Goal: Answer question/provide support: Share knowledge or assist other users

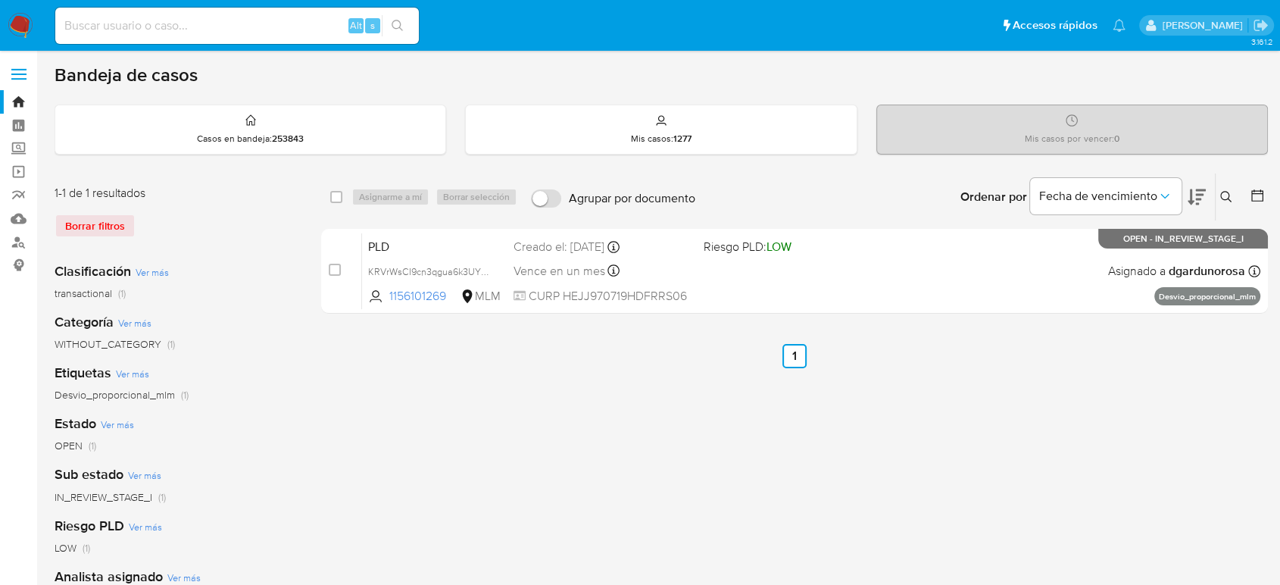
click at [20, 26] on img at bounding box center [21, 26] width 26 height 26
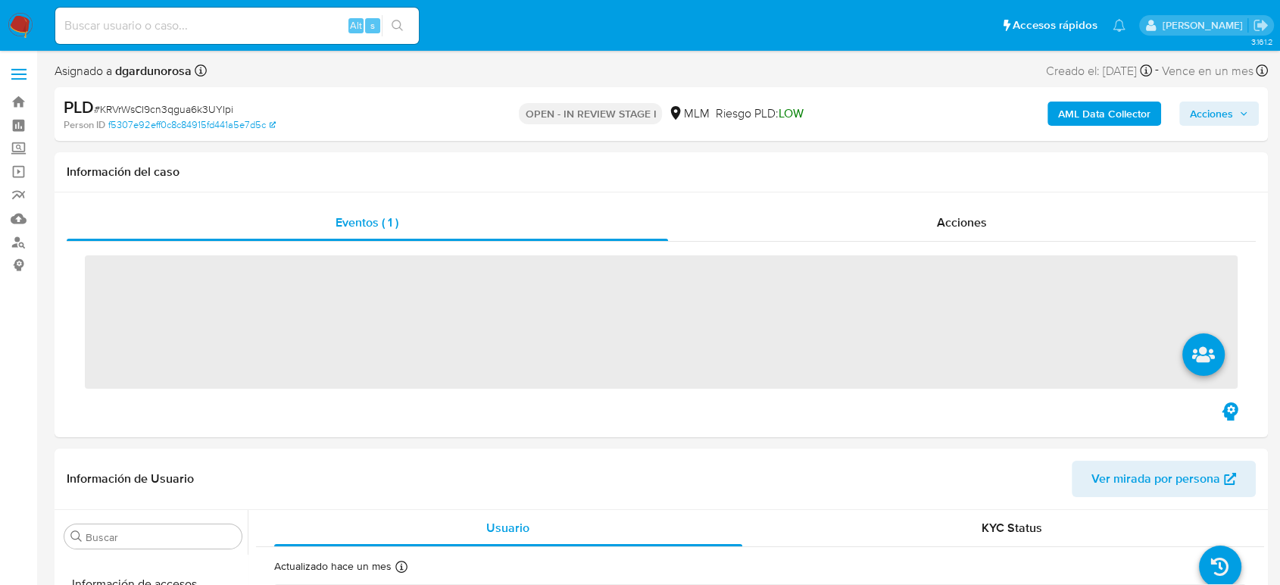
scroll to position [713, 0]
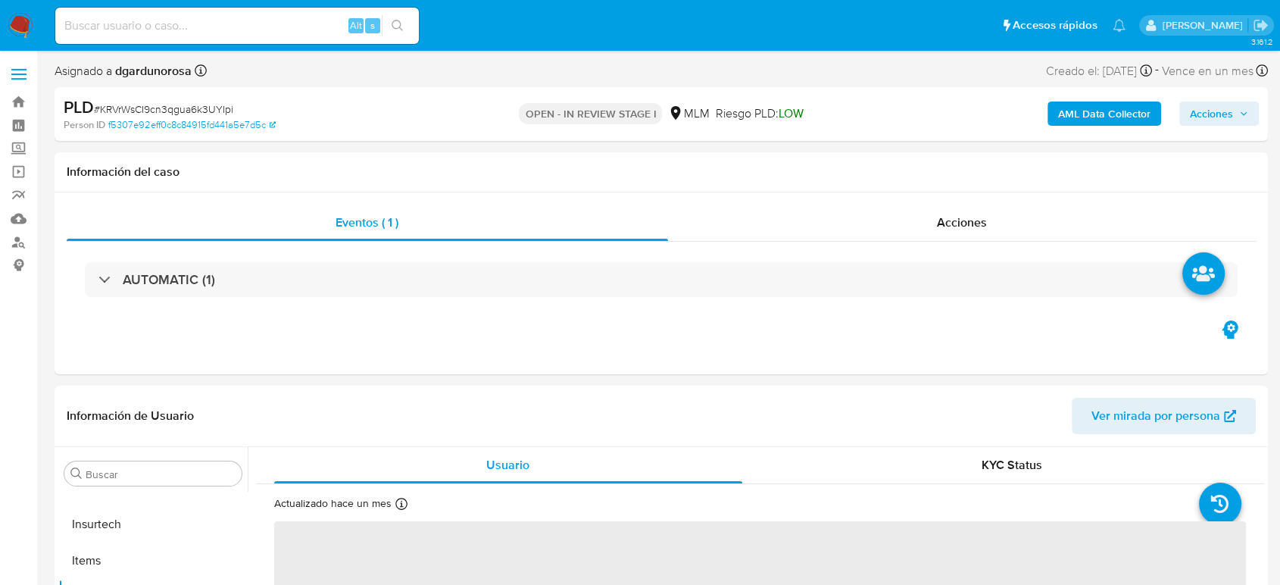
select select "10"
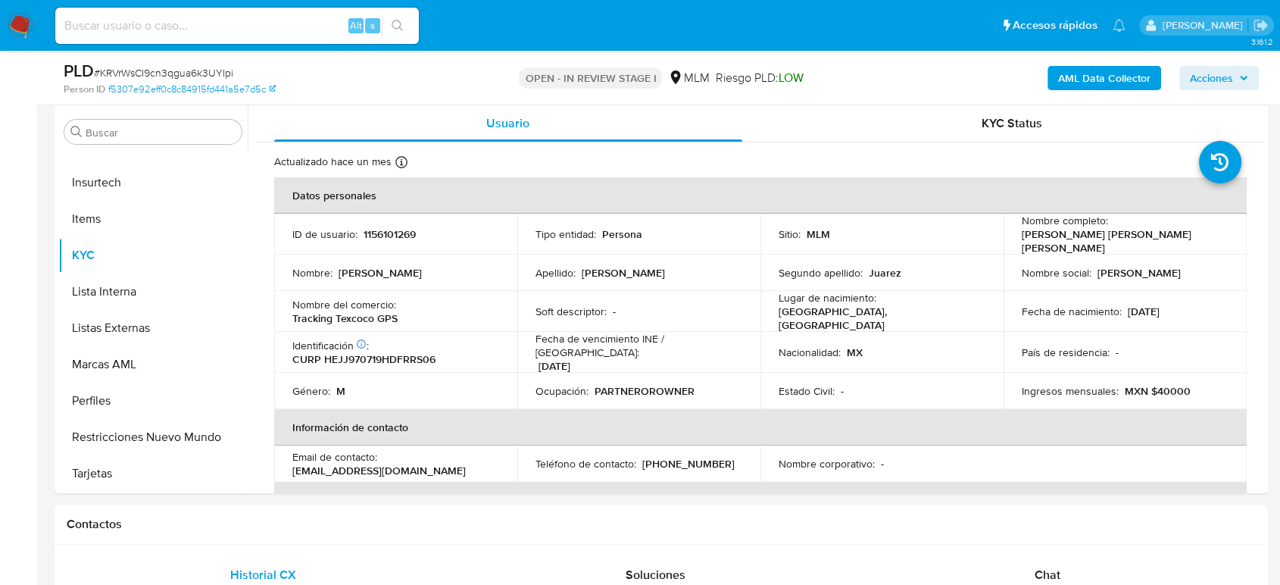
scroll to position [420, 0]
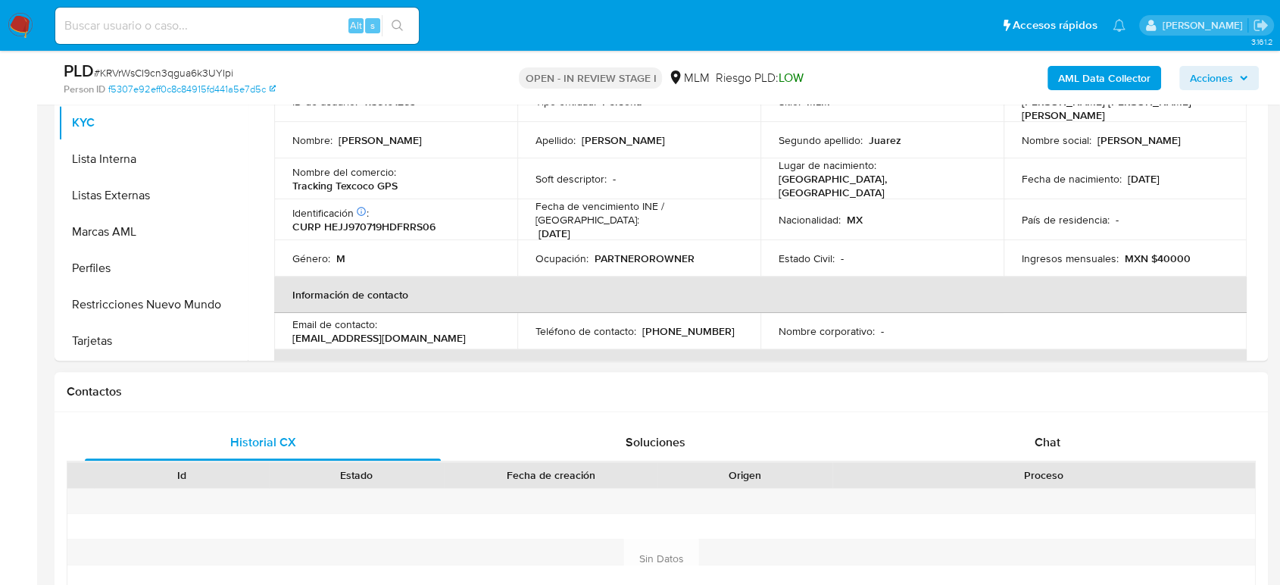
click at [1044, 418] on div "Historial CX Soluciones Chat Id Estado Fecha de creación Origen Proceso Anterio…" at bounding box center [661, 558] width 1213 height 292
click at [1042, 440] on span "Chat" at bounding box center [1048, 441] width 26 height 17
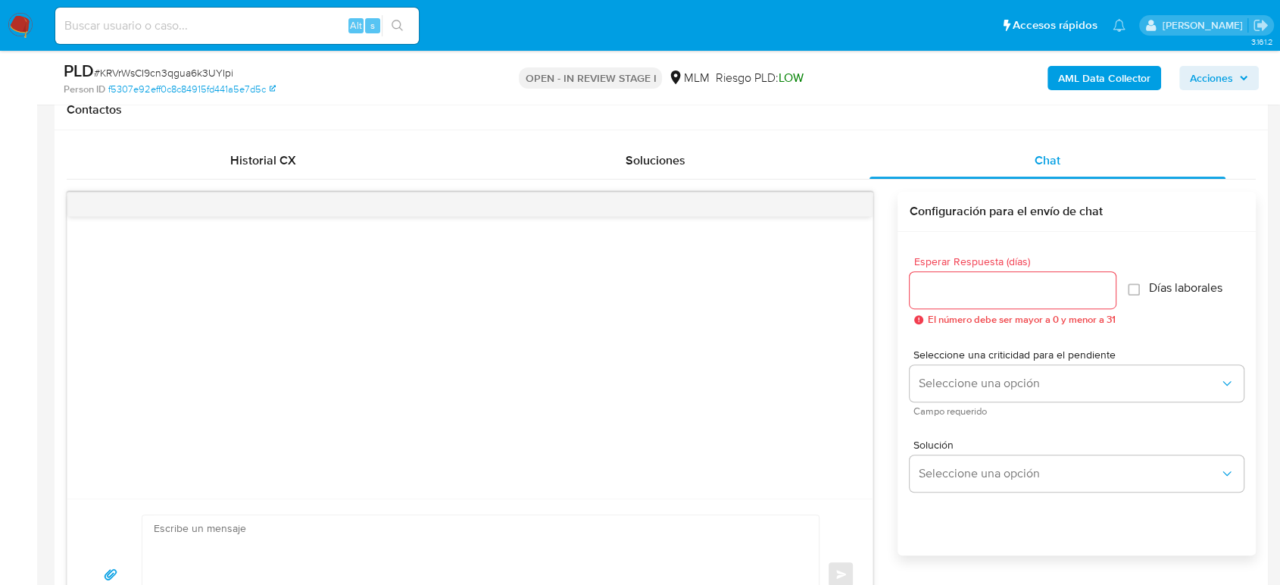
scroll to position [673, 0]
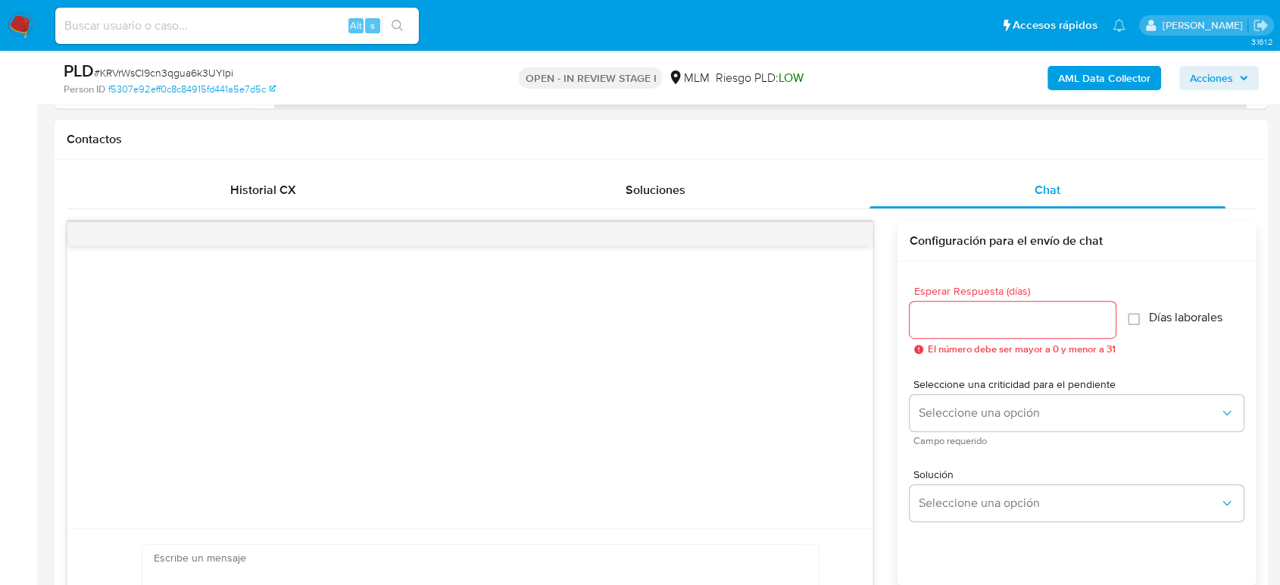
click at [999, 314] on input "Esperar Respuesta (días)" at bounding box center [1013, 320] width 206 height 20
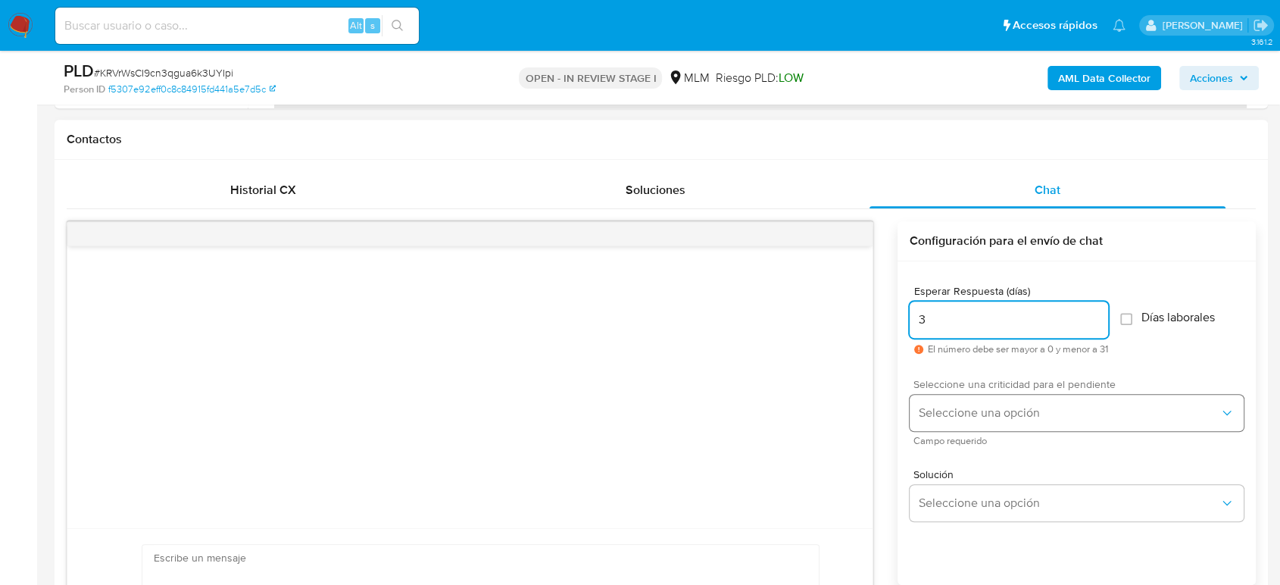
type input "3"
click at [1042, 413] on span "Seleccione una opción" at bounding box center [1069, 412] width 301 height 15
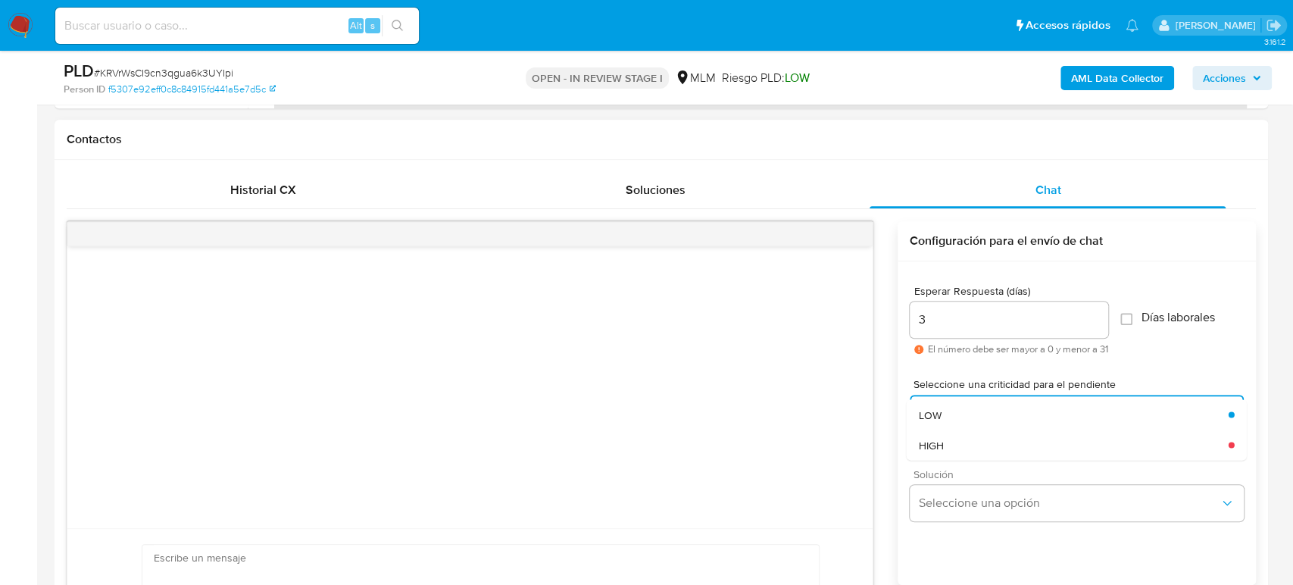
drag, startPoint x: 1016, startPoint y: 441, endPoint x: 1019, endPoint y: 467, distance: 26.6
click at [1017, 442] on div "HIGH" at bounding box center [1073, 444] width 310 height 30
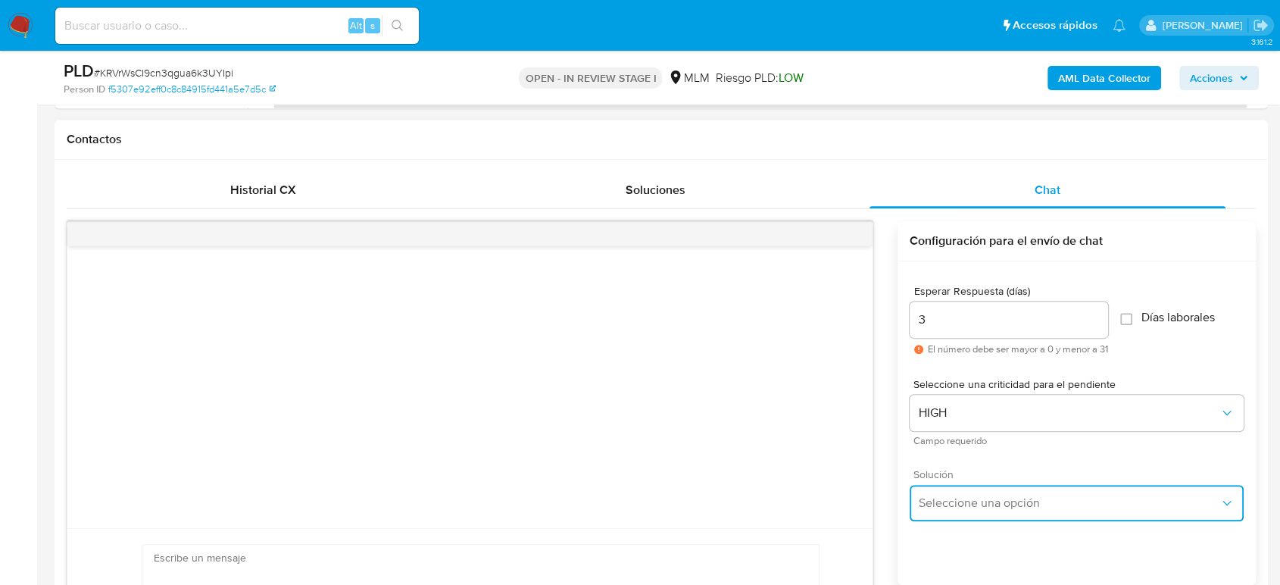
click at [1013, 498] on span "Seleccione una opción" at bounding box center [1069, 502] width 301 height 15
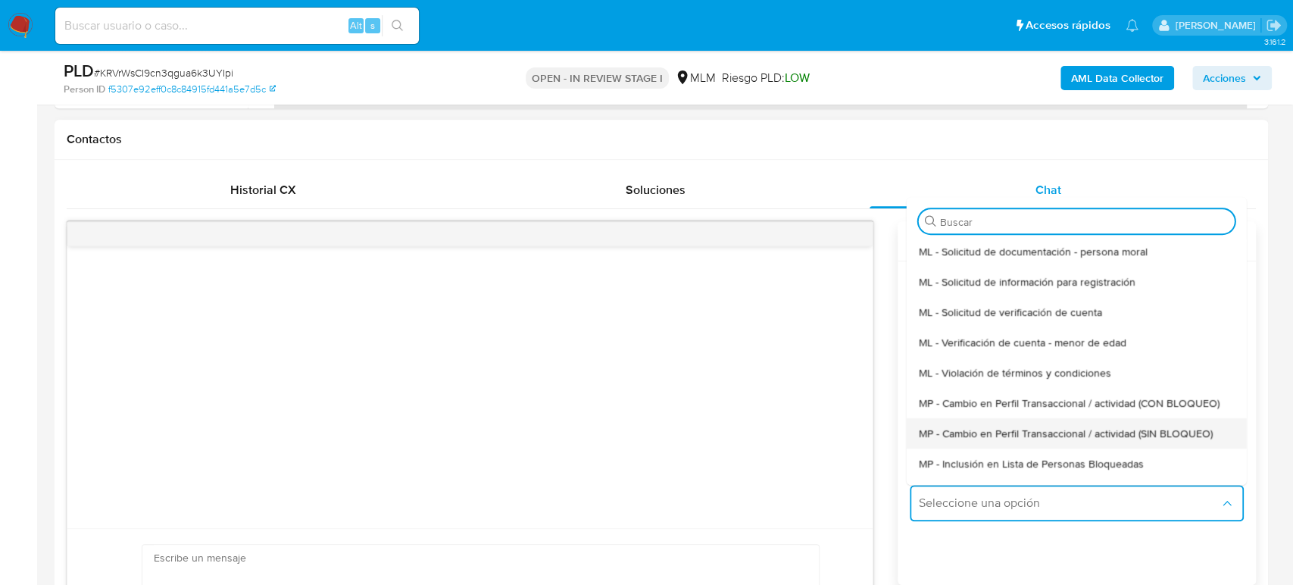
click at [1026, 423] on div "MP - Cambio en Perfil Transaccional / actividad (SIN BLOQUEO)" at bounding box center [1076, 433] width 316 height 30
type textarea "Estimado ,Te comunicamos que se ha identificado un cambio en el uso habitual de…"
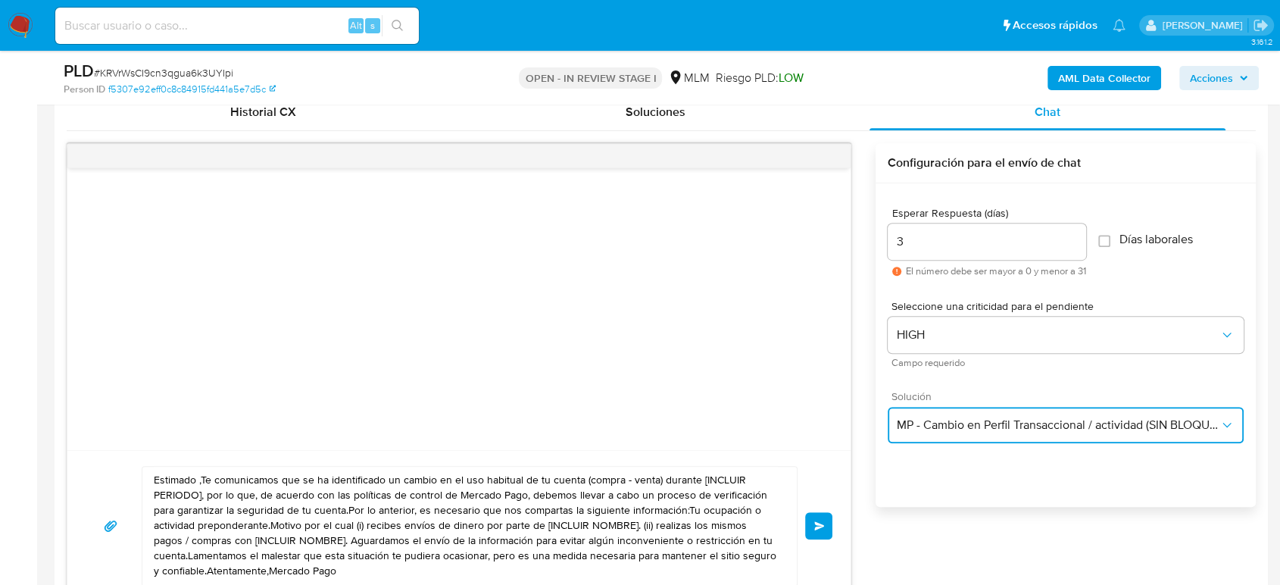
scroll to position [841, 0]
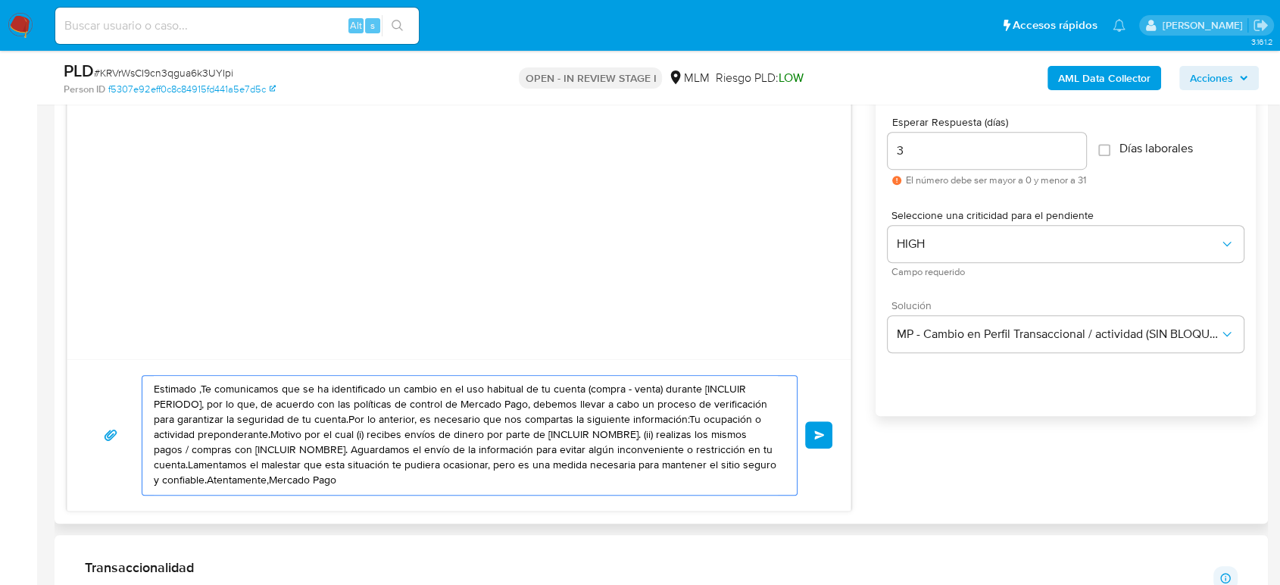
drag, startPoint x: 370, startPoint y: 486, endPoint x: 122, endPoint y: 371, distance: 273.8
click at [122, 371] on div "Estimado ,Te comunicamos que se ha identificado un cambio en el uso habitual de…" at bounding box center [458, 434] width 783 height 151
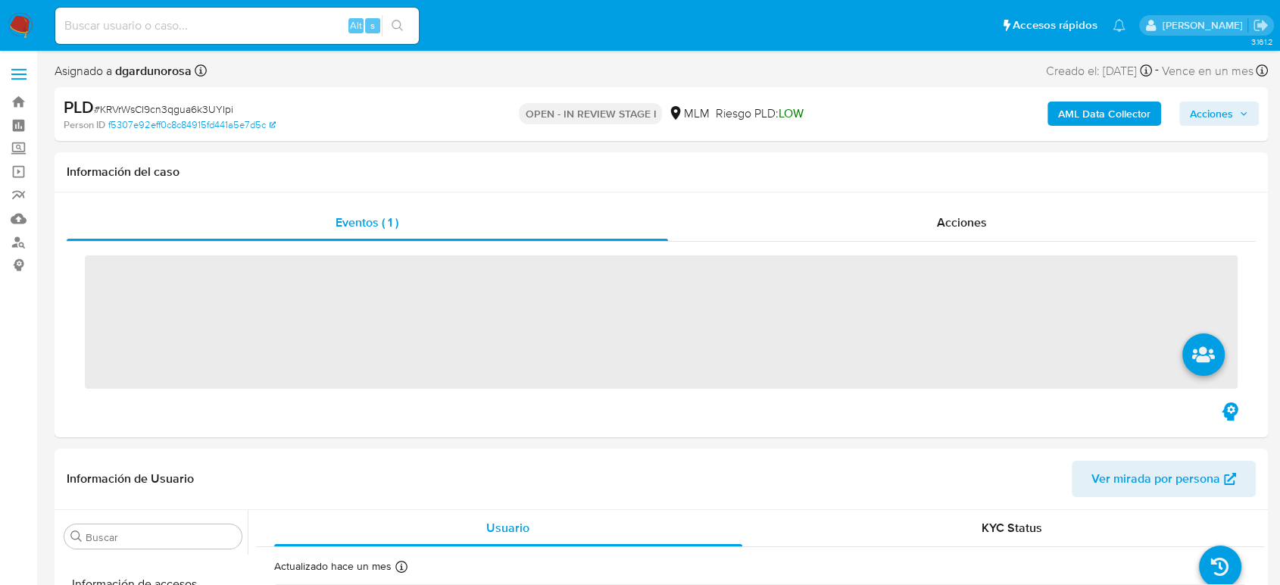
scroll to position [713, 0]
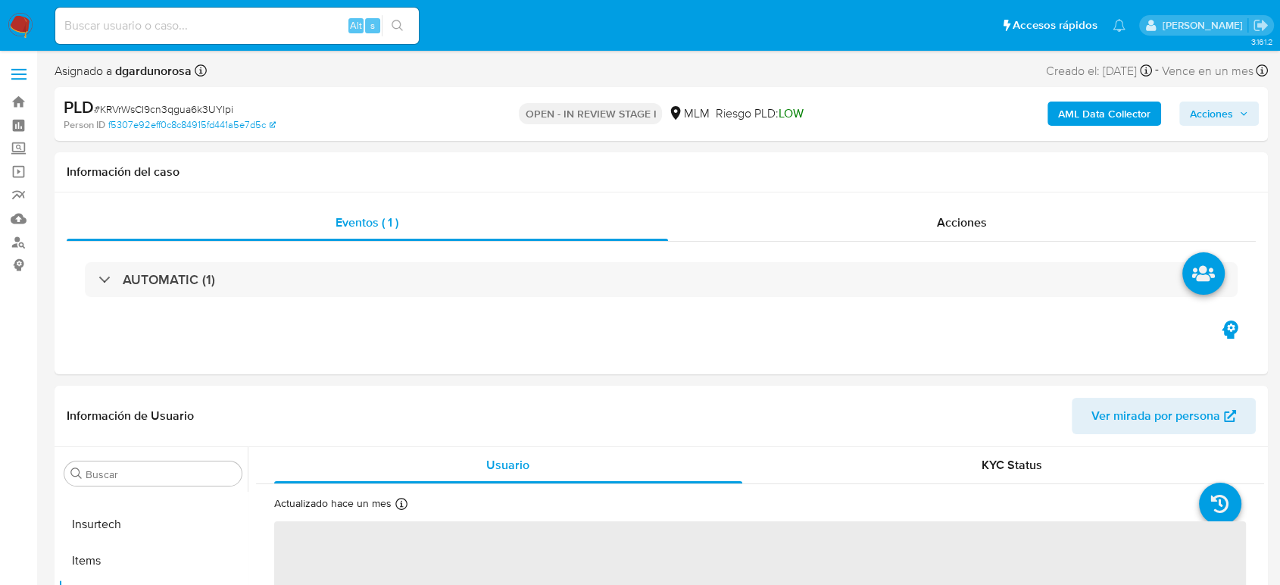
select select "10"
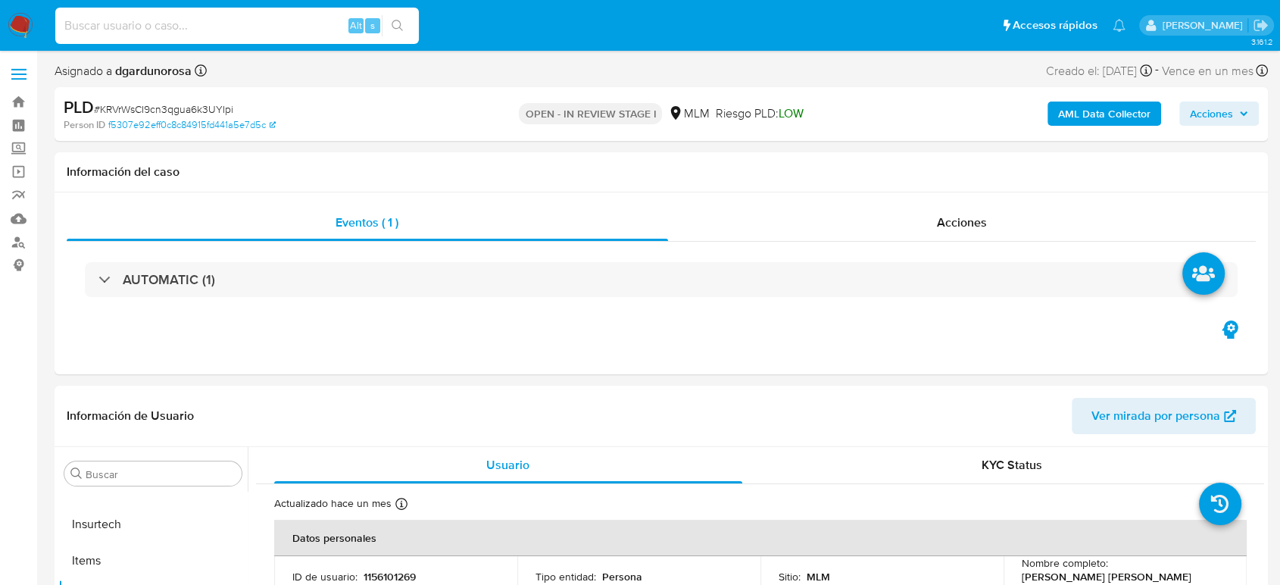
click at [212, 18] on input at bounding box center [237, 26] width 364 height 20
paste input "1157756624"
type input "1157756624"
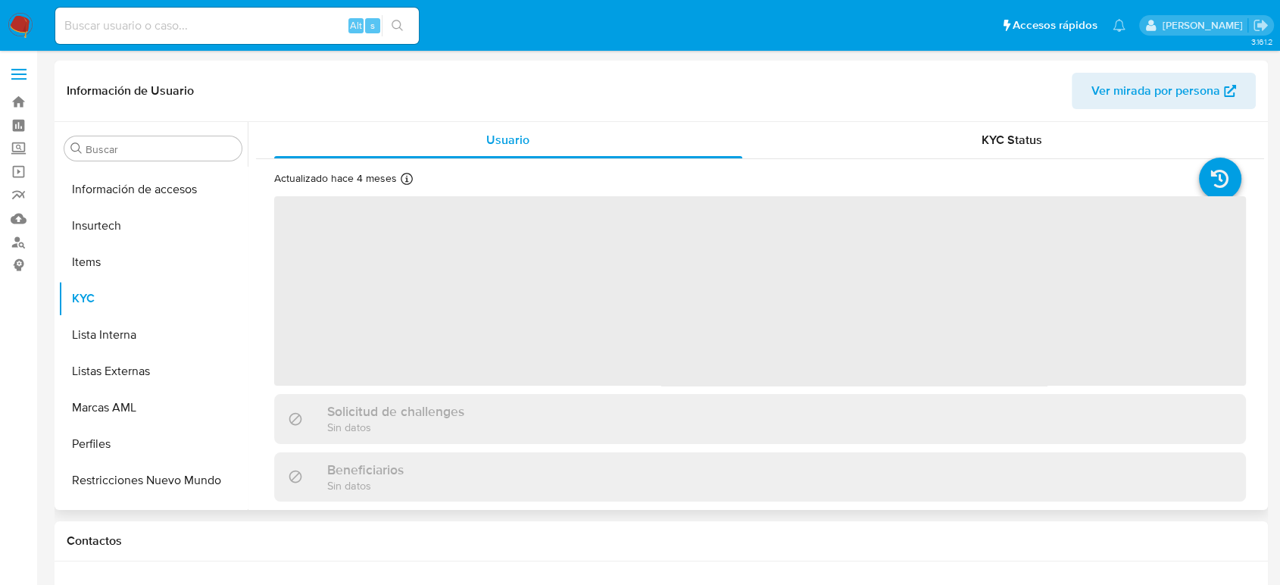
scroll to position [713, 0]
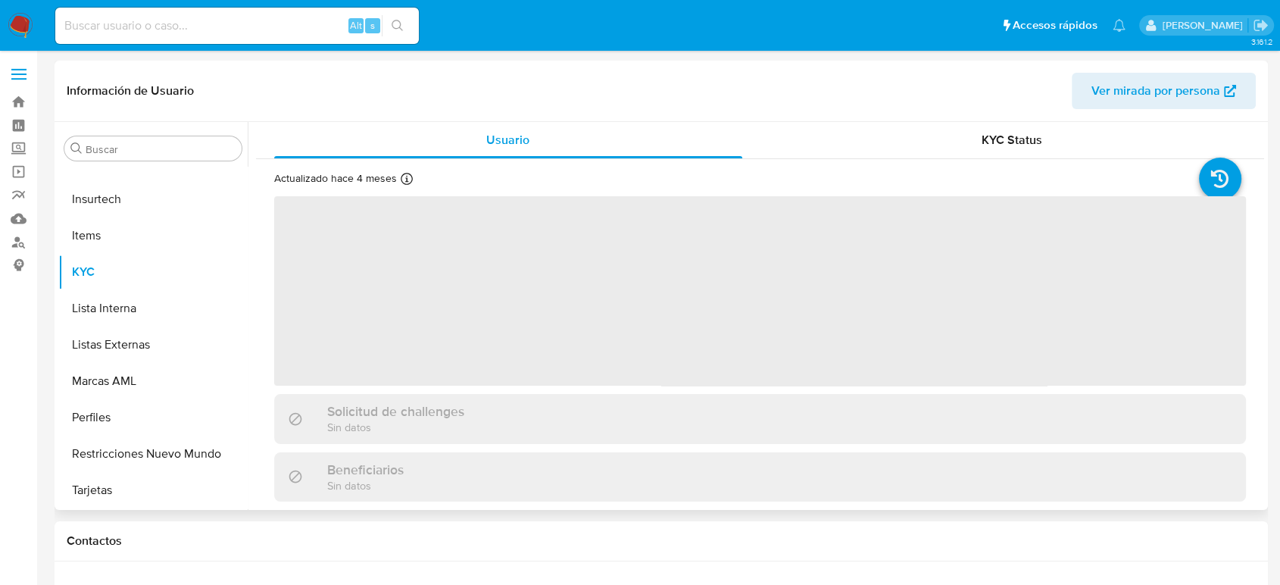
select select "10"
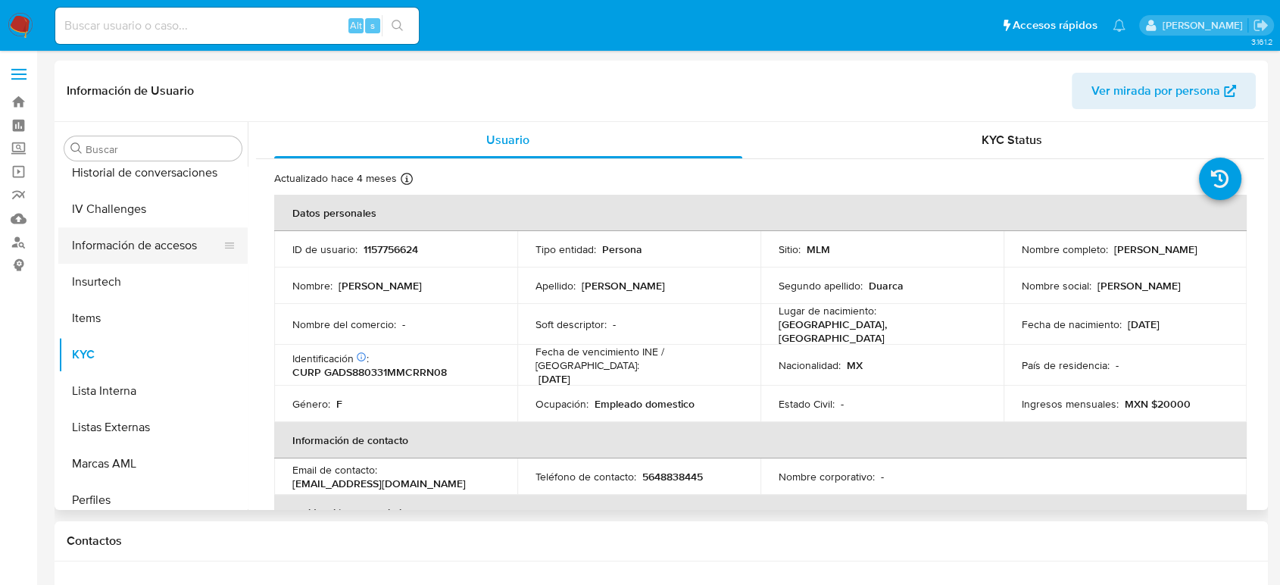
scroll to position [545, 0]
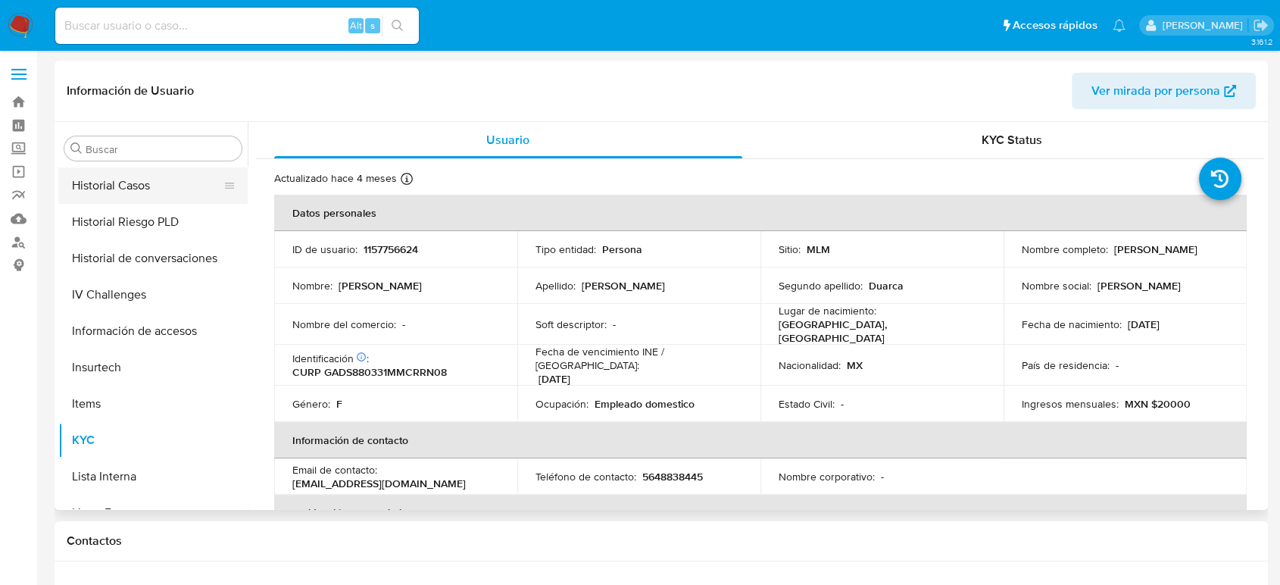
click at [160, 180] on button "Historial Casos" at bounding box center [146, 185] width 177 height 36
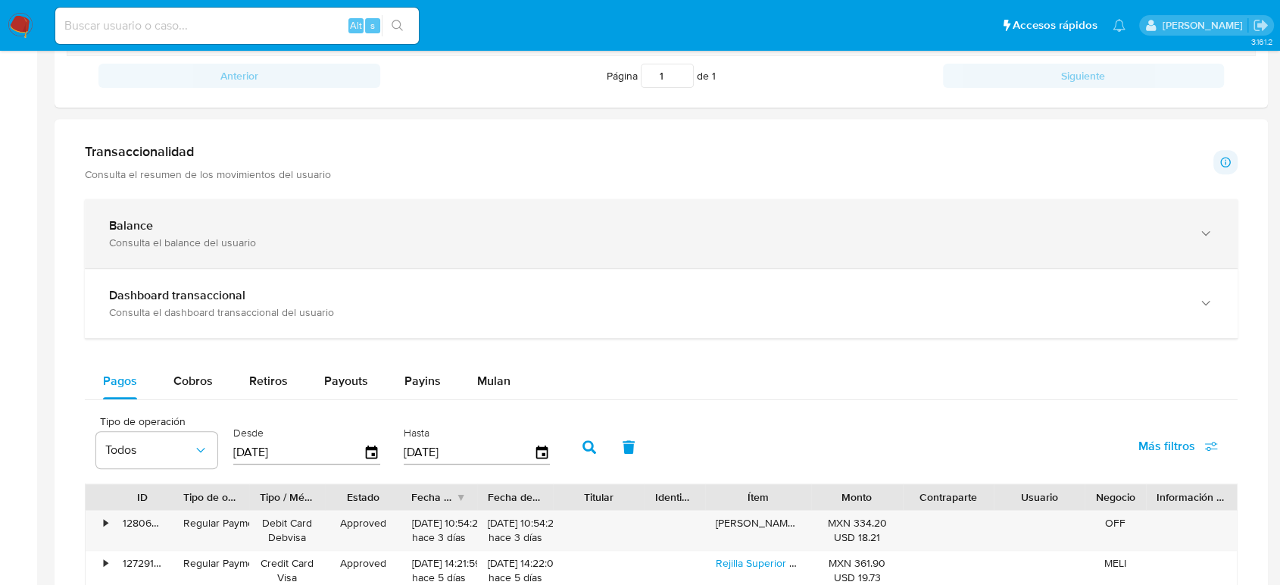
scroll to position [588, 0]
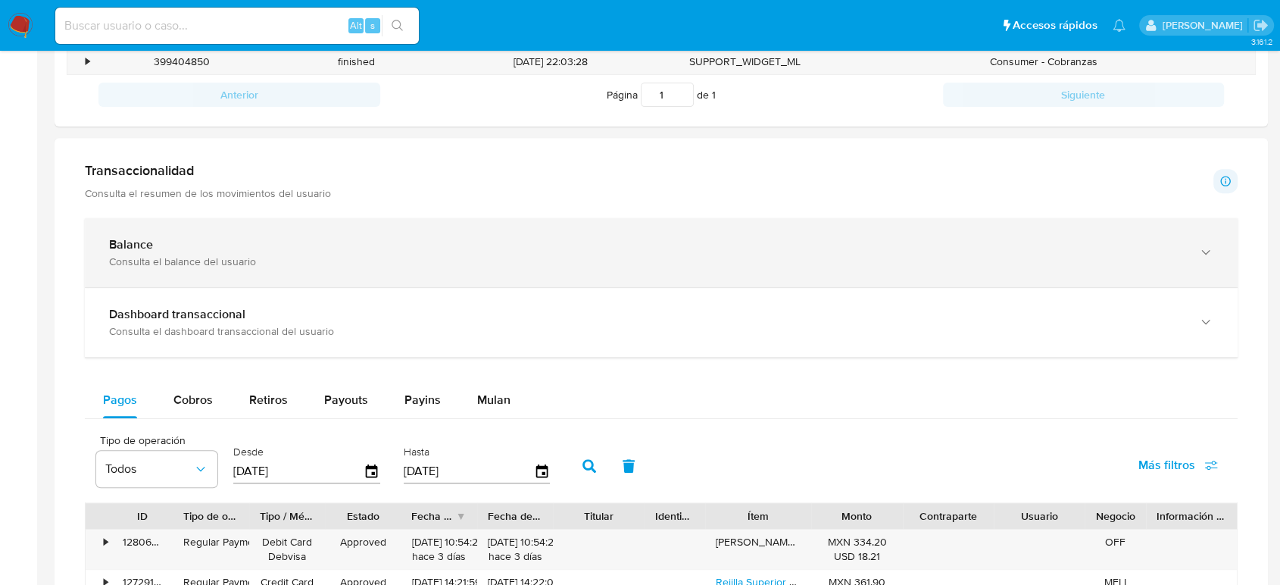
click at [491, 255] on div "Consulta el balance del usuario" at bounding box center [646, 261] width 1074 height 14
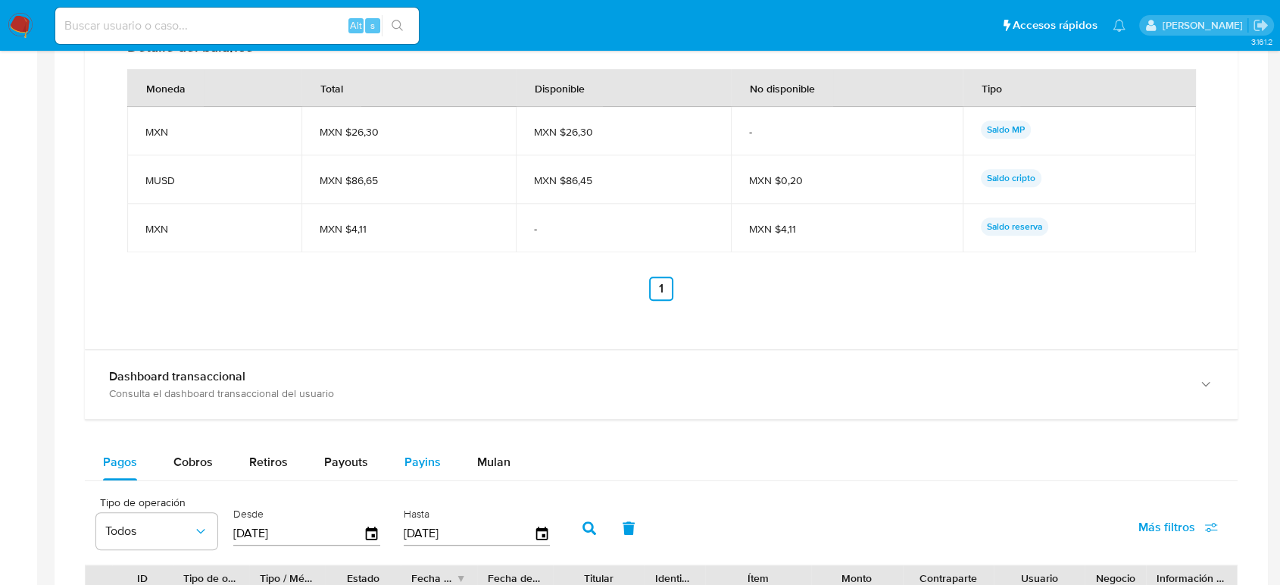
scroll to position [1262, 0]
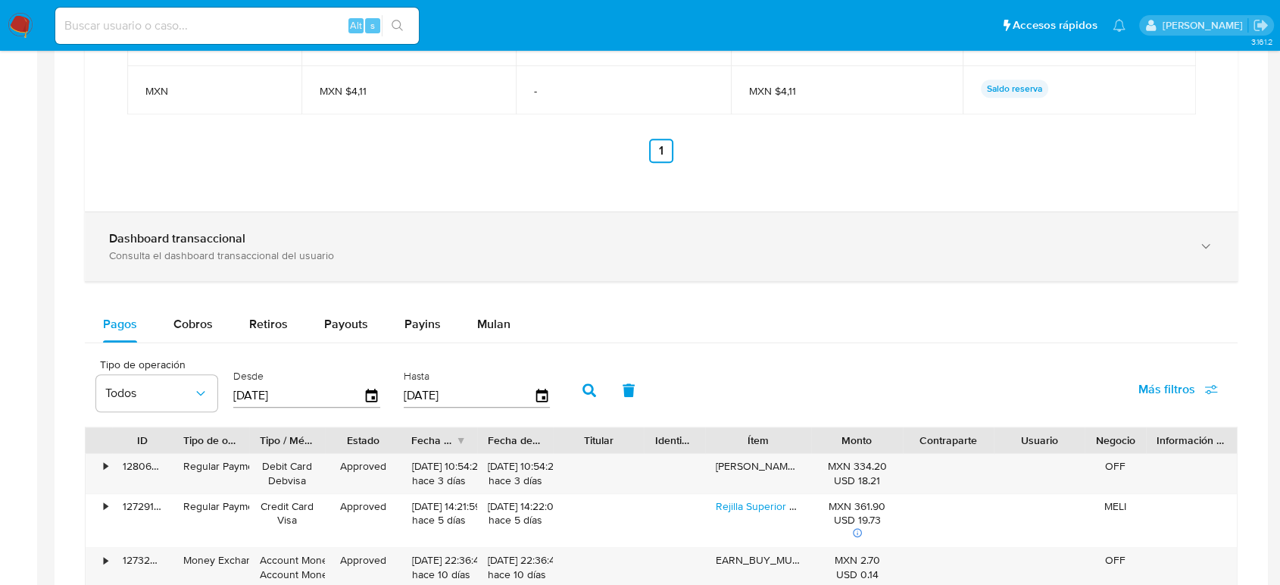
click at [272, 251] on div "Consulta el dashboard transaccional del usuario" at bounding box center [646, 255] width 1074 height 14
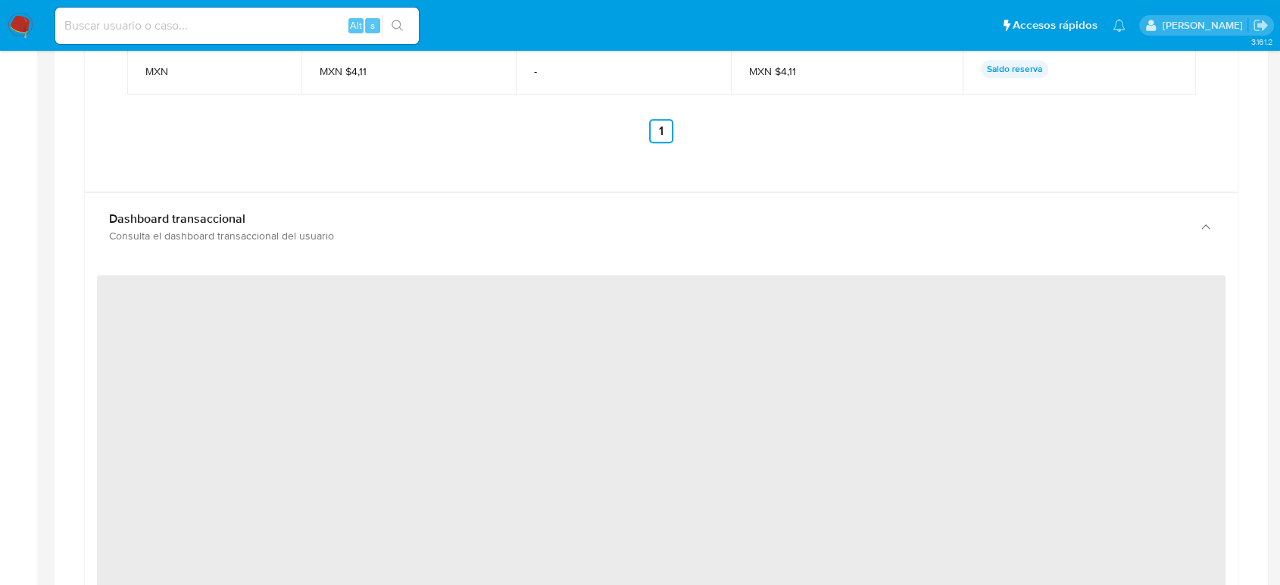
scroll to position [1515, 0]
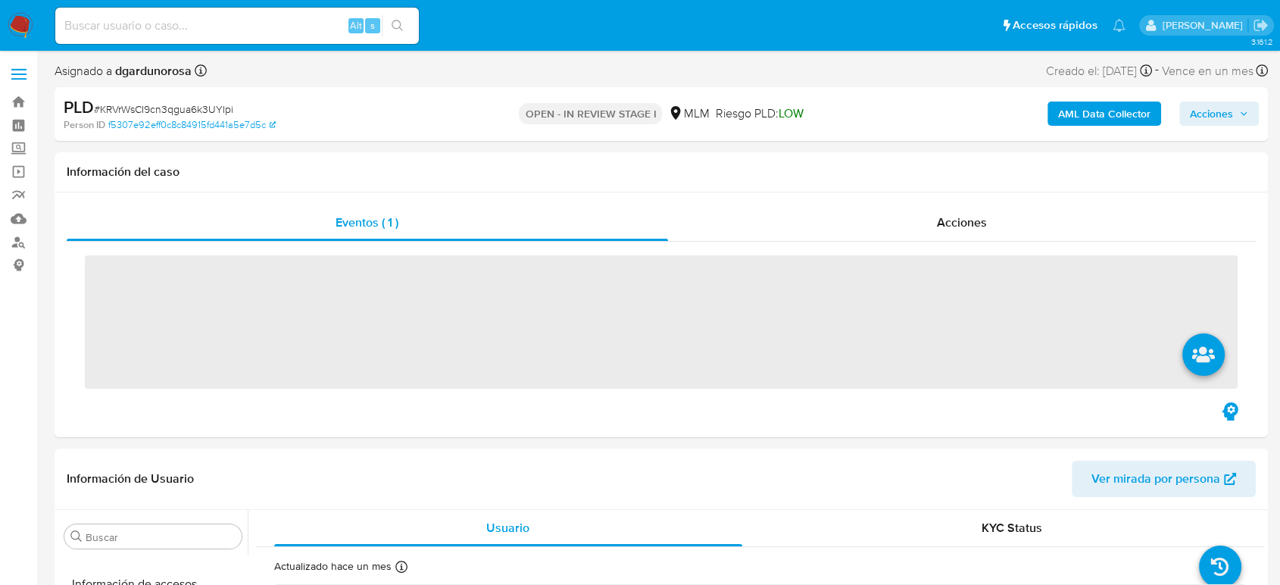
scroll to position [713, 0]
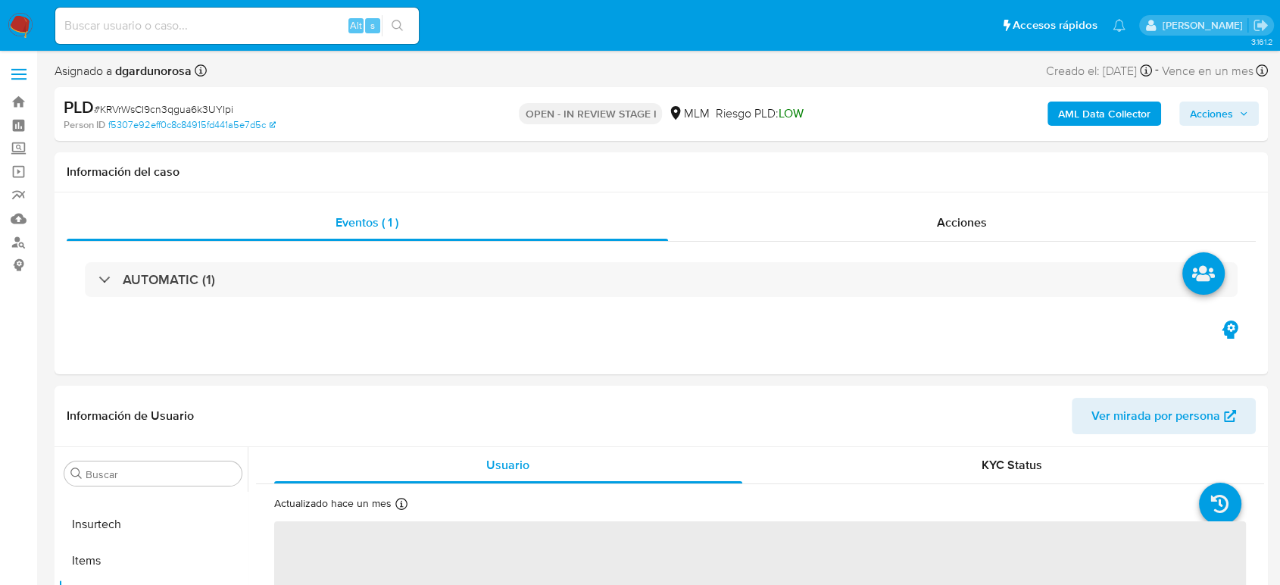
select select "10"
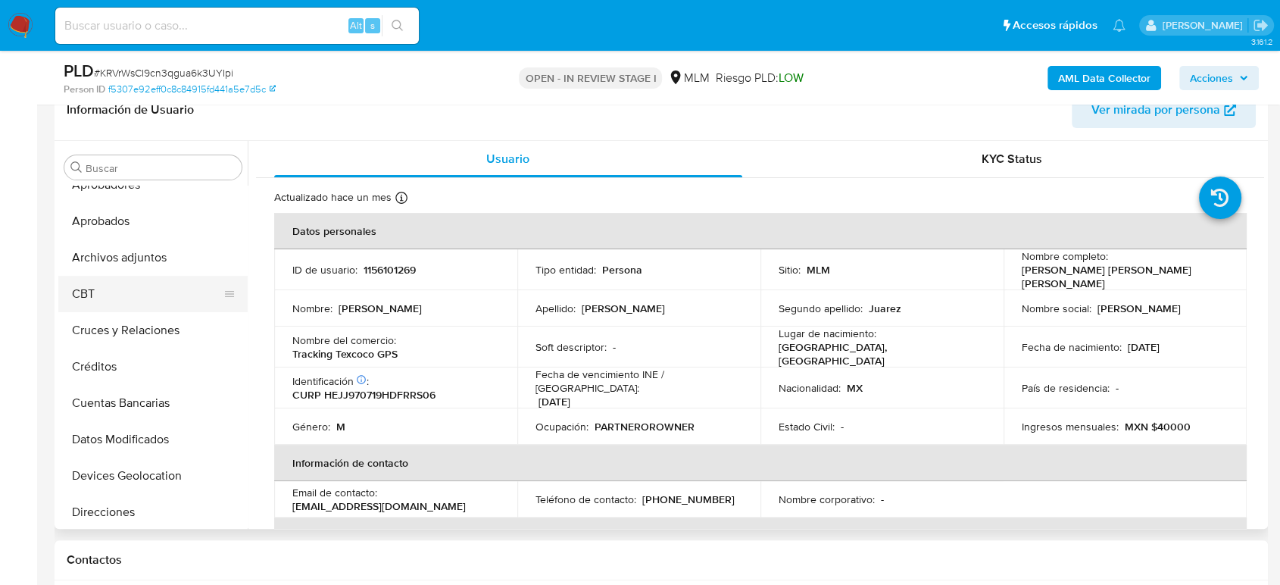
scroll to position [0, 0]
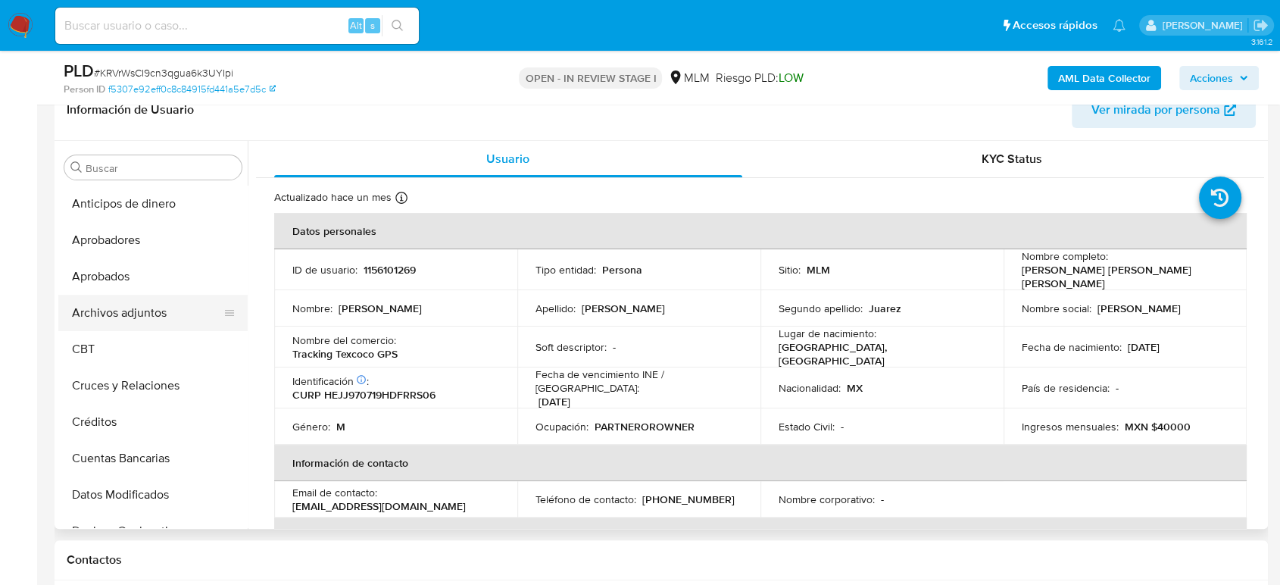
drag, startPoint x: 130, startPoint y: 313, endPoint x: 138, endPoint y: 316, distance: 8.2
click at [137, 315] on button "Archivos adjuntos" at bounding box center [146, 313] width 177 height 36
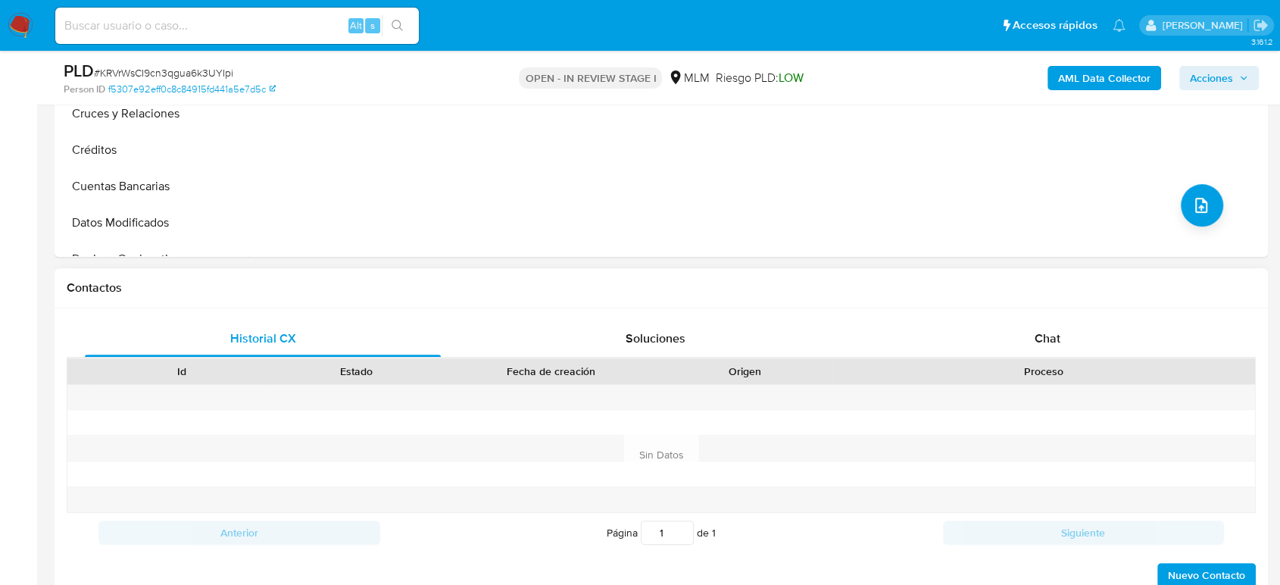
scroll to position [588, 0]
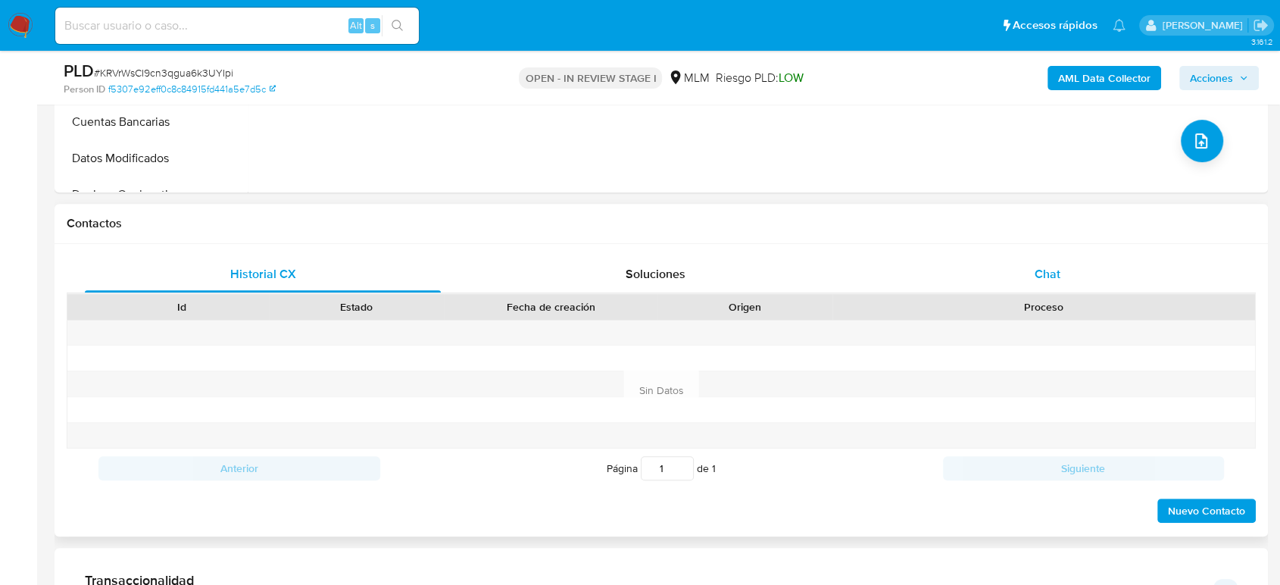
click at [1026, 274] on div "Chat" at bounding box center [1047, 274] width 356 height 36
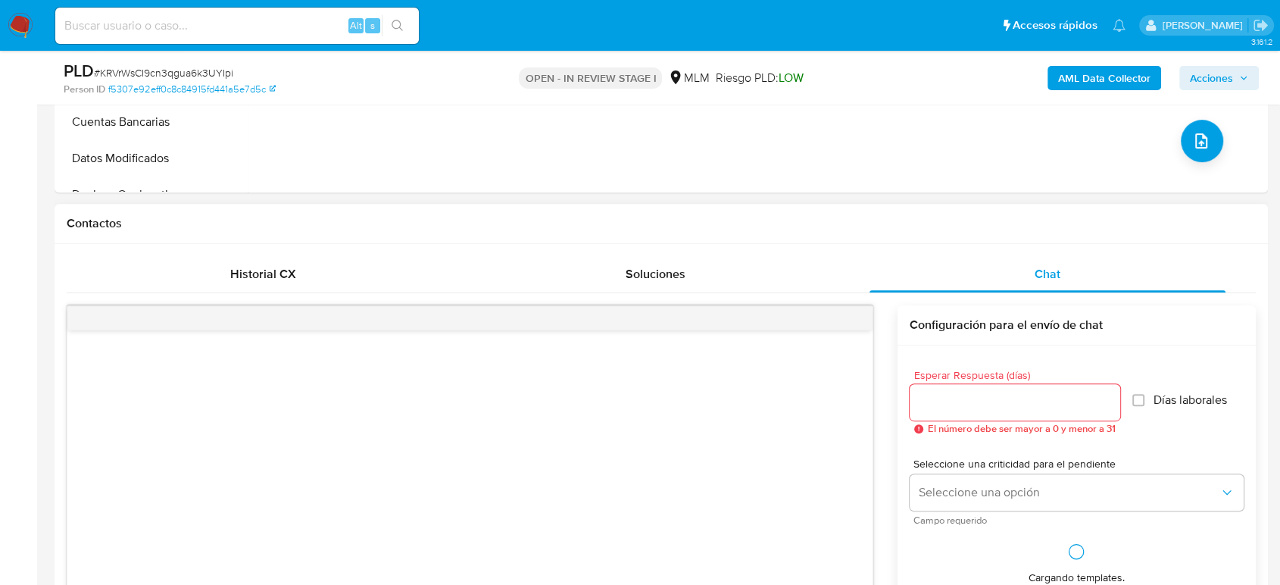
scroll to position [757, 0]
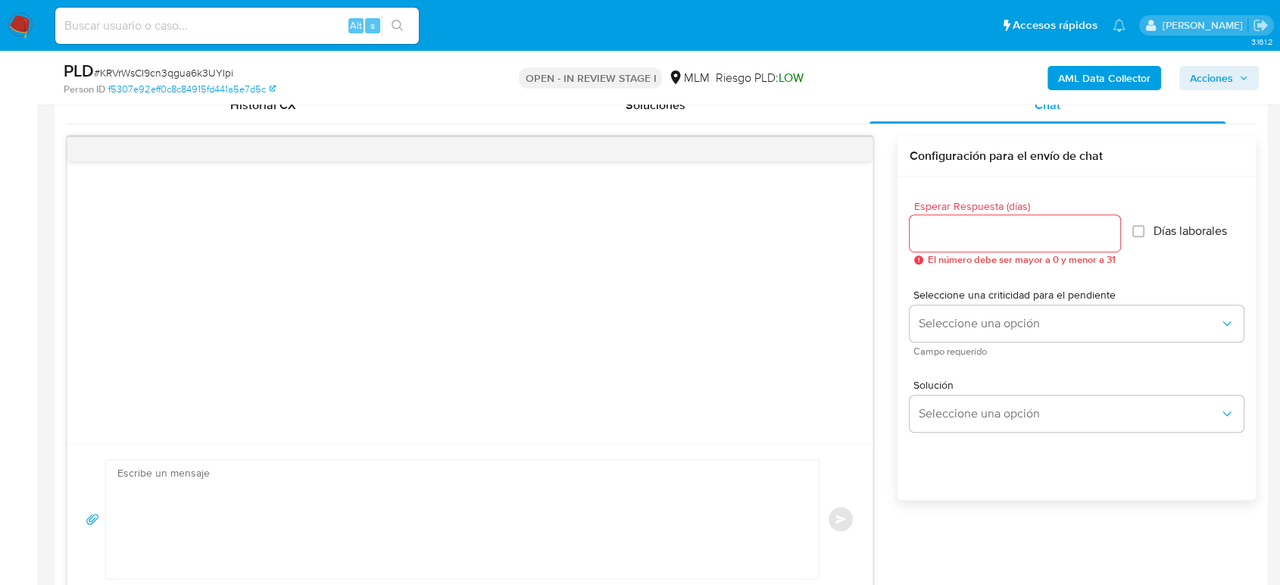
click at [982, 240] on input "Esperar Respuesta (días)" at bounding box center [1015, 233] width 211 height 20
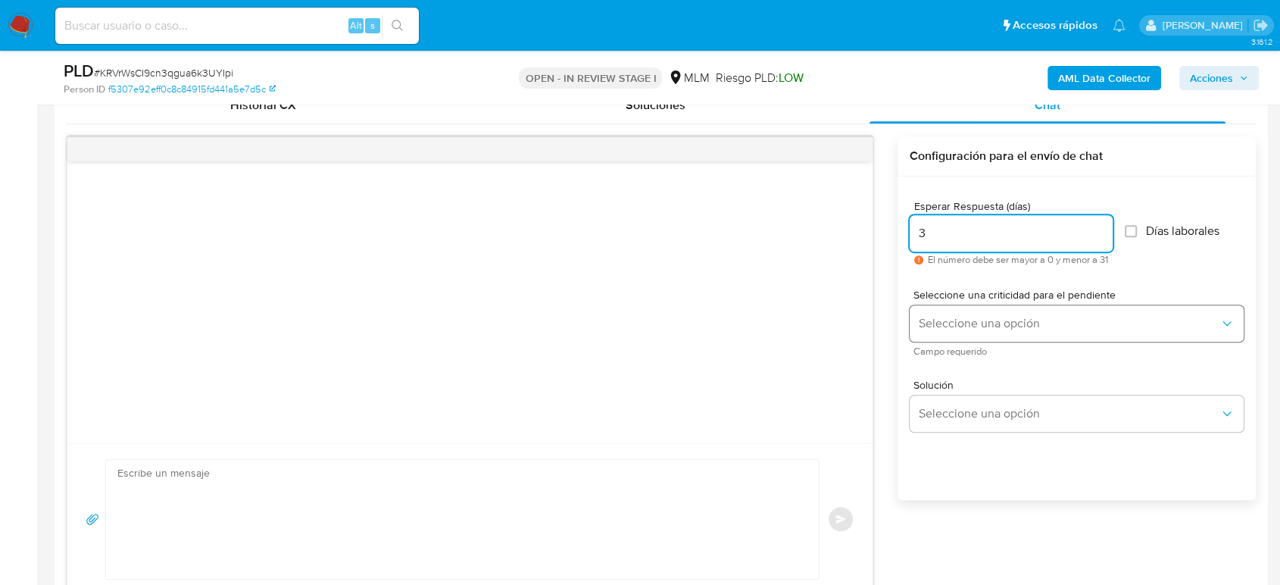
type input "3"
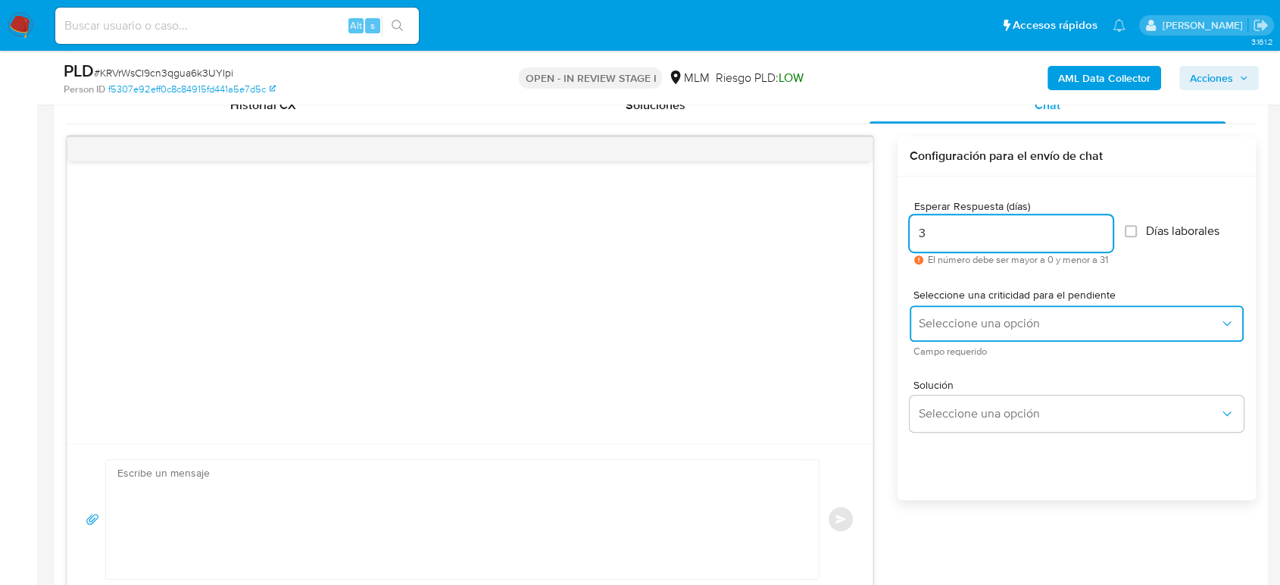
click at [1005, 321] on span "Seleccione una opción" at bounding box center [1069, 323] width 301 height 15
click at [1006, 326] on span "Seleccione una opción" at bounding box center [1069, 323] width 301 height 15
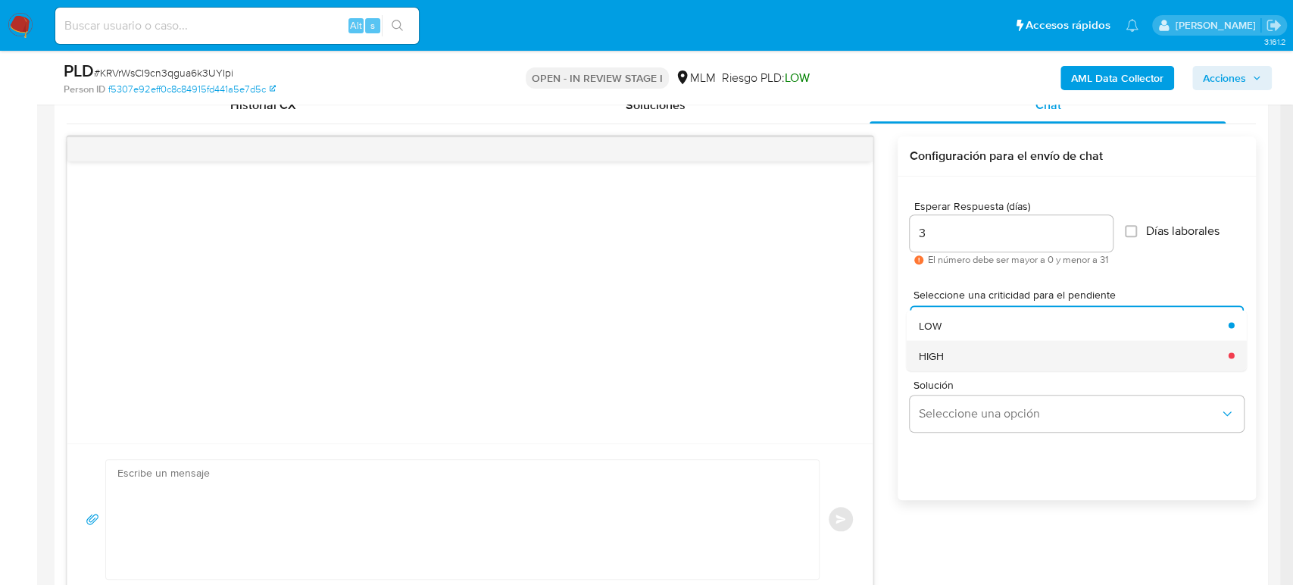
click at [1004, 352] on div "HIGH" at bounding box center [1068, 355] width 301 height 30
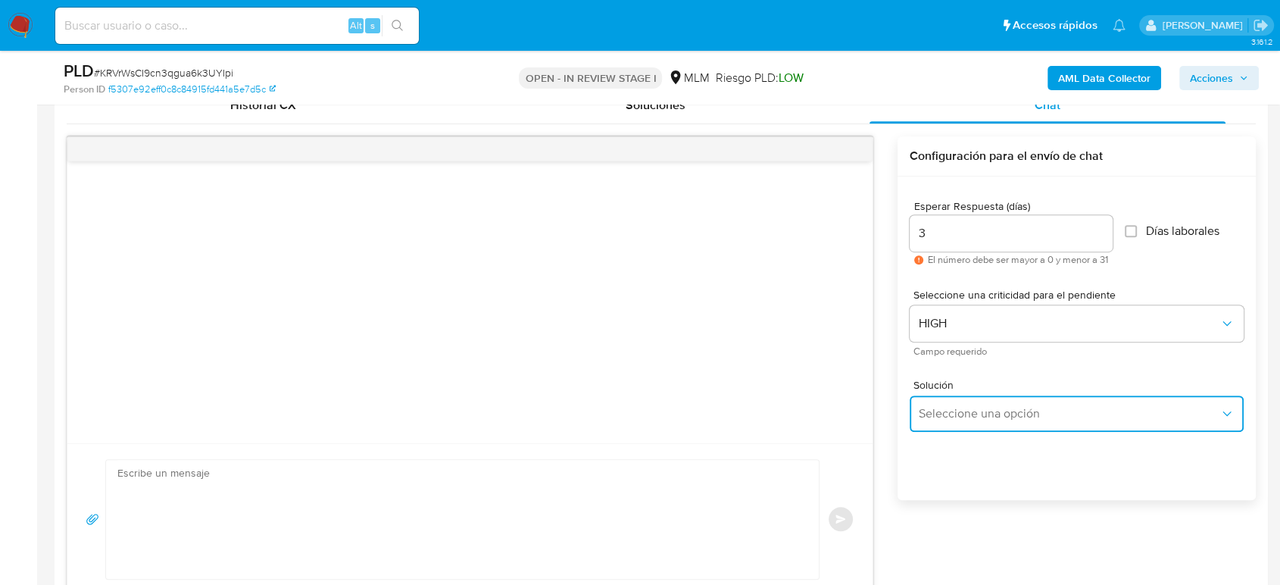
click at [1004, 407] on span "Seleccione una opción" at bounding box center [1069, 413] width 301 height 15
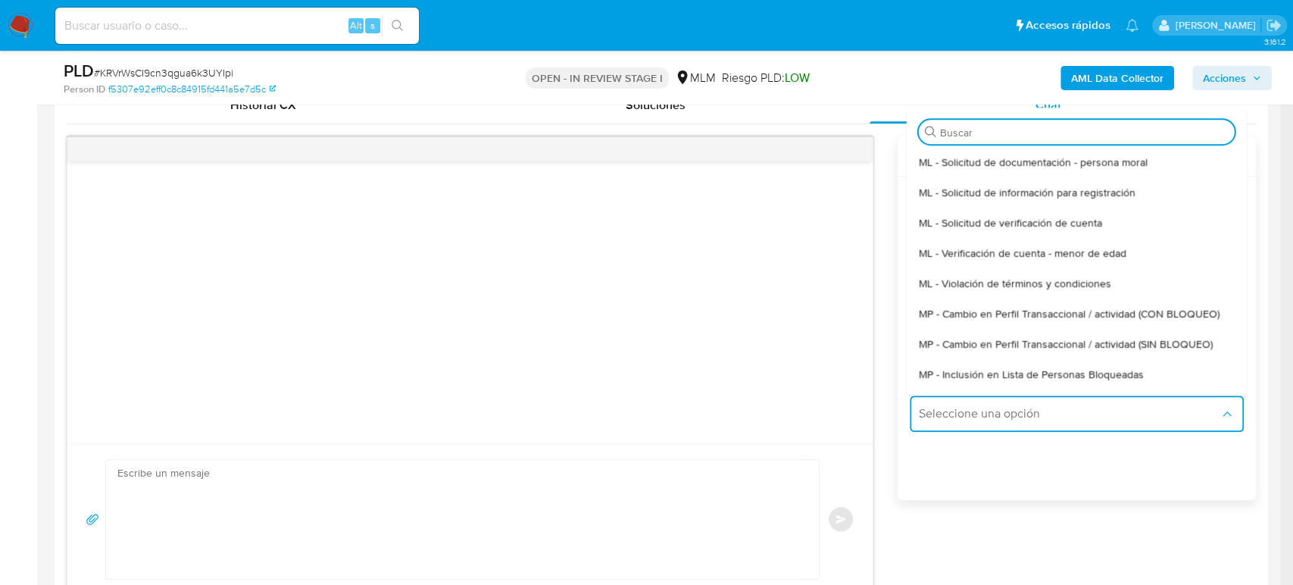
click at [672, 514] on textarea at bounding box center [458, 519] width 682 height 119
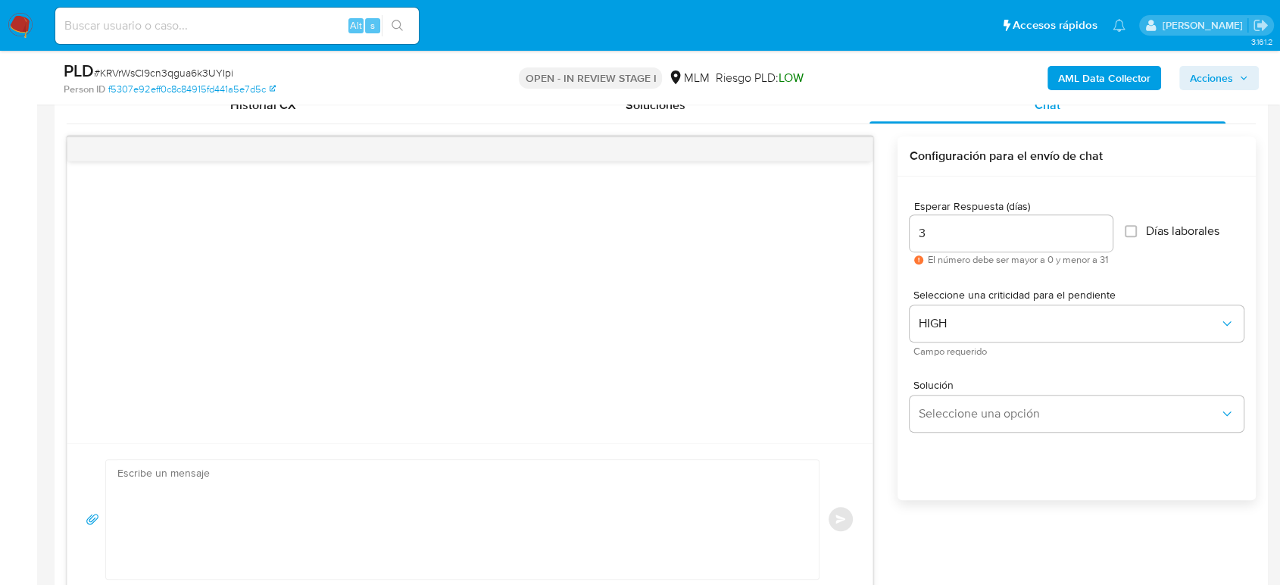
click at [394, 504] on textarea at bounding box center [458, 519] width 682 height 119
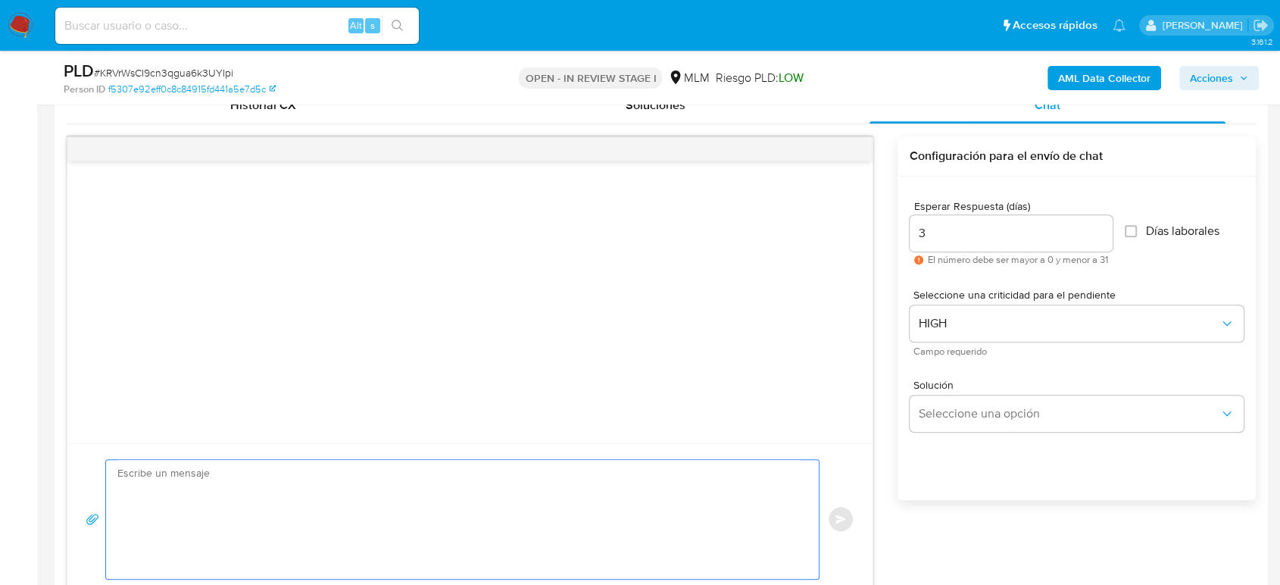
paste textarea "Estimado cliente, De acuerdo con las políticas de control de Mercado Pago, debe…"
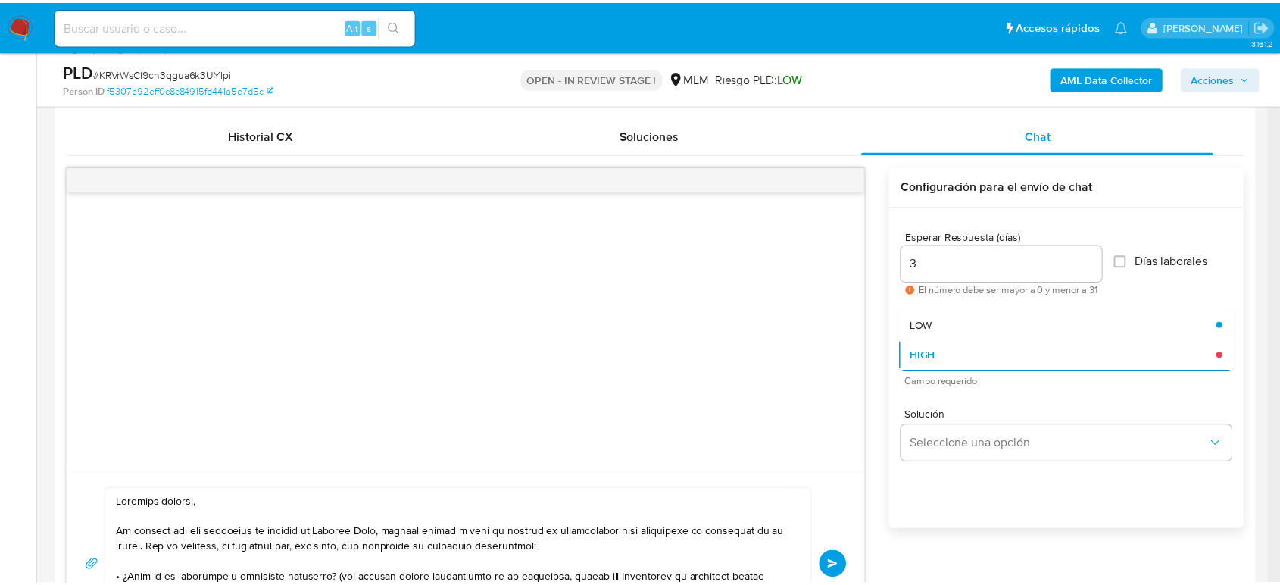
scroll to position [614, 0]
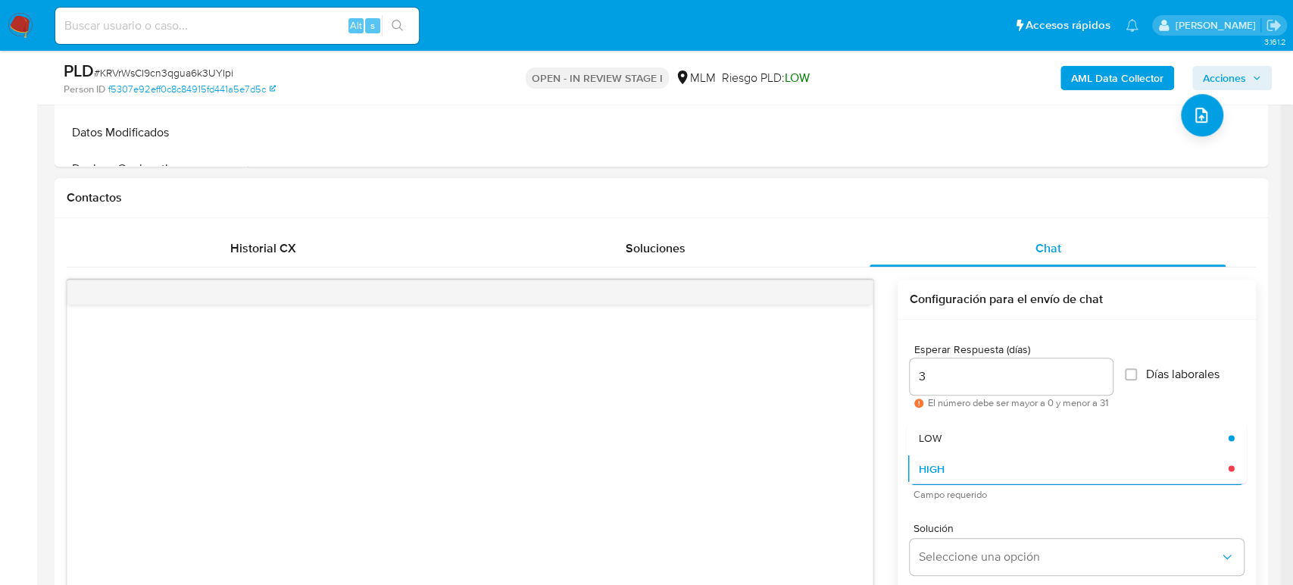
click at [1088, 190] on h1 "Contactos" at bounding box center [661, 197] width 1189 height 15
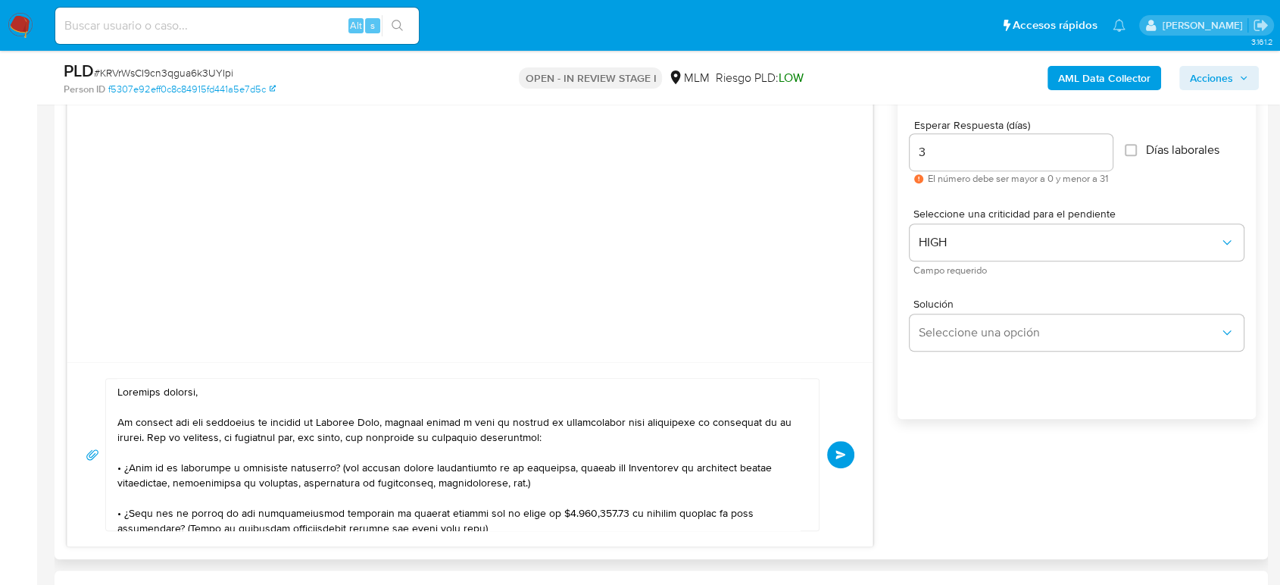
scroll to position [1035, 0]
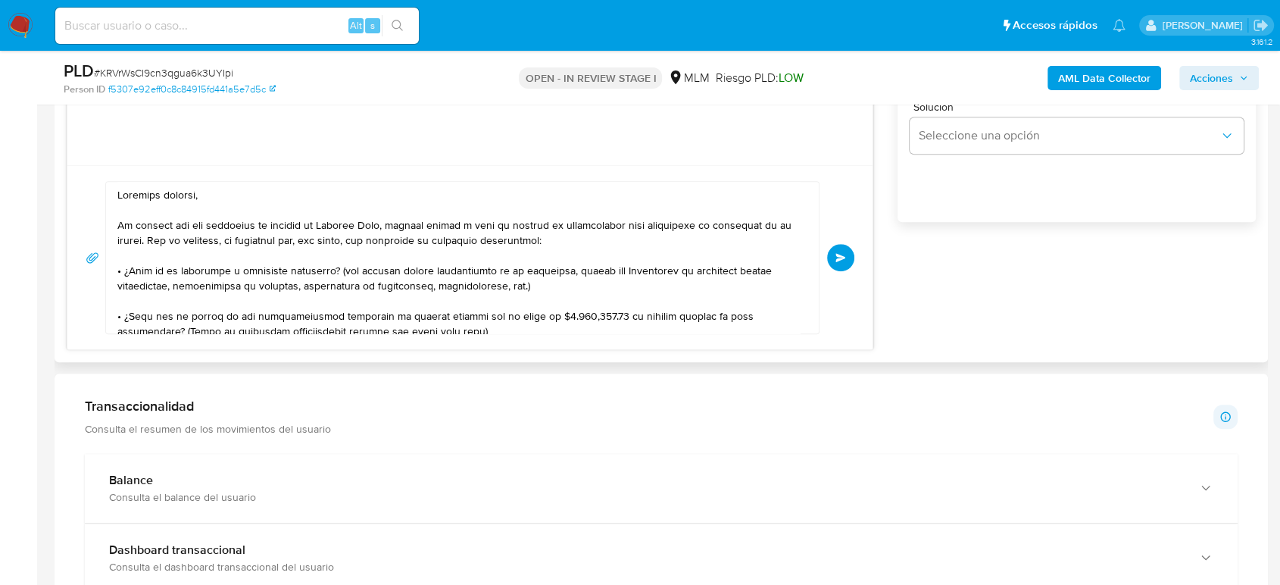
click at [529, 269] on textarea at bounding box center [458, 257] width 682 height 151
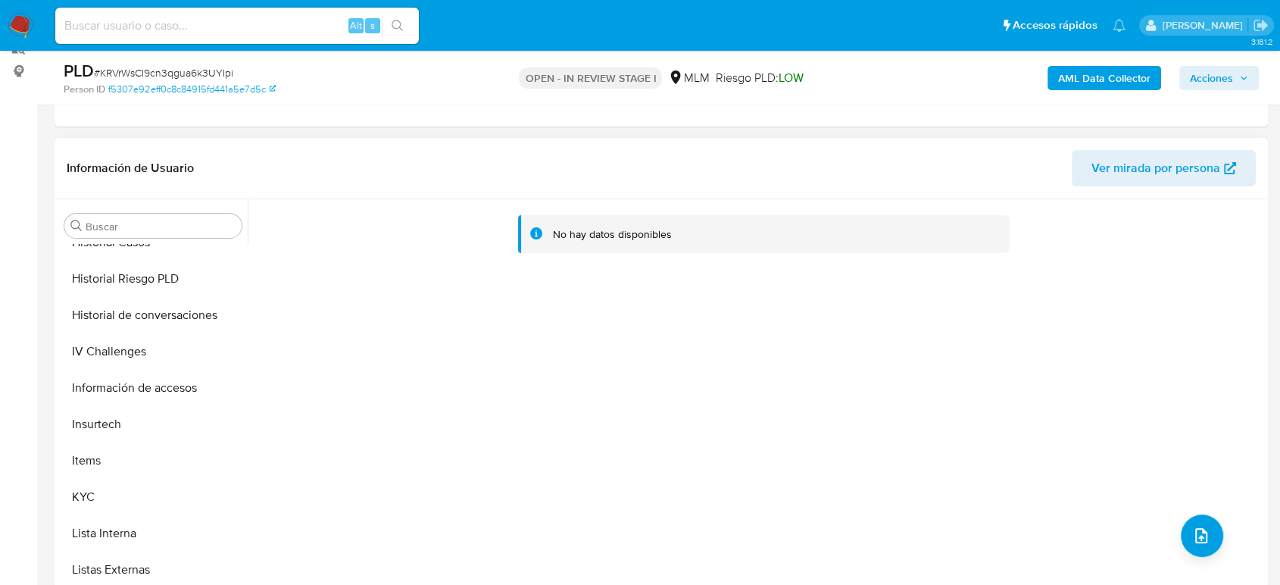
scroll to position [673, 0]
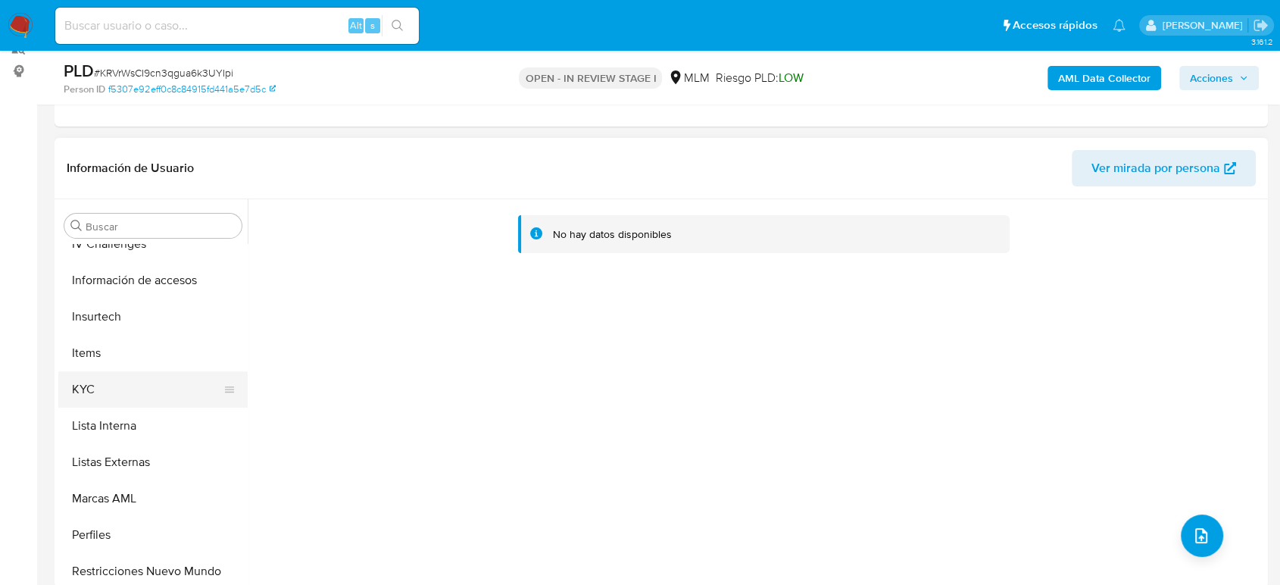
type textarea "Estimado cliente, De acuerdo con las políticas de control de Mercado Pago, debe…"
click at [109, 386] on button "KYC" at bounding box center [146, 389] width 177 height 36
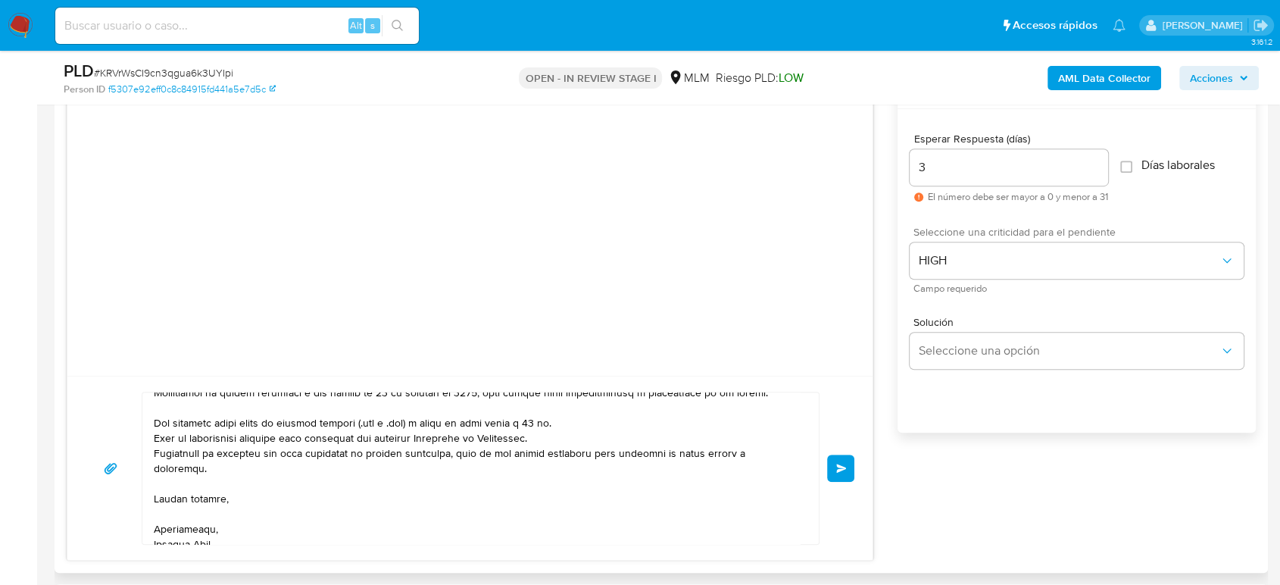
scroll to position [951, 0]
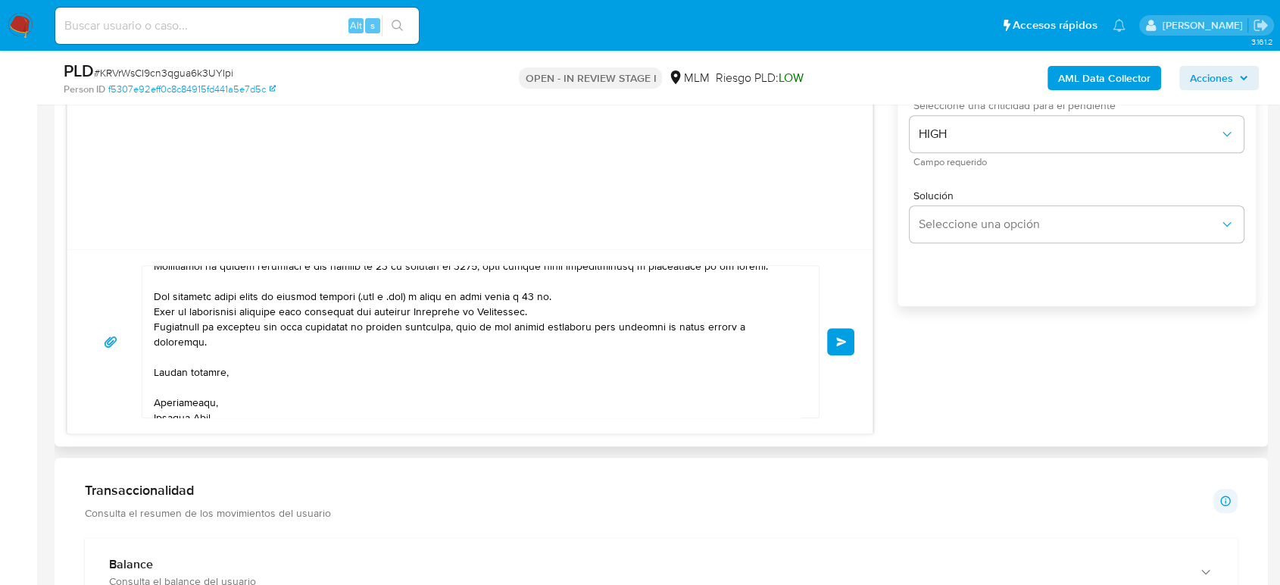
click at [845, 330] on button "Enviar" at bounding box center [840, 341] width 27 height 27
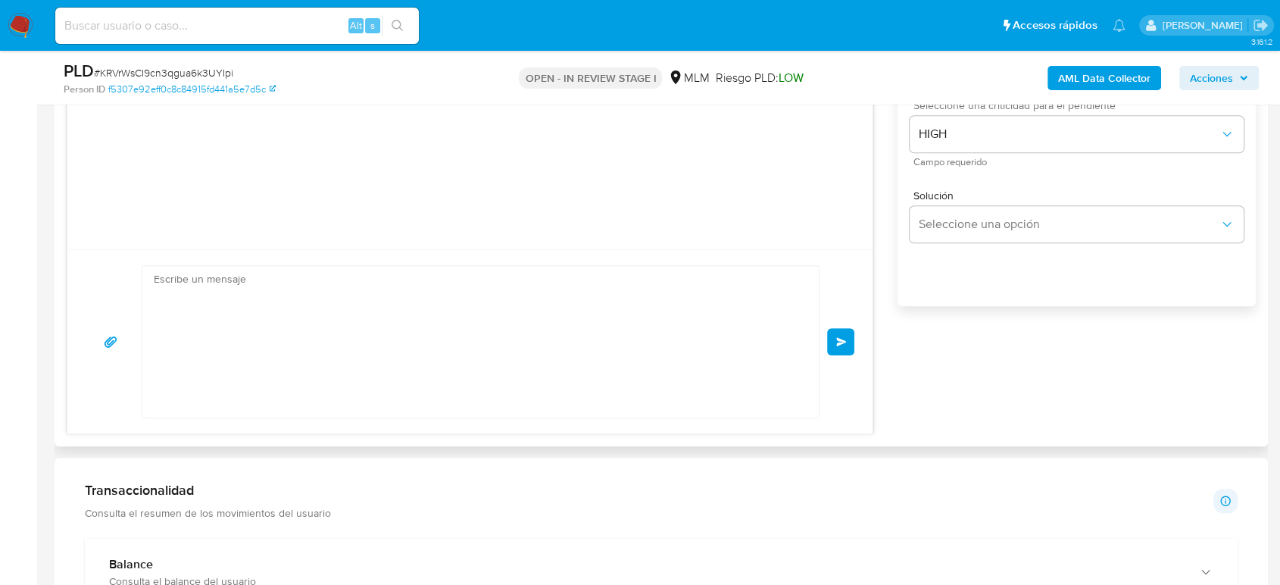
scroll to position [0, 0]
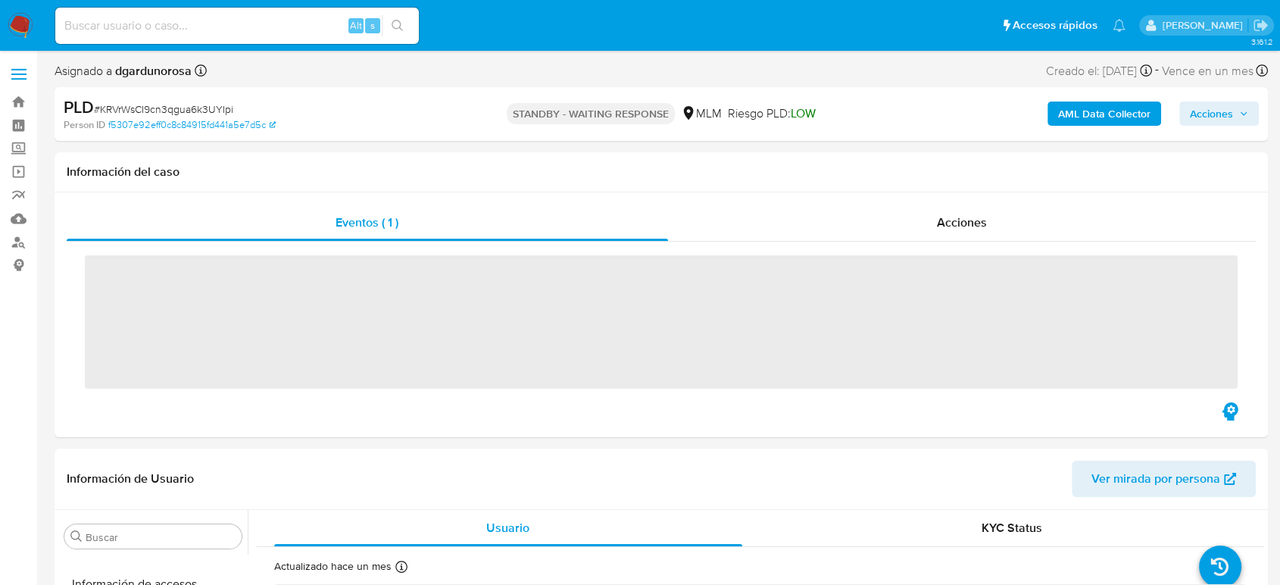
scroll to position [713, 0]
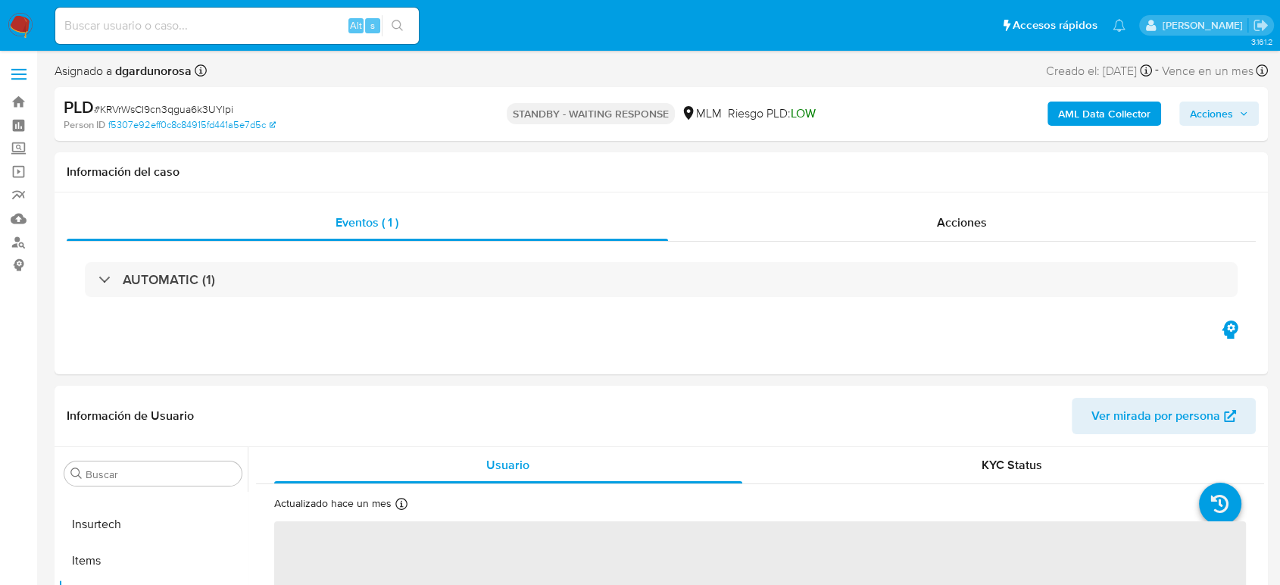
select select "10"
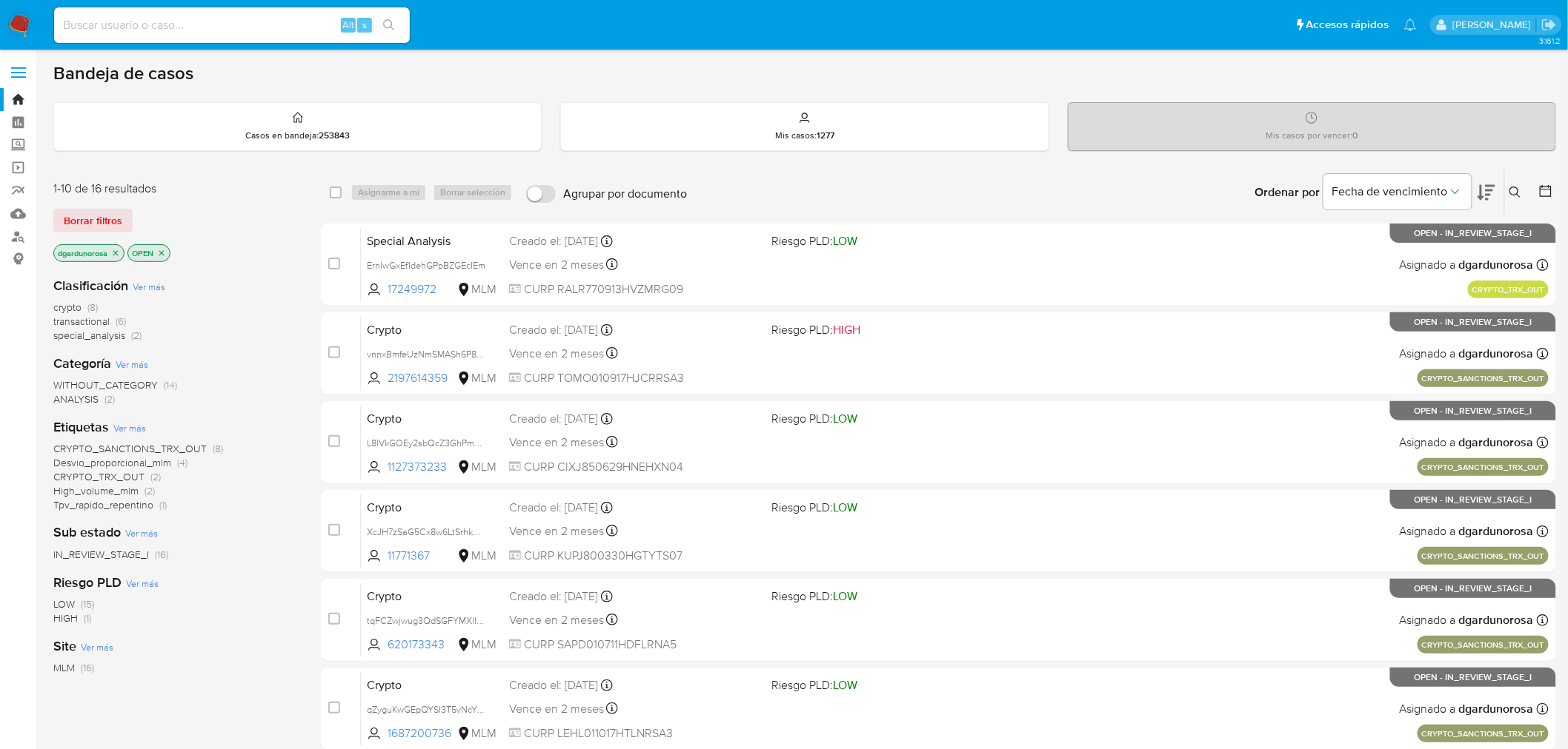
drag, startPoint x: 1516, startPoint y: 183, endPoint x: 1512, endPoint y: 197, distance: 14.6
click at [1264, 184] on button at bounding box center [1516, 193] width 24 height 18
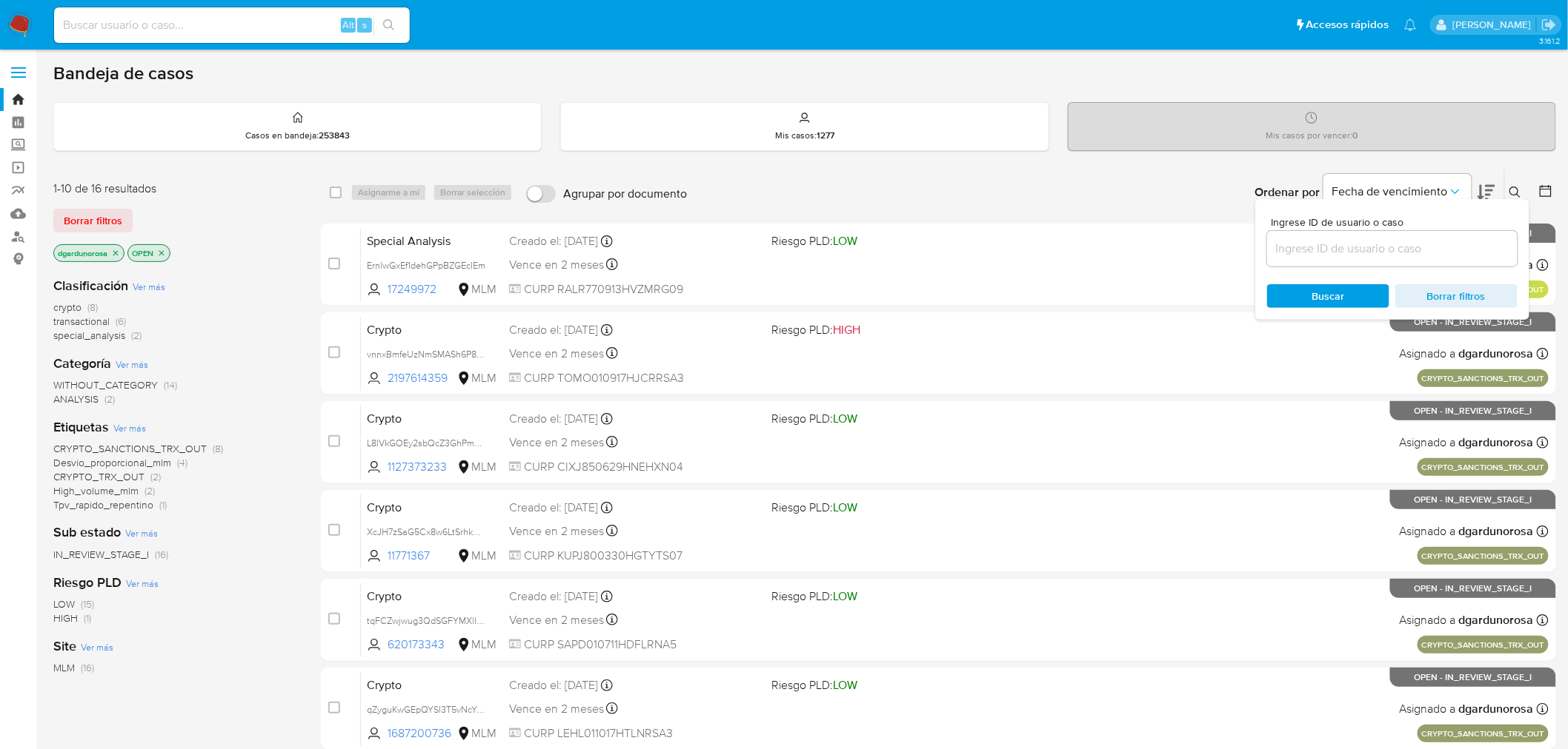
click at [1264, 242] on input at bounding box center [1392, 249] width 250 height 20
type input "39108225"
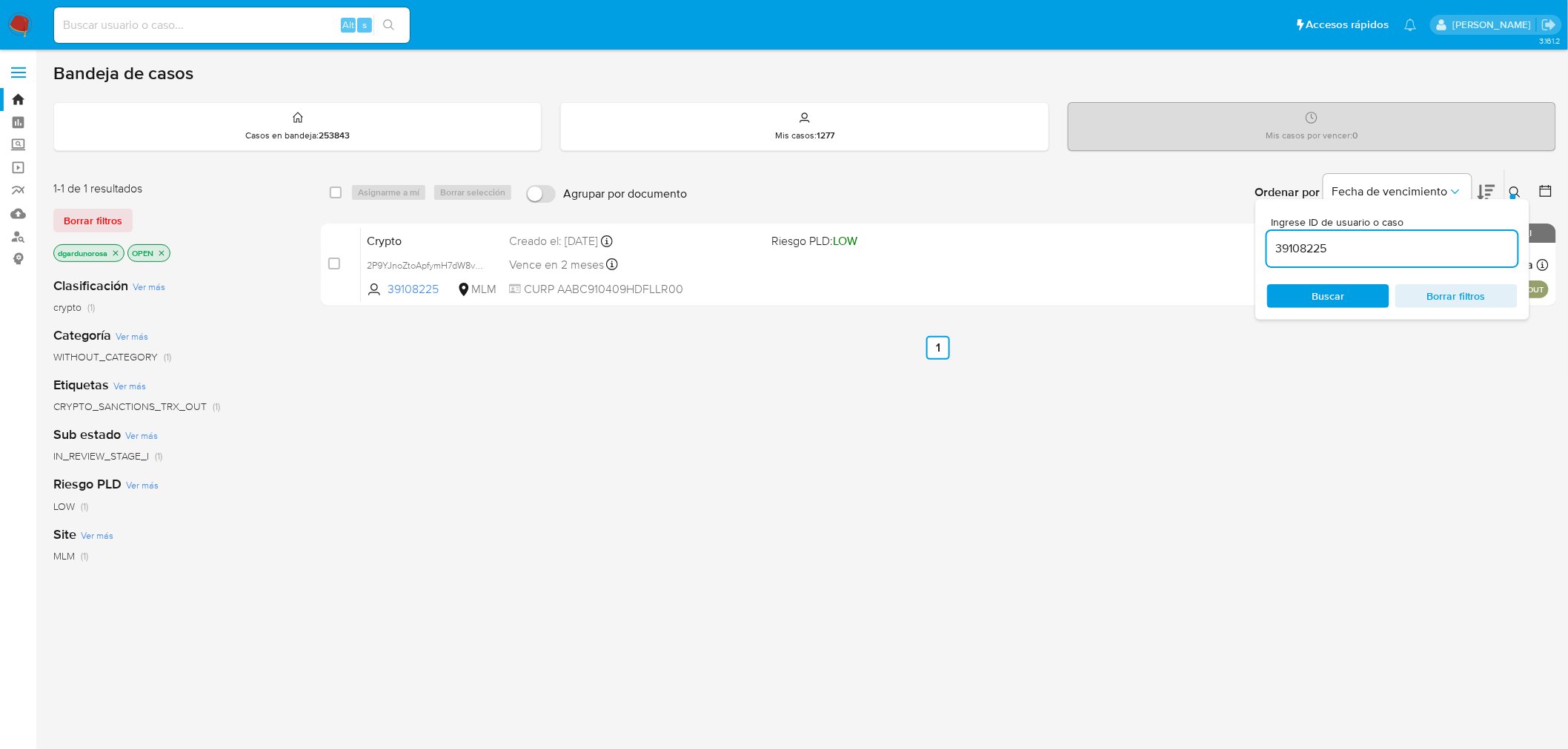
click at [1264, 187] on icon at bounding box center [1515, 193] width 12 height 12
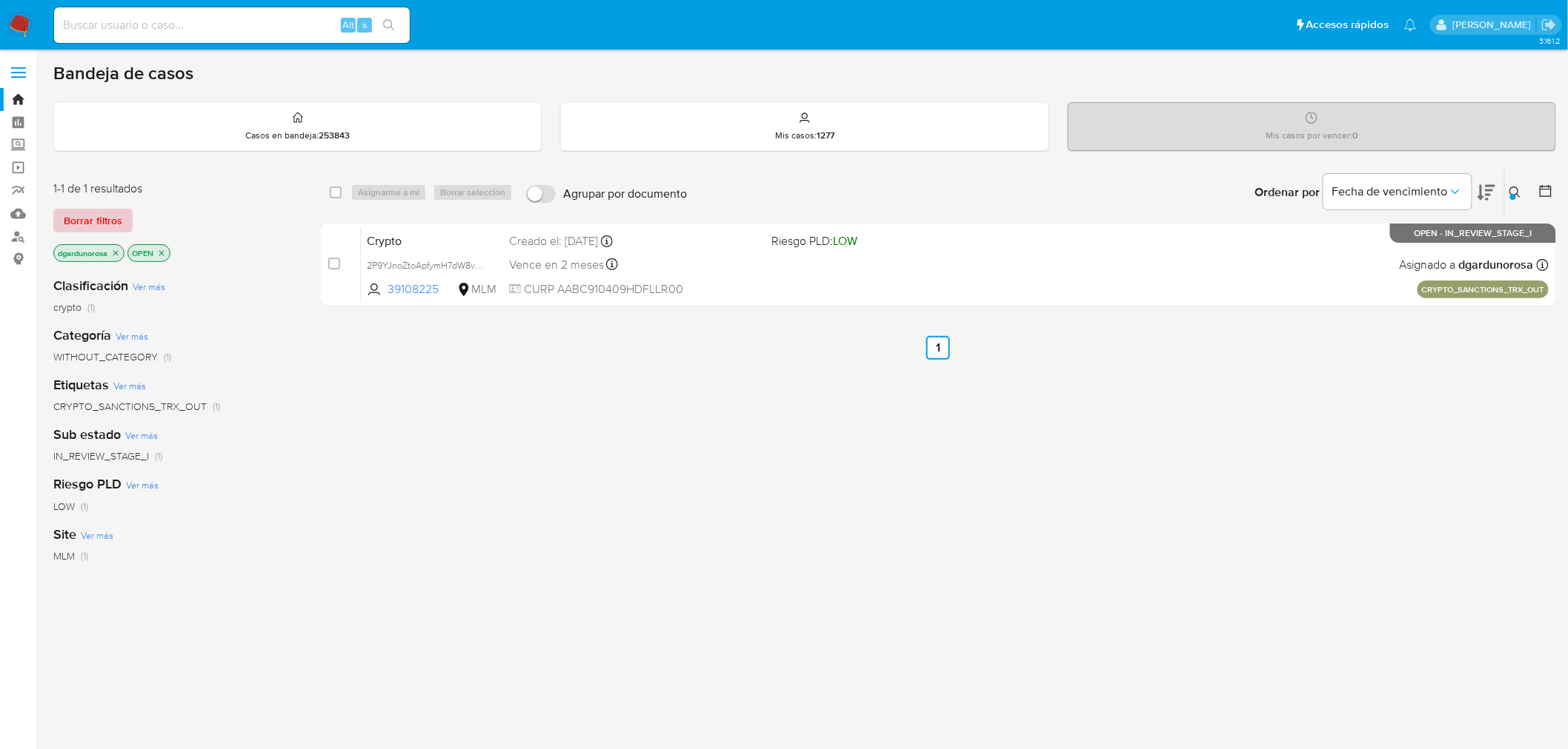
click at [105, 217] on span "Borrar filtros" at bounding box center [93, 220] width 59 height 21
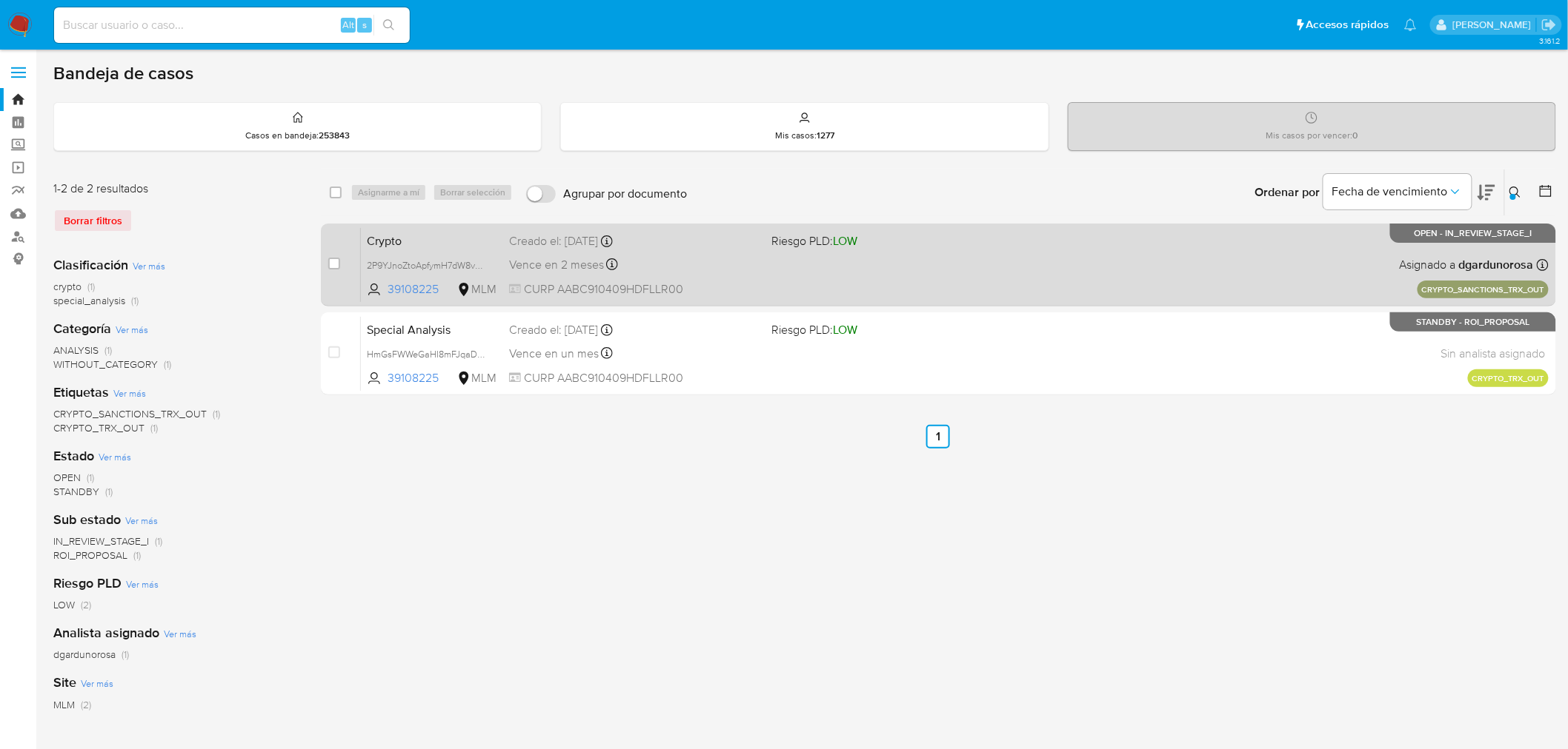
click at [1138, 250] on div "Crypto 2P9YJnoZtoApfymH7dW8vaQu 39108225 MLM Riesgo PLD: LOW Creado el: [DATE] …" at bounding box center [955, 265] width 1187 height 74
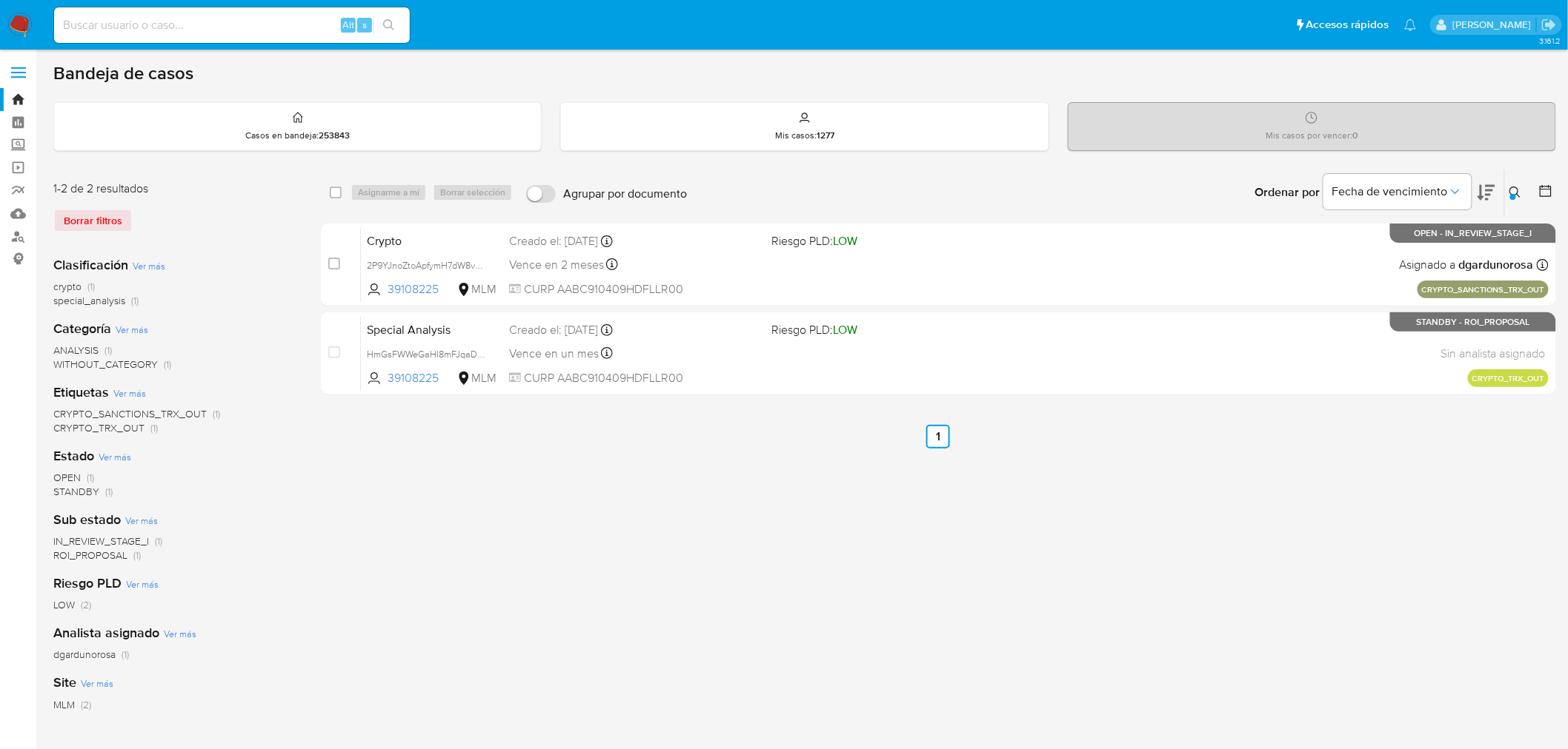
click at [17, 28] on img at bounding box center [21, 25] width 25 height 25
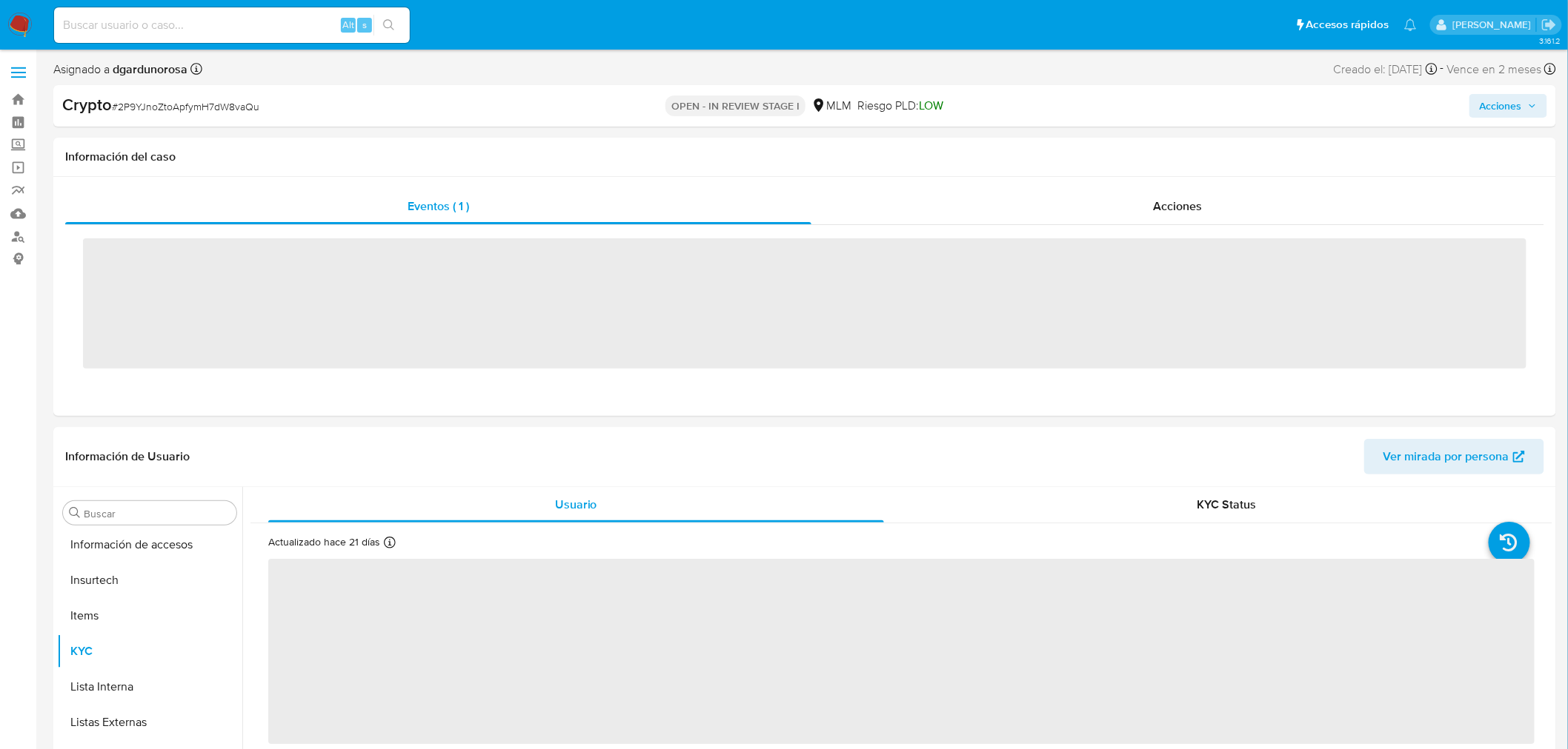
scroll to position [696, 0]
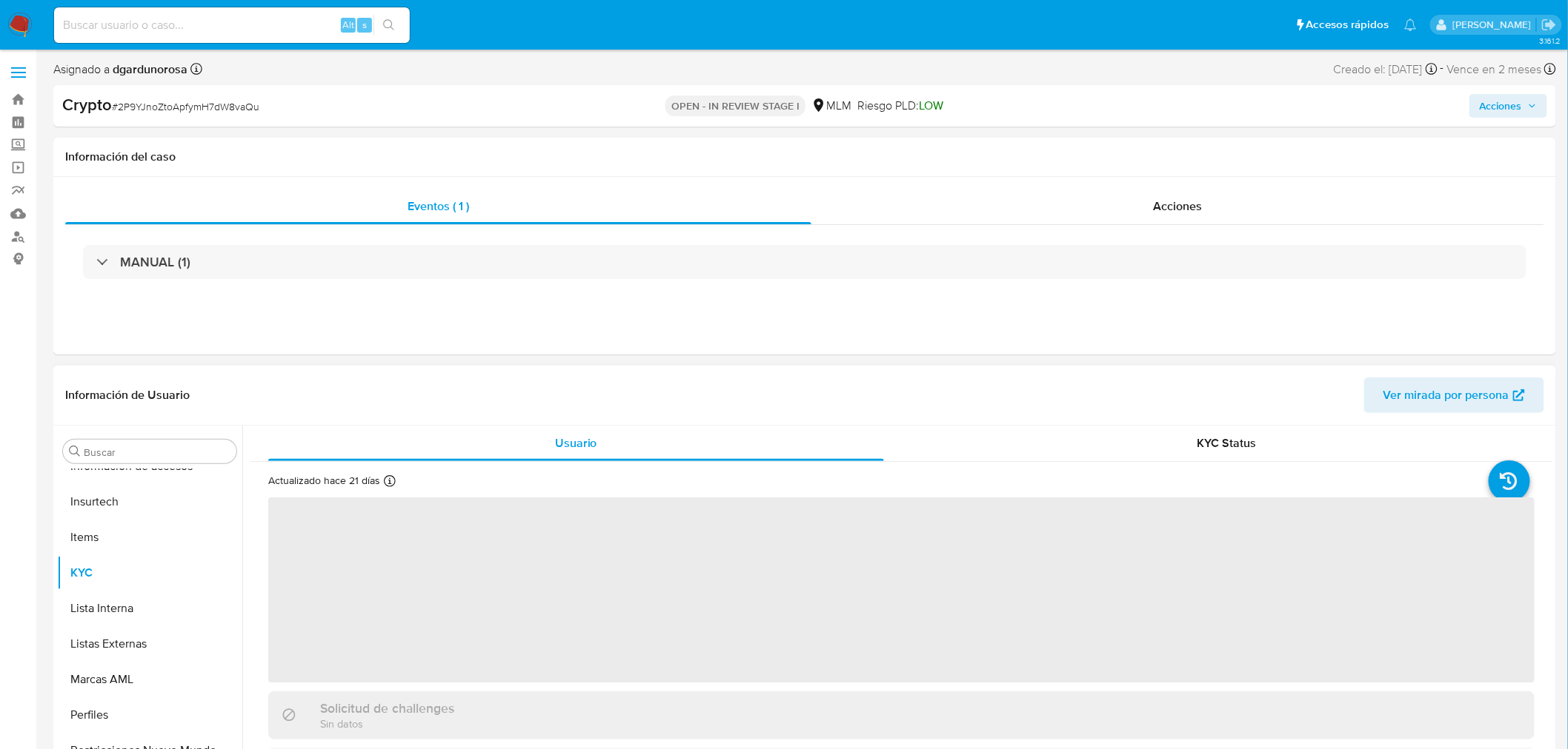
select select "10"
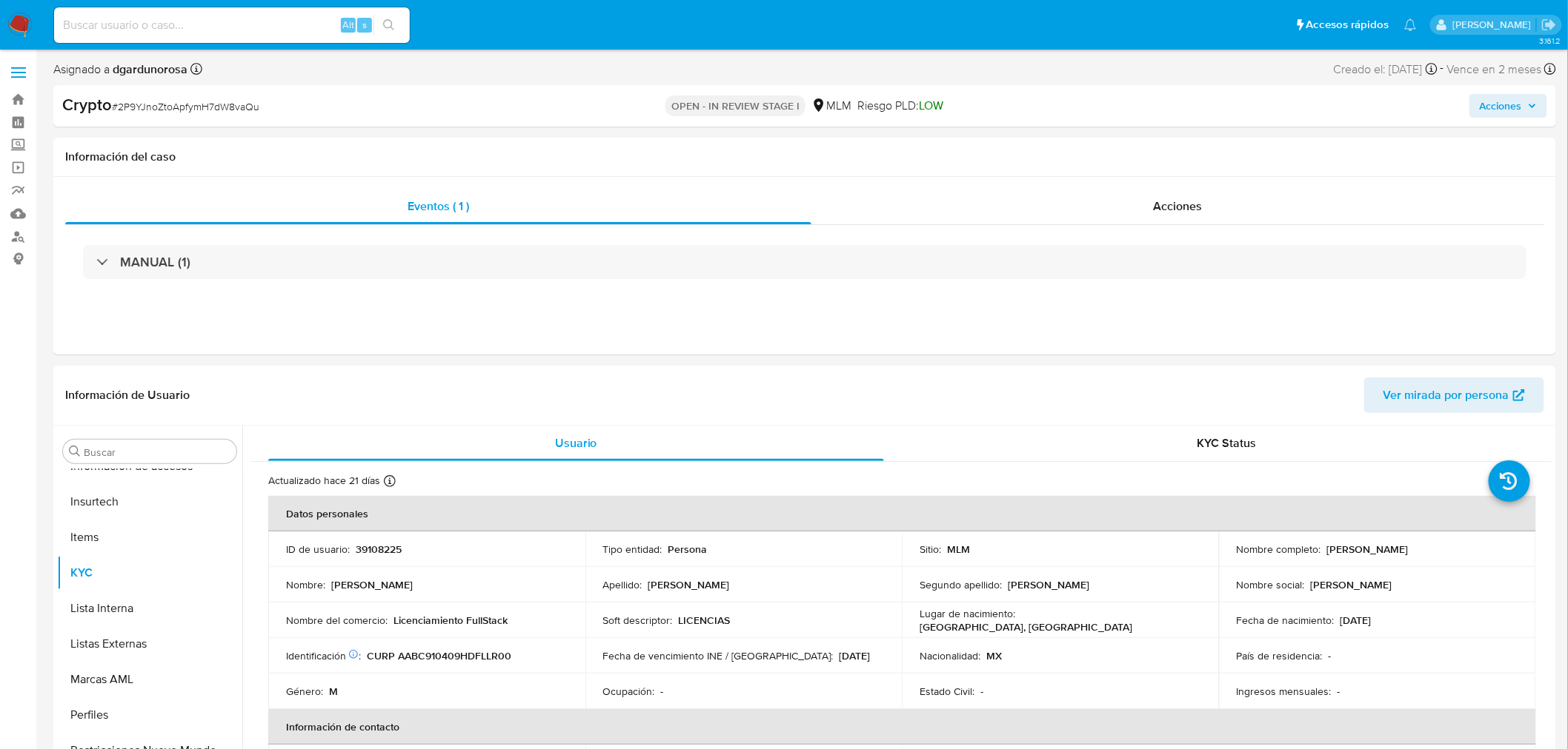
click at [1544, 102] on button "Acciones" at bounding box center [1508, 106] width 78 height 23
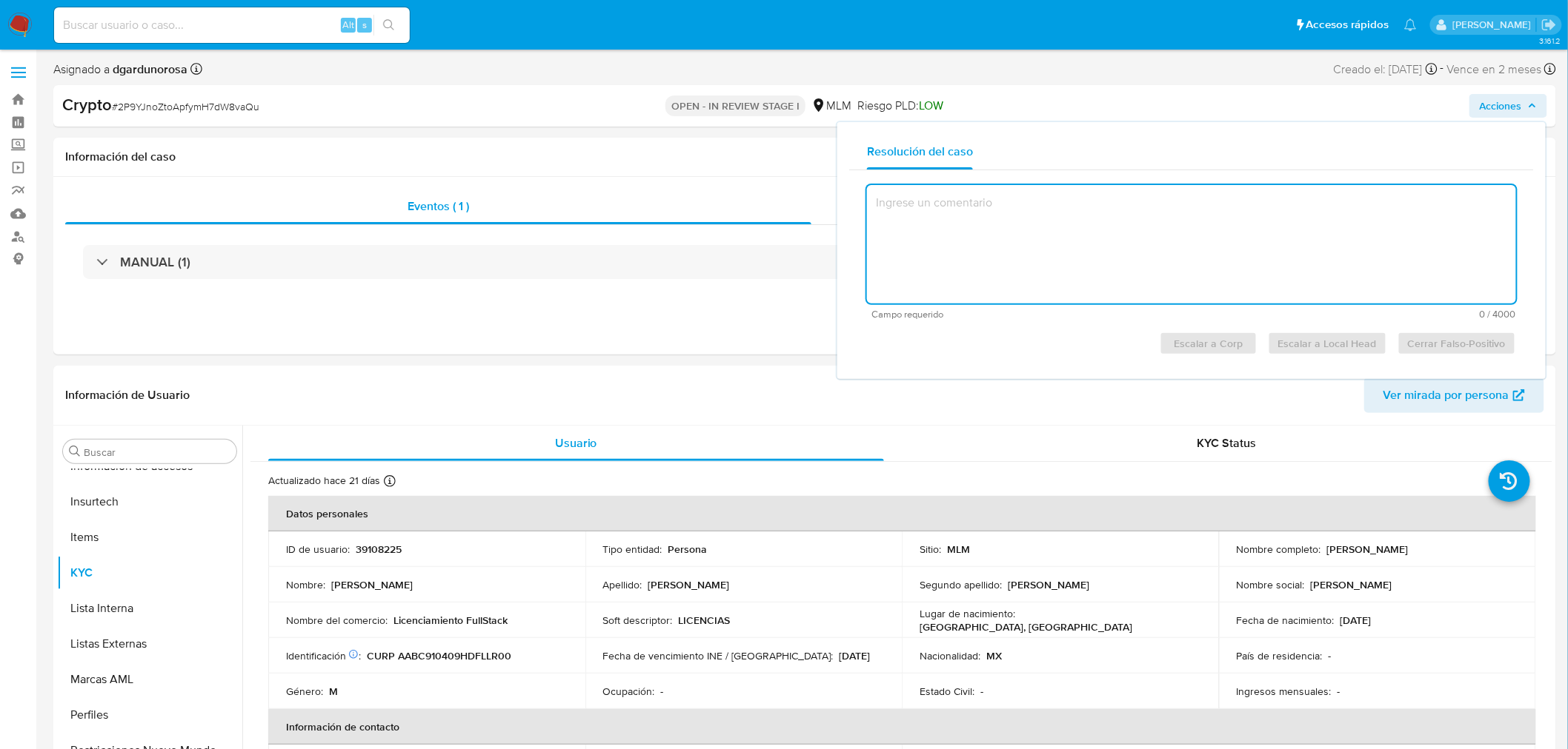
click at [967, 206] on textarea at bounding box center [1190, 243] width 649 height 118
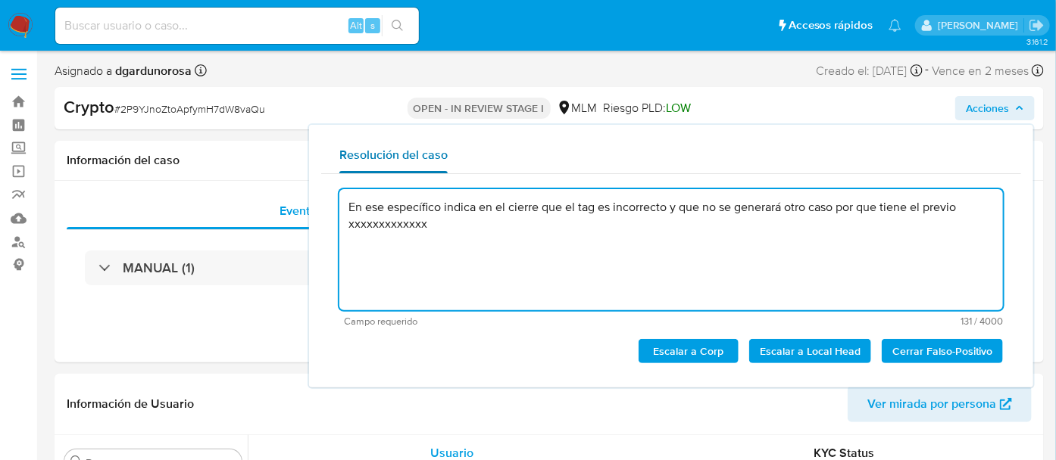
drag, startPoint x: 572, startPoint y: 205, endPoint x: 341, endPoint y: 167, distance: 234.1
click at [321, 197] on div "En ese específico indica en el cierre que el tag es incorrecto y que no se gene…" at bounding box center [671, 274] width 700 height 201
click at [713, 217] on textarea "Se procede con el cierre del caso por clasificación de TAG incorrecto y que no …" at bounding box center [670, 249] width 663 height 121
click at [714, 207] on textarea "Se procede con el cierre del caso por clasificación de TAG incorrecto y que no …" at bounding box center [670, 249] width 663 height 121
click at [900, 222] on textarea "Se procede con el cierre del caso por clasificación de TAG incorrecto. No se ge…" at bounding box center [670, 249] width 663 height 121
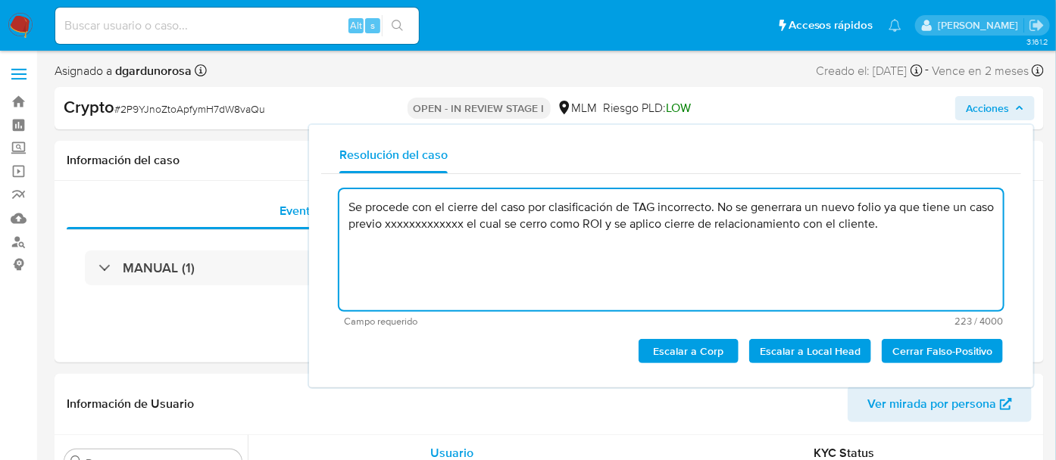
type textarea "Se procede con el cierre del caso por clasificación de TAG incorrecto. No se ge…"
click at [903, 239] on textarea "Se procede con el cierre del caso por clasificación de TAG incorrecto. No se ge…" at bounding box center [670, 249] width 663 height 121
drag, startPoint x: 913, startPoint y: 242, endPoint x: 299, endPoint y: 192, distance: 615.6
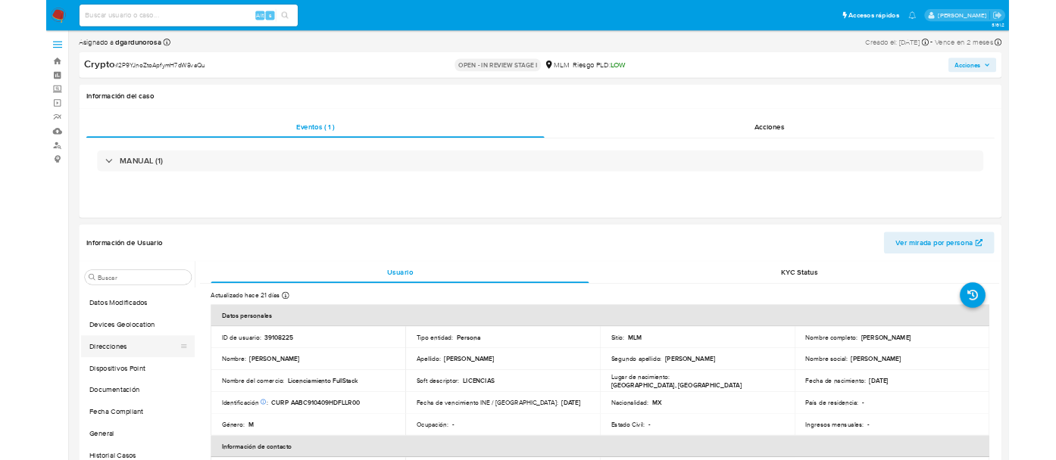
scroll to position [374, 0]
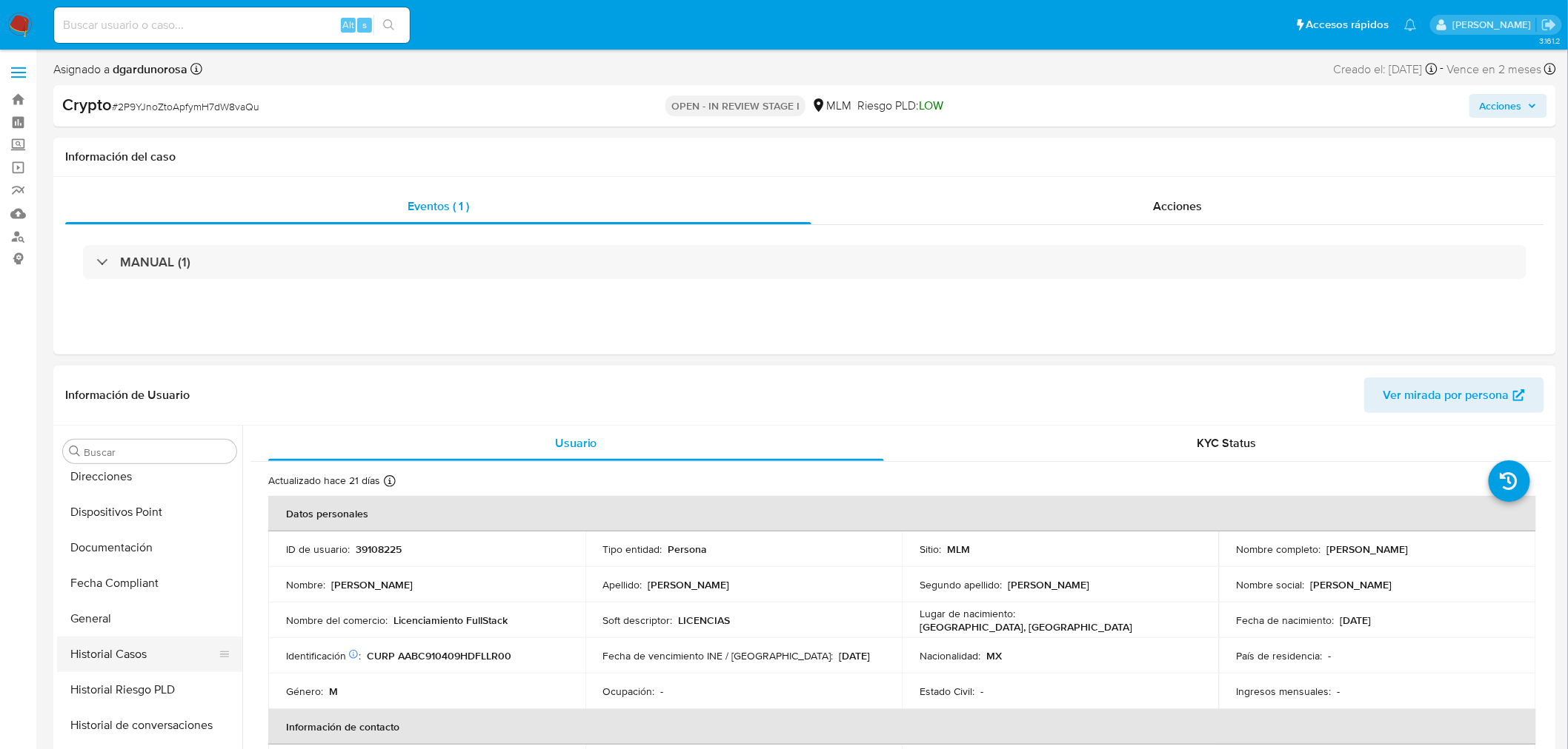
click at [127, 641] on button "Historial Casos" at bounding box center [143, 654] width 173 height 35
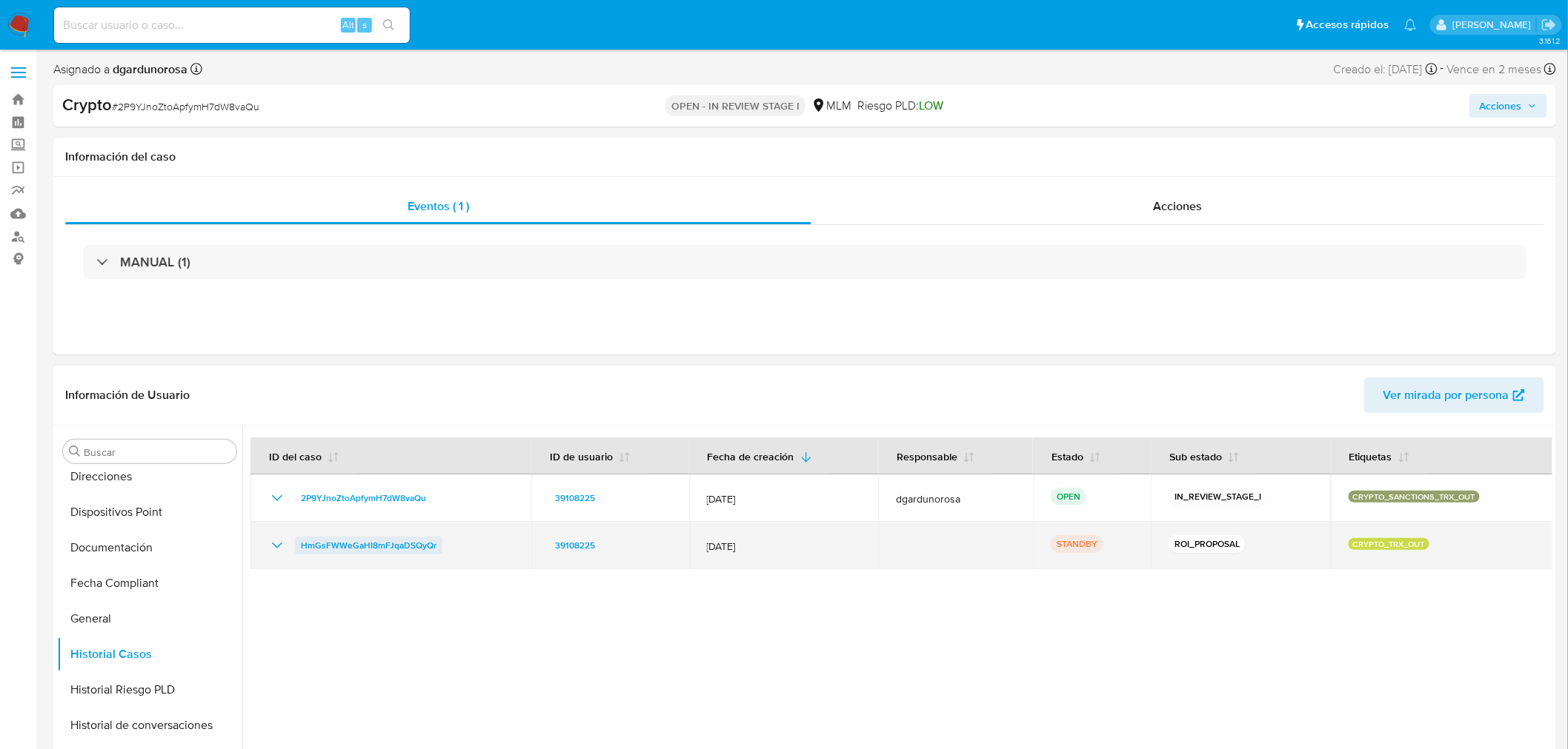
drag, startPoint x: 454, startPoint y: 551, endPoint x: 307, endPoint y: 553, distance: 147.0
click at [301, 549] on div "HmGsFWWeGaHI8mFJqaDSQyQr" at bounding box center [390, 546] width 246 height 18
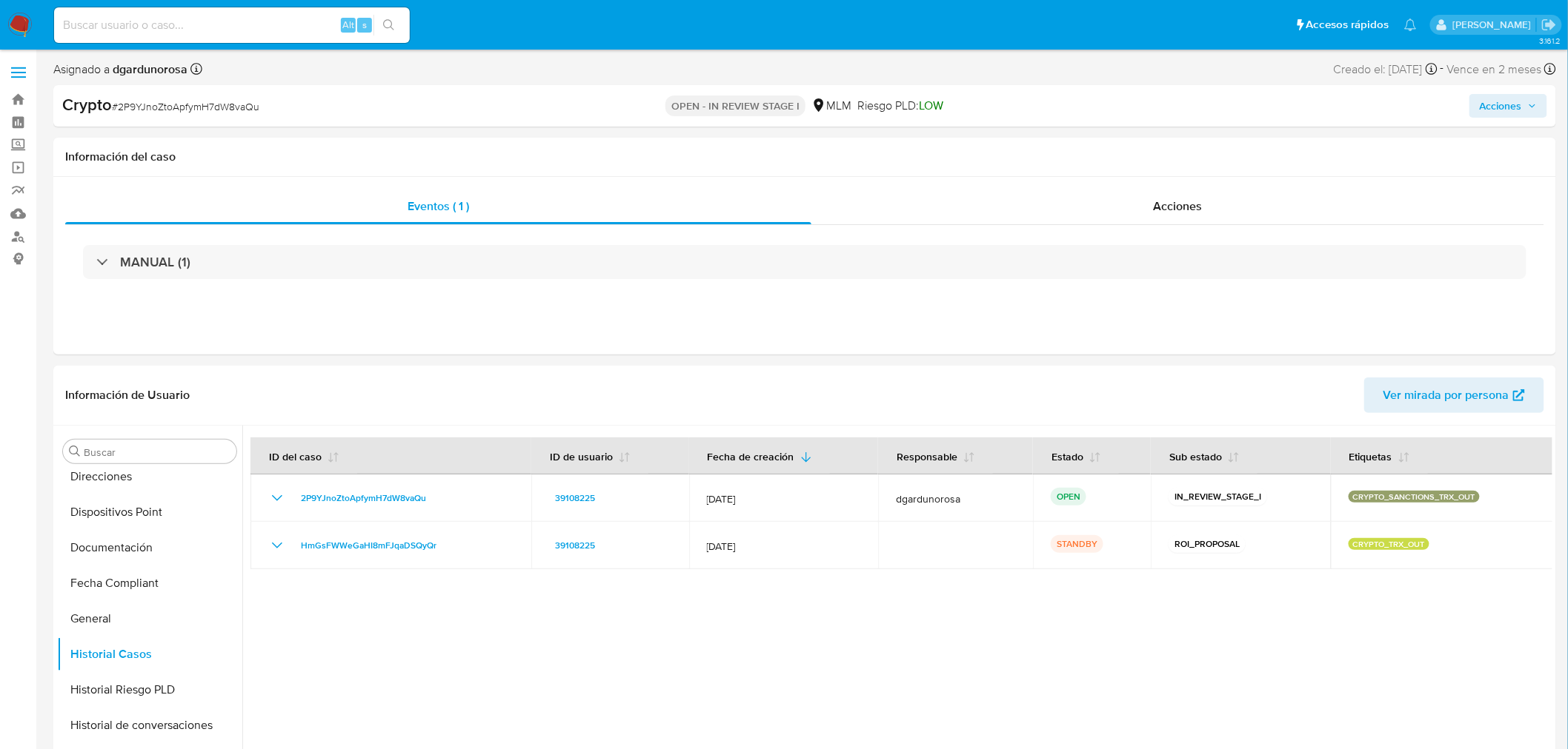
click at [1539, 98] on button "Acciones" at bounding box center [1508, 106] width 78 height 23
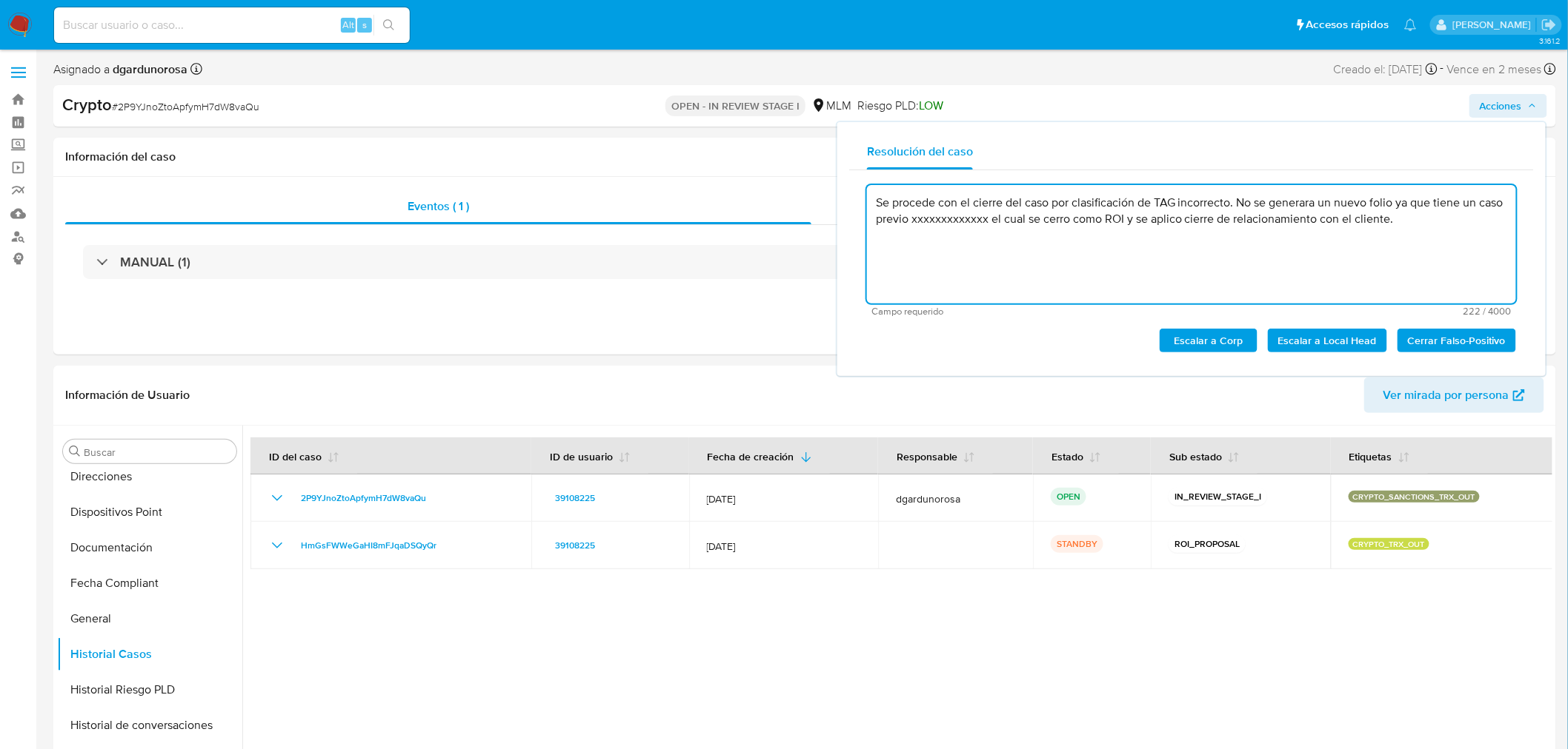
drag, startPoint x: 1408, startPoint y: 228, endPoint x: 870, endPoint y: 189, distance: 539.4
click at [870, 189] on textarea "Se procede con el cierre del caso por clasificación de TAG incorrecto. No se ge…" at bounding box center [1190, 243] width 649 height 118
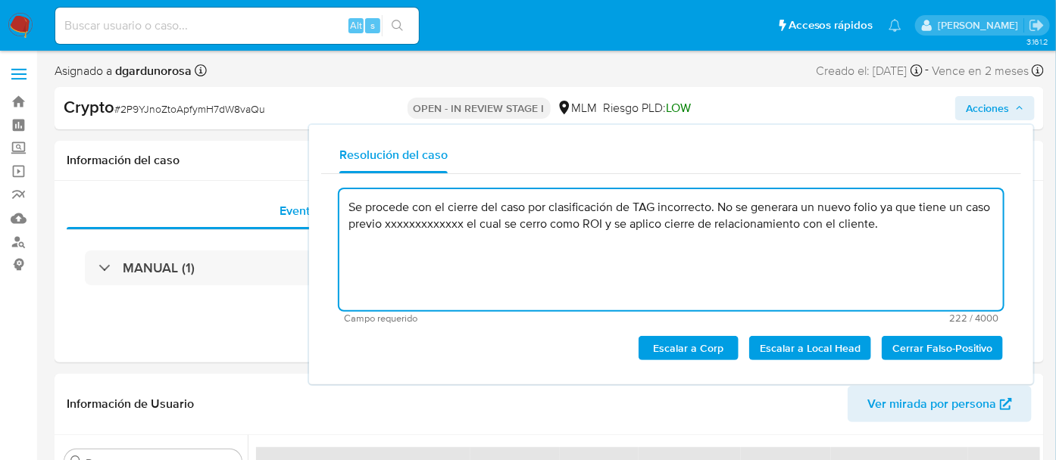
click at [824, 233] on textarea "Se procede con el cierre del caso por clasificación de TAG incorrecto. No se ge…" at bounding box center [670, 249] width 663 height 121
drag, startPoint x: 901, startPoint y: 228, endPoint x: 342, endPoint y: 201, distance: 560.3
click at [342, 201] on textarea "Se procede con el cierre del caso por clasificación de TAG incorrecto. No se ge…" at bounding box center [670, 249] width 663 height 121
paste textarea "HmGsFWWeGaHI8mFJqaDSQyQr"
click at [963, 338] on span "Cerrar Falso-Positivo" at bounding box center [942, 348] width 100 height 21
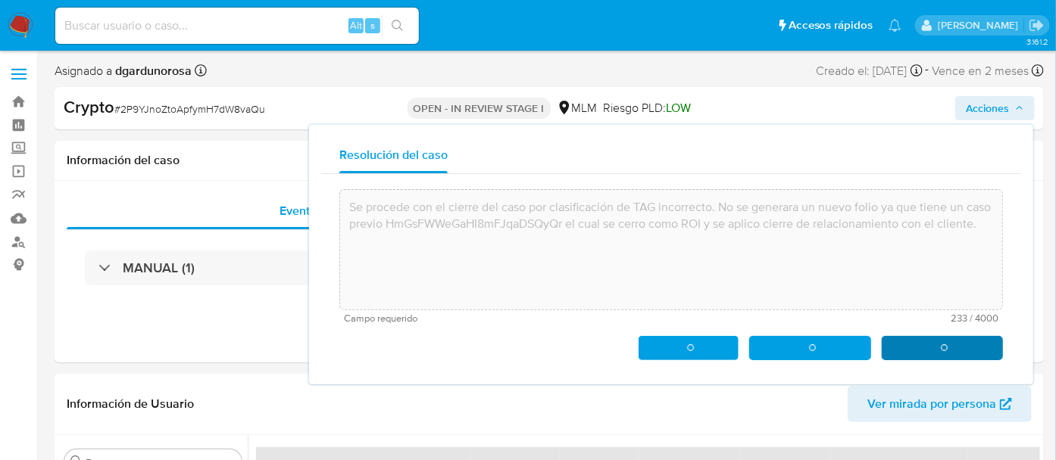
type textarea "Se procede con el cierre del caso por clasificación de TAG incorrecto. No se ge…"
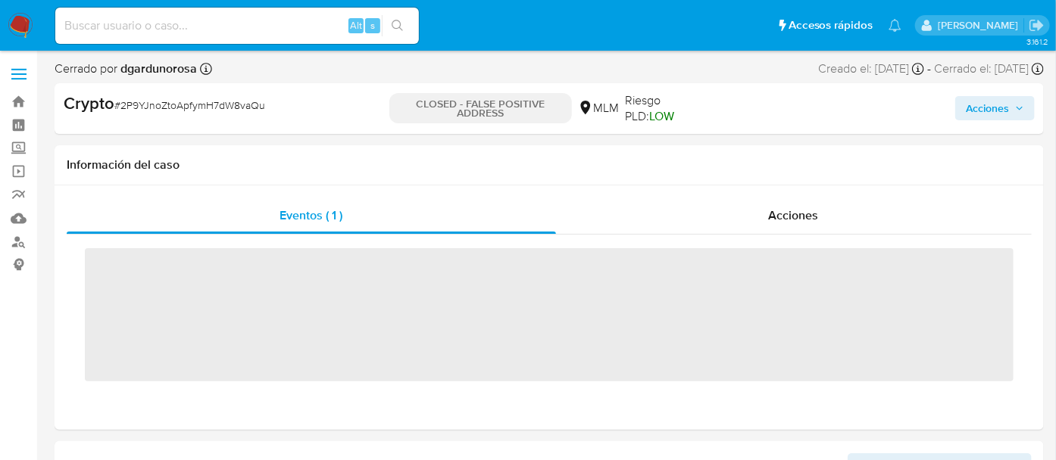
scroll to position [712, 0]
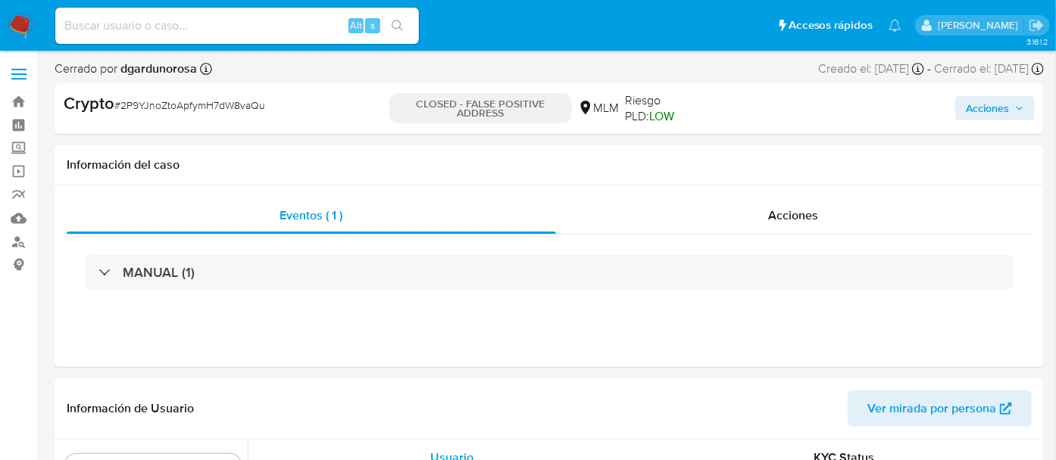
select select "10"
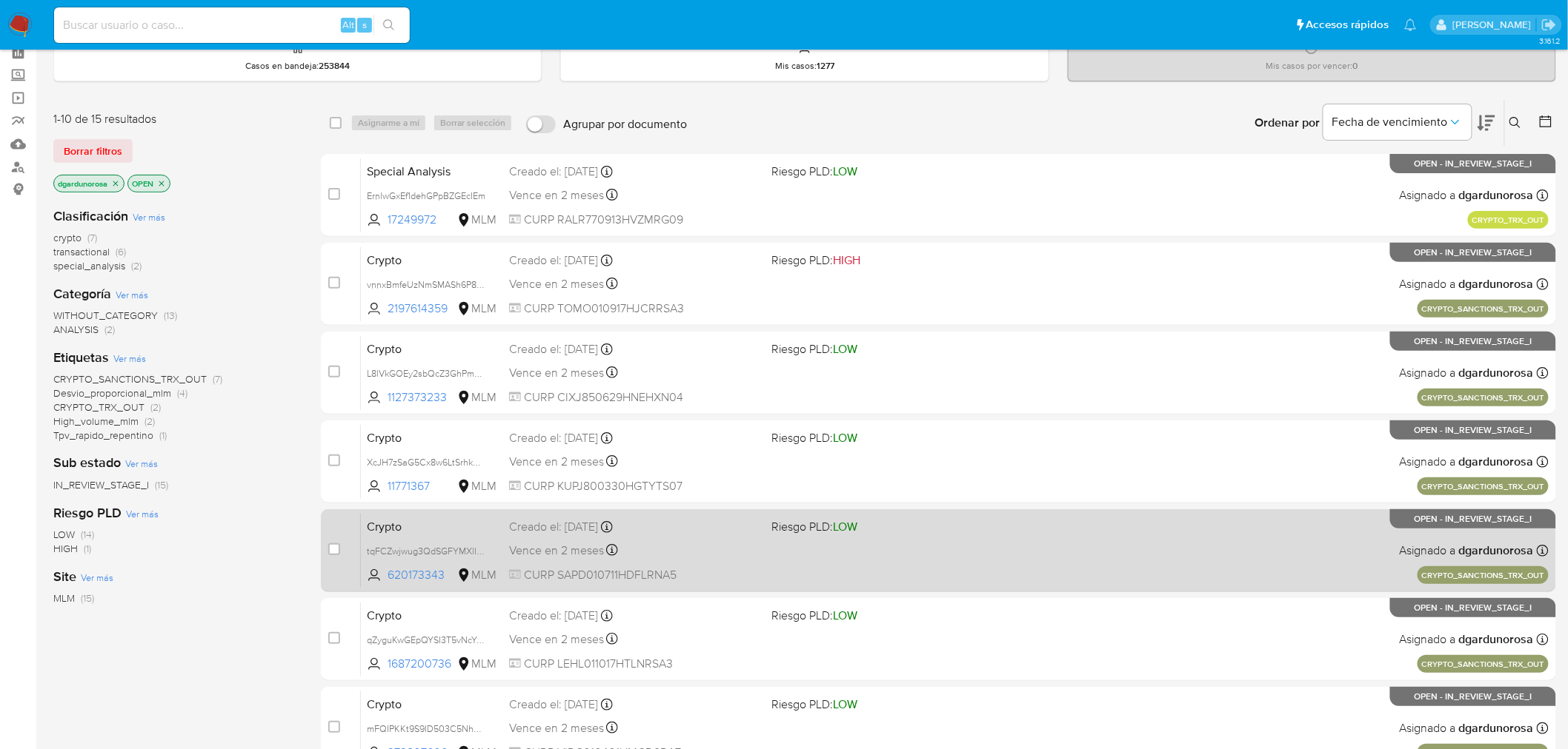
scroll to position [61, 0]
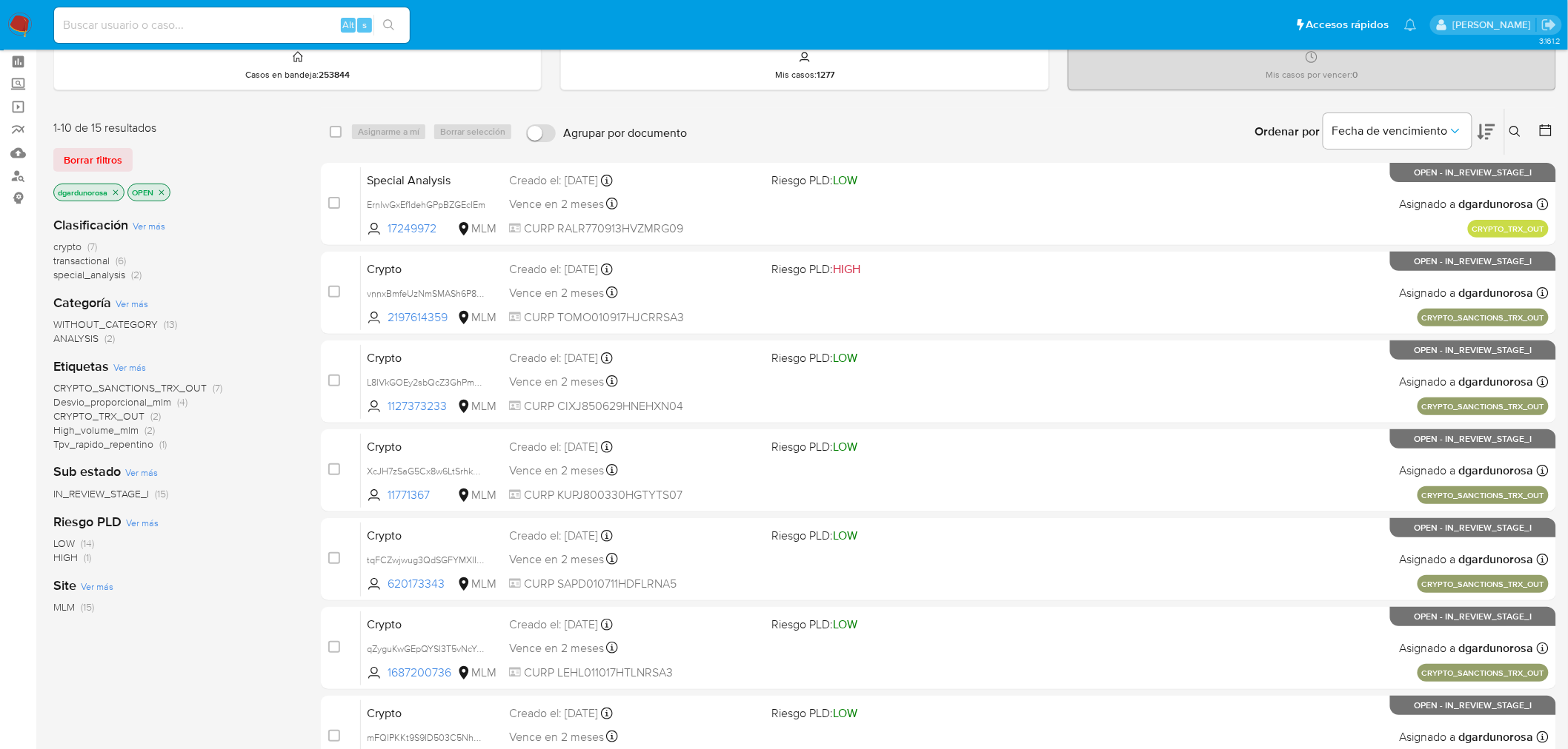
click at [1515, 131] on icon at bounding box center [1515, 132] width 12 height 12
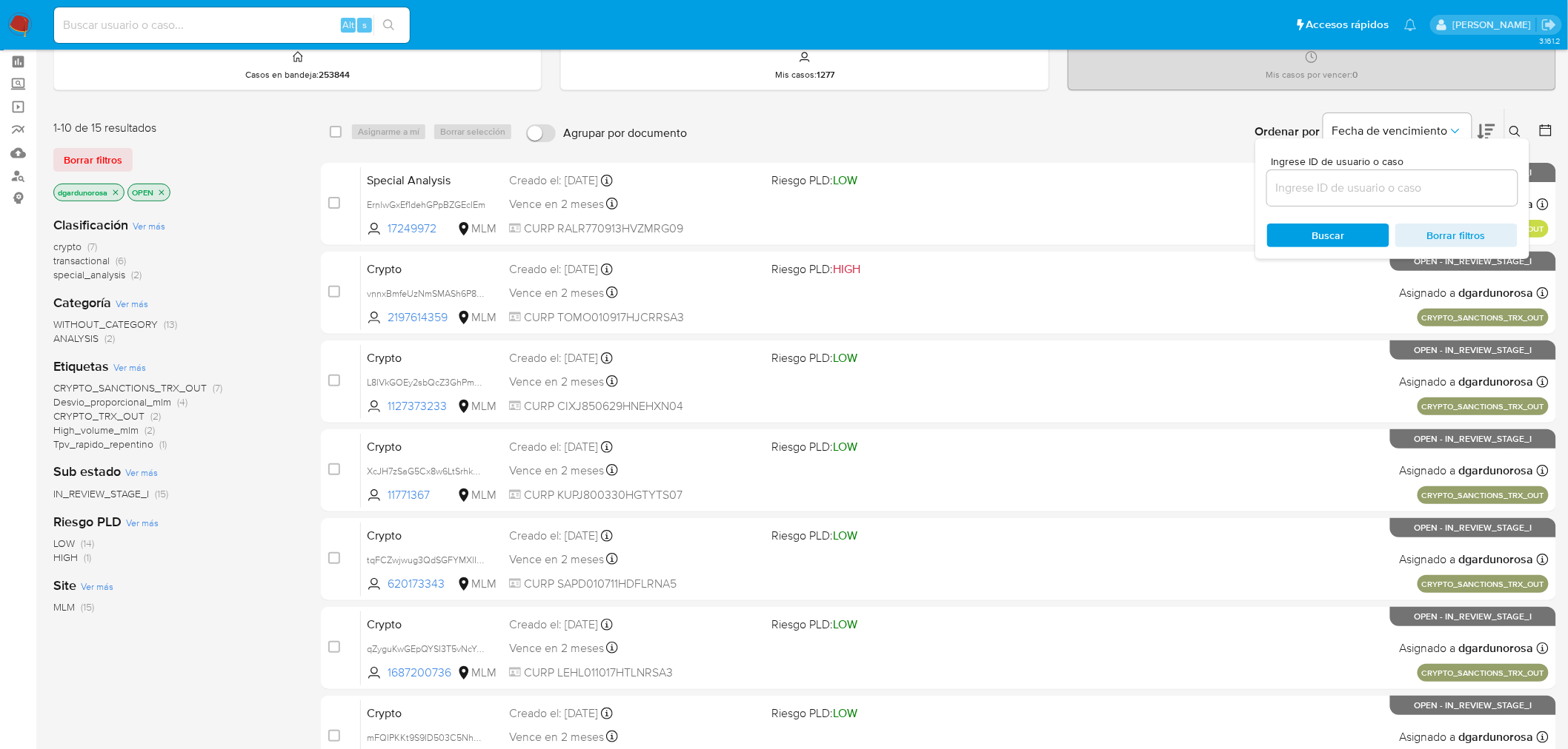
click at [1442, 184] on input at bounding box center [1392, 189] width 250 height 20
type input "2P9YJnoZtoApfymH7dW8vaQu"
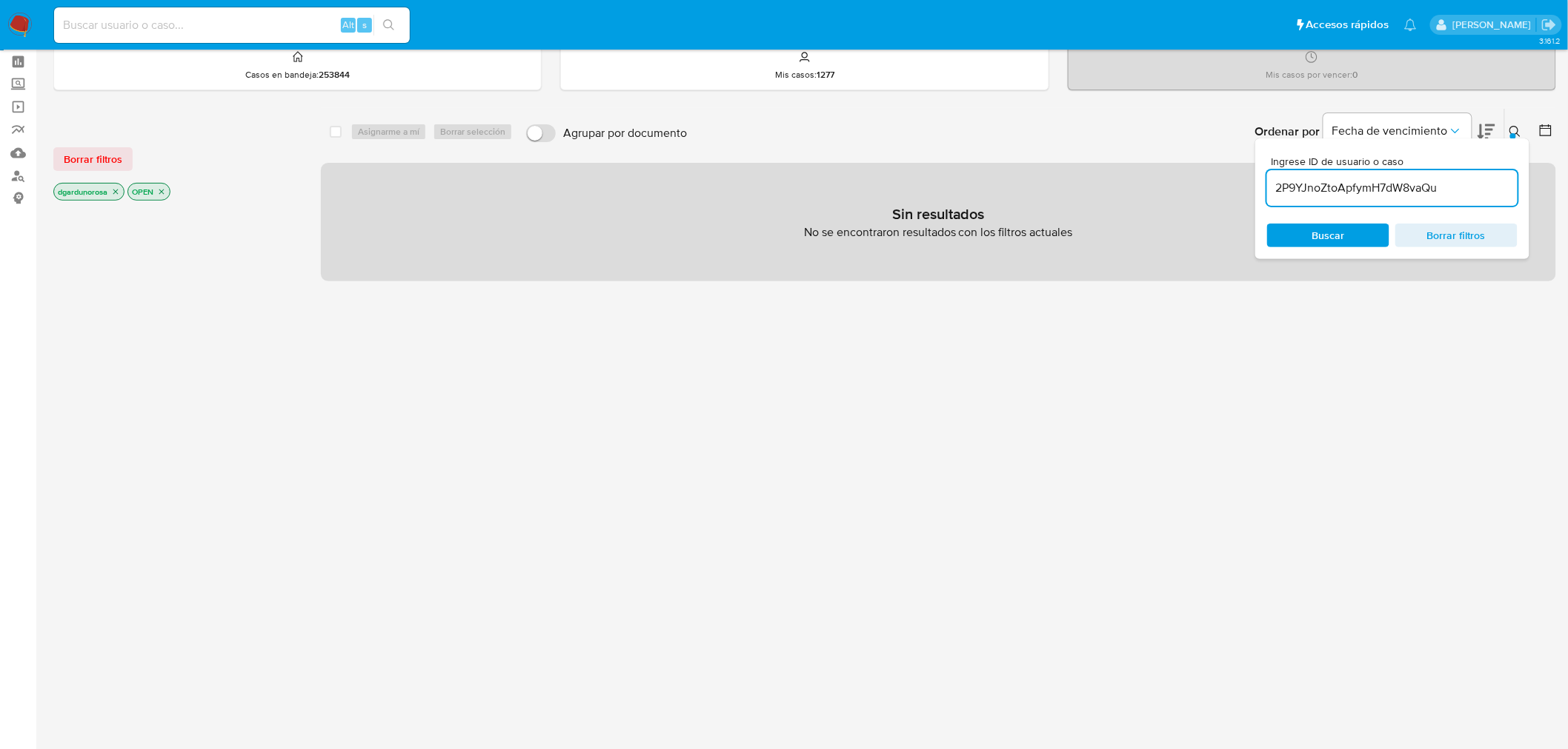
click at [1516, 130] on icon at bounding box center [1515, 132] width 12 height 12
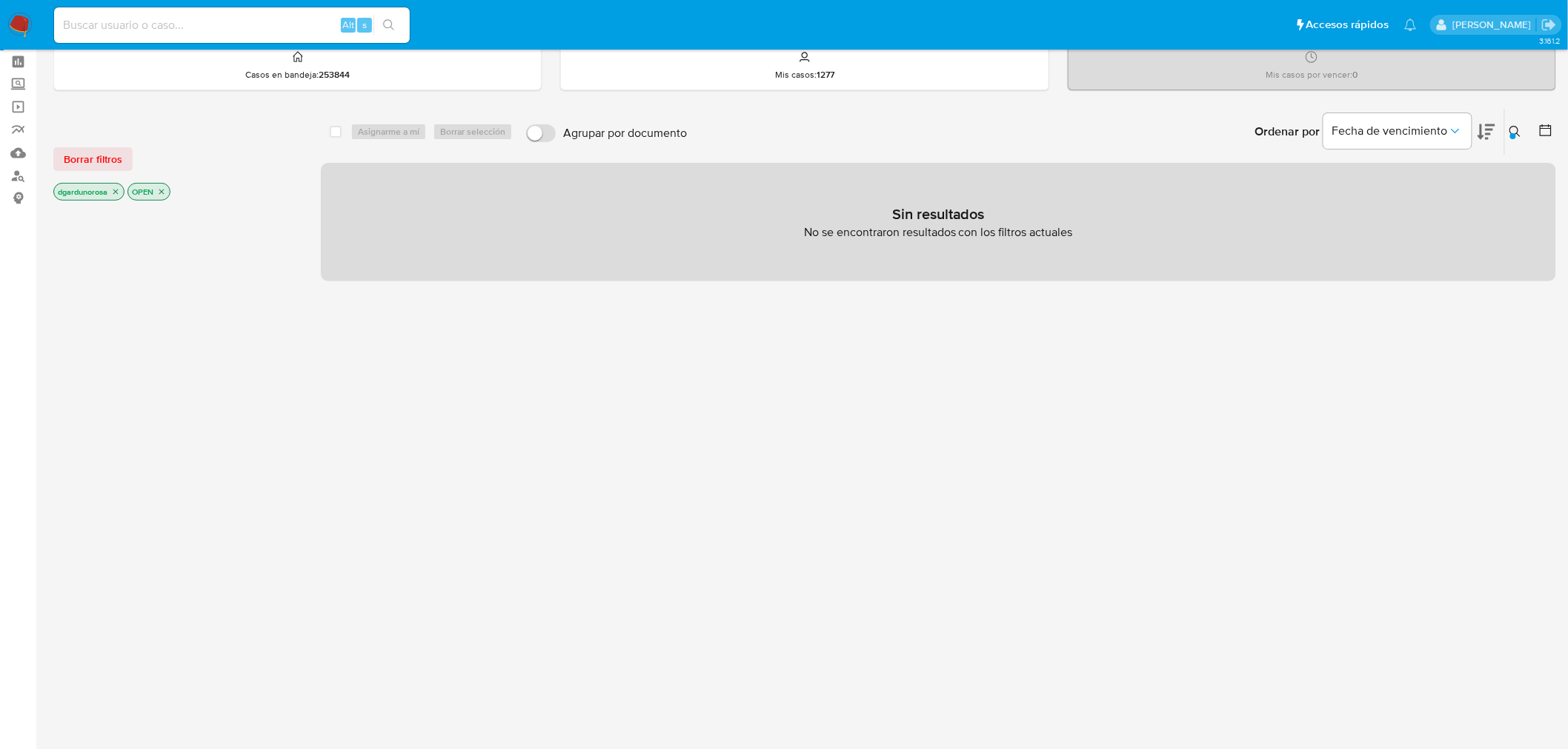
click at [160, 191] on icon "close-filter" at bounding box center [161, 192] width 9 height 9
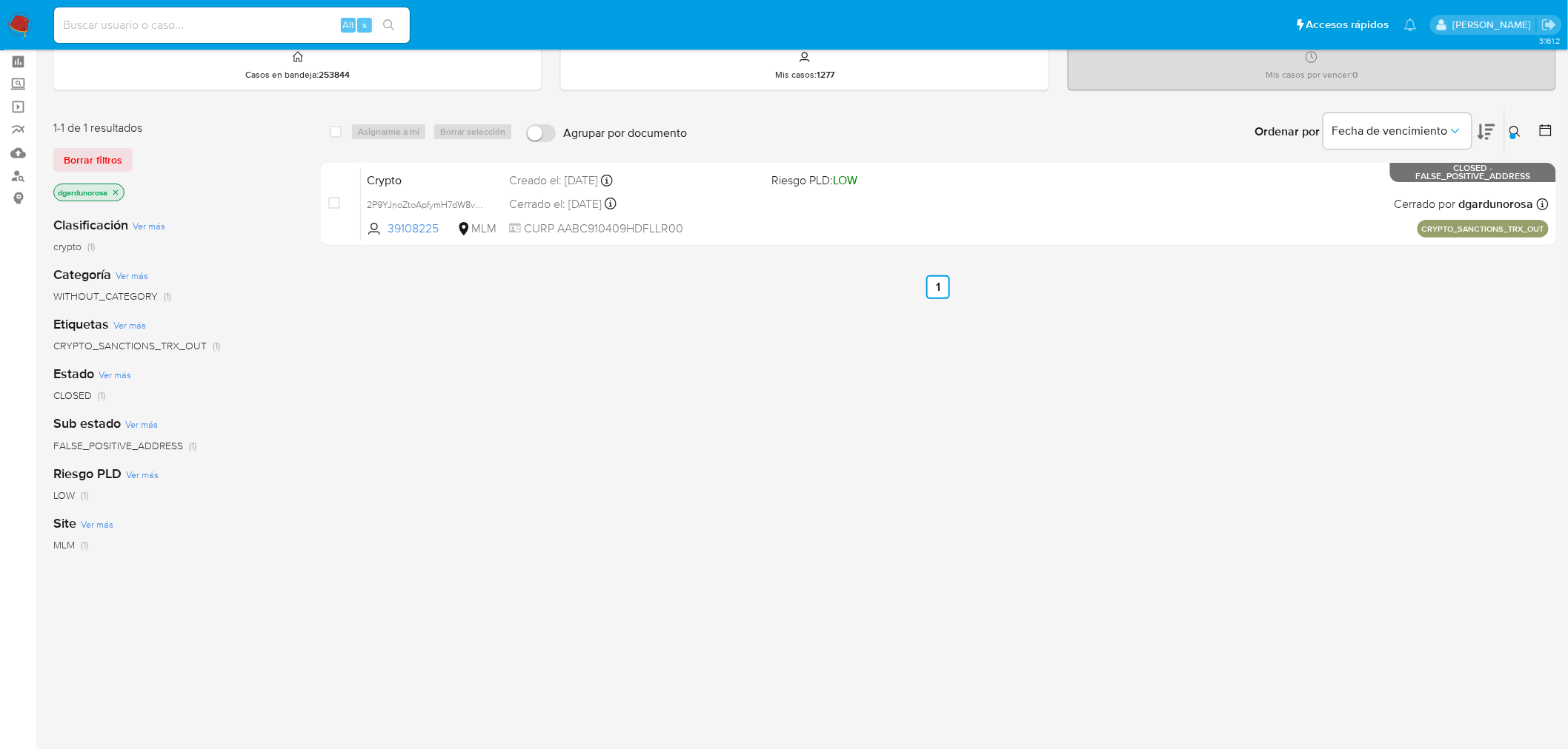
click at [1513, 124] on button at bounding box center [1516, 132] width 24 height 18
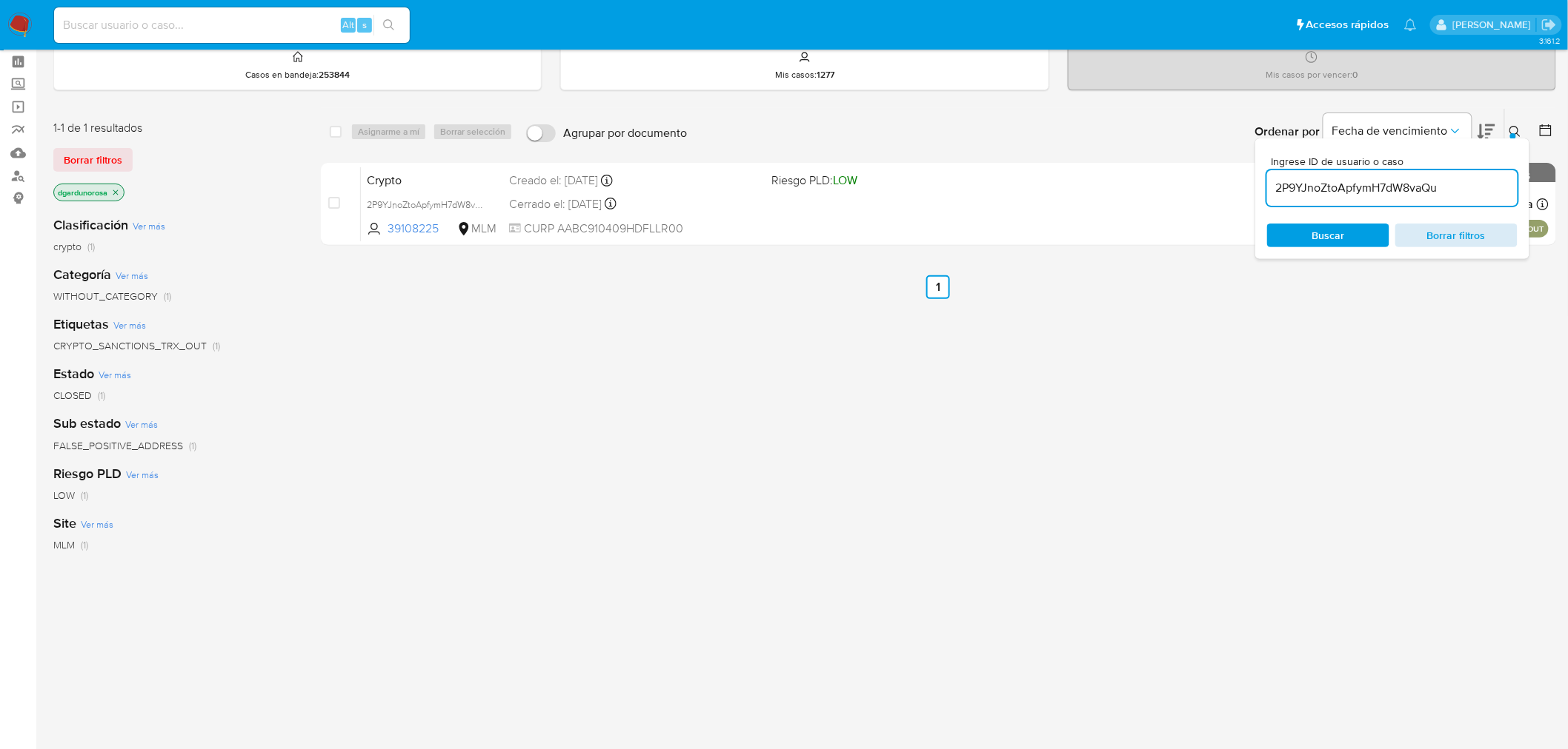
click at [1424, 228] on span "Borrar filtros" at bounding box center [1456, 235] width 102 height 21
click at [18, 28] on img at bounding box center [21, 25] width 25 height 25
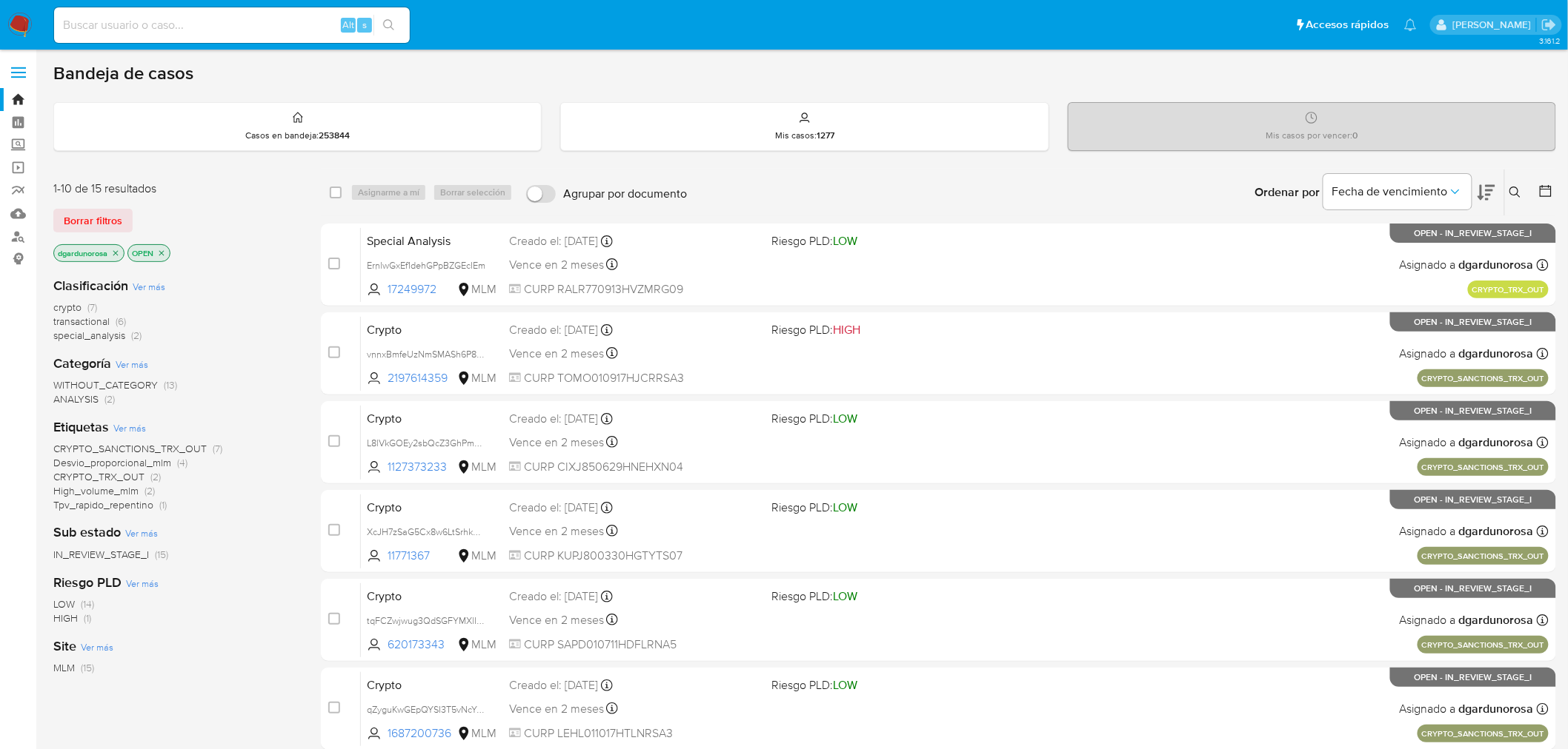
click at [158, 447] on span "CRYPTO_SANCTIONS_TRX_OUT" at bounding box center [130, 448] width 154 height 15
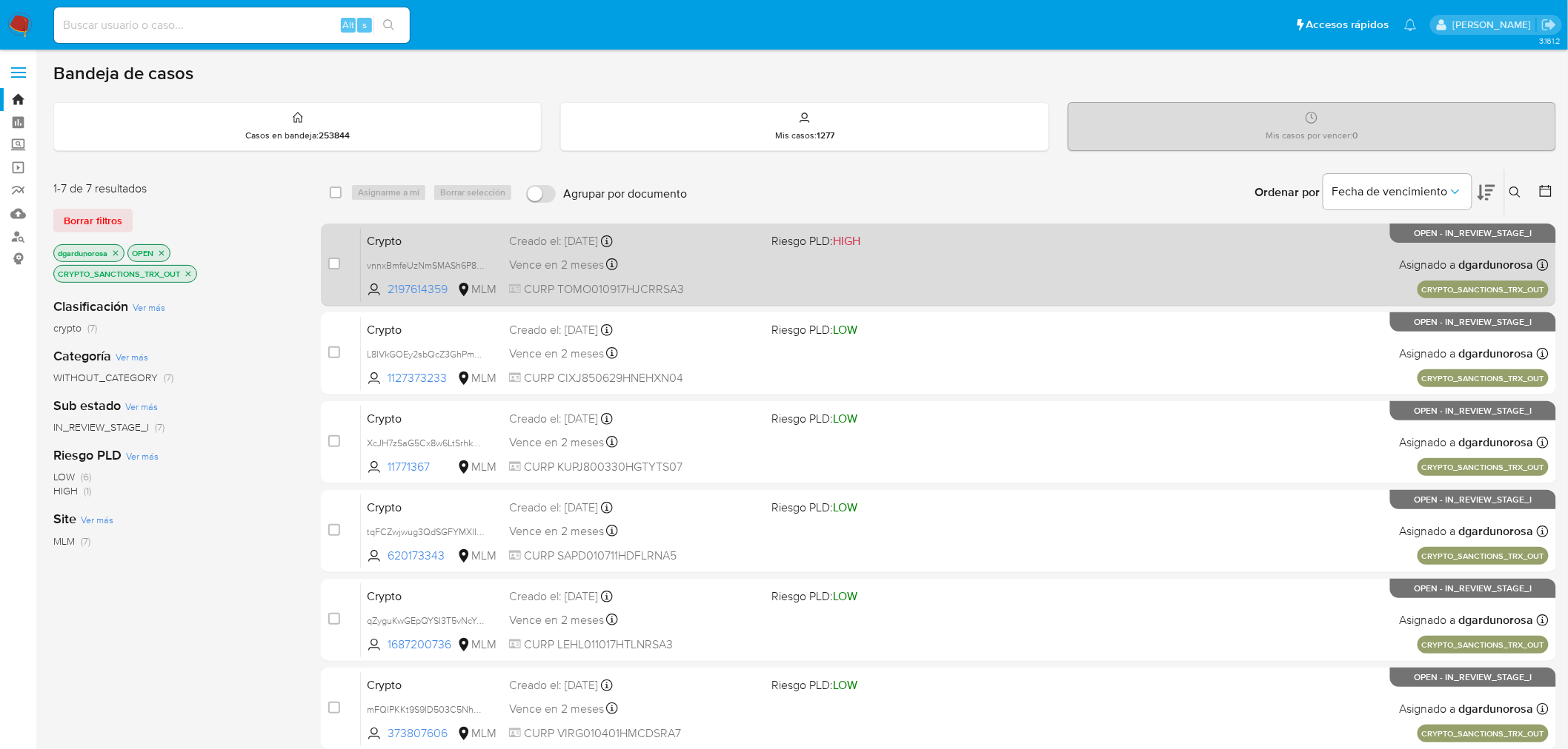
click at [1054, 267] on div "Crypto vnnxBmfeUzNmSMASh6P8vHwg 2197614359 MLM Riesgo PLD: HIGH Creado el: [DAT…" at bounding box center [955, 265] width 1187 height 74
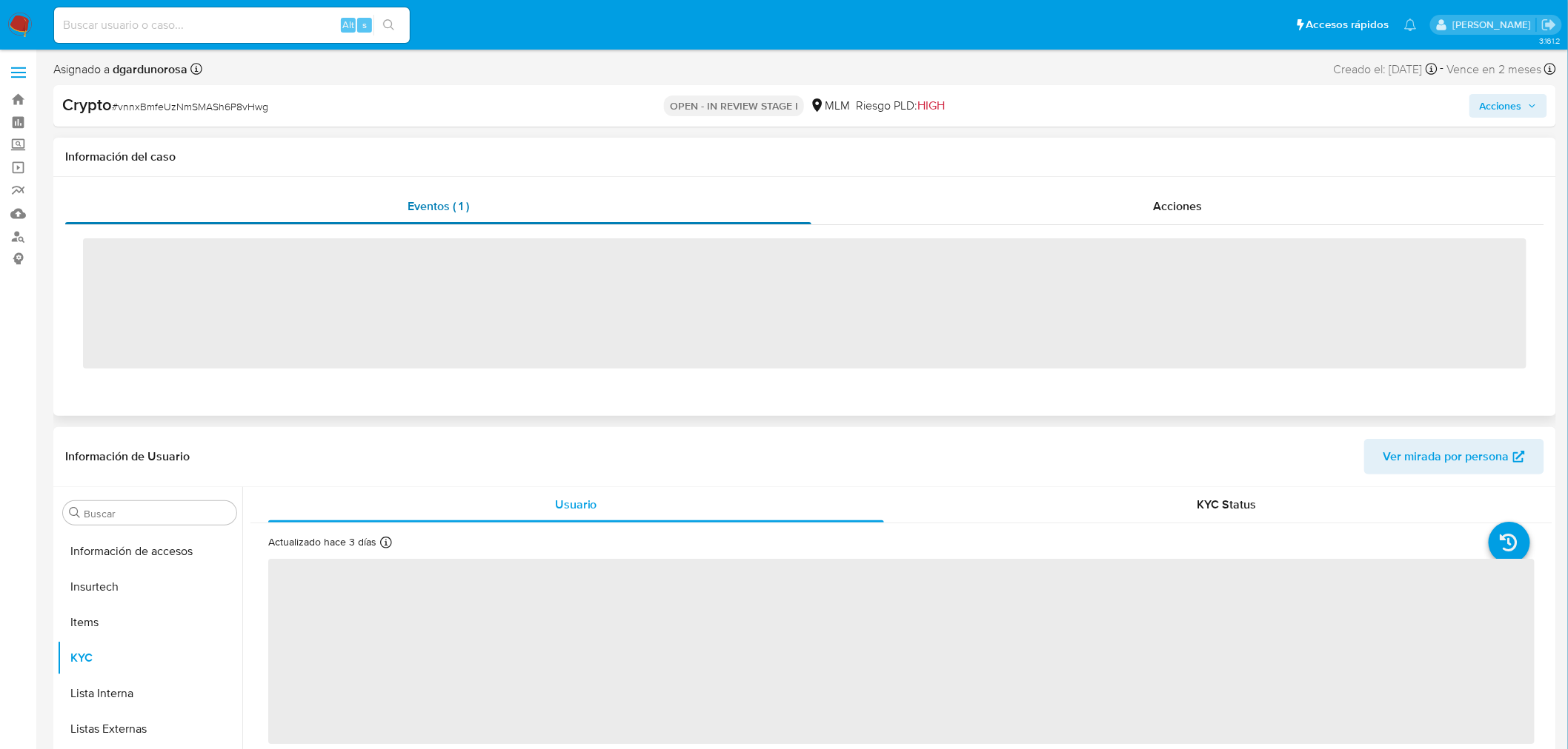
scroll to position [696, 0]
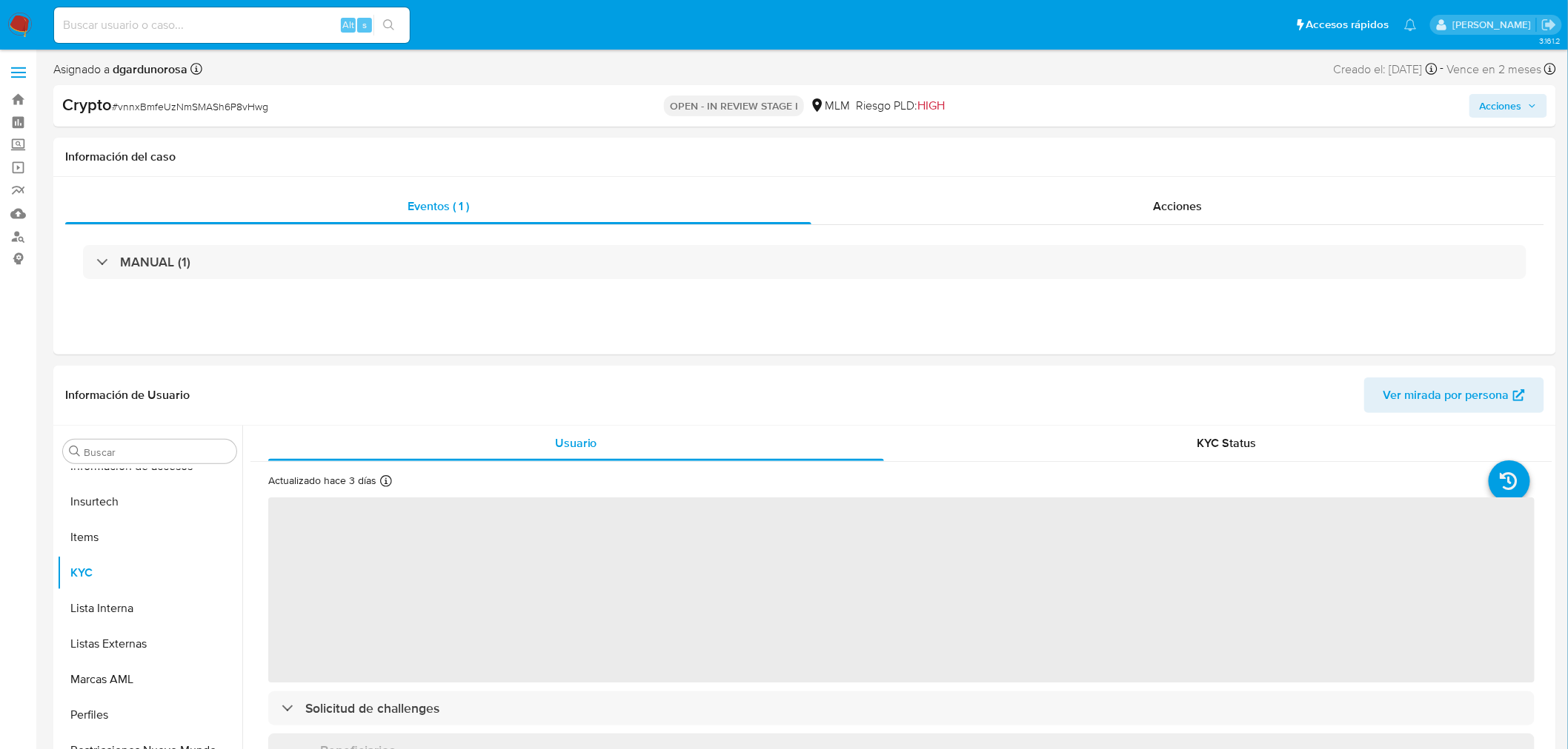
click at [243, 108] on span "# vnnxBmfeUzNmSMASh6P8vHwg" at bounding box center [190, 106] width 157 height 15
click at [241, 108] on span "# vnnxBmfeUzNmSMASh6P8vHwg" at bounding box center [190, 106] width 157 height 15
select select "10"
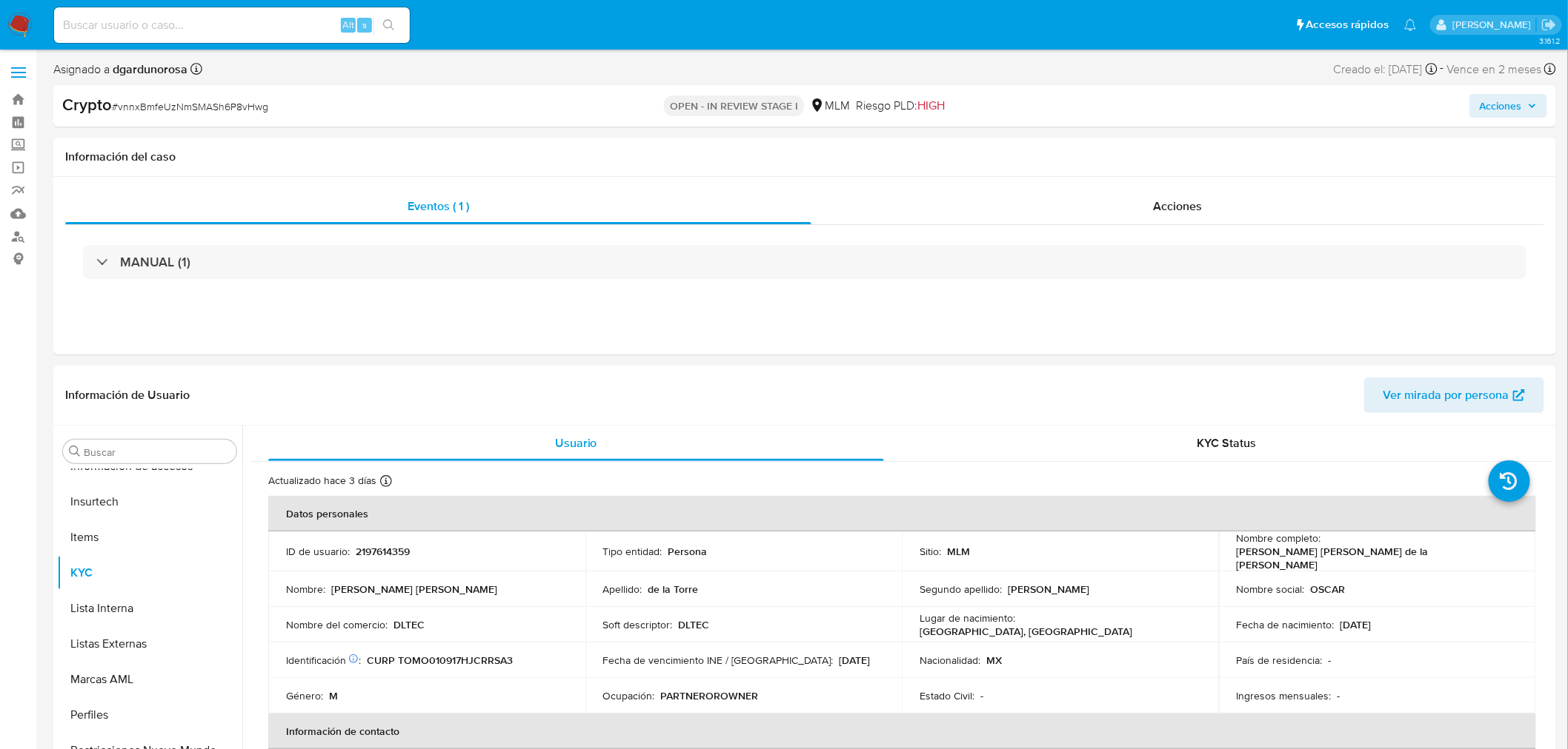
click at [241, 108] on span "# vnnxBmfeUzNmSMASh6P8vHwg" at bounding box center [190, 106] width 157 height 15
copy span "vnnxBmfeUzNmSMASh6P8vHwg"
drag, startPoint x: 1507, startPoint y: 110, endPoint x: 1503, endPoint y: 117, distance: 8.1
click at [1507, 110] on span "Acciones" at bounding box center [1500, 106] width 42 height 23
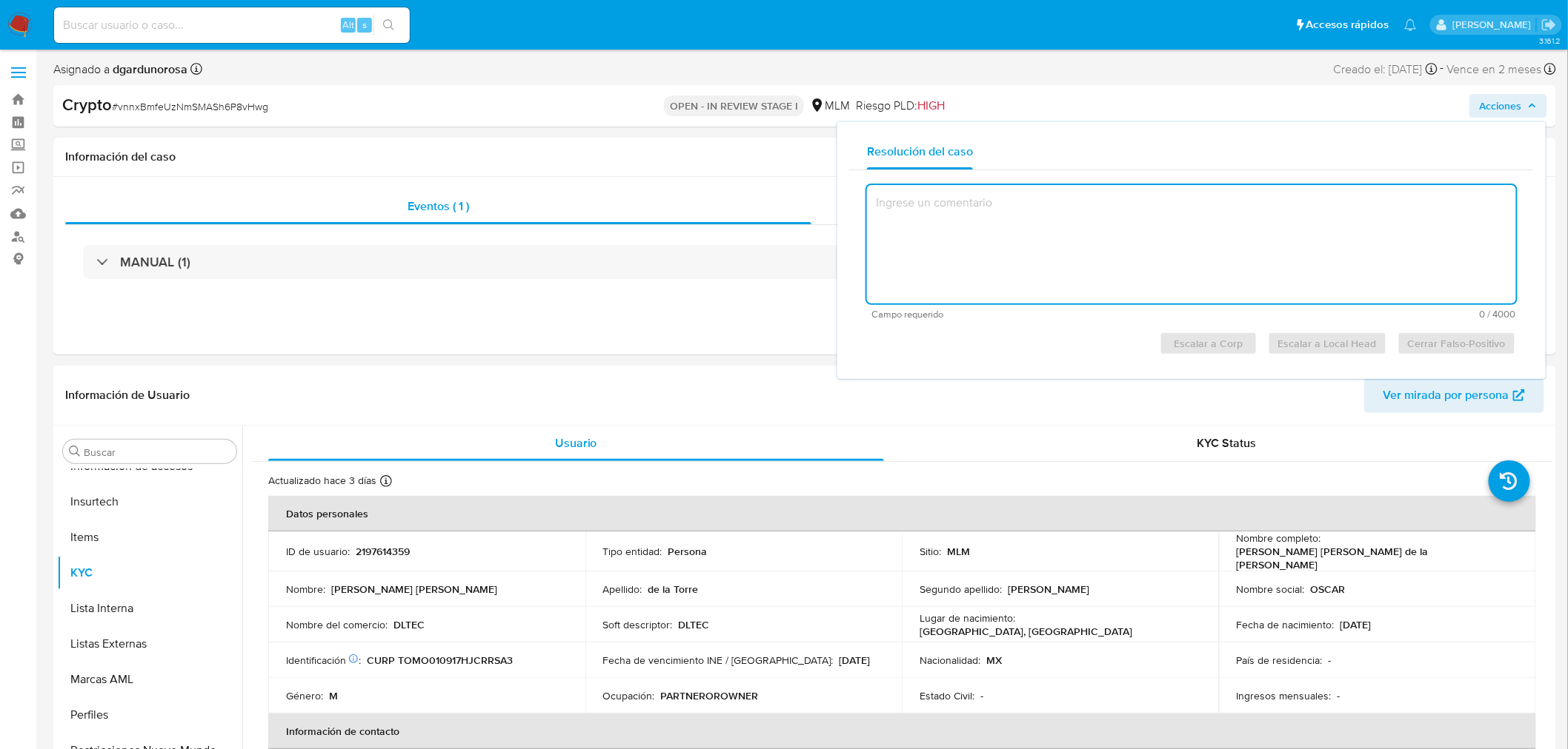
click at [954, 253] on textarea at bounding box center [1190, 243] width 649 height 118
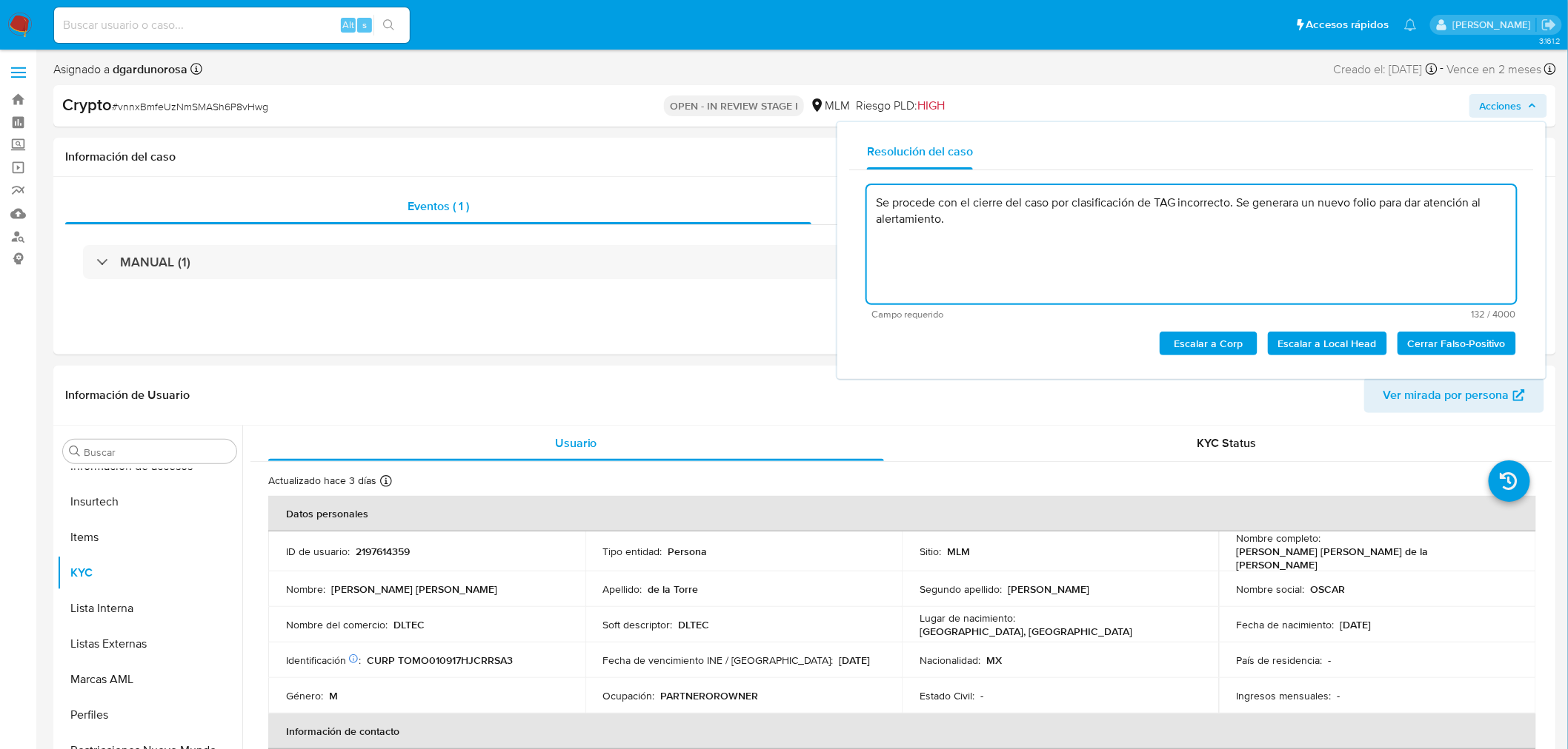
click at [1382, 206] on textarea "Se procede con el cierre del caso por clasificación de TAG incorrecto. Se gener…" at bounding box center [1190, 243] width 649 height 118
type textarea "Se procede con el cierre del caso por clasificación de TAG incorrecto. Se gener…"
drag, startPoint x: 1053, startPoint y: 221, endPoint x: 832, endPoint y: 188, distance: 223.5
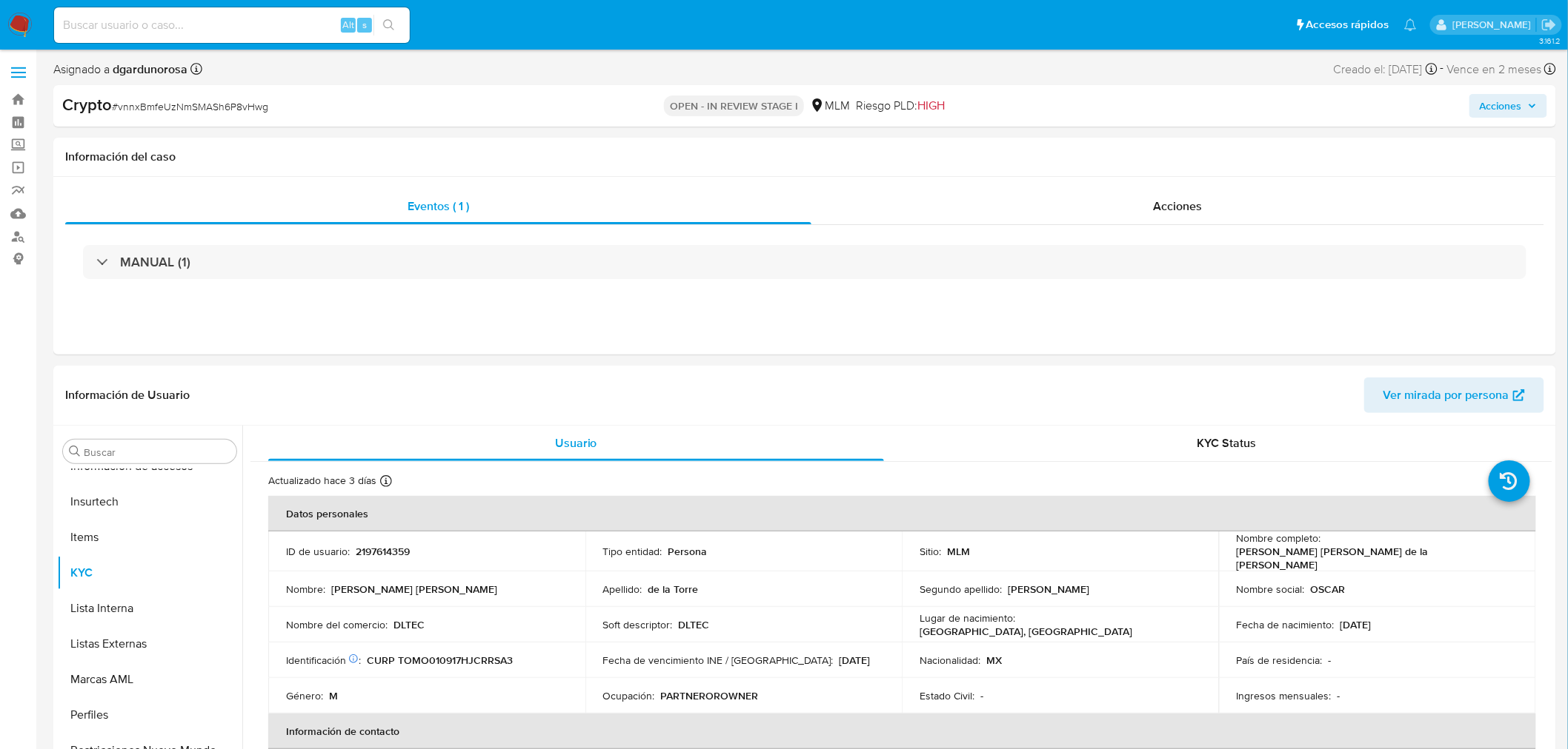
click at [1528, 96] on span "Acciones" at bounding box center [1507, 106] width 57 height 21
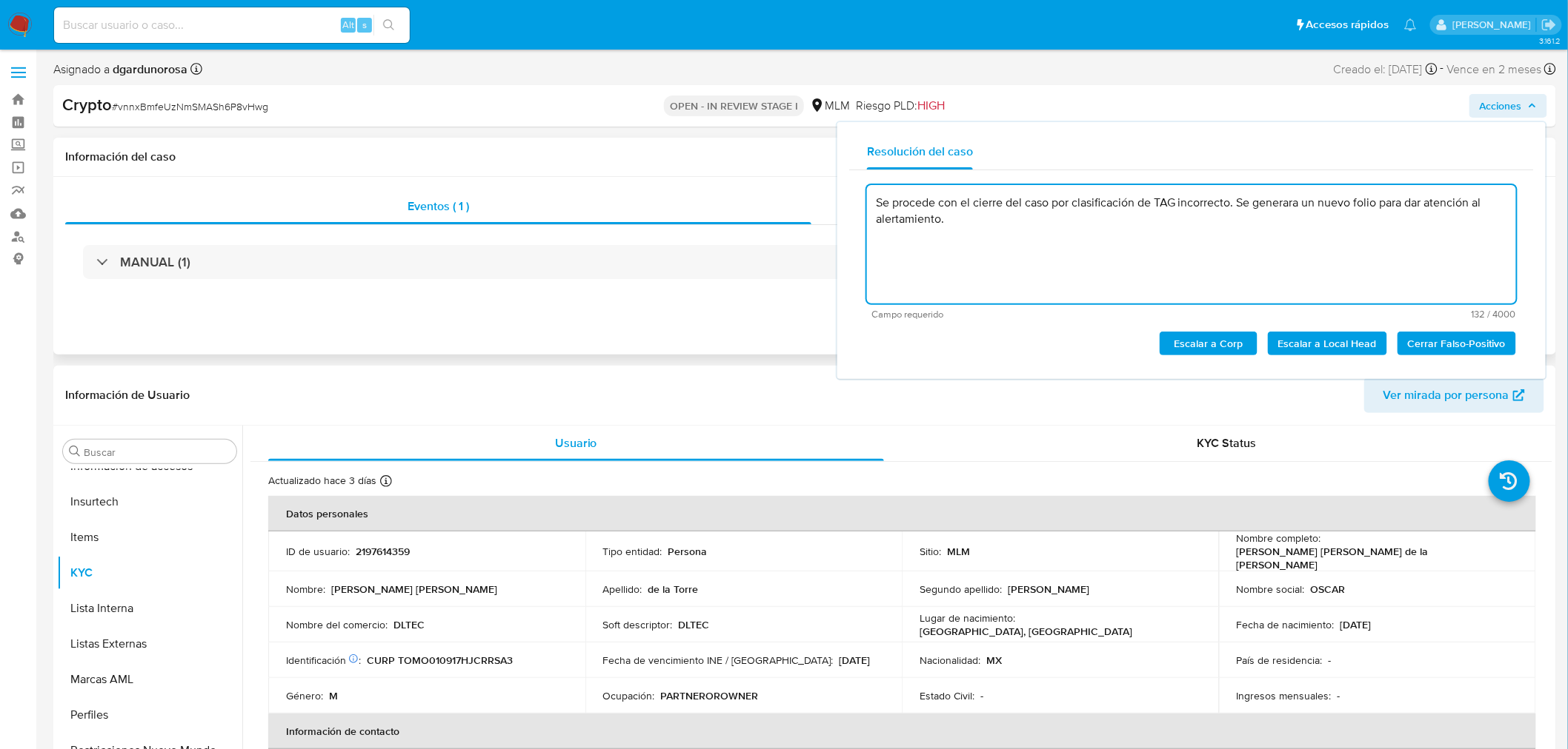
drag, startPoint x: 1002, startPoint y: 223, endPoint x: 827, endPoint y: 197, distance: 176.9
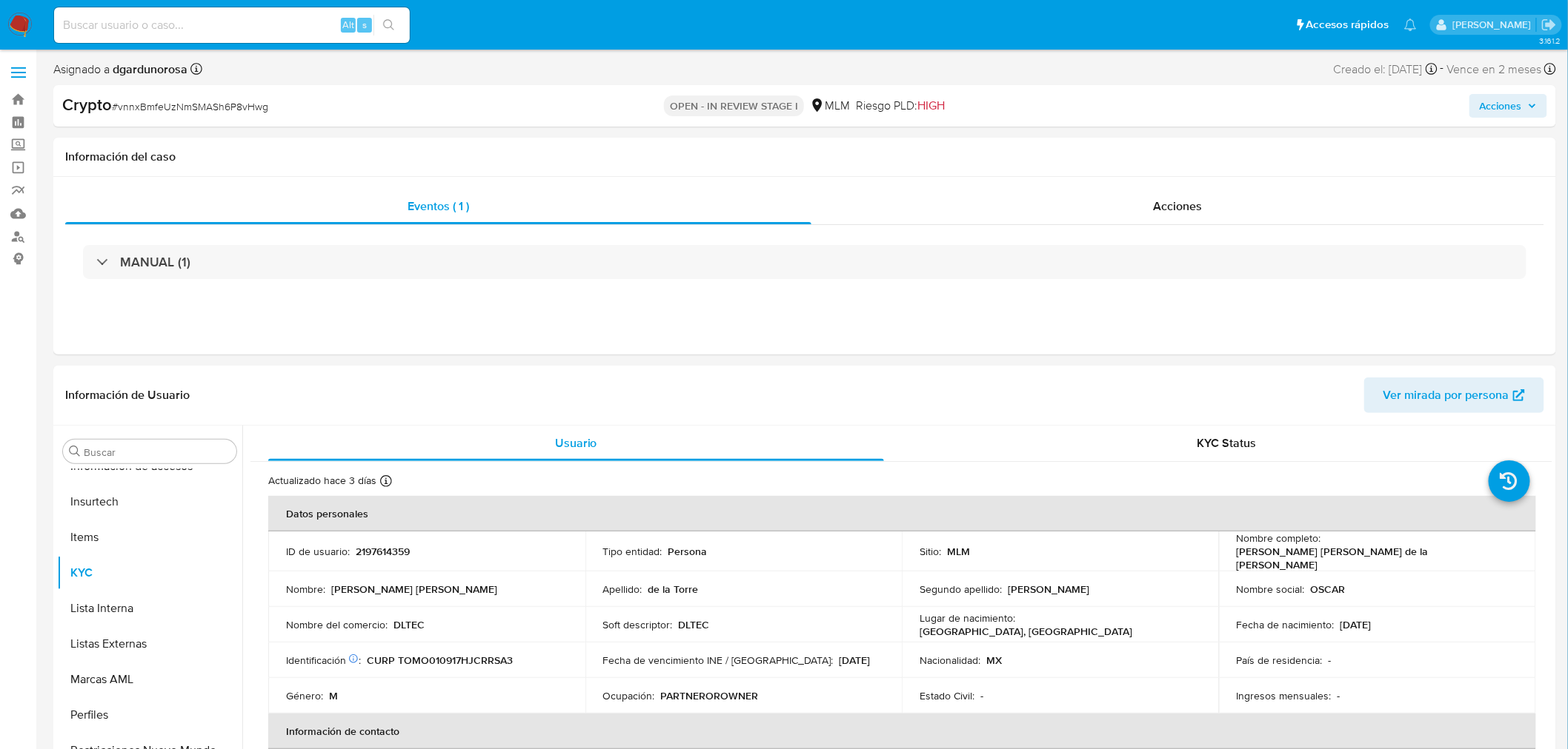
click at [1517, 106] on span "Acciones" at bounding box center [1500, 106] width 42 height 23
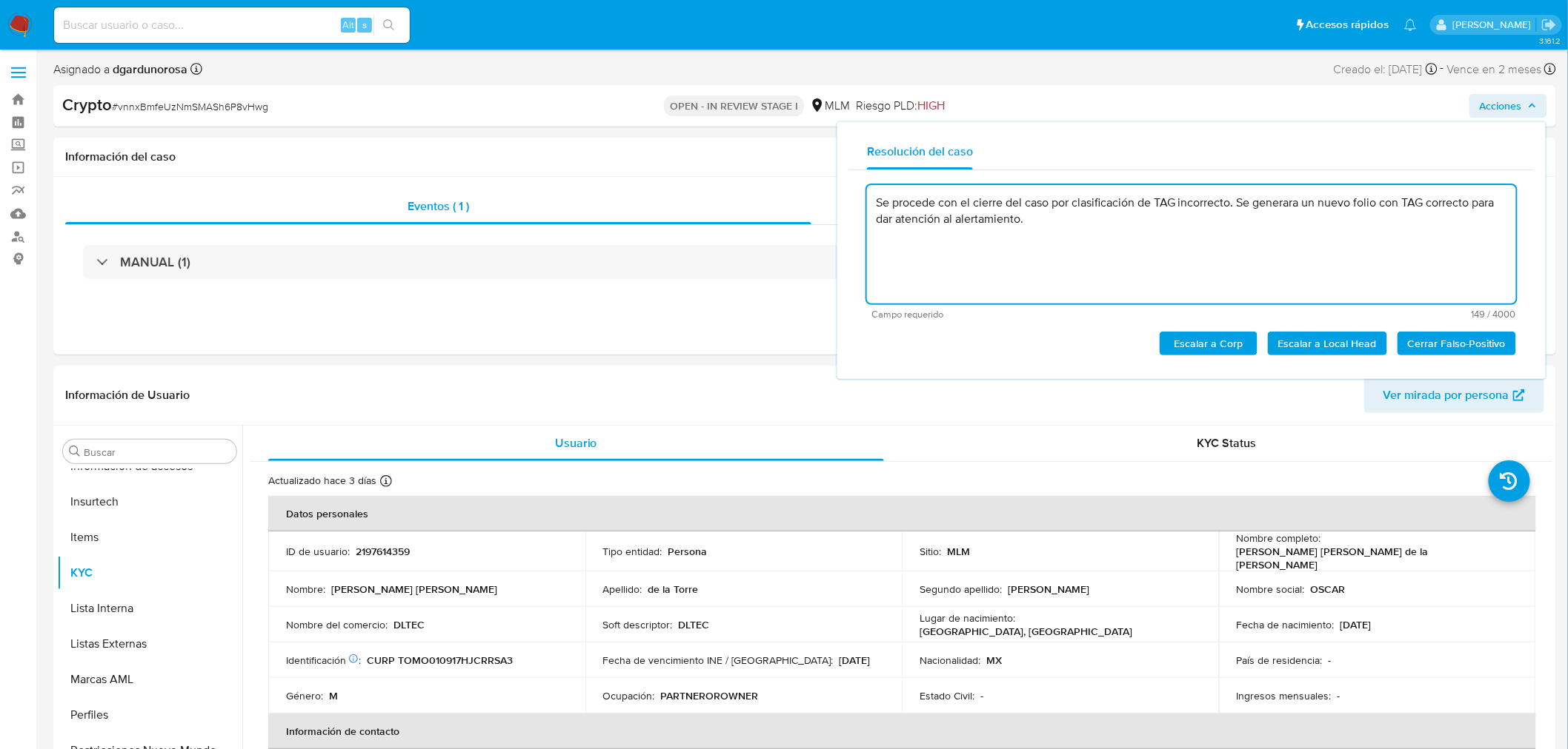
click at [1427, 345] on span "Cerrar Falso-Positivo" at bounding box center [1456, 343] width 98 height 21
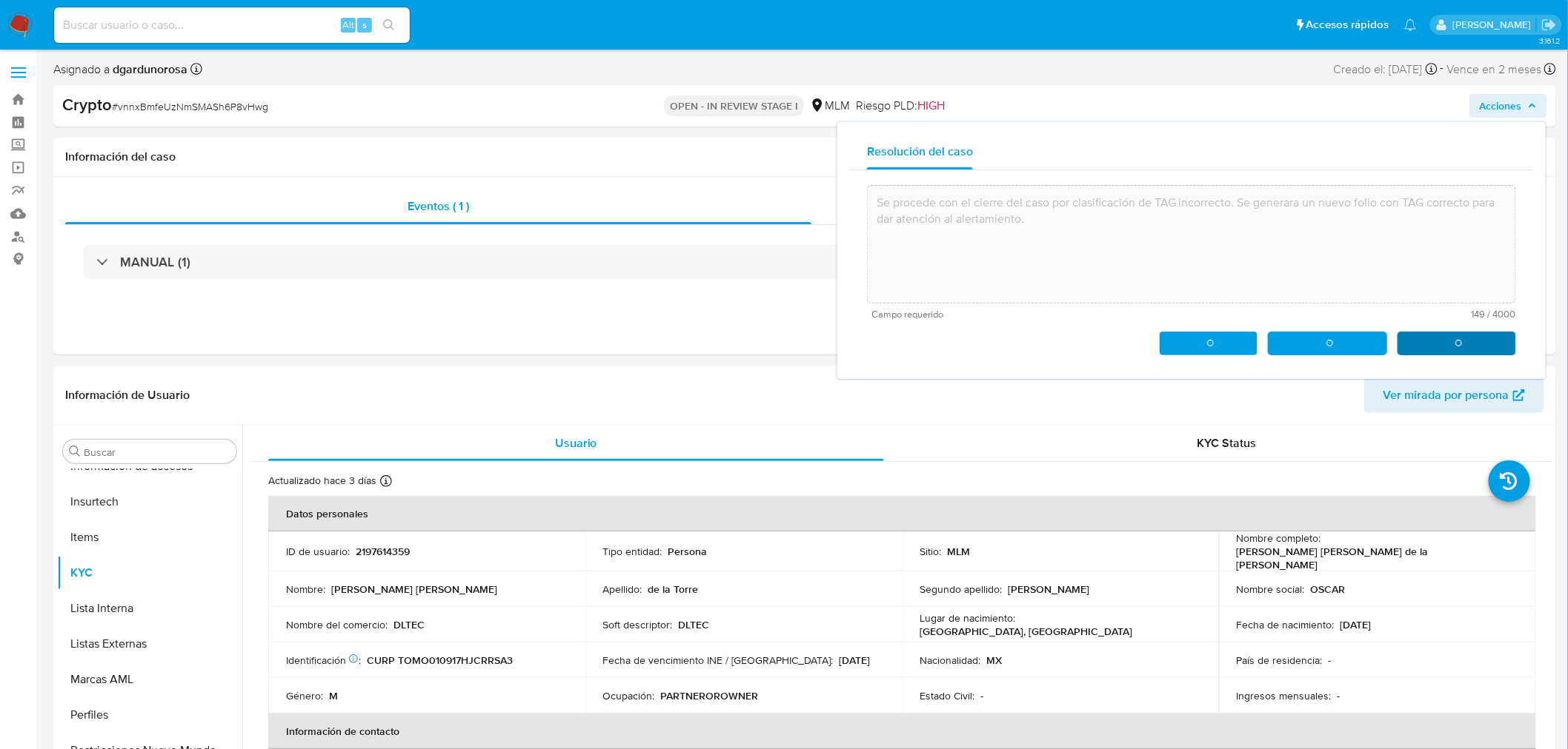
type textarea "Se procede con el cierre del caso por clasificación de TAG incorrecto. Se gener…"
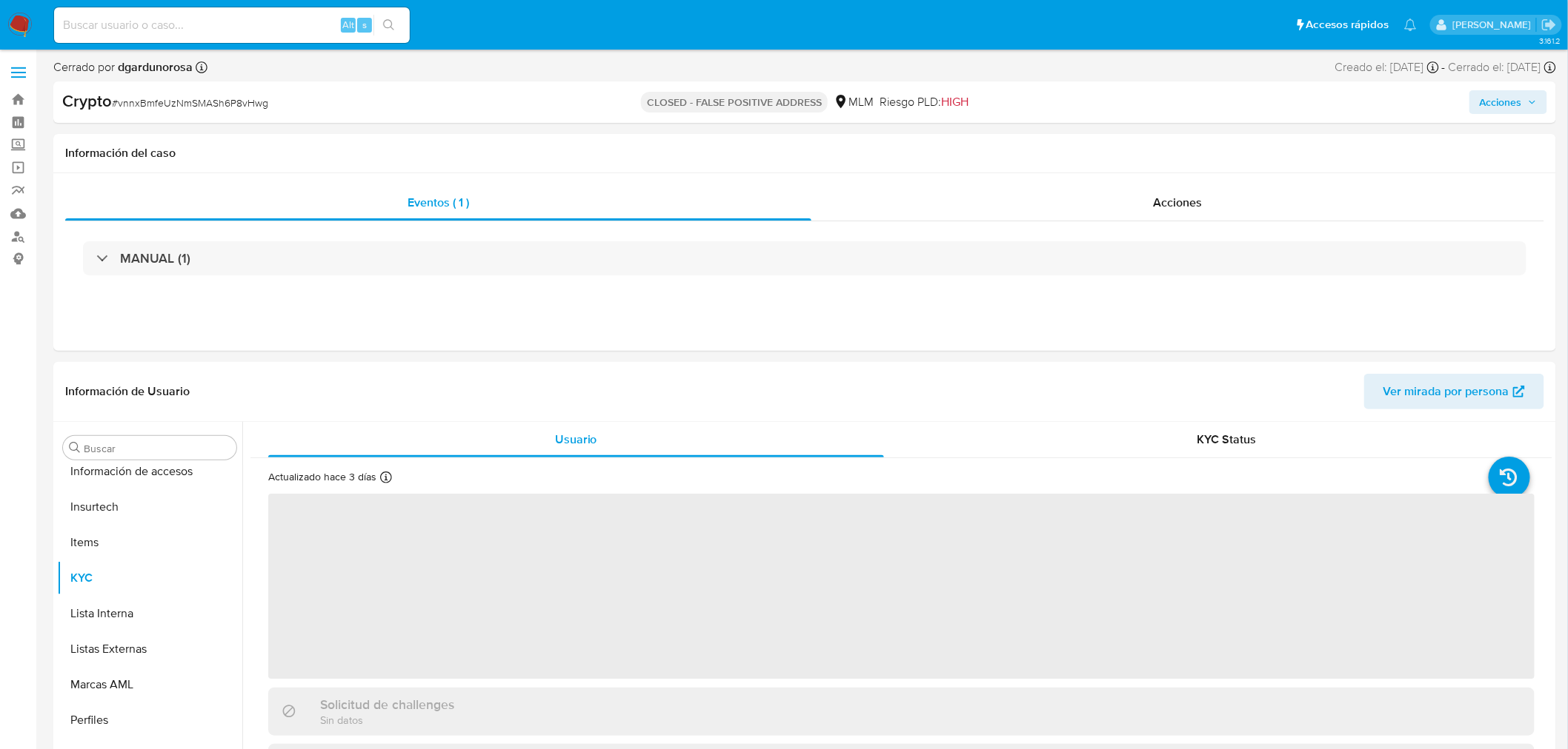
scroll to position [696, 0]
select select "10"
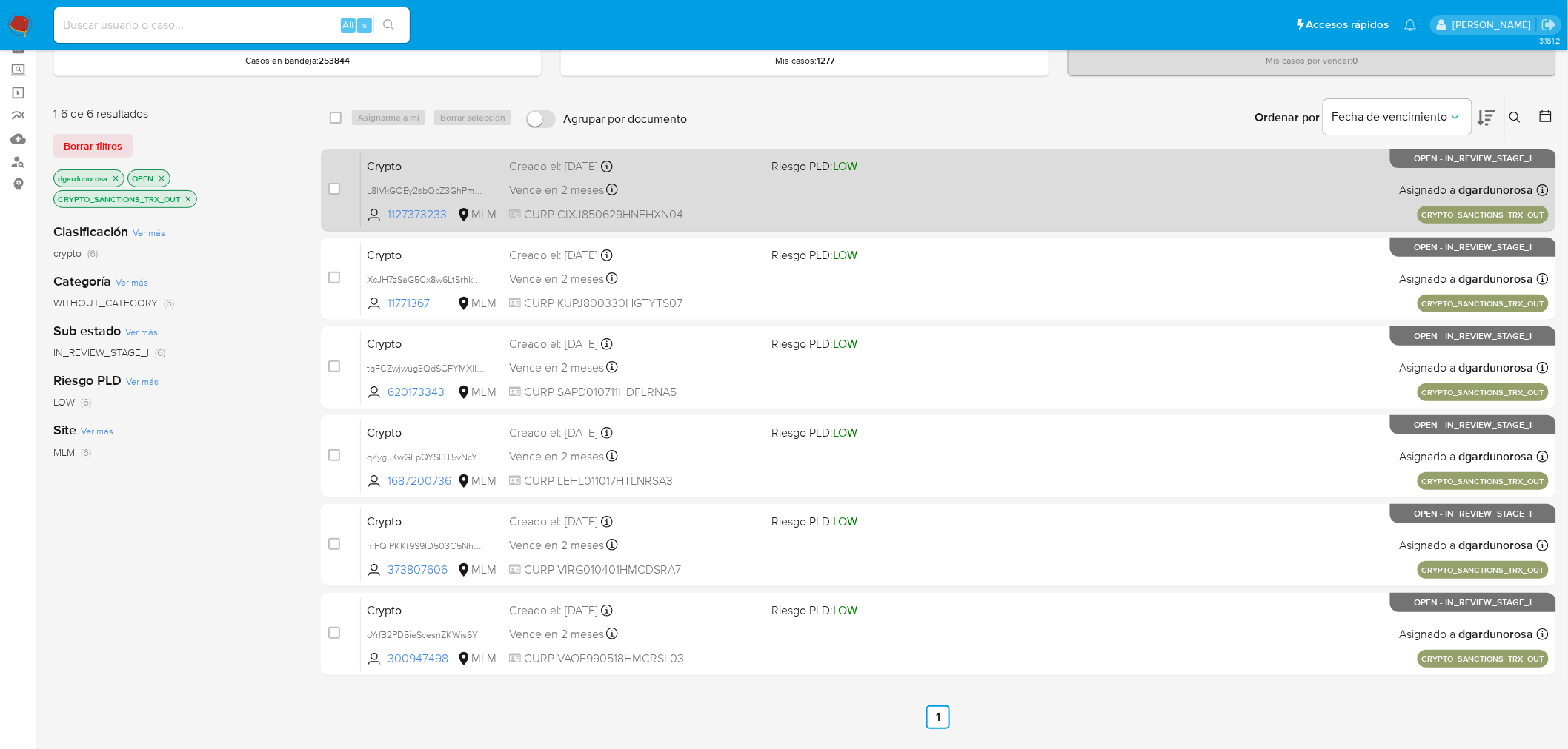
scroll to position [8, 0]
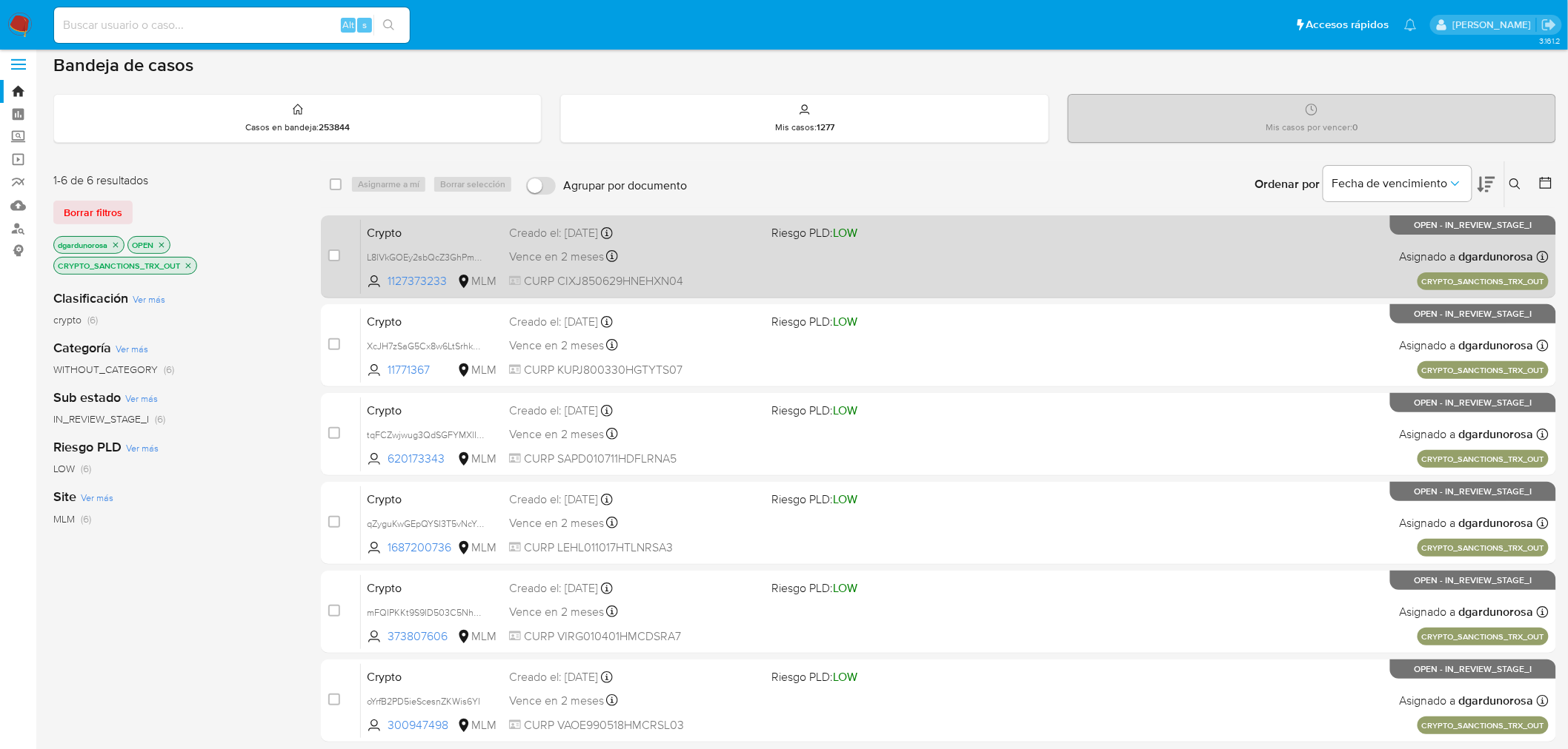
click at [1137, 271] on div "Crypto L8lVkGOEy2sbQcZ3GhPm3jUp 1127373233 MLM Riesgo PLD: LOW Creado el: [DATE…" at bounding box center [955, 256] width 1187 height 74
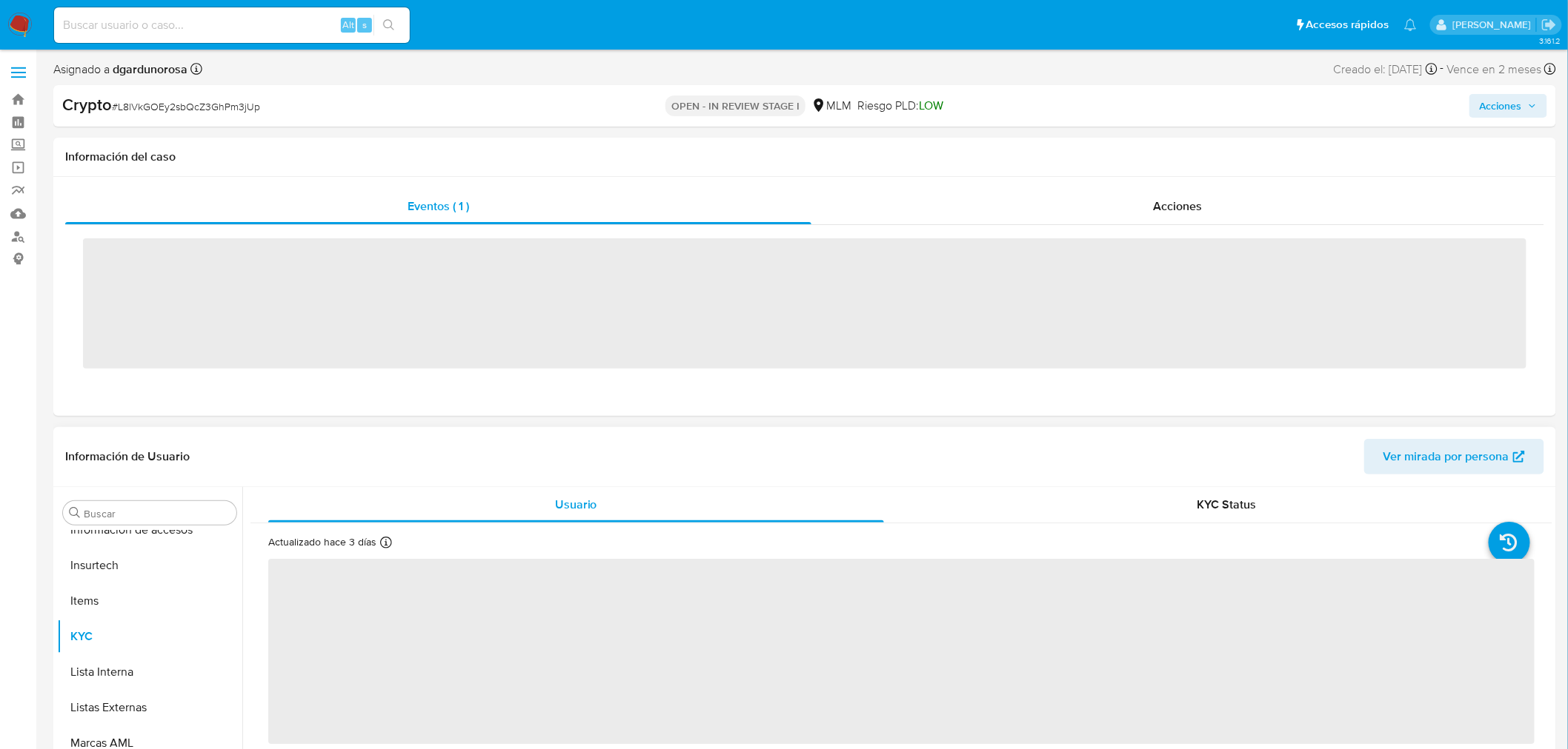
scroll to position [696, 0]
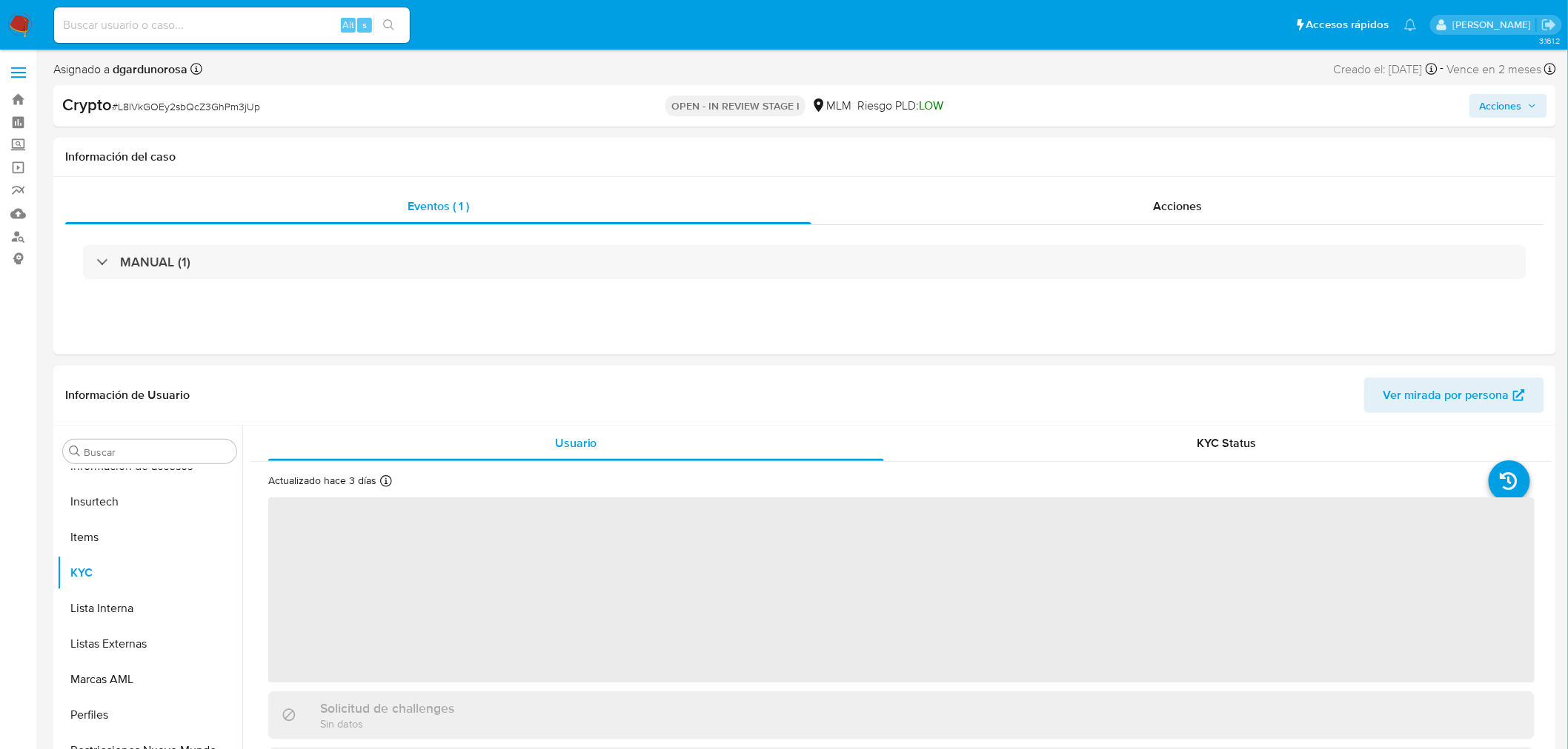
click at [212, 111] on span "# L8lVkGOEy2sbQcZ3GhPm3jUp" at bounding box center [185, 106] width 148 height 15
select select "10"
click at [211, 111] on span "# L8lVkGOEy2sbQcZ3GhPm3jUp" at bounding box center [185, 106] width 148 height 15
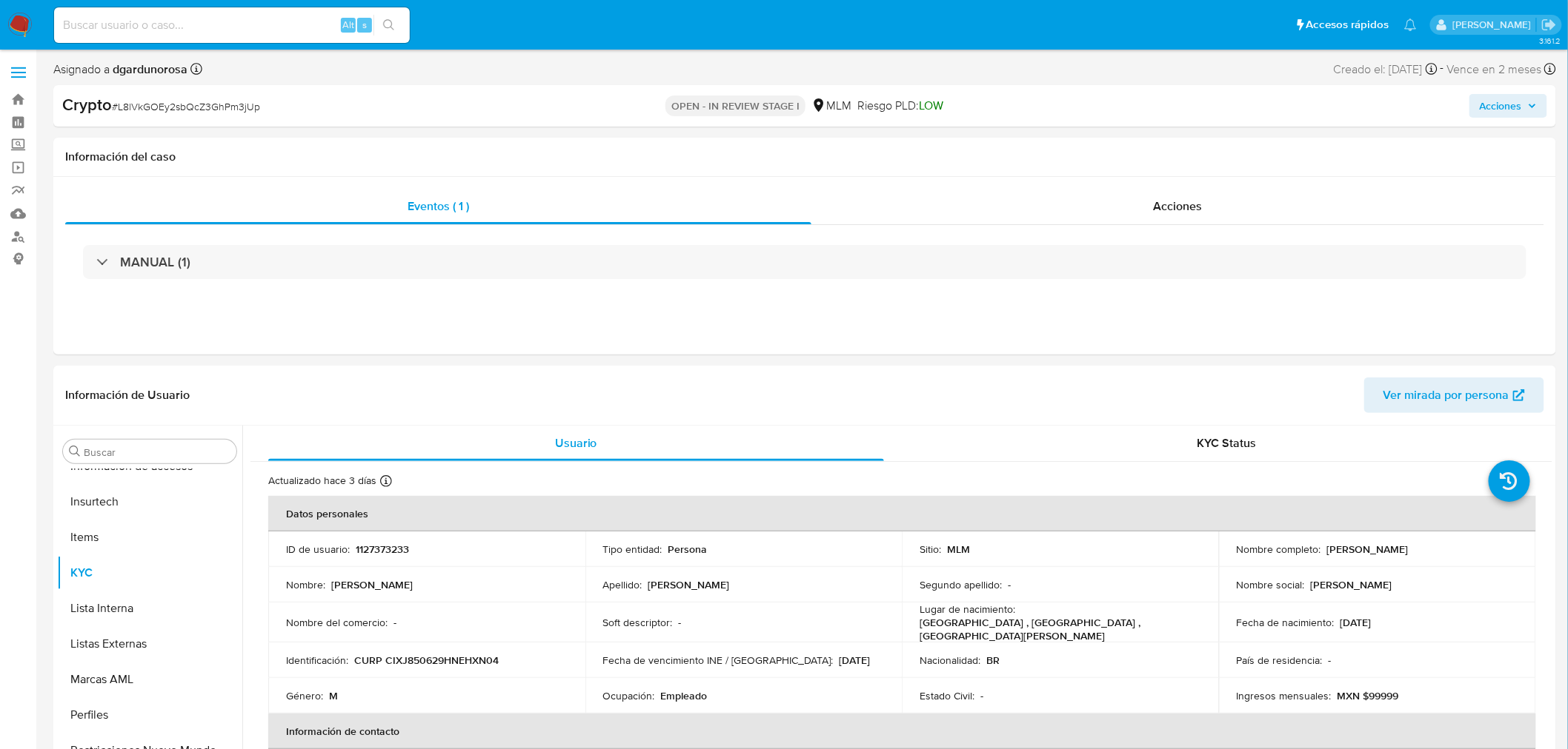
click at [211, 107] on span "# L8lVkGOEy2sbQcZ3GhPm3jUp" at bounding box center [185, 106] width 148 height 15
click at [210, 107] on span "# L8lVkGOEy2sbQcZ3GhPm3jUp" at bounding box center [185, 106] width 148 height 15
copy span "L8lVkGOEy2sbQcZ3GhPm3jUp"
click at [1521, 111] on span "Acciones" at bounding box center [1500, 106] width 42 height 23
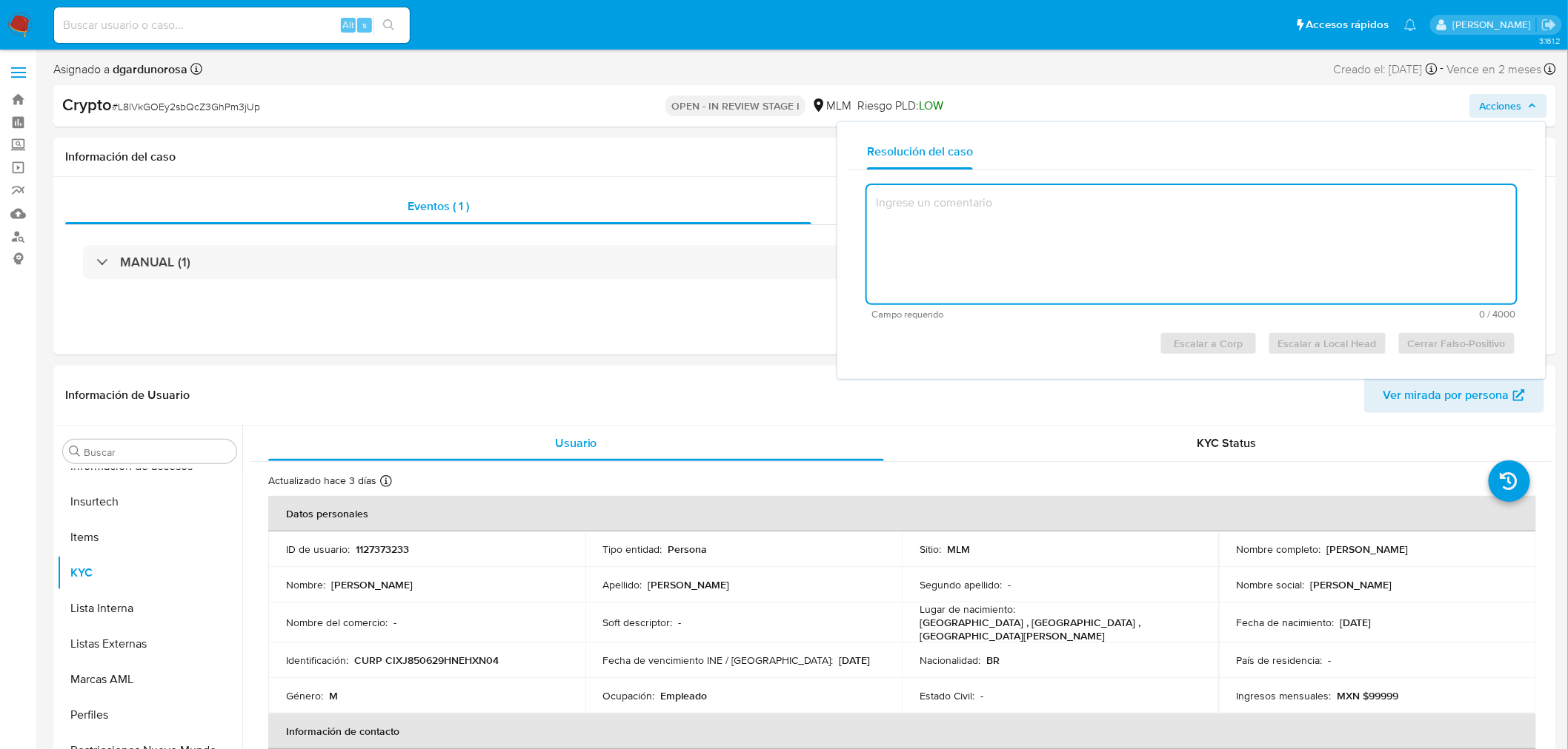
click at [994, 242] on textarea at bounding box center [1190, 243] width 649 height 118
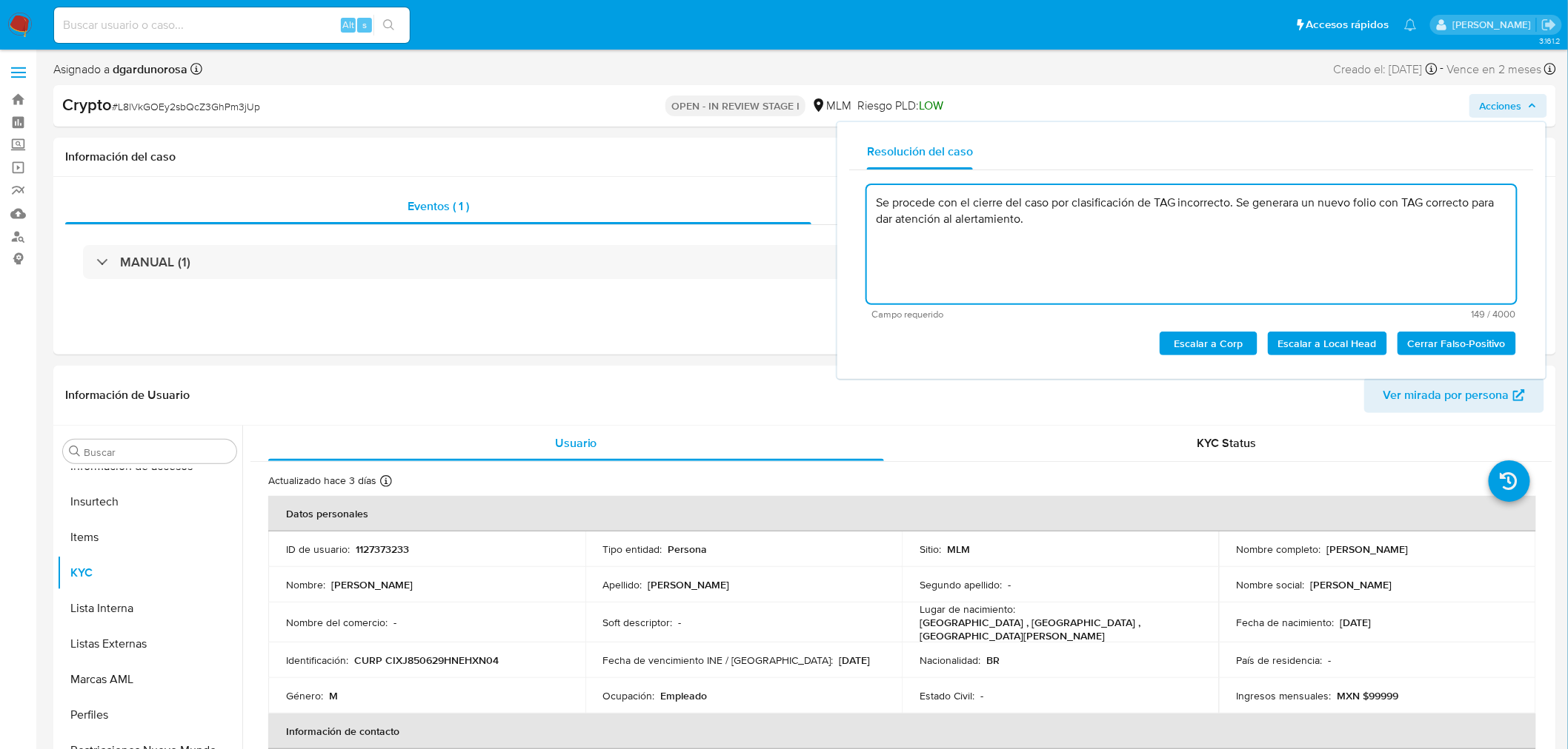
click at [1430, 344] on span "Cerrar Falso-Positivo" at bounding box center [1456, 343] width 98 height 21
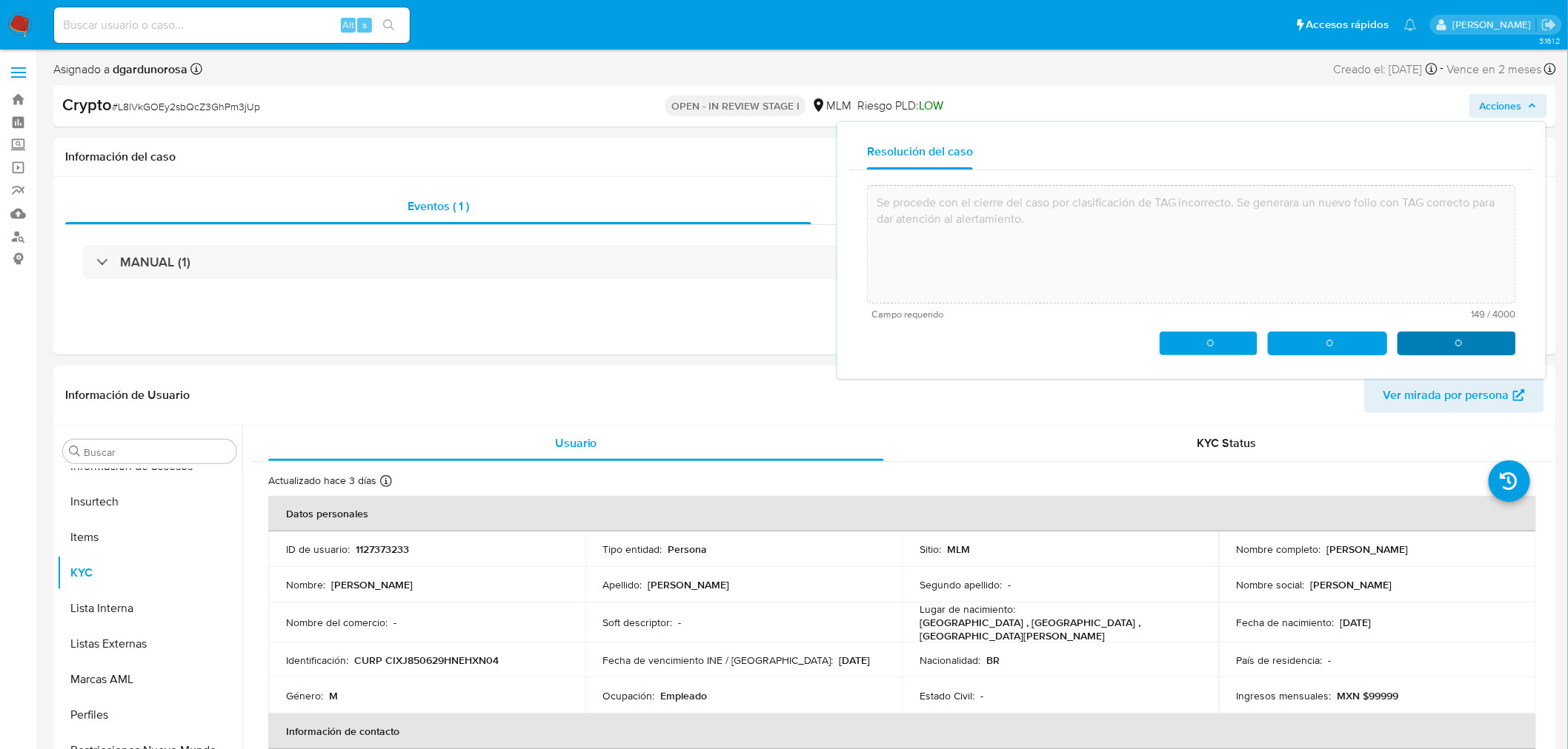
type textarea "Se procede con el cierre del caso por clasificación de TAG incorrecto. Se gener…"
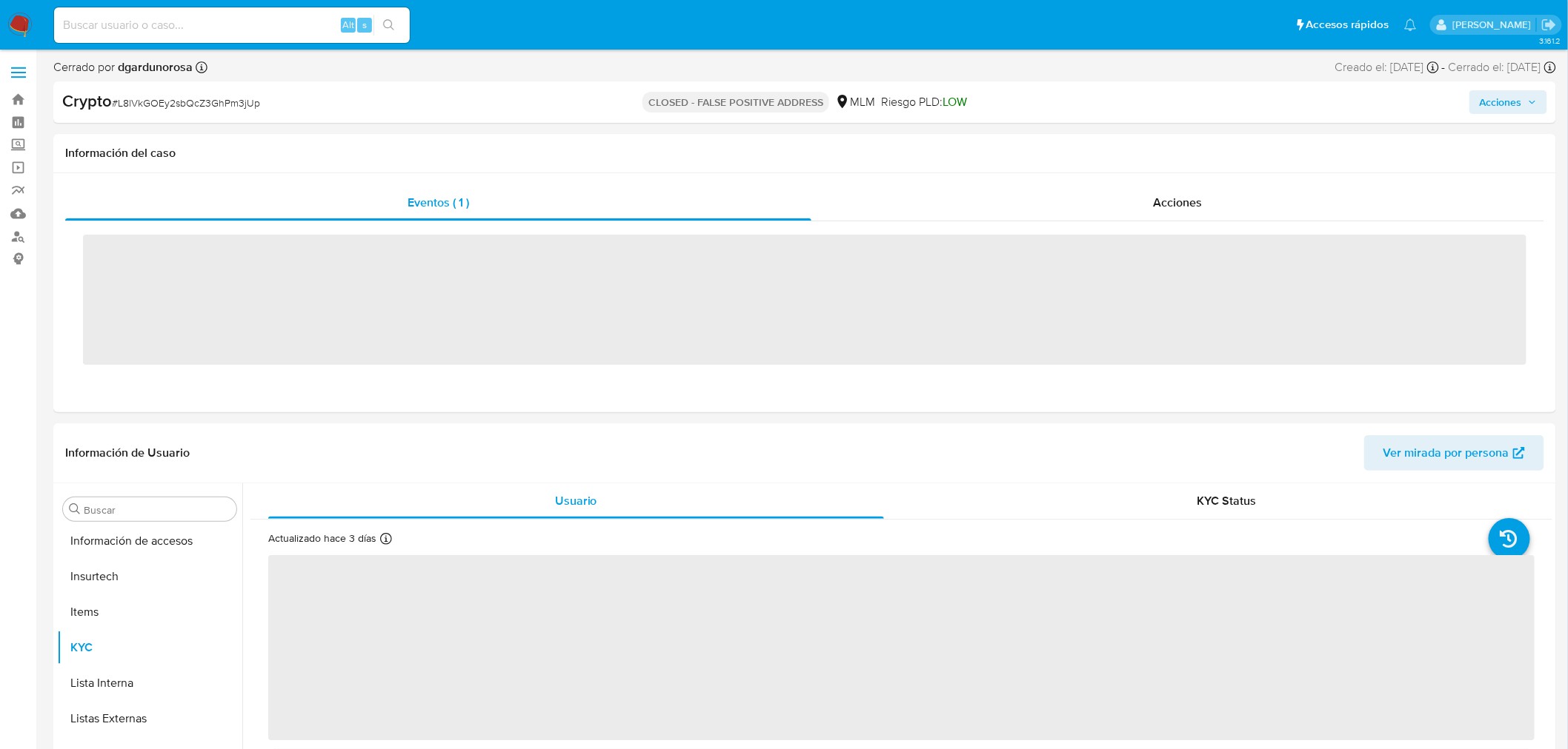
scroll to position [696, 0]
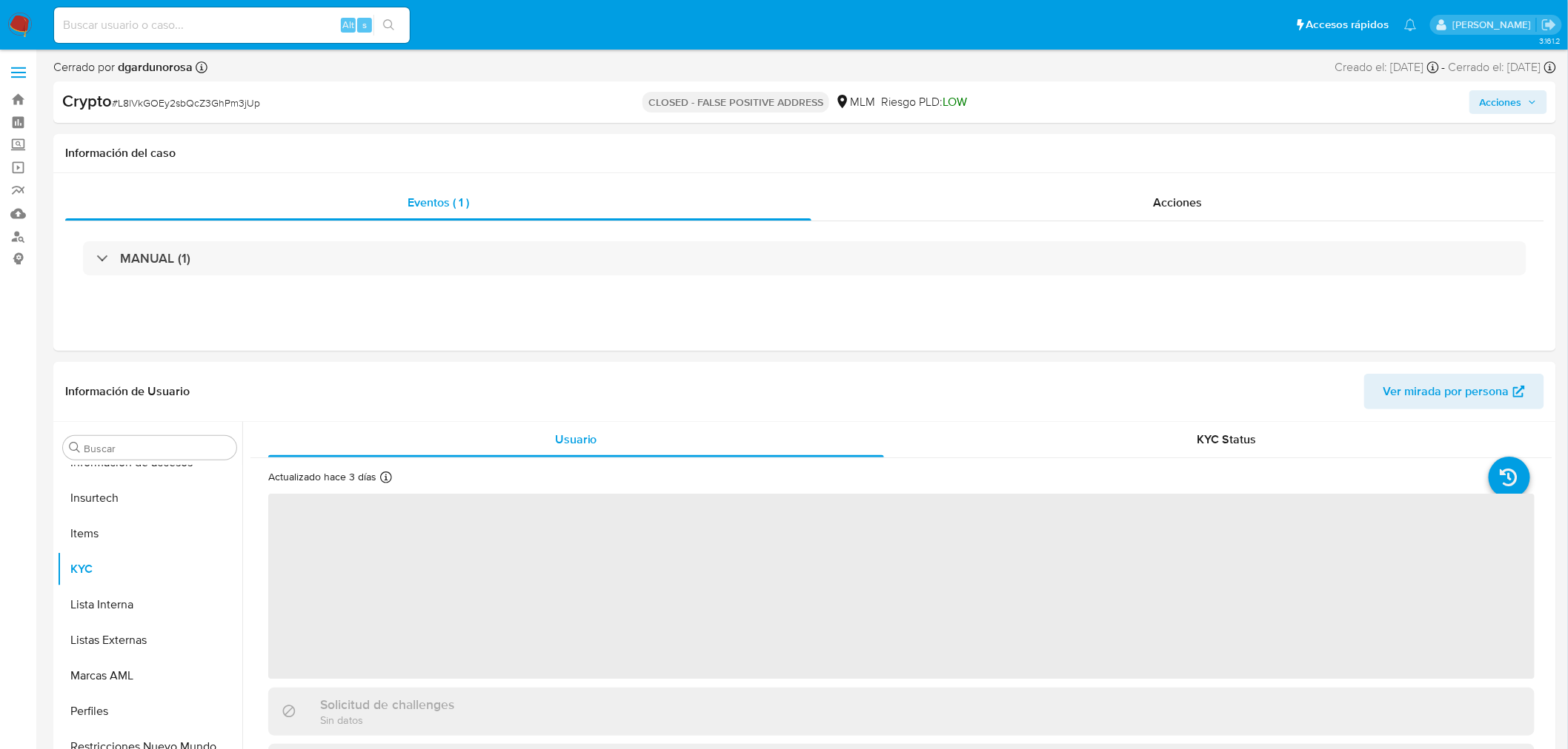
select select "10"
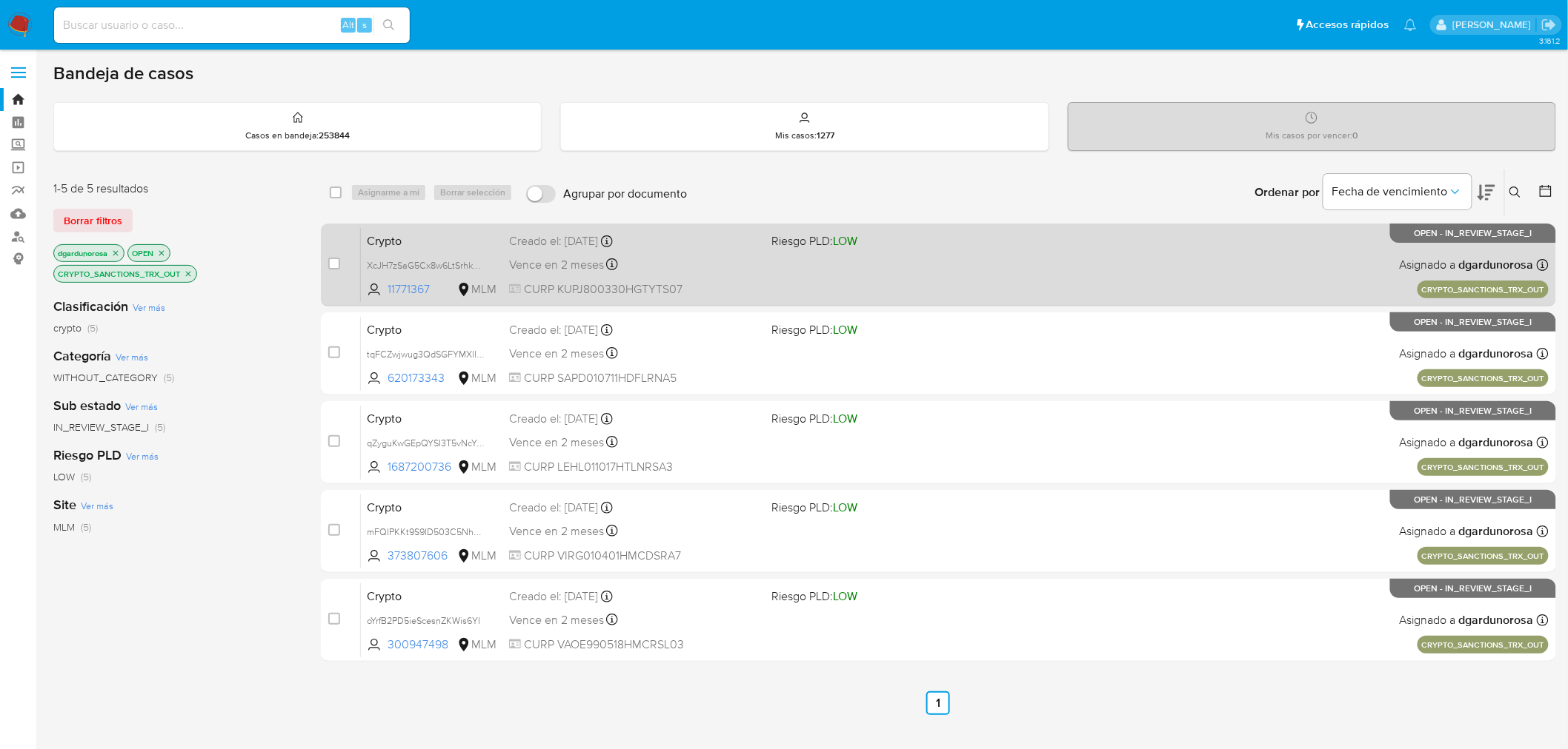
click at [1012, 271] on div "Crypto XcJH7zSaG5Cx8w6LtSrhkEOp 11771367 MLM Riesgo PLD: LOW Creado el: 30/09/2…" at bounding box center [955, 265] width 1187 height 74
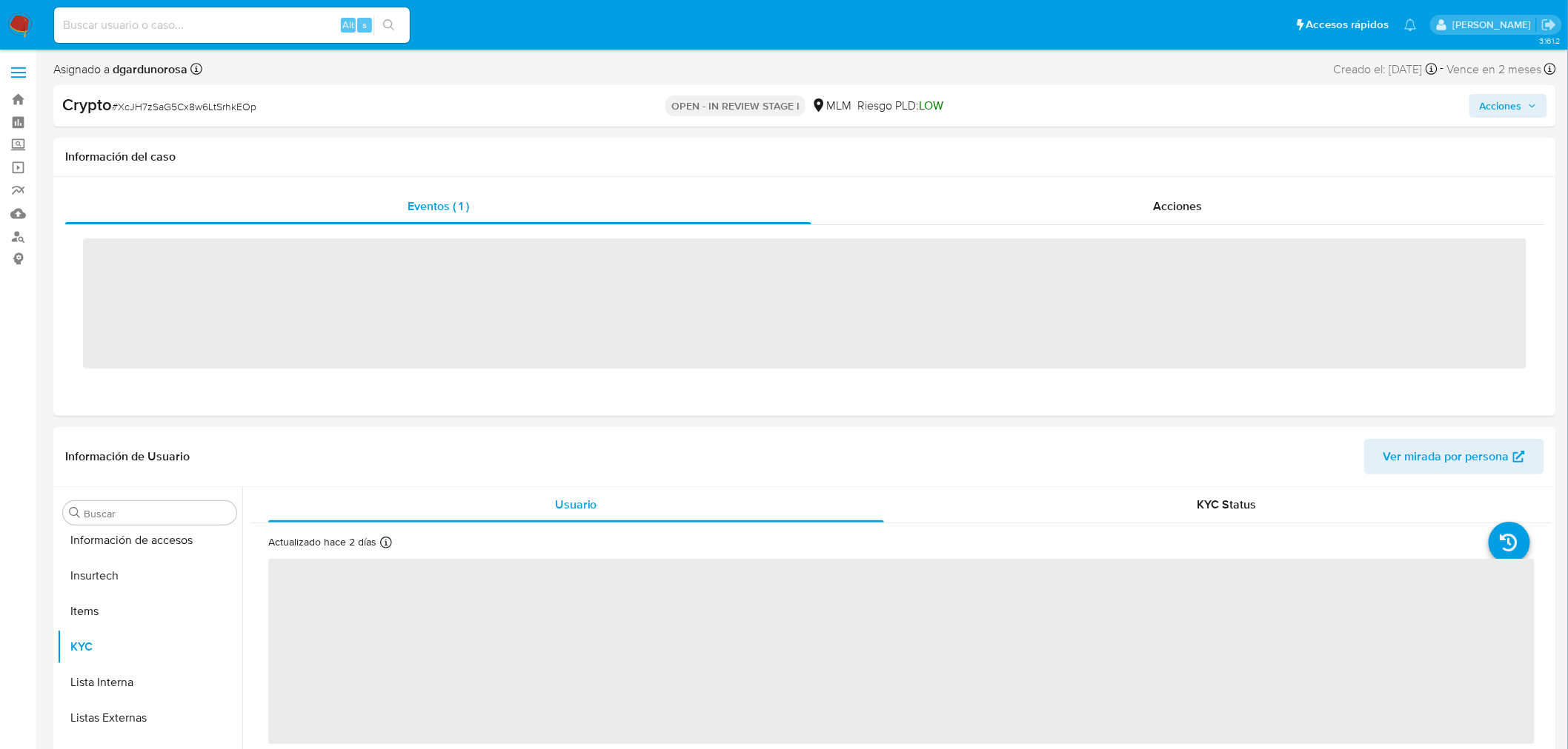
scroll to position [696, 0]
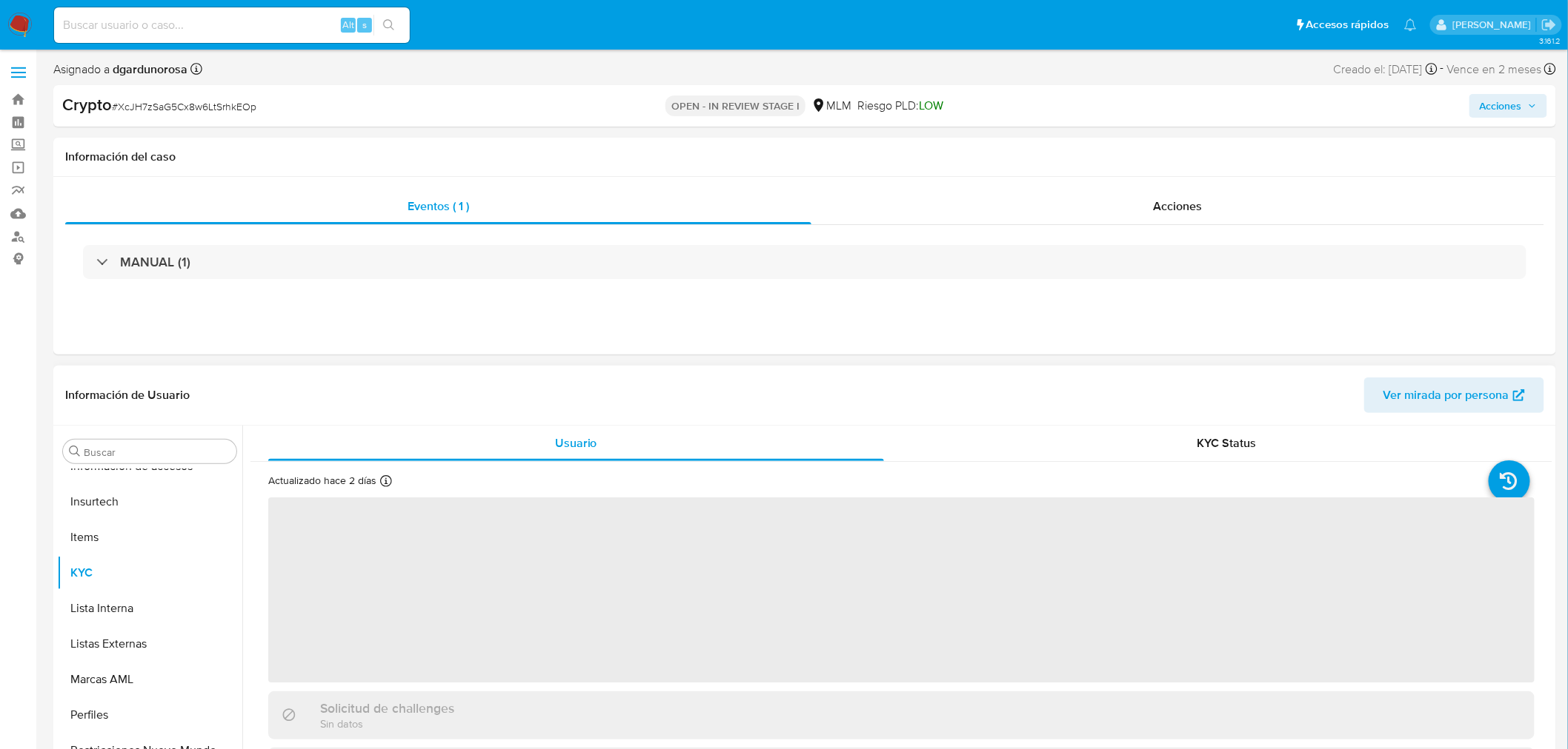
select select "10"
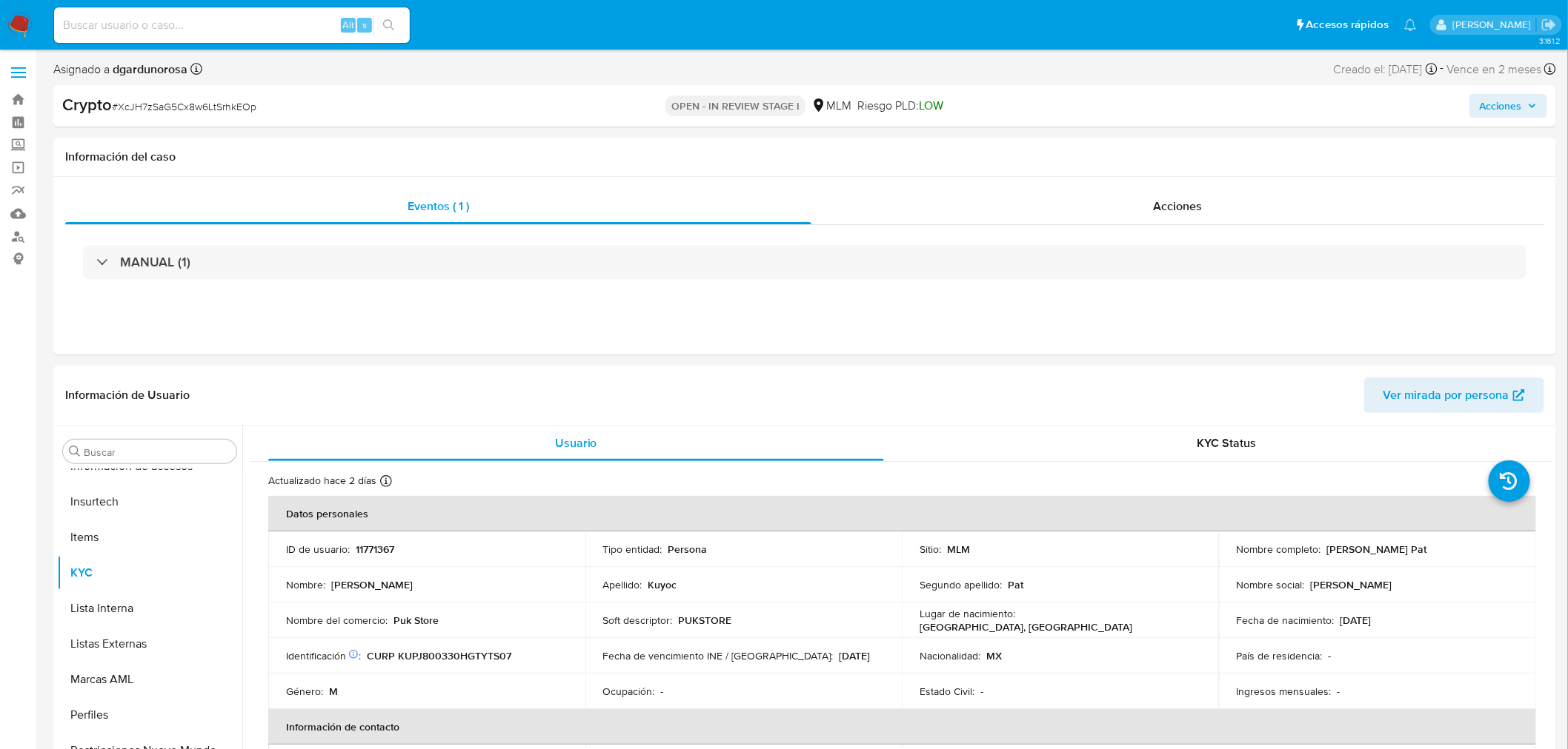
click at [1528, 120] on div "Crypto # XcJH7zSaG5Cx8w6LtSrhkEOp OPEN - IN REVIEW STAGE I MLM Riesgo PLD: LOW …" at bounding box center [805, 106] width 1502 height 41
click at [1526, 106] on span "Acciones" at bounding box center [1507, 106] width 57 height 21
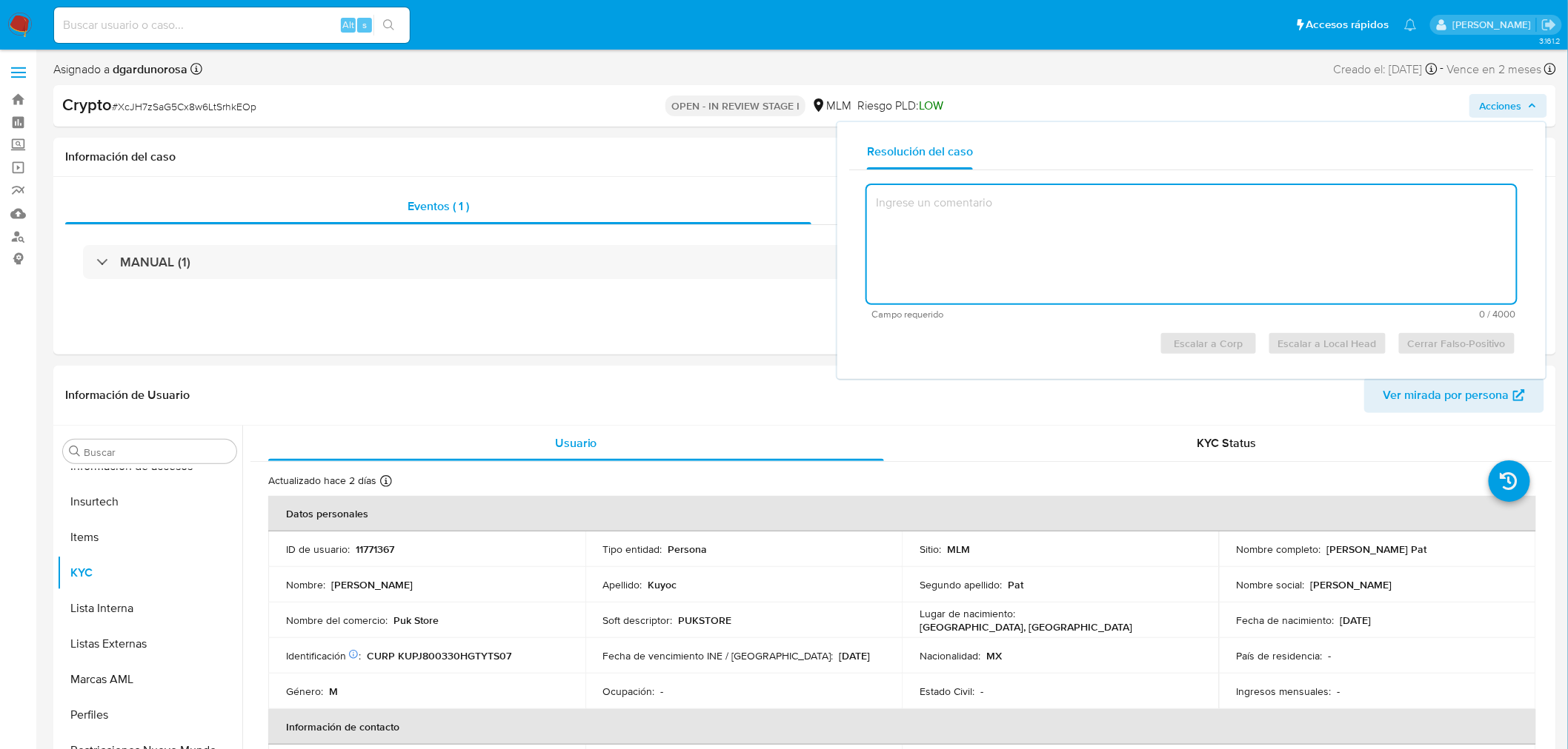
click at [975, 248] on textarea at bounding box center [1190, 243] width 649 height 118
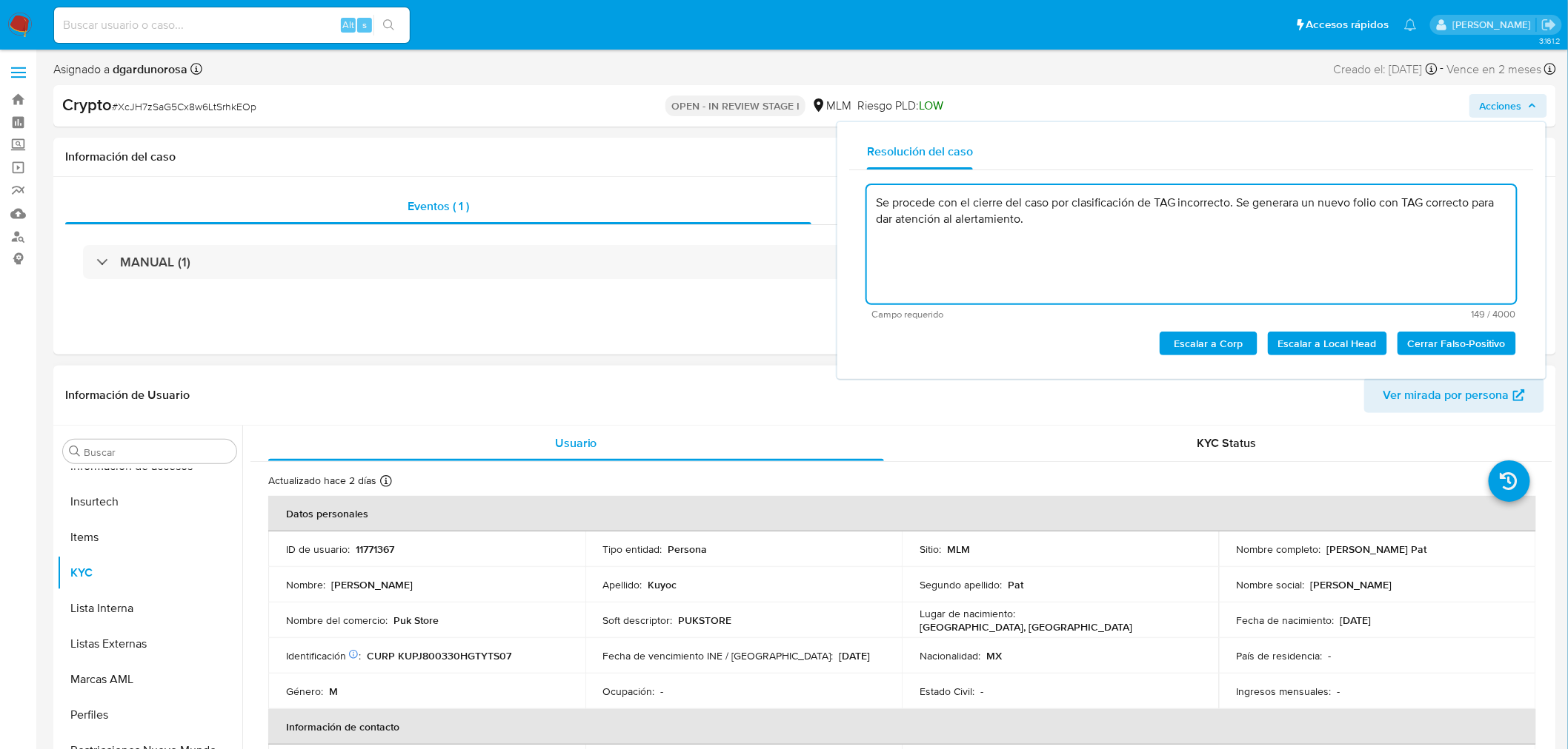
type textarea "Se procede con el cierre del caso por clasificación de TAG incorrecto. Se gener…"
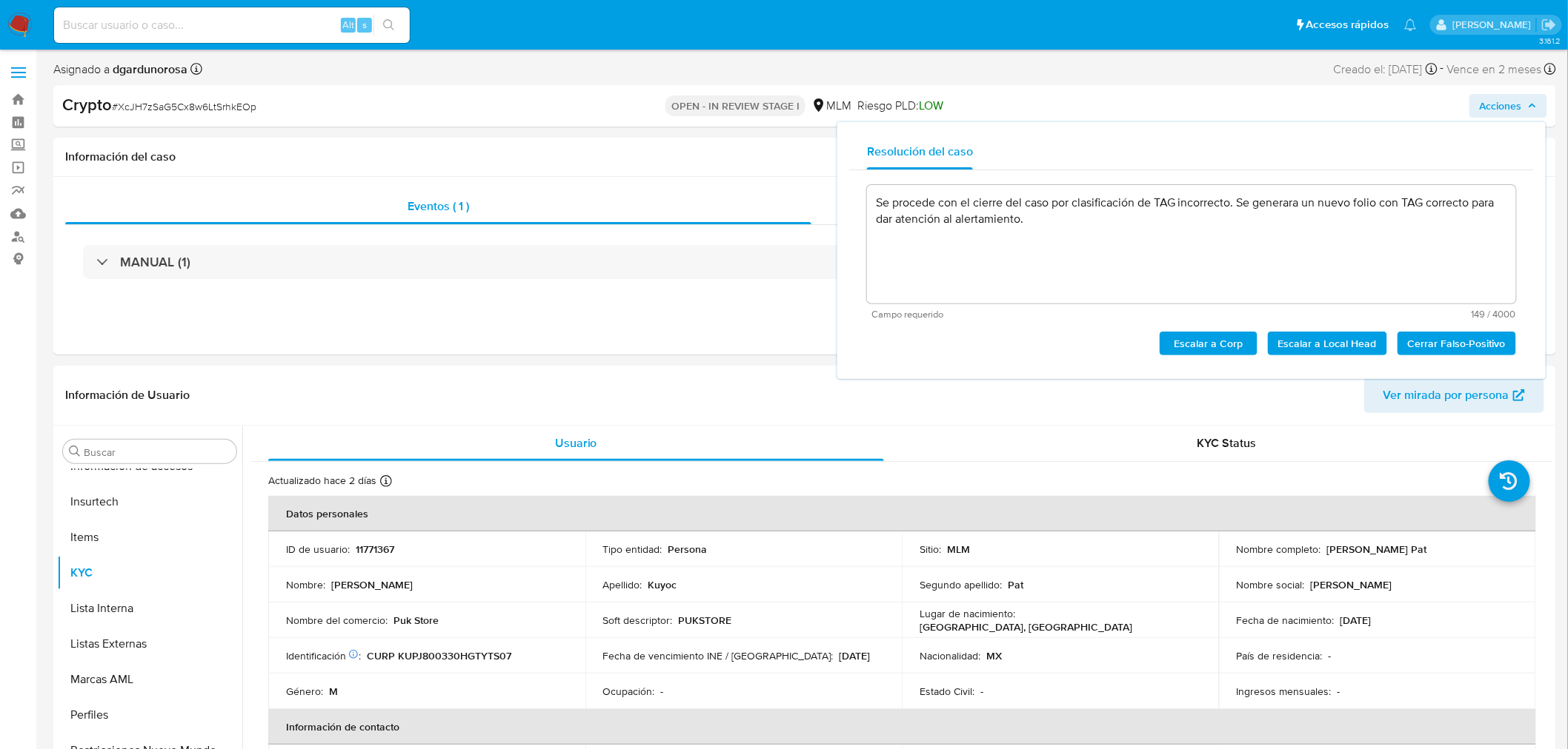
click at [240, 109] on span "# XcJH7zSaG5Cx8w6LtSrhkEOp" at bounding box center [184, 106] width 145 height 15
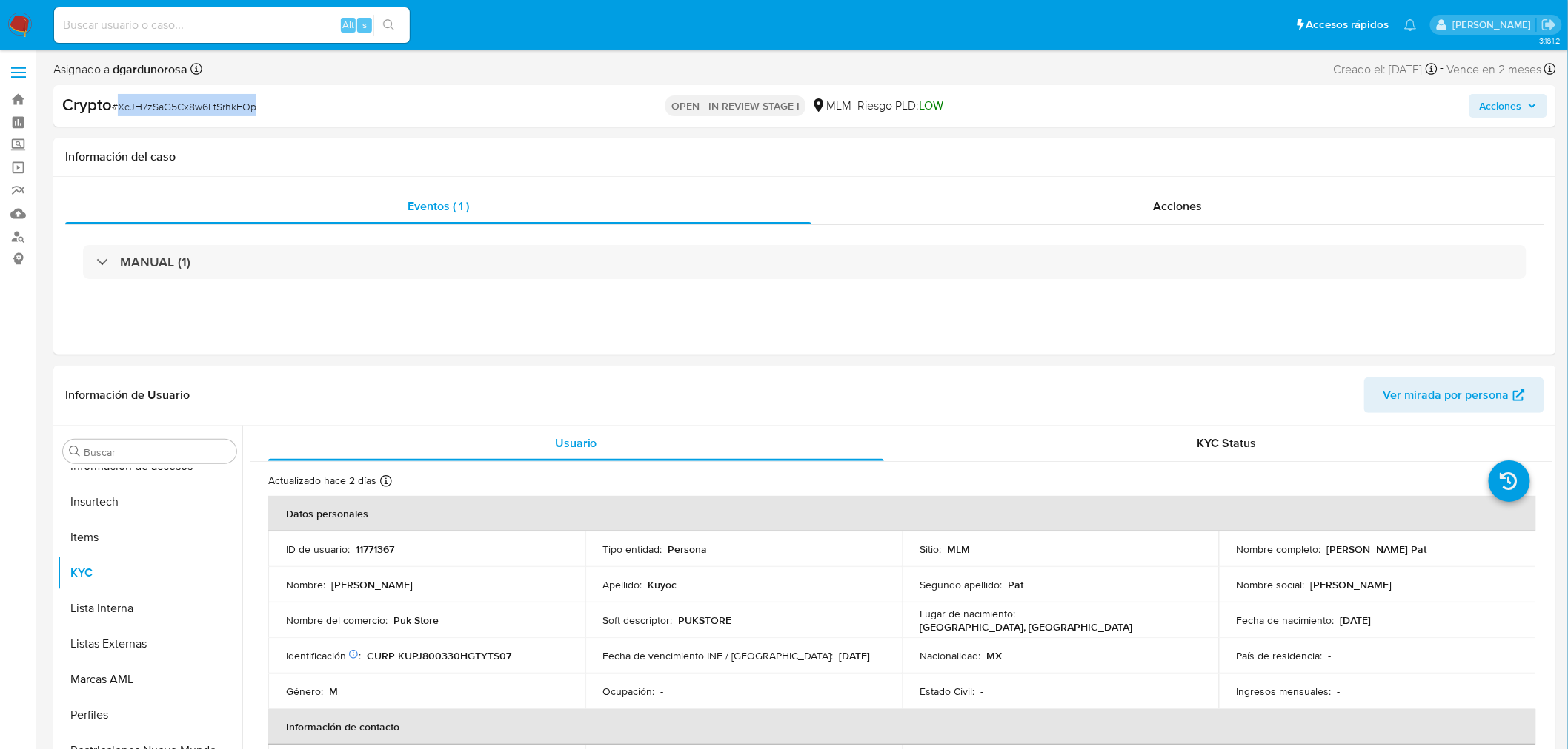
click at [239, 109] on span "# XcJH7zSaG5Cx8w6LtSrhkEOp" at bounding box center [184, 106] width 145 height 15
copy span "XcJH7zSaG5Cx8w6LtSrhkEOp"
click at [1539, 97] on button "Acciones" at bounding box center [1508, 106] width 78 height 23
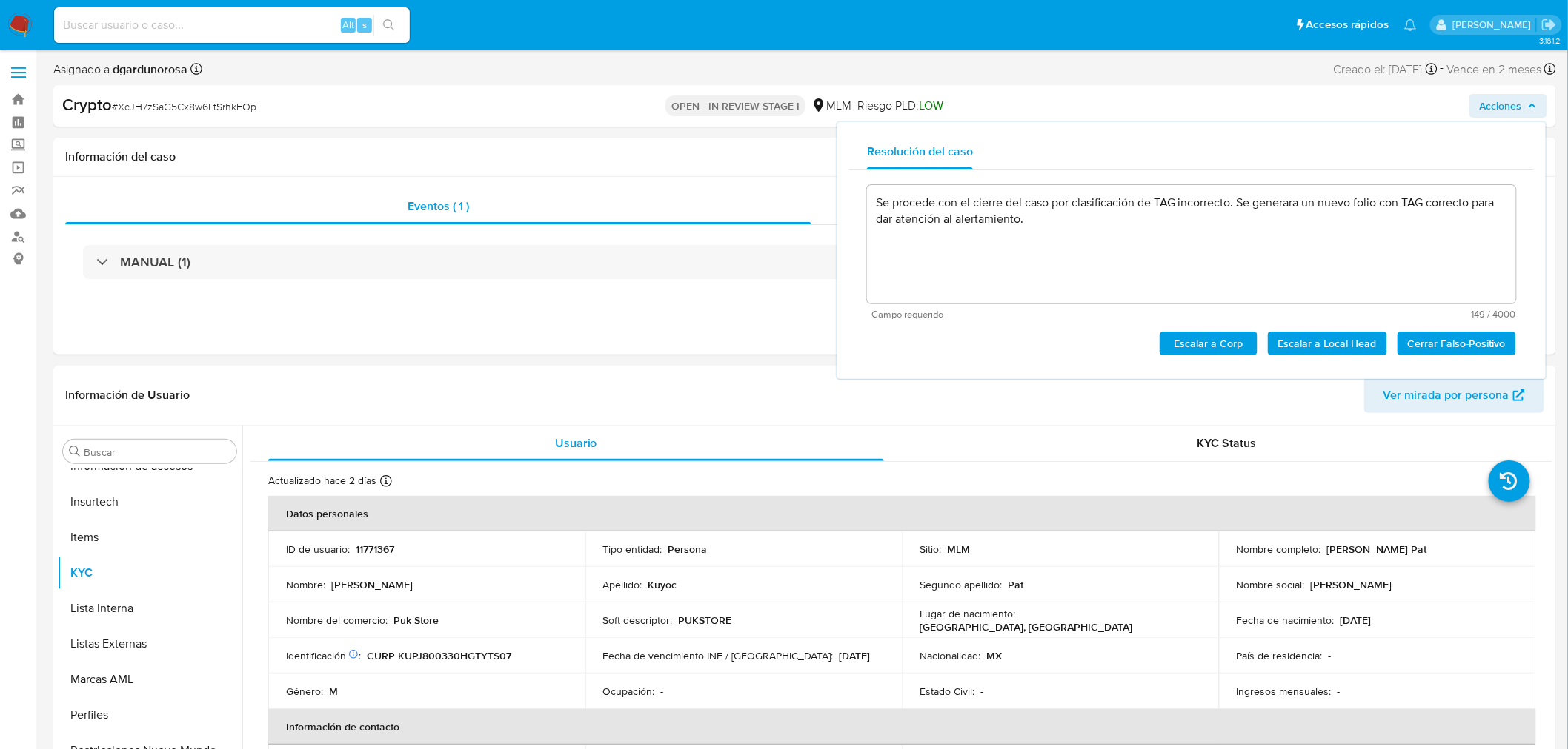
click at [1438, 334] on span "Cerrar Falso-Positivo" at bounding box center [1456, 343] width 98 height 21
type textarea "Se procede con el cierre del caso por clasificación de TAG incorrecto. Se gener…"
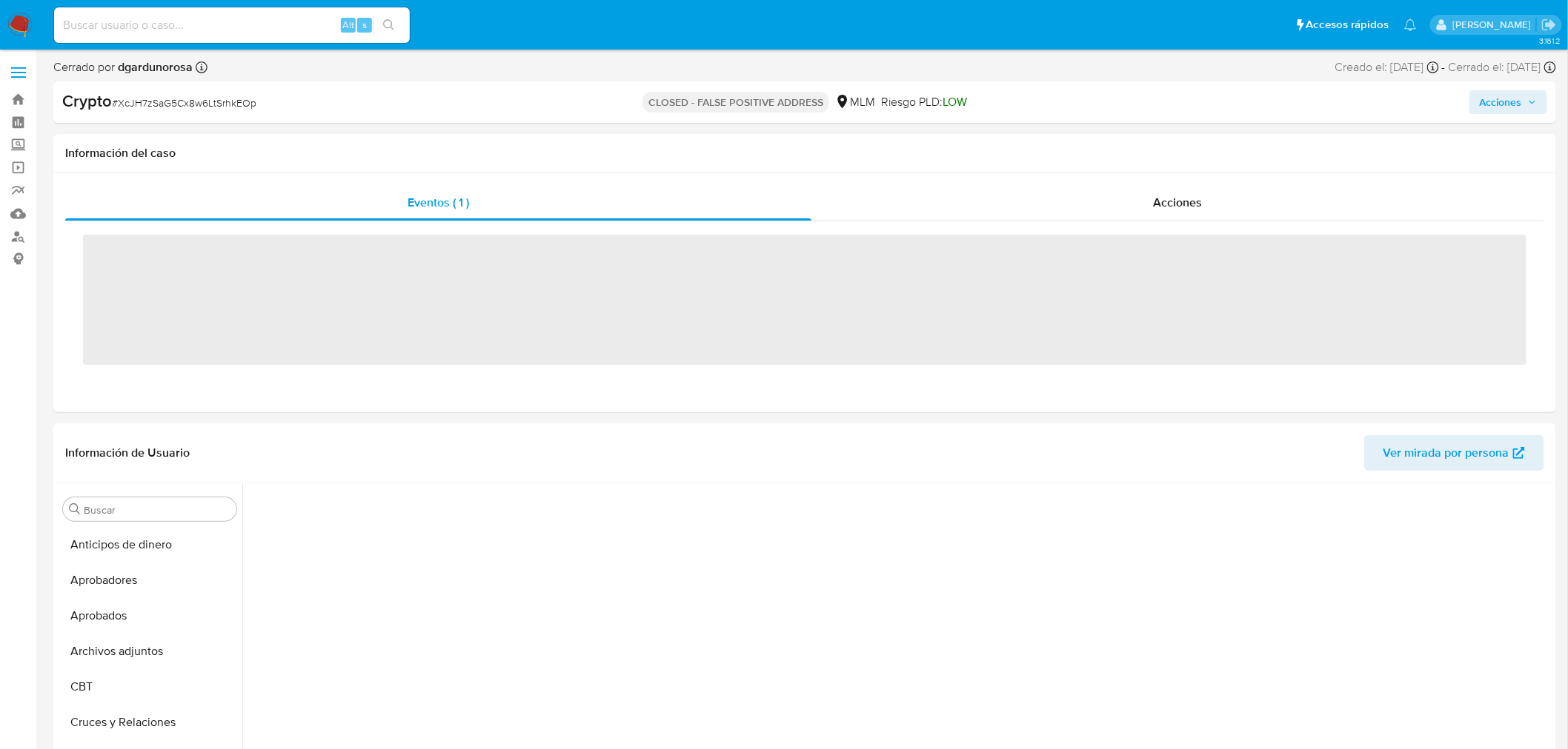
scroll to position [667, 0]
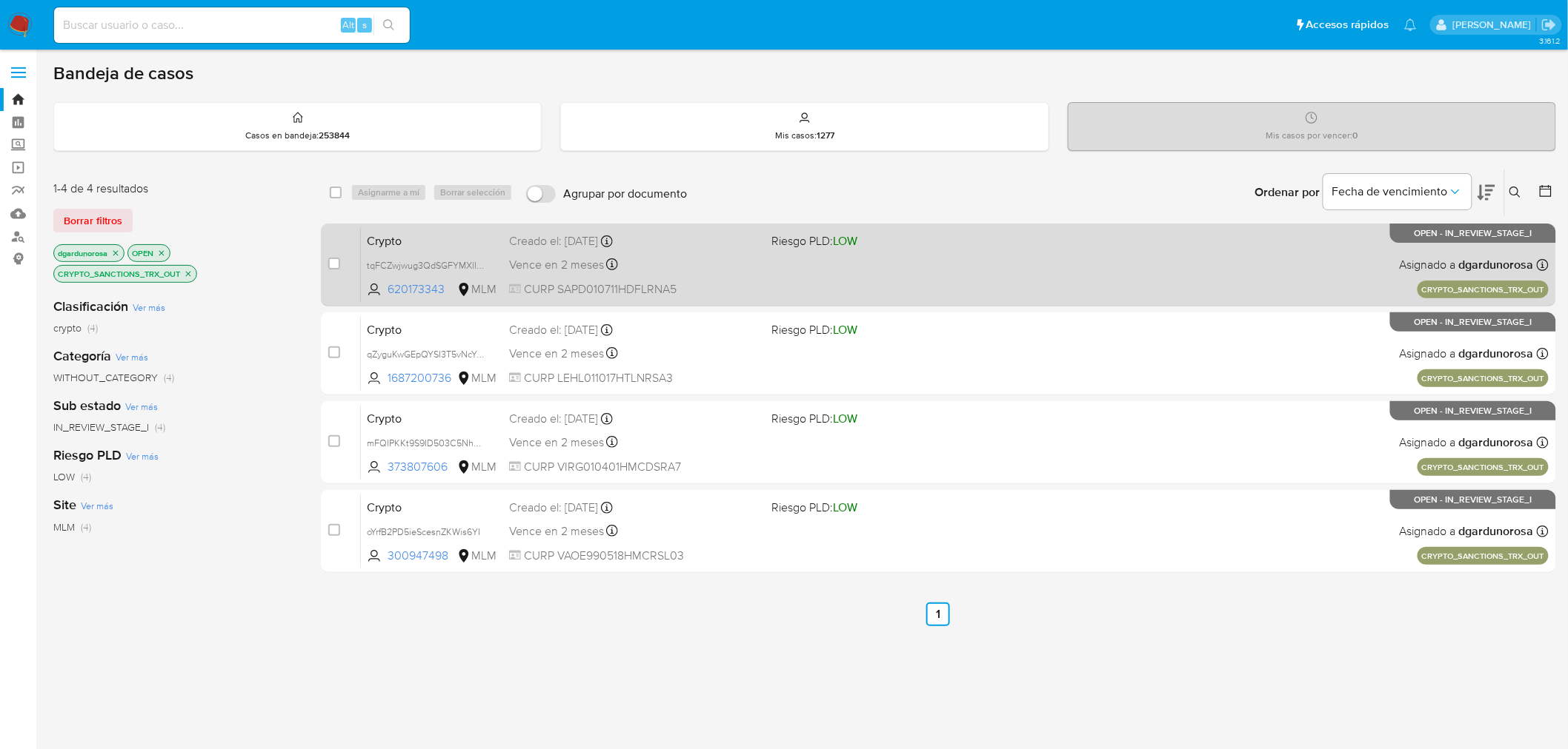
click at [972, 286] on div "Crypto tqFCZwjwug3QdSGFYMXlIJlG 620173343 MLM Riesgo PLD: LOW Creado el: [DATE]…" at bounding box center [955, 265] width 1187 height 74
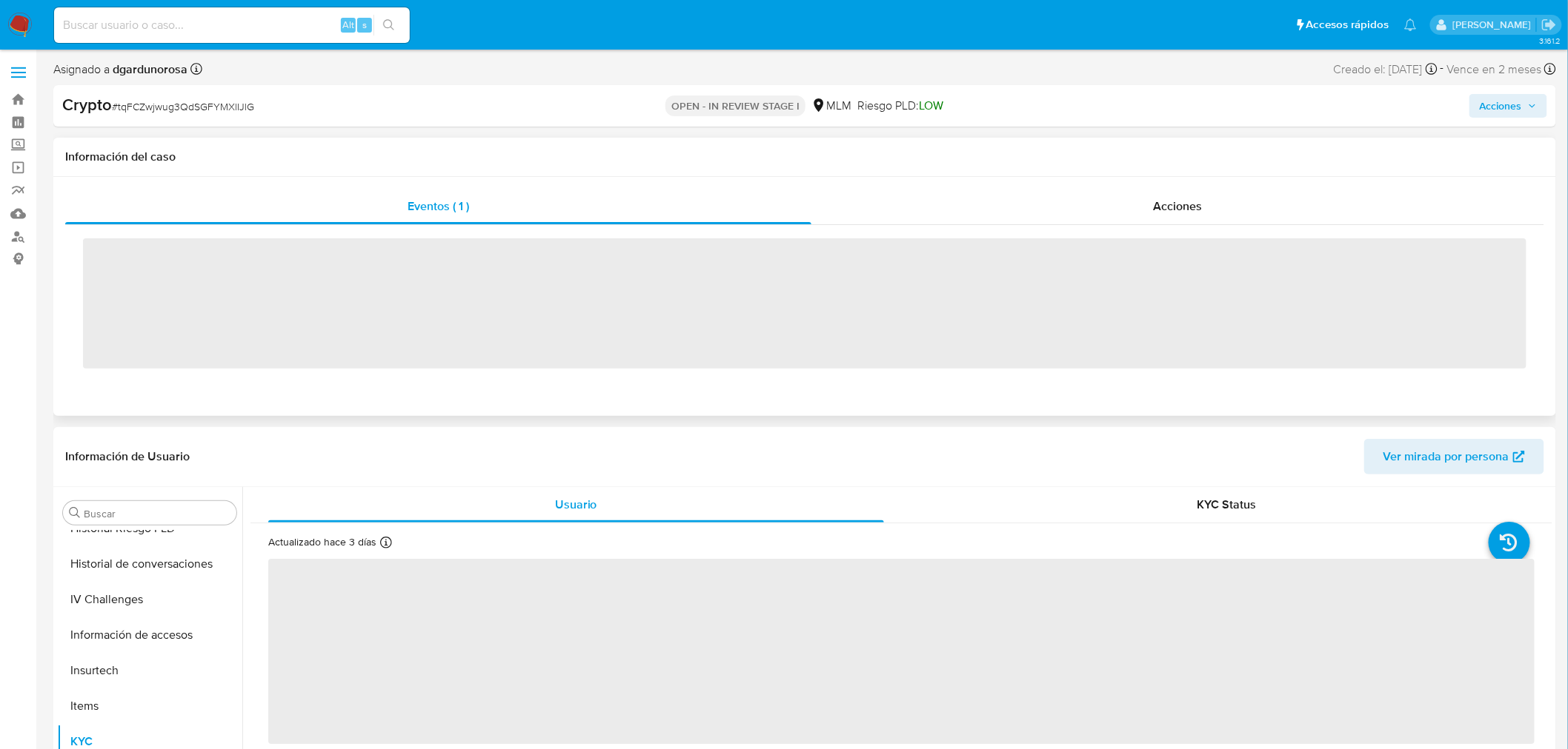
scroll to position [696, 0]
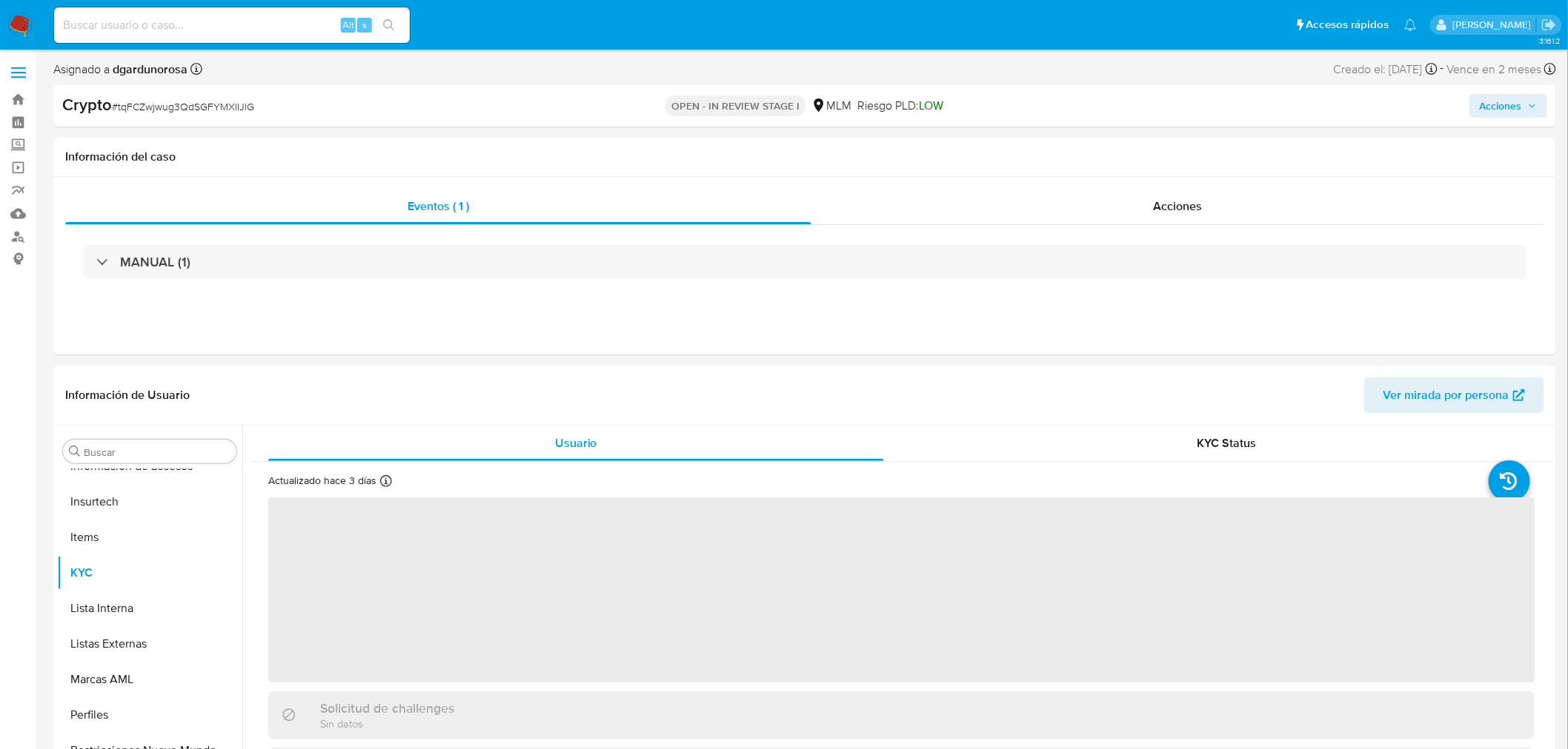
click at [207, 106] on span "# tqFCZwjwug3QdSGFYMXlIJlG" at bounding box center [182, 106] width 142 height 15
select select "10"
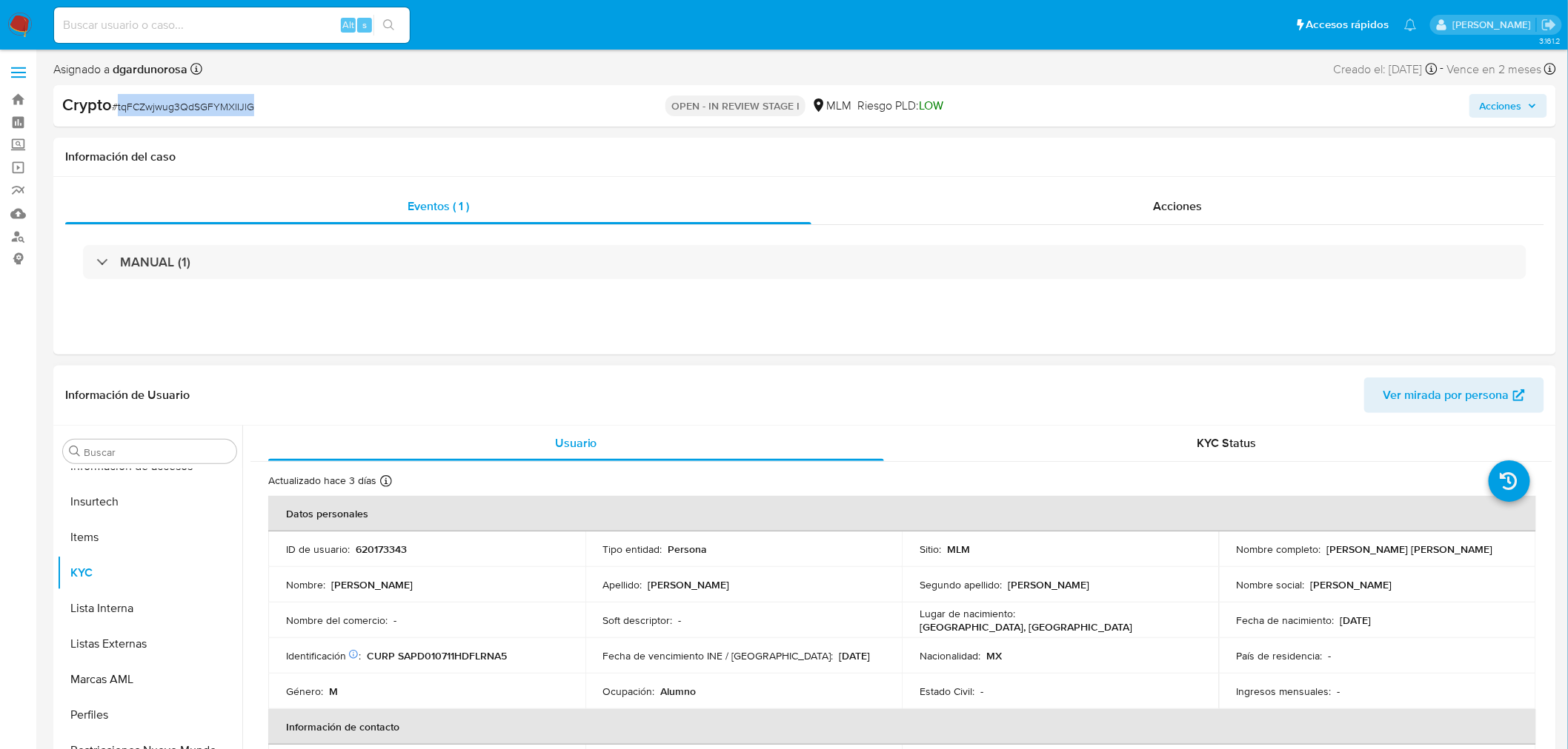
copy span "tqFCZwjwug3QdSGFYMXlIJlG"
click at [1530, 110] on span "Acciones" at bounding box center [1507, 106] width 57 height 21
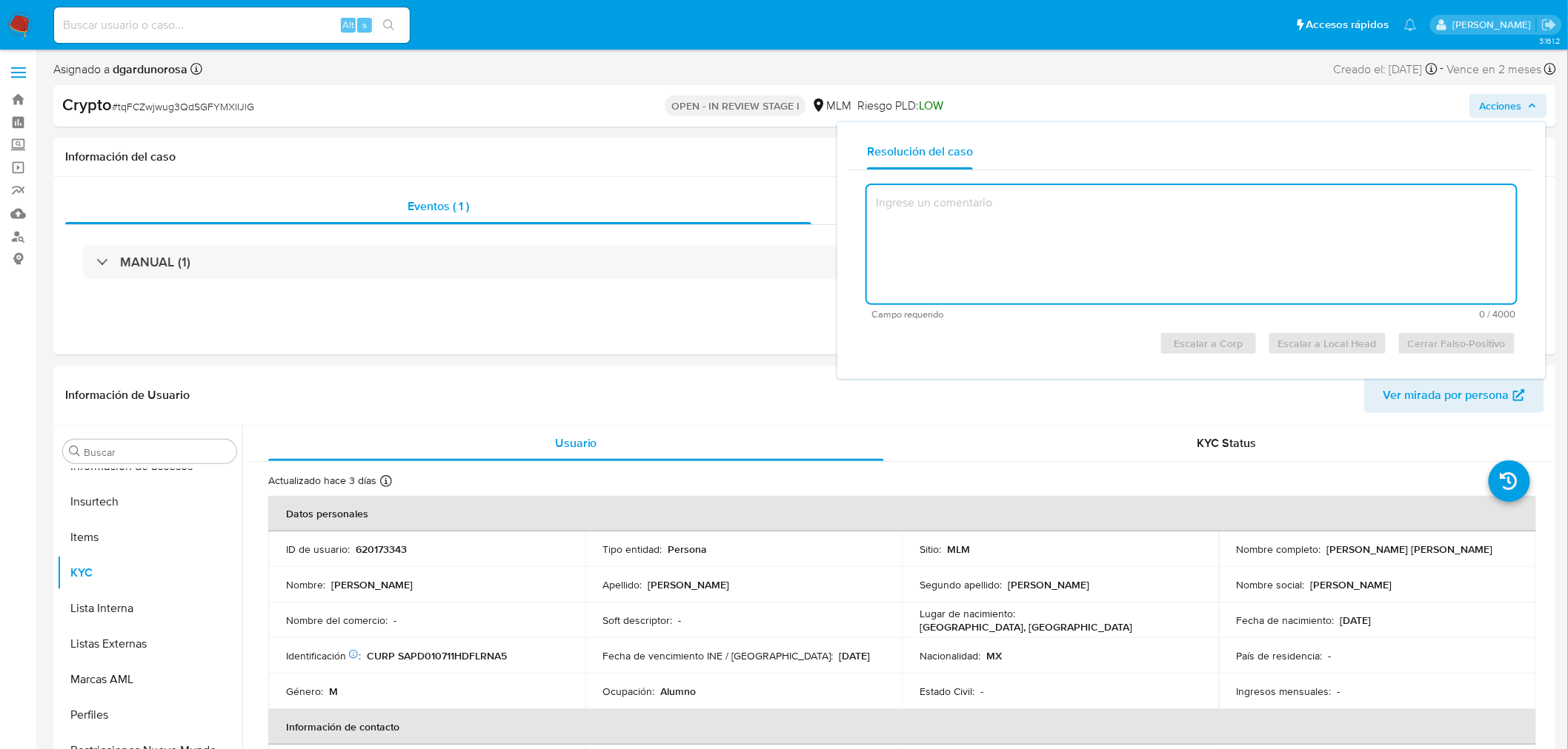
click at [1002, 256] on textarea at bounding box center [1190, 243] width 649 height 118
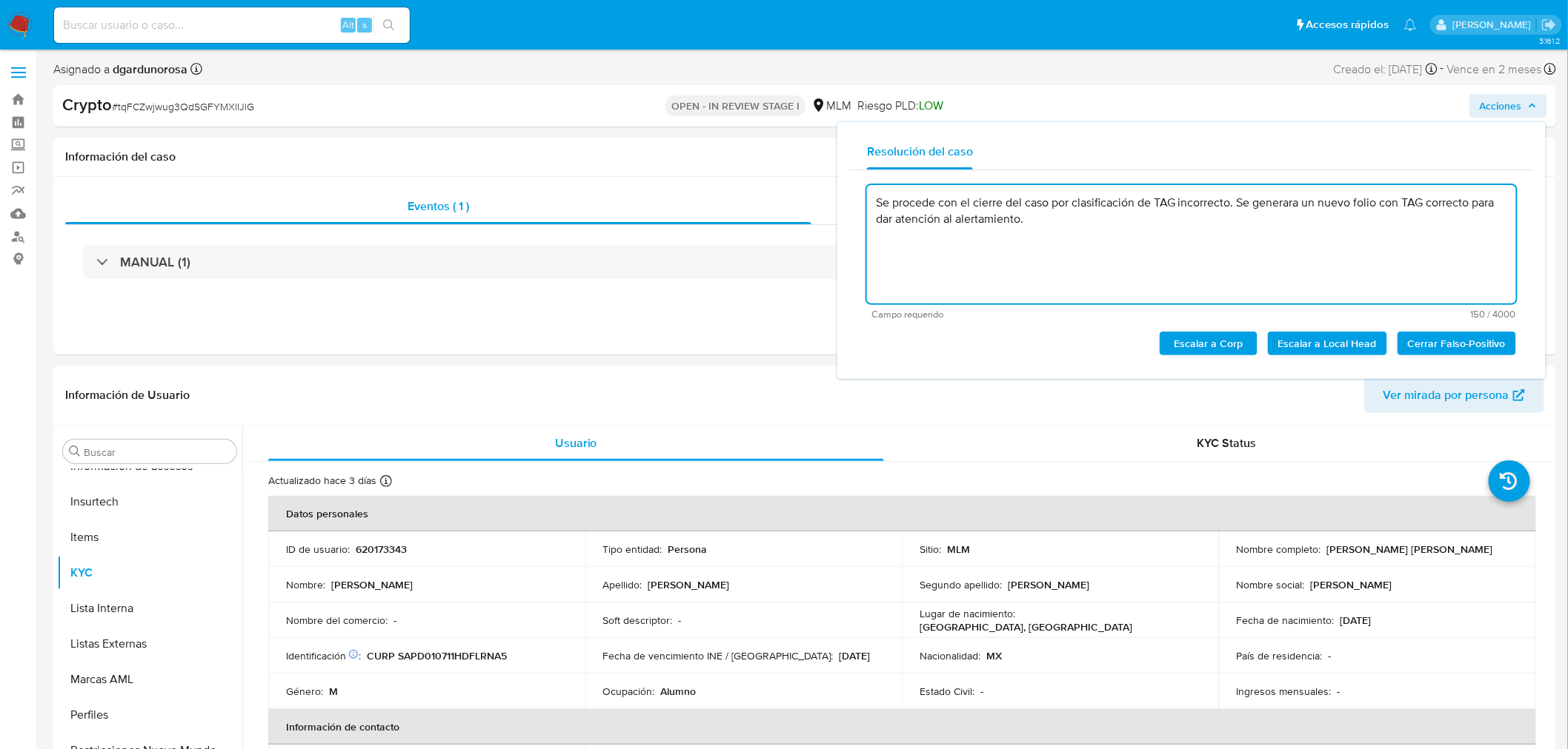
click at [1456, 335] on span "Cerrar Falso-Positivo" at bounding box center [1456, 343] width 98 height 21
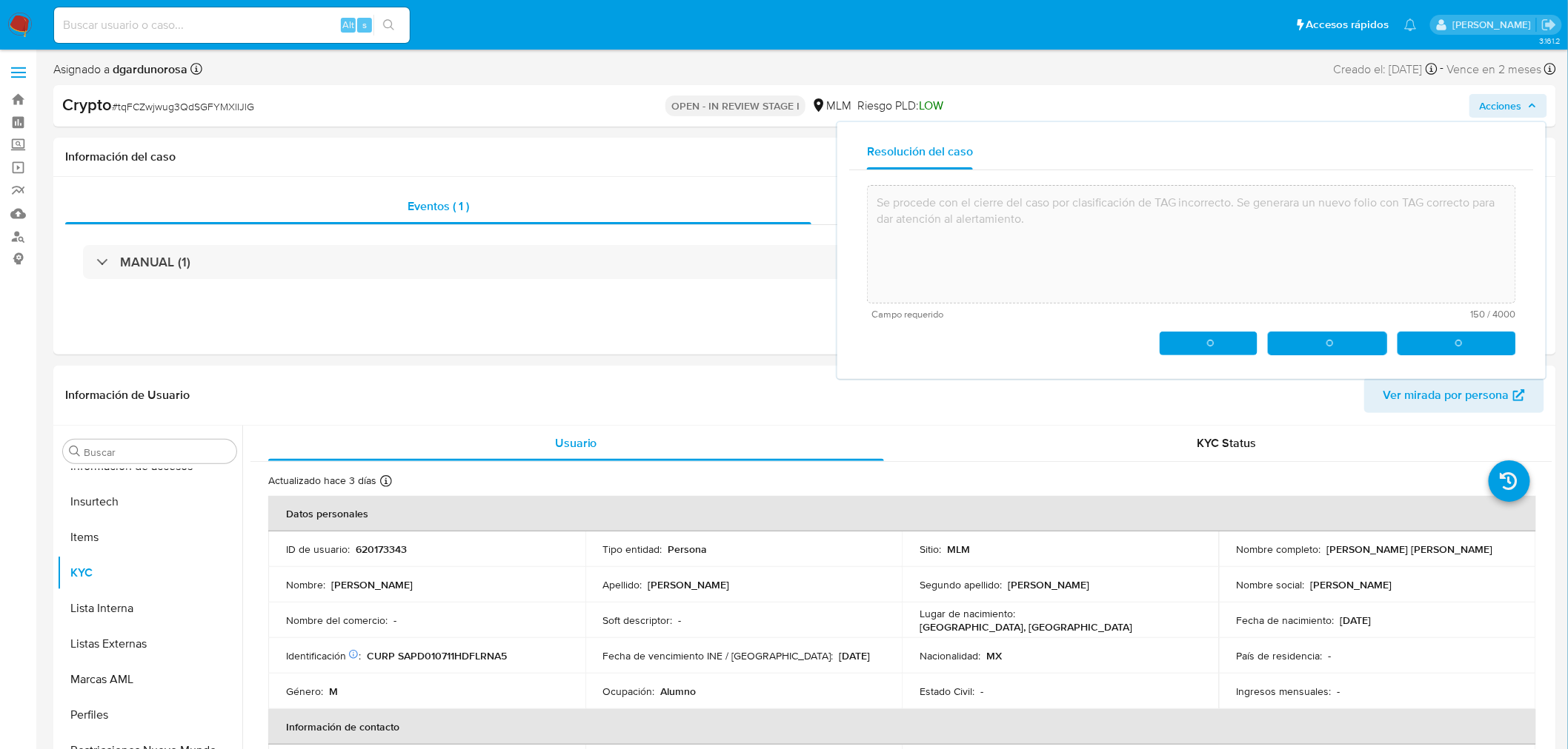
type textarea "Se procede con el cierre del caso por clasificación de TAG incorrecto. Se gener…"
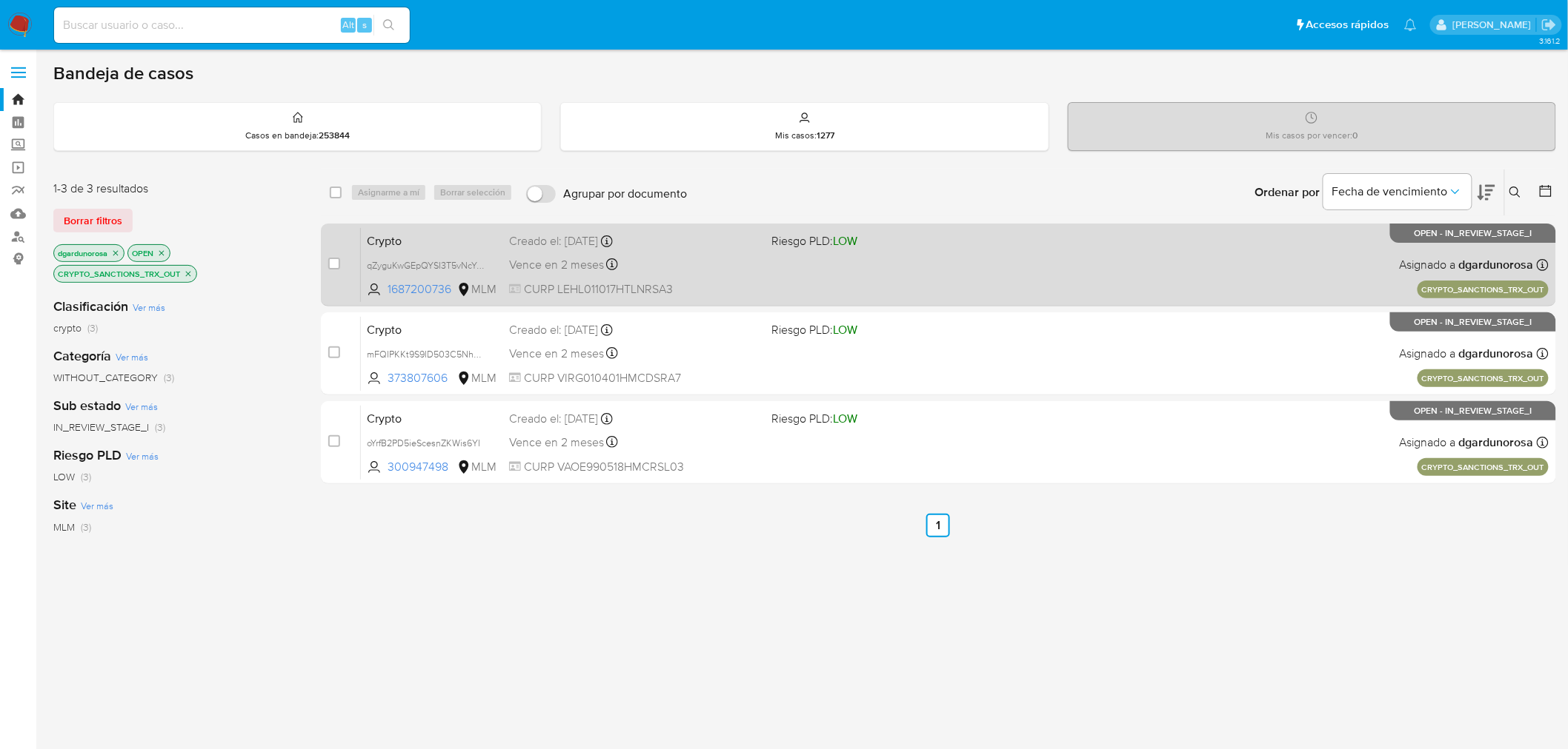
click at [751, 271] on div "Vence en 2 meses Vence el [DATE] 16:35:52" at bounding box center [634, 265] width 251 height 20
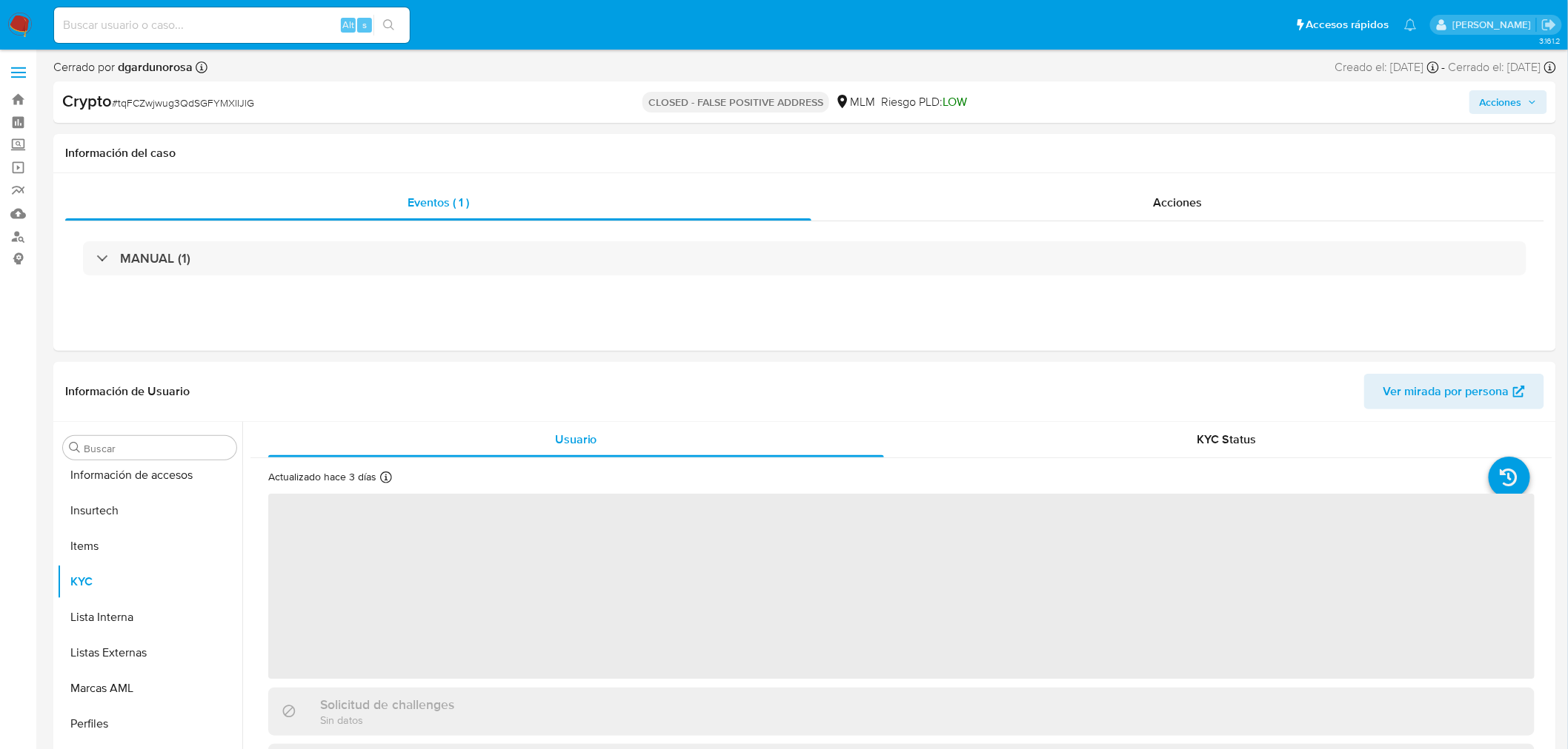
scroll to position [696, 0]
select select "10"
click at [234, 109] on span "# qZyguKwGEpQYSI3T5vNcYvJe" at bounding box center [184, 106] width 146 height 15
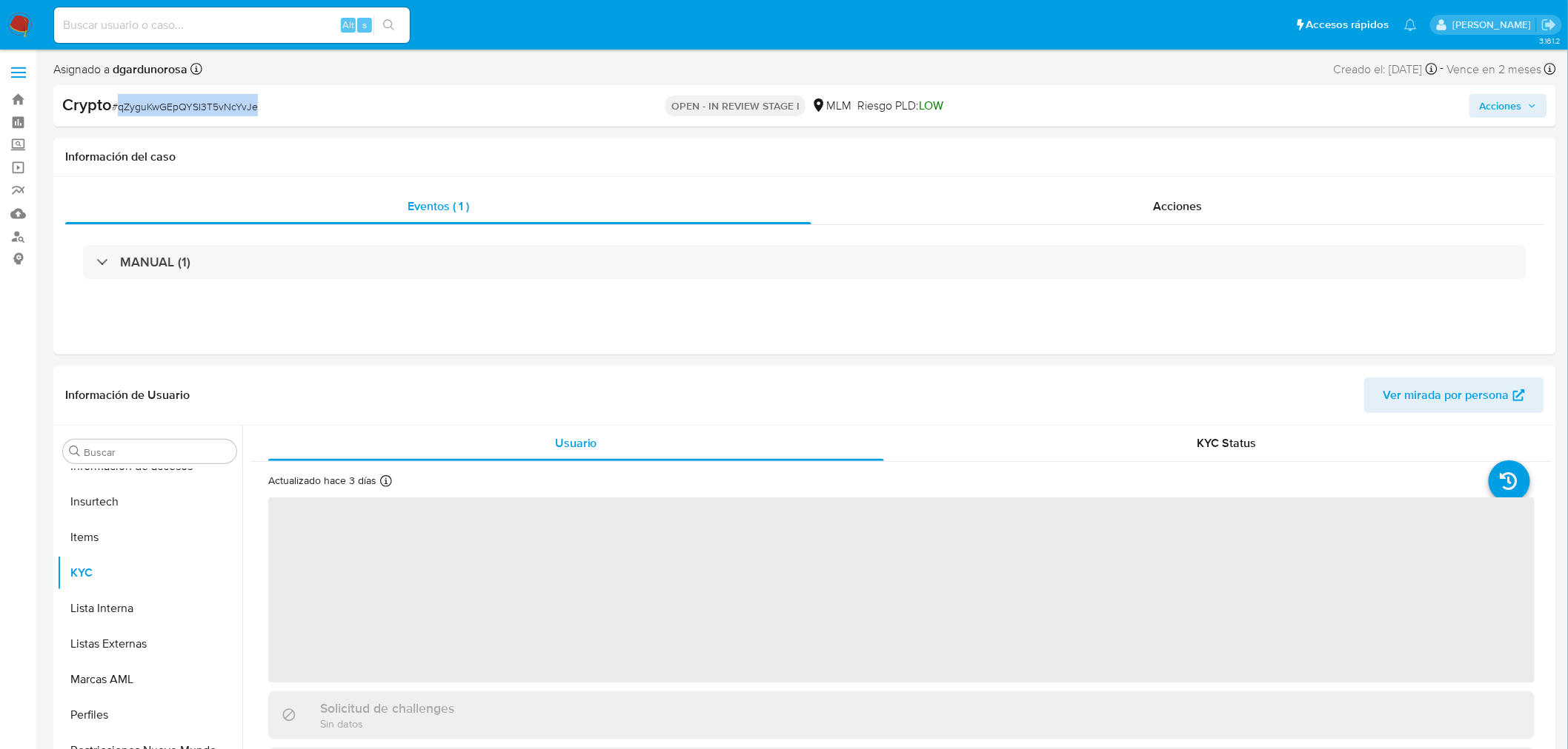
click at [234, 109] on span "# qZyguKwGEpQYSI3T5vNcYvJe" at bounding box center [184, 106] width 146 height 15
select select "10"
copy span "qZyguKwGEpQYSI3T5vNcYvJe"
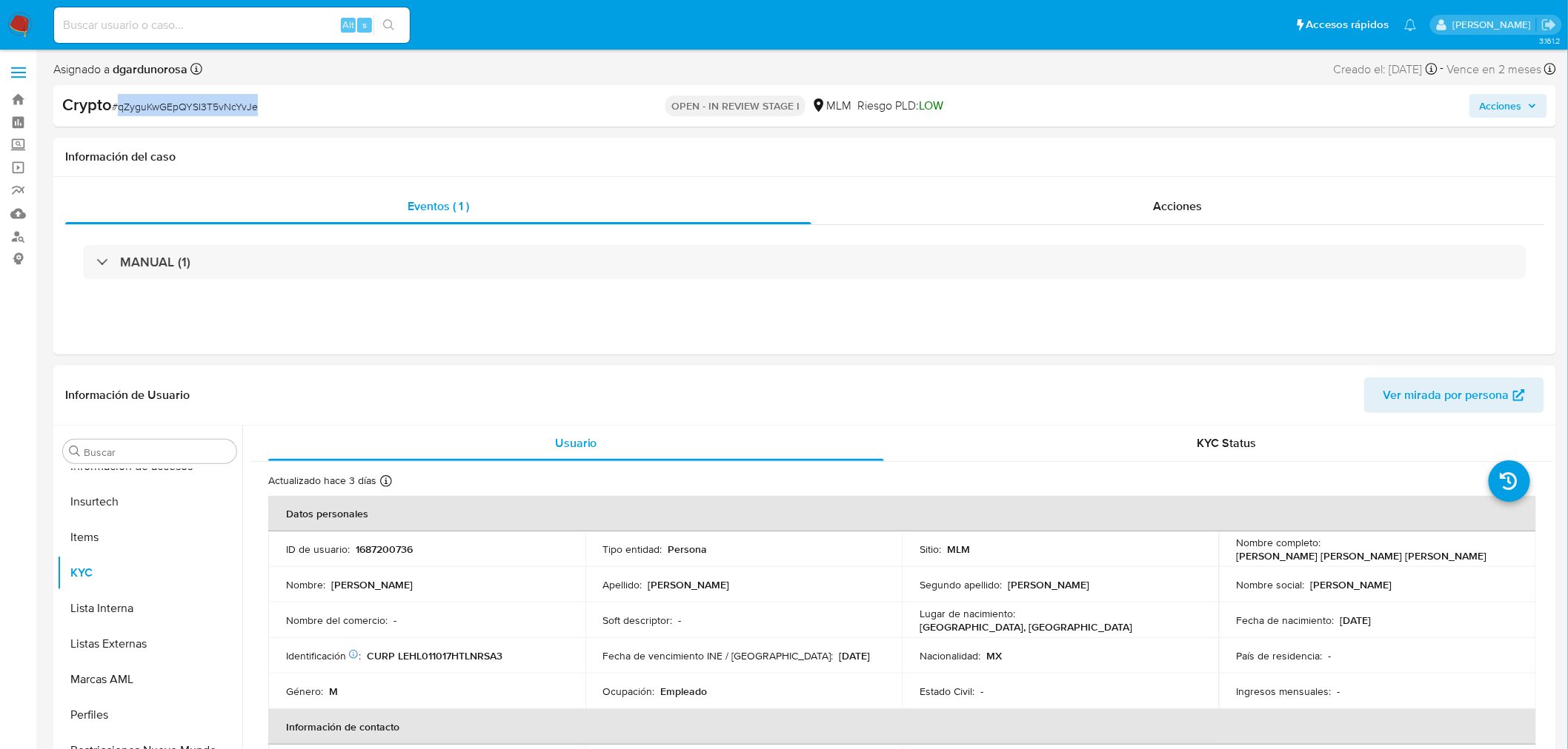
click at [1539, 99] on button "Acciones" at bounding box center [1508, 106] width 78 height 23
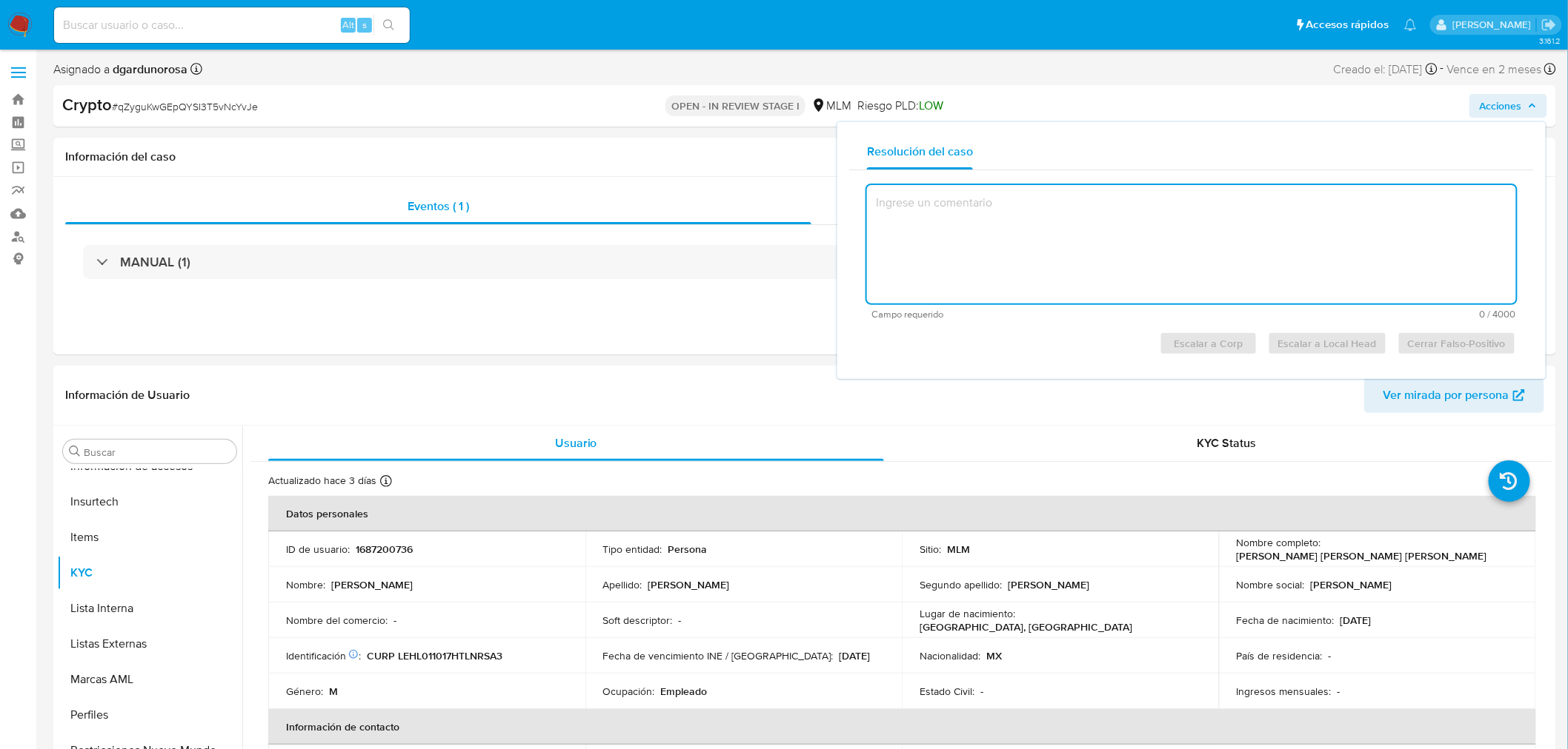
click at [1062, 233] on textarea at bounding box center [1190, 243] width 649 height 118
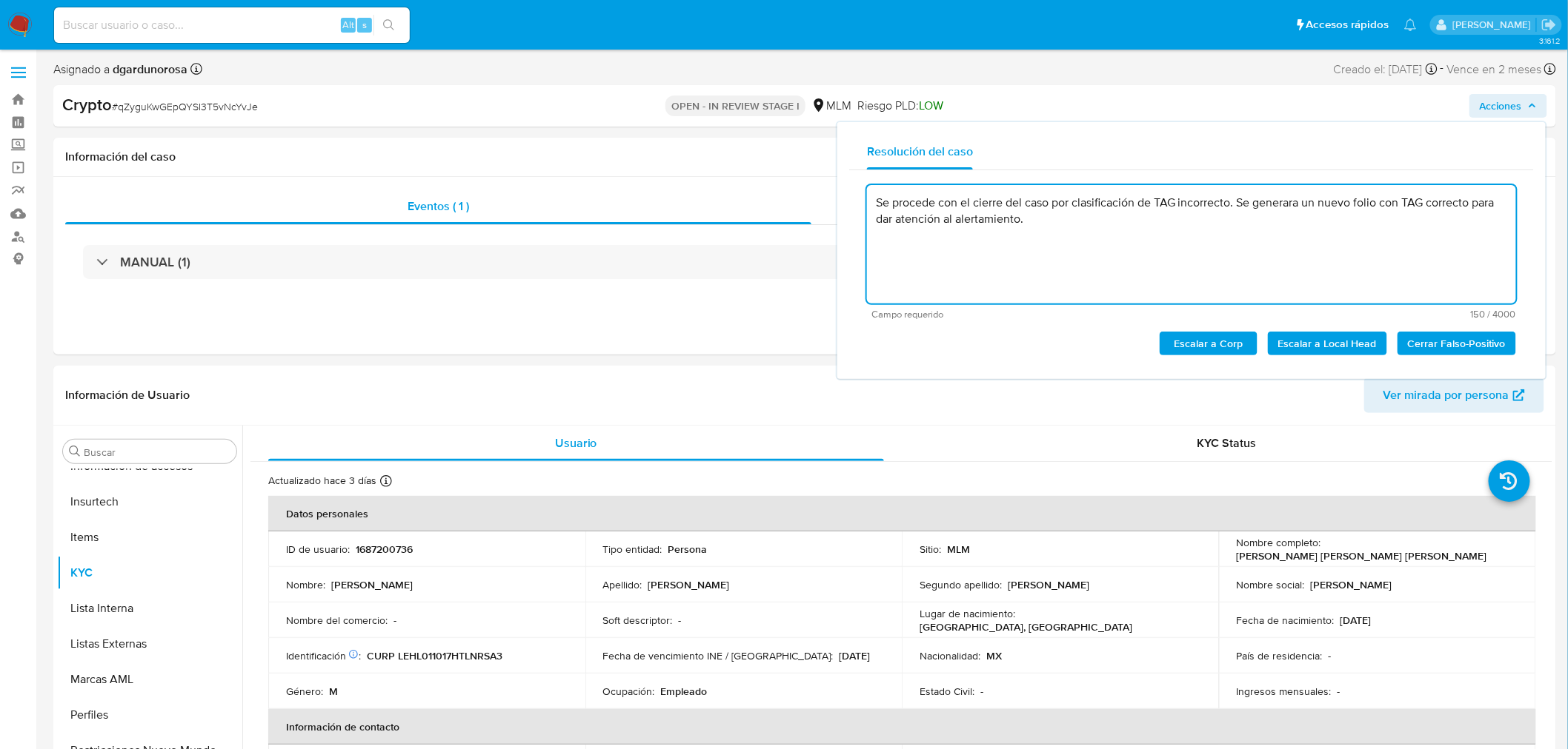
click at [1459, 346] on span "Cerrar Falso-Positivo" at bounding box center [1456, 343] width 98 height 21
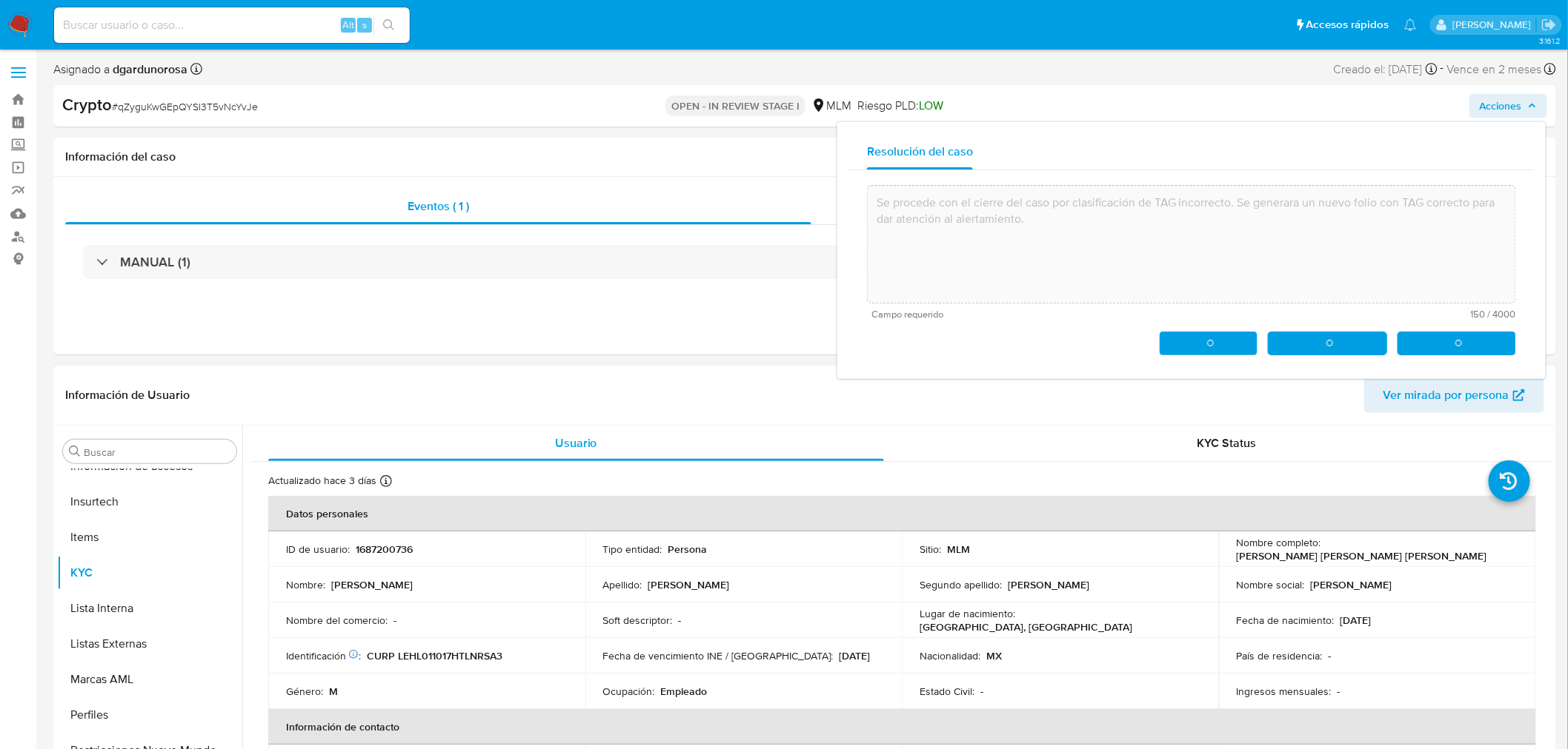
type textarea "Se procede con el cierre del caso por clasificación de TAG incorrecto. Se gener…"
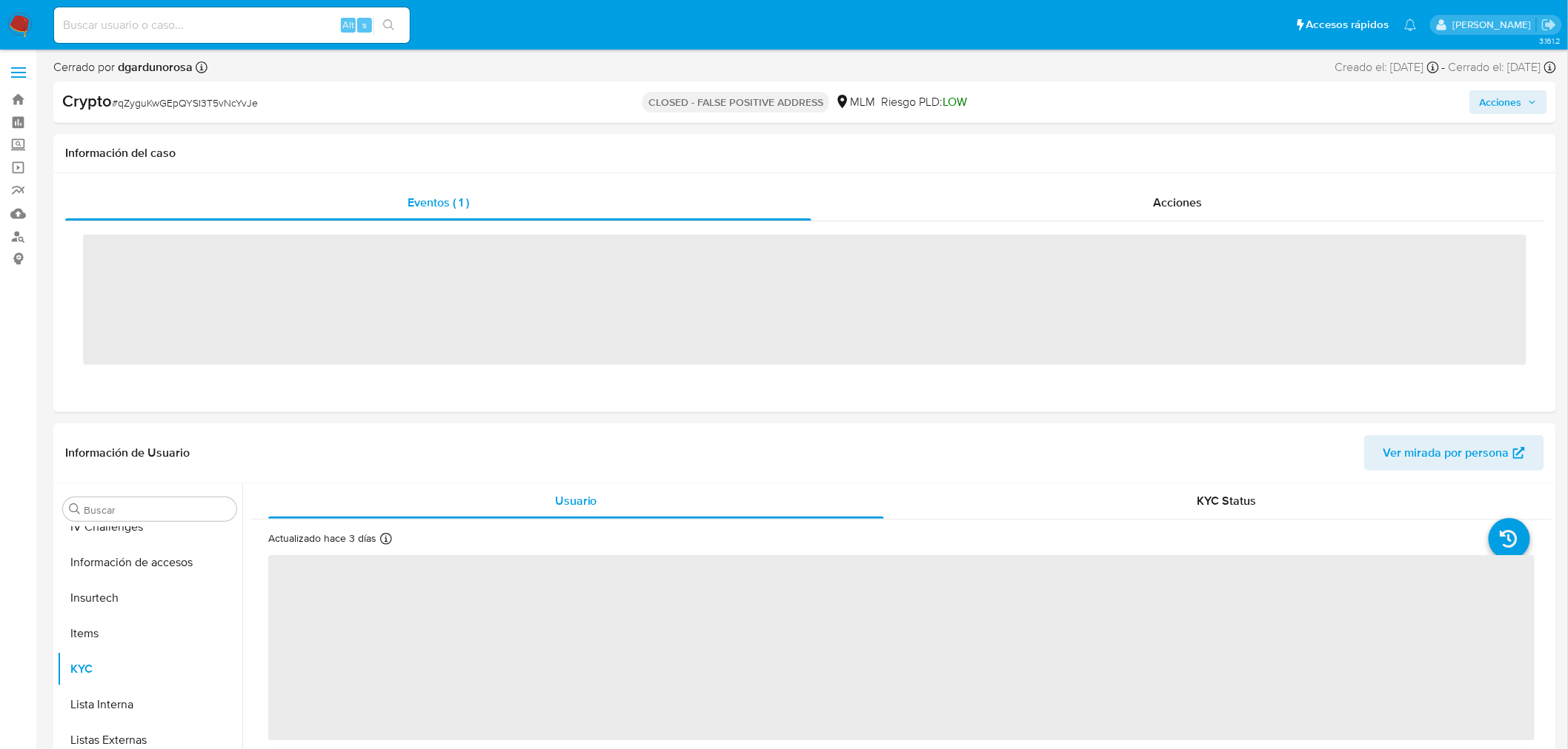
scroll to position [696, 0]
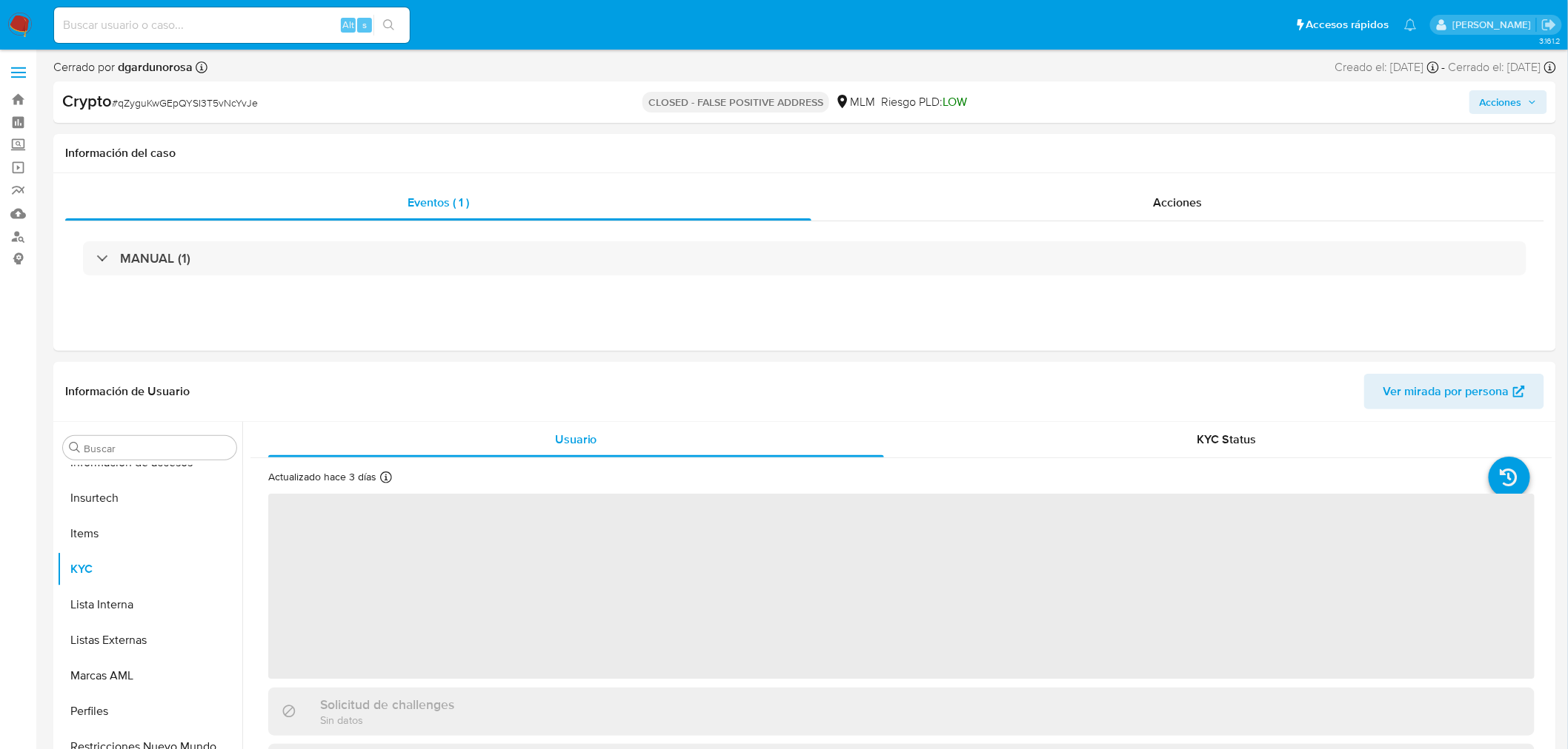
select select "10"
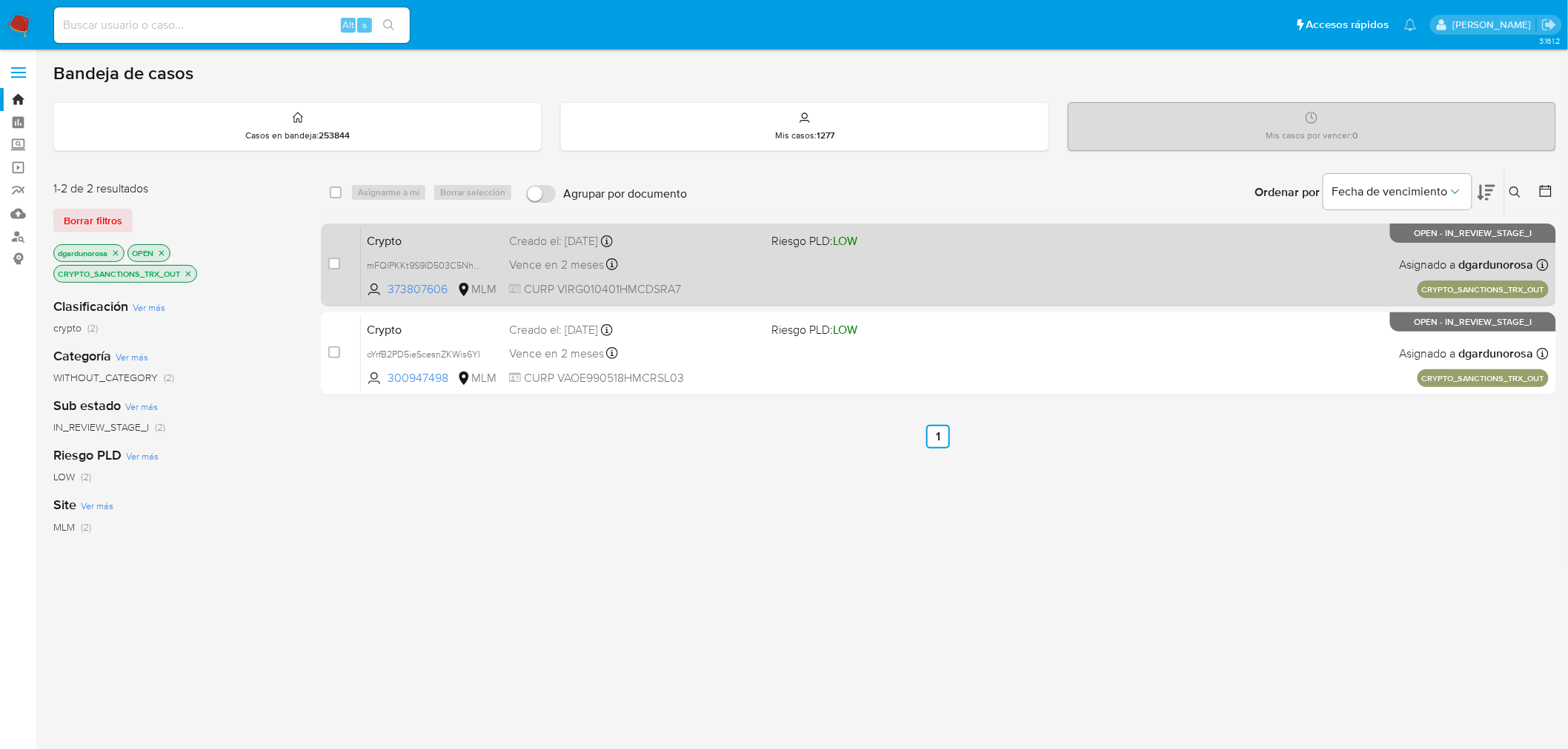
click at [758, 264] on div "Vence en 2 meses Vence el [DATE] 16:32:07" at bounding box center [634, 265] width 251 height 20
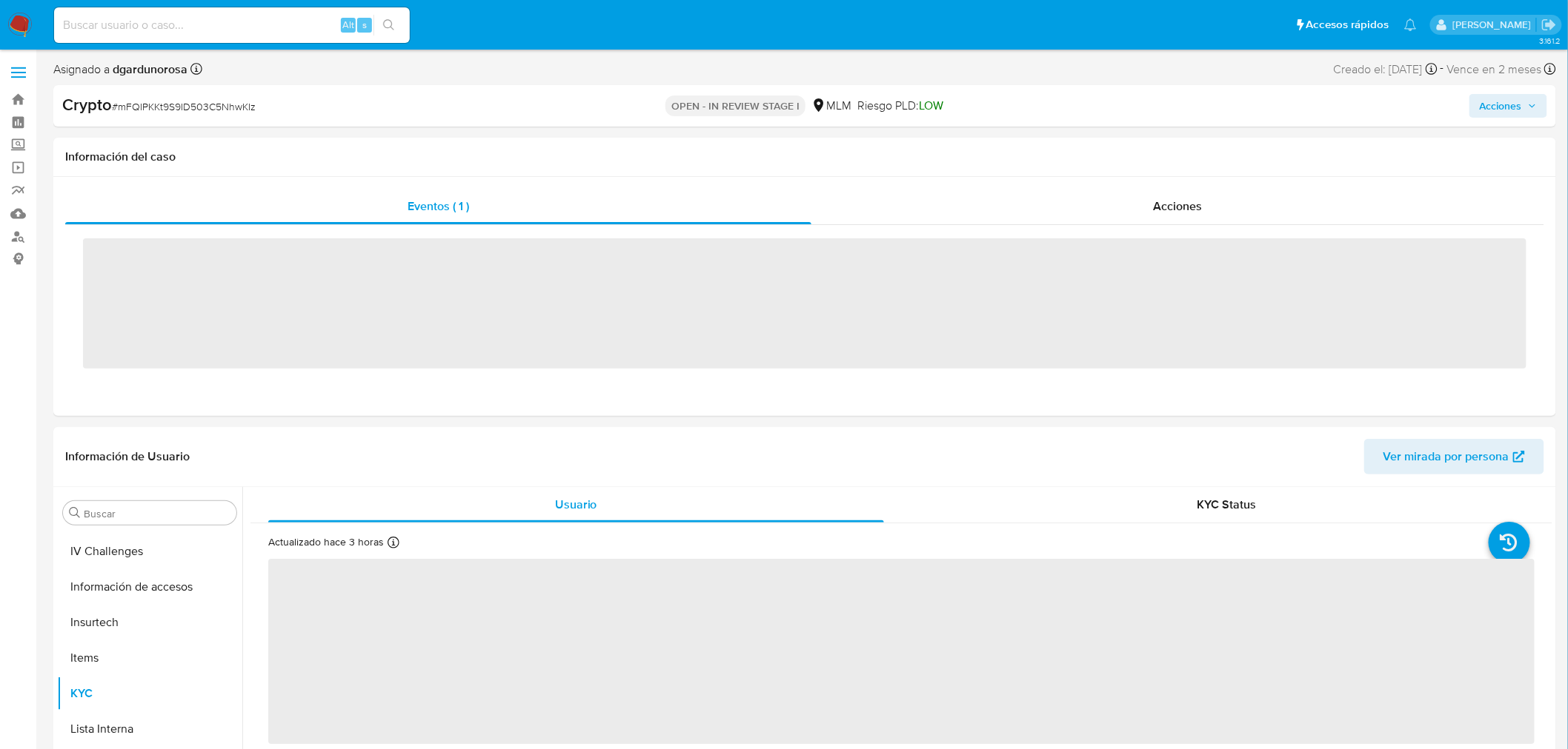
scroll to position [696, 0]
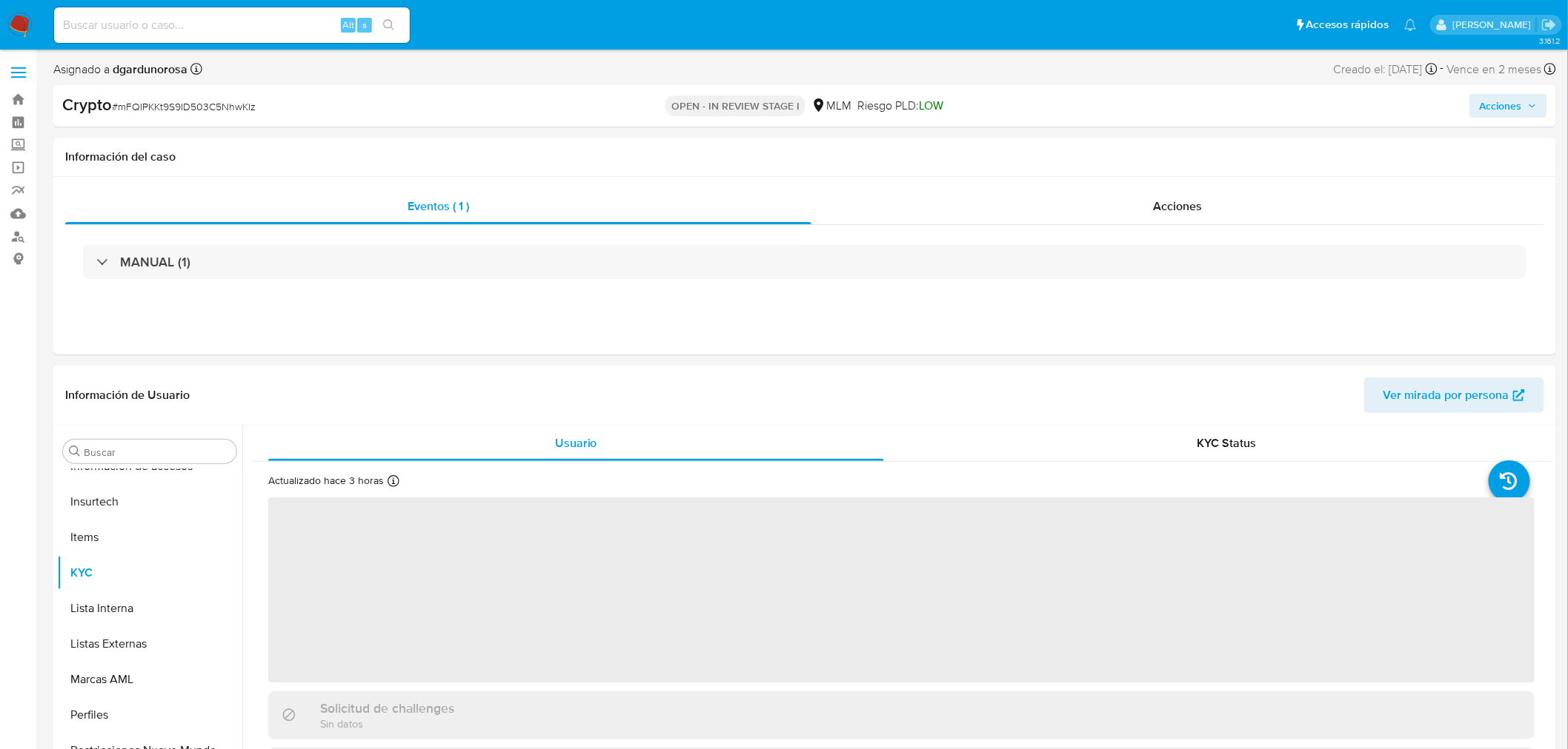
click at [172, 105] on span "# mFQIPKKt9S9ID503C5NhwKIz" at bounding box center [183, 106] width 144 height 15
select select "10"
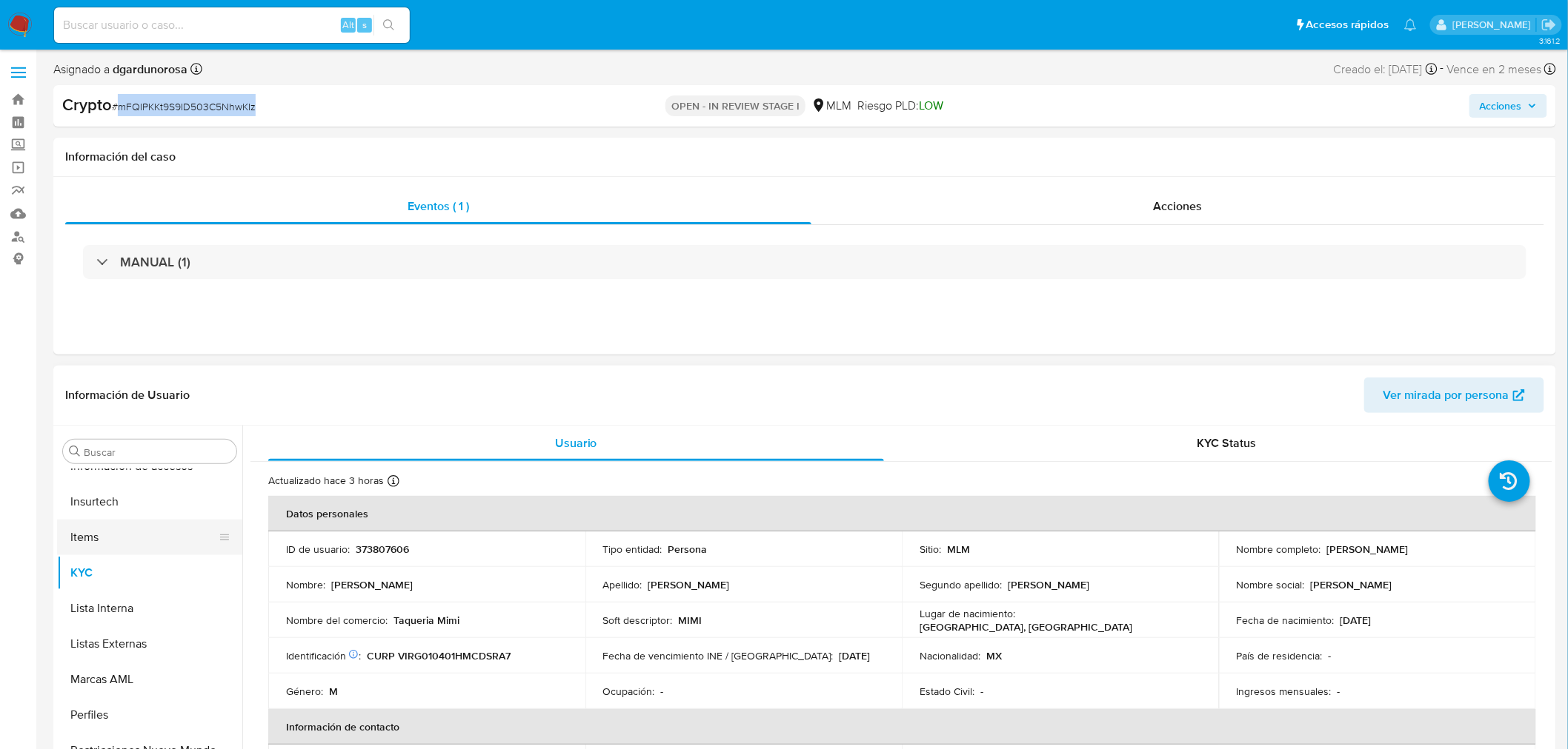
copy span "mFQIPKKt9S9ID503C5NhwKIz"
click at [1523, 104] on span "Acciones" at bounding box center [1507, 106] width 57 height 21
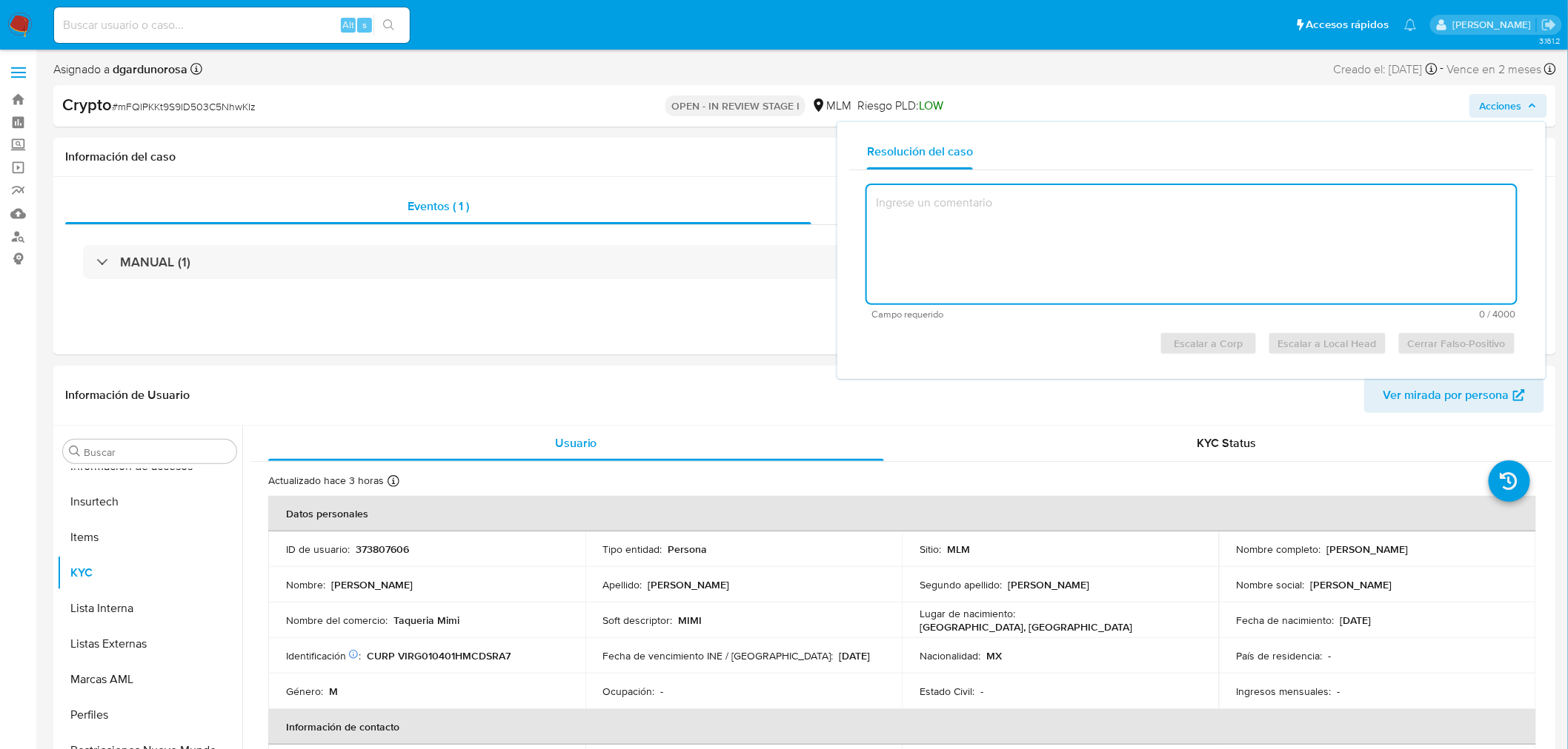
click at [970, 232] on textarea at bounding box center [1190, 243] width 649 height 118
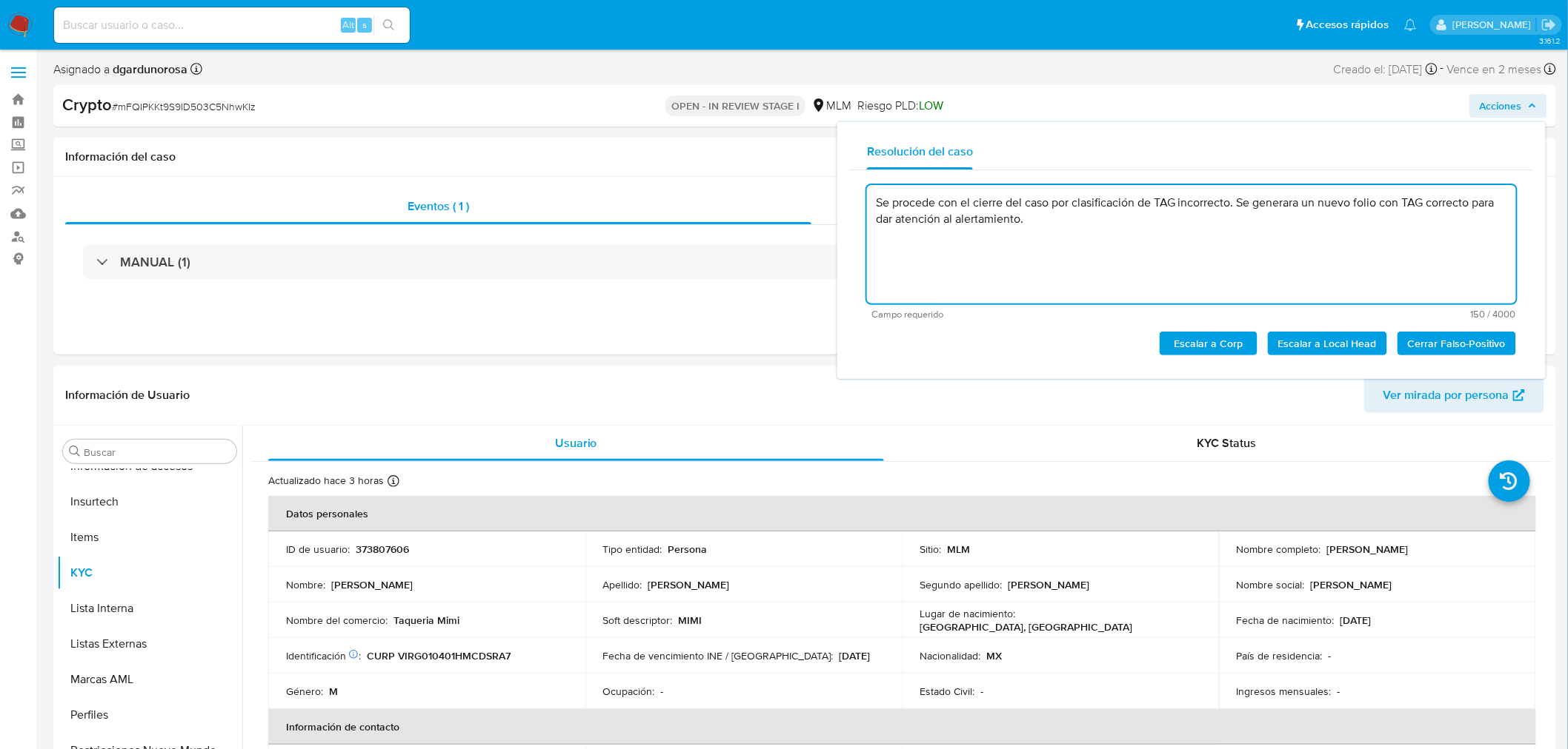
click at [1431, 343] on span "Cerrar Falso-Positivo" at bounding box center [1456, 343] width 98 height 21
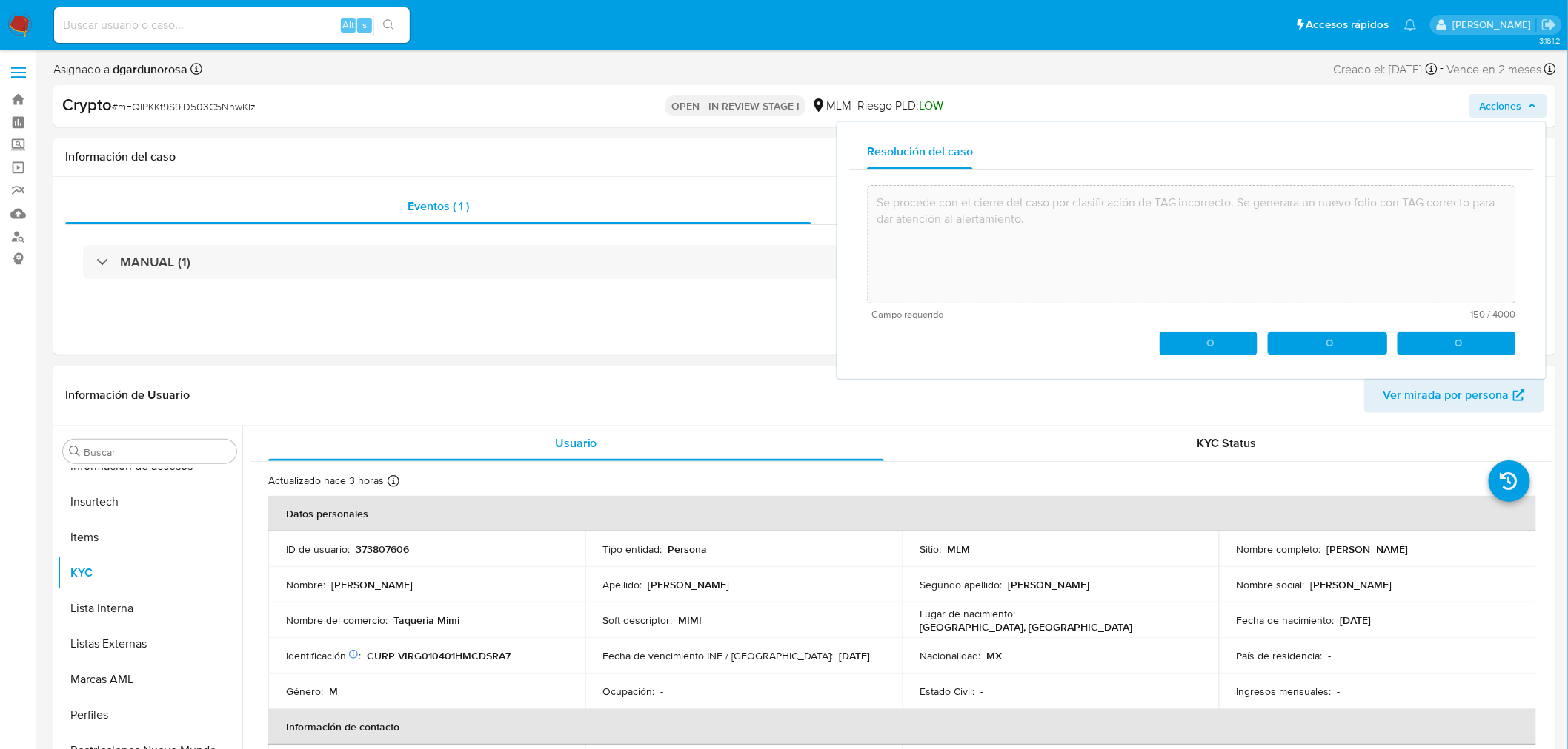
type textarea "Se procede con el cierre del caso por clasificación de TAG incorrecto. Se gener…"
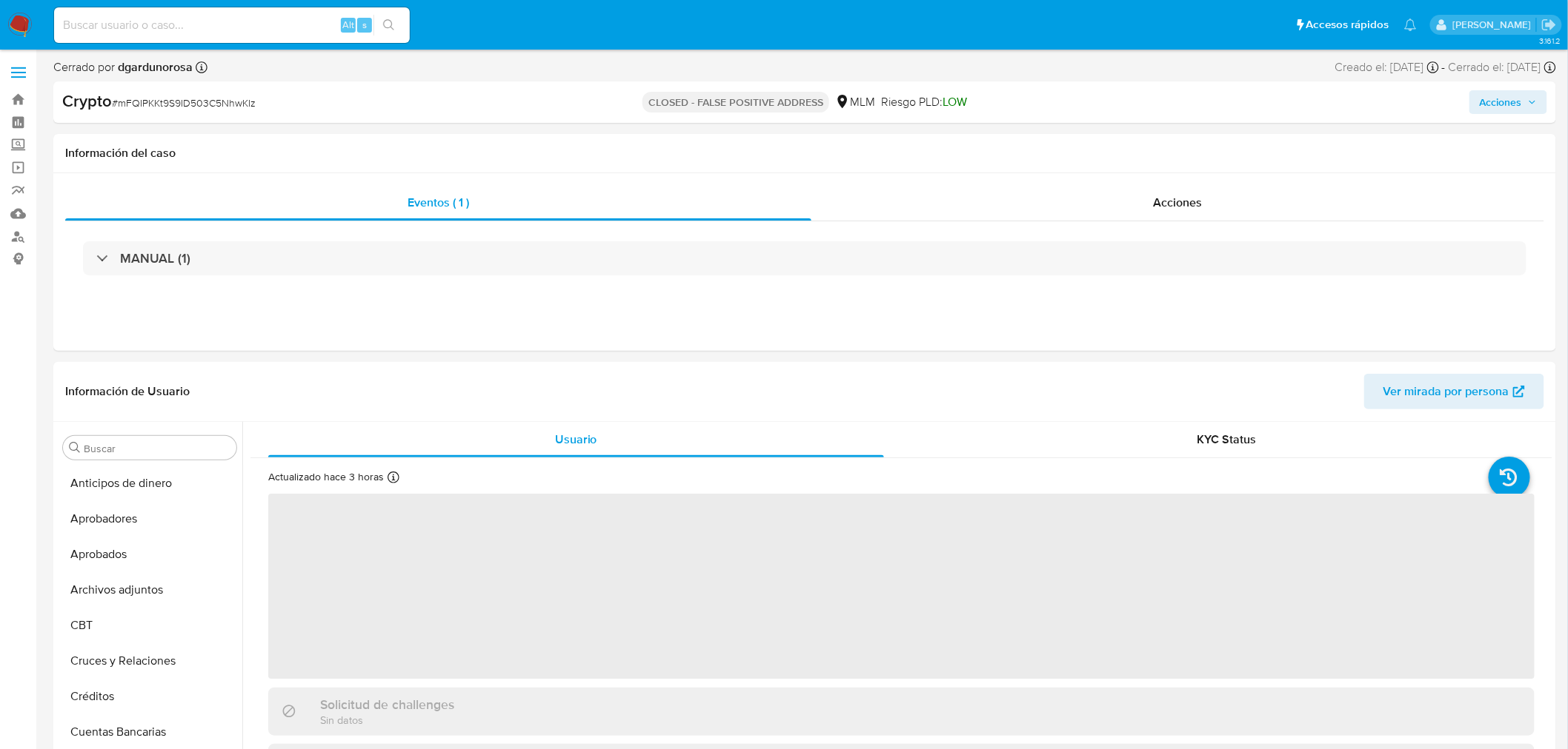
select select "10"
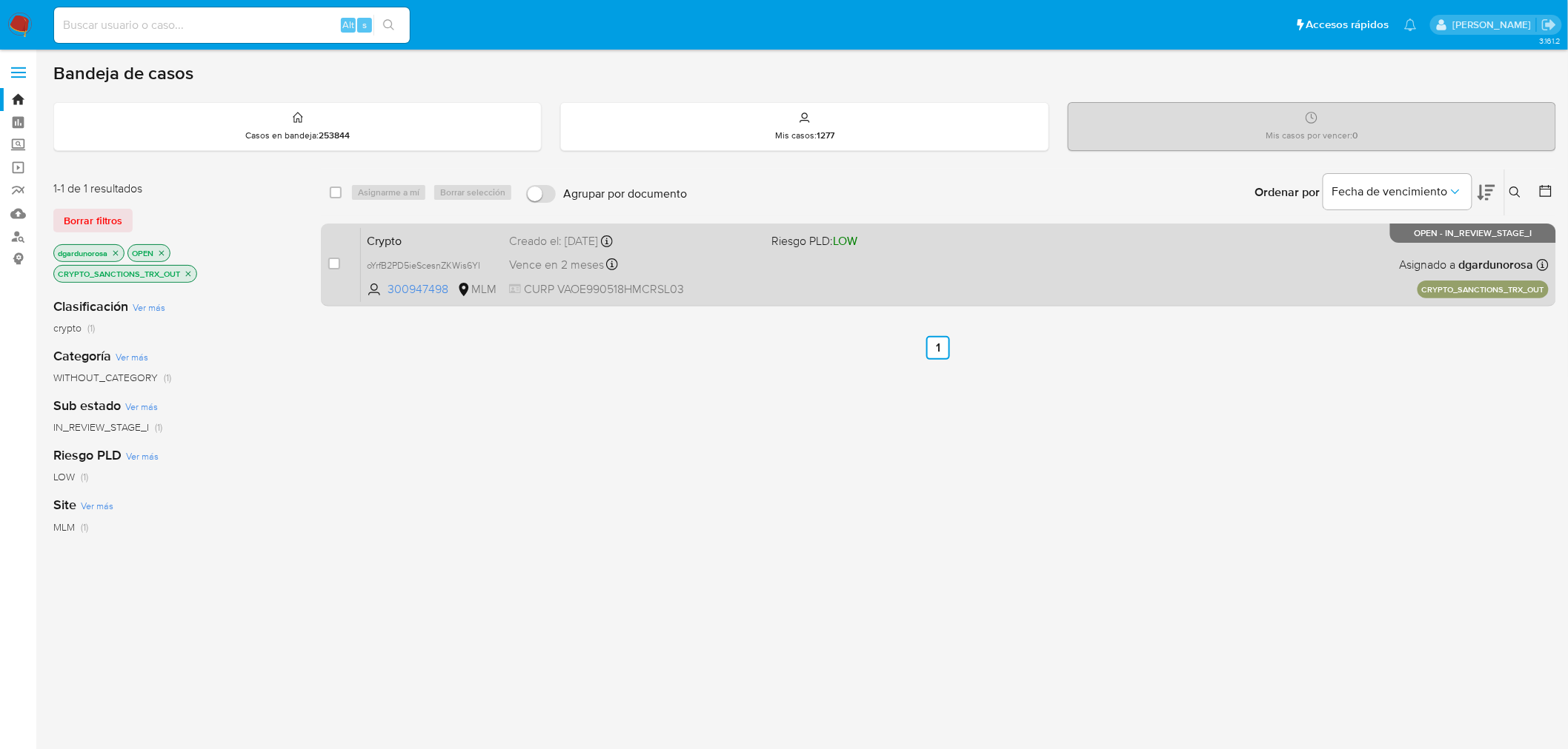
click at [850, 269] on div "Crypto oYrfB2PD5ieScesnZKWis6YI 300947498 MLM Riesgo PLD: LOW Creado el: [DATE]…" at bounding box center [955, 265] width 1187 height 74
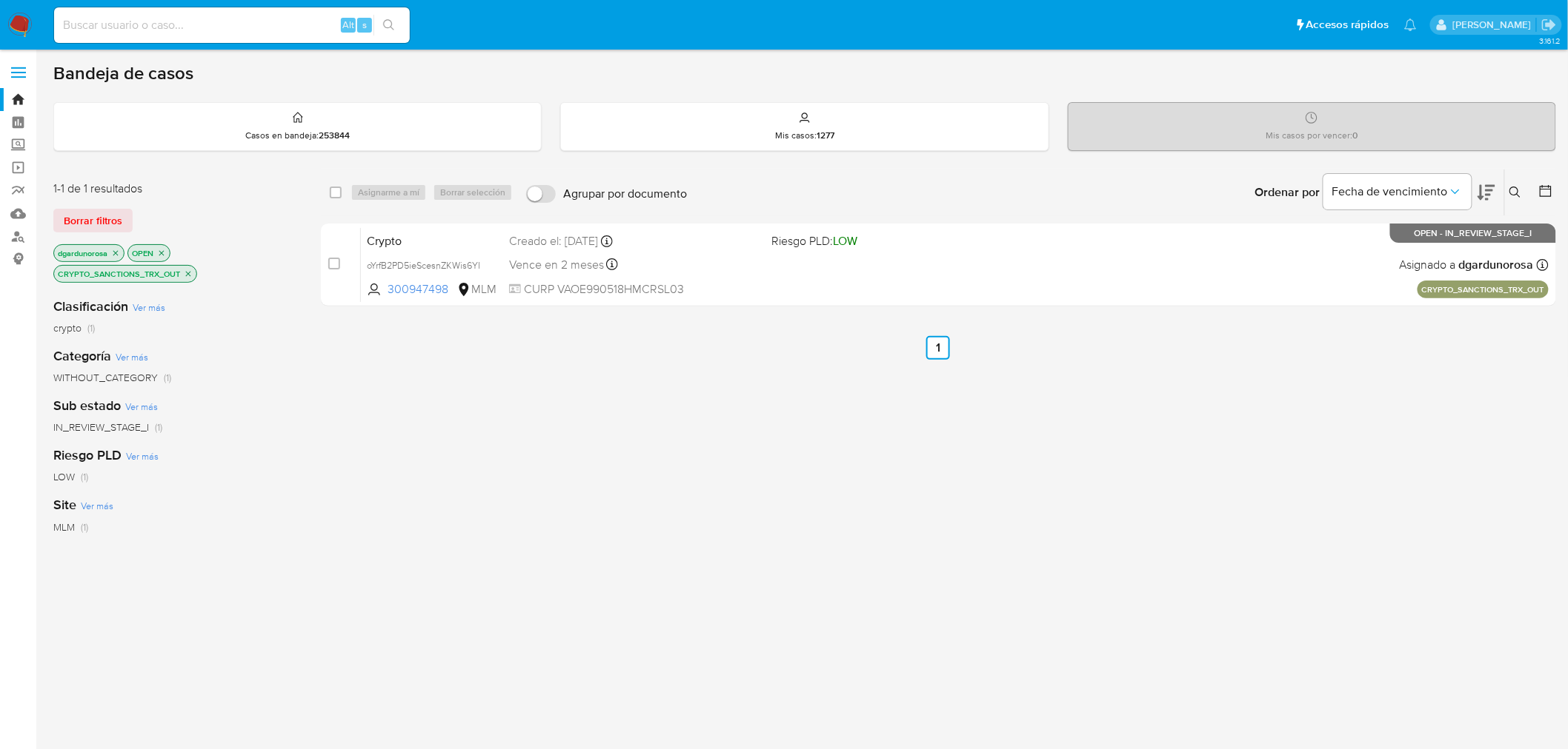
click at [189, 276] on icon "close-filter" at bounding box center [188, 274] width 9 height 9
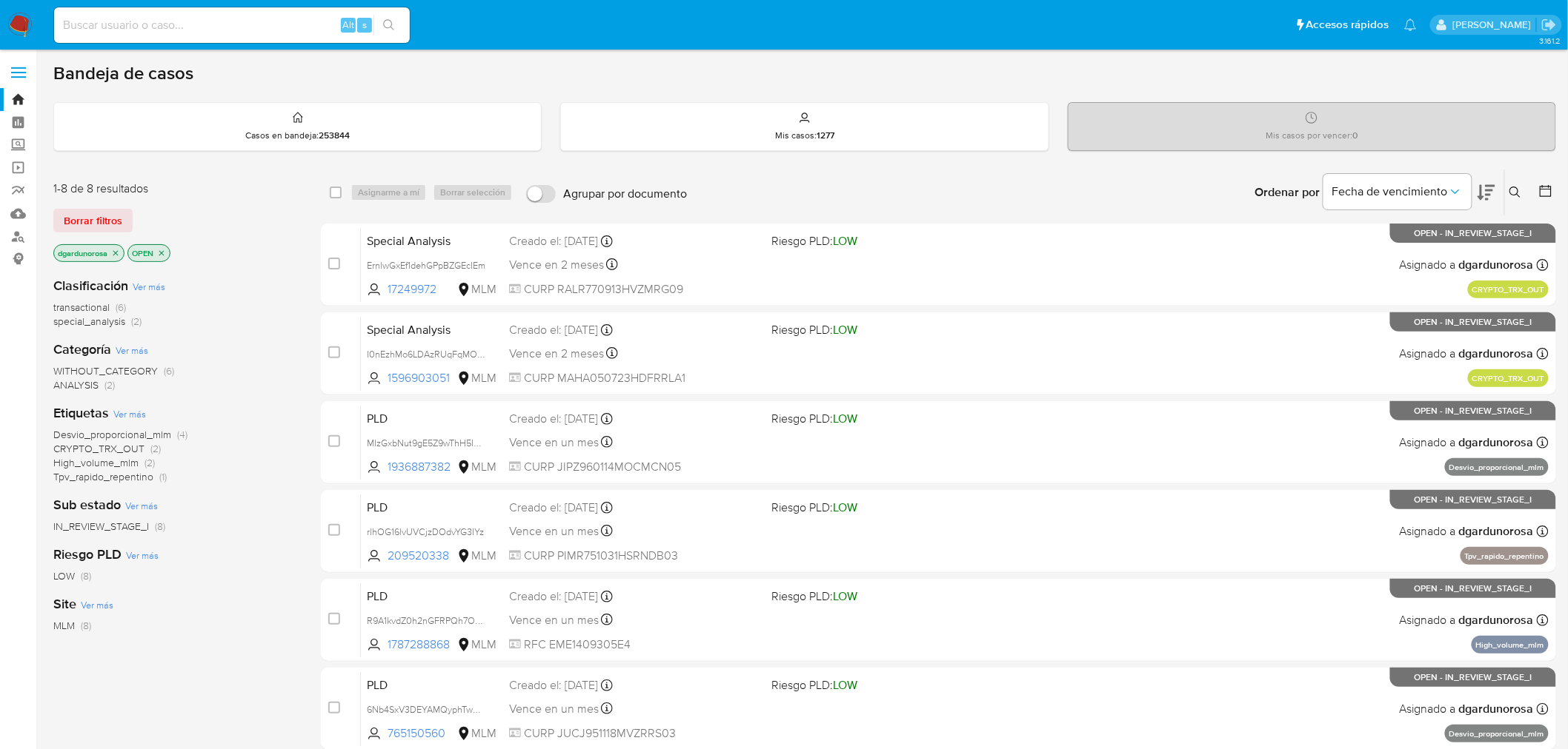
click at [294, 18] on input at bounding box center [232, 25] width 356 height 20
paste input "39108225"
type input "39108225"
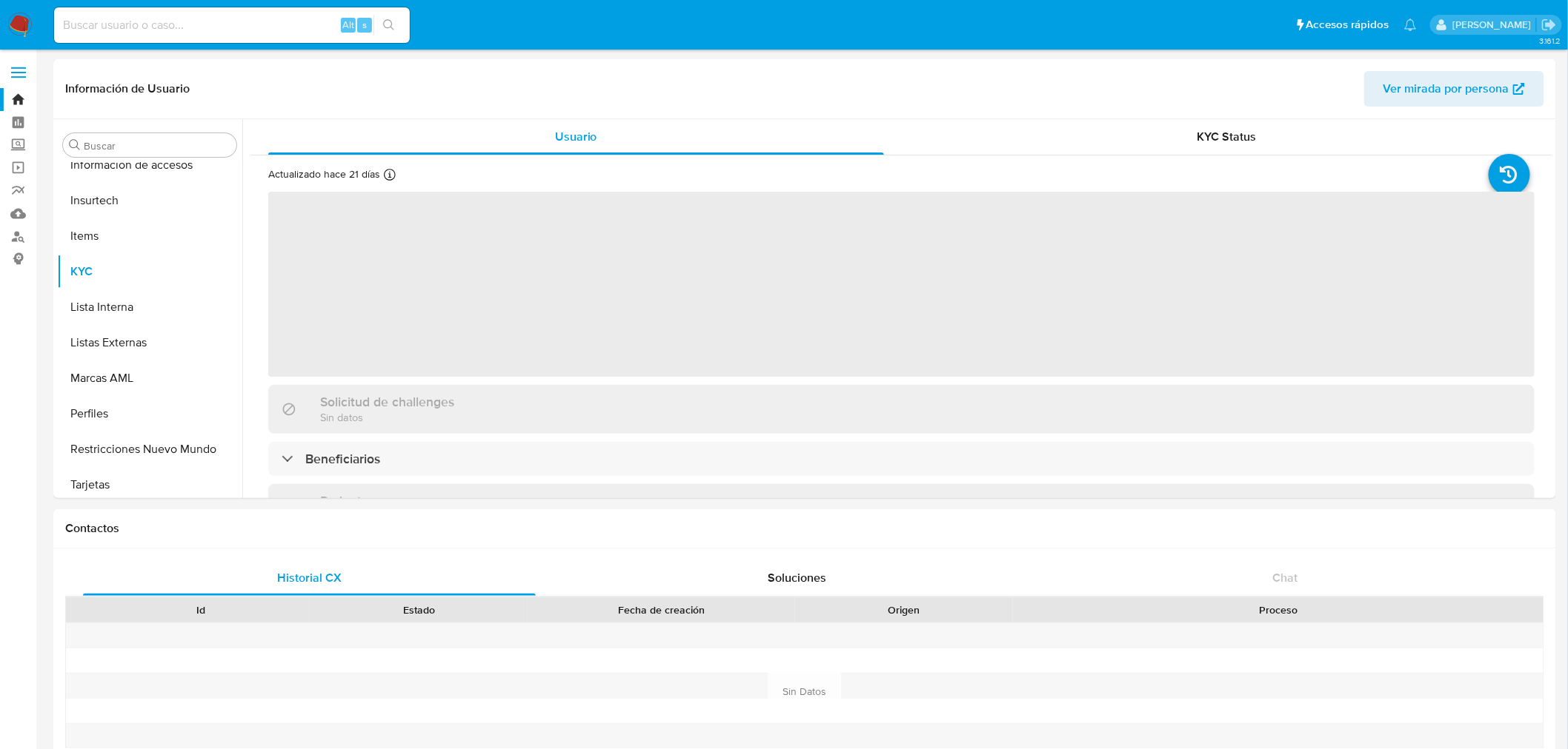
scroll to position [696, 0]
select select "10"
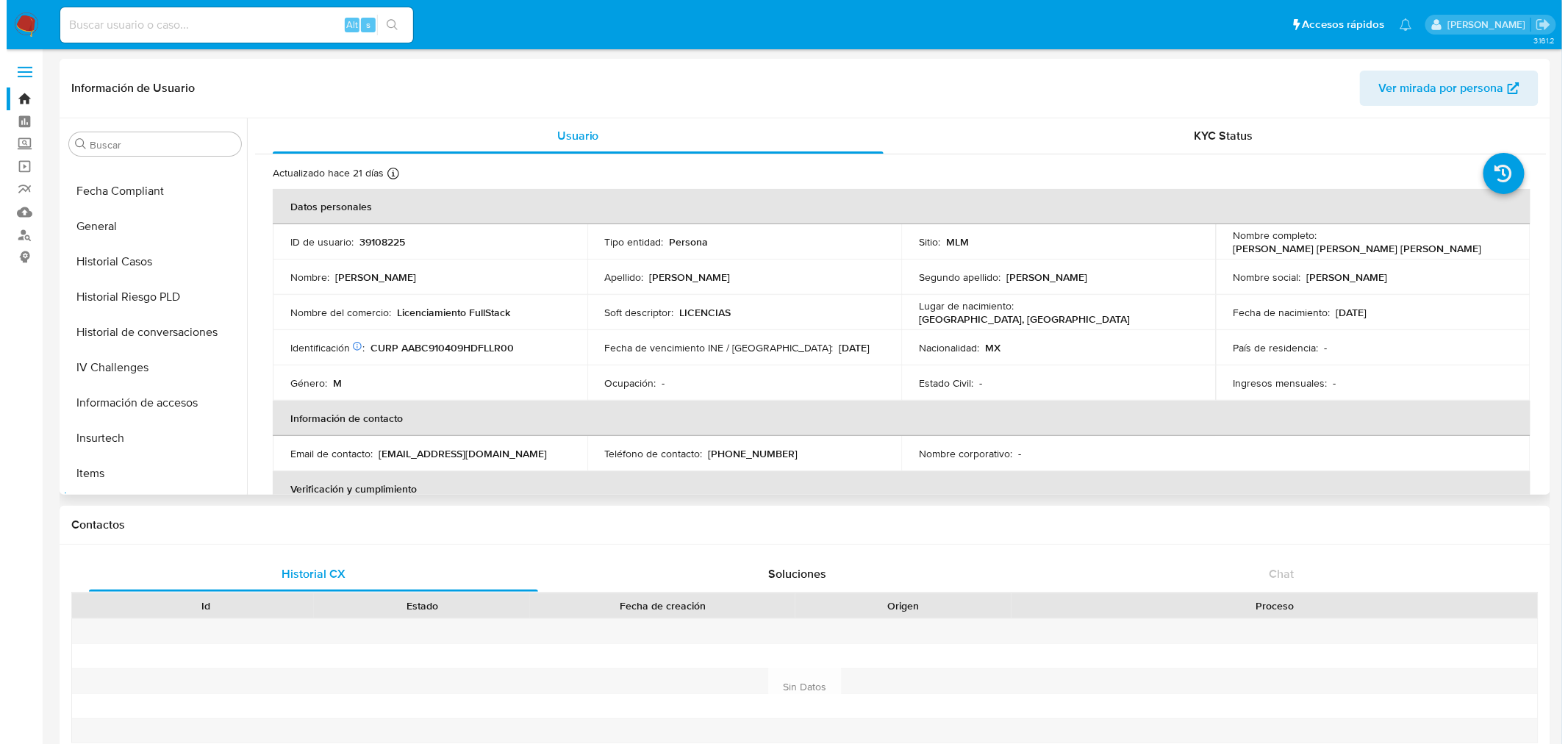
scroll to position [446, 0]
click at [131, 233] on button "General" at bounding box center [142, 228] width 172 height 35
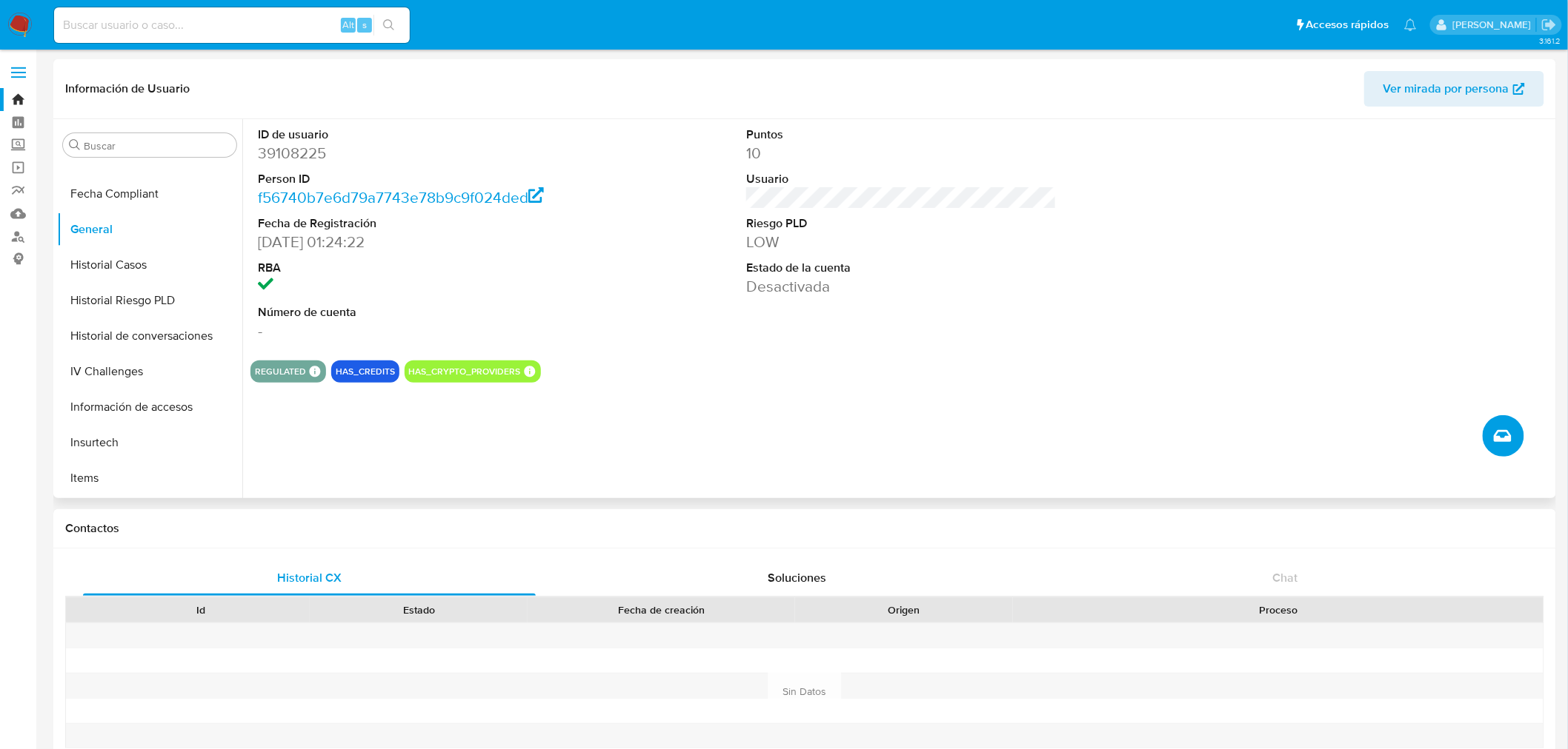
click at [1497, 442] on icon "Crear caso manual" at bounding box center [1502, 436] width 18 height 18
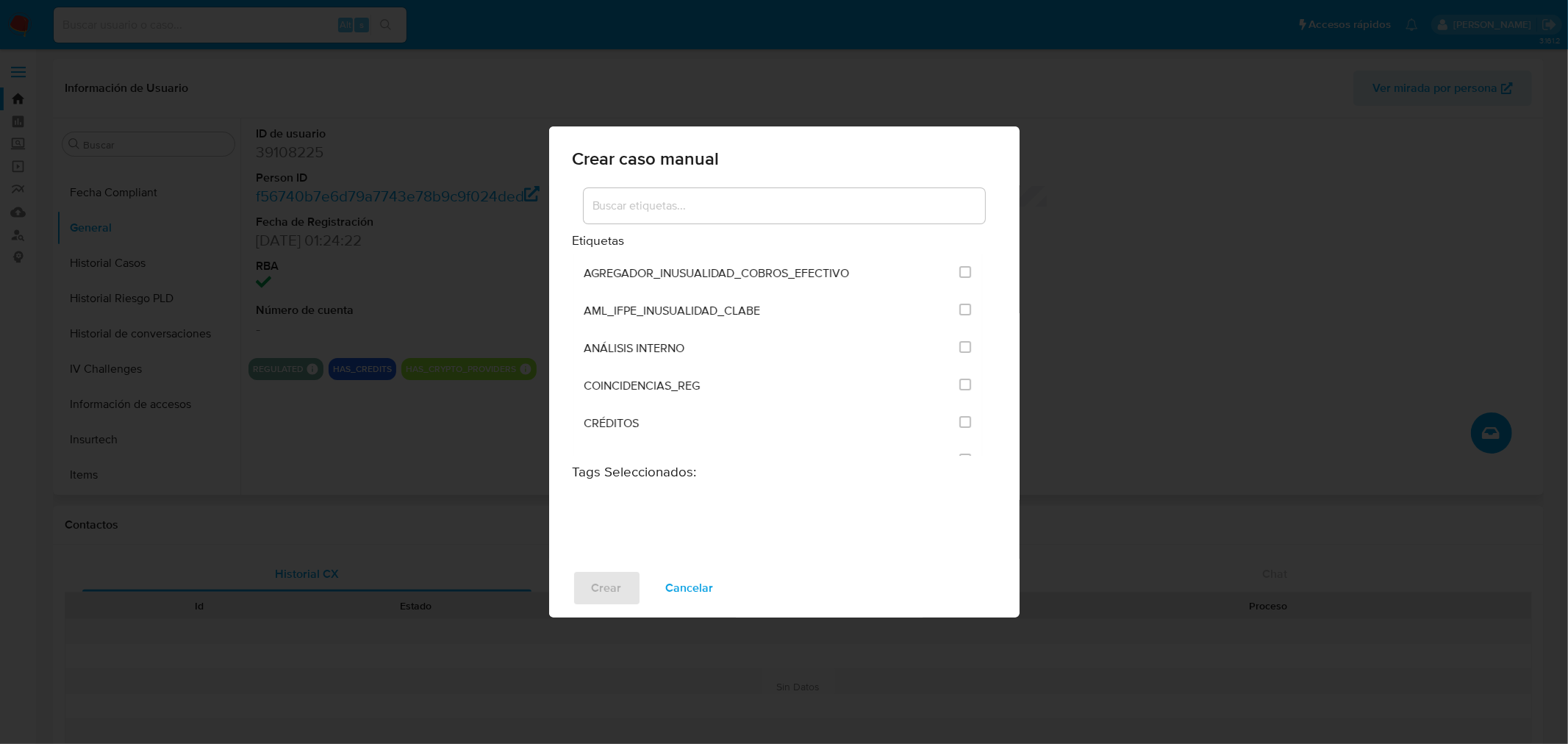
click at [746, 203] on input at bounding box center [784, 206] width 402 height 19
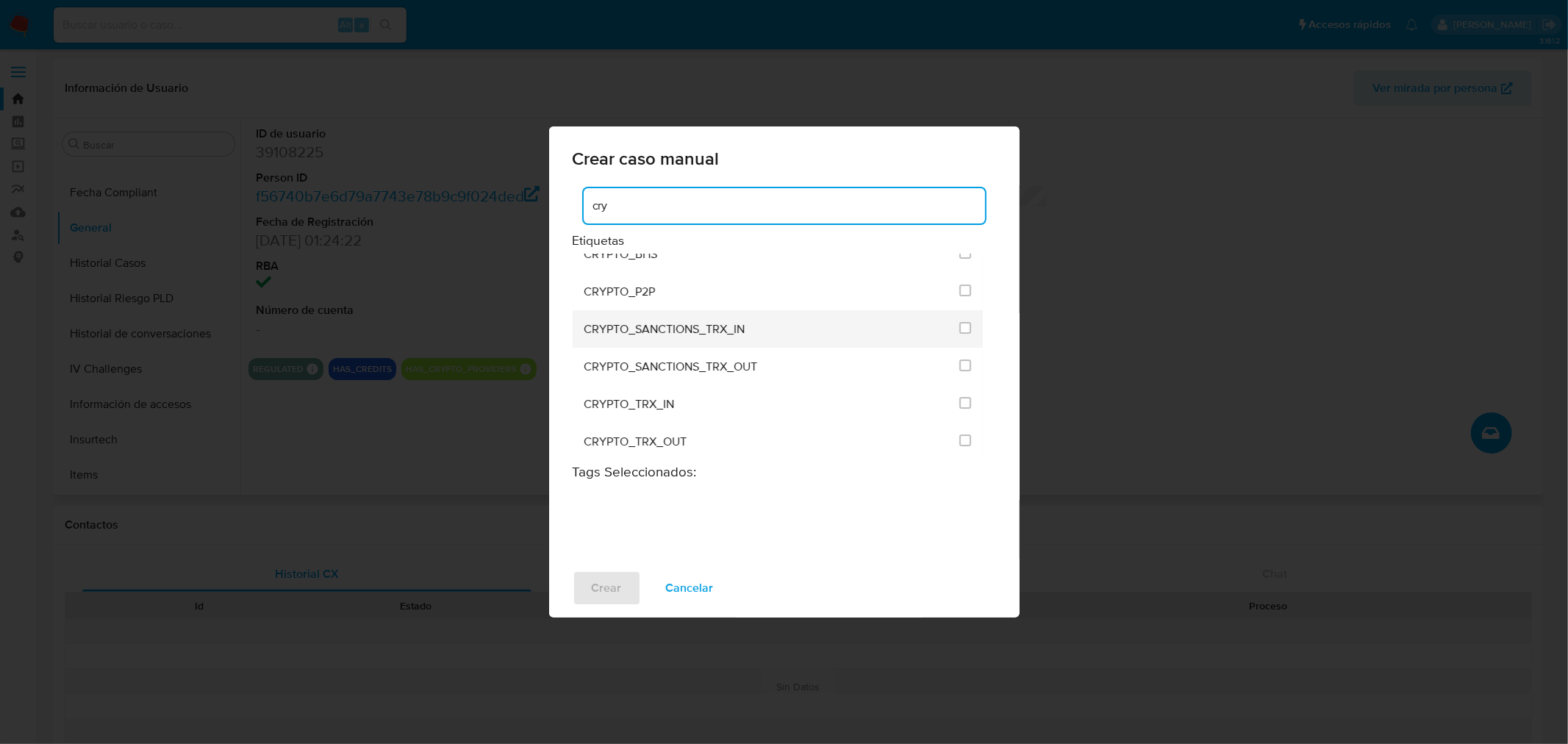
scroll to position [23, 0]
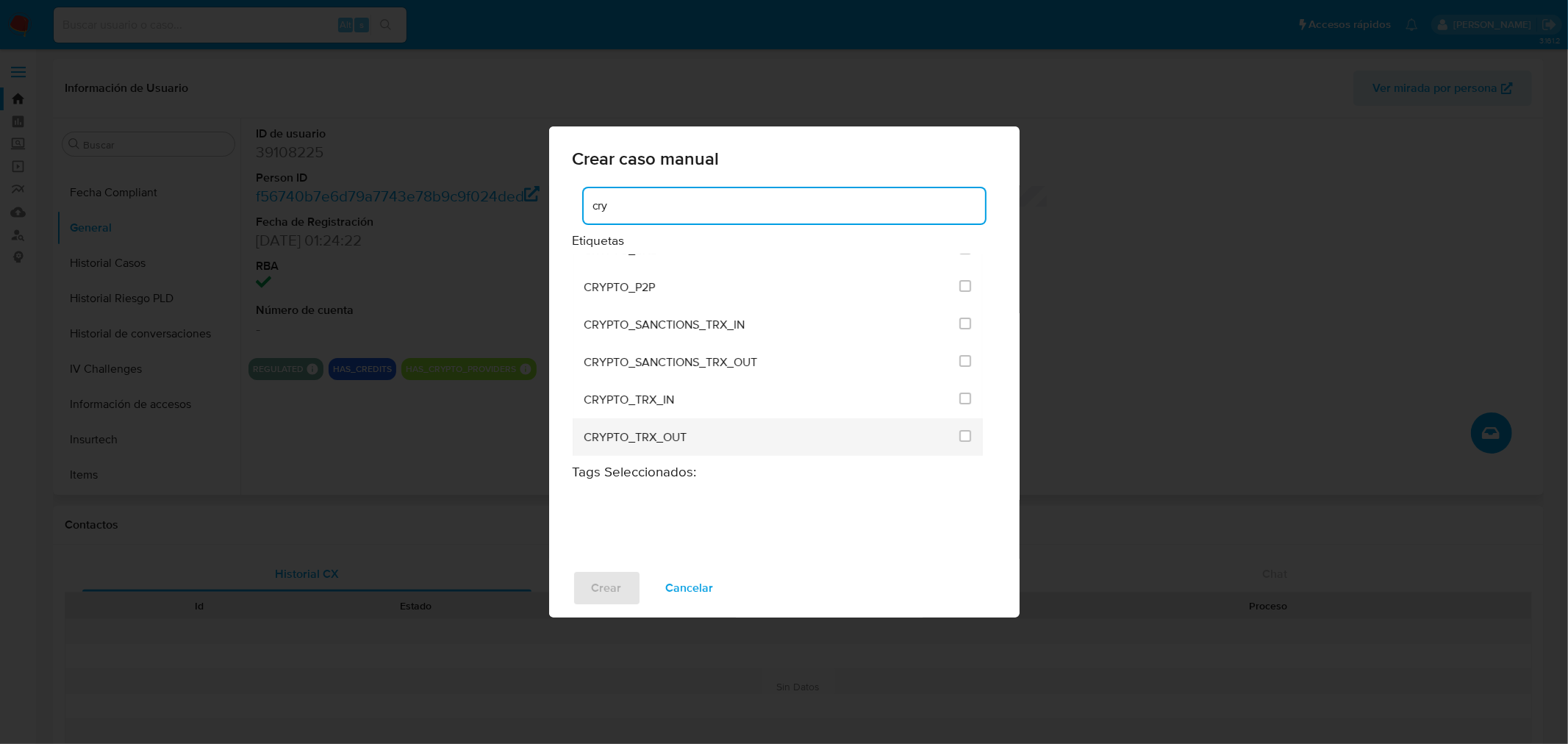
type input "cry"
click at [720, 429] on div "CRYPTO_TRX_OUT" at bounding box center [768, 437] width 367 height 38
click at [959, 431] on input "1963" at bounding box center [965, 436] width 12 height 12
checkbox input "true"
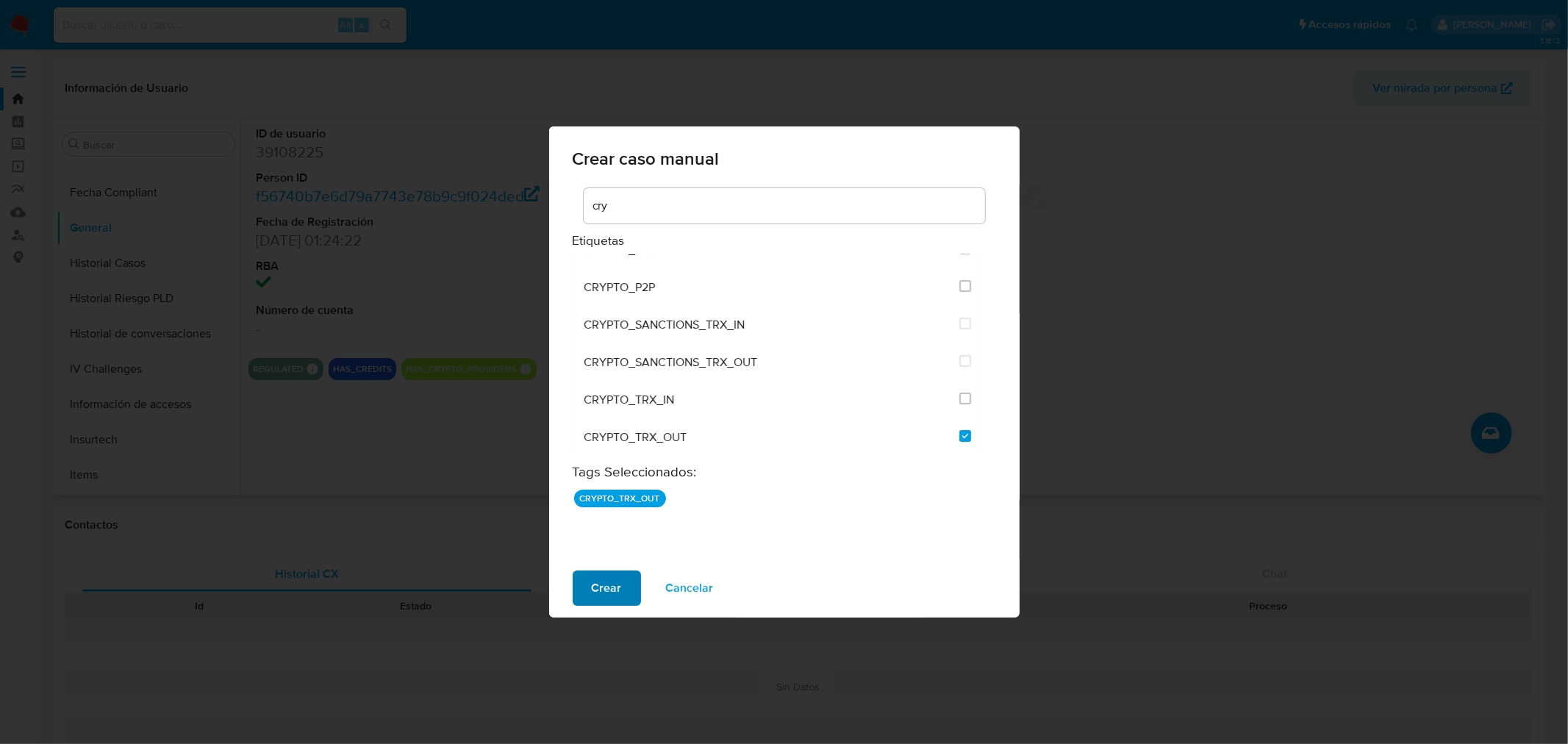
click at [603, 580] on span "Crear" at bounding box center [607, 588] width 30 height 32
checkbox input "false"
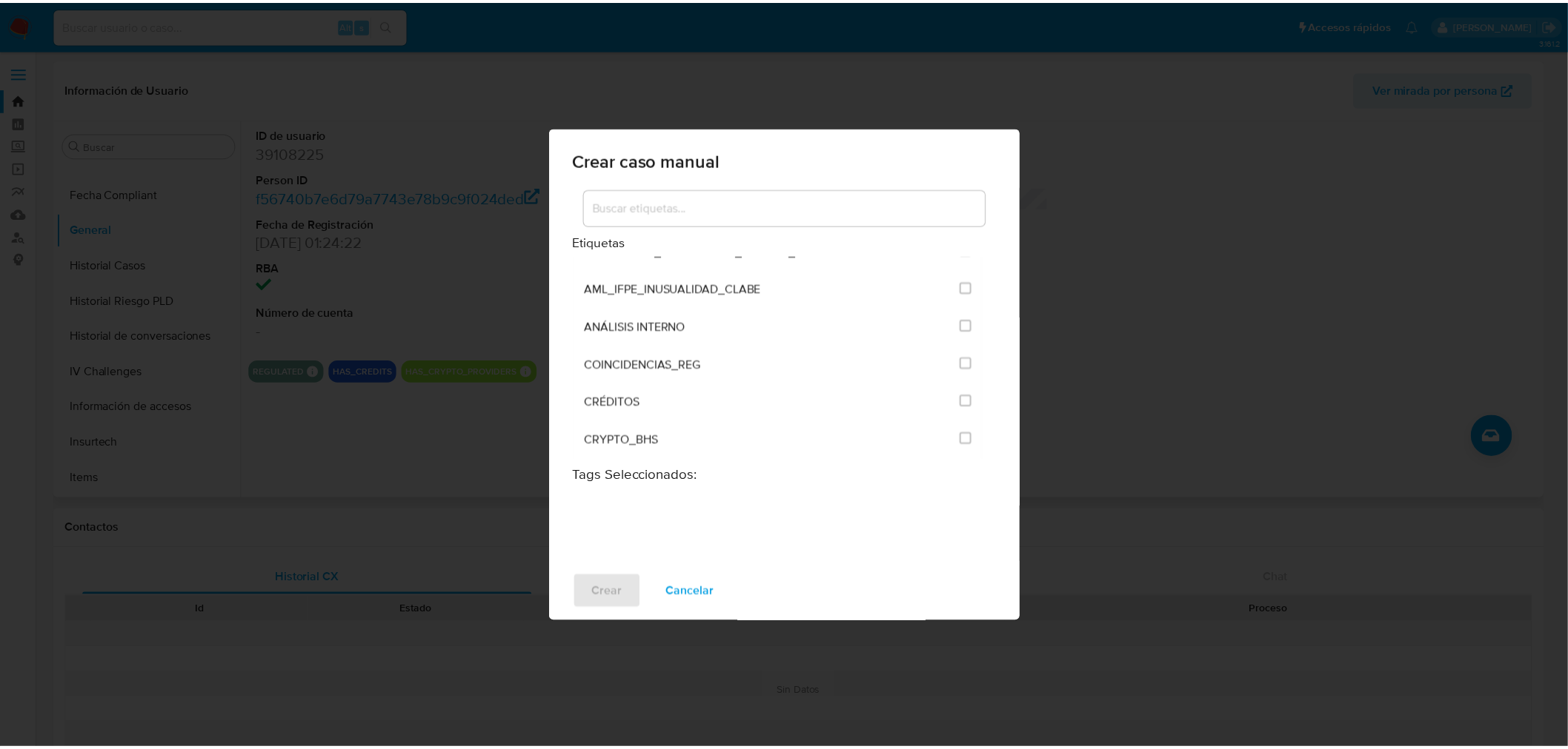
scroll to position [210, 0]
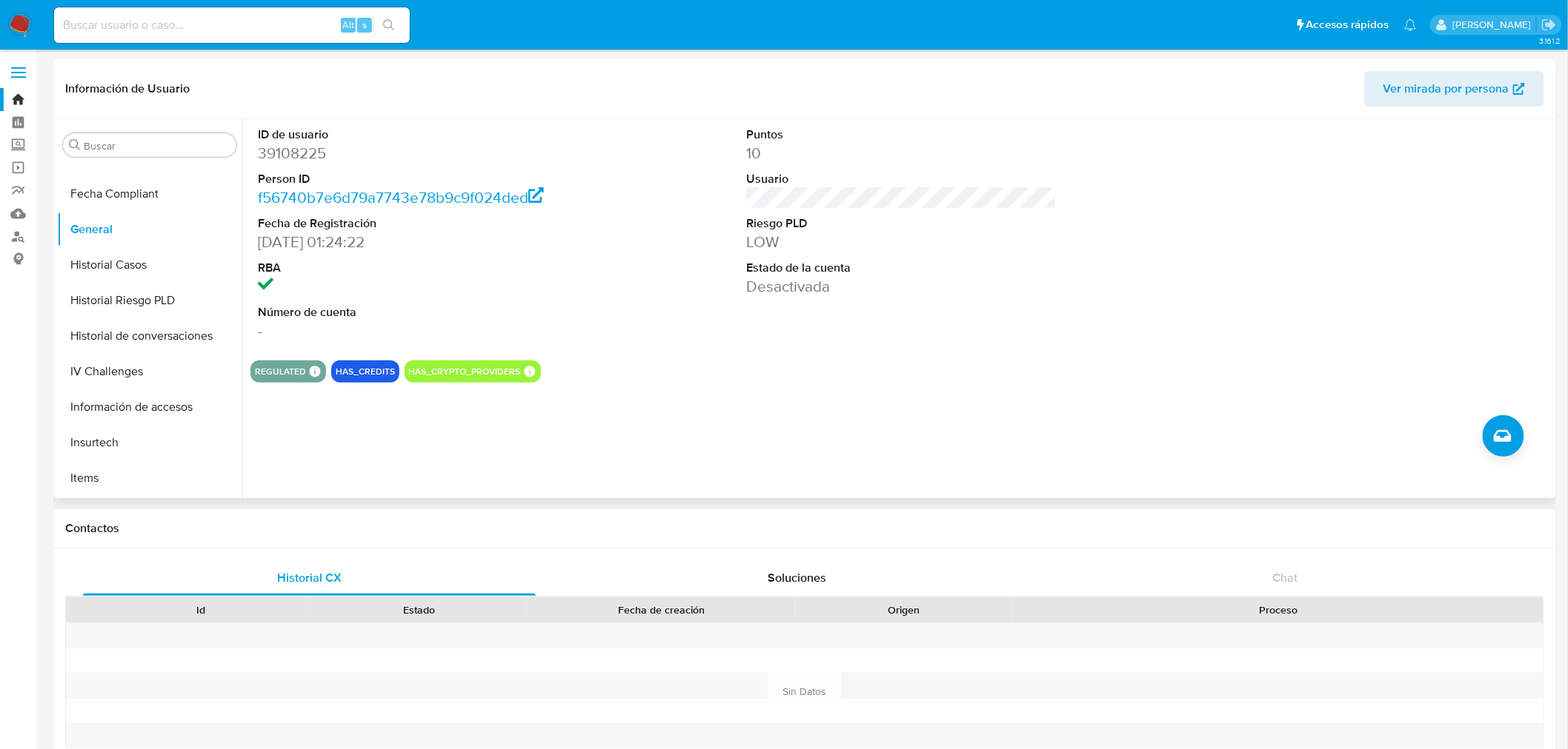
click at [194, 29] on input at bounding box center [232, 25] width 356 height 20
paste input "" 300947498""
type input "300947498"
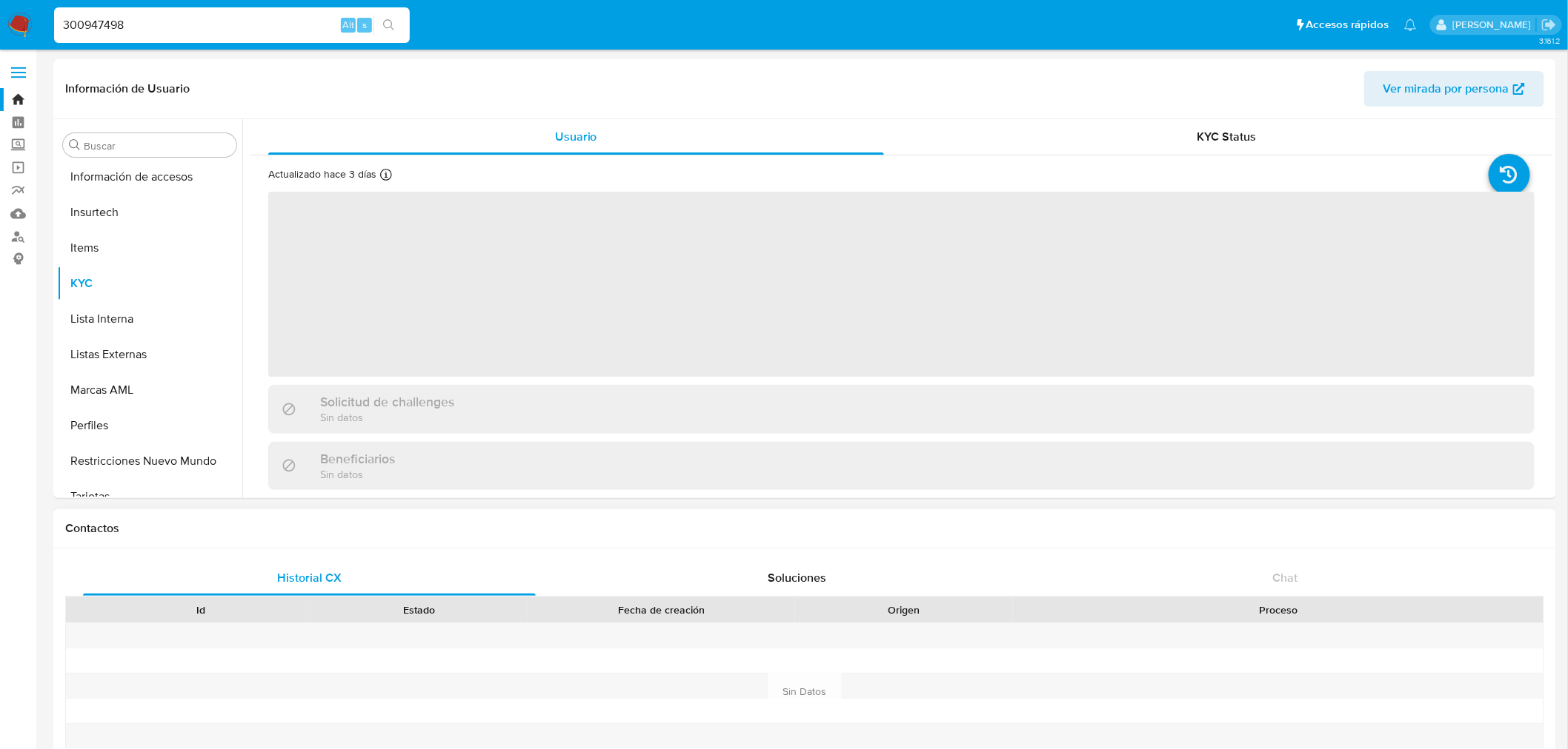
scroll to position [696, 0]
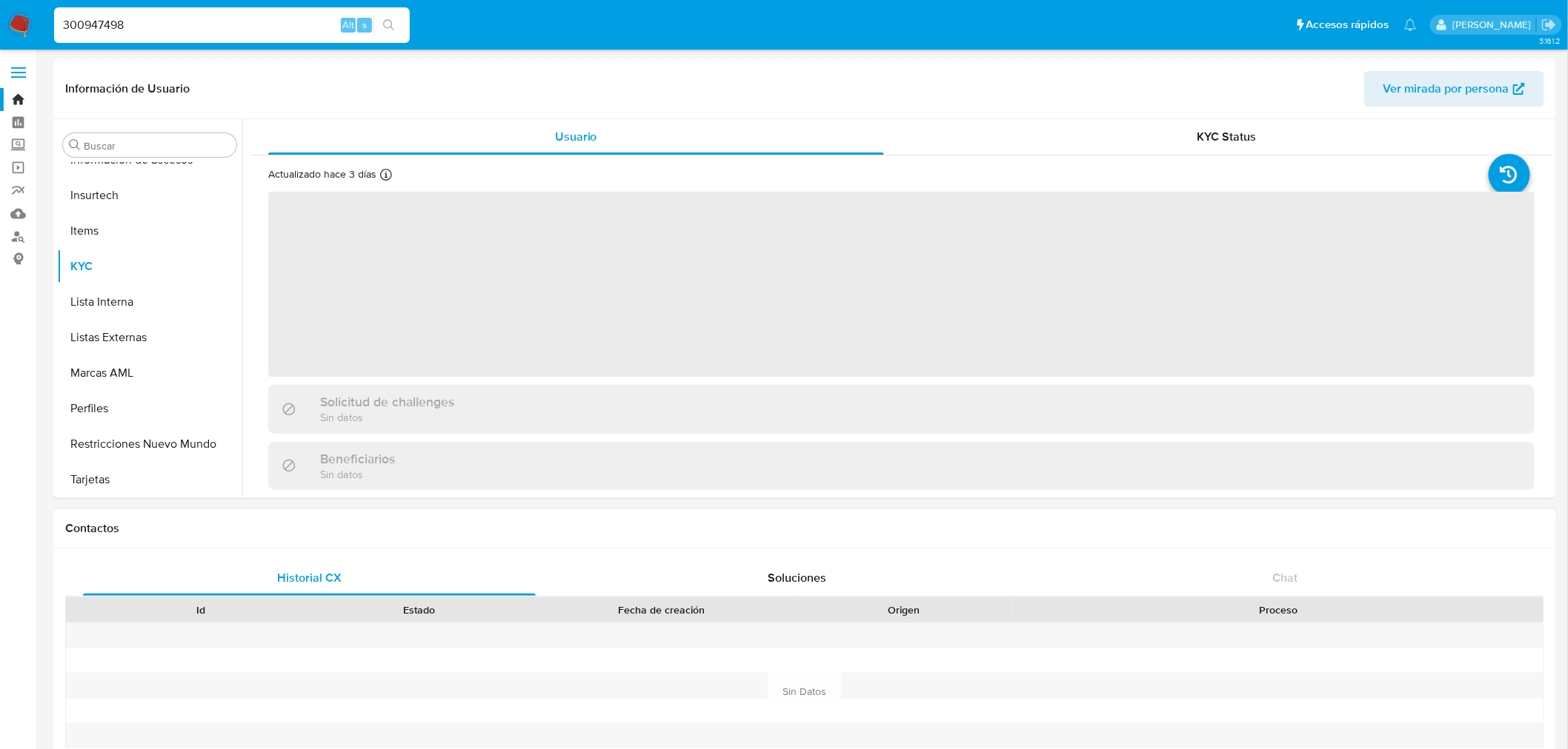
select select "10"
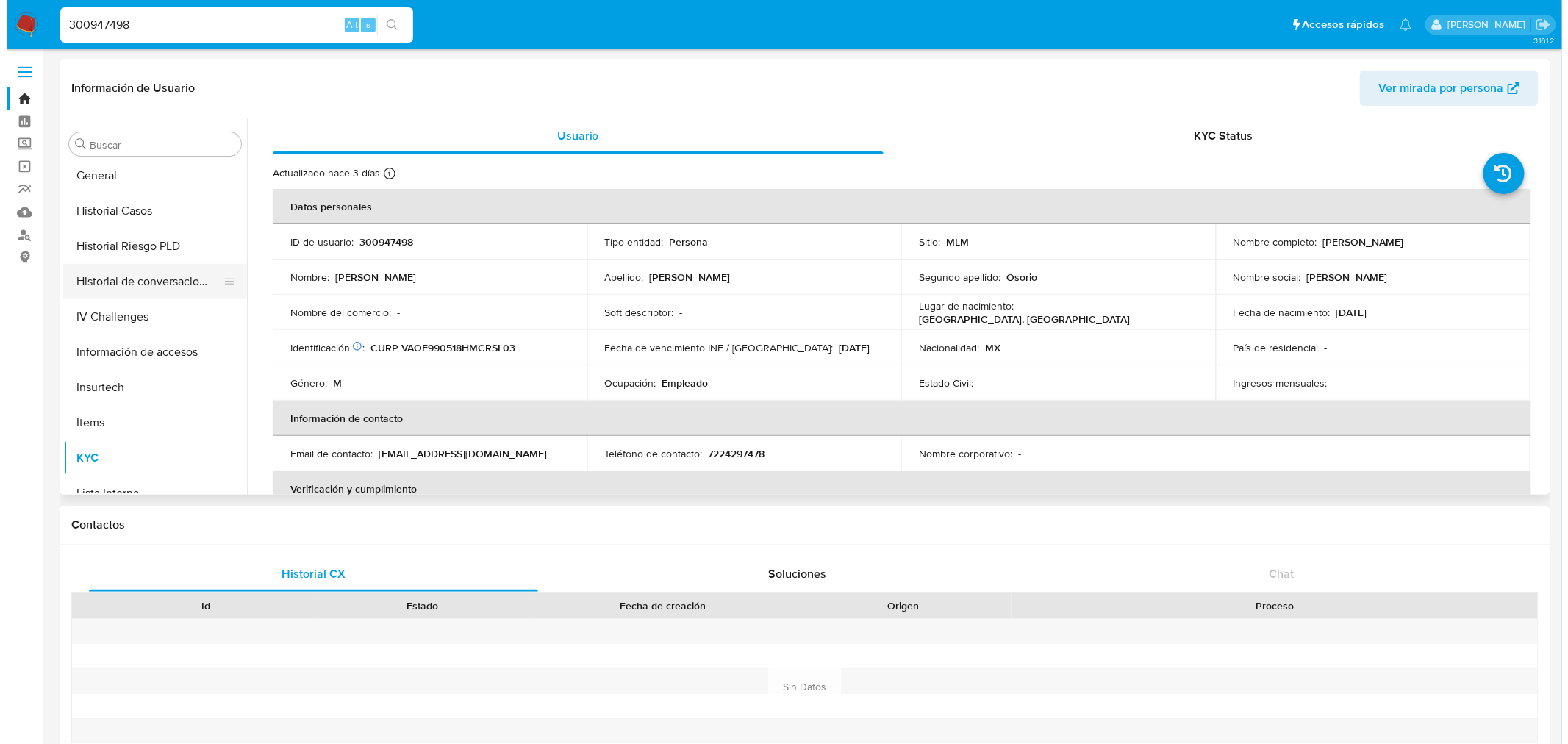
scroll to position [446, 0]
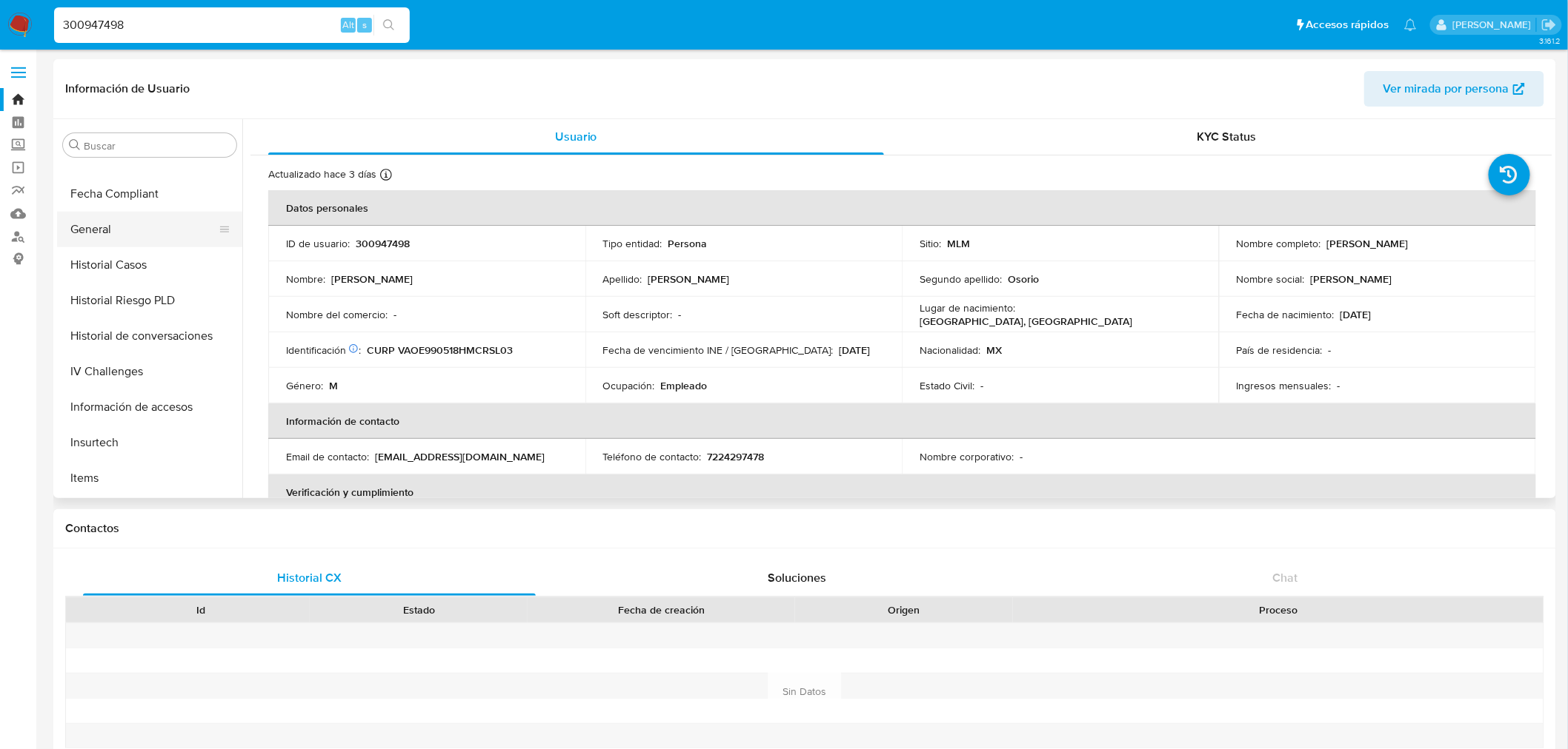
click at [106, 231] on button "General" at bounding box center [143, 230] width 173 height 35
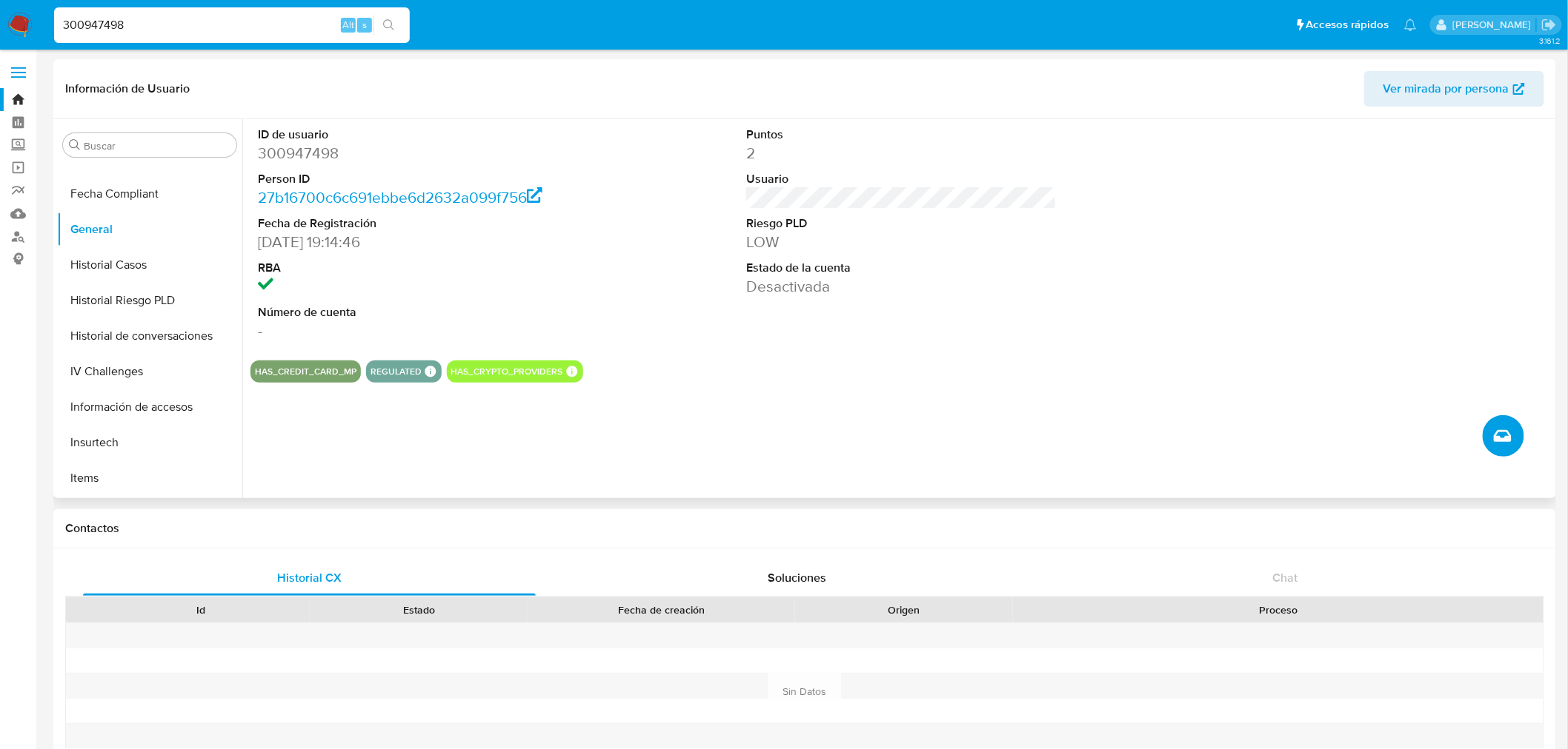
click at [1506, 439] on icon "Crear caso manual" at bounding box center [1502, 436] width 18 height 18
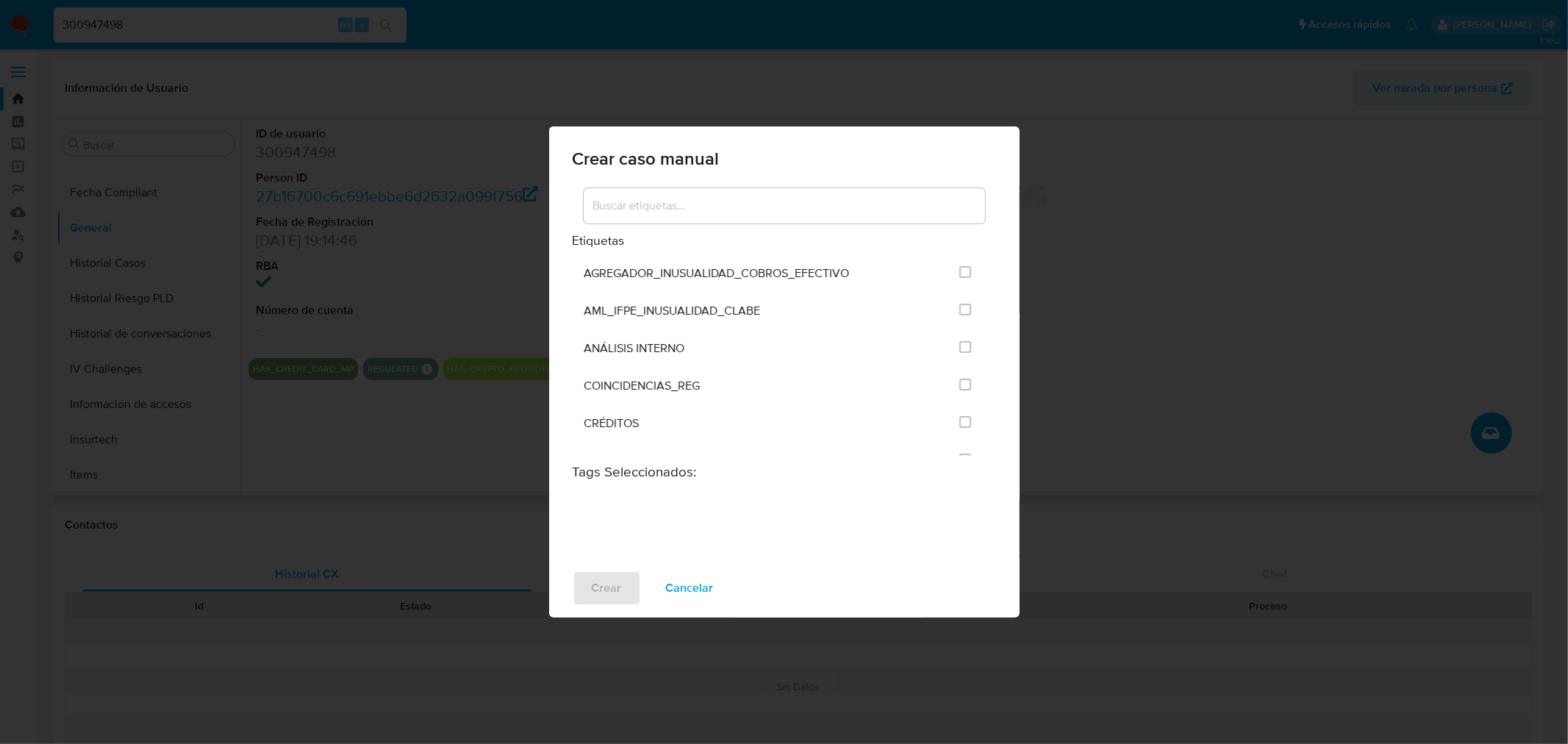
click at [749, 211] on input at bounding box center [784, 206] width 402 height 19
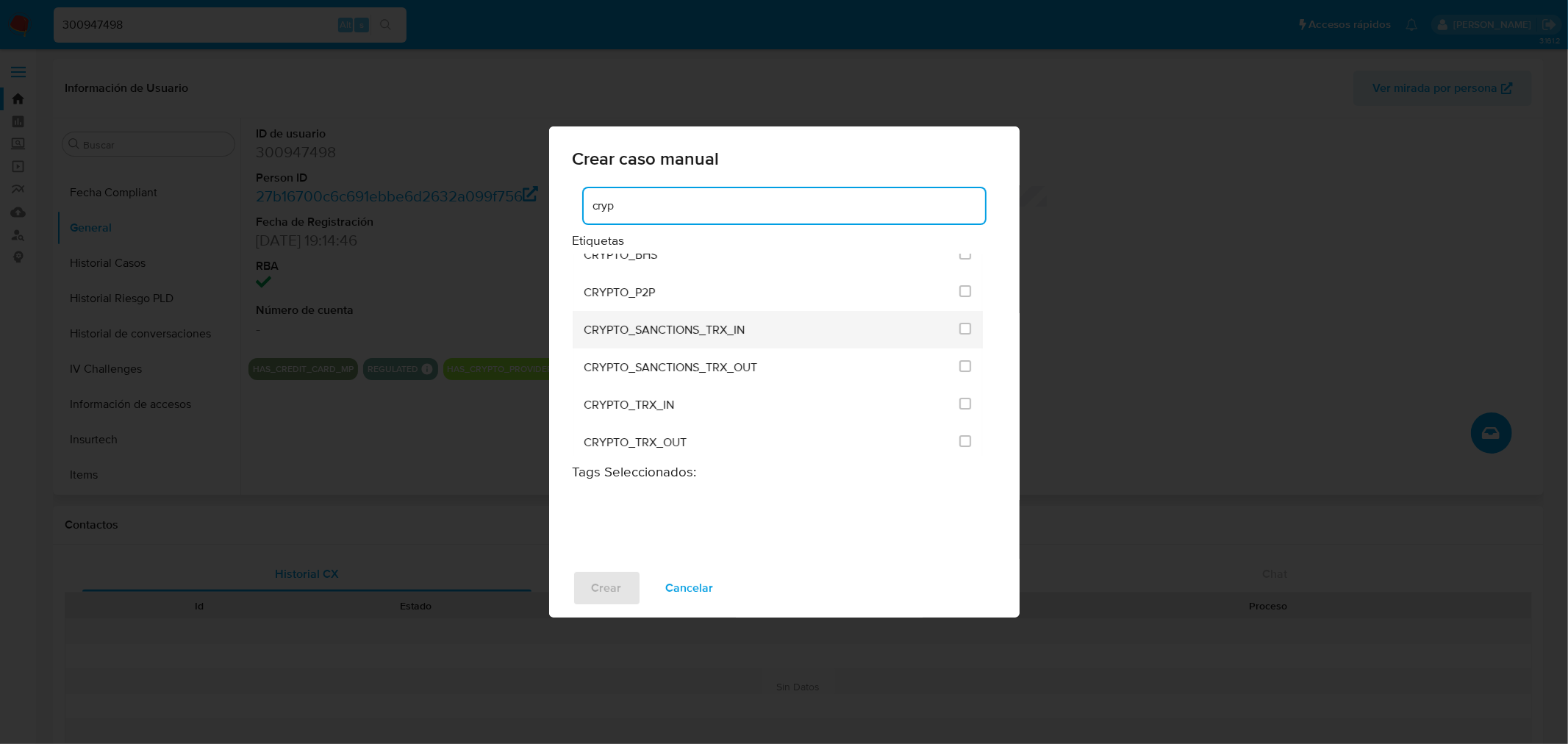
scroll to position [23, 0]
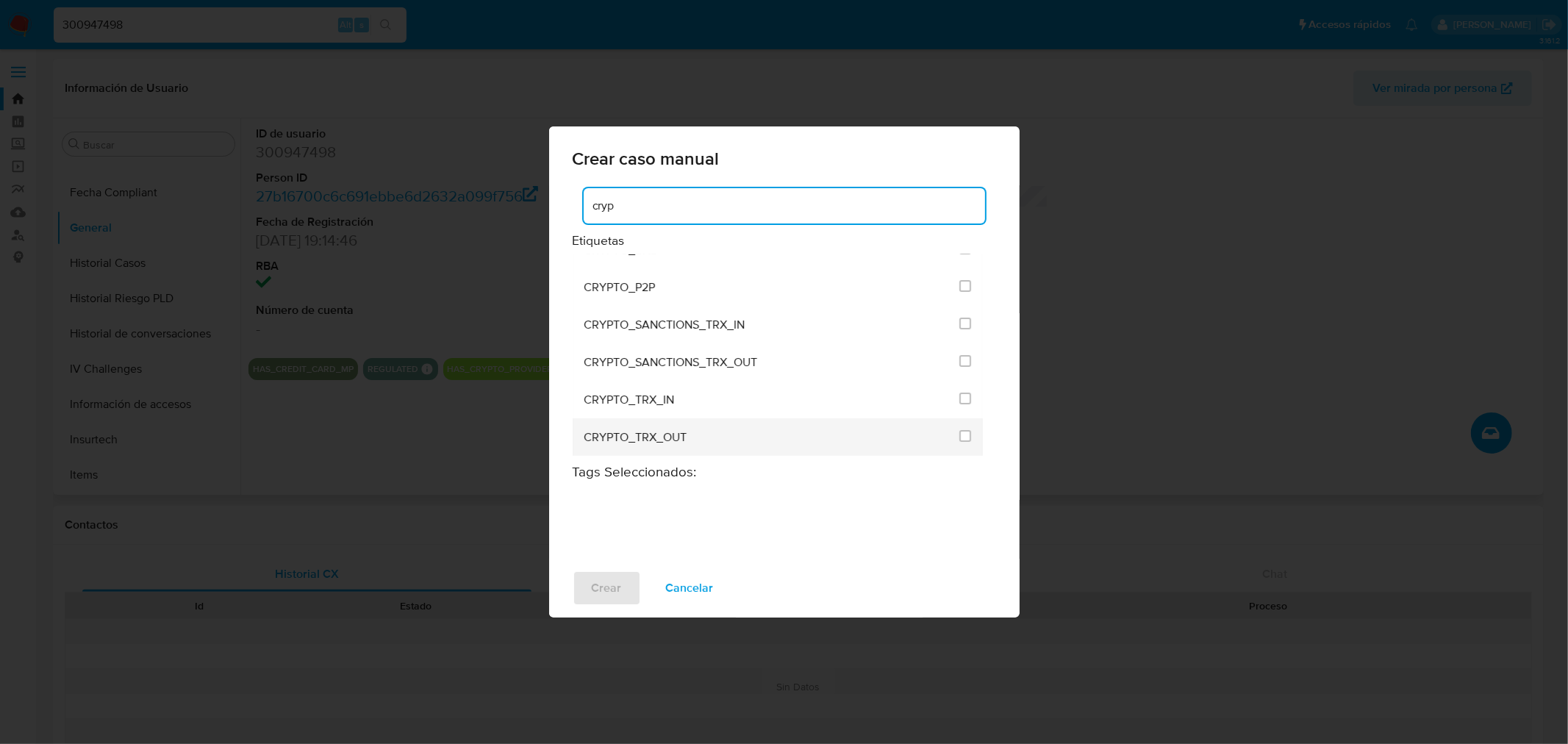
type input "cryp"
click at [673, 439] on span "CRYPTO_TRX_OUT" at bounding box center [636, 437] width 103 height 15
click at [959, 431] on input "1963" at bounding box center [965, 436] width 12 height 12
checkbox input "true"
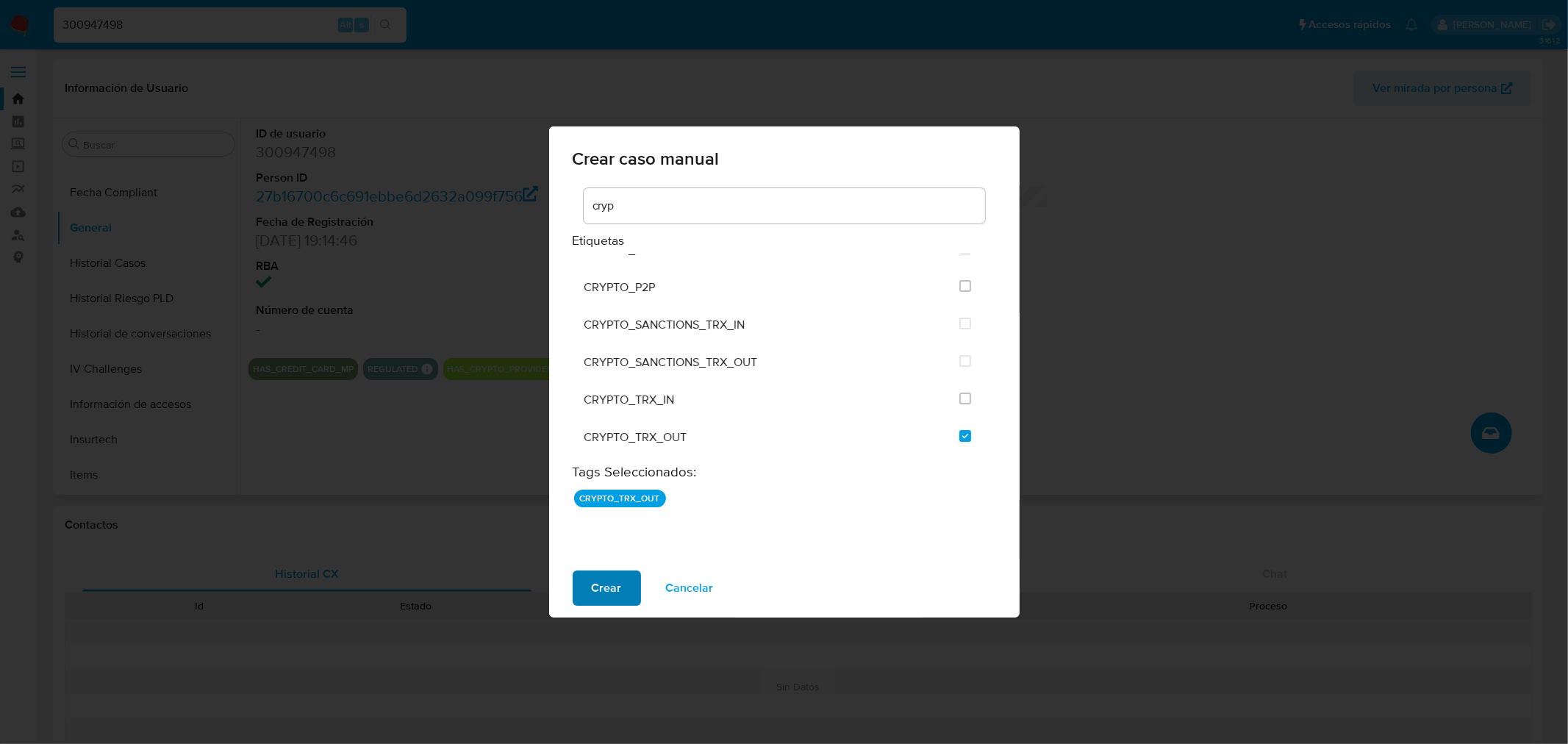
click at [617, 590] on span "Crear" at bounding box center [607, 588] width 30 height 32
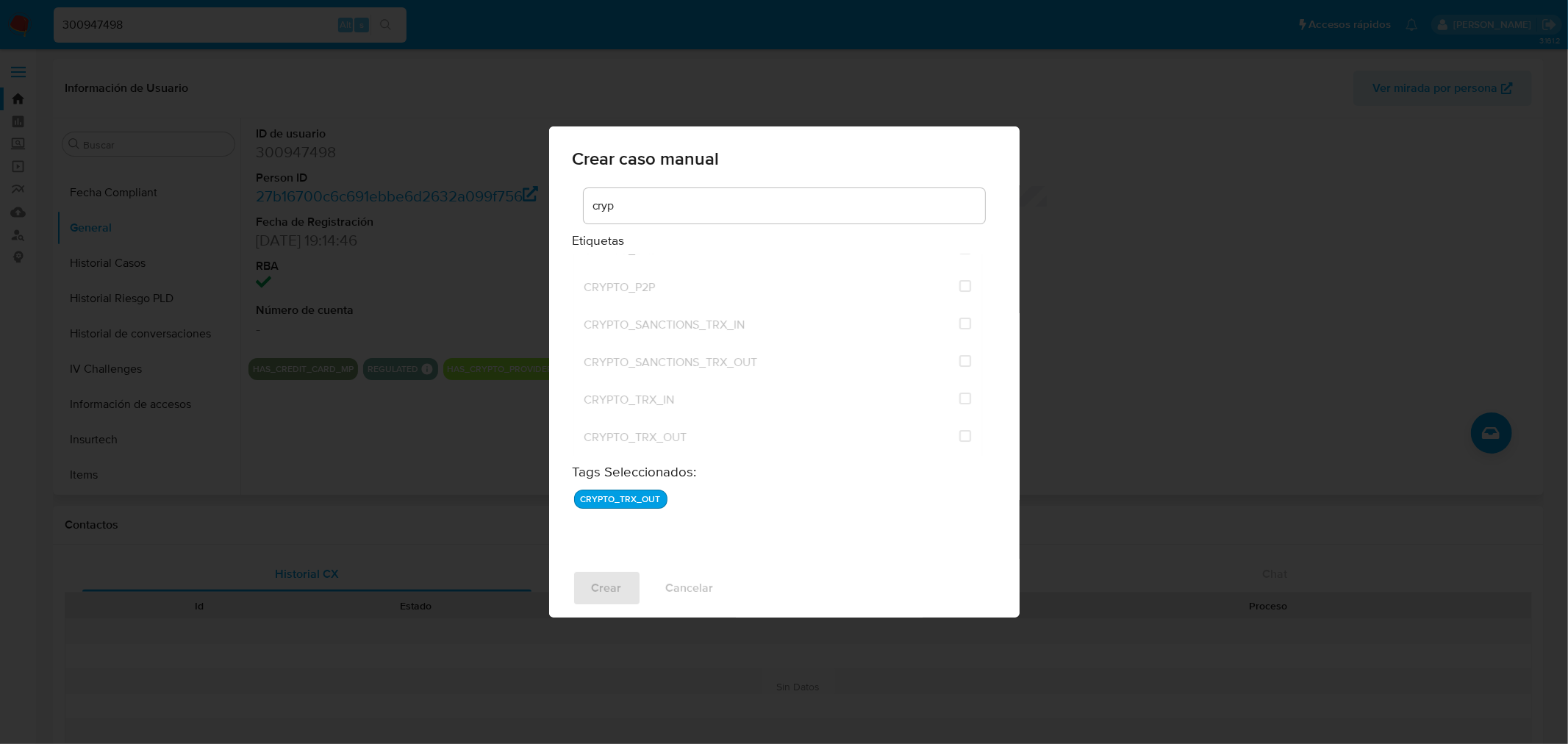
checkbox input "false"
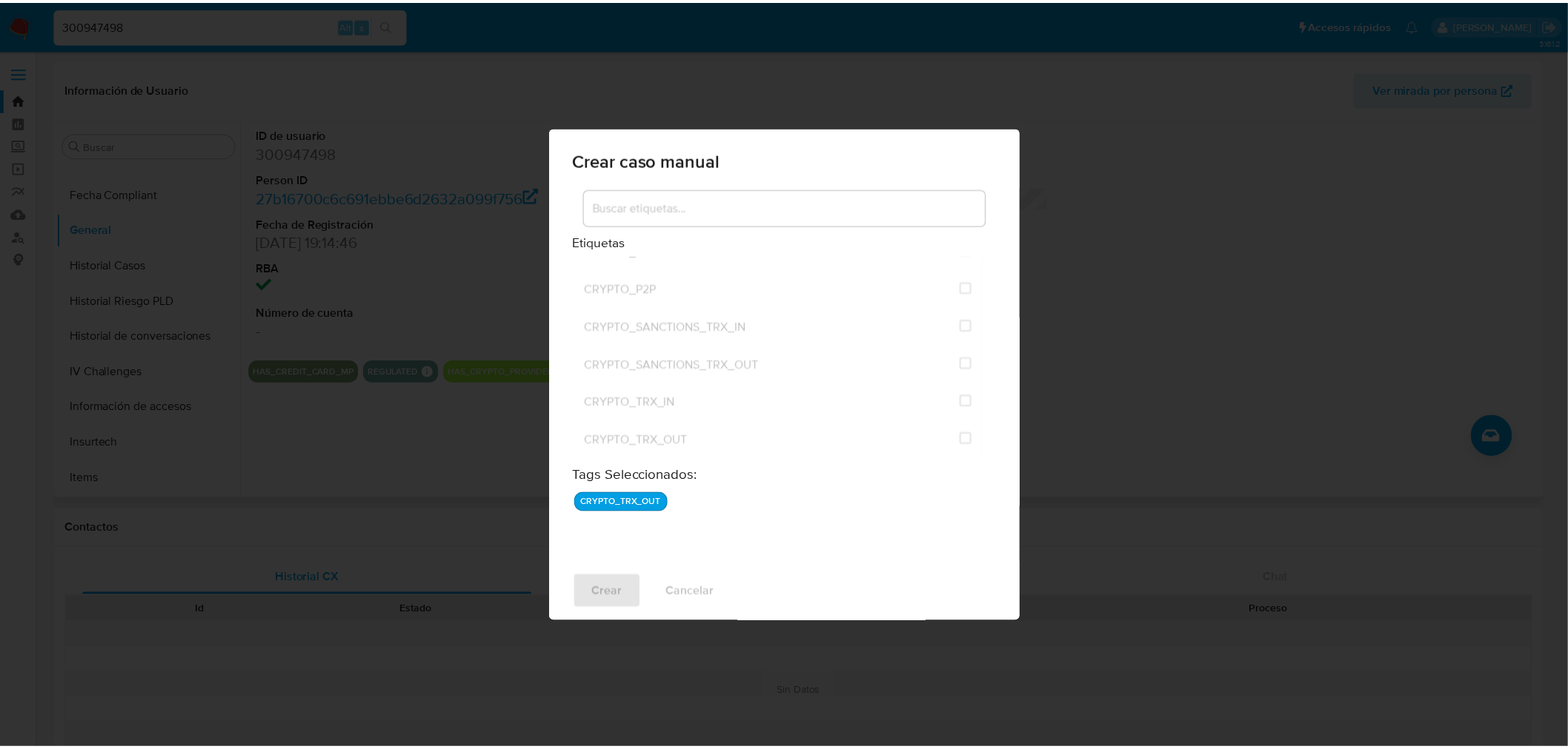
scroll to position [210, 0]
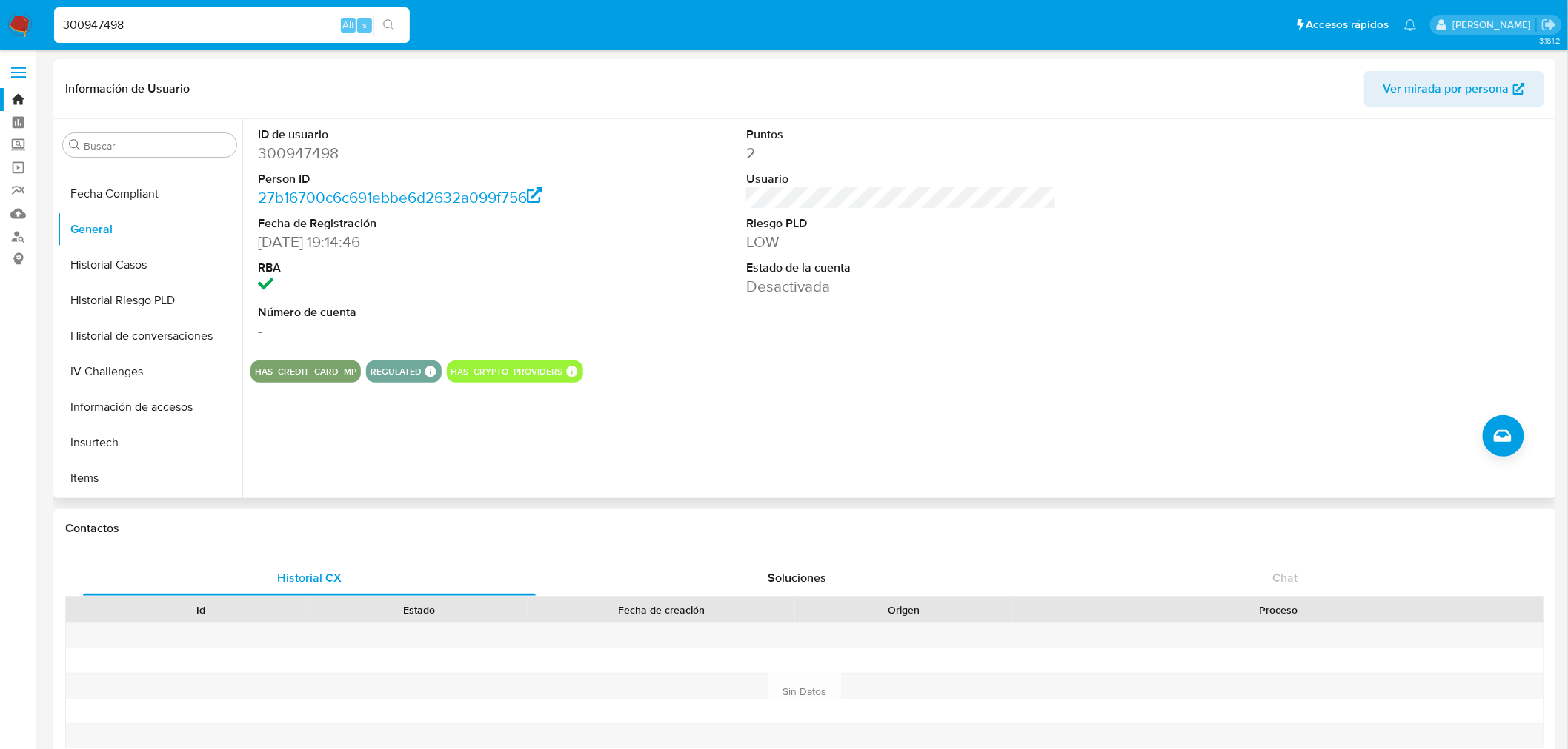
click at [90, 26] on input "300947498" at bounding box center [232, 25] width 356 height 20
paste input "73807606"
type input "373807606"
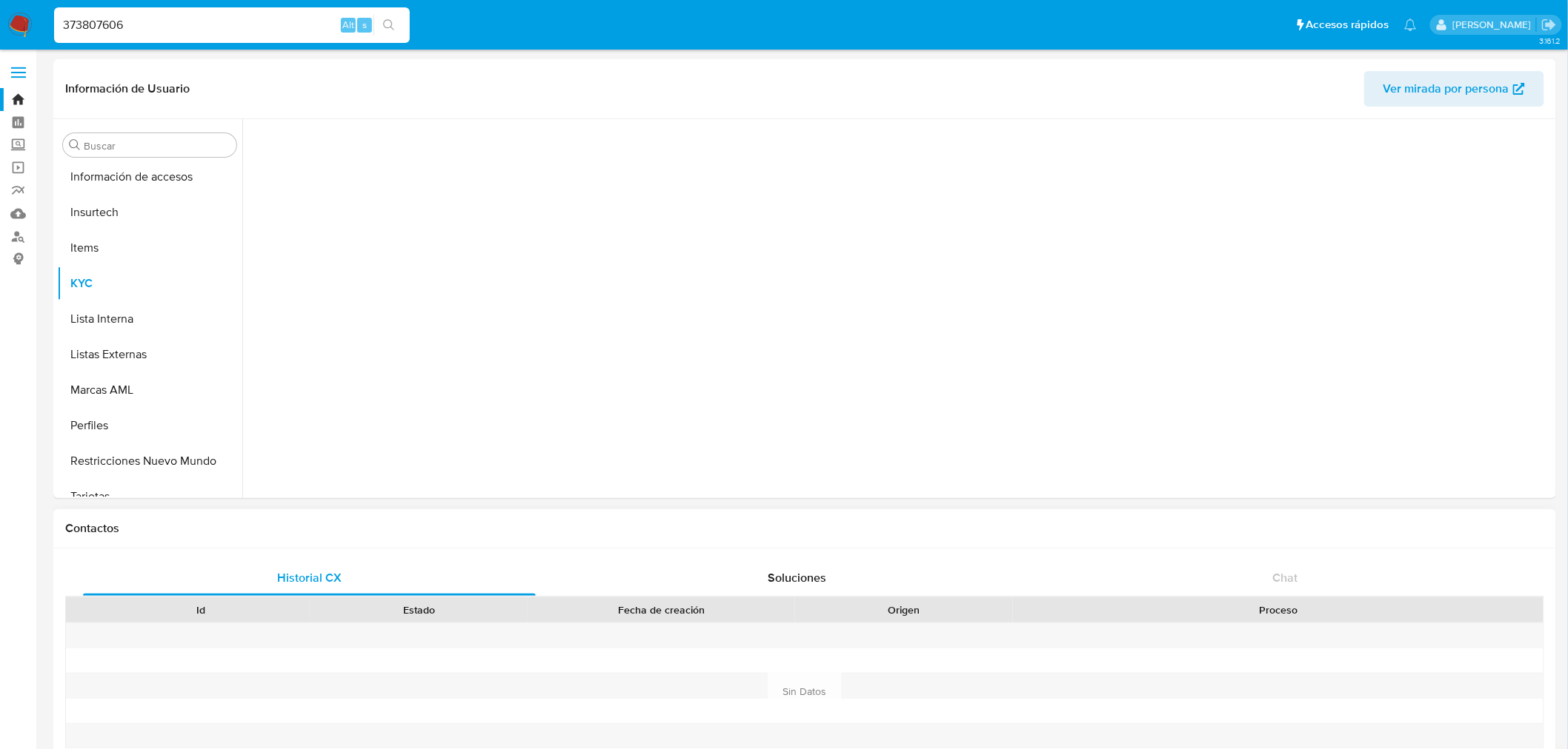
scroll to position [696, 0]
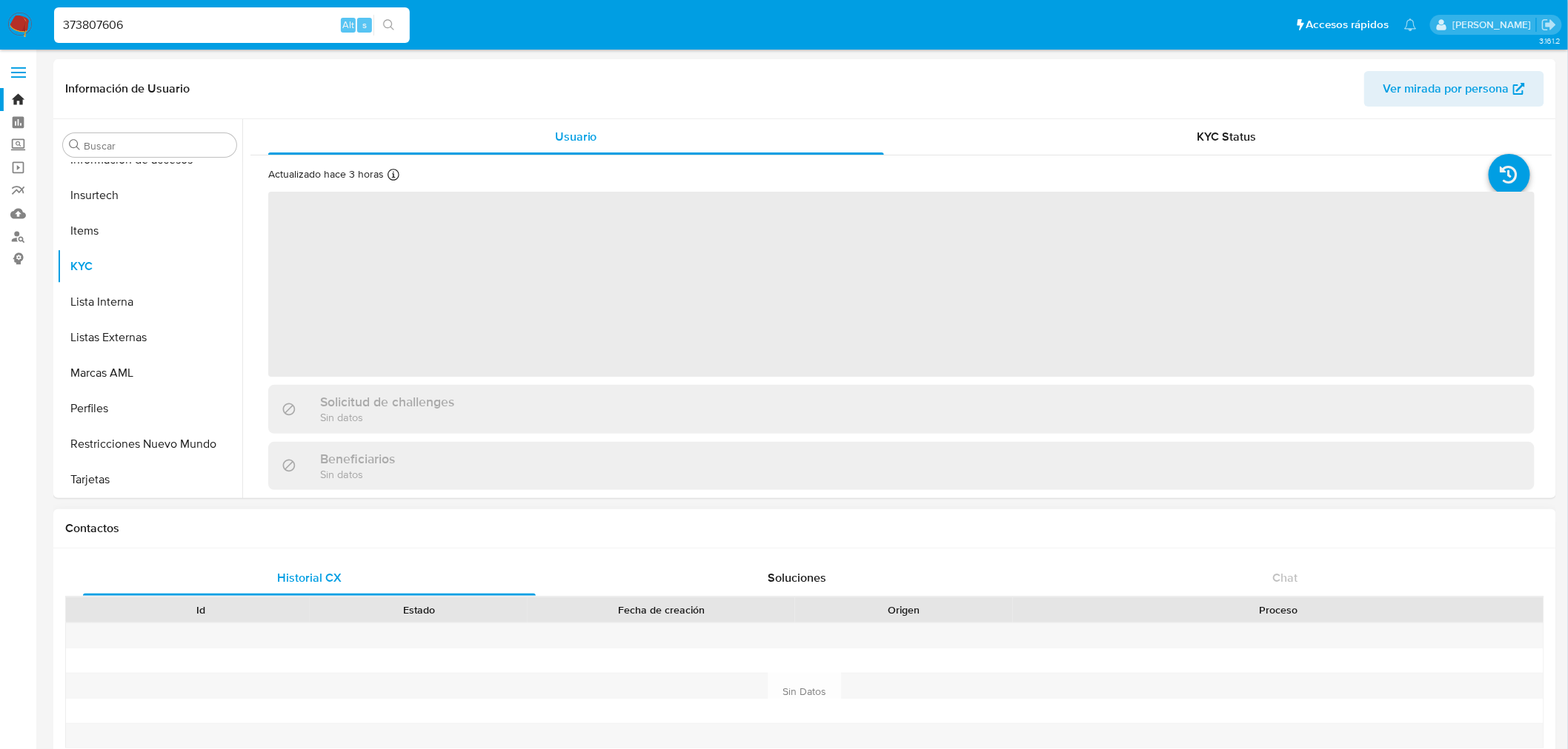
select select "10"
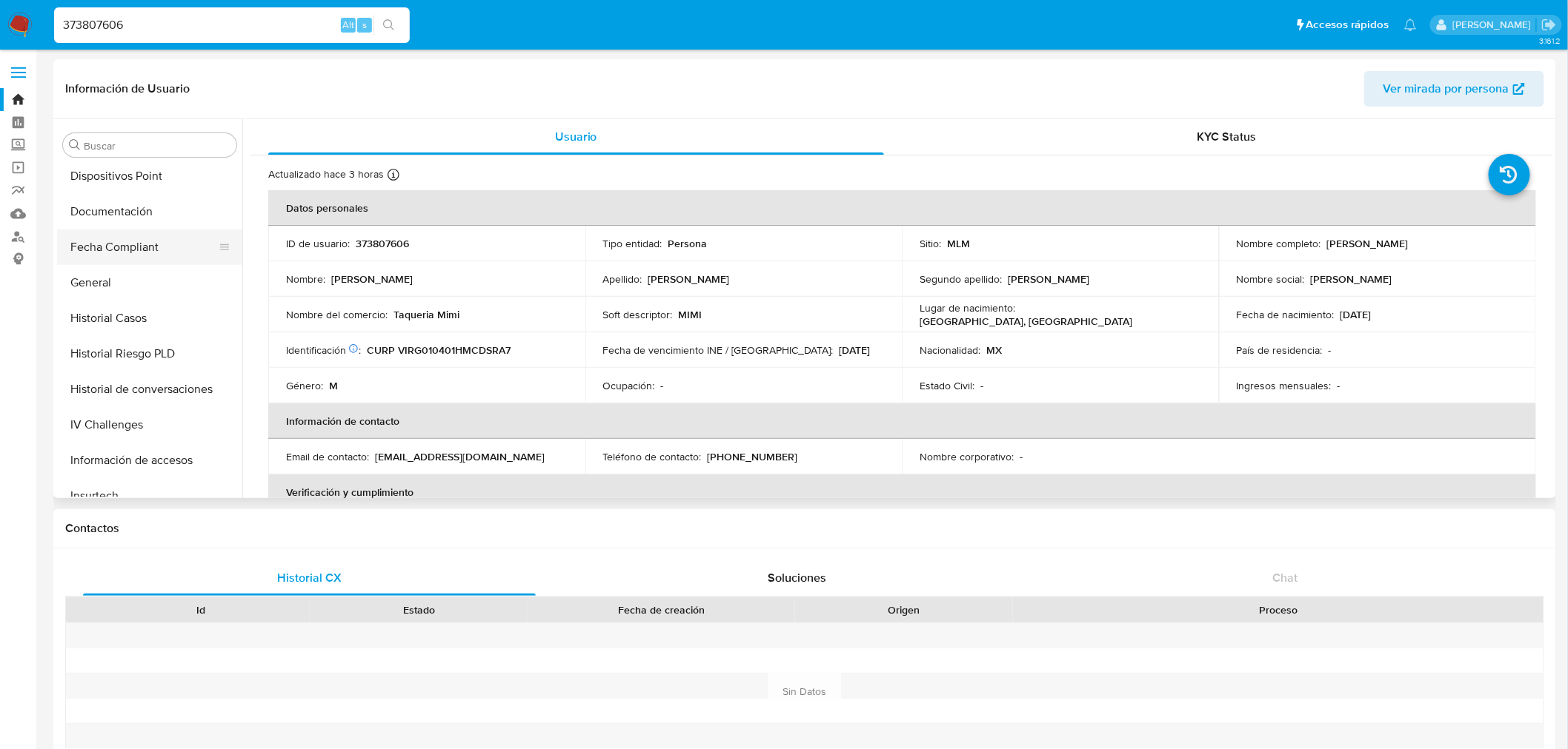
scroll to position [367, 0]
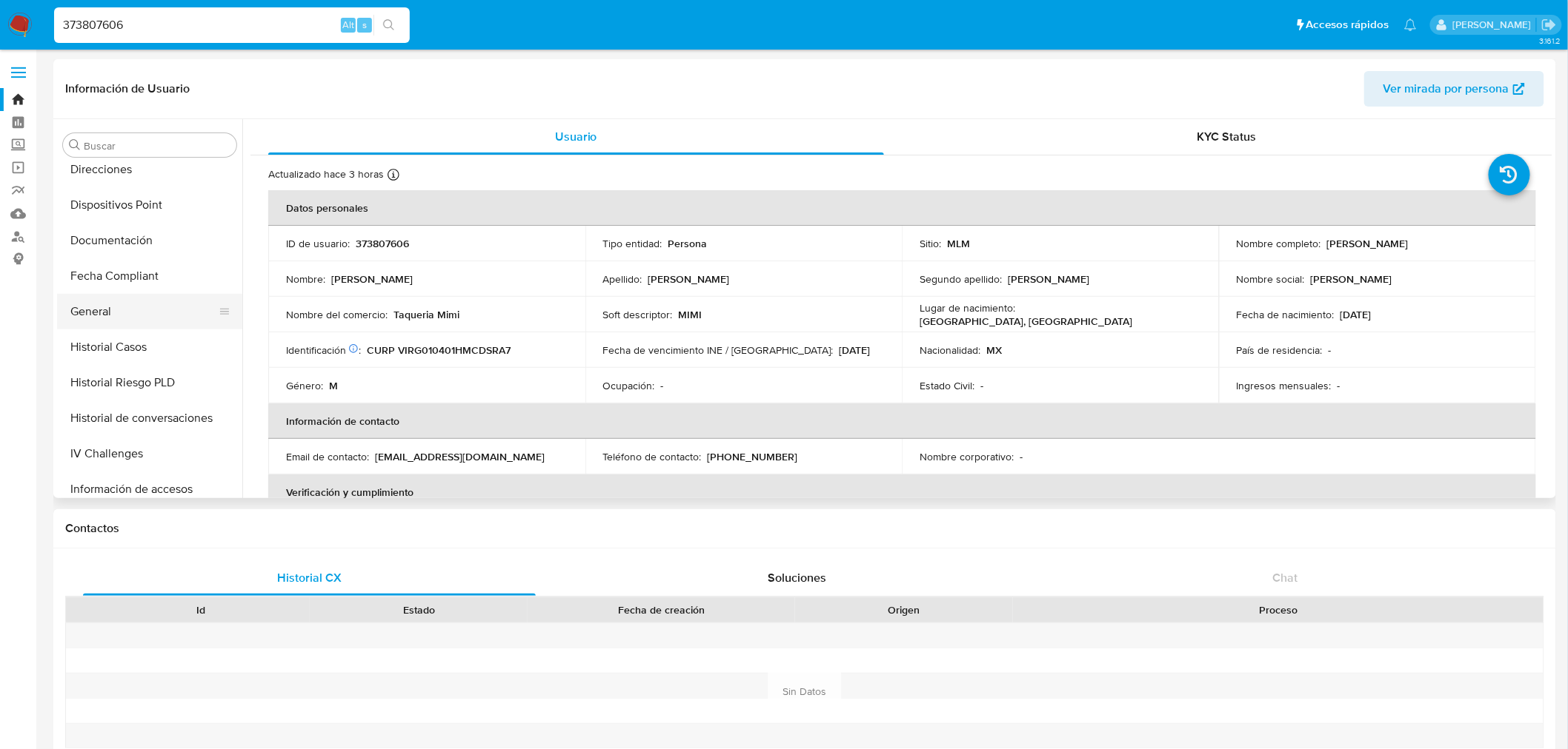
click at [130, 320] on button "General" at bounding box center [143, 312] width 173 height 35
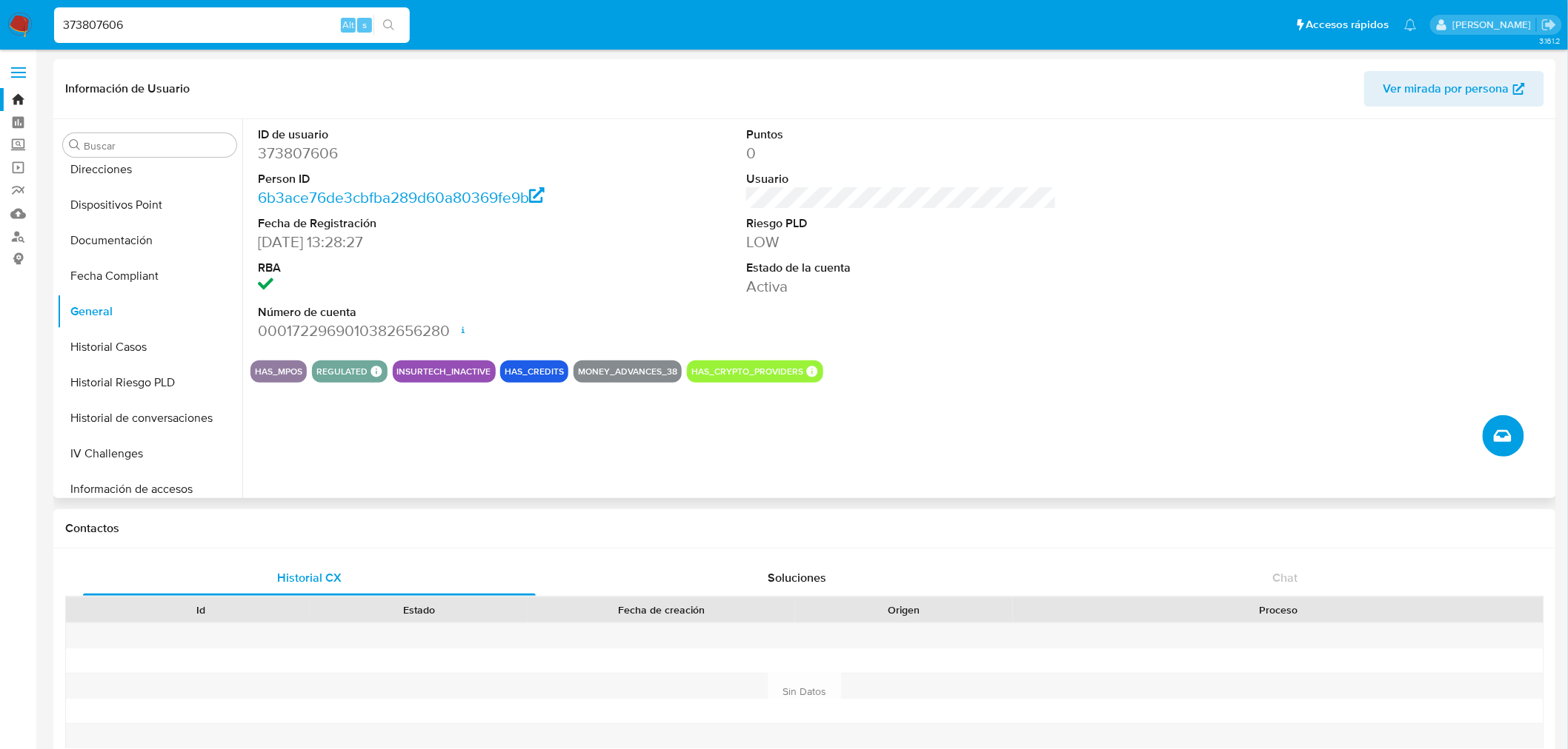
click at [1510, 437] on icon "Crear caso manual" at bounding box center [1502, 436] width 18 height 18
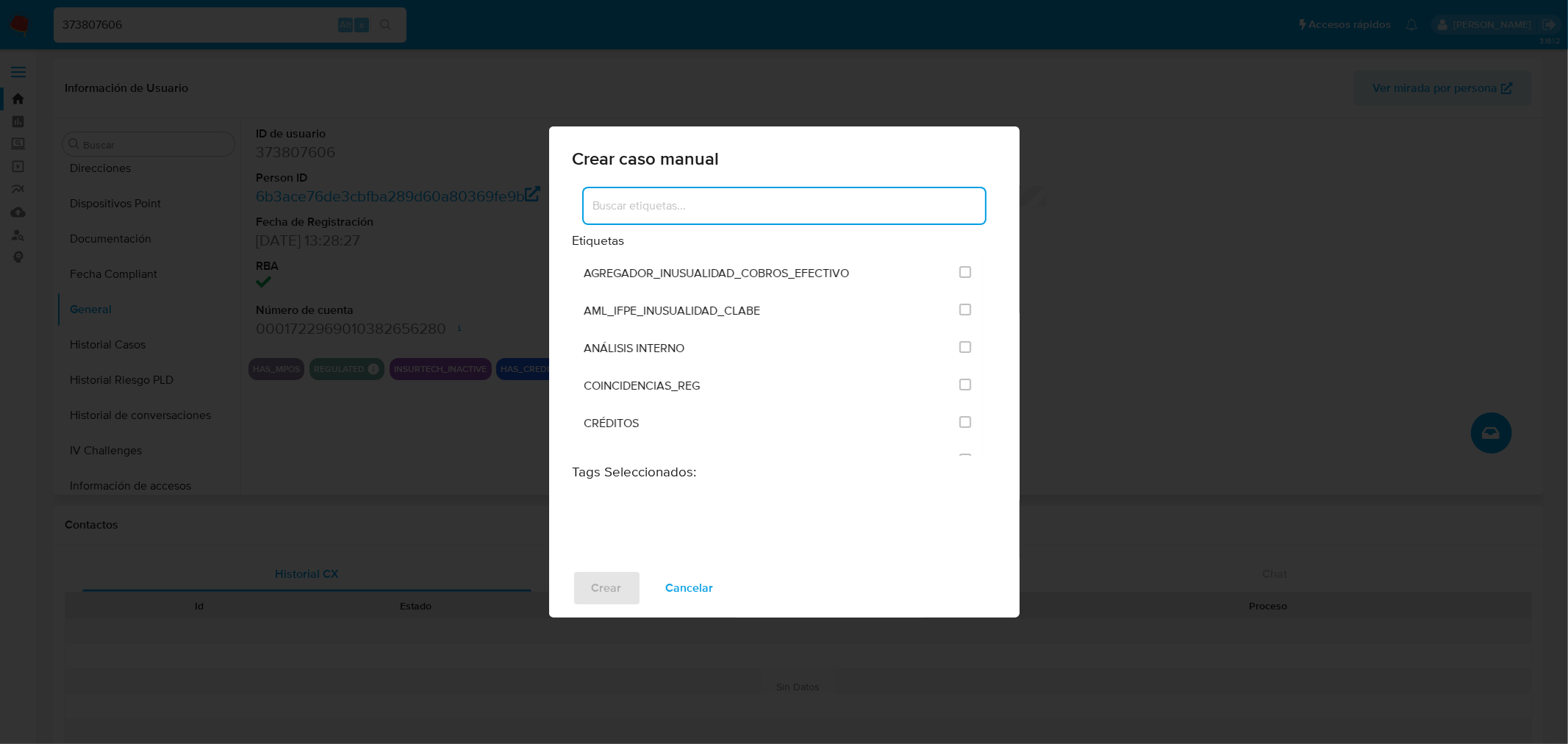
click at [723, 207] on input at bounding box center [784, 206] width 402 height 19
type input "out"
click at [969, 308] on input "1963" at bounding box center [965, 310] width 12 height 12
checkbox input "true"
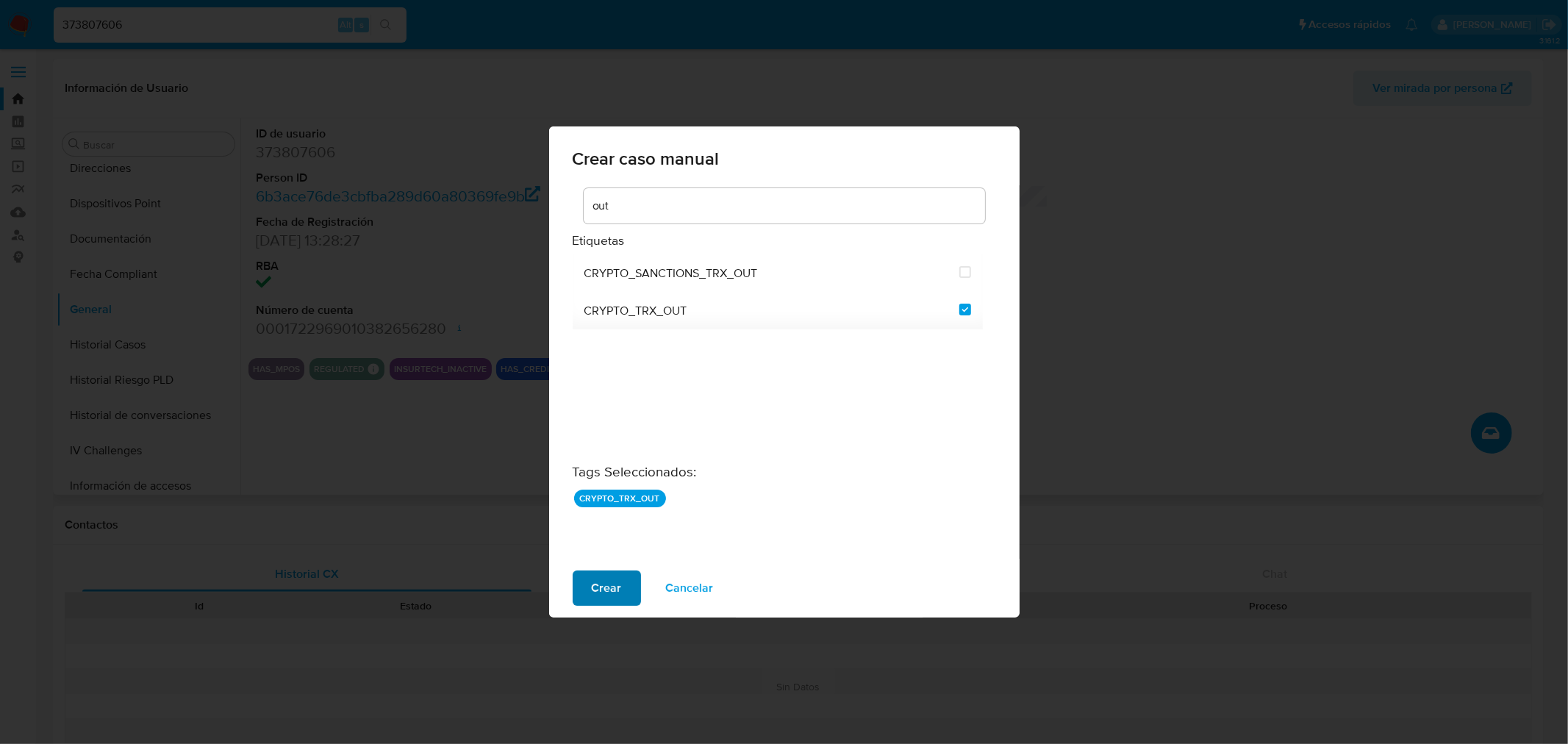
click at [618, 590] on span "Crear" at bounding box center [607, 588] width 30 height 32
checkbox input "false"
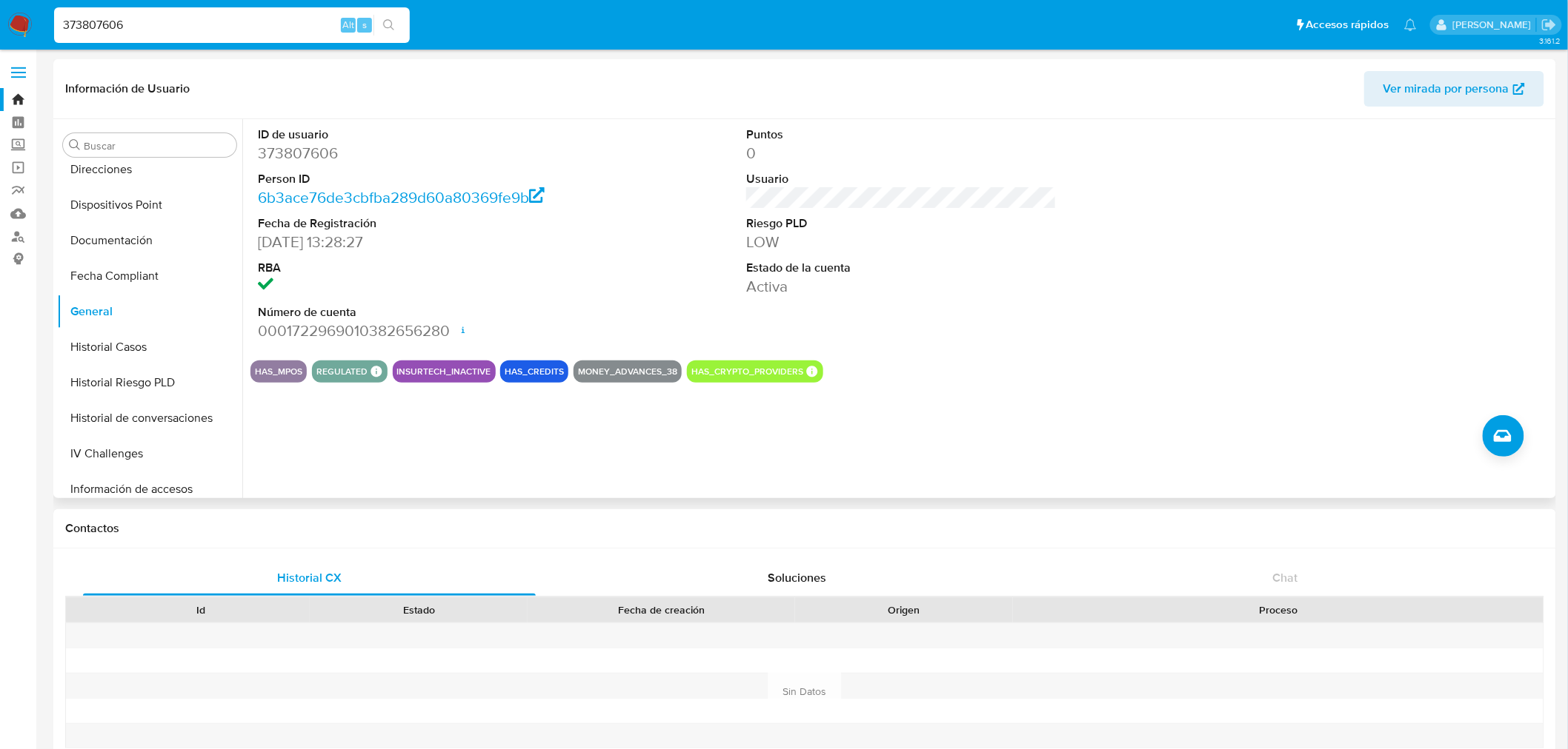
click at [105, 24] on input "373807606" at bounding box center [232, 25] width 356 height 20
paste input "168720073"
type input "1687200736"
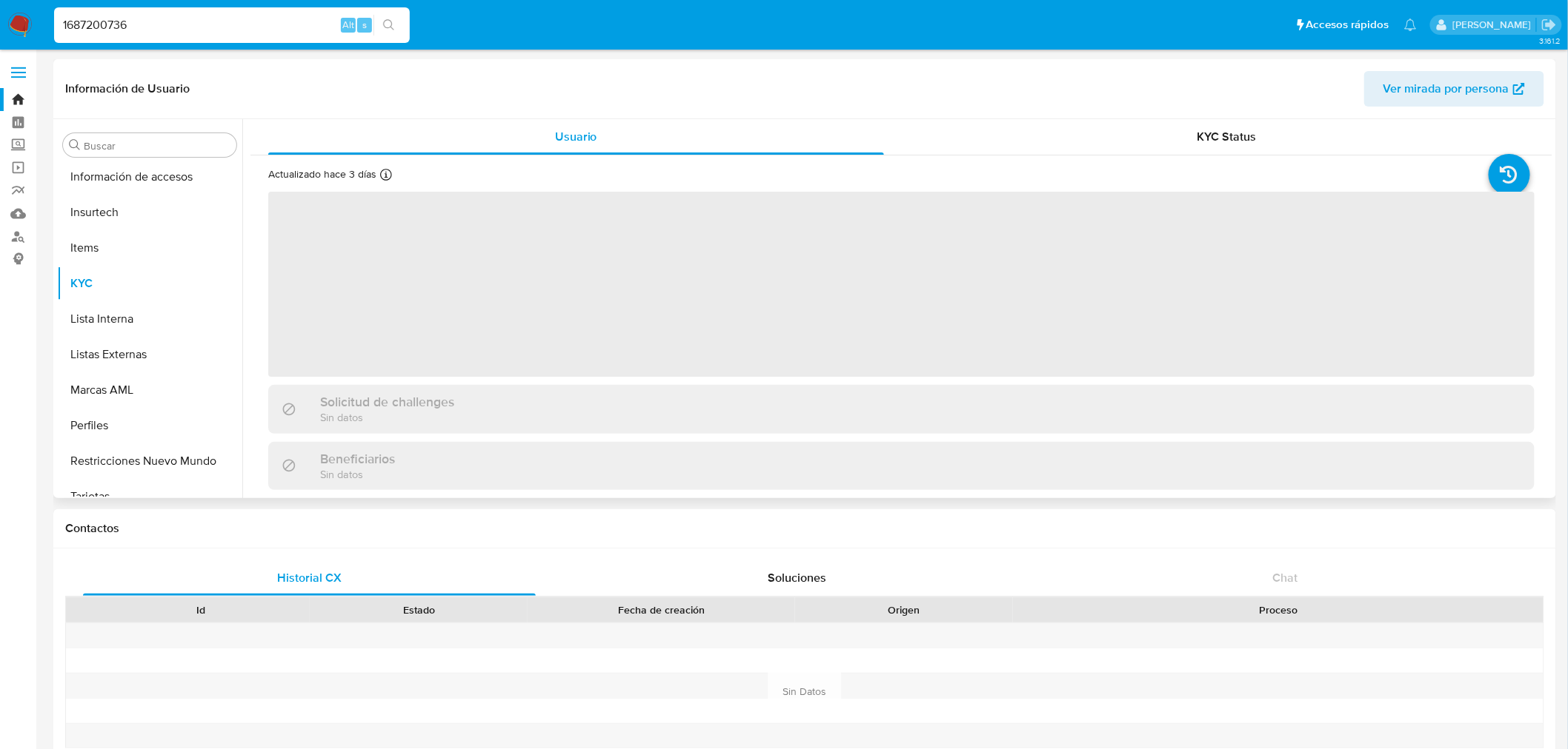
scroll to position [696, 0]
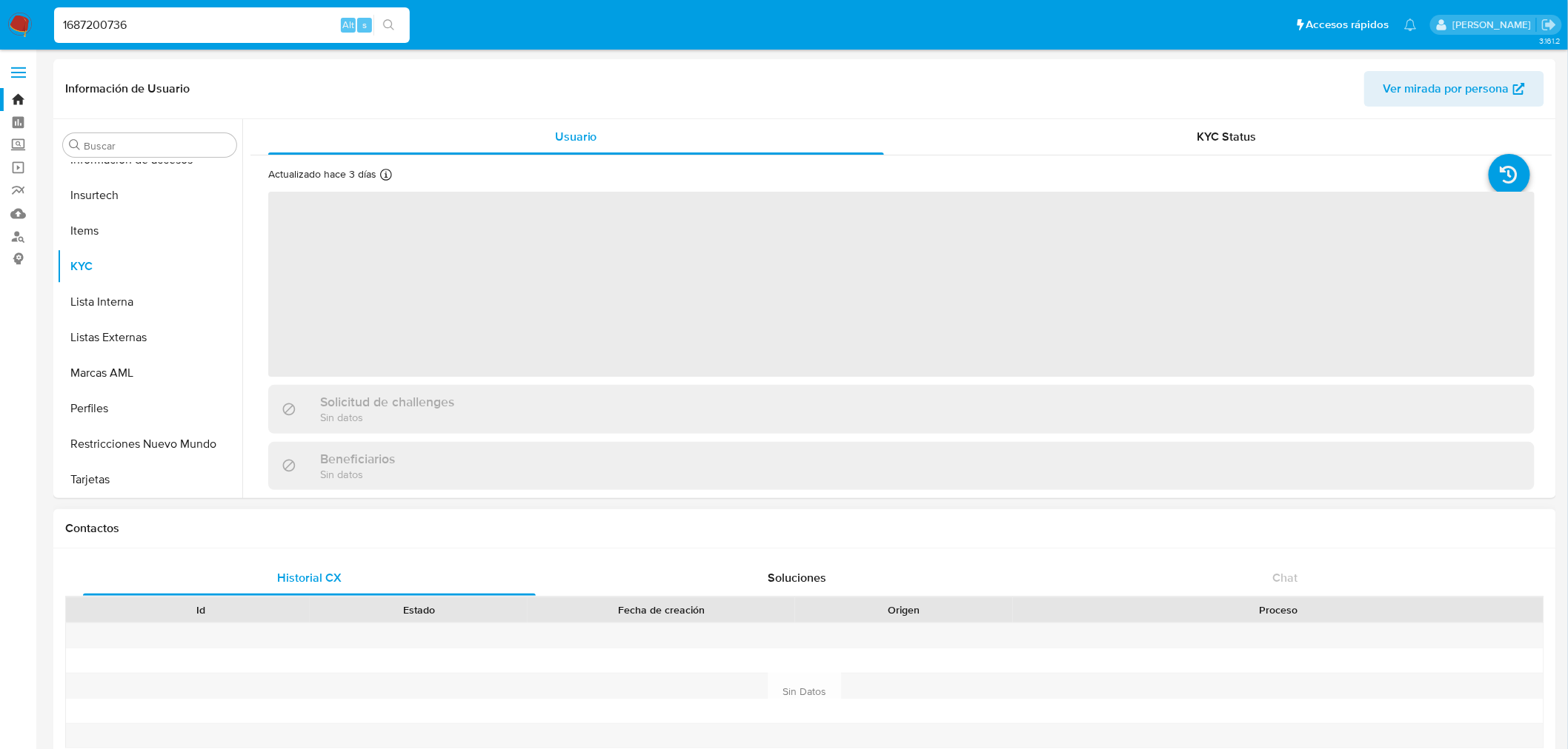
select select "10"
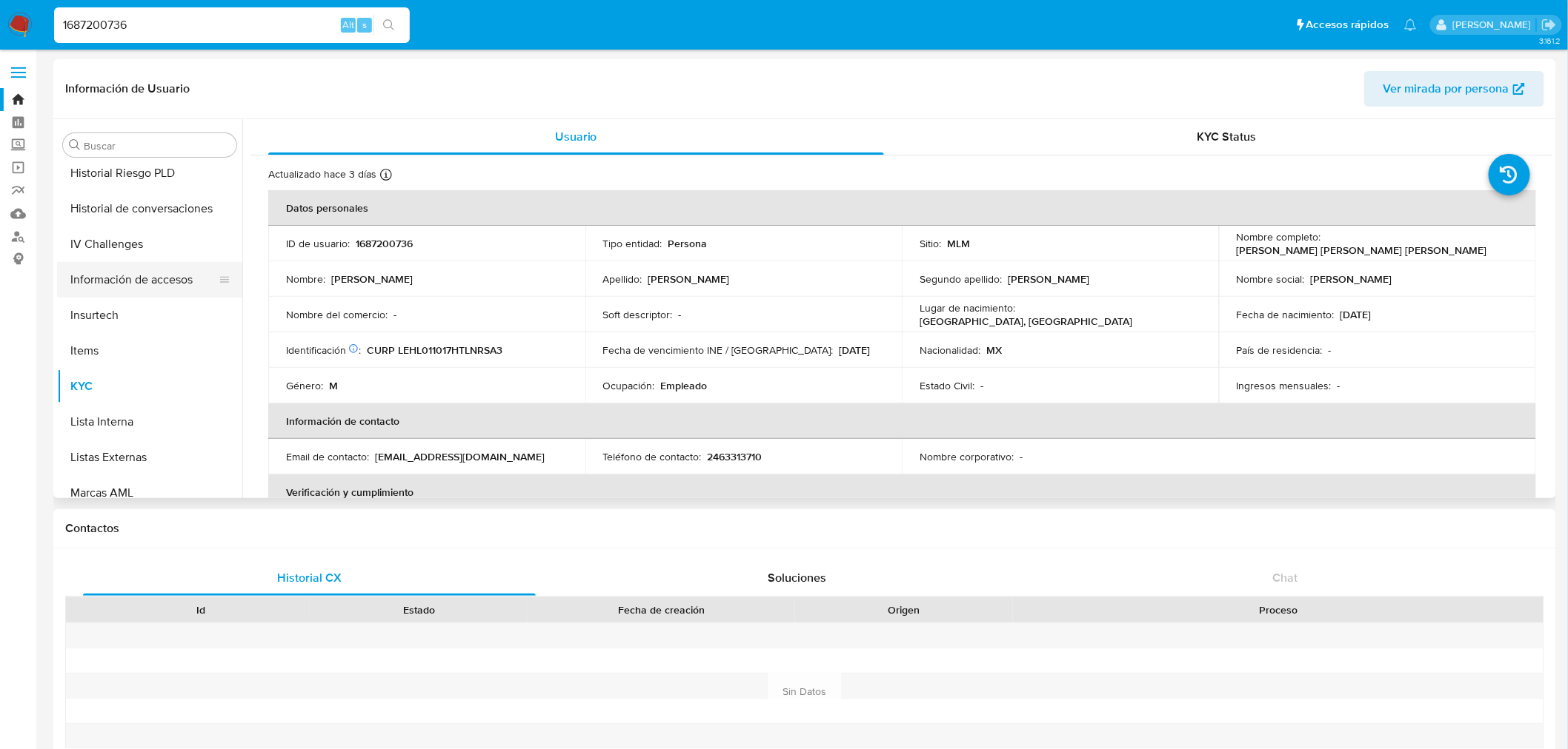
scroll to position [449, 0]
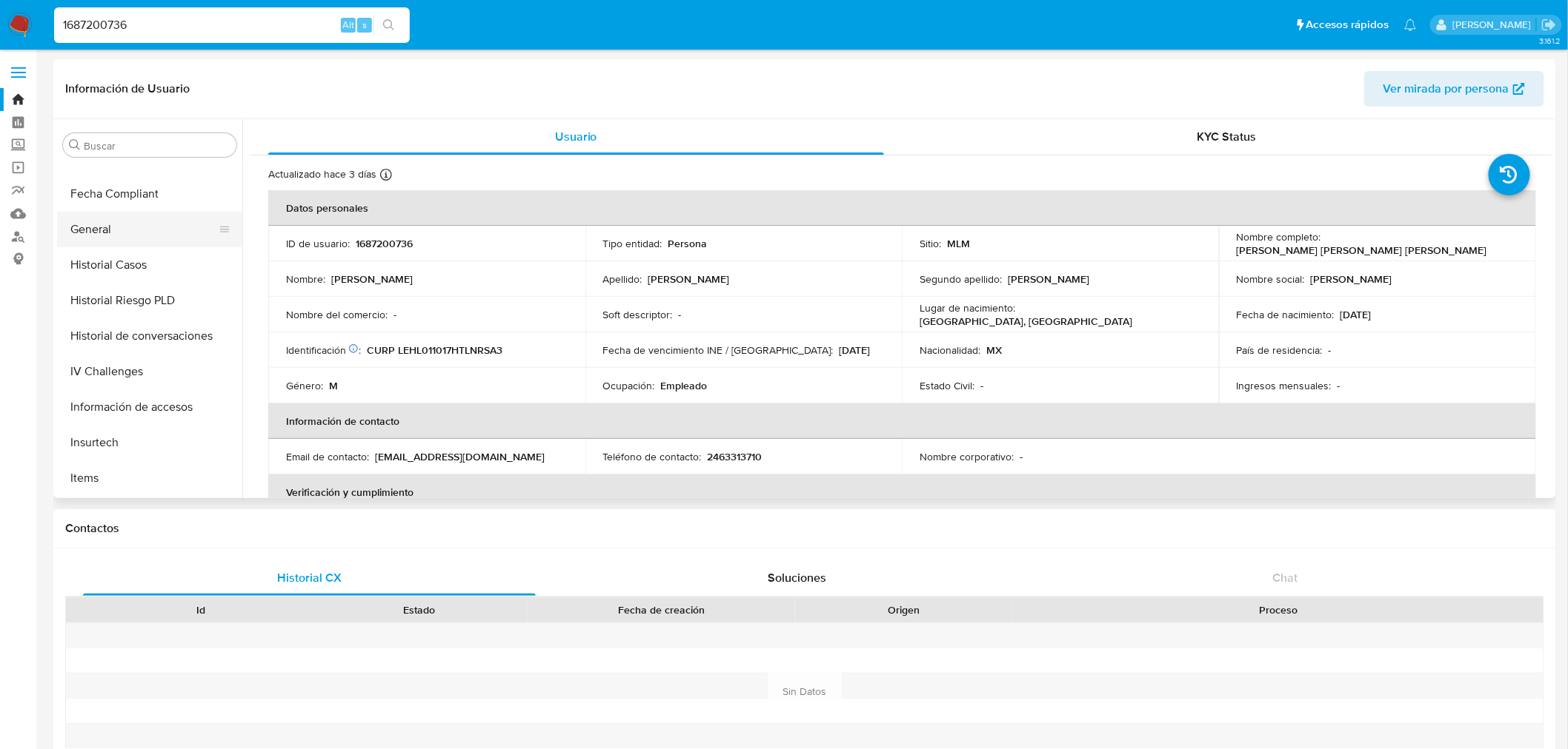
click at [128, 230] on button "General" at bounding box center [143, 230] width 173 height 35
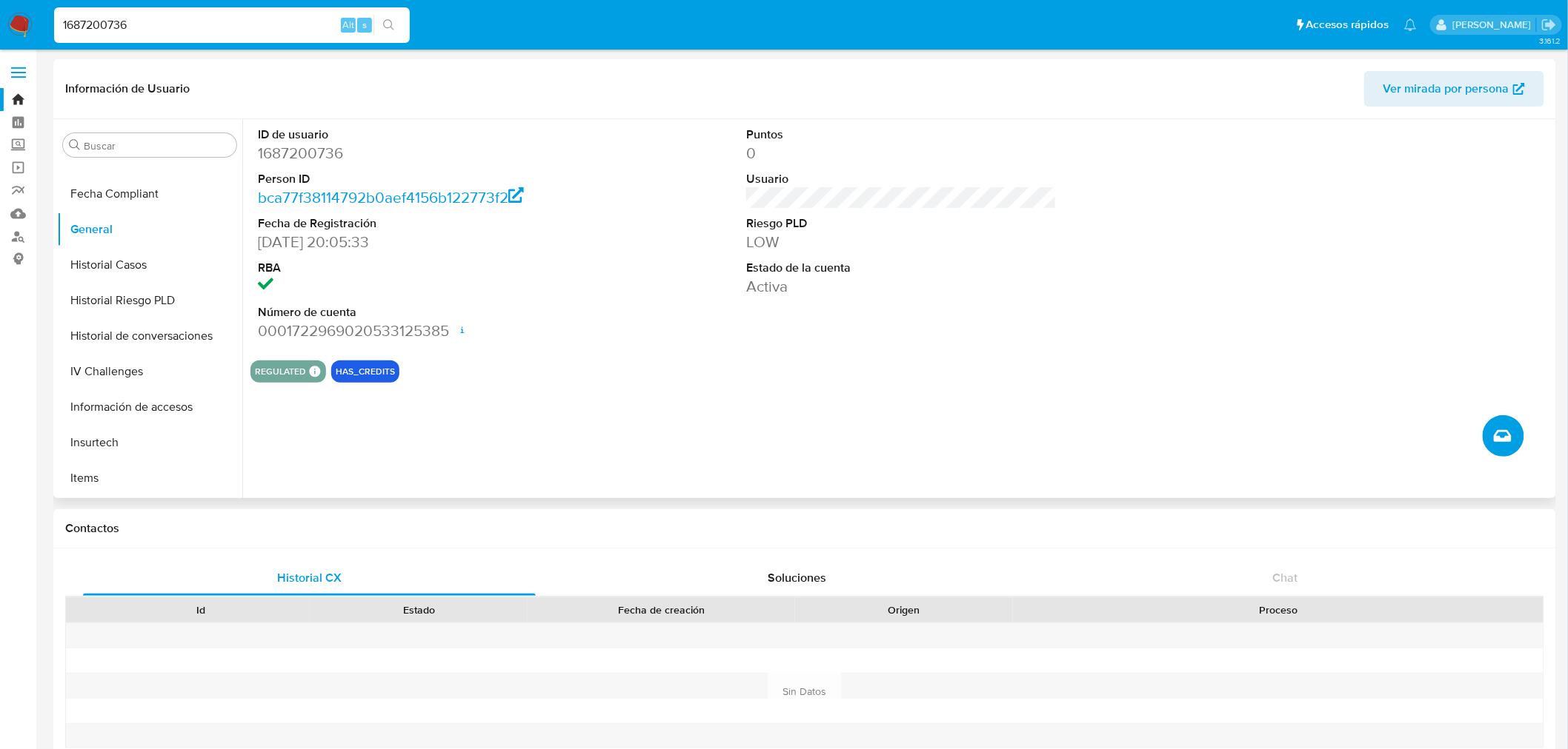
click at [1504, 435] on icon "Crear caso manual" at bounding box center [1502, 436] width 18 height 18
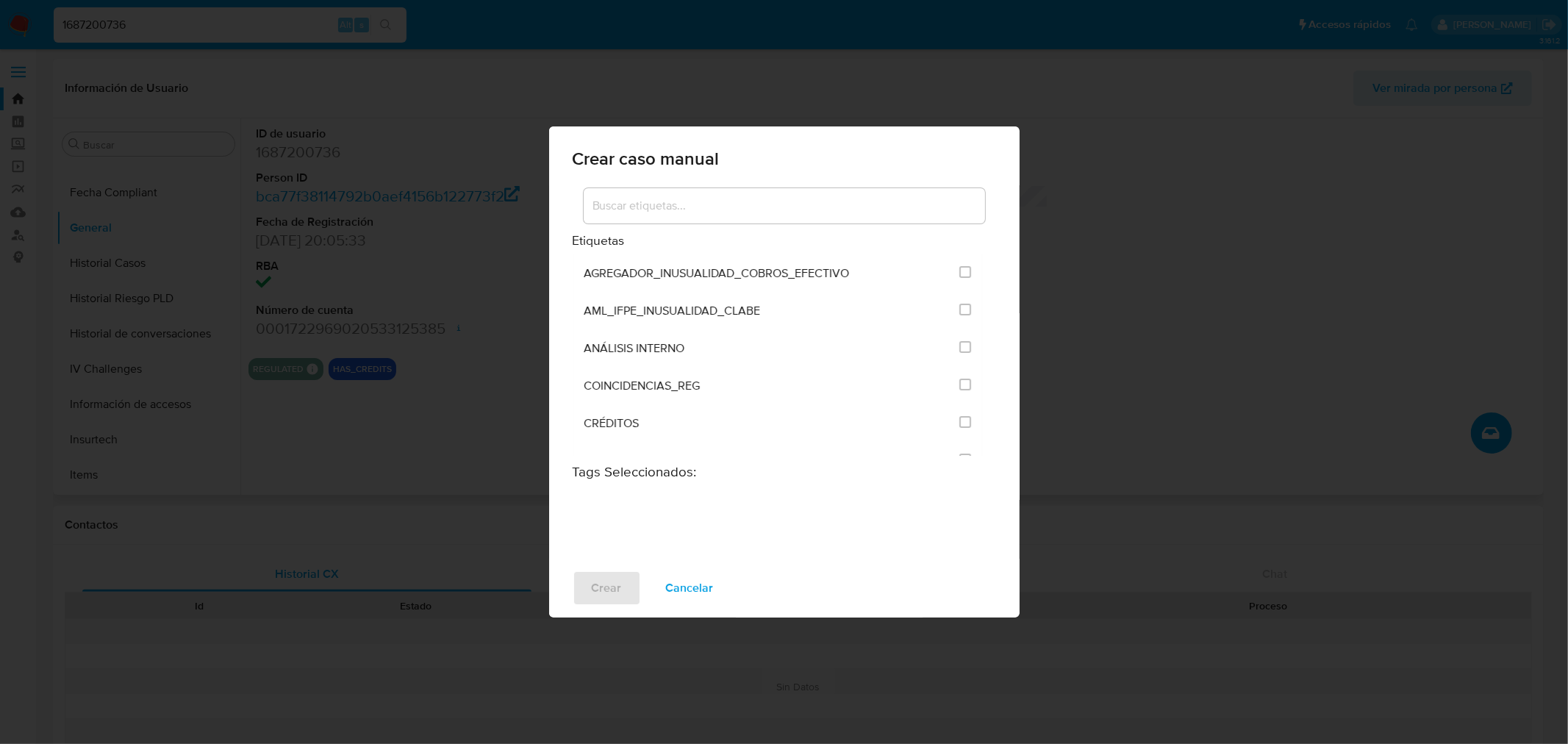
click at [734, 202] on input at bounding box center [784, 206] width 402 height 19
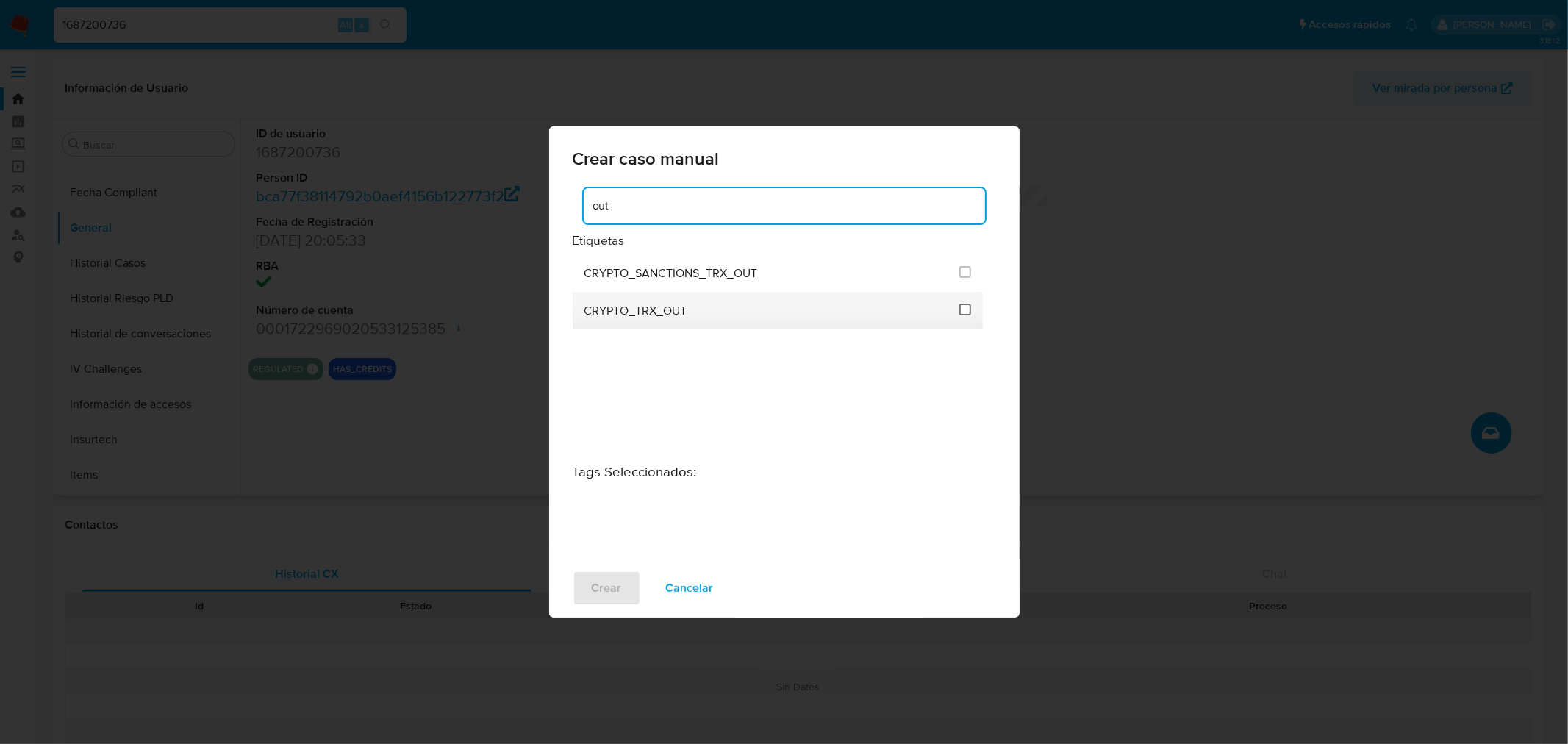
type input "out"
click at [964, 309] on input "1963" at bounding box center [965, 310] width 12 height 12
checkbox input "true"
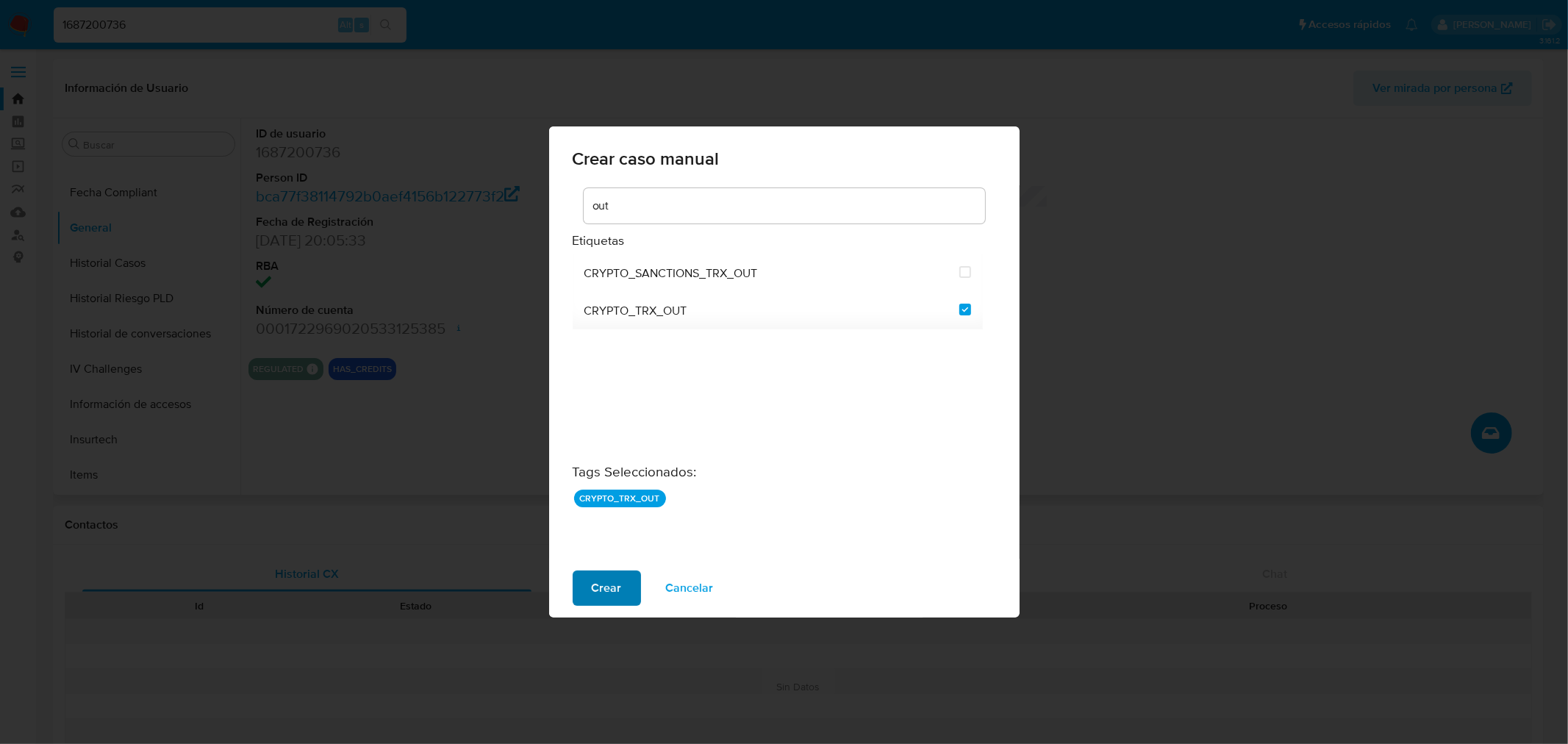
click at [623, 587] on button "Crear" at bounding box center [607, 589] width 68 height 35
checkbox input "false"
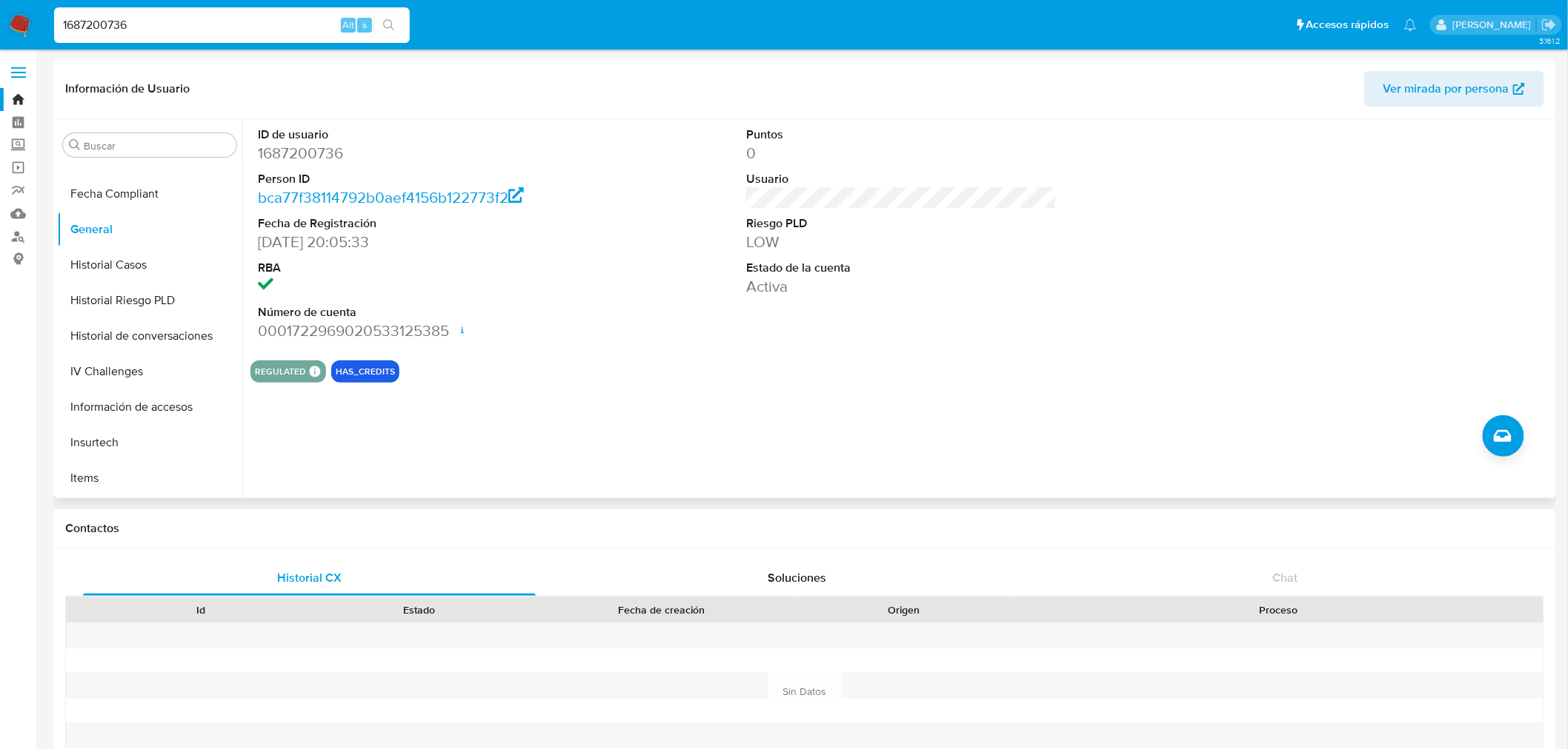
click at [112, 19] on input "1687200736" at bounding box center [232, 25] width 356 height 20
paste input "620173343"
type input "620173343"
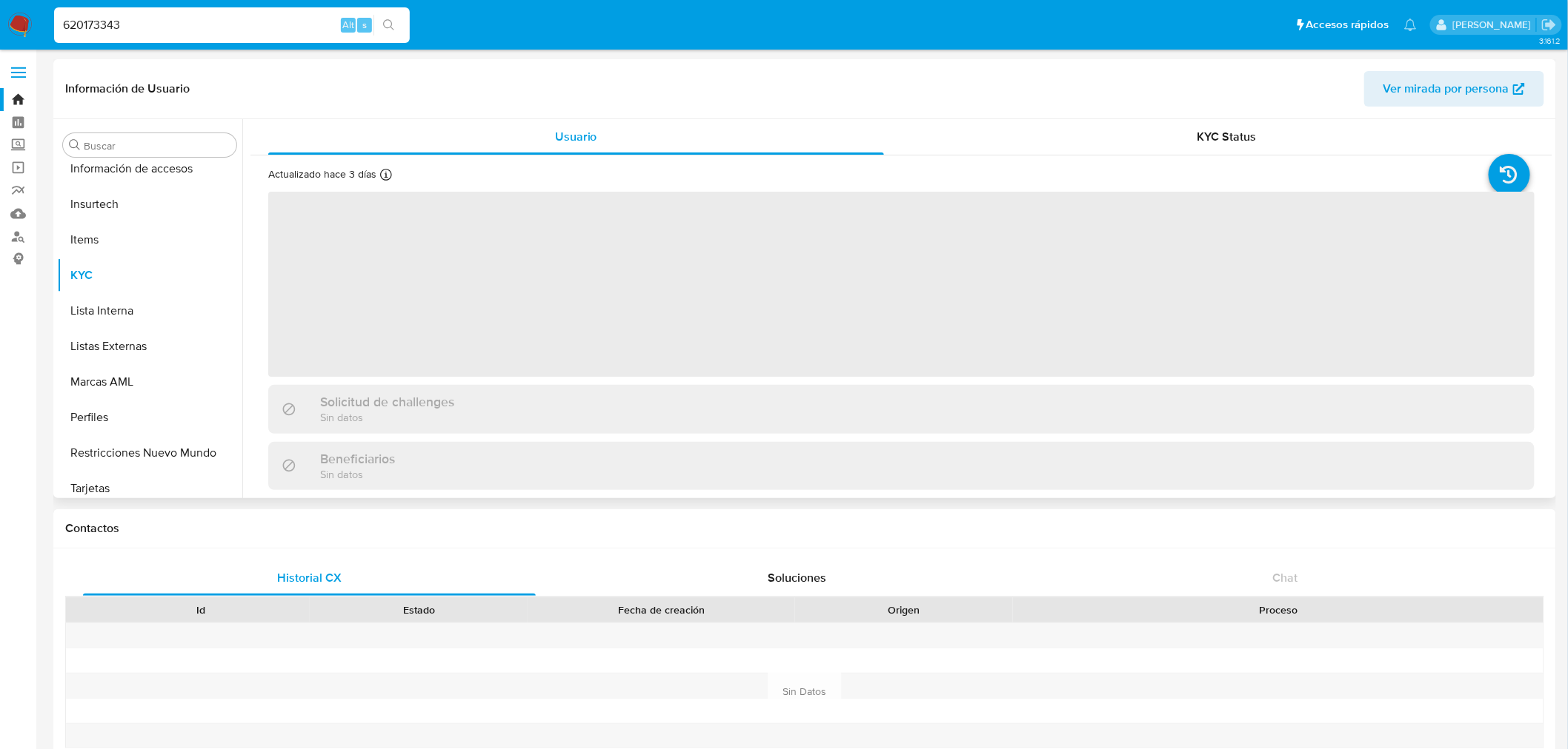
scroll to position [696, 0]
select select "10"
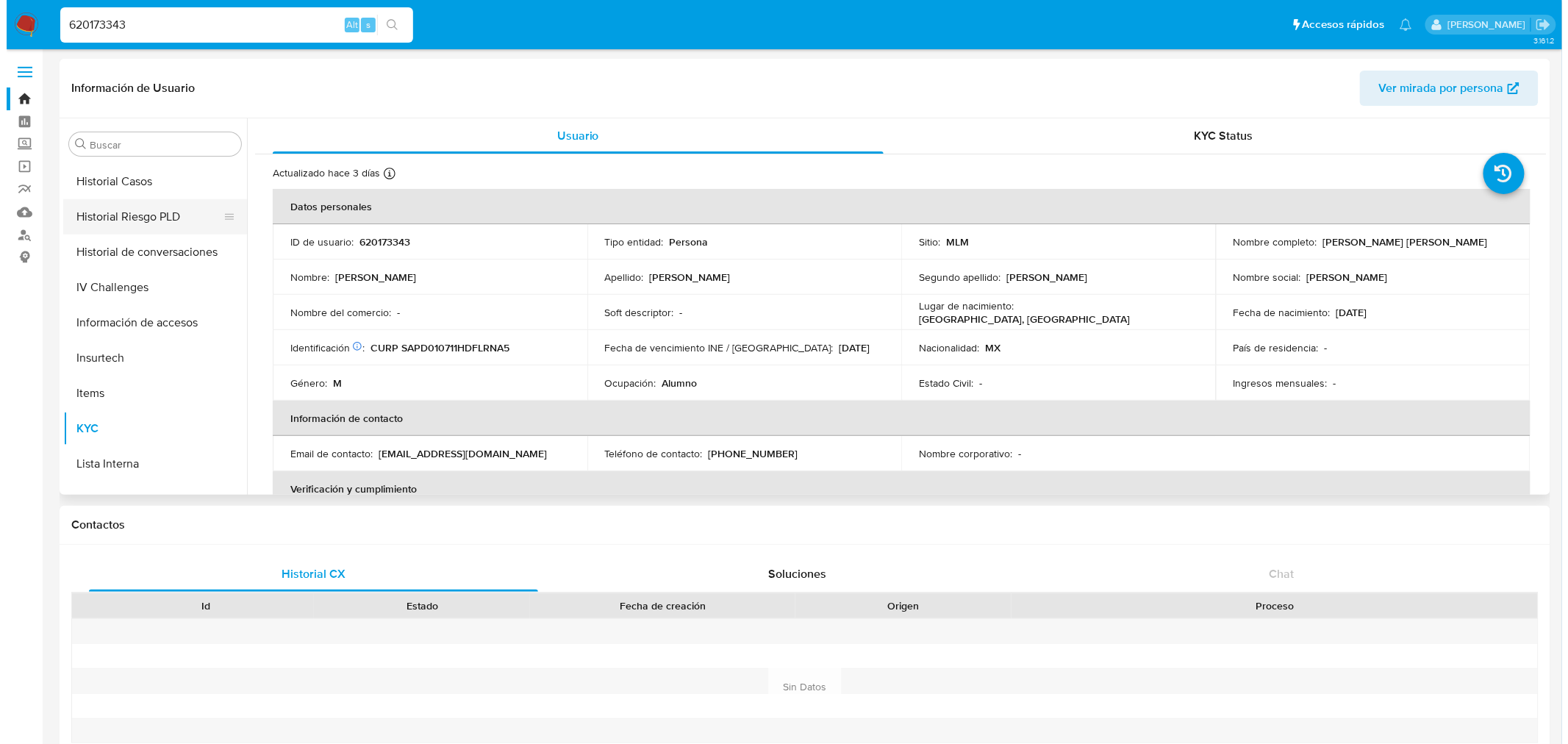
scroll to position [364, 0]
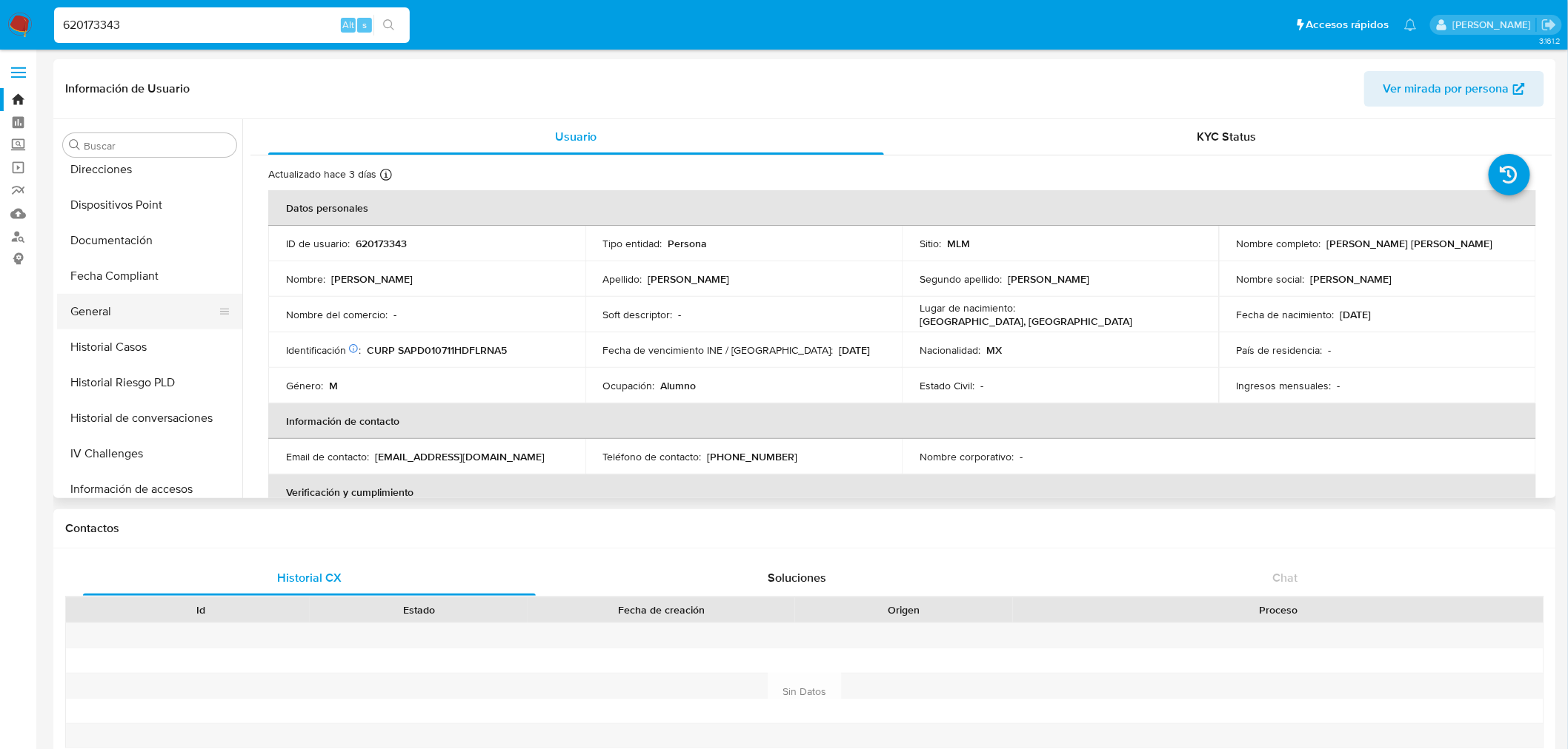
click at [109, 317] on button "General" at bounding box center [143, 312] width 173 height 35
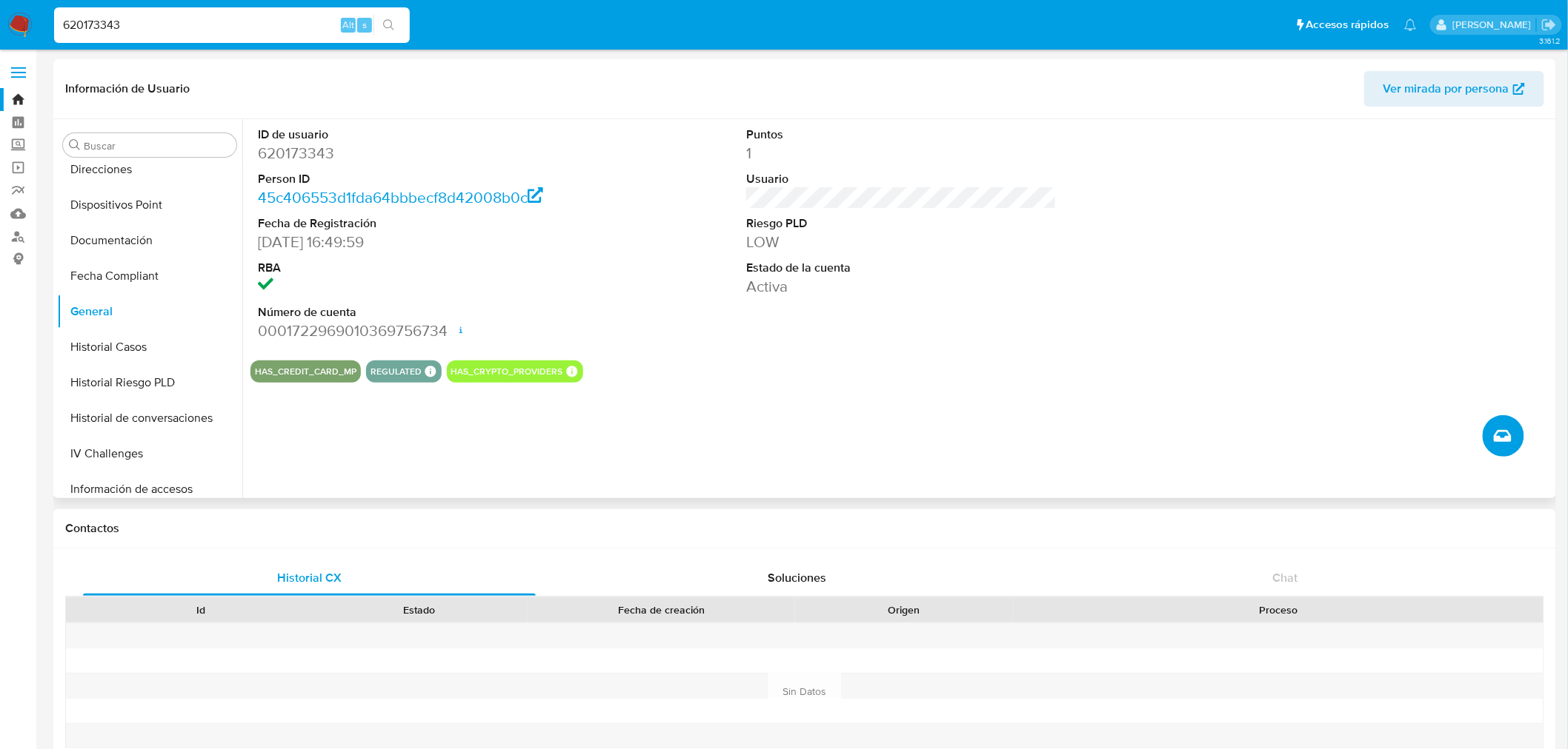
click at [1507, 437] on icon "Crear caso manual" at bounding box center [1502, 436] width 18 height 18
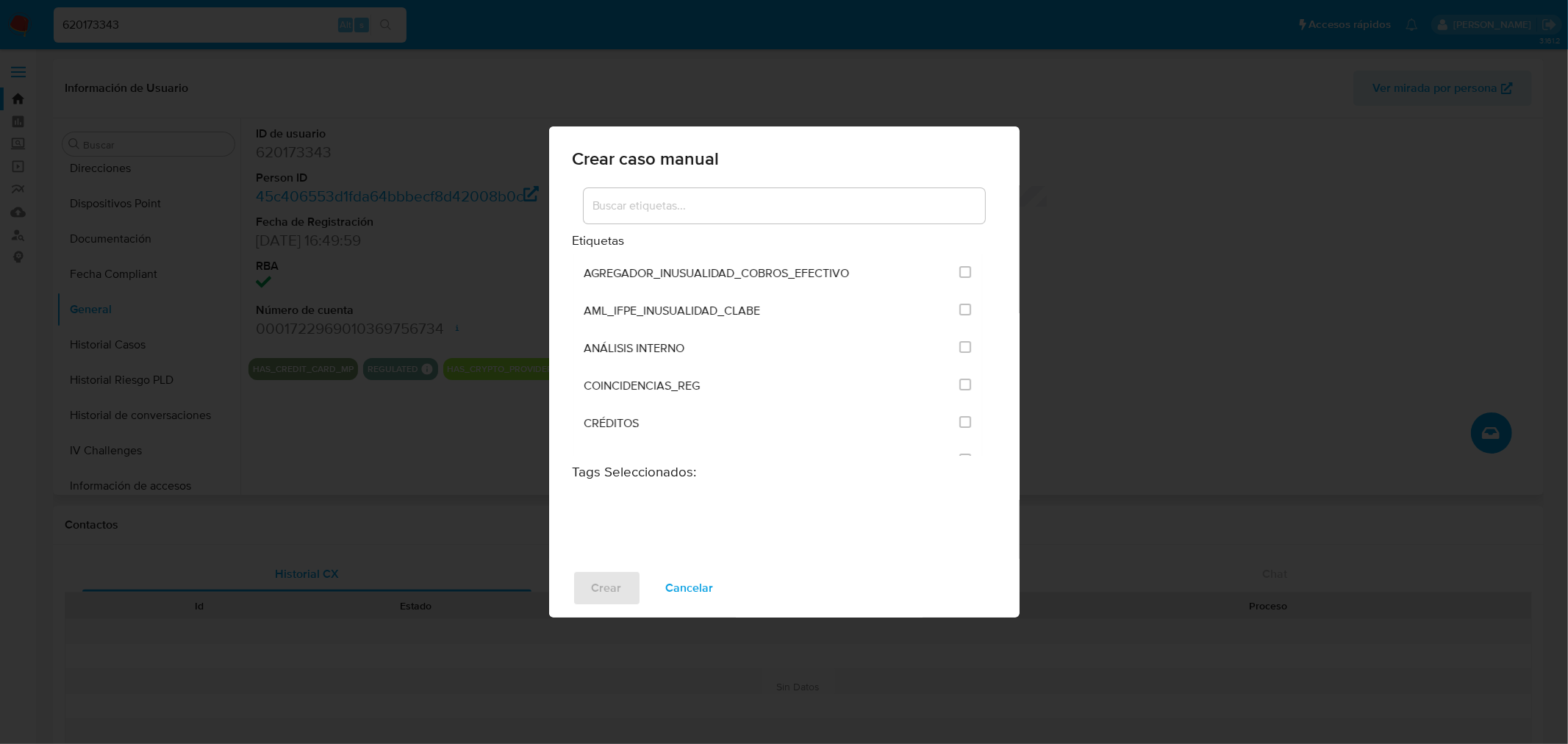
click at [675, 205] on input at bounding box center [784, 206] width 402 height 19
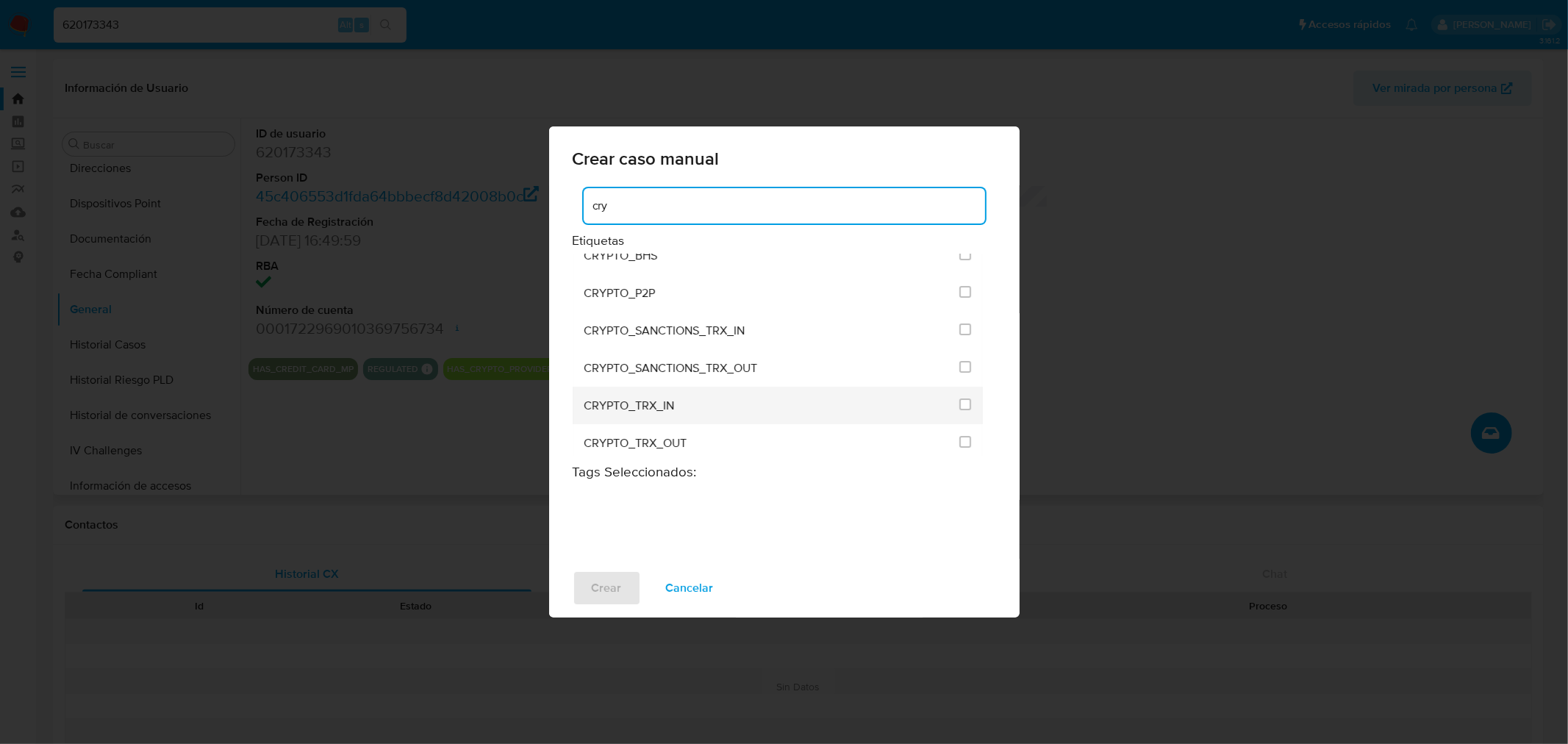
scroll to position [23, 0]
type input "cry"
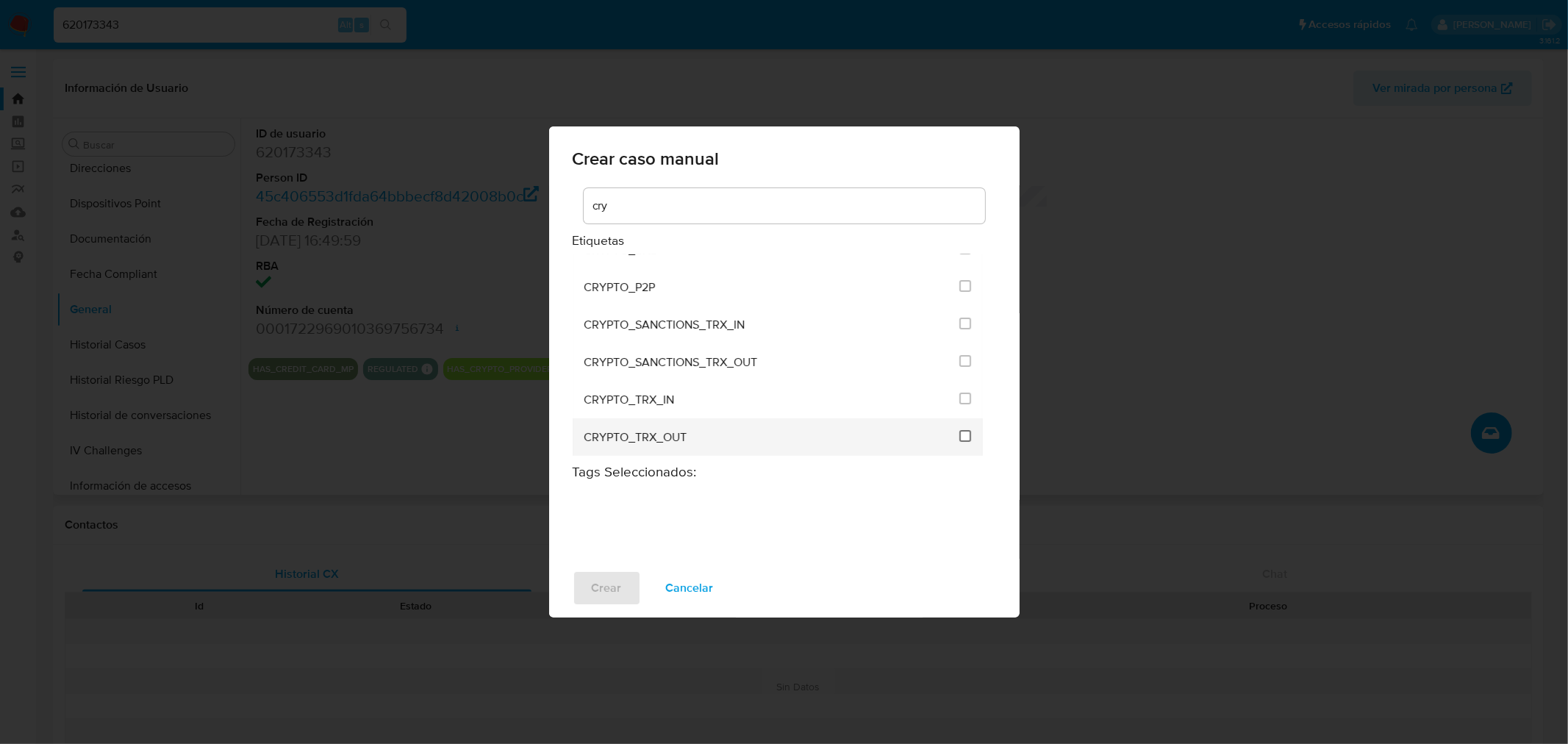
click at [959, 435] on input "1963" at bounding box center [965, 436] width 12 height 12
checkbox input "true"
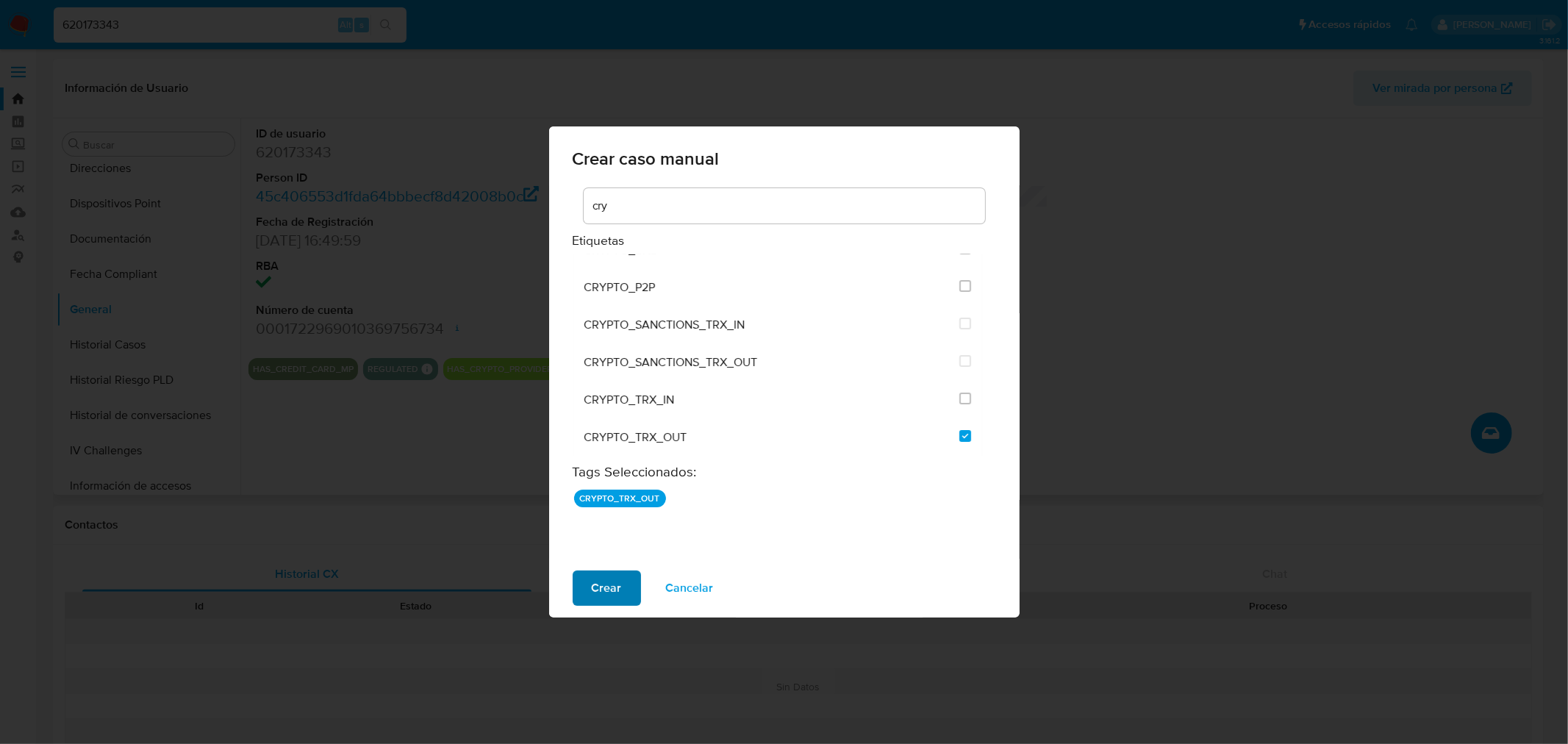
click at [625, 587] on button "Crear" at bounding box center [607, 589] width 68 height 35
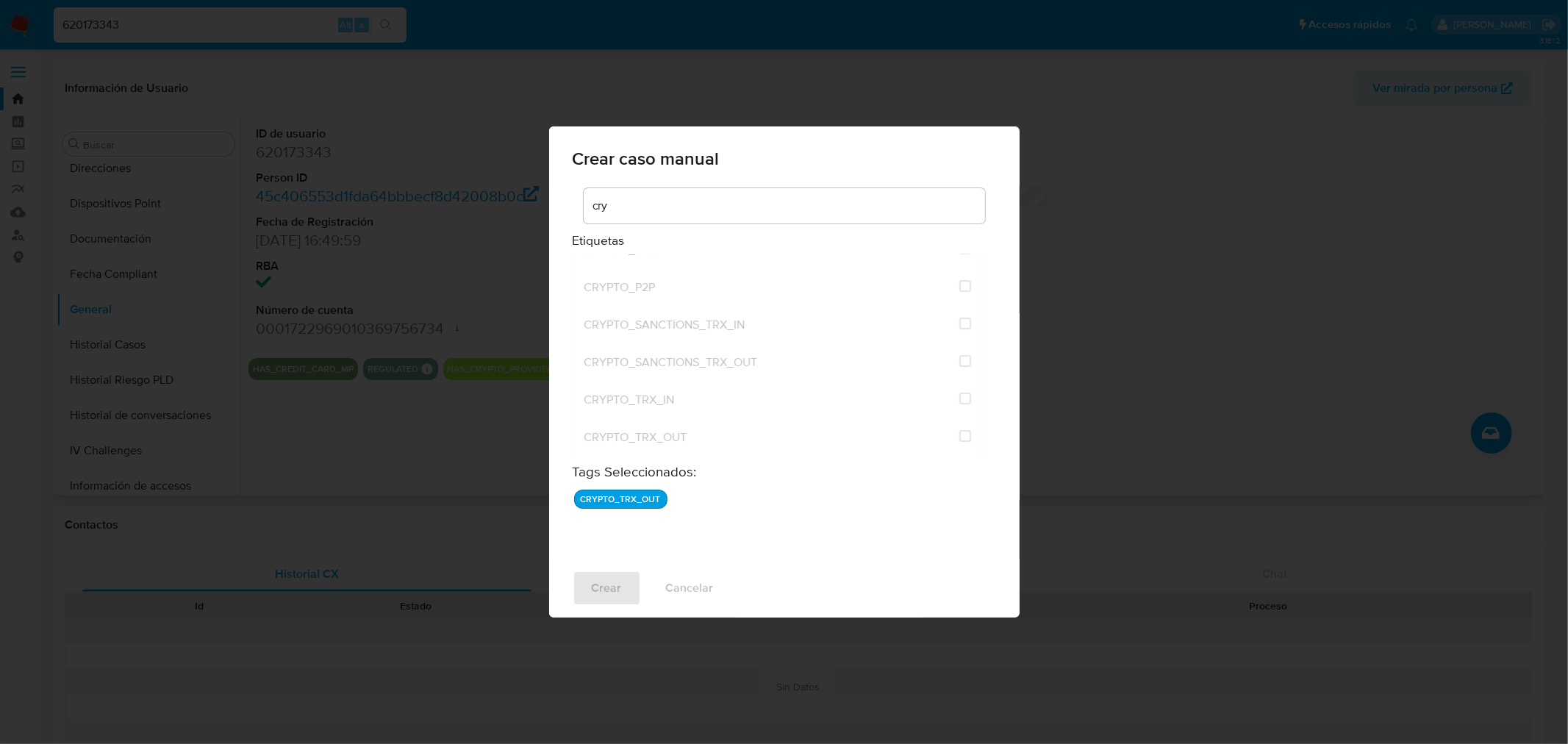
checkbox input "false"
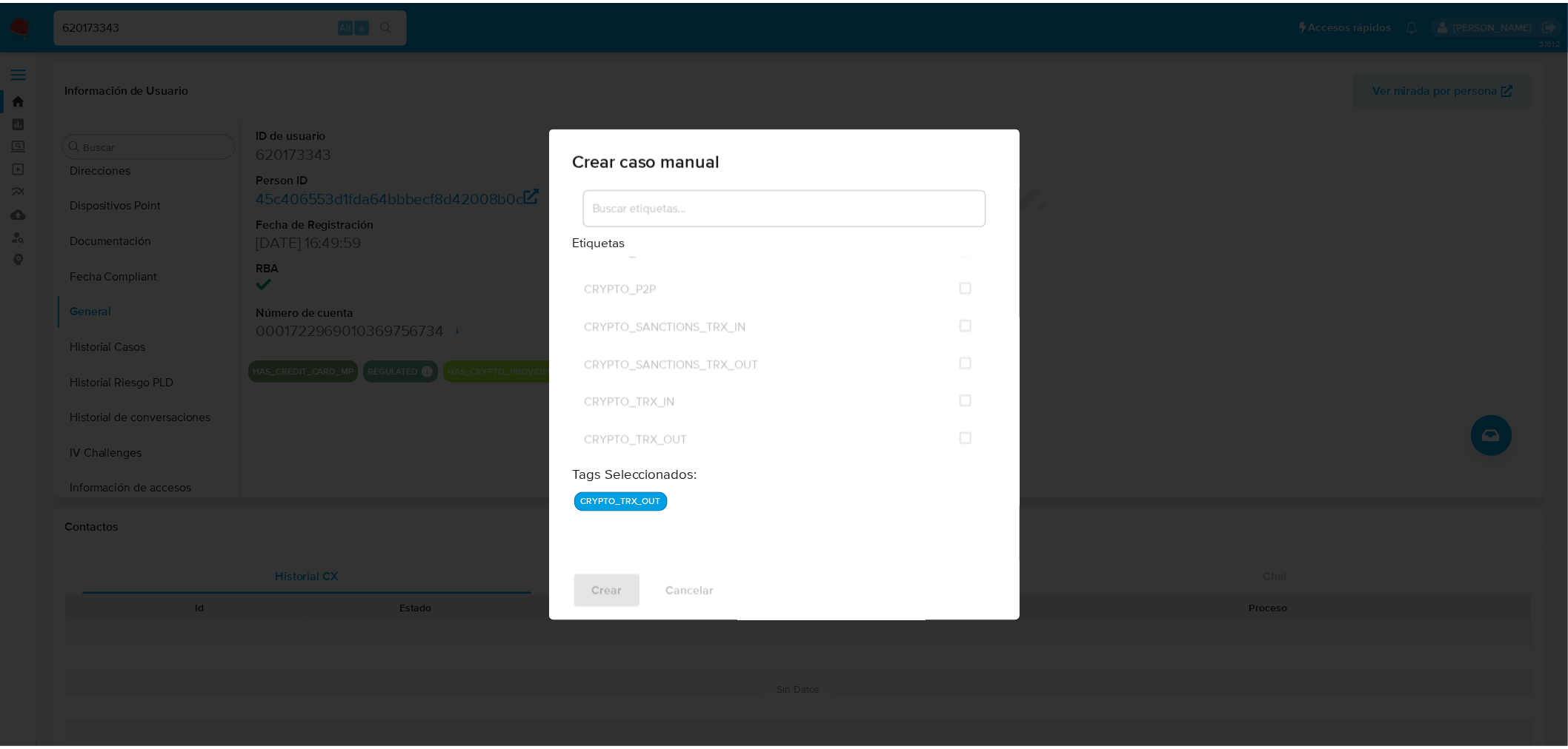
scroll to position [210, 0]
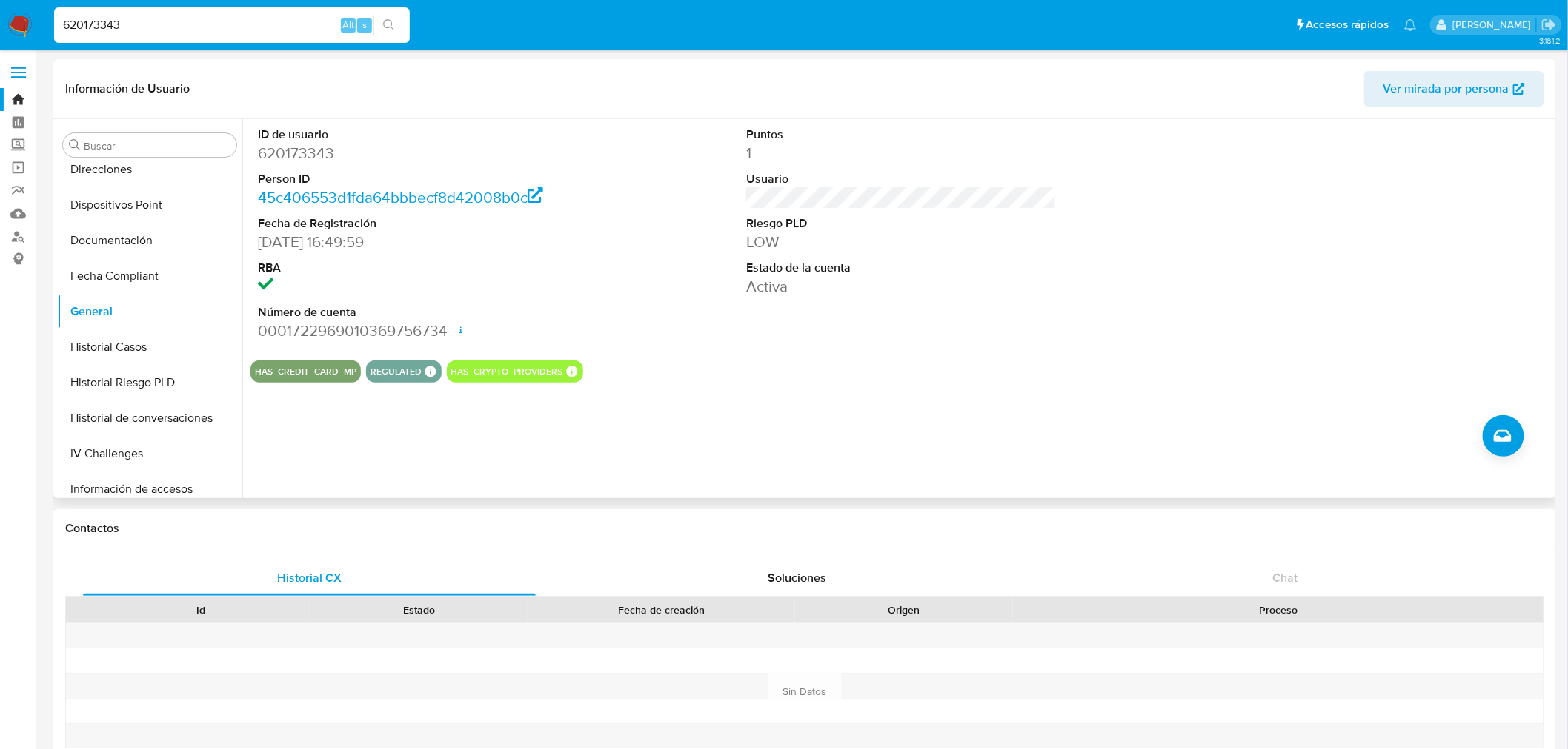
click at [86, 32] on input "620173343" at bounding box center [232, 25] width 356 height 20
paste input "11771367"
type input "11771367"
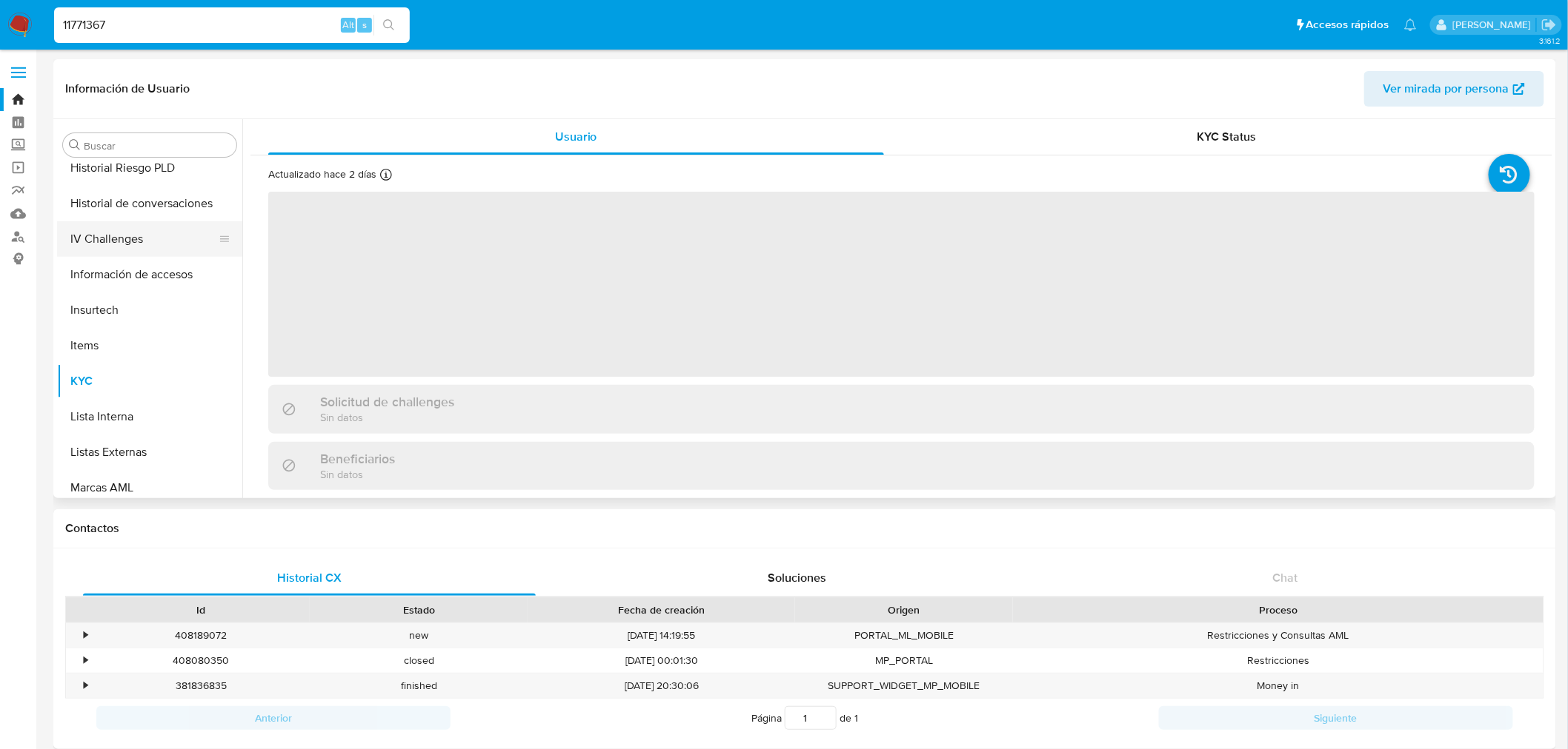
scroll to position [449, 0]
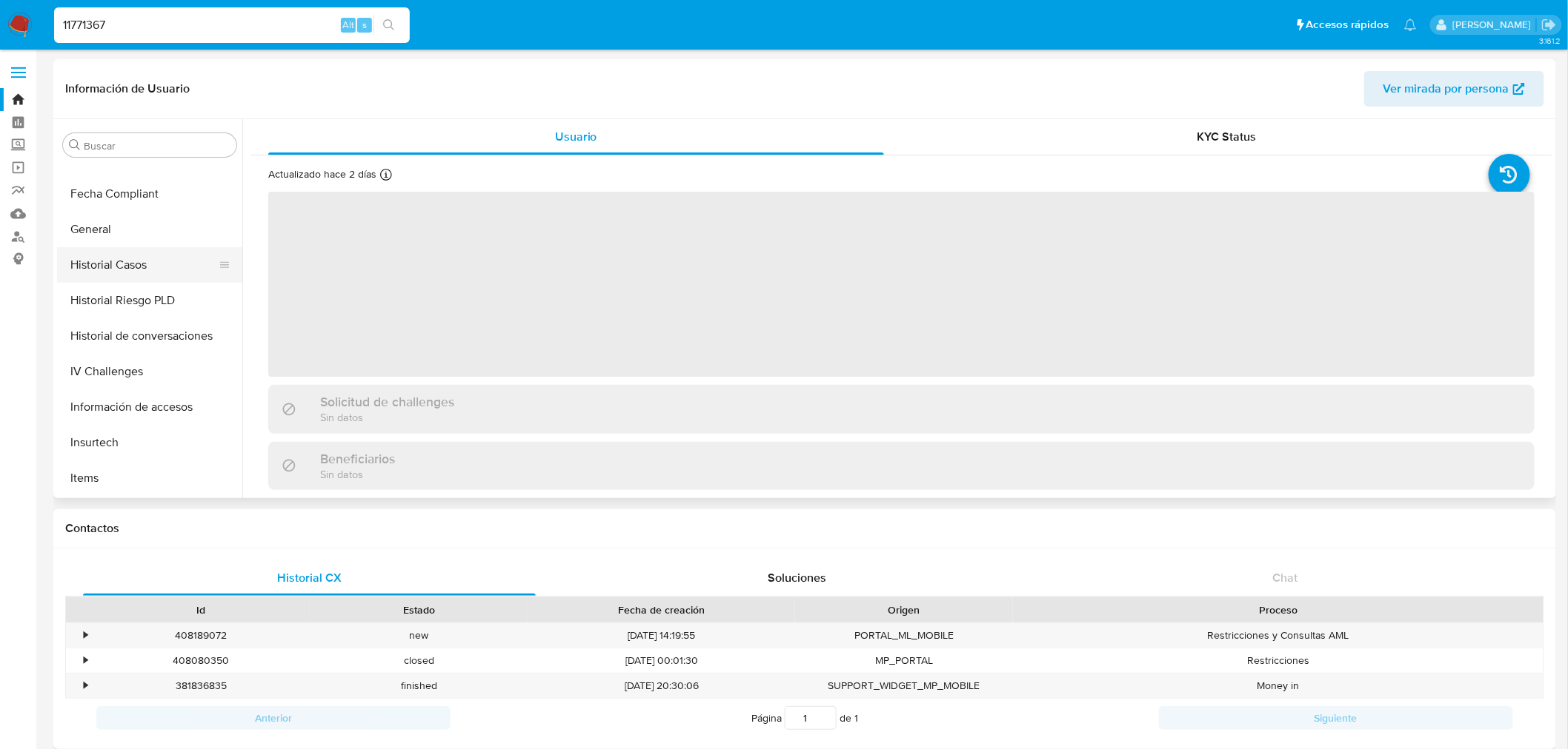
select select "10"
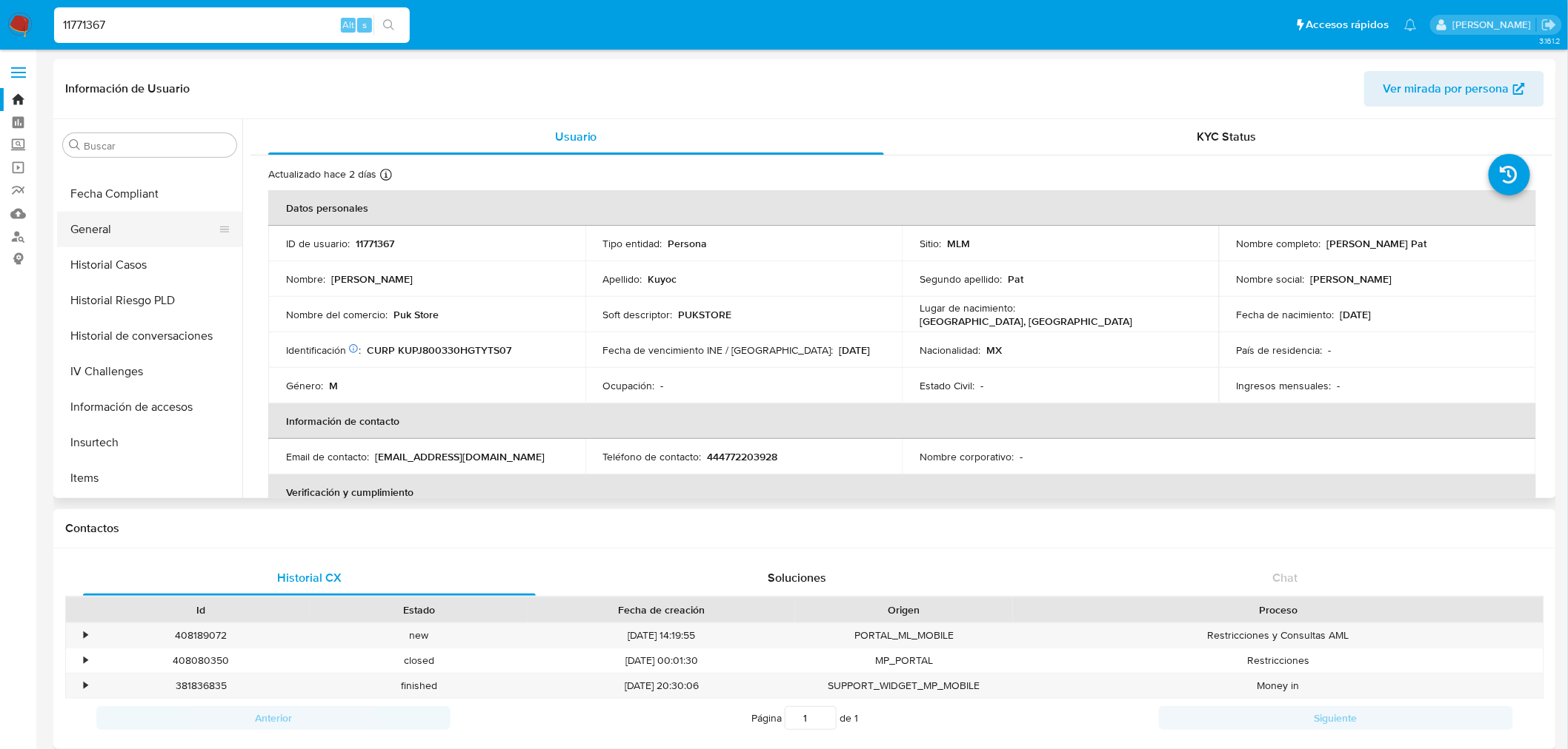
click at [102, 222] on button "General" at bounding box center [143, 230] width 173 height 35
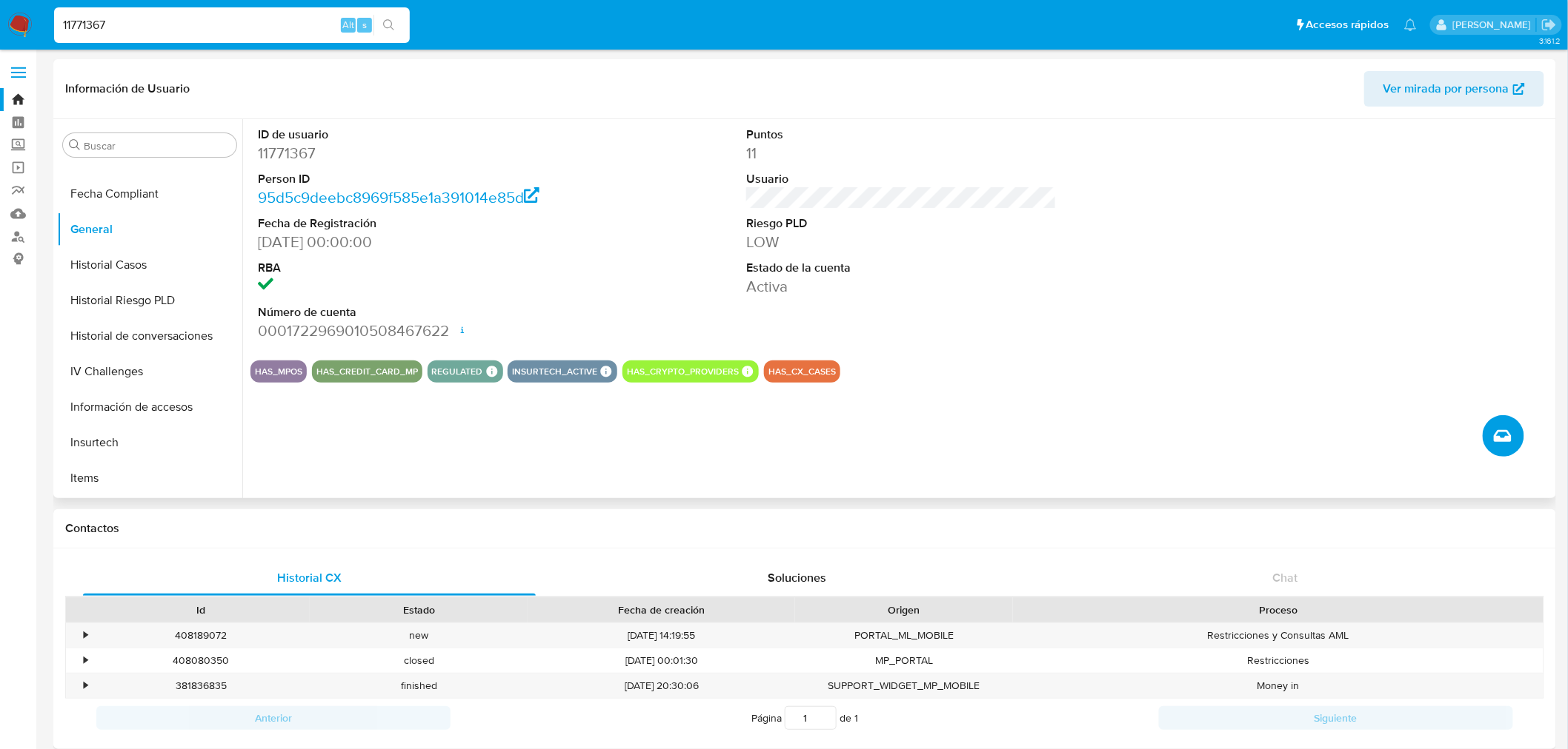
click at [1495, 444] on span "Crear caso manual" at bounding box center [1502, 436] width 18 height 18
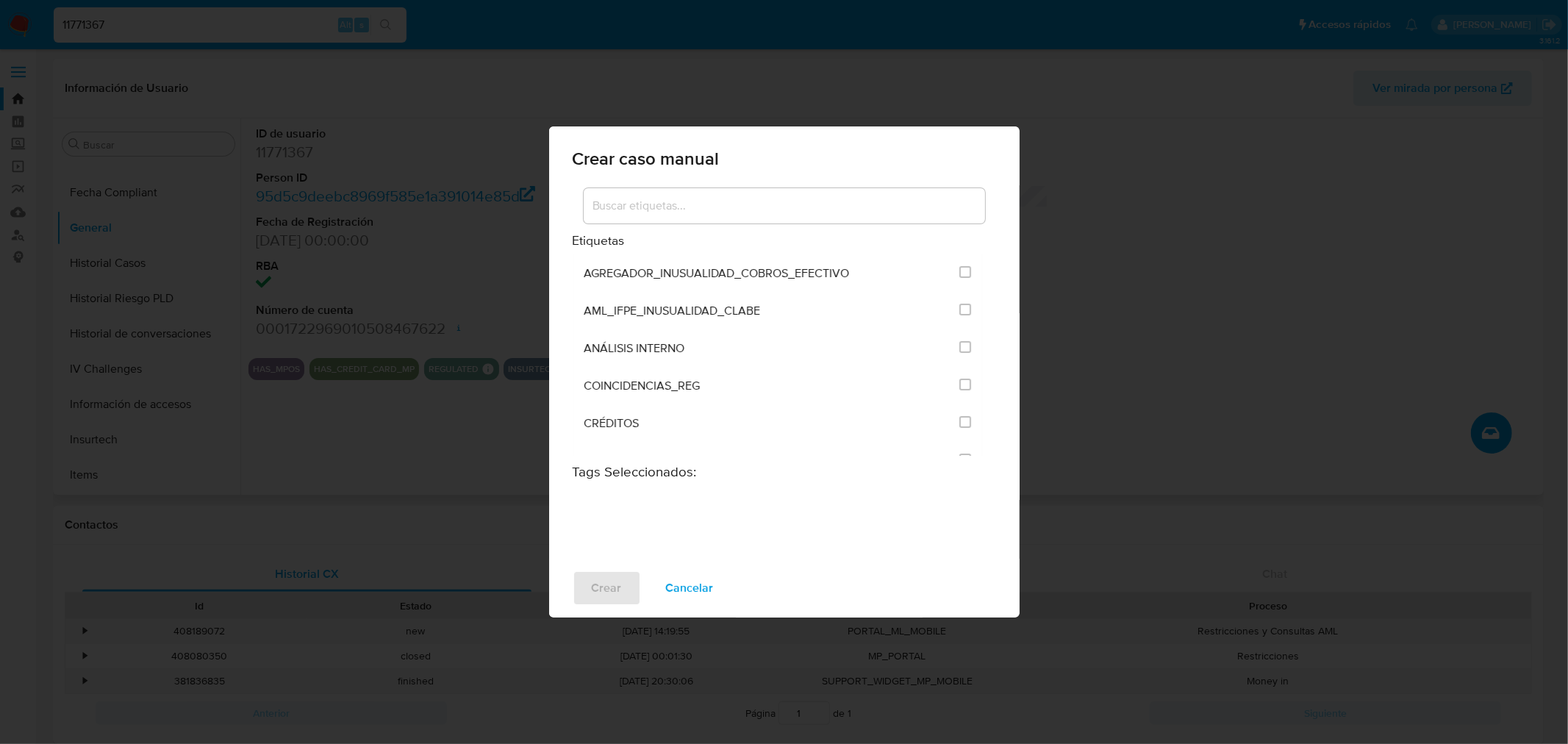
click at [703, 212] on input at bounding box center [784, 206] width 402 height 19
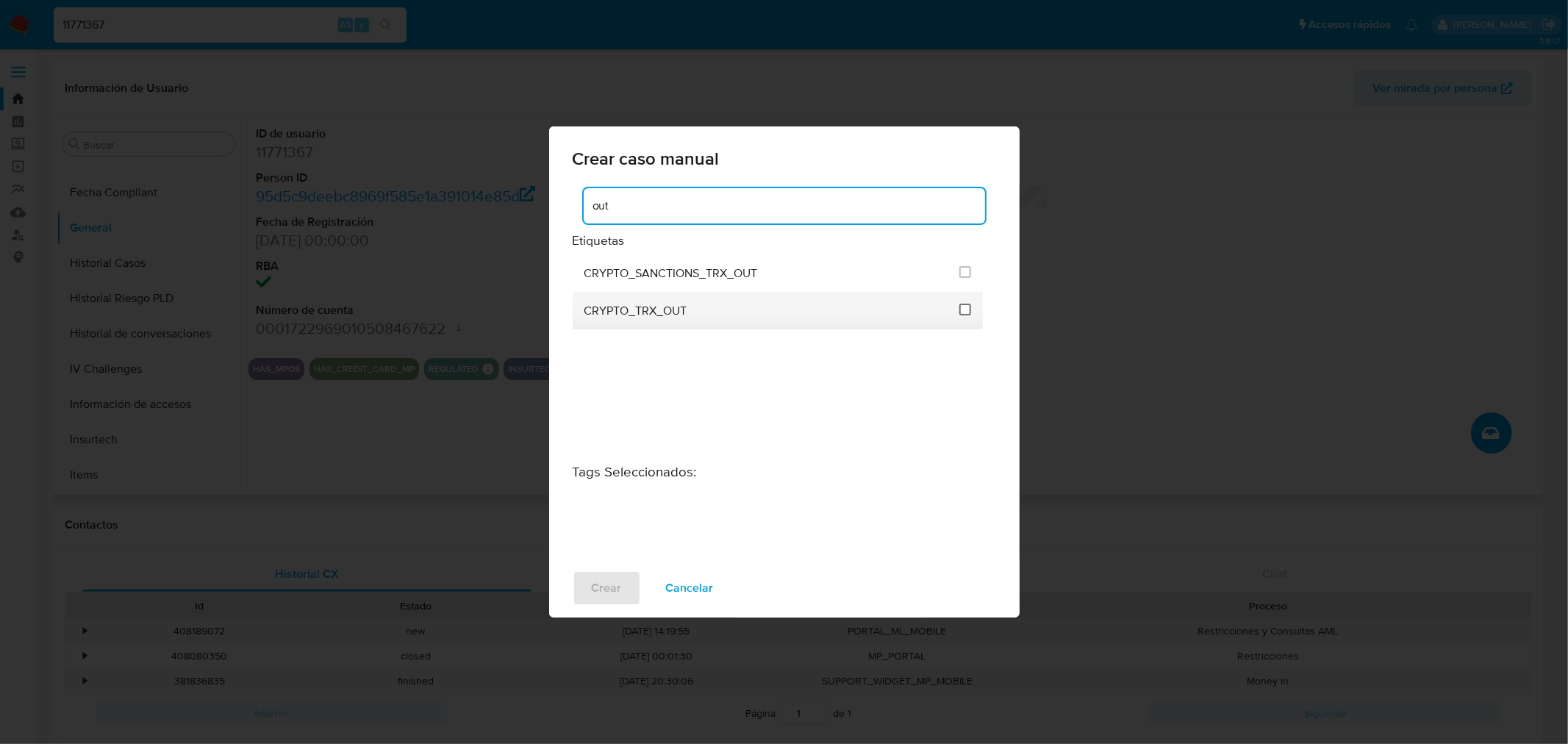
type input "out"
drag, startPoint x: 960, startPoint y: 310, endPoint x: 962, endPoint y: 320, distance: 10.2
click at [961, 310] on input "1963" at bounding box center [965, 310] width 12 height 12
checkbox input "true"
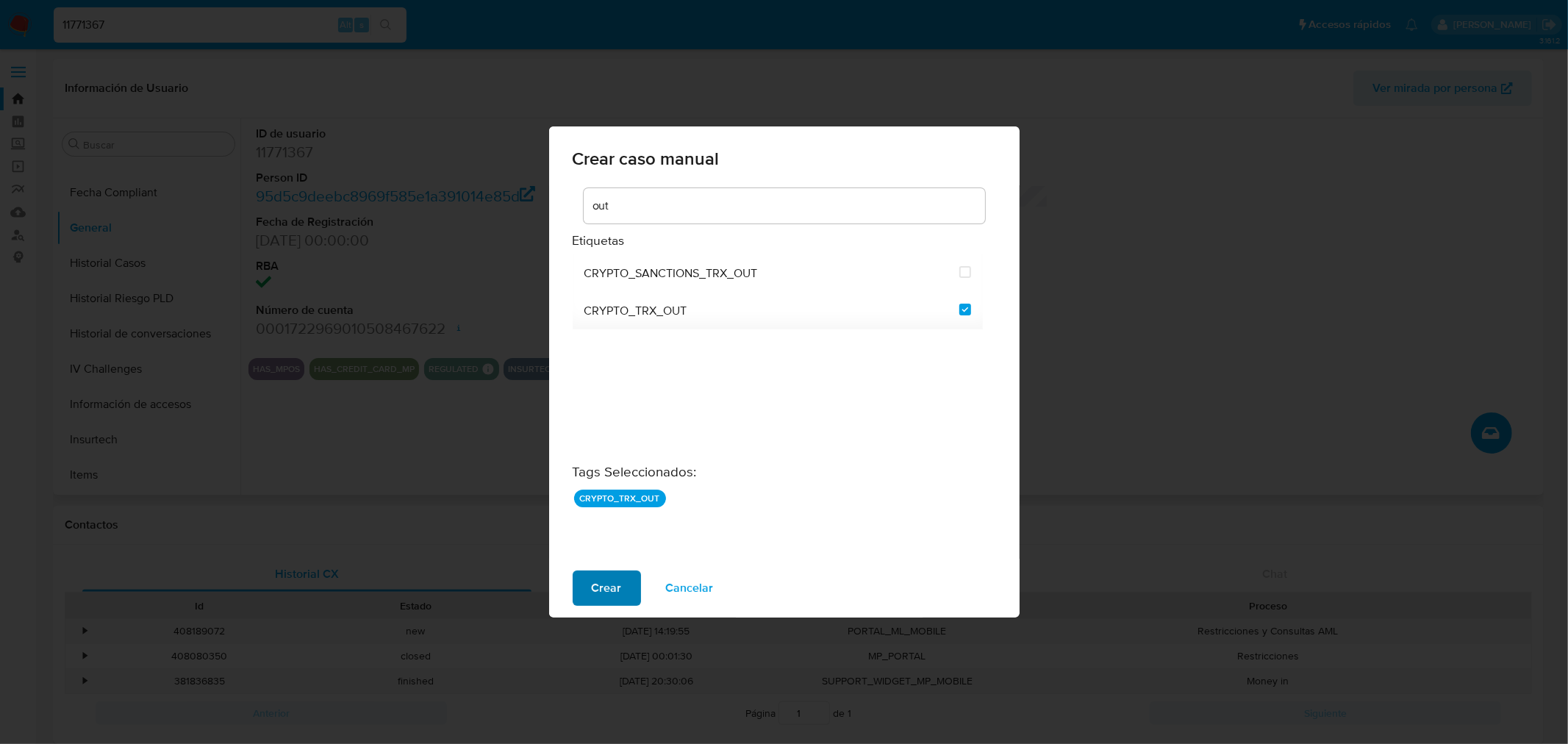
click at [601, 595] on span "Crear" at bounding box center [607, 588] width 30 height 32
checkbox input "false"
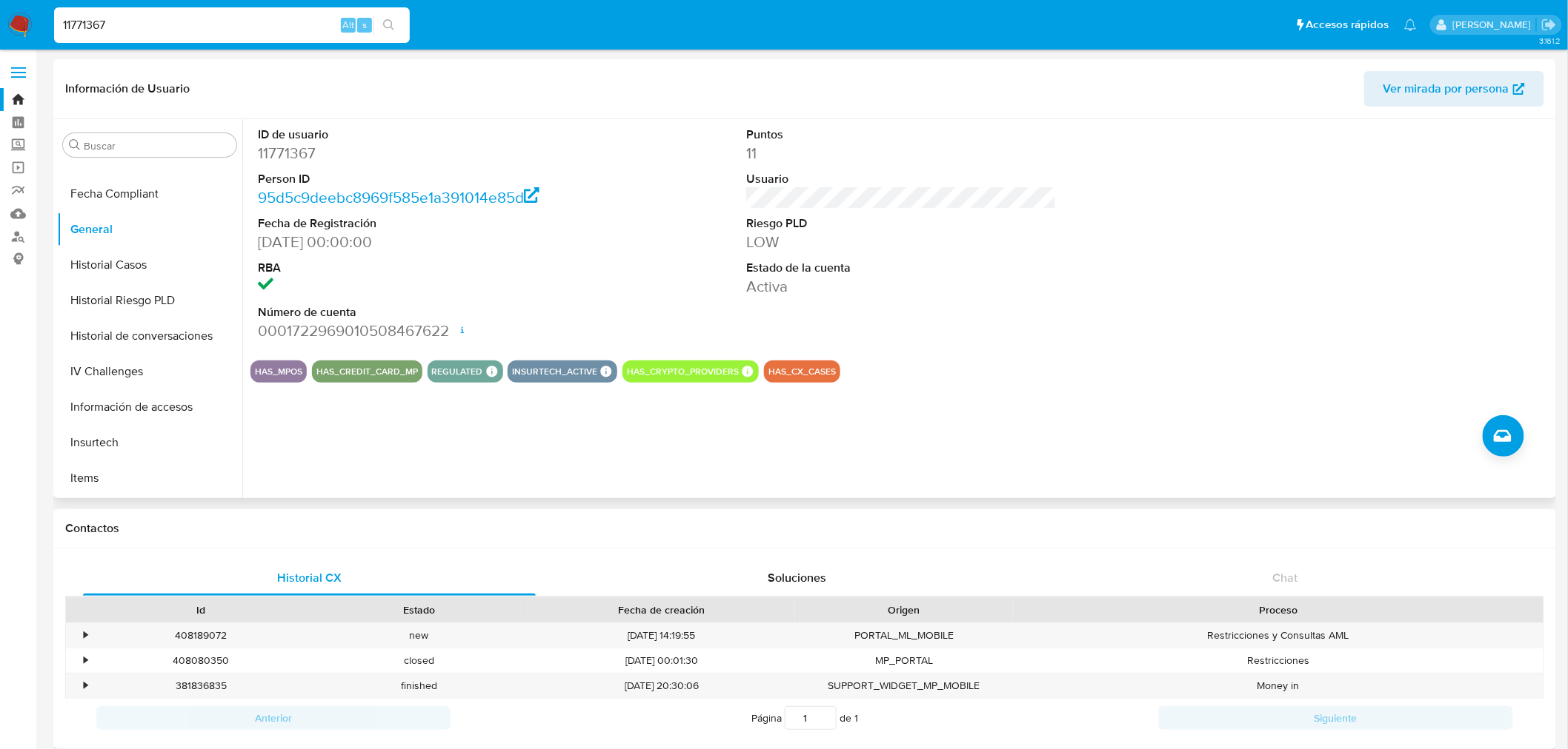
click at [99, 22] on input "11771367" at bounding box center [232, 25] width 356 height 20
paste input "27373233"
type input "1127373233"
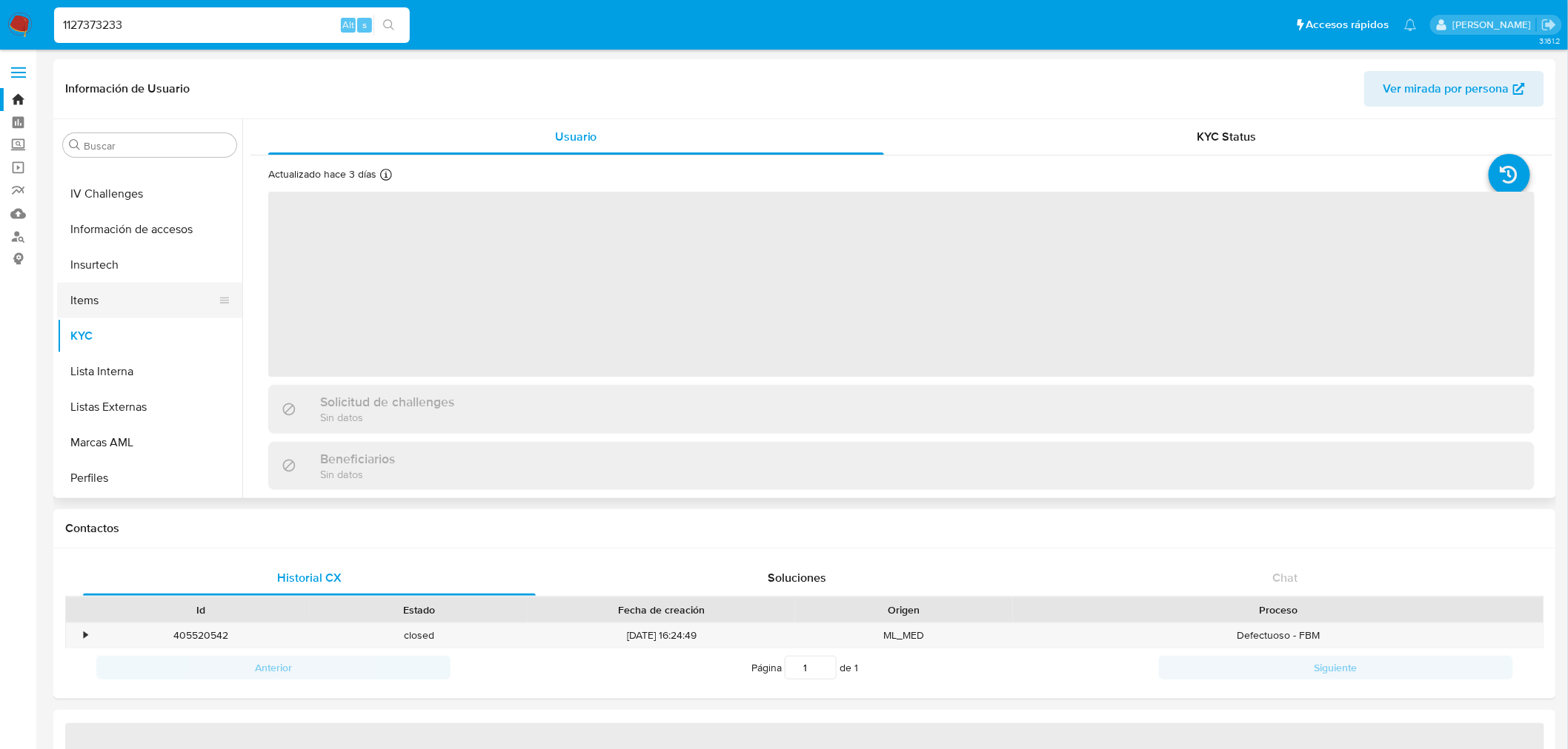
select select "10"
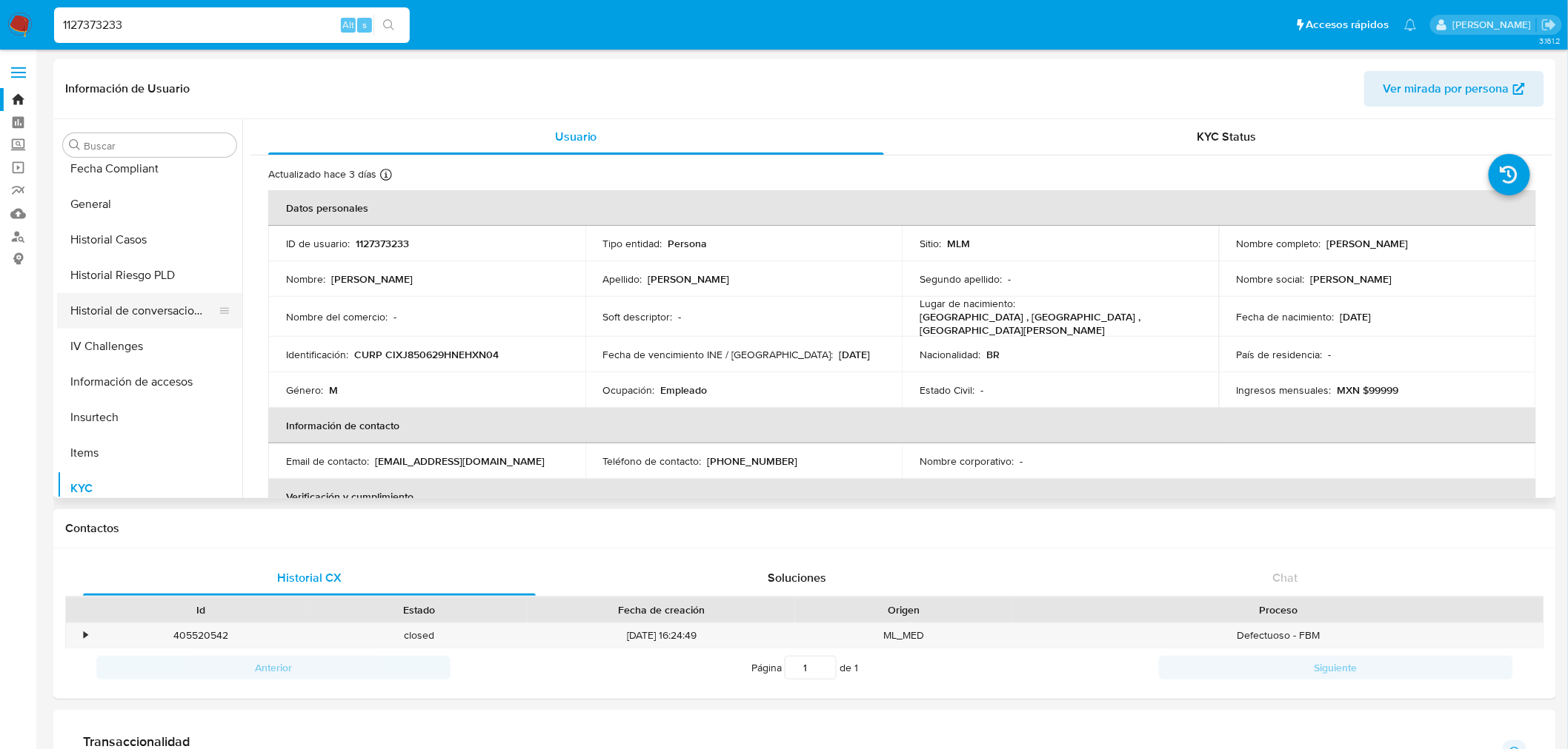
scroll to position [449, 0]
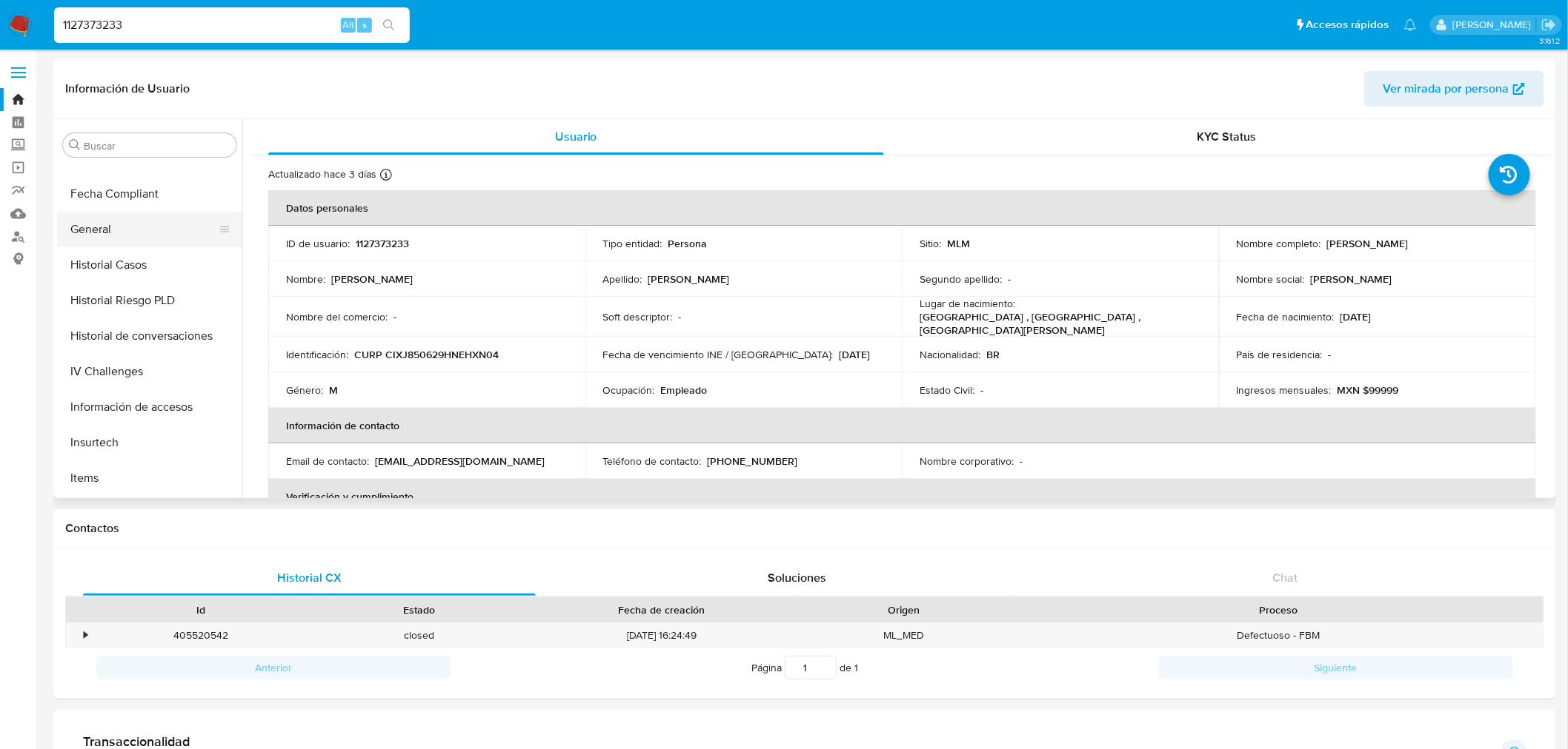
click at [122, 230] on button "General" at bounding box center [143, 230] width 173 height 35
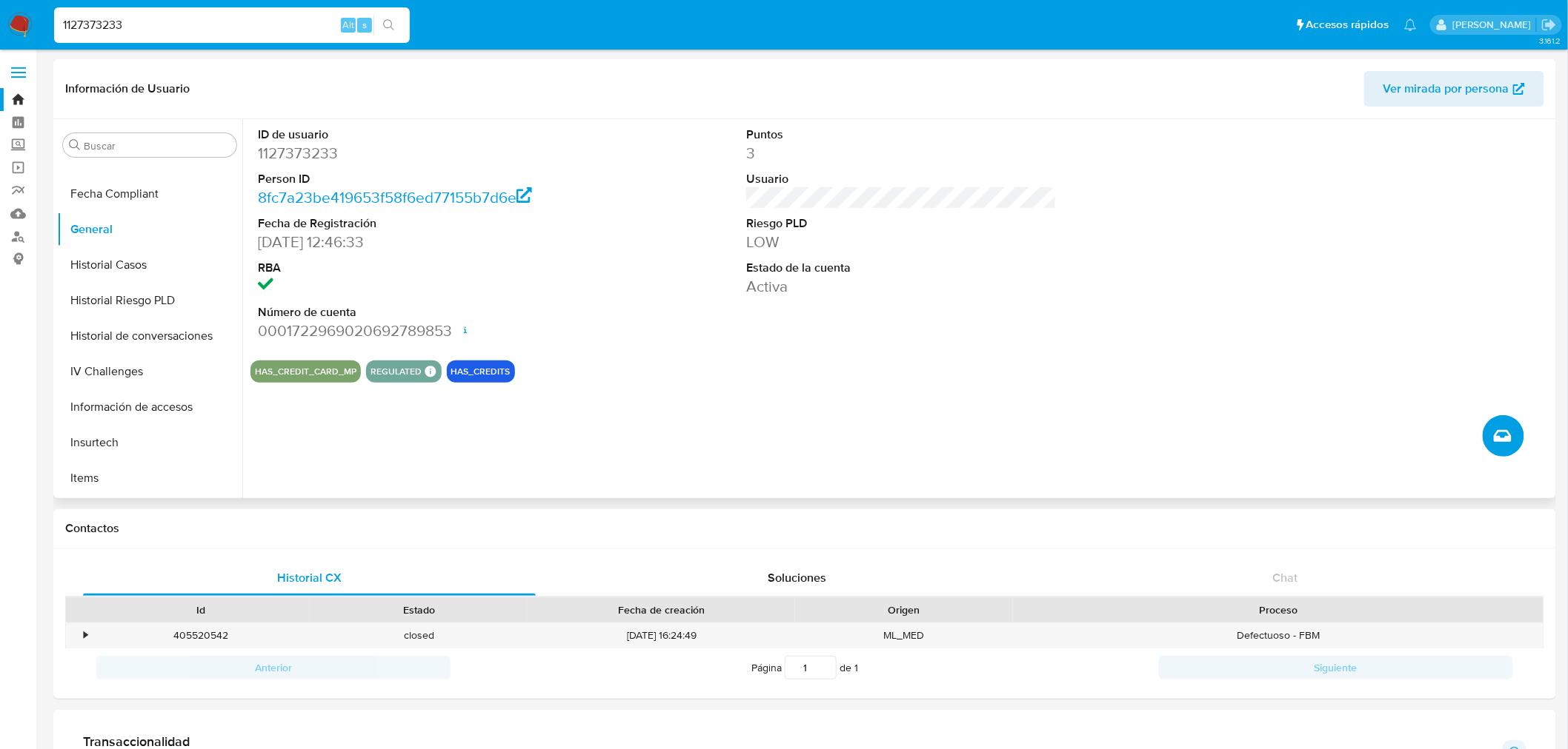
click at [1501, 443] on icon "Crear caso manual" at bounding box center [1502, 436] width 18 height 18
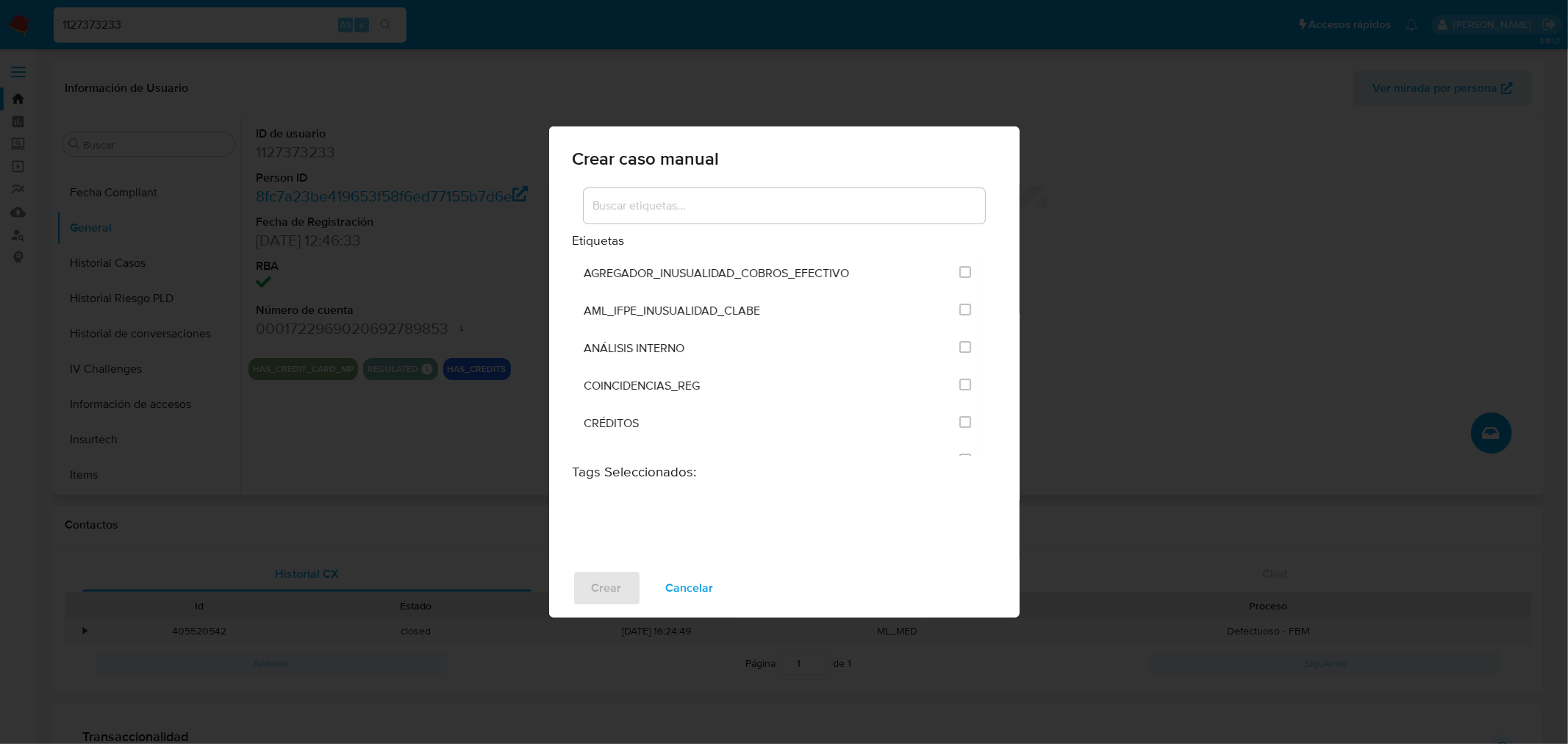
click at [721, 217] on div at bounding box center [784, 206] width 402 height 35
click at [711, 203] on input at bounding box center [784, 206] width 402 height 19
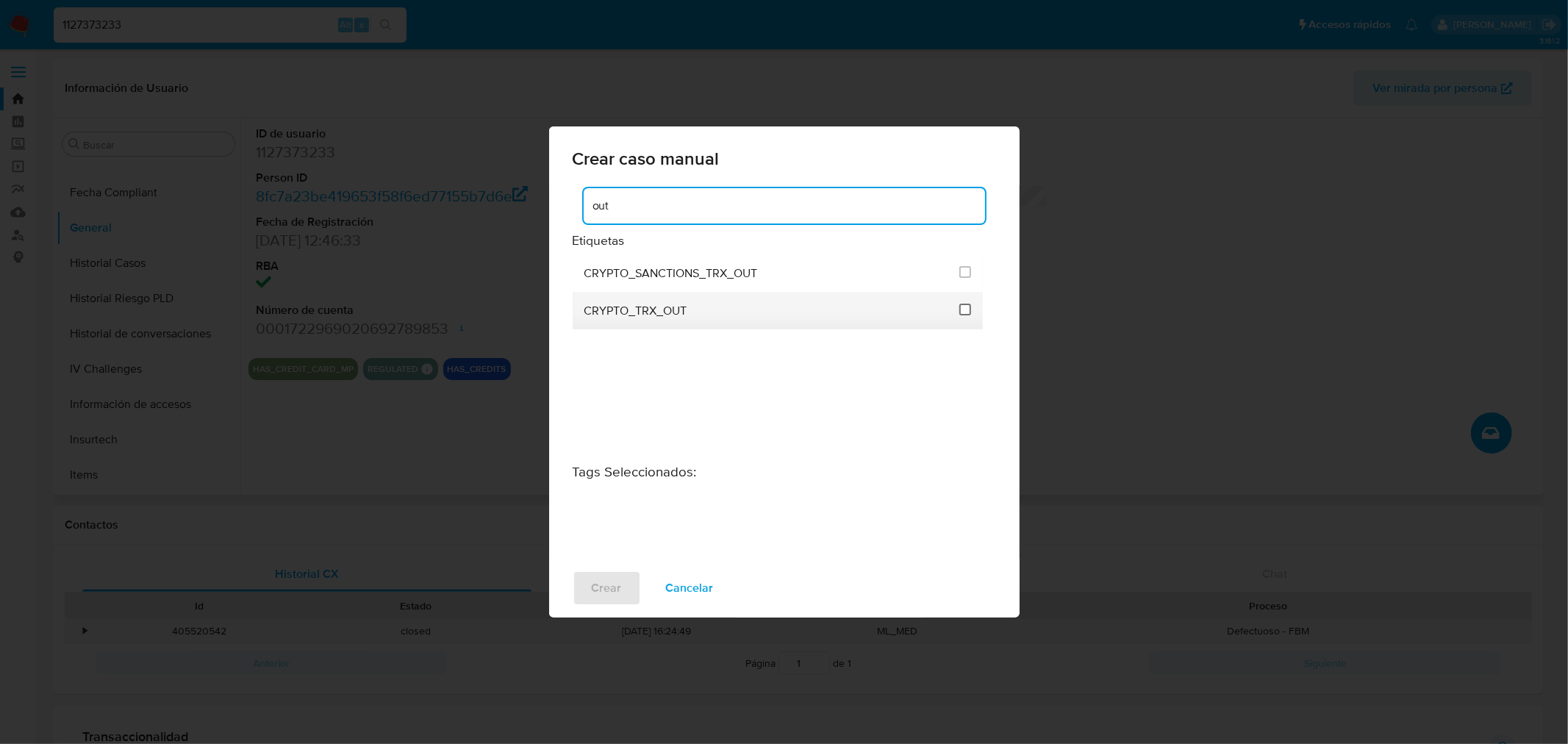
type input "out"
click at [965, 305] on input "1963" at bounding box center [965, 310] width 12 height 12
checkbox input "true"
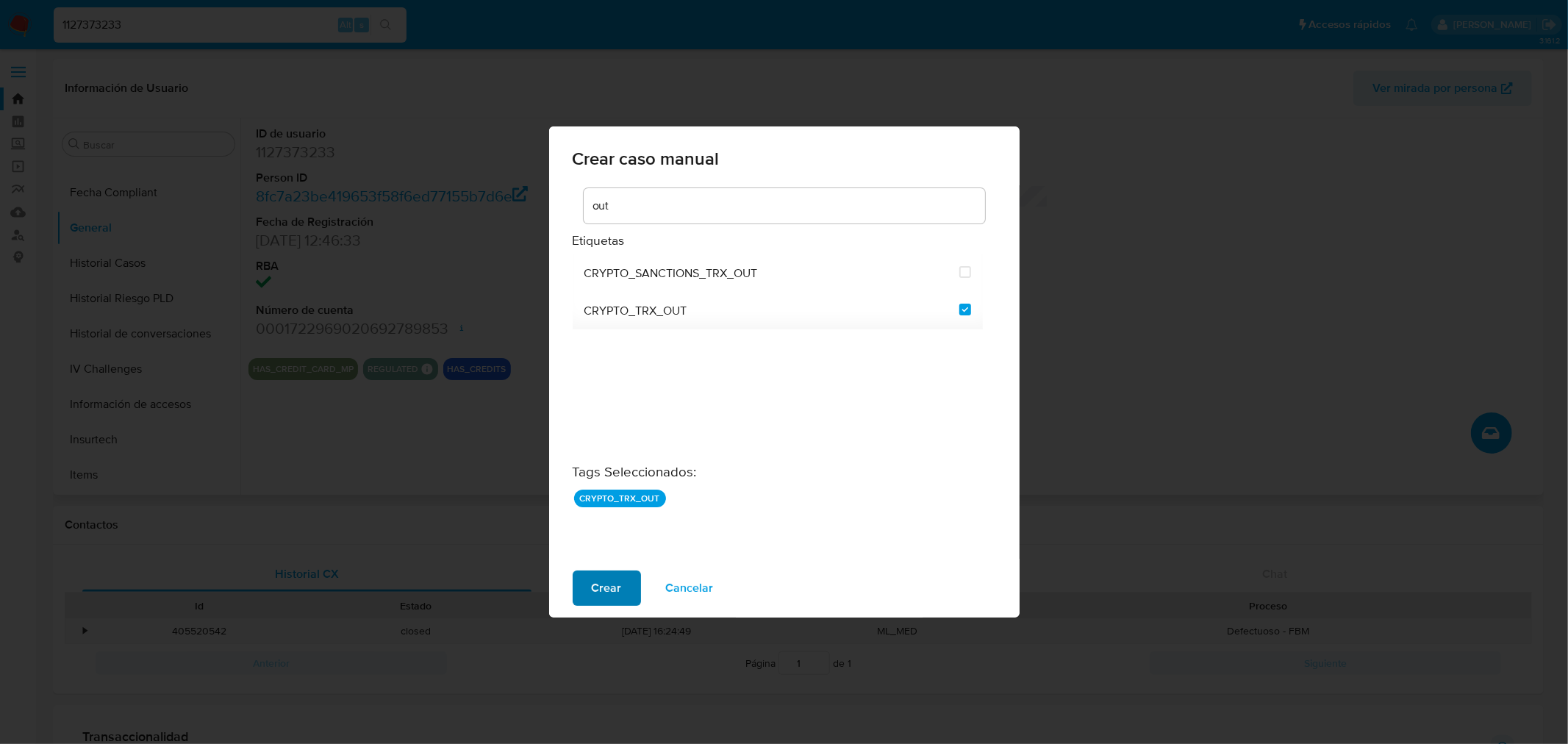
click at [598, 590] on span "Crear" at bounding box center [607, 588] width 30 height 32
checkbox input "false"
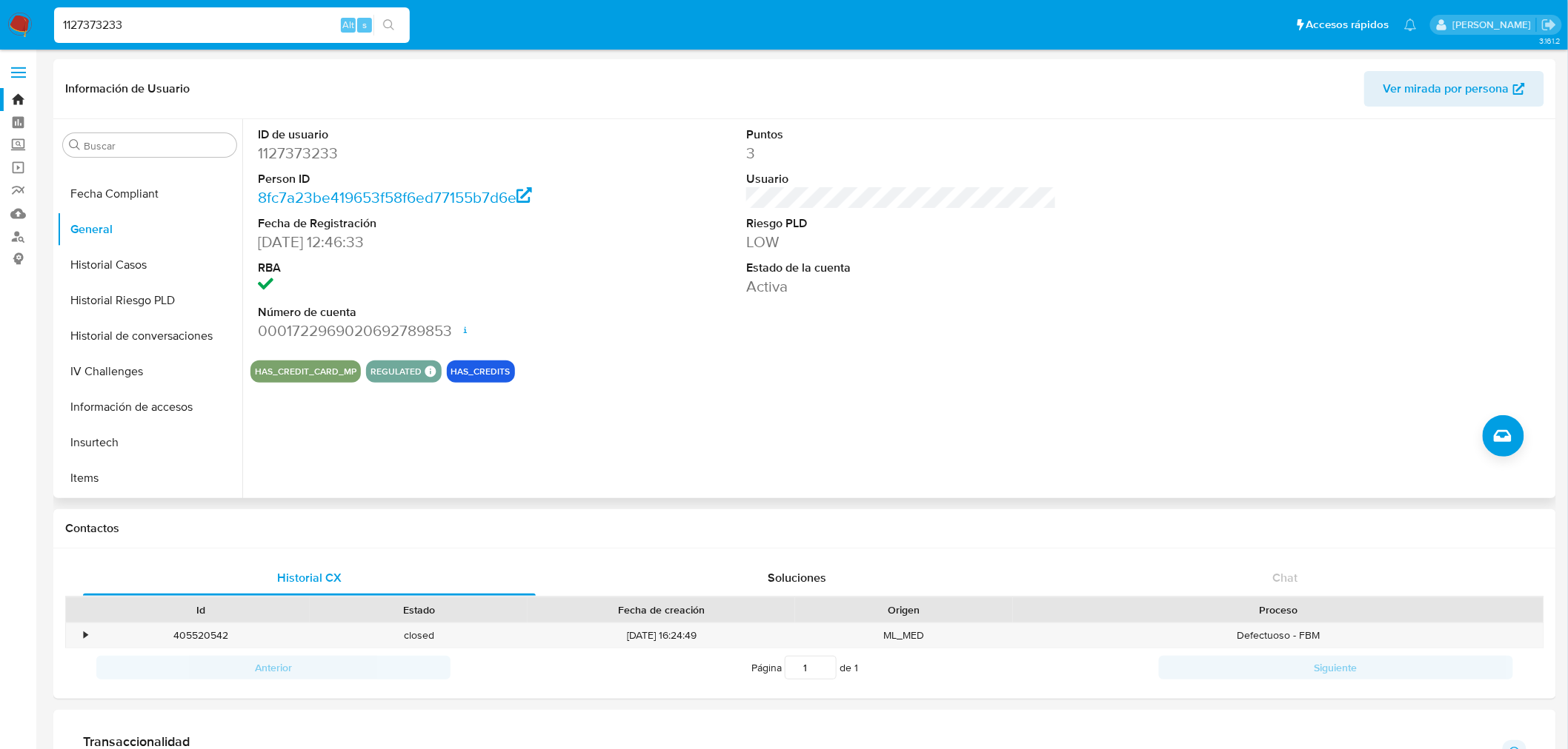
click at [108, 24] on input "1127373233" at bounding box center [232, 25] width 356 height 20
paste input "2197614359"
type input "2197614359"
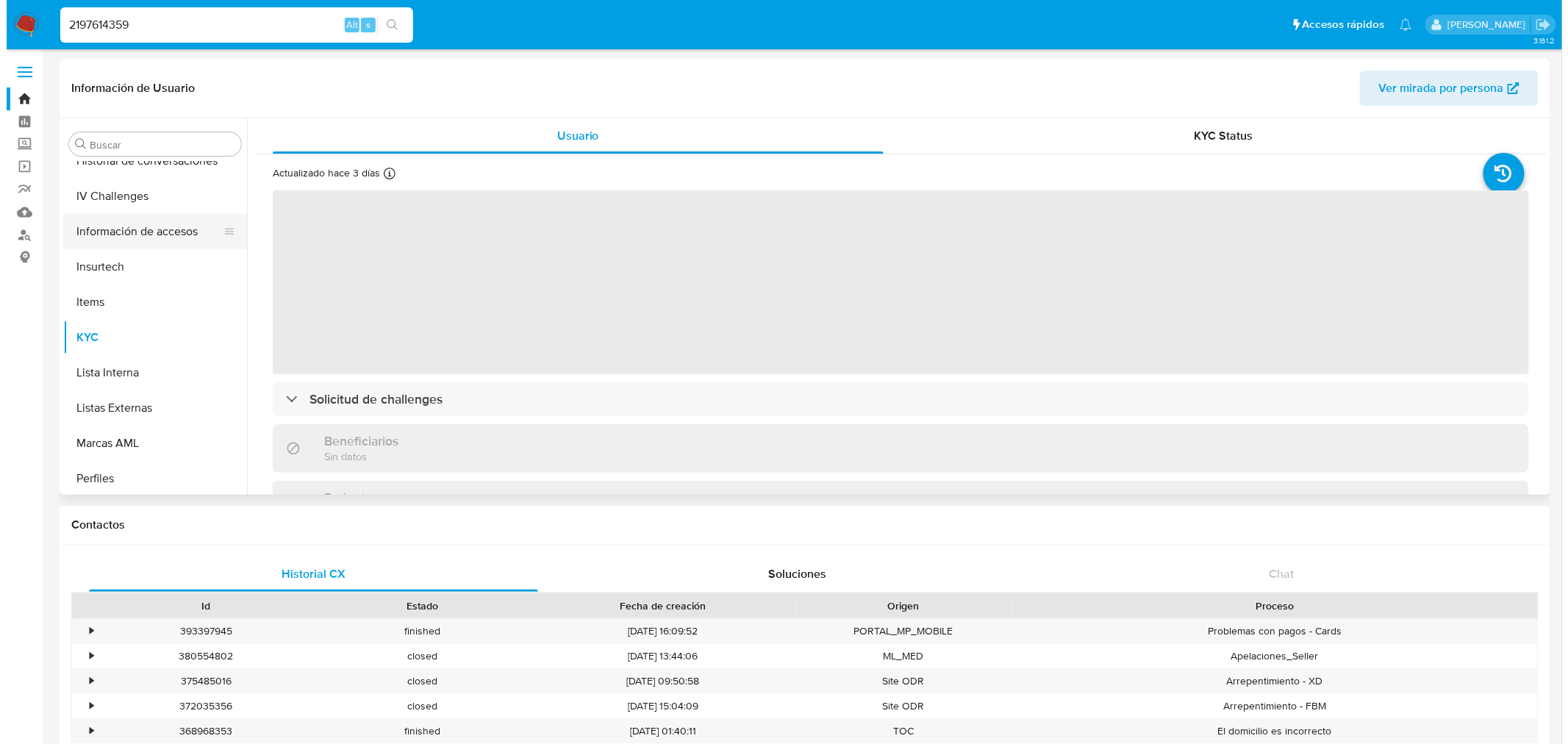
scroll to position [446, 0]
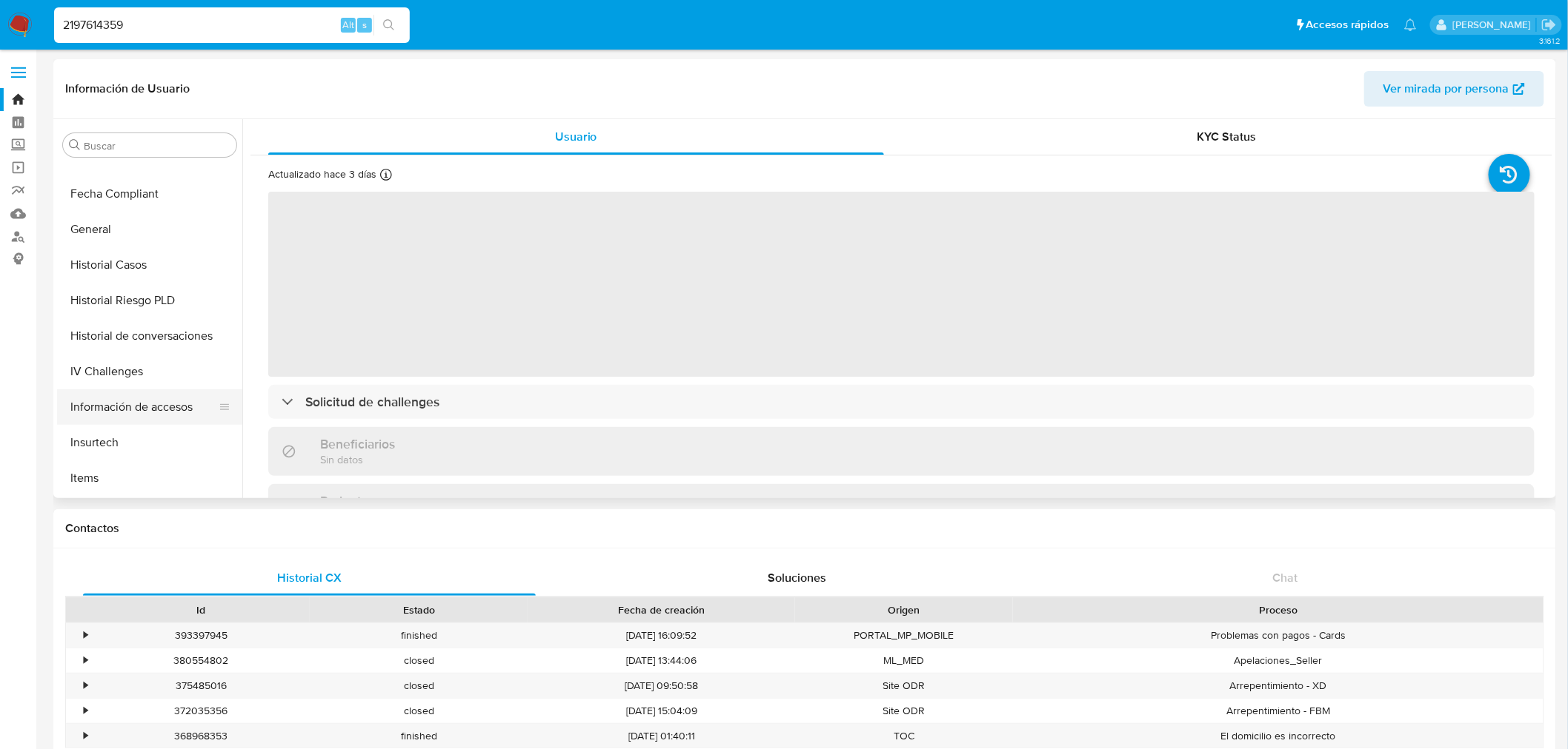
select select "10"
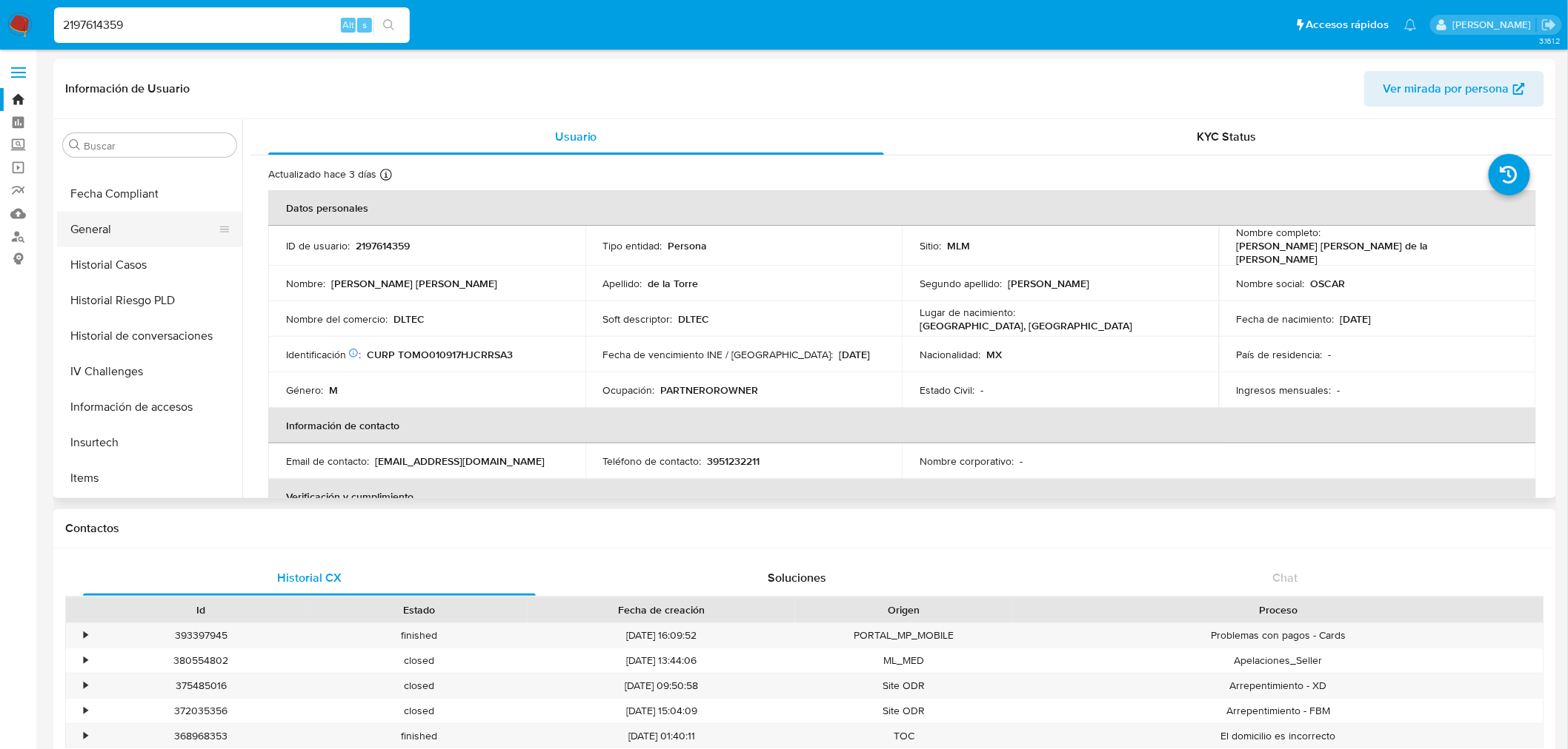
click at [100, 228] on button "General" at bounding box center [143, 230] width 173 height 35
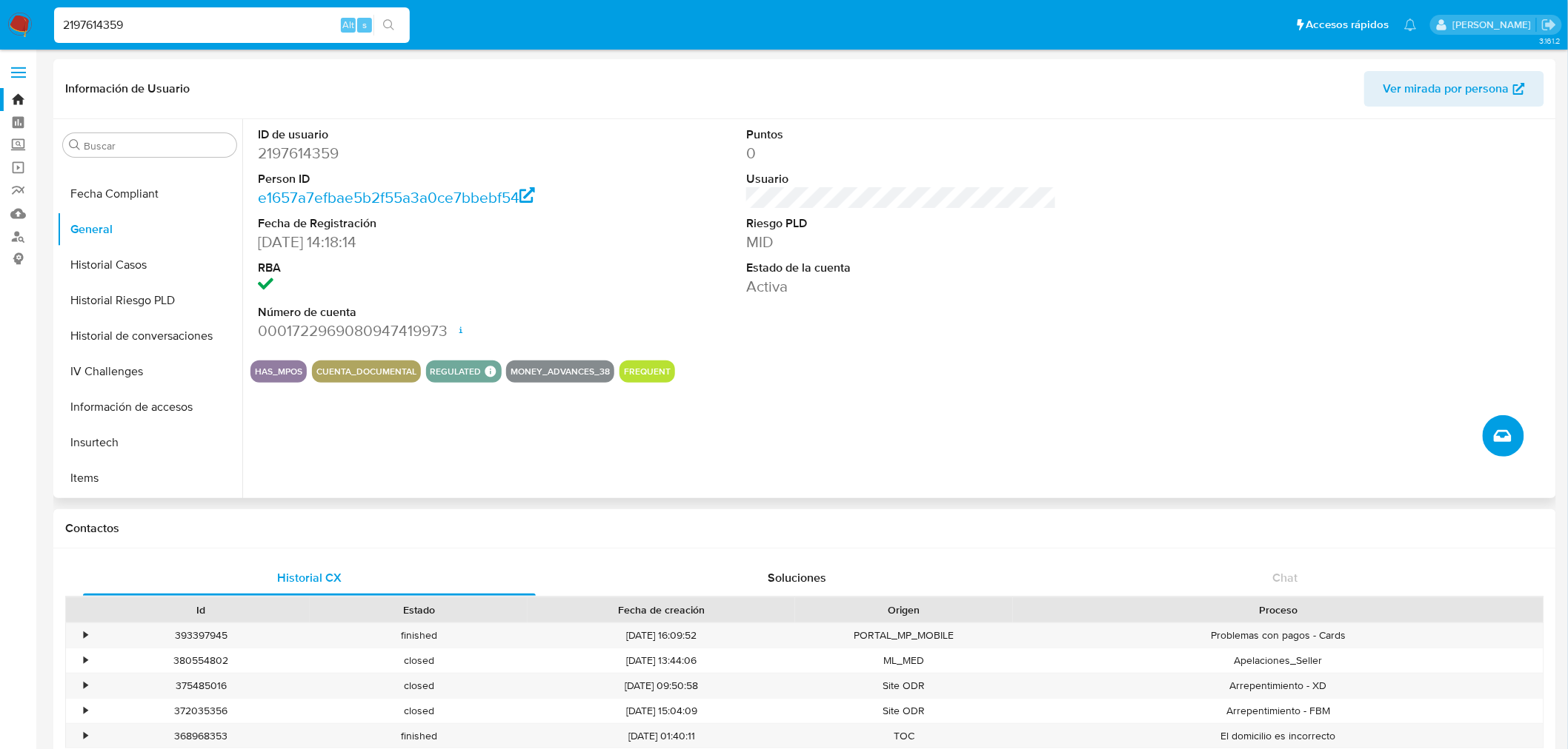
click at [1503, 437] on icon "Crear caso manual" at bounding box center [1502, 436] width 18 height 18
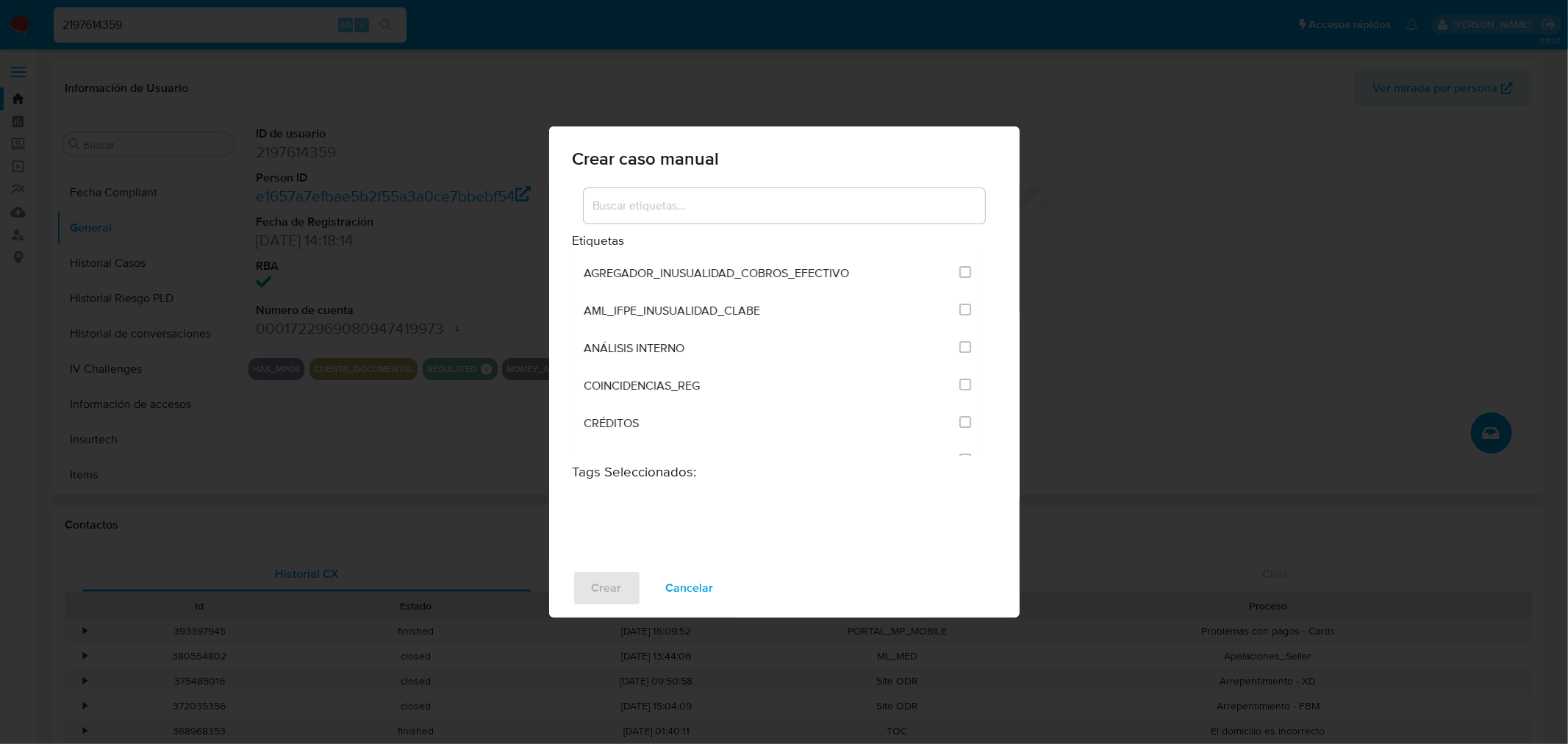
click at [738, 211] on input at bounding box center [784, 206] width 402 height 19
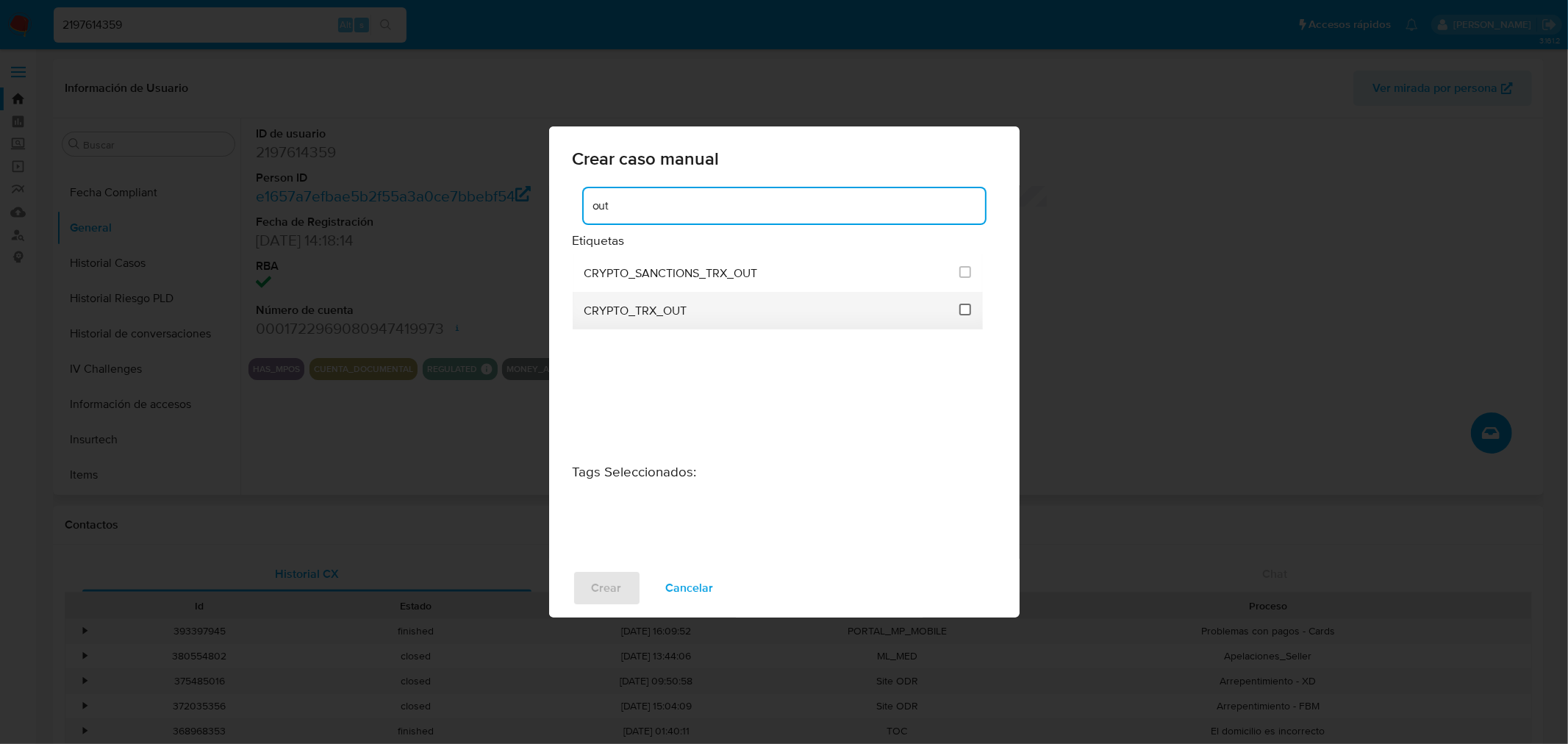
type input "out"
click at [966, 305] on input "1963" at bounding box center [965, 310] width 12 height 12
checkbox input "true"
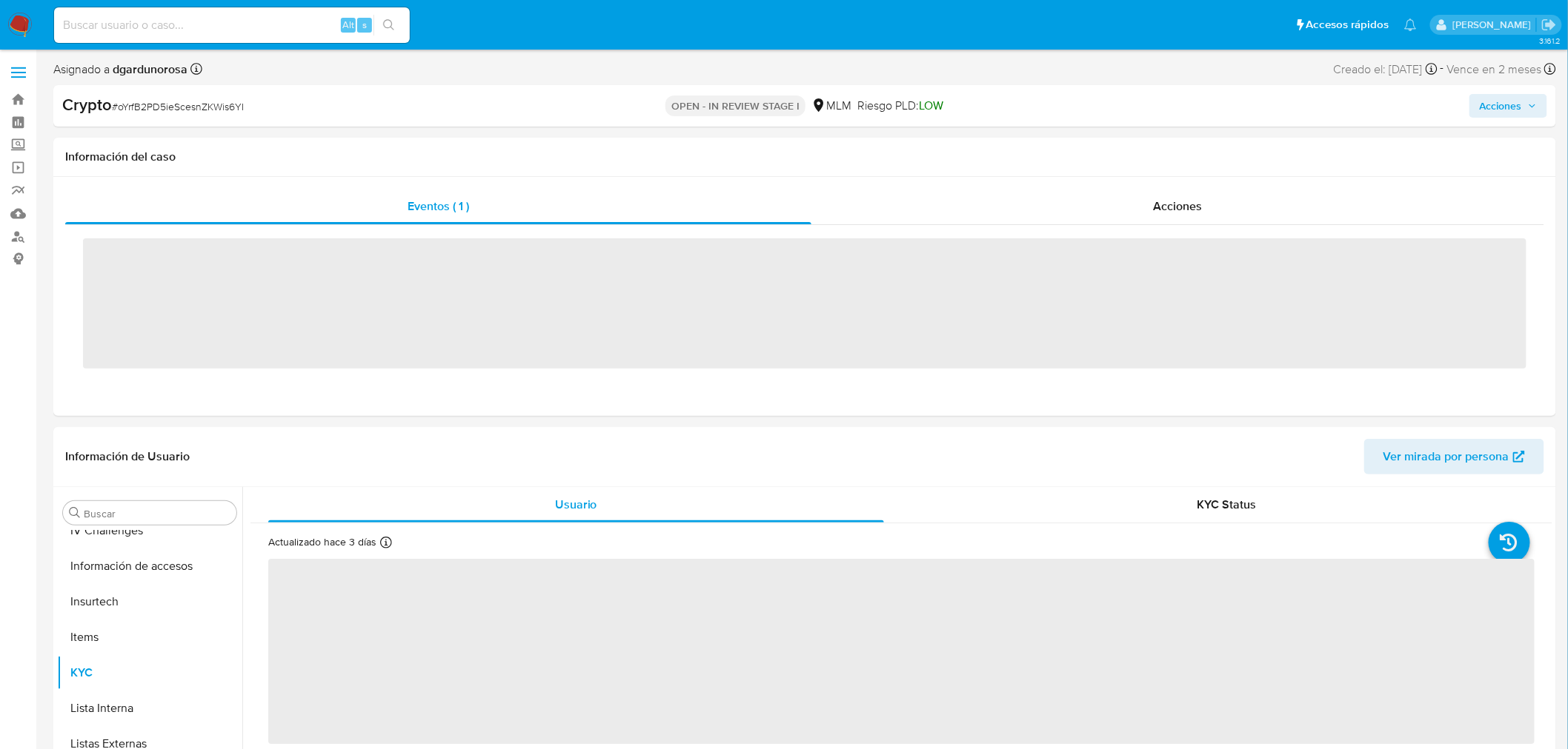
scroll to position [696, 0]
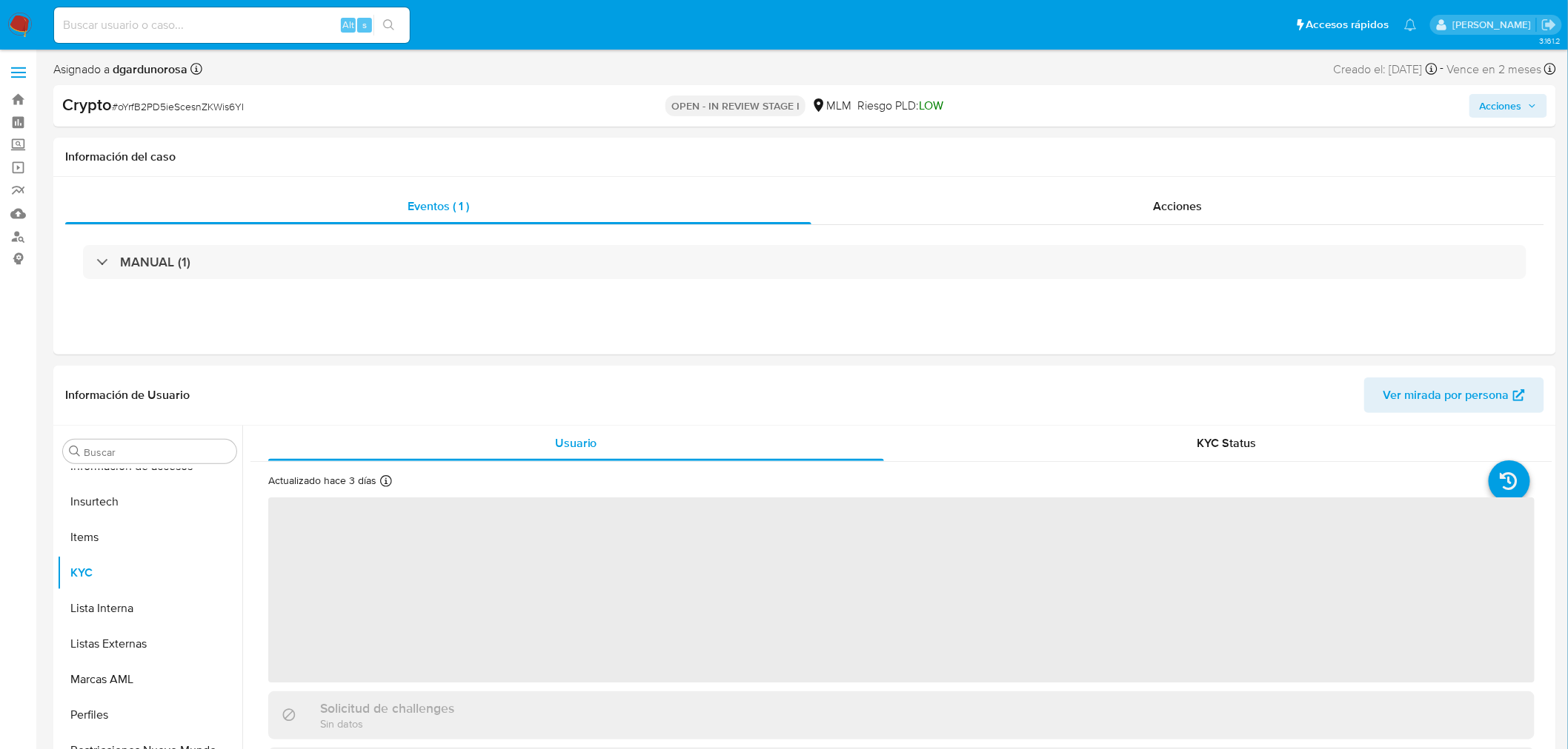
click at [193, 104] on span "# oYrfB2PD5ieScesnZKWis6YI" at bounding box center [177, 106] width 132 height 15
select select "10"
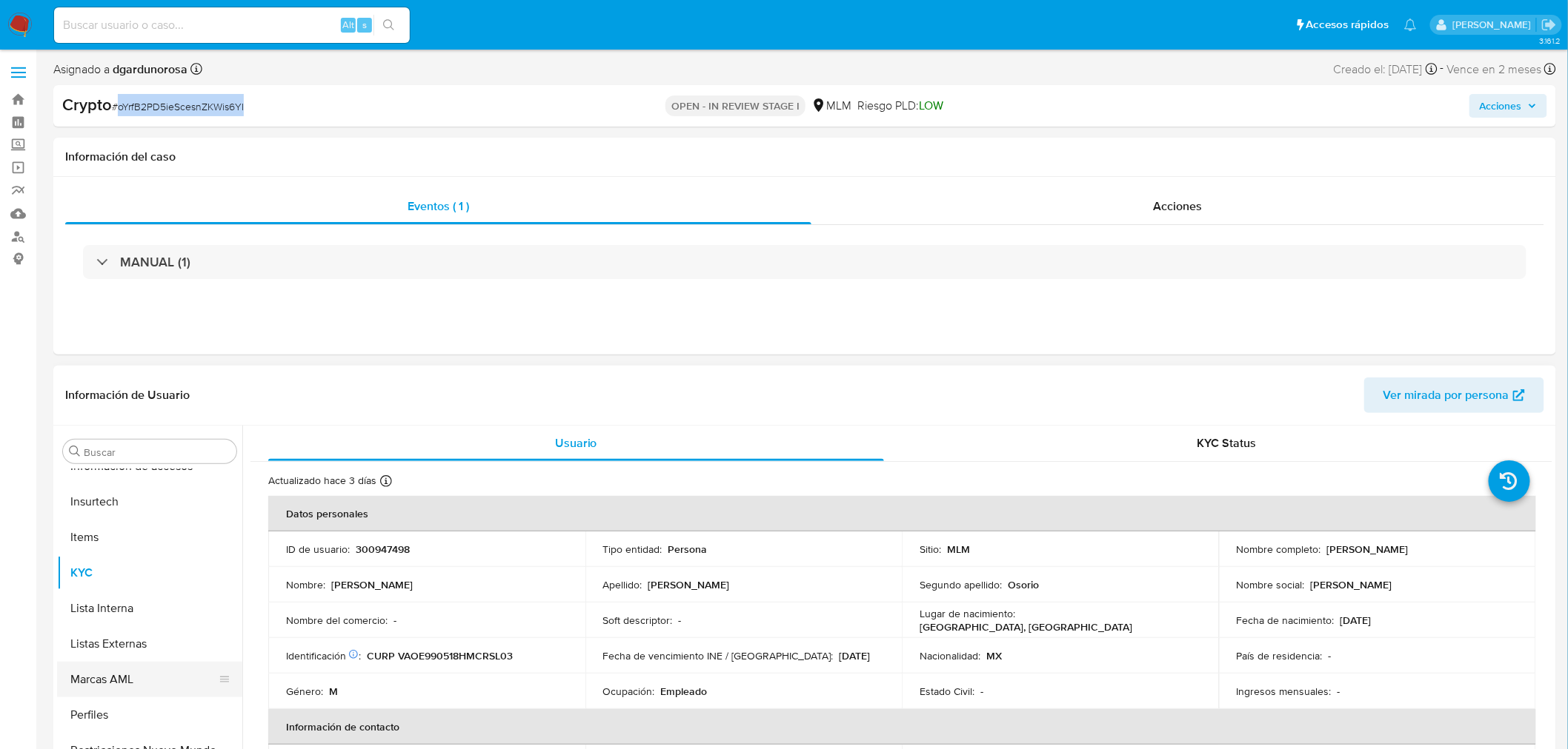
copy span "oYrfB2PD5ieScesnZKWis6YI"
click at [1531, 107] on icon "button" at bounding box center [1532, 106] width 9 height 9
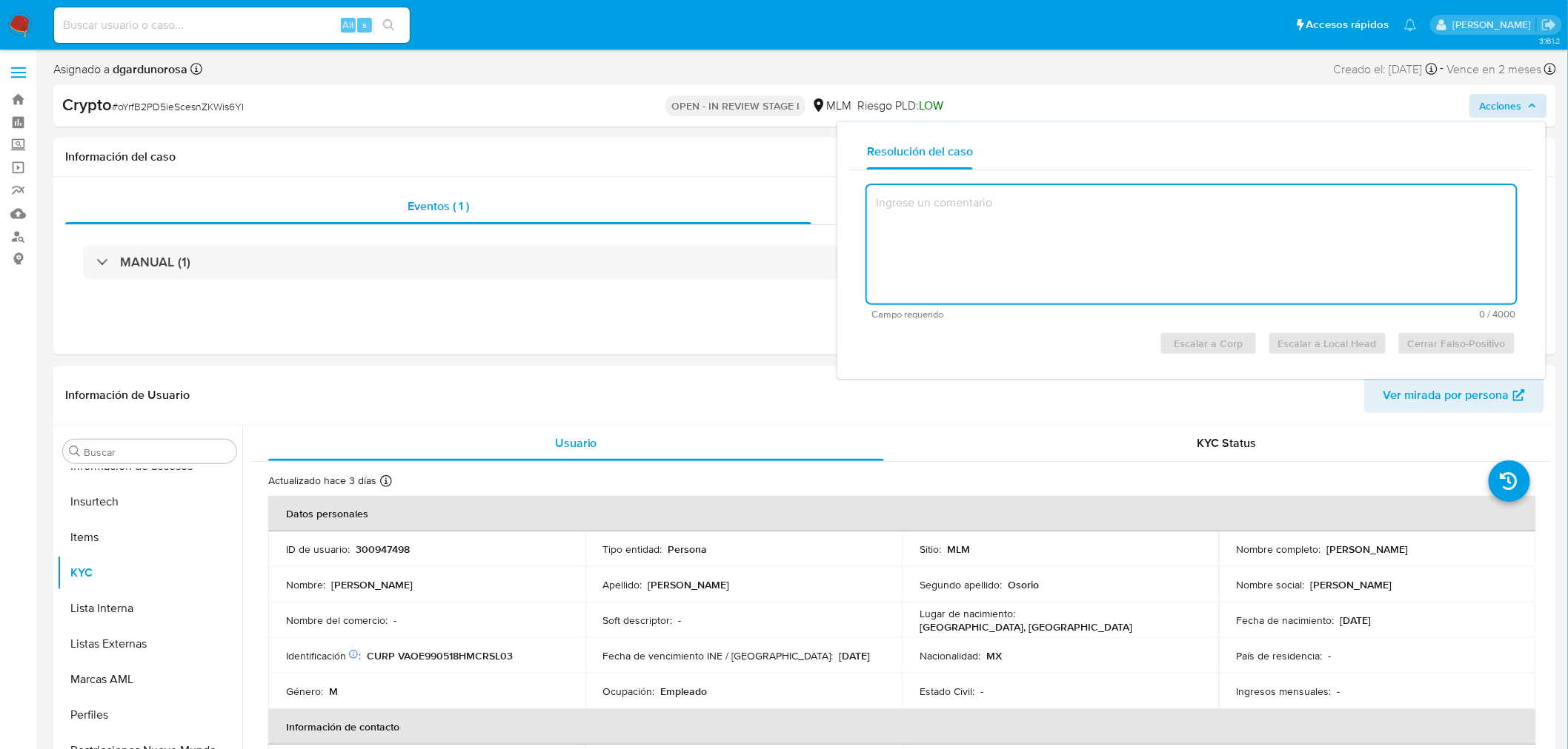
click at [1009, 207] on textarea at bounding box center [1190, 243] width 649 height 118
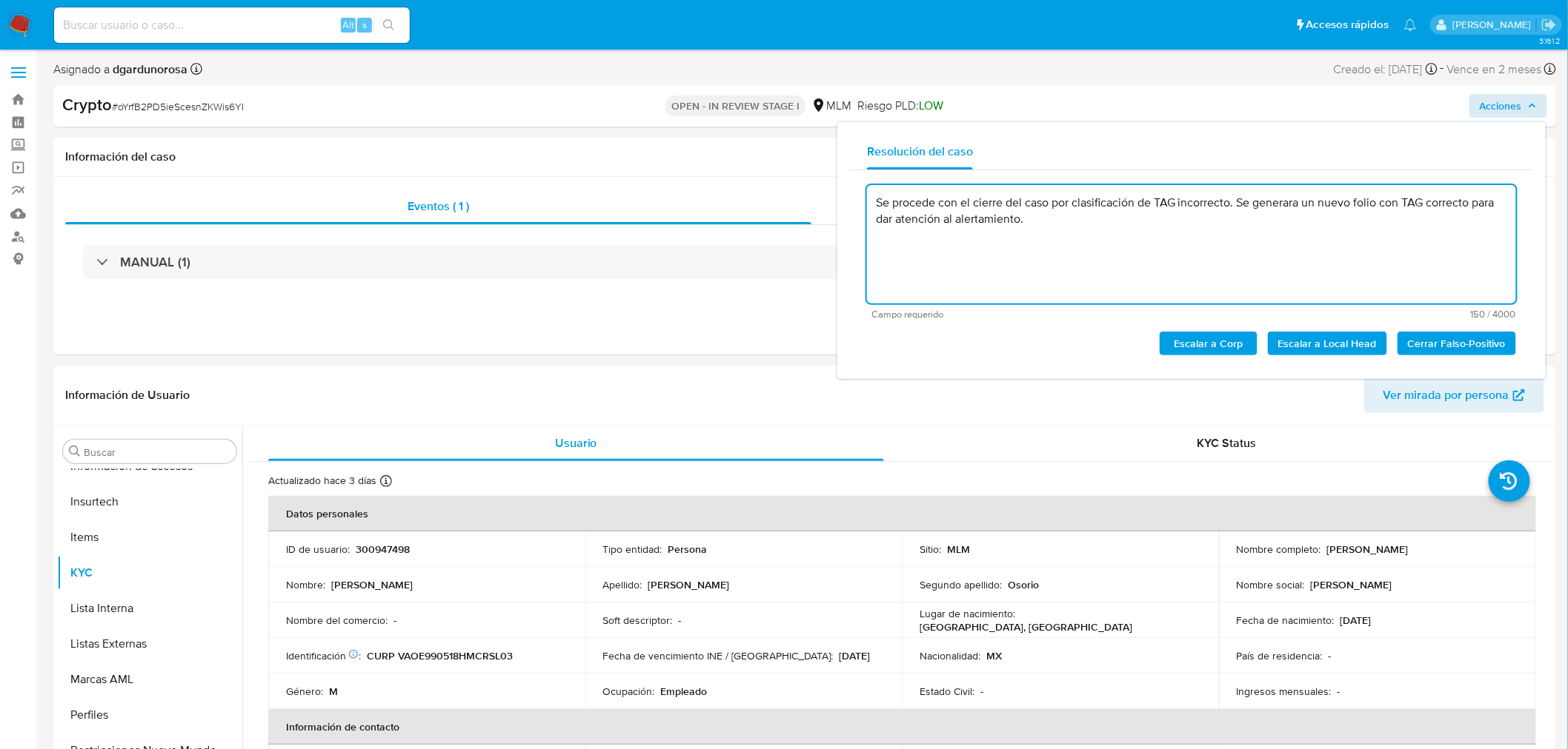
click at [1420, 343] on span "Cerrar Falso-Positivo" at bounding box center [1456, 343] width 98 height 21
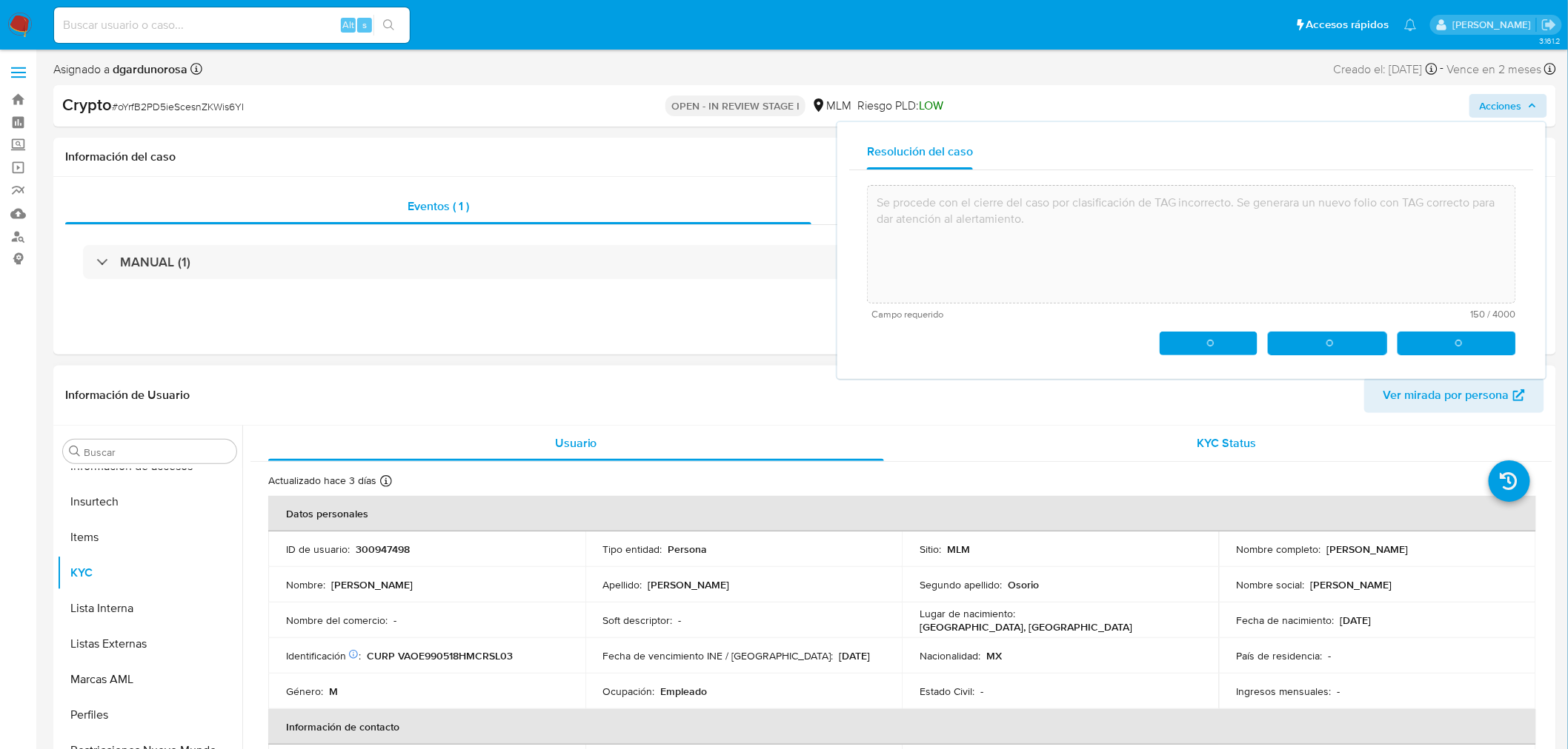
type textarea "Se procede con el cierre del caso por clasificación de TAG incorrecto. Se gener…"
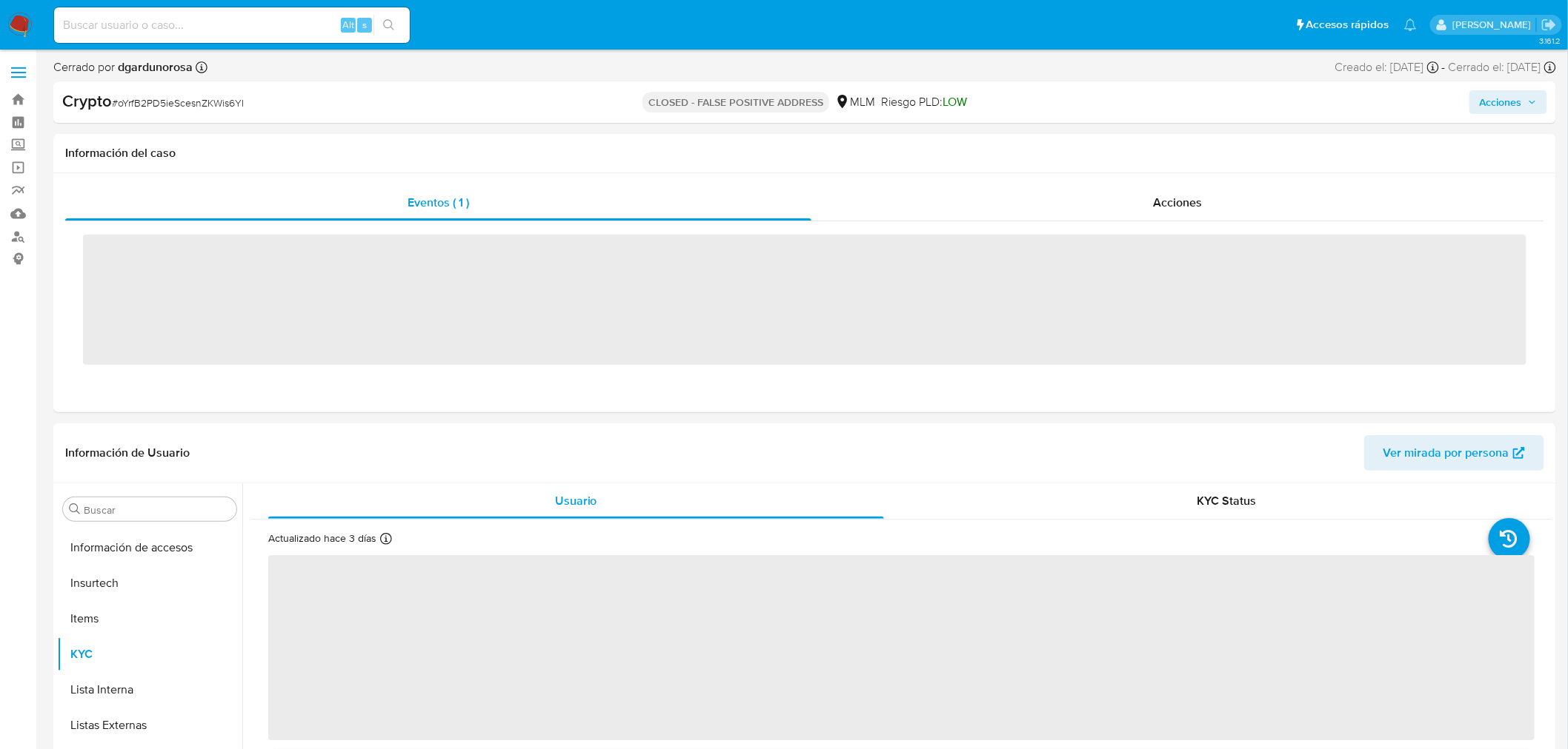
scroll to position [696, 0]
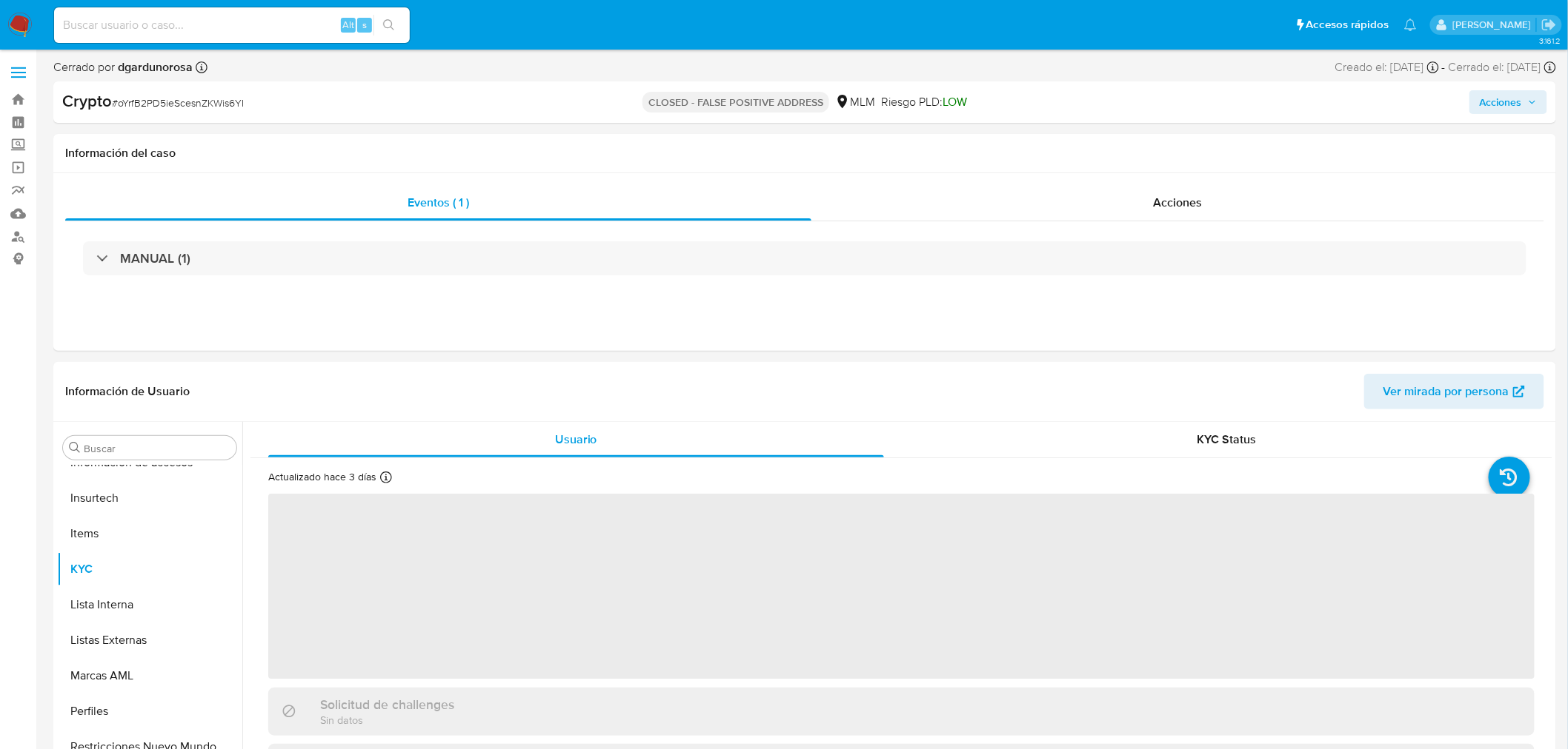
select select "10"
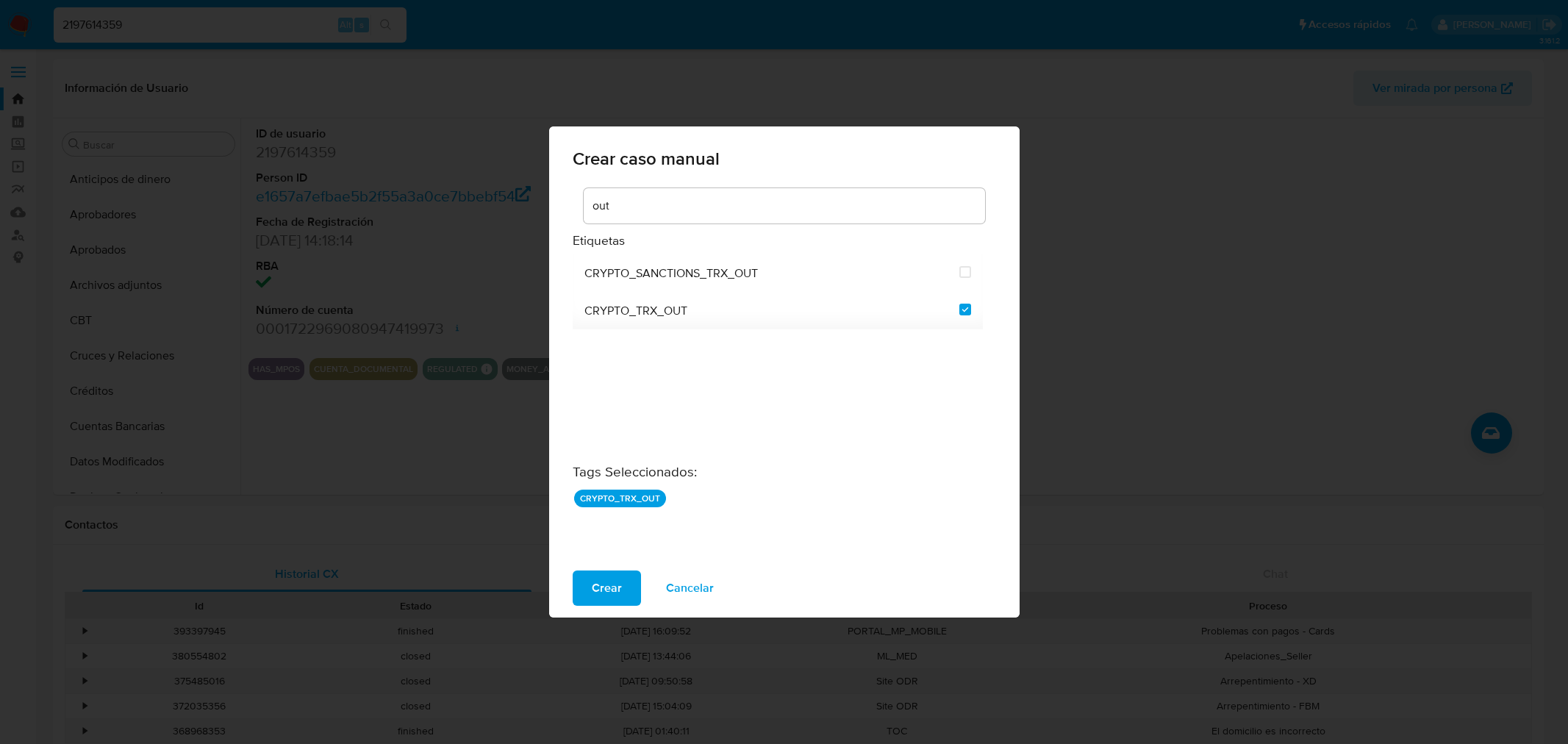
select select "10"
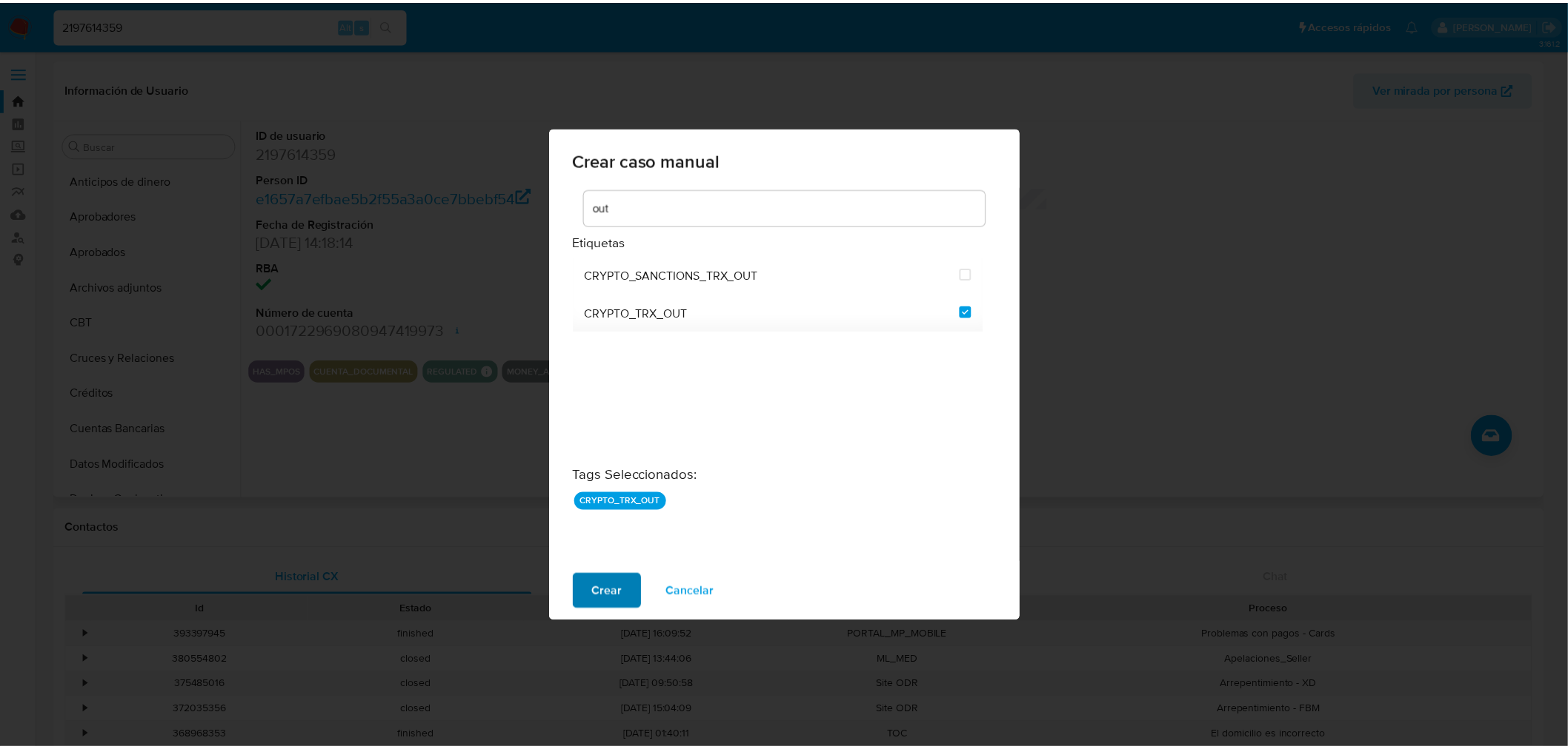
scroll to position [449, 0]
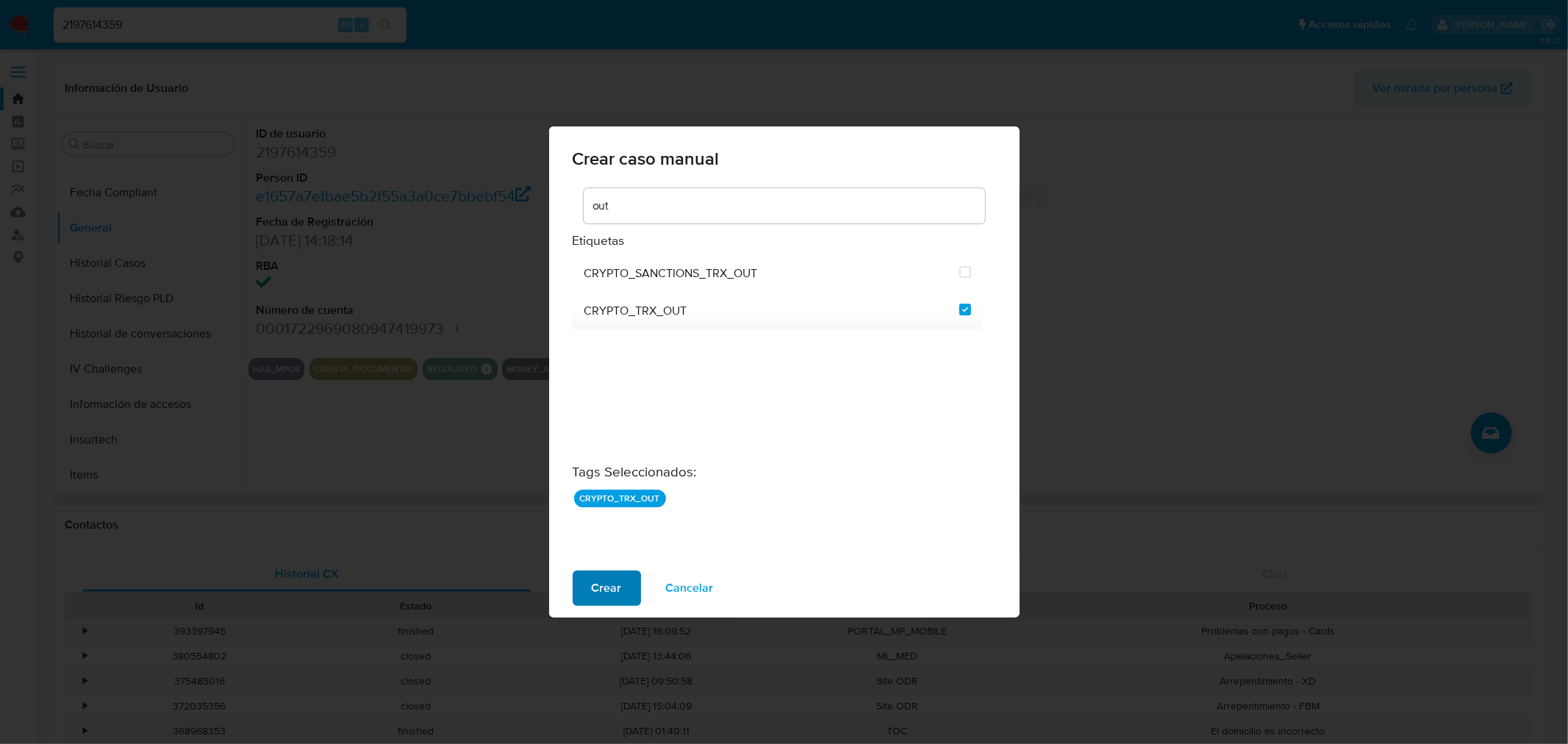
click at [589, 590] on button "Crear" at bounding box center [607, 589] width 68 height 35
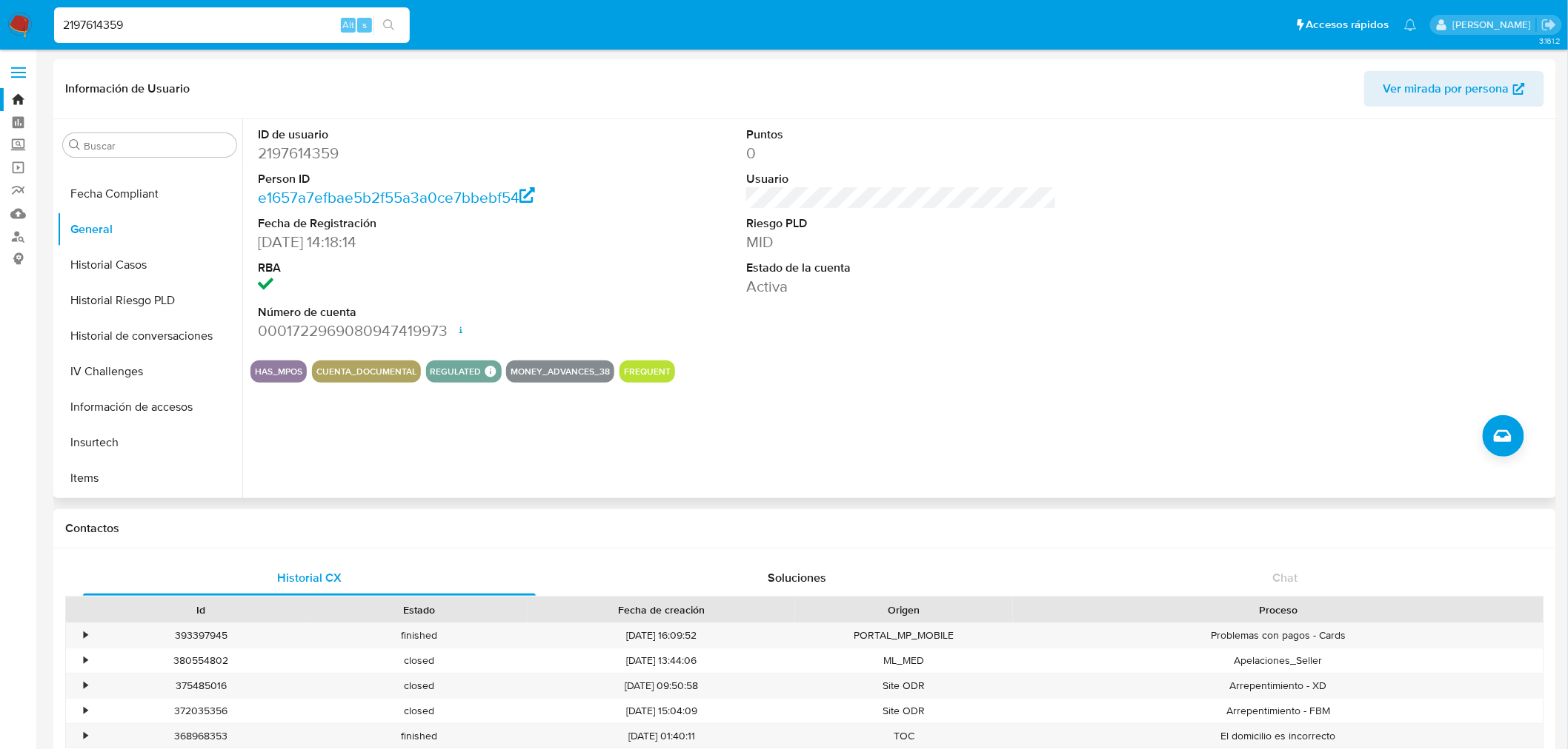
click at [15, 22] on img at bounding box center [21, 25] width 25 height 25
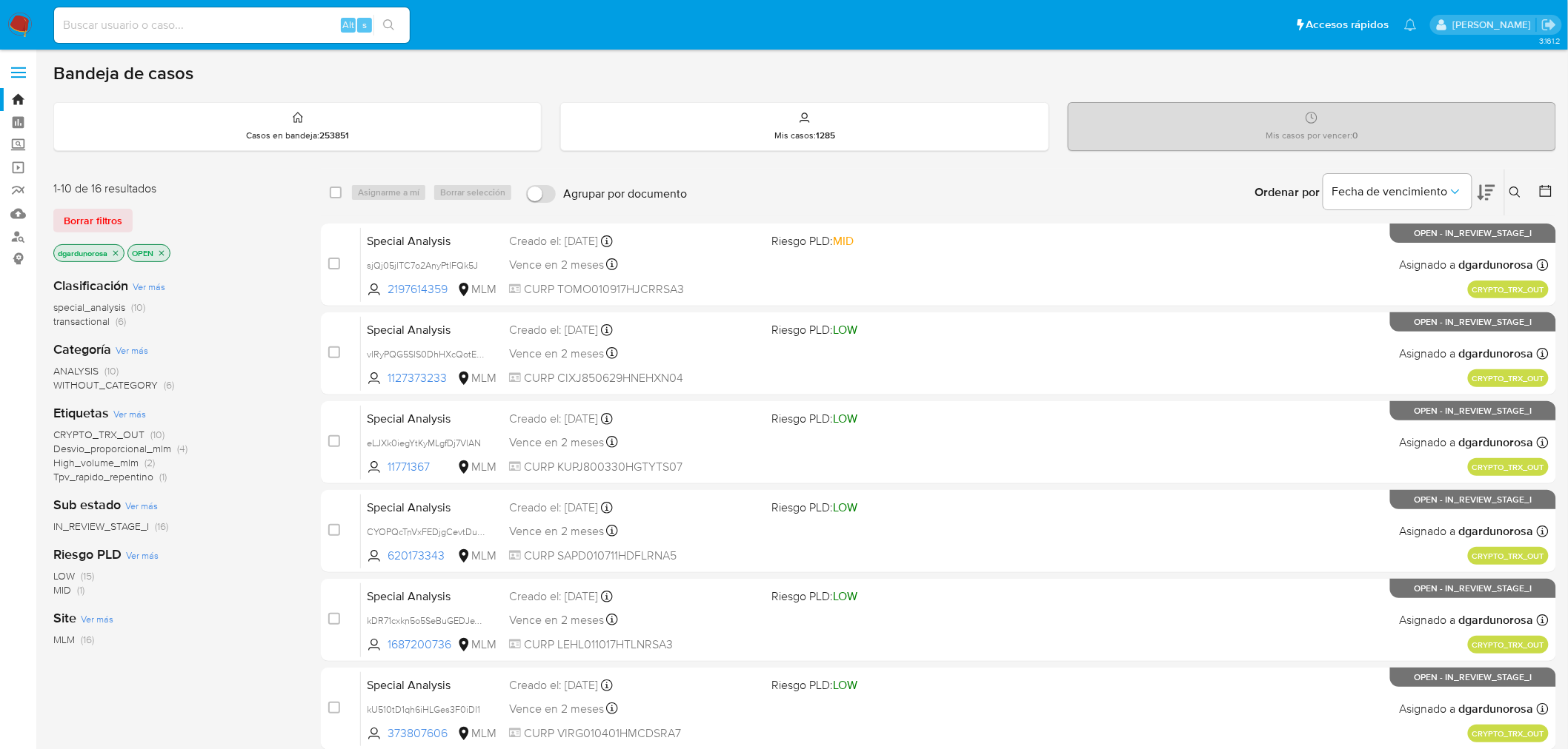
click at [1541, 196] on icon at bounding box center [1546, 191] width 12 height 12
click at [1543, 196] on icon at bounding box center [1546, 191] width 12 height 12
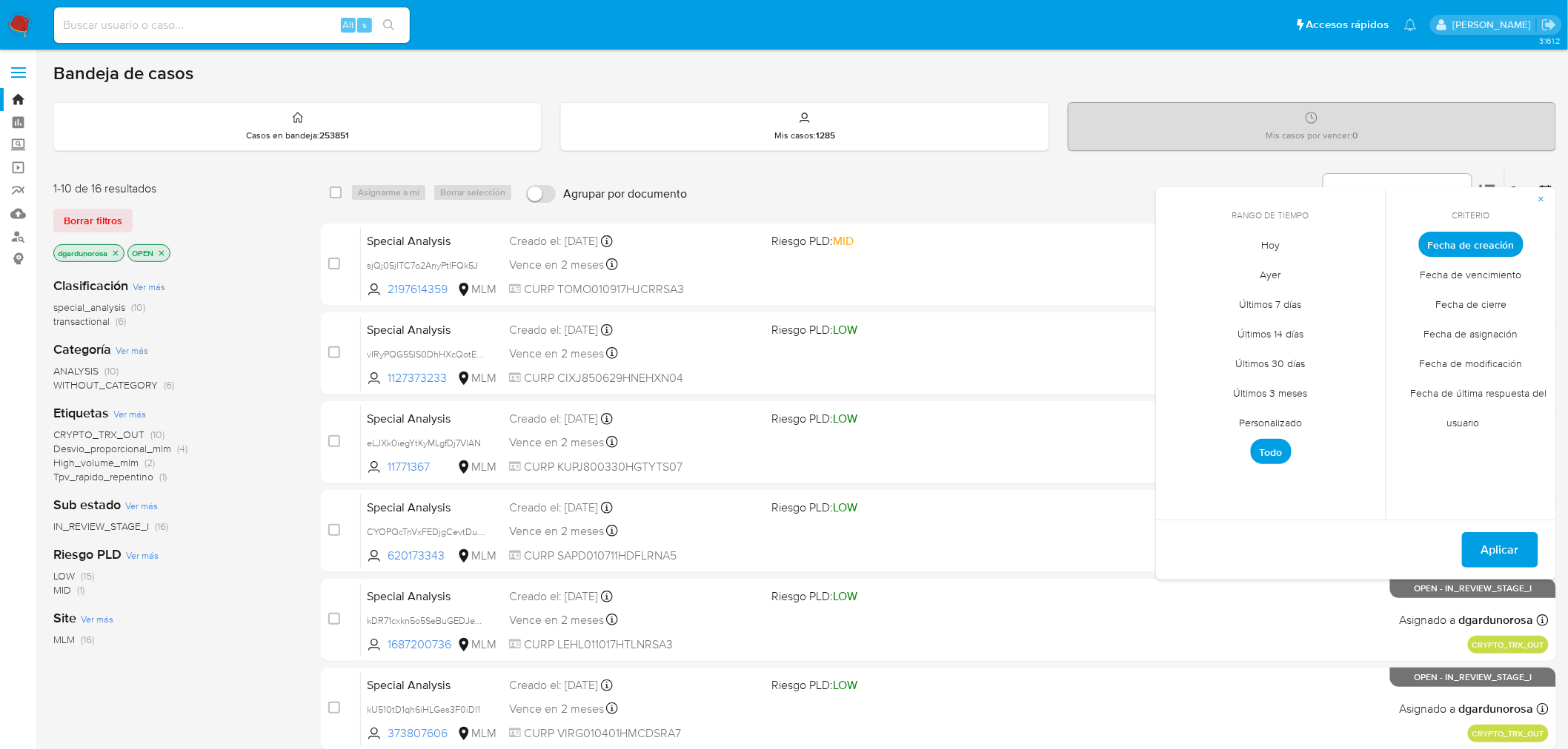
click at [1271, 248] on span "Hoy" at bounding box center [1271, 245] width 50 height 30
click at [1509, 539] on span "Aplicar" at bounding box center [1500, 550] width 38 height 32
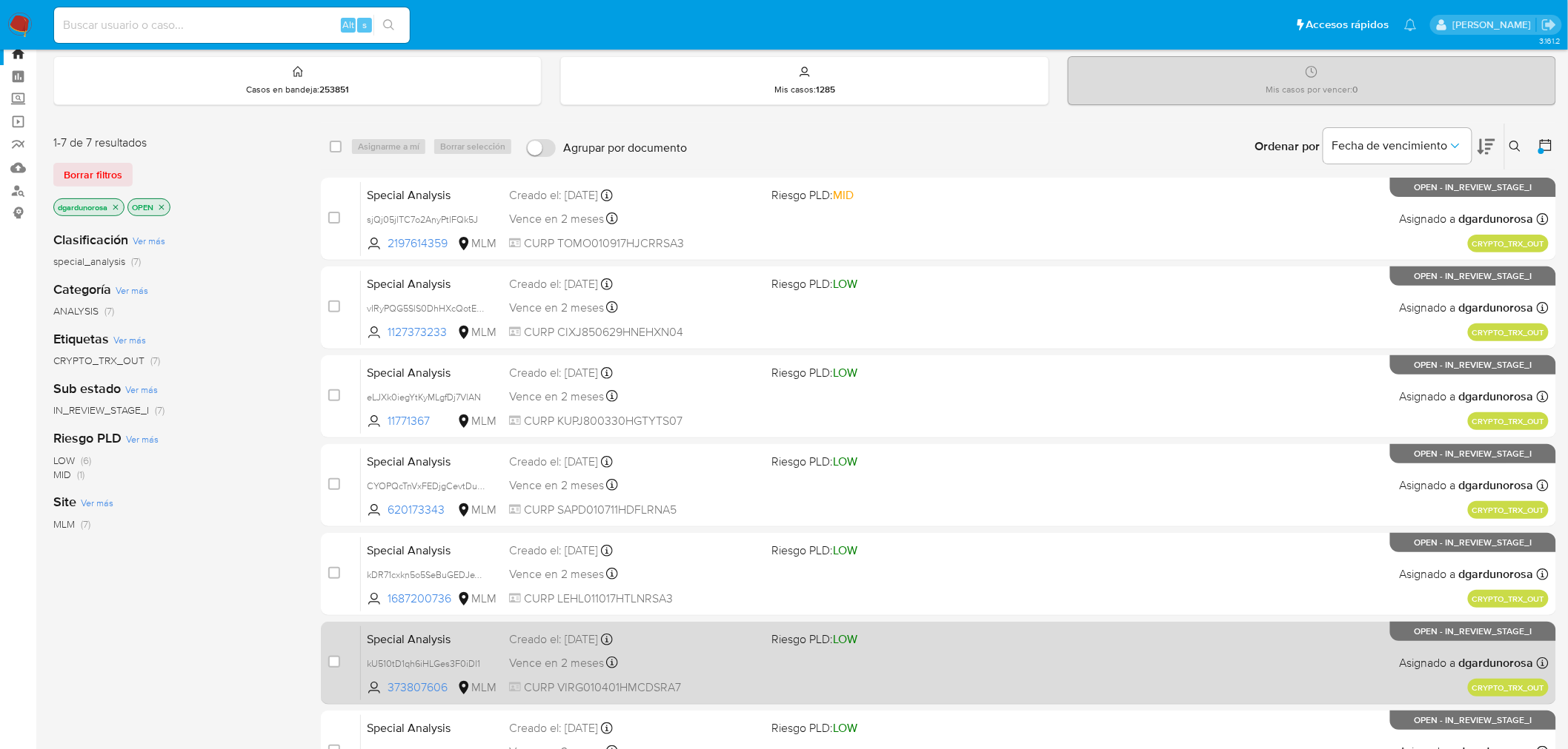
scroll to position [41, 0]
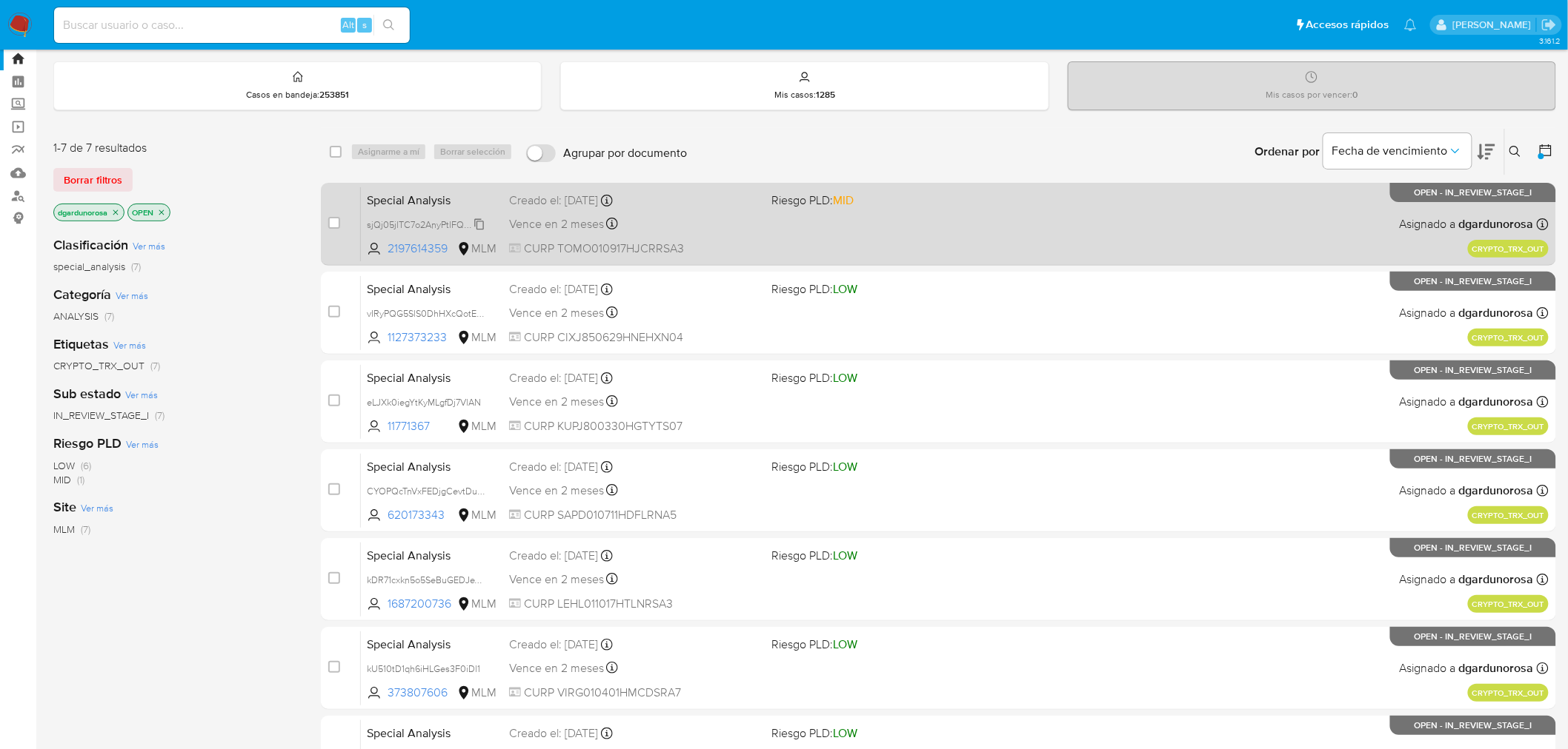
click at [476, 224] on span "sjQj05jlTC7o2AnyPtlFQk5J" at bounding box center [423, 223] width 112 height 17
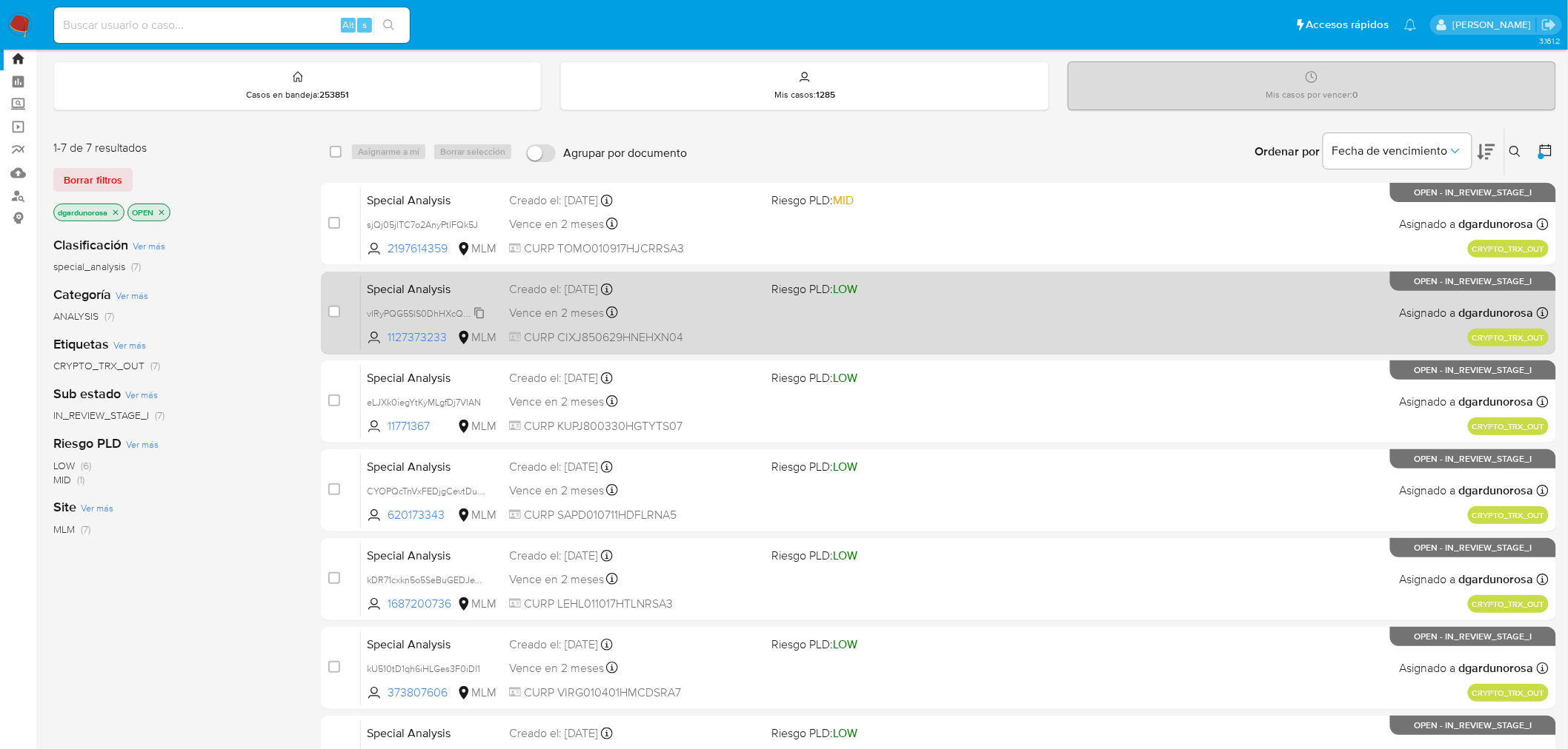
click at [476, 305] on div "vIRyPQG5SlS0DhHXcQotECR4" at bounding box center [426, 313] width 118 height 17
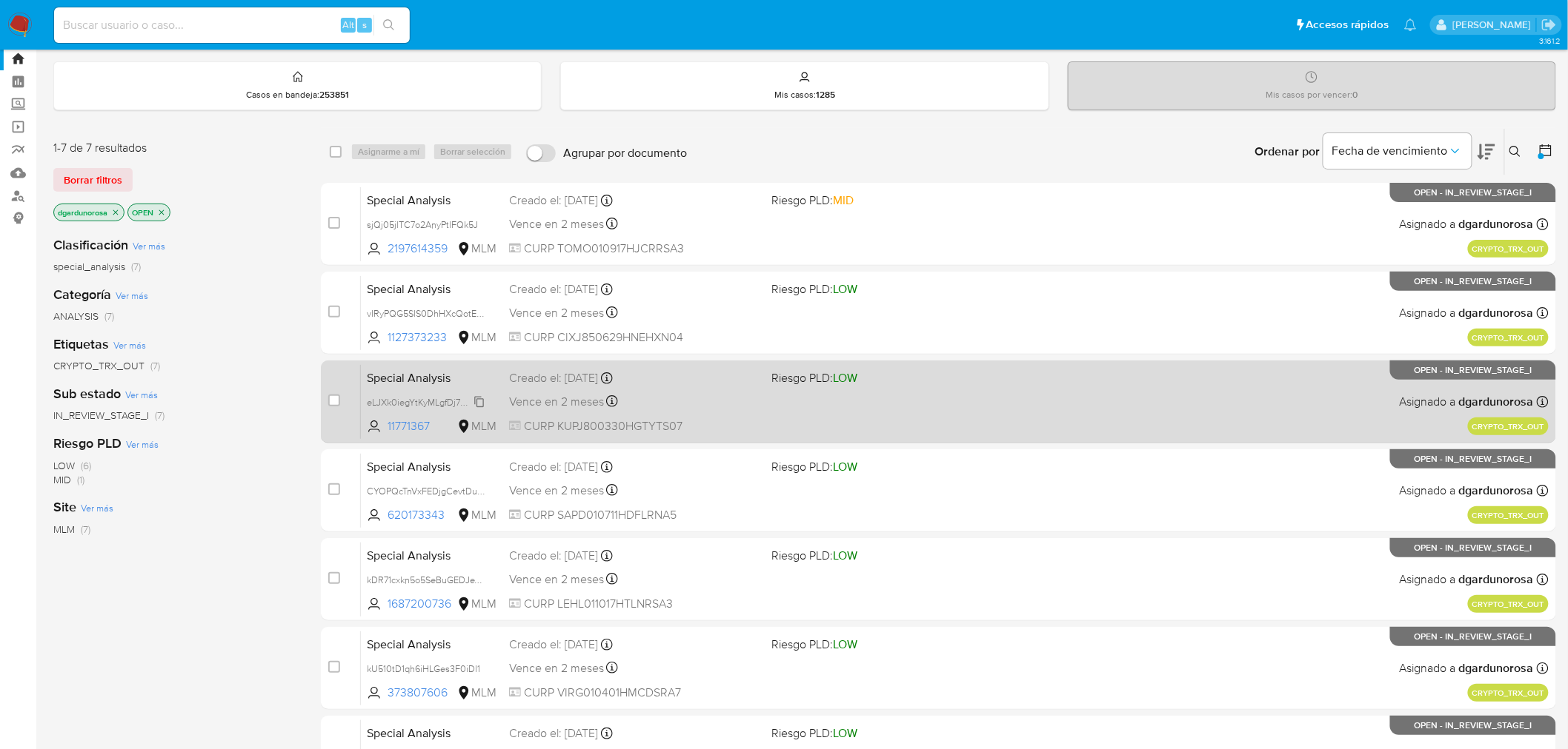
click at [474, 398] on span "eLJXk0iegYtKyMLgfDj7VlAN" at bounding box center [424, 401] width 114 height 17
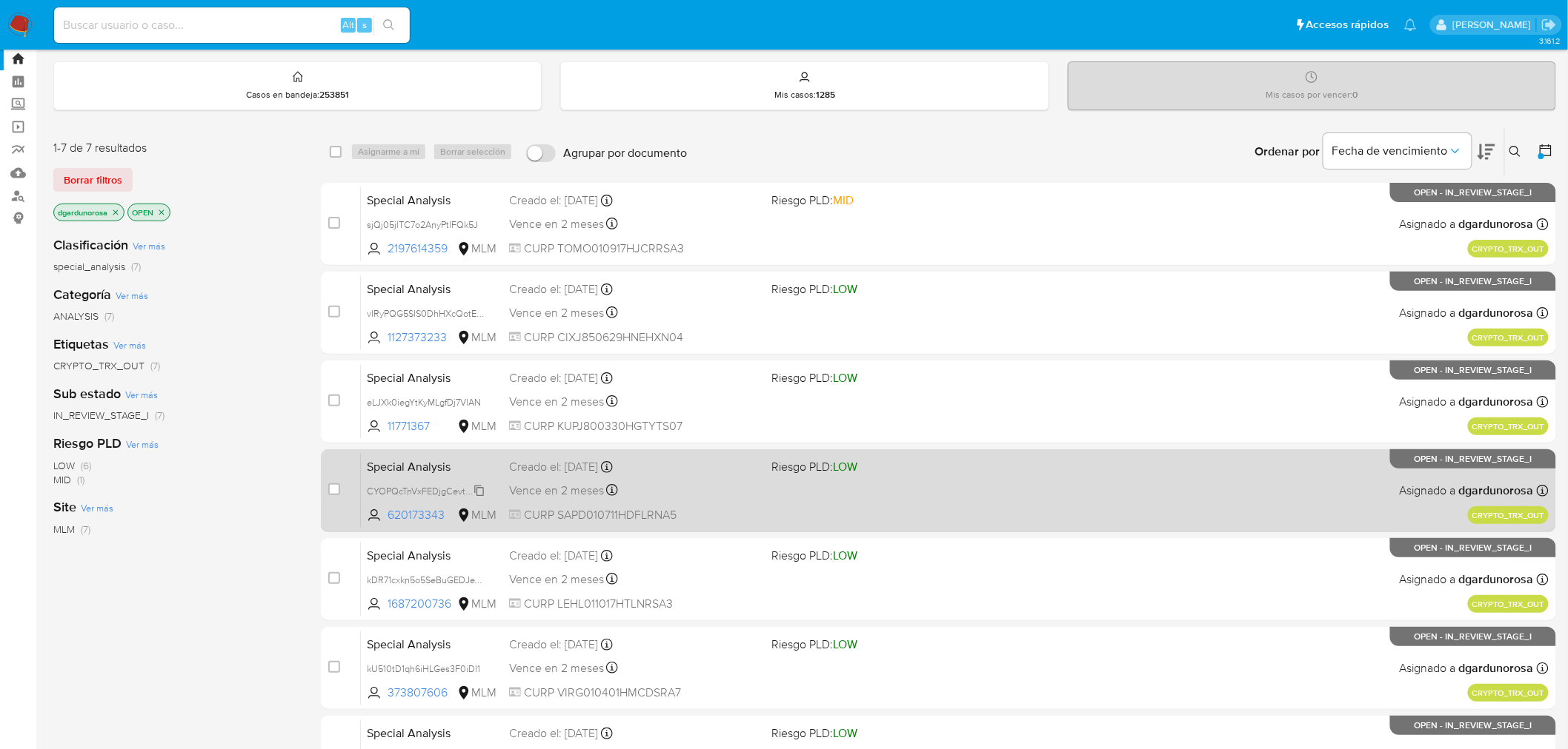
click at [478, 492] on span "CYOPQcTnVxFEDjgCevtDuqrZ" at bounding box center [428, 490] width 123 height 17
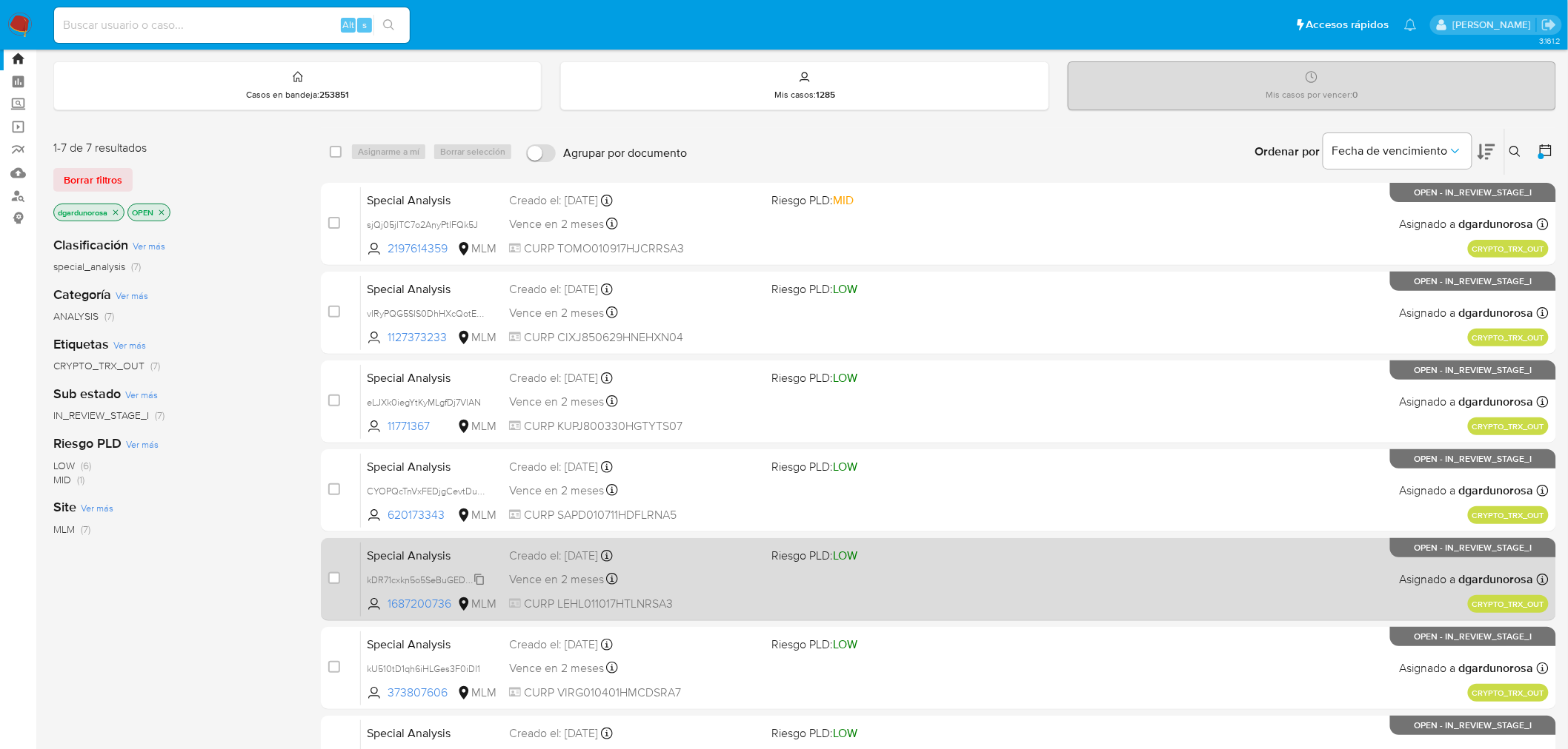
click at [475, 574] on span "kDR71cxkn5o5SeBuGEDJeWG1" at bounding box center [429, 579] width 125 height 17
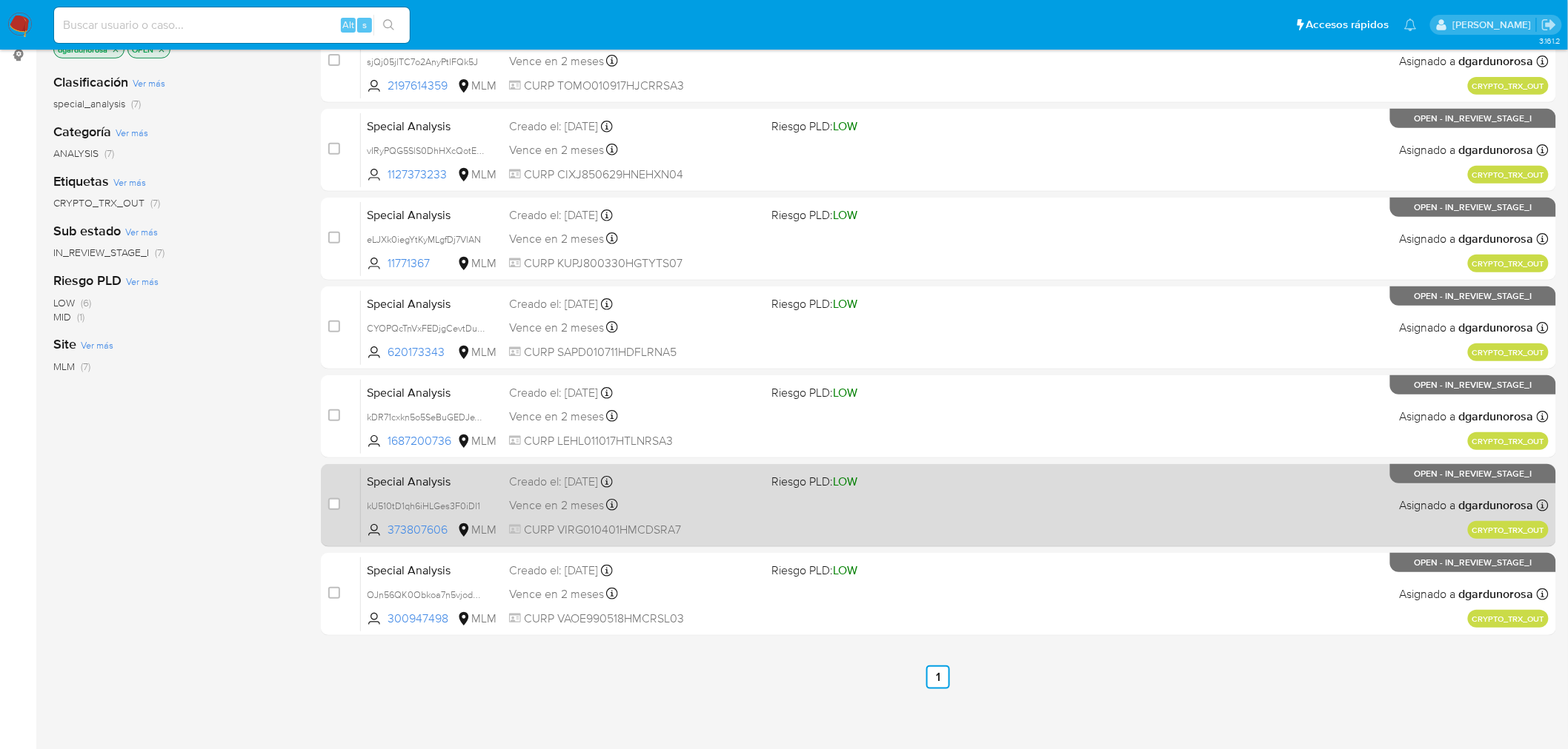
scroll to position [205, 0]
click at [476, 503] on span "kU510tD1qh6iHLGes3F0iDl1" at bounding box center [424, 504] width 113 height 17
click at [575, 490] on div "Special Analysis kU510tD1qh6iHLGes3F0iDl1 373807606 MLM Riesgo PLD: LOW Creado …" at bounding box center [955, 504] width 1187 height 74
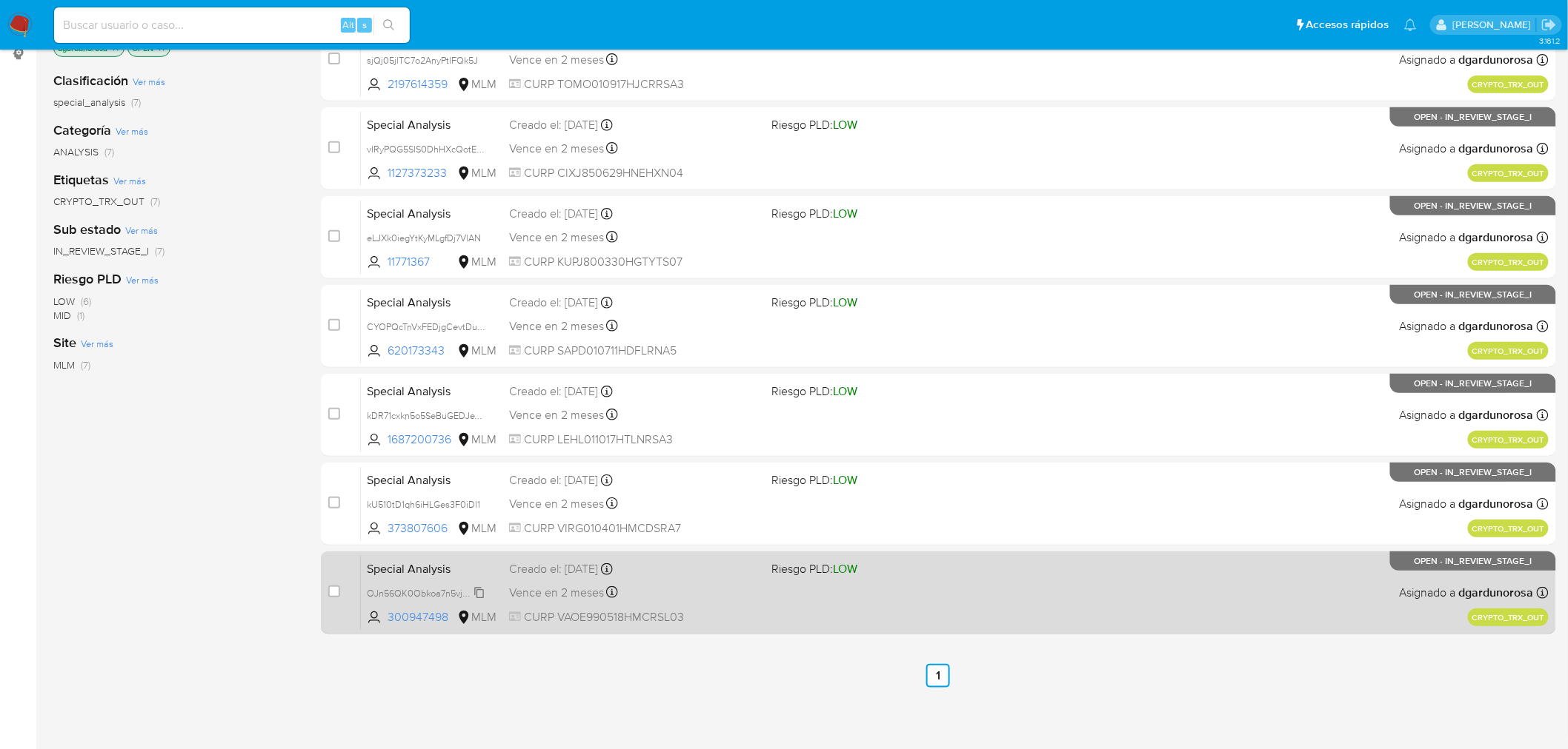
click at [475, 594] on span "OJn56QK0Obkoa7n5vjod0Ukl" at bounding box center [429, 593] width 125 height 17
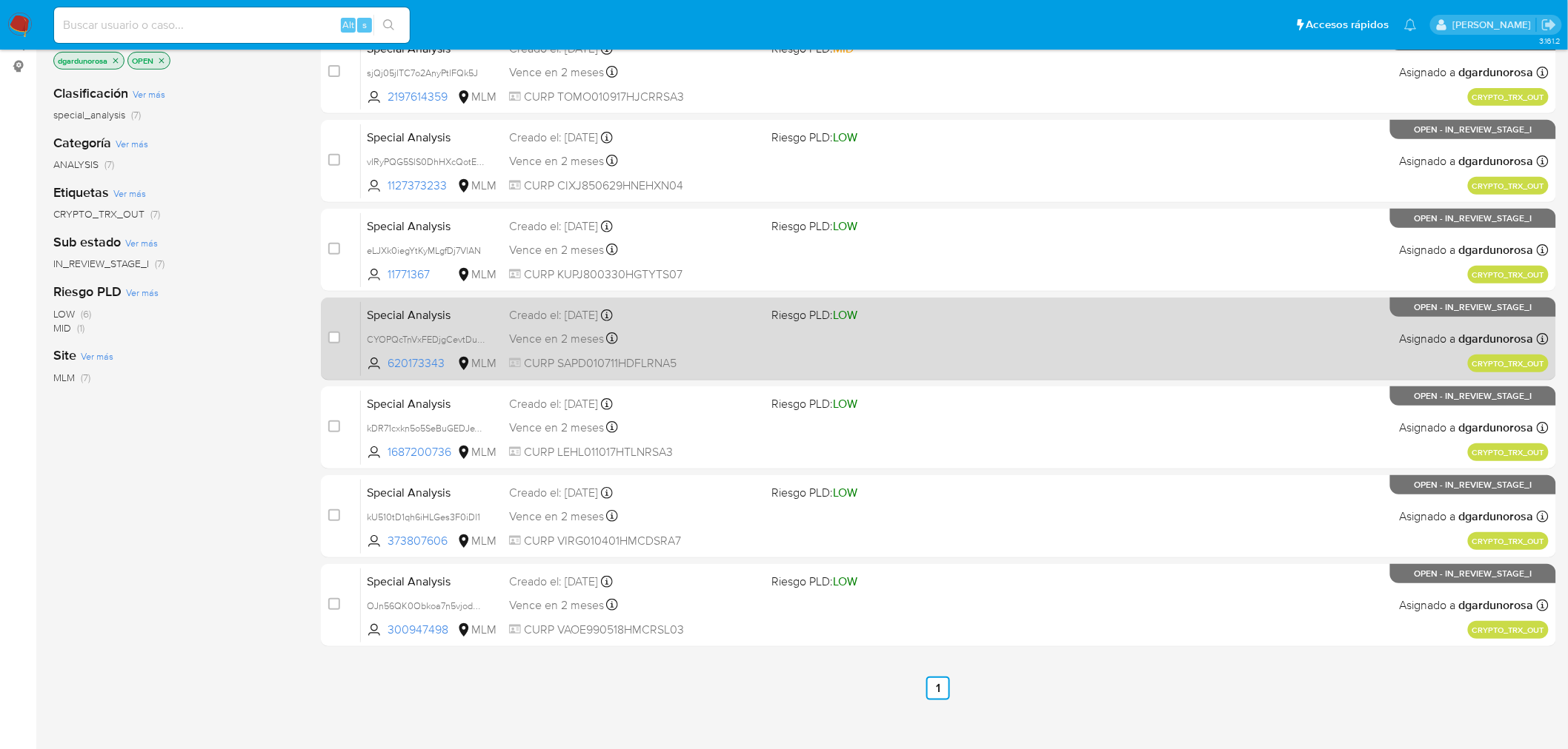
scroll to position [0, 0]
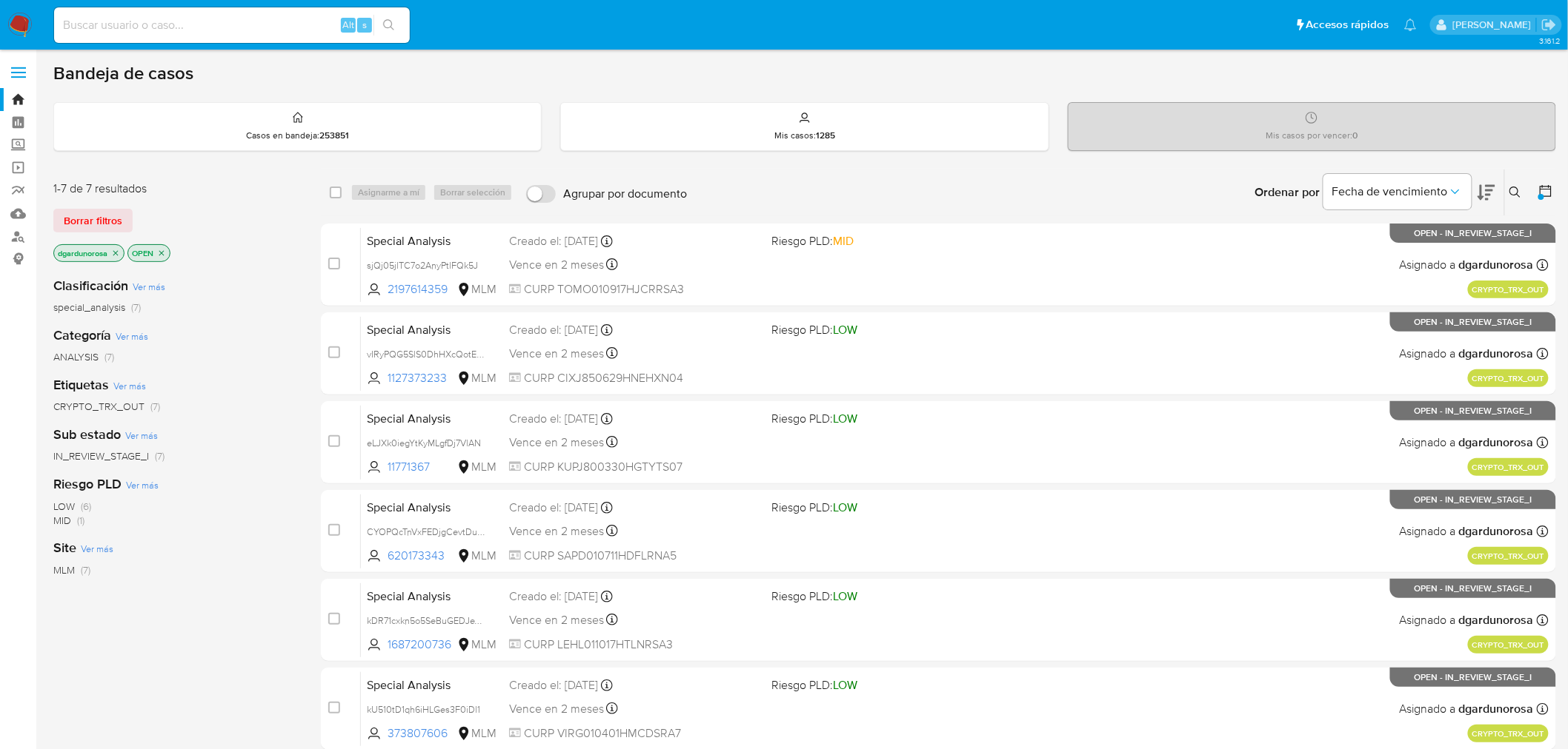
click at [276, 27] on input at bounding box center [232, 25] width 356 height 20
paste input "39108225"
type input "39108225"
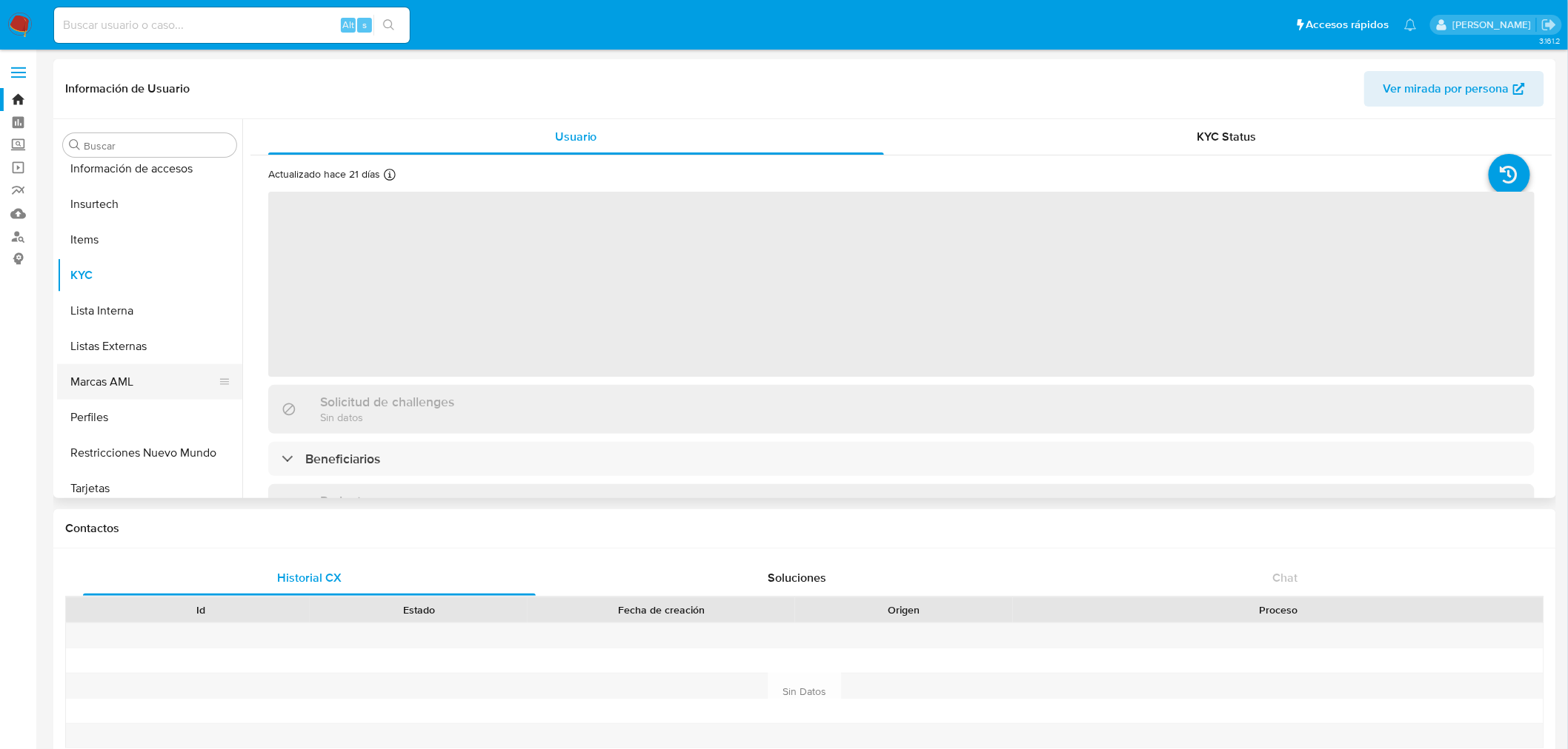
scroll to position [696, 0]
select select "10"
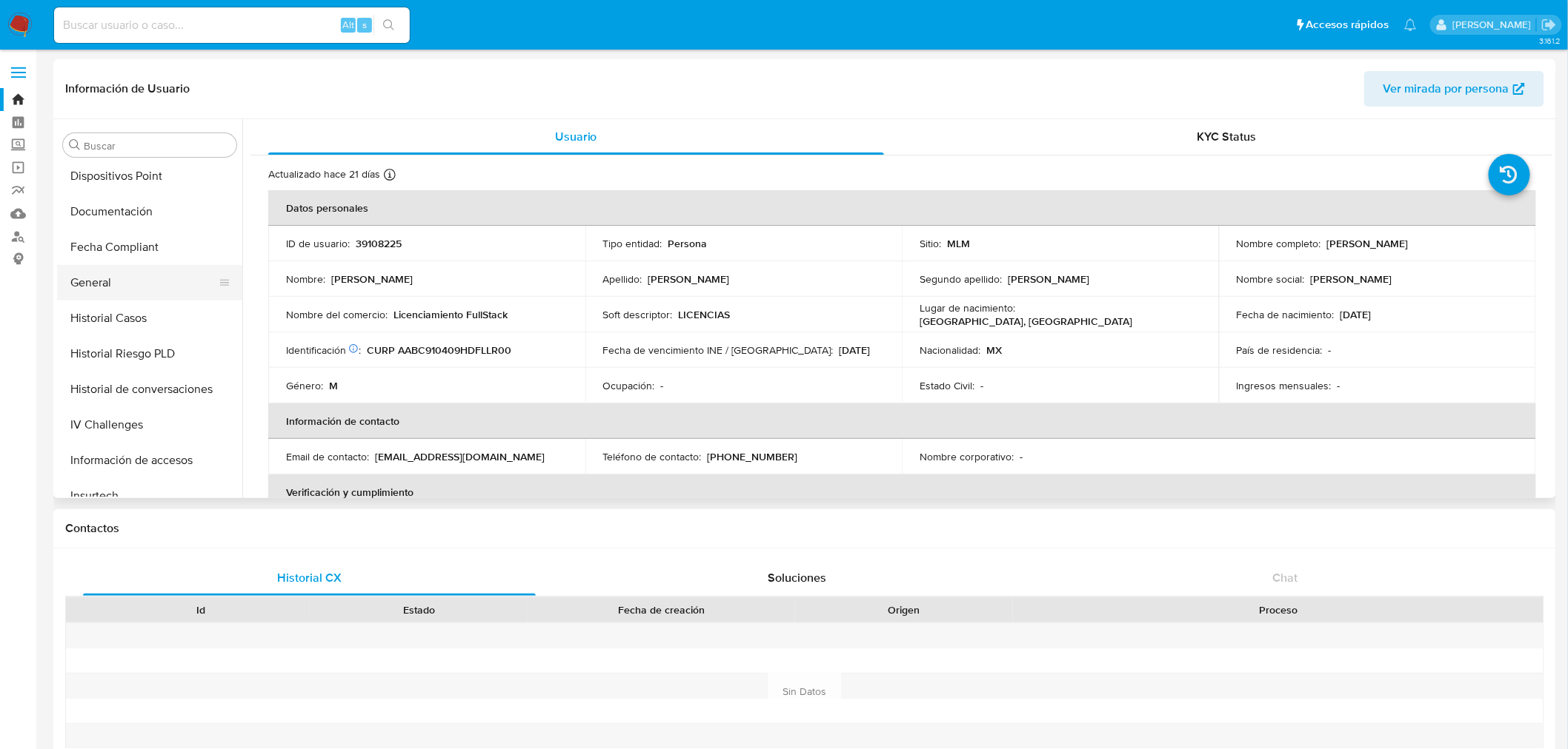
scroll to position [367, 0]
click at [117, 349] on button "Historial Casos" at bounding box center [143, 347] width 173 height 35
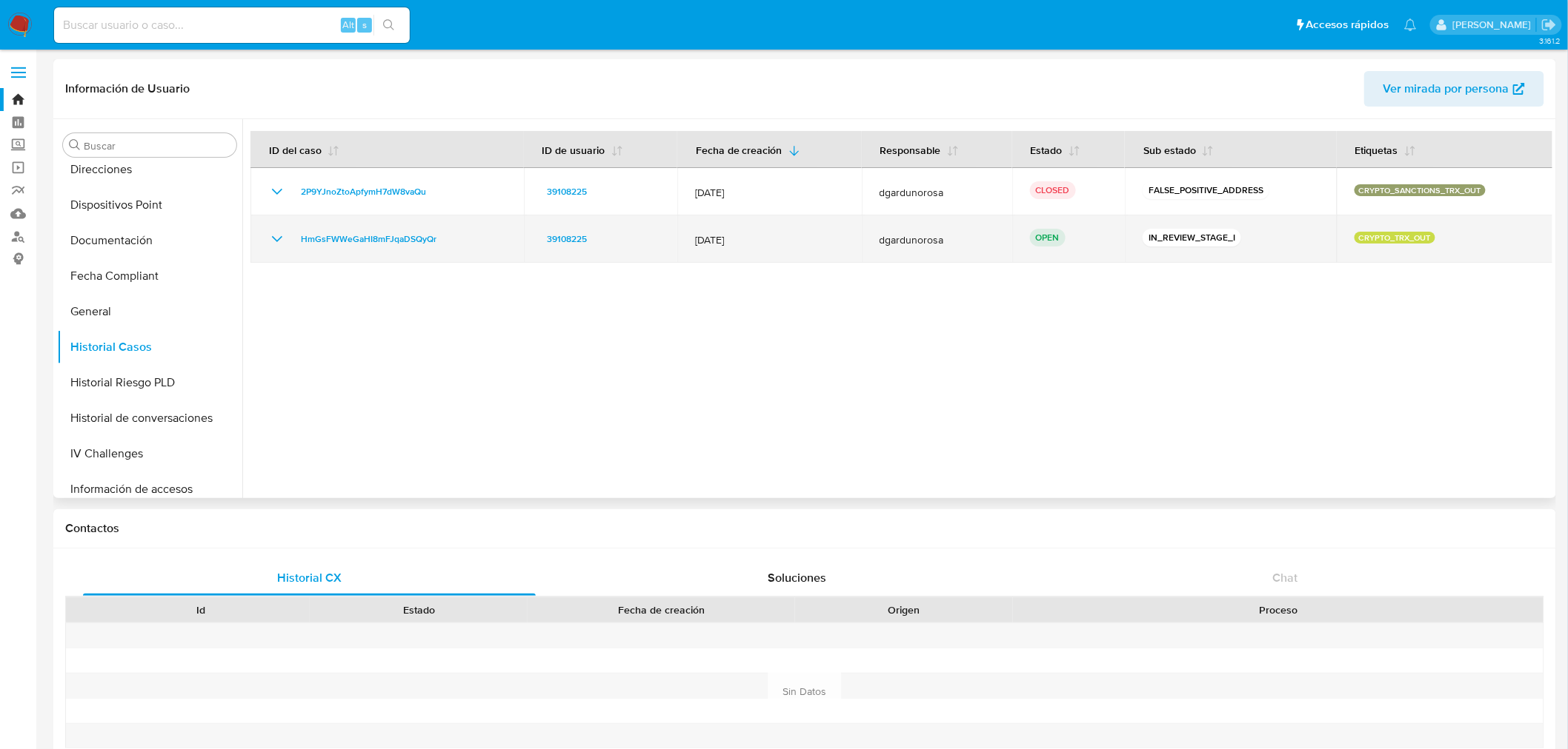
click at [282, 234] on icon "Mostrar/Ocultar" at bounding box center [277, 240] width 18 height 18
click at [336, 231] on span "HmGsFWWeGaHI8mFJqaDSQyQr" at bounding box center [368, 240] width 136 height 18
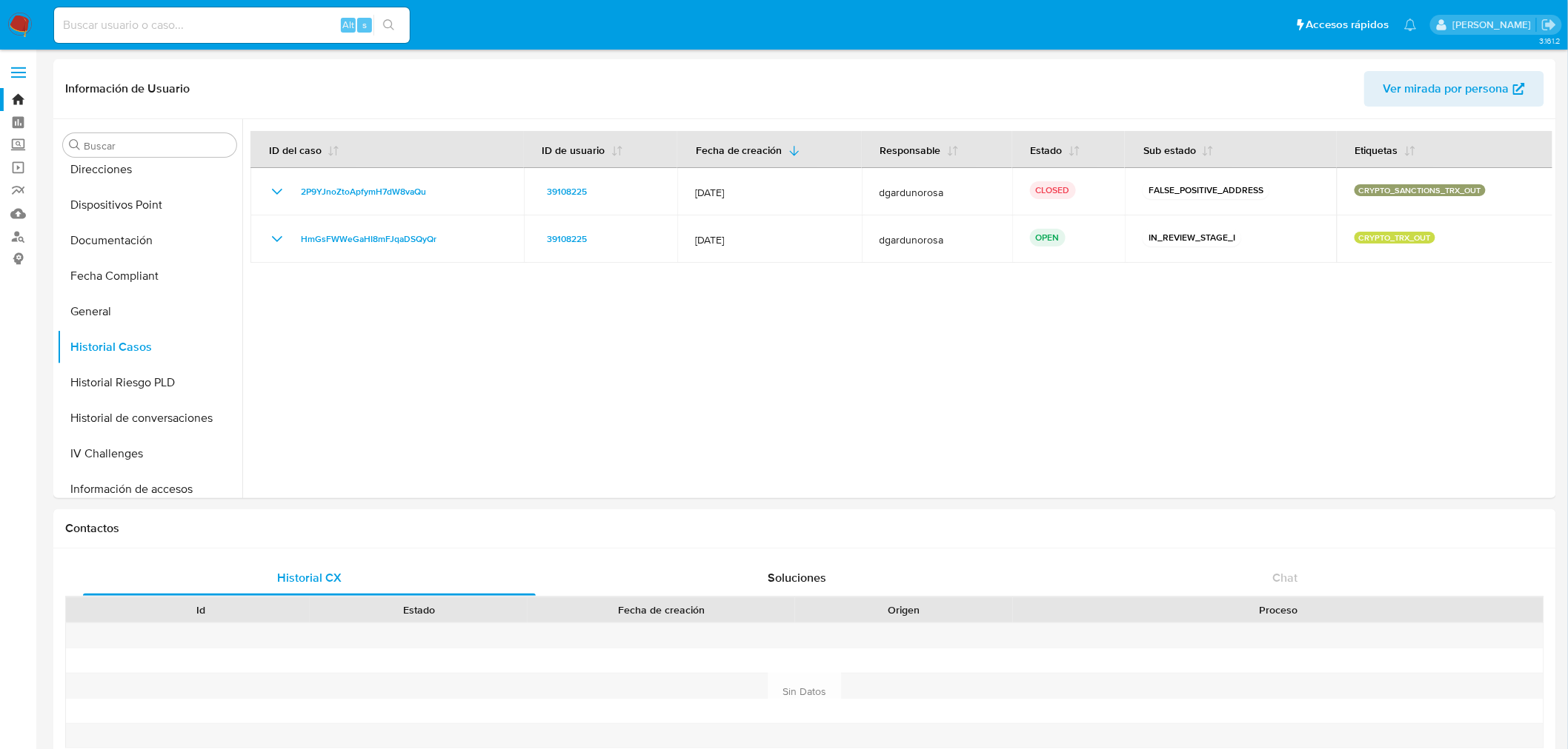
click at [19, 20] on img at bounding box center [21, 25] width 25 height 25
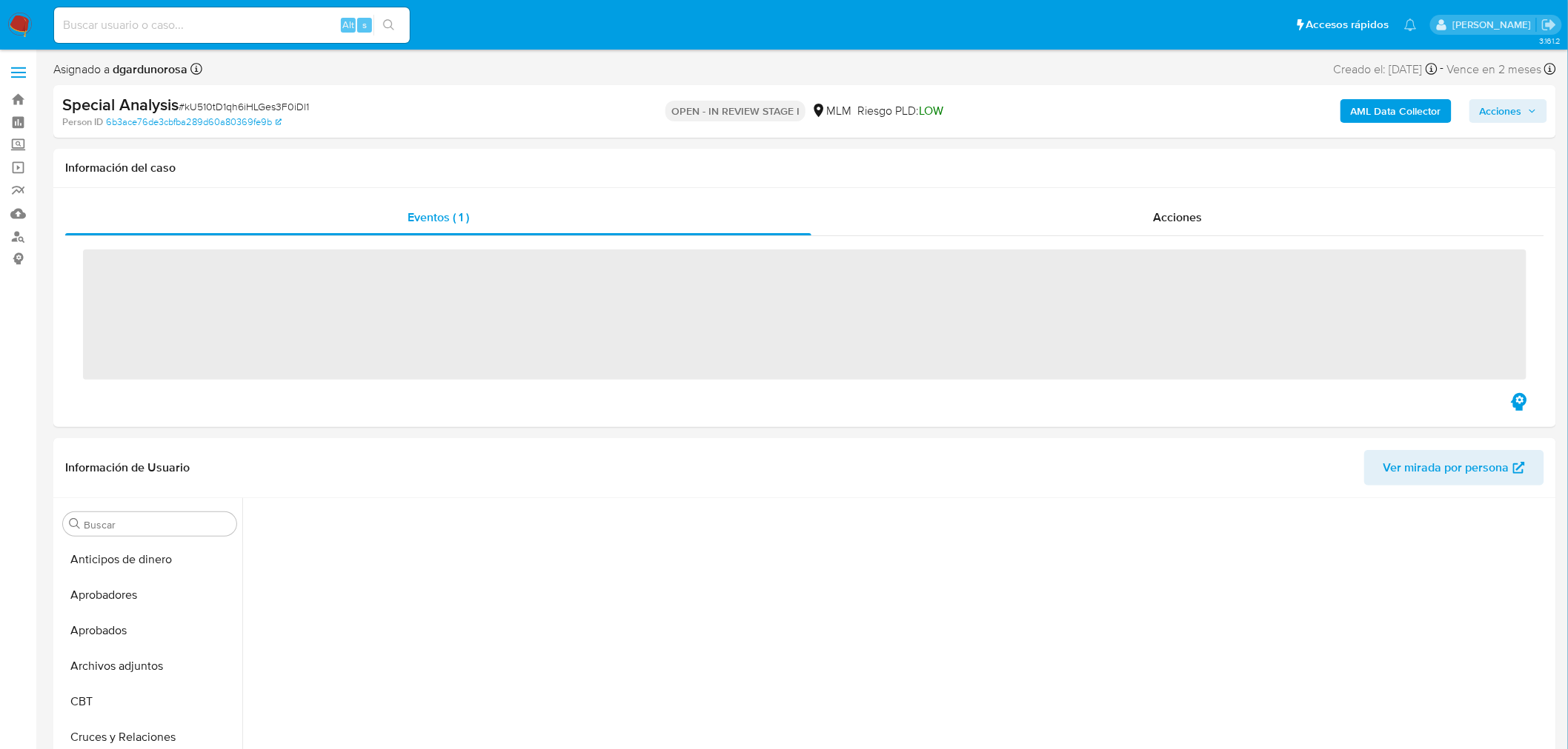
scroll to position [348, 0]
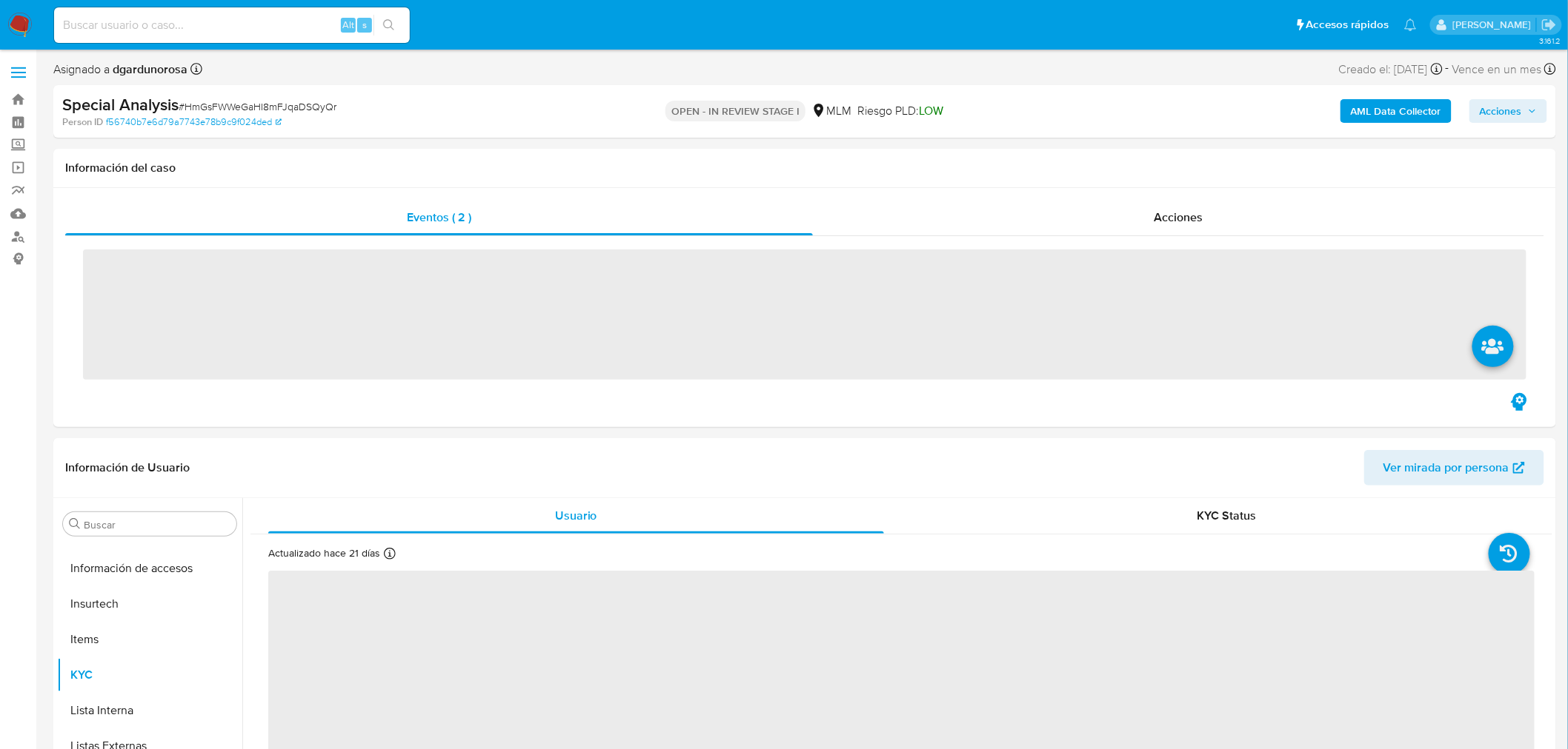
scroll to position [696, 0]
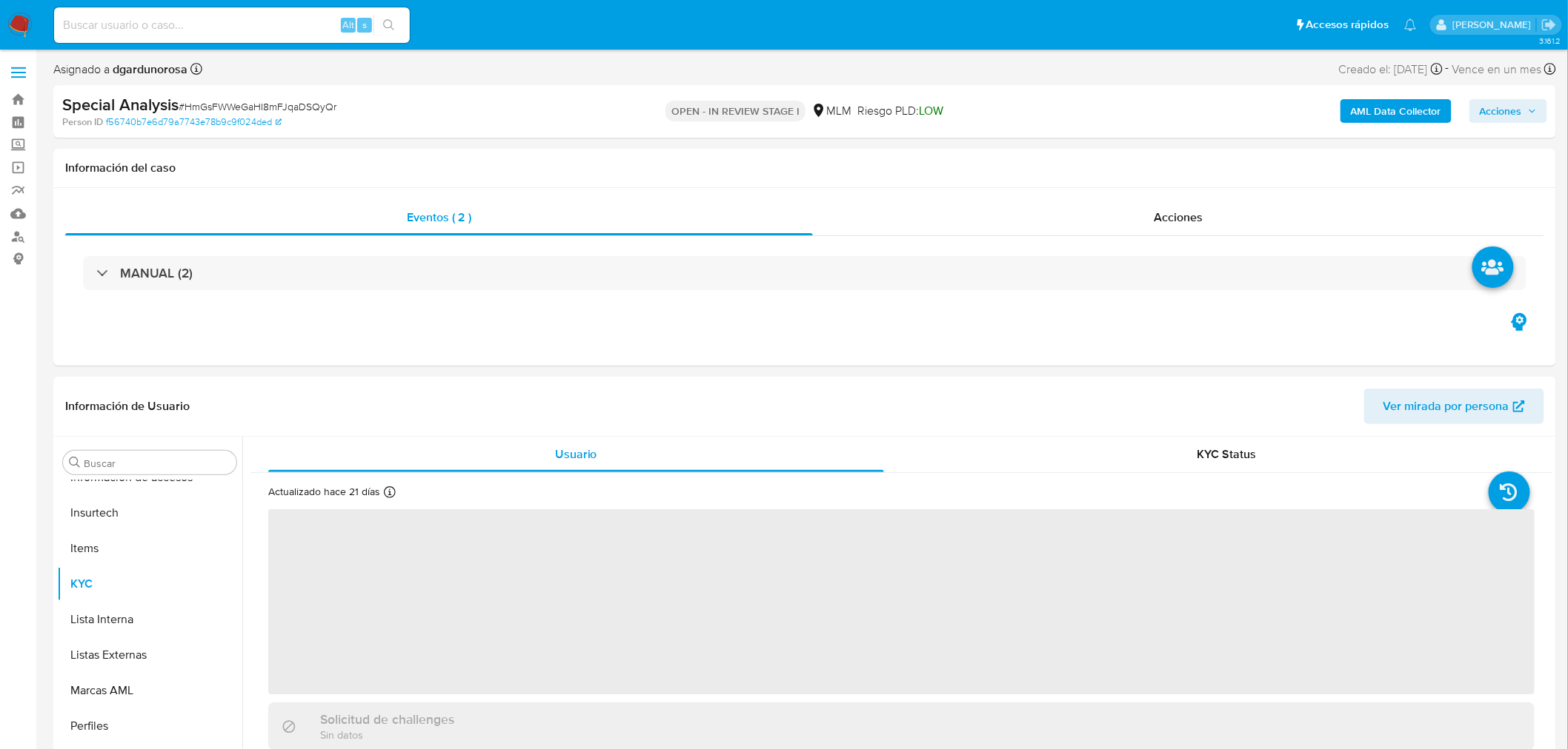
select select "10"
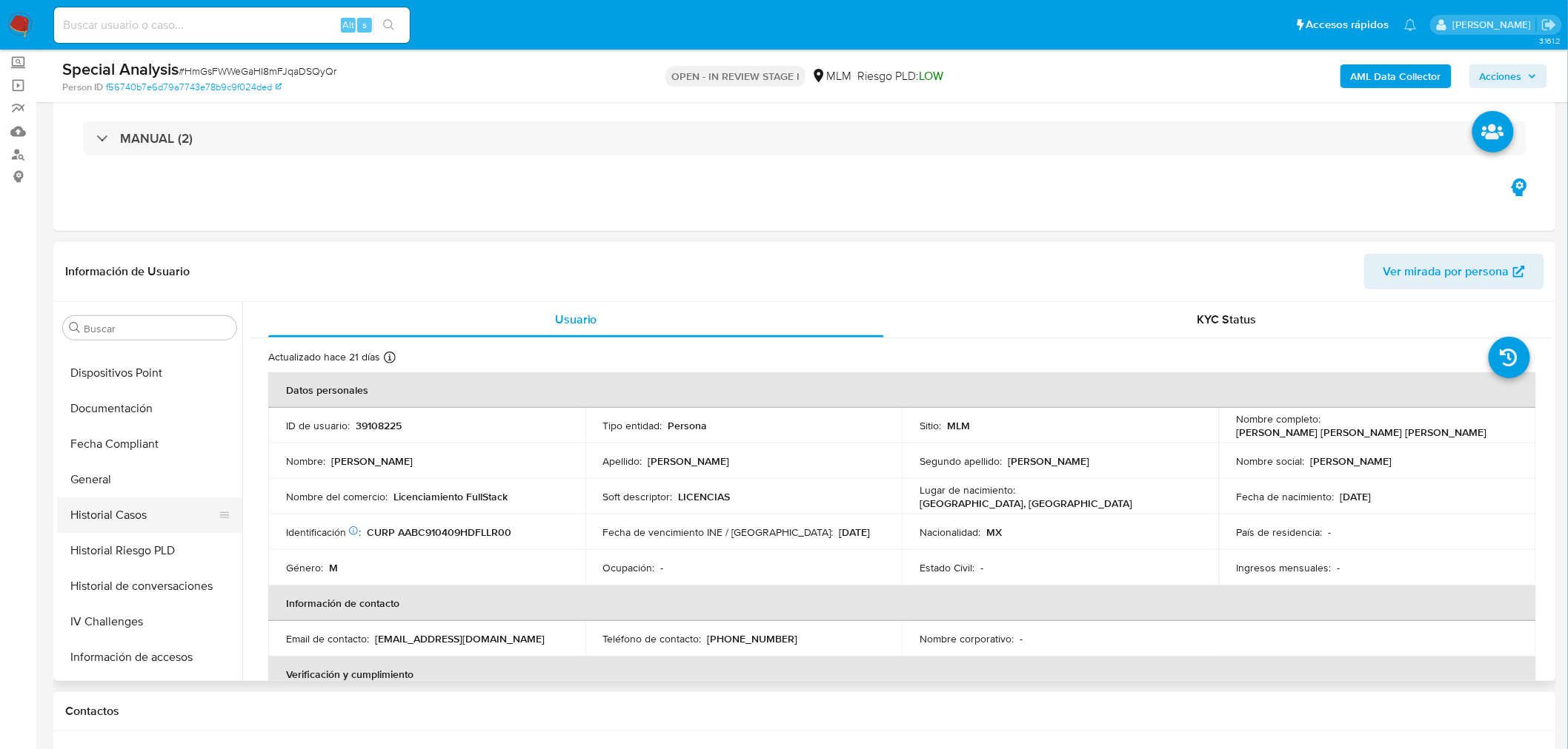
scroll to position [367, 0]
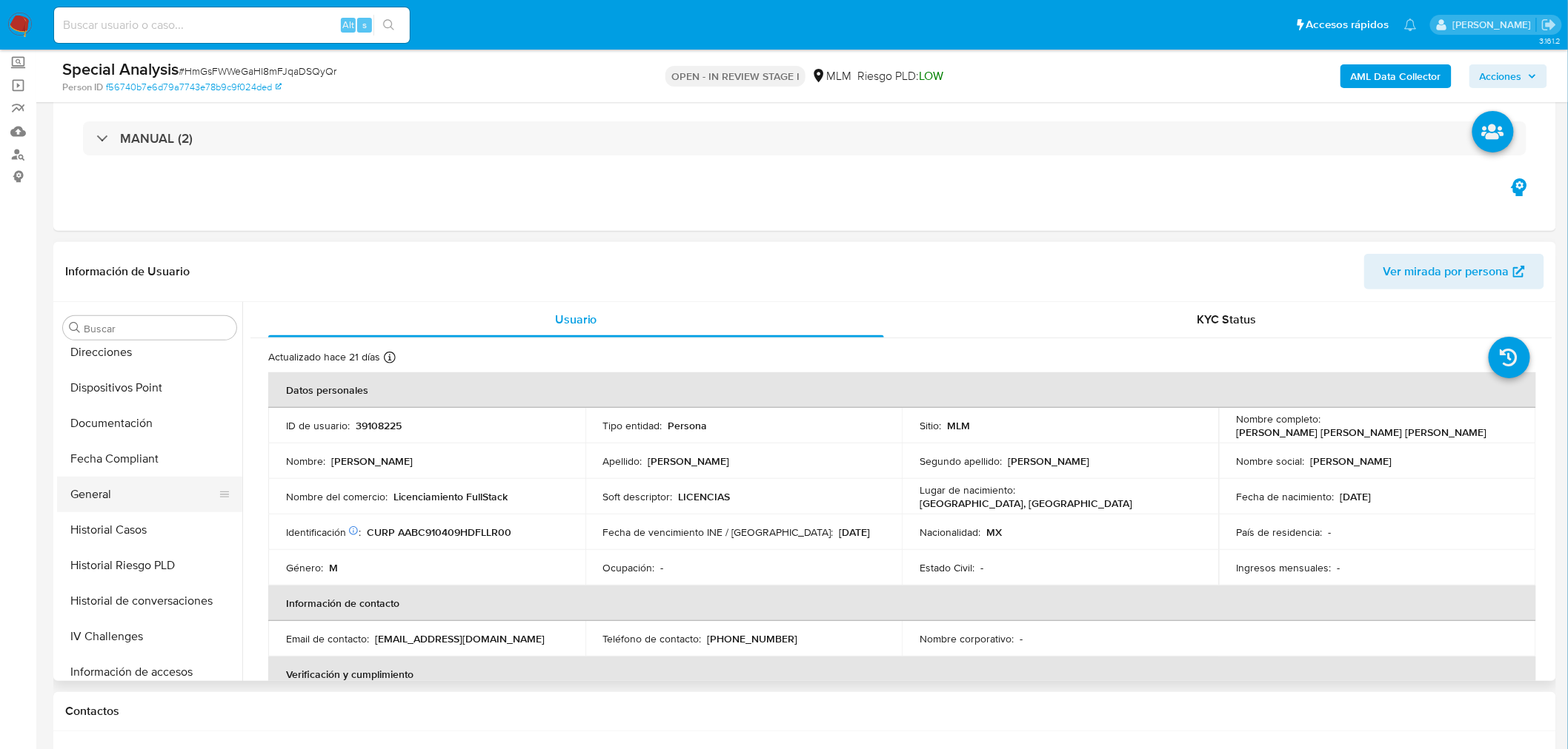
click at [112, 483] on button "General" at bounding box center [143, 495] width 173 height 35
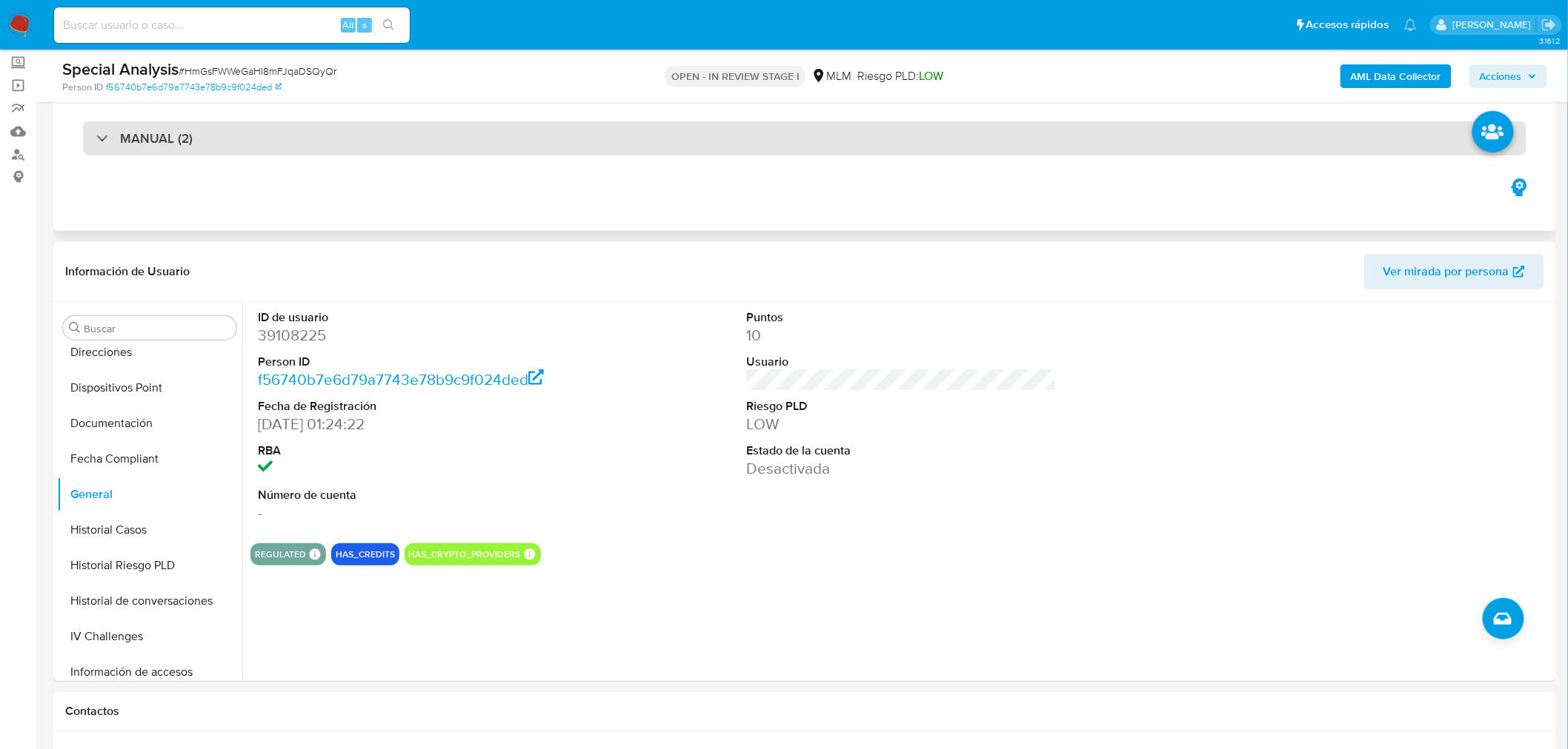
click at [152, 151] on div "MANUAL (2)" at bounding box center [804, 138] width 1443 height 34
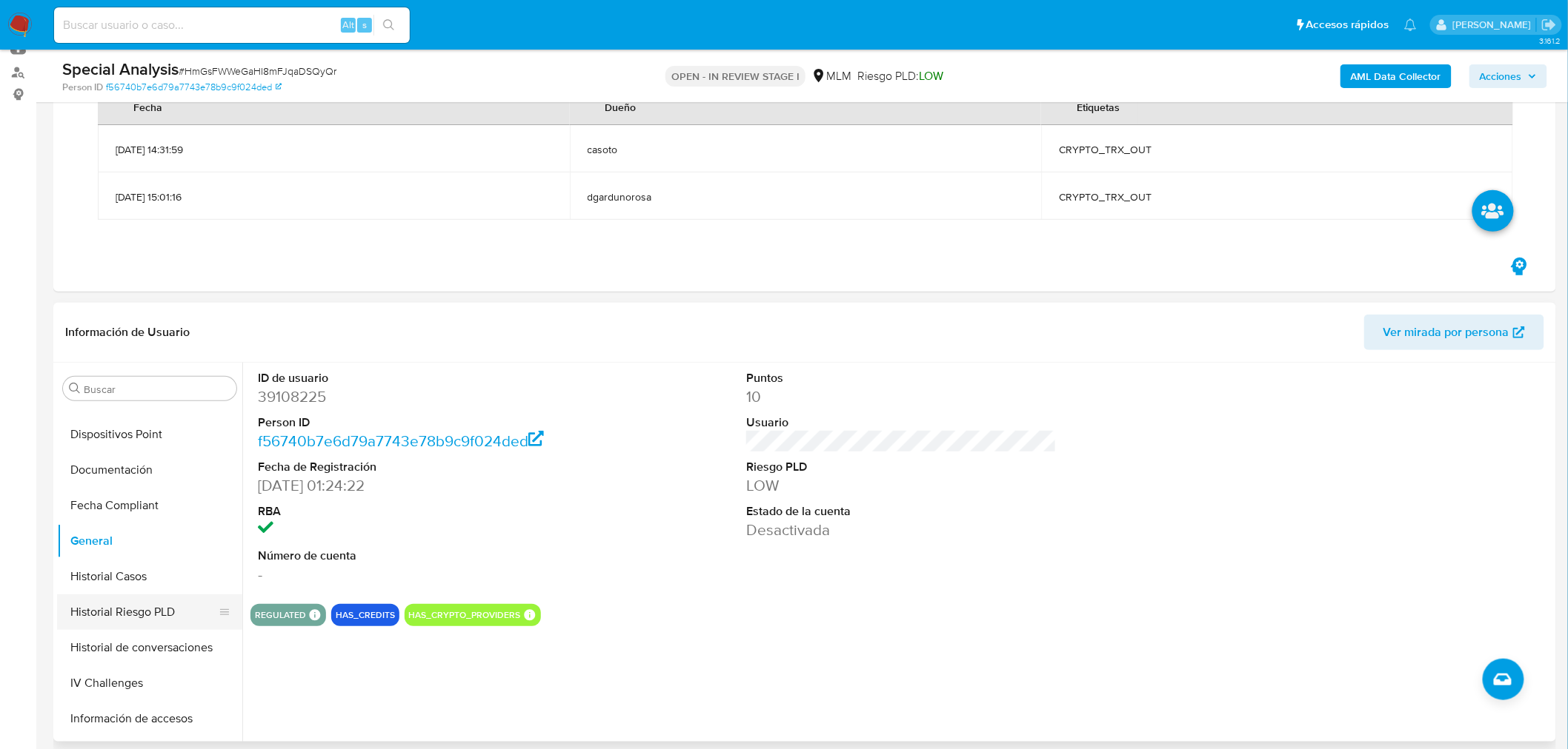
scroll to position [410, 0]
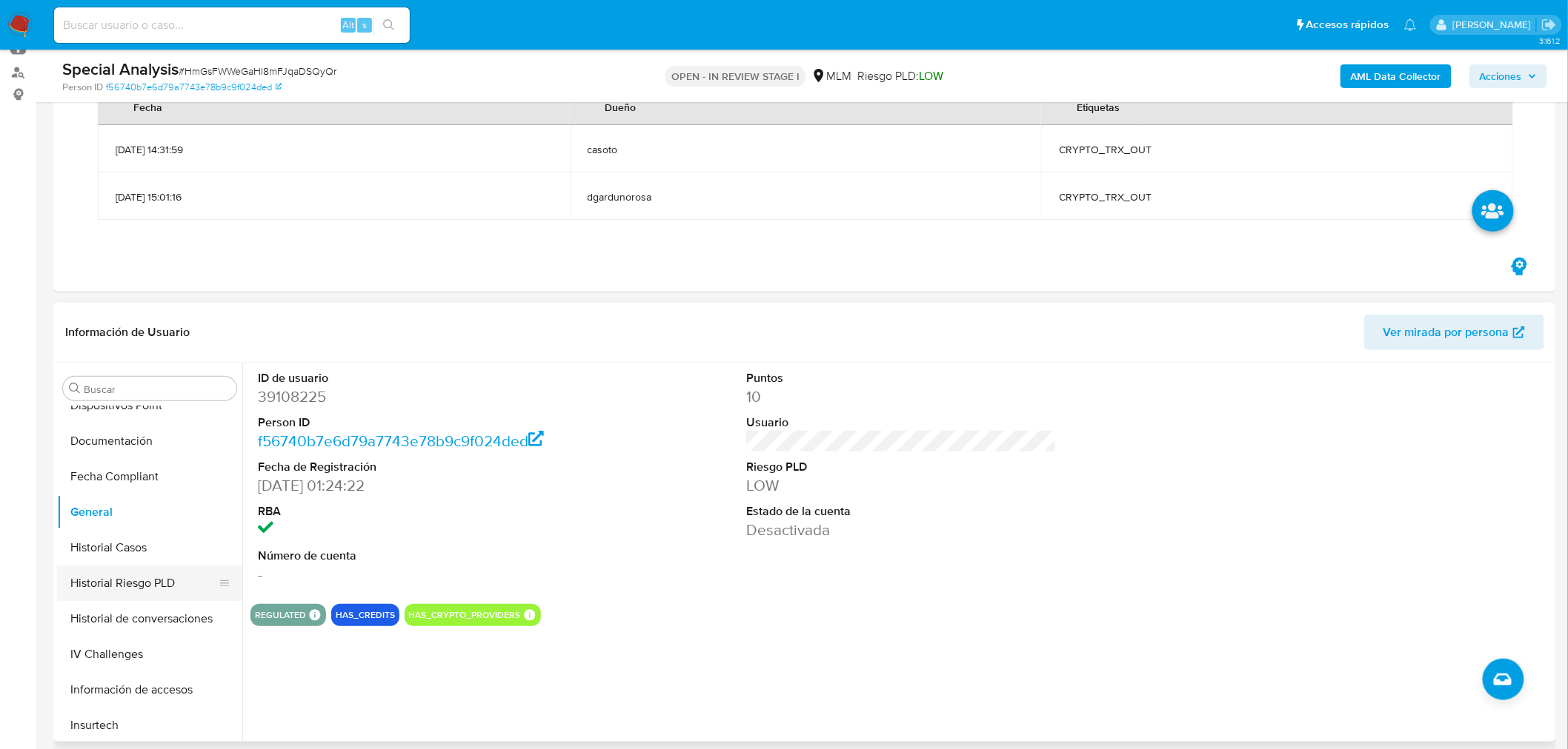
click at [128, 548] on button "Historial Casos" at bounding box center [149, 548] width 185 height 35
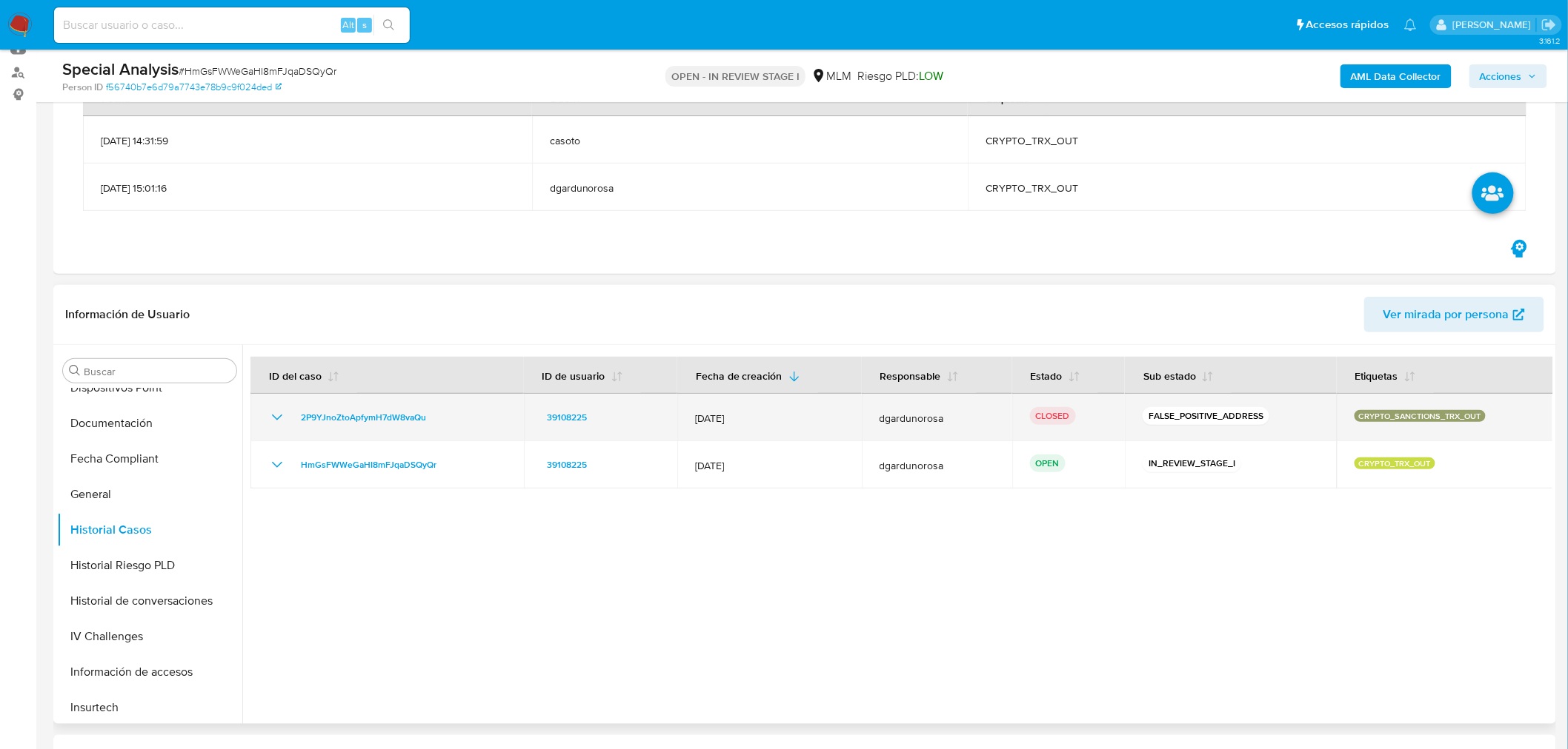
click at [275, 419] on icon "Mostrar/Ocultar" at bounding box center [277, 418] width 18 height 18
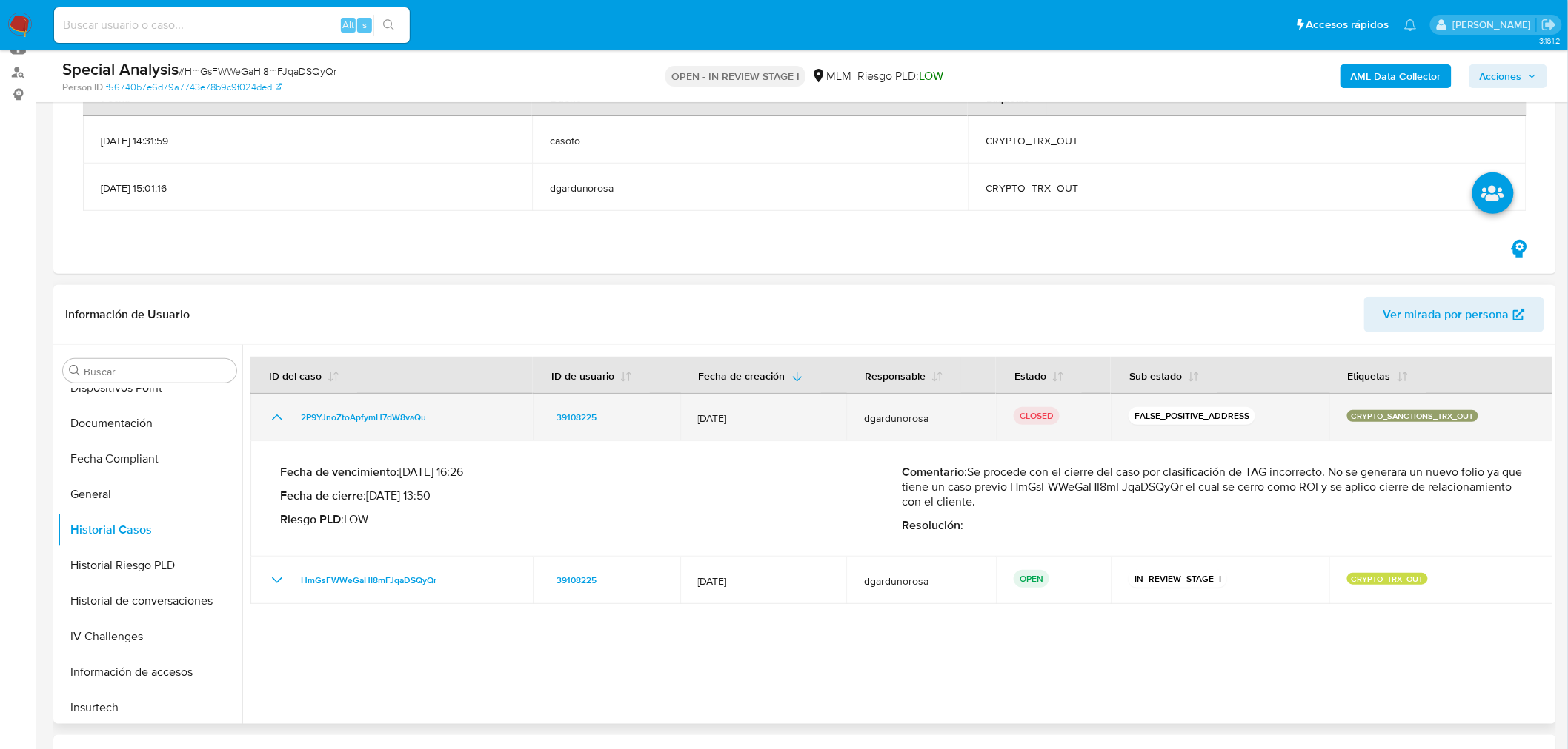
click at [275, 419] on icon "Mostrar/Ocultar" at bounding box center [277, 418] width 18 height 18
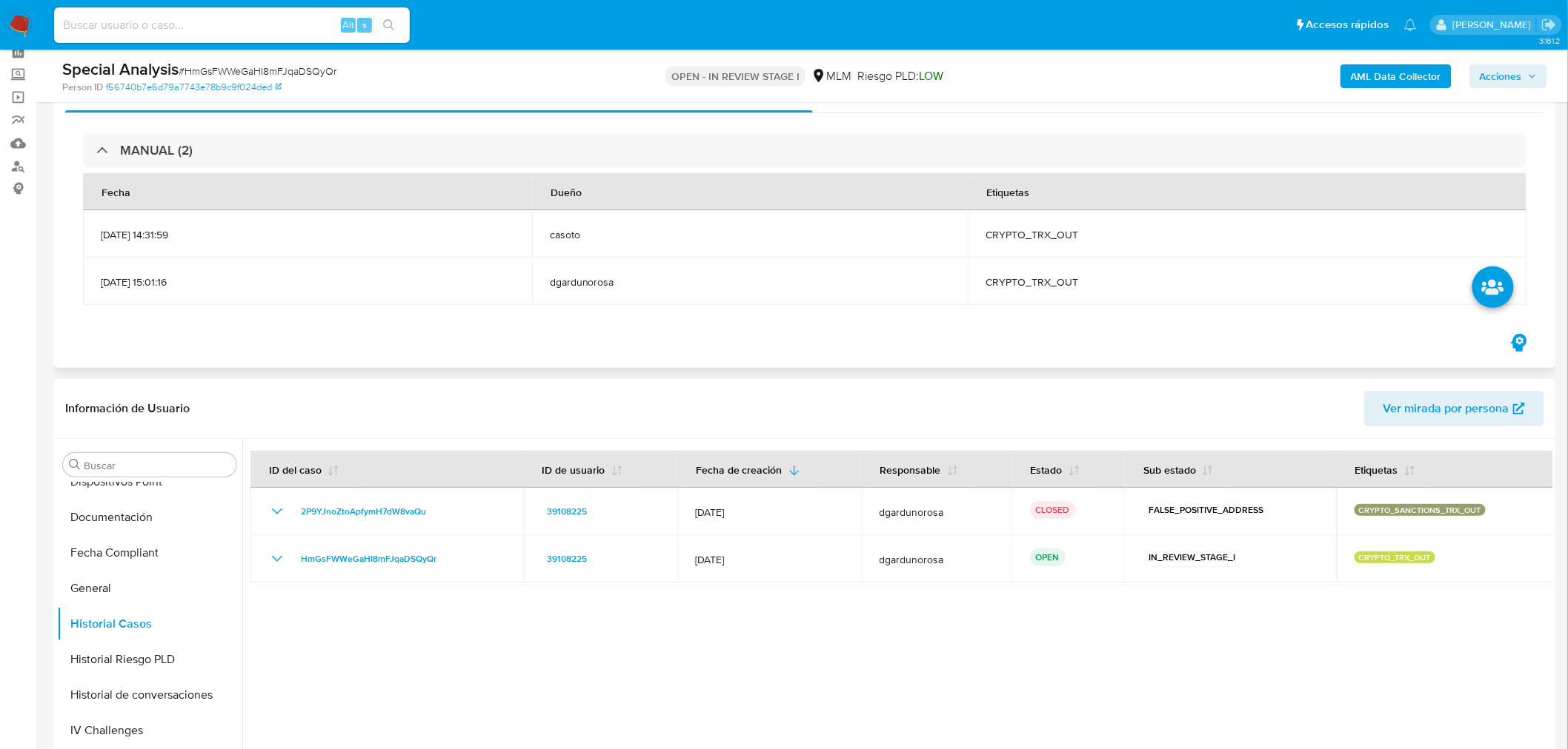
scroll to position [0, 0]
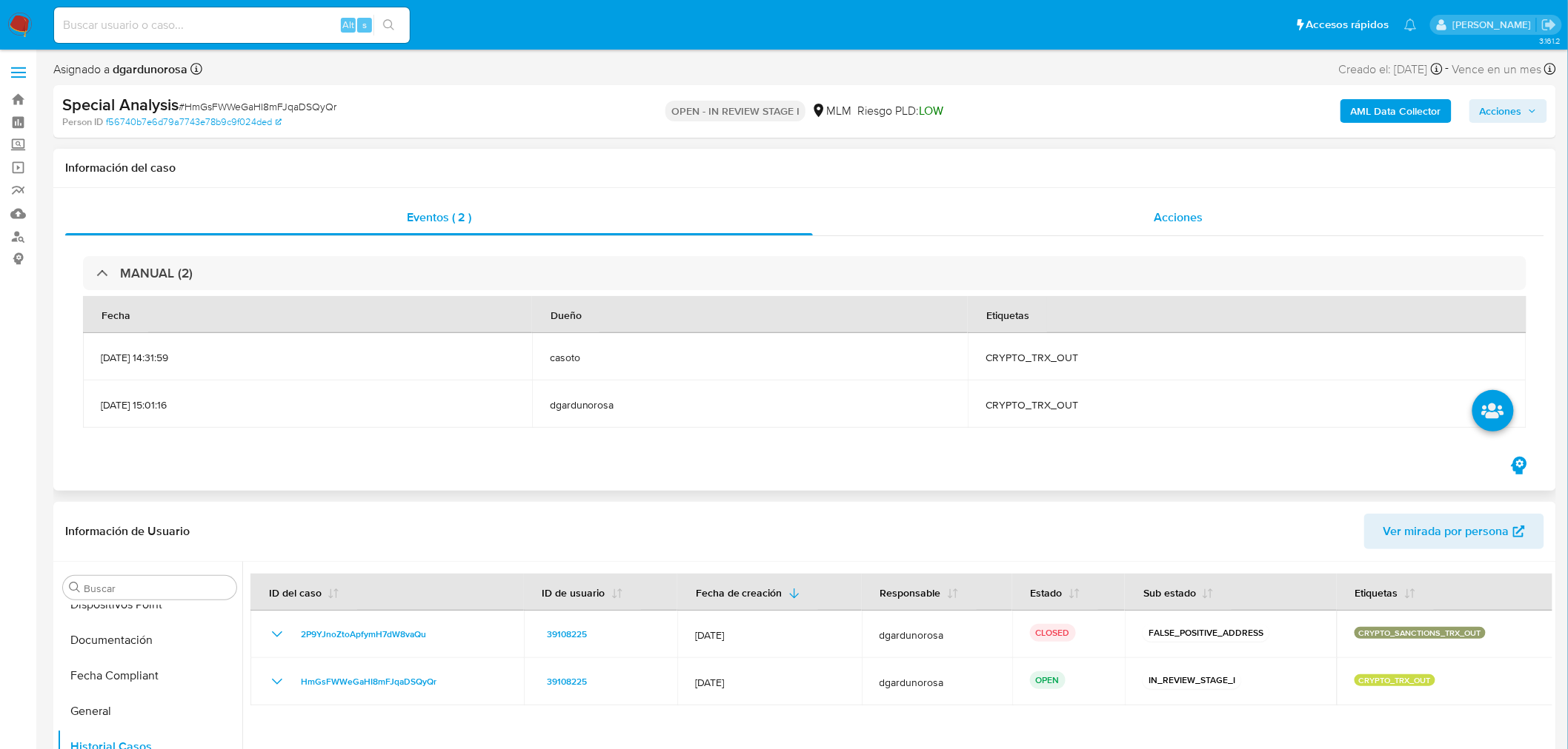
click at [1188, 216] on span "Acciones" at bounding box center [1178, 217] width 49 height 17
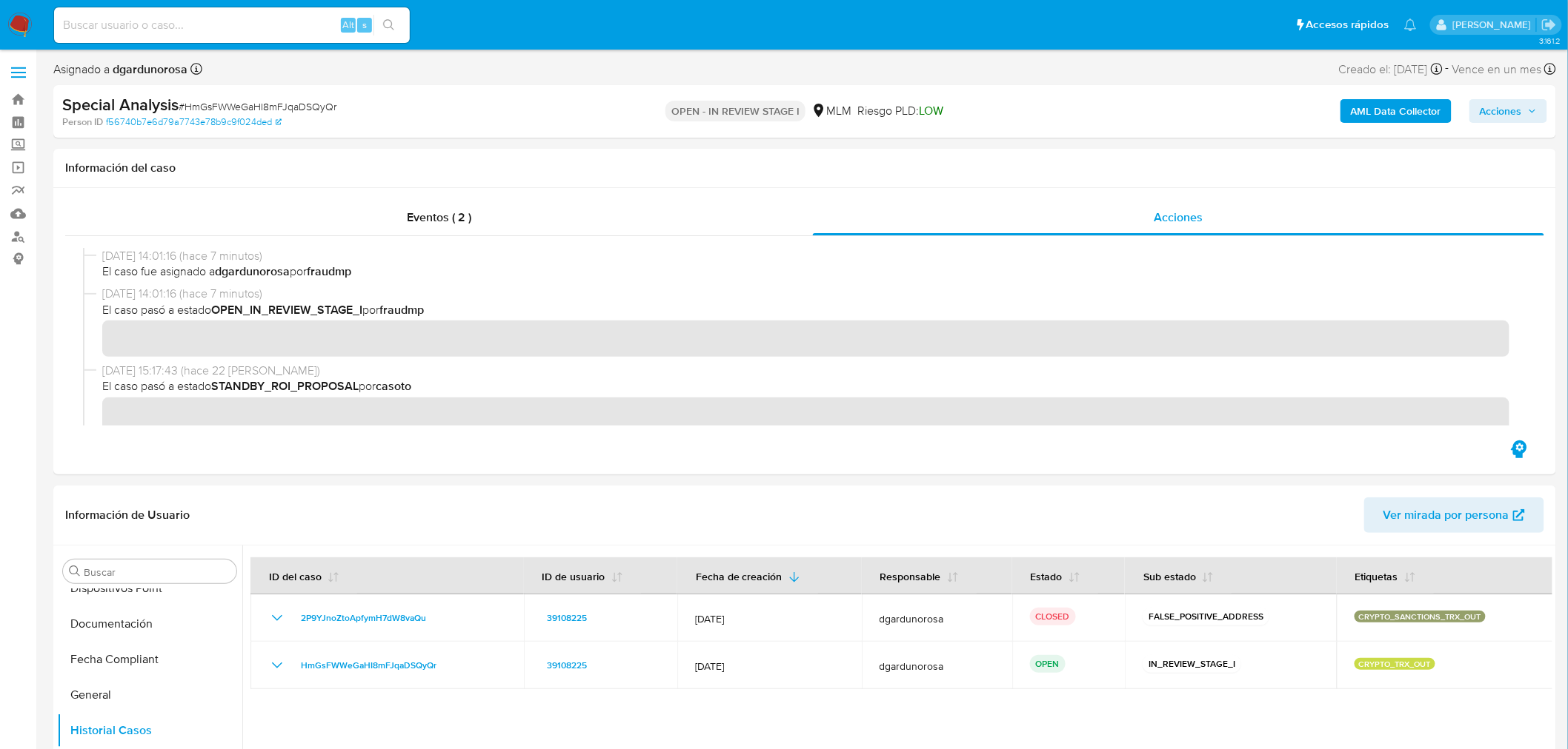
click at [306, 99] on span "# HmGsFWWeGaHI8mFJqaDSQyQr" at bounding box center [257, 106] width 157 height 15
copy span "HmGsFWWeGaHI8mFJqaDSQyQr"
click at [1521, 103] on span "Acciones" at bounding box center [1500, 110] width 42 height 23
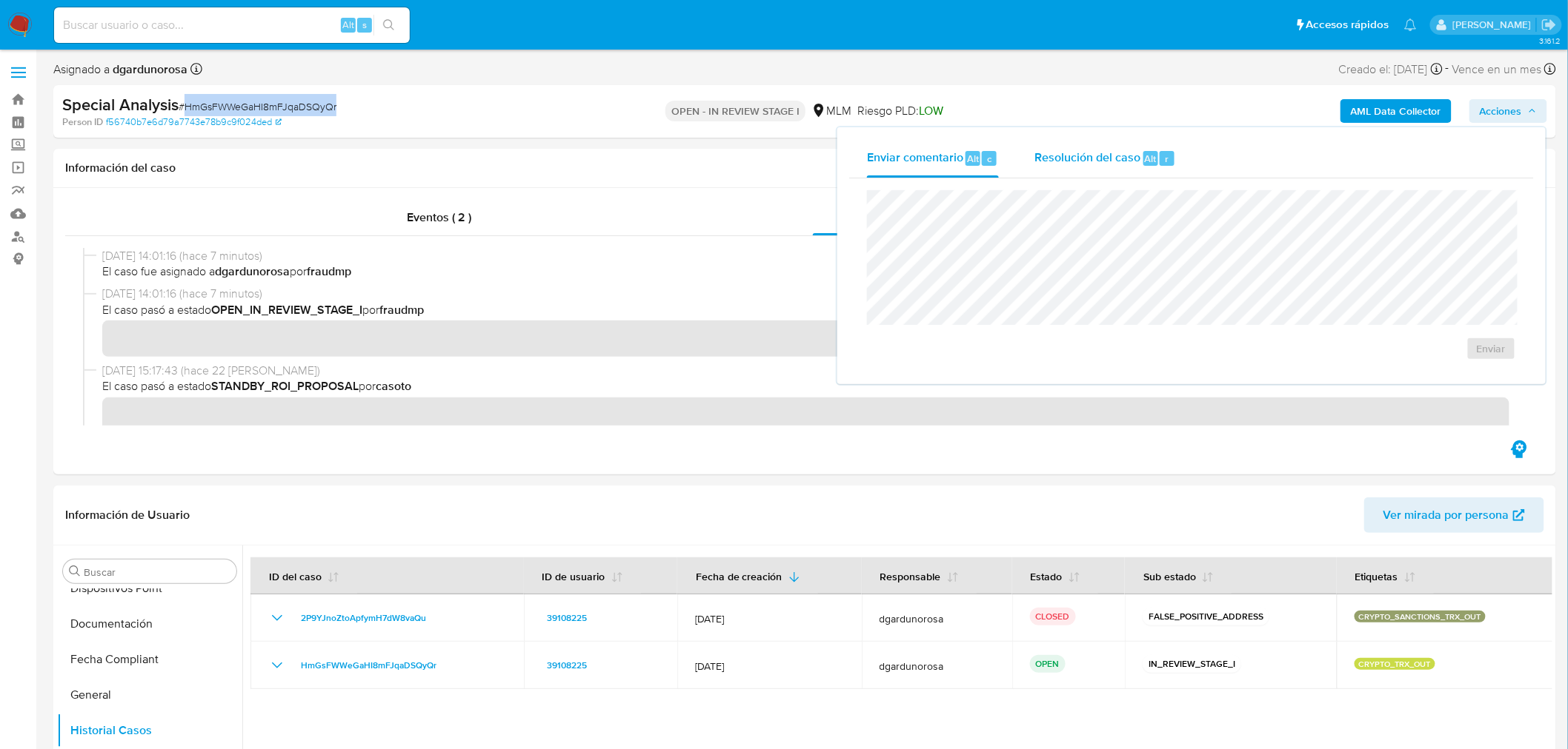
click at [1111, 164] on span "Resolución del caso" at bounding box center [1087, 157] width 106 height 17
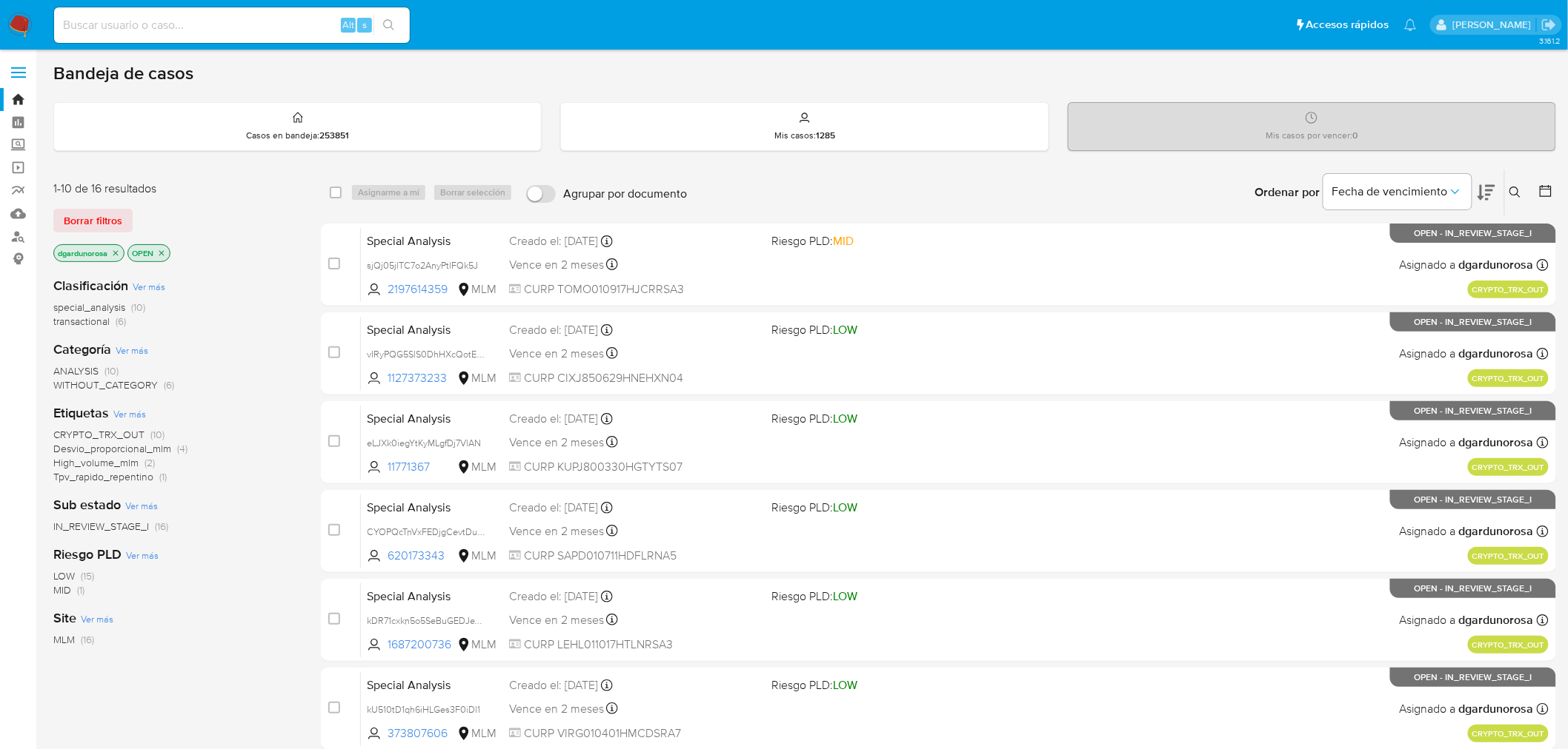
click at [1513, 194] on icon at bounding box center [1515, 193] width 12 height 12
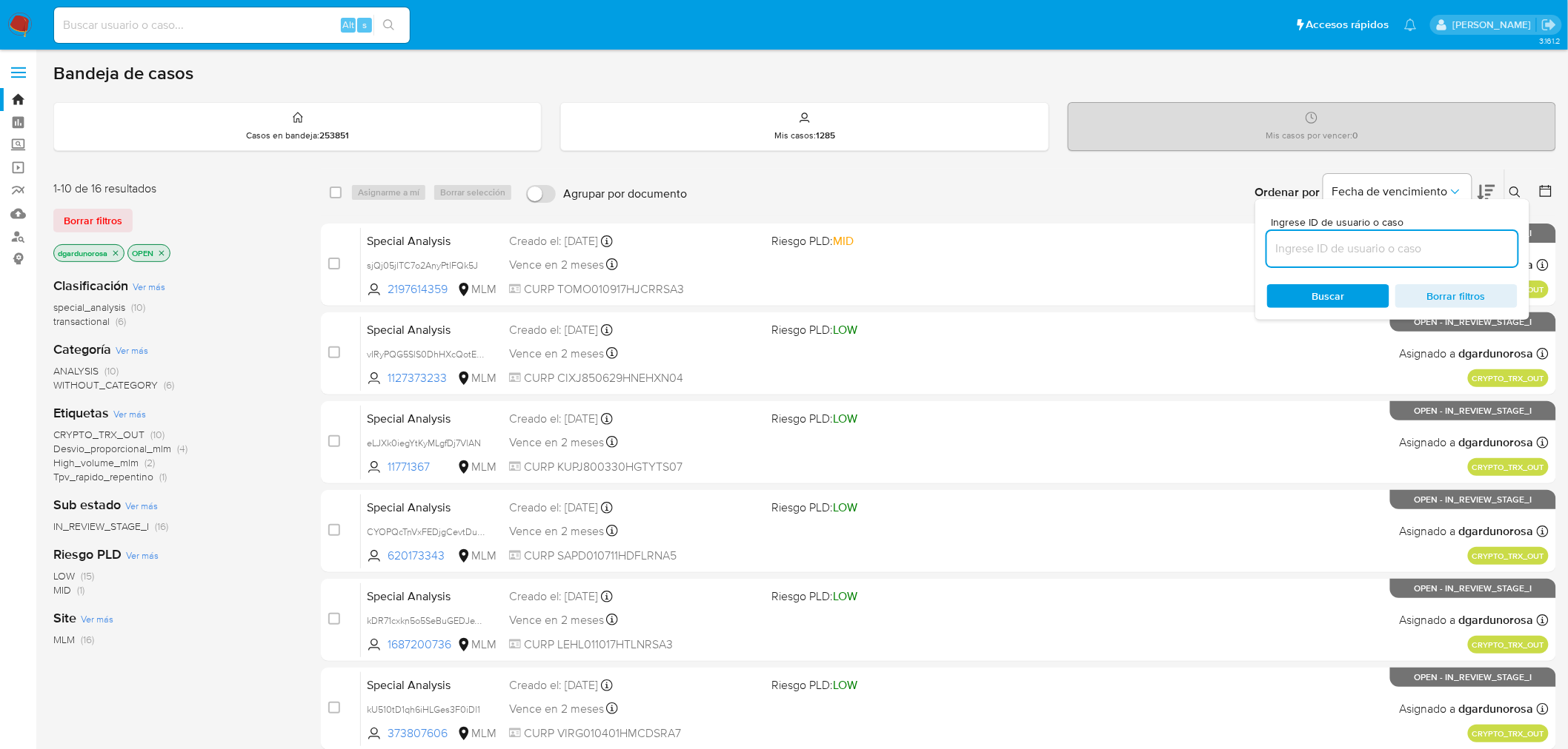
click at [1476, 253] on input at bounding box center [1392, 249] width 250 height 20
type input "39108225"
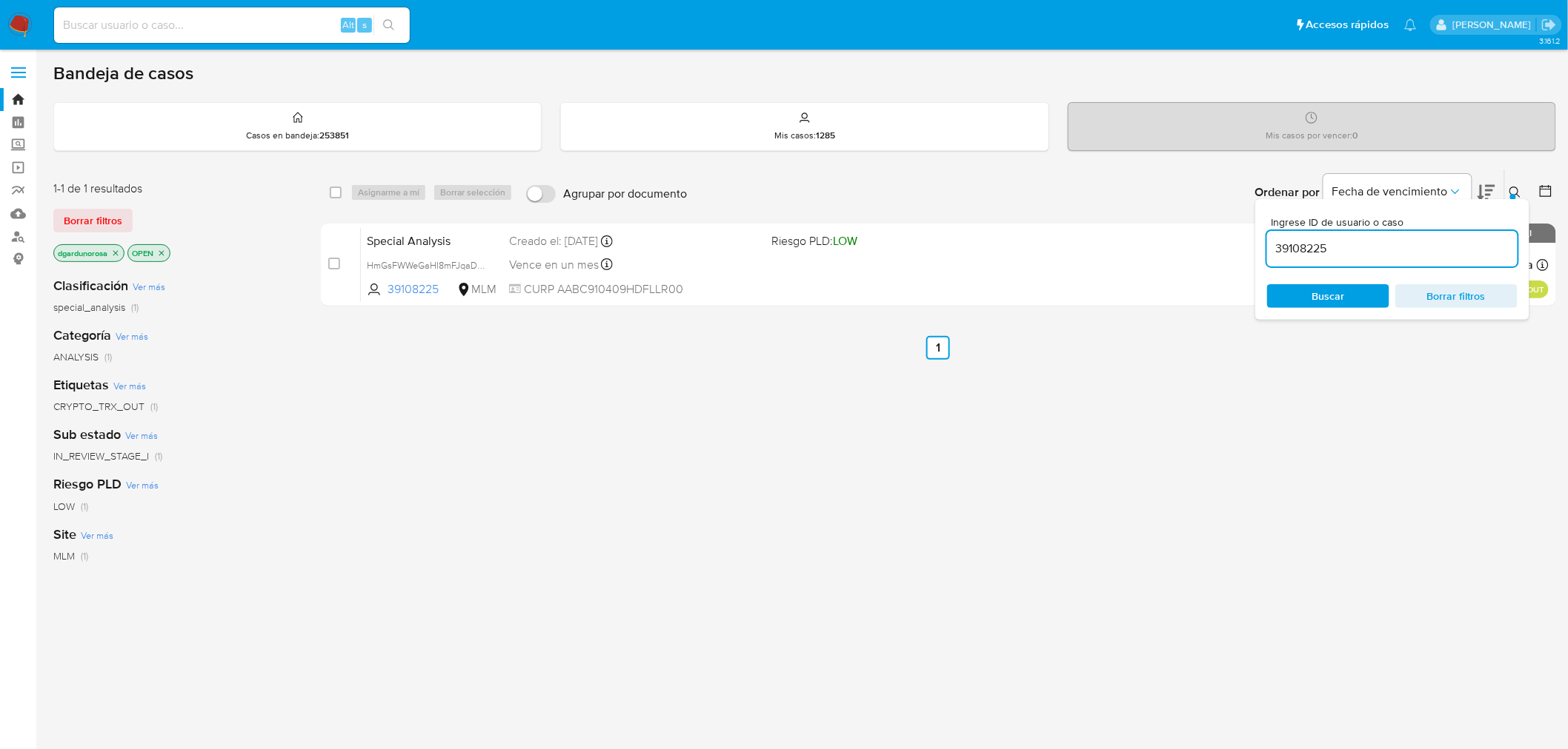
click at [1513, 193] on icon at bounding box center [1515, 193] width 12 height 12
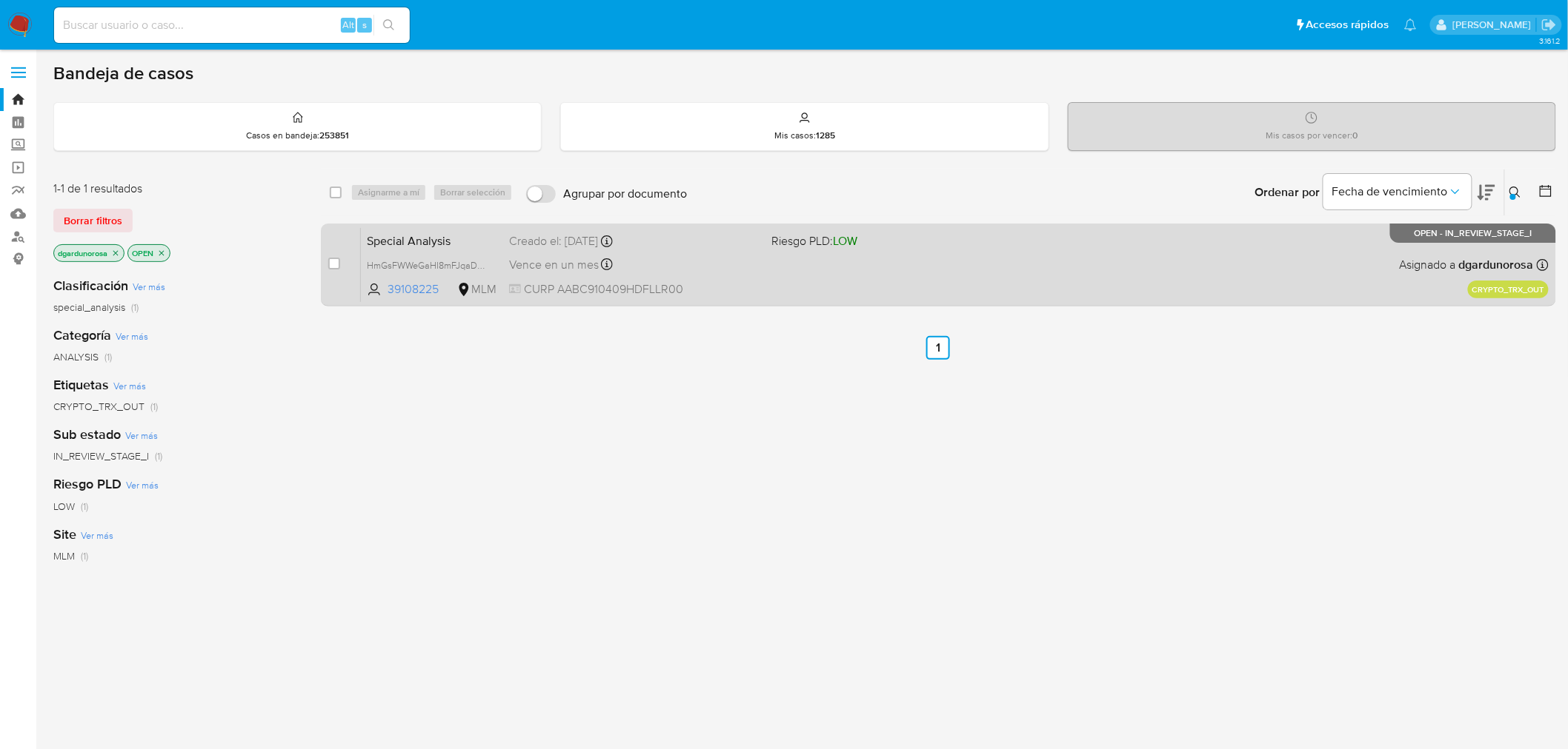
click at [1190, 283] on div "Special Analysis HmGsFWWeGaHI8mFJqaDSQyQr 39108225 MLM Riesgo PLD: LOW Creado e…" at bounding box center [955, 265] width 1187 height 74
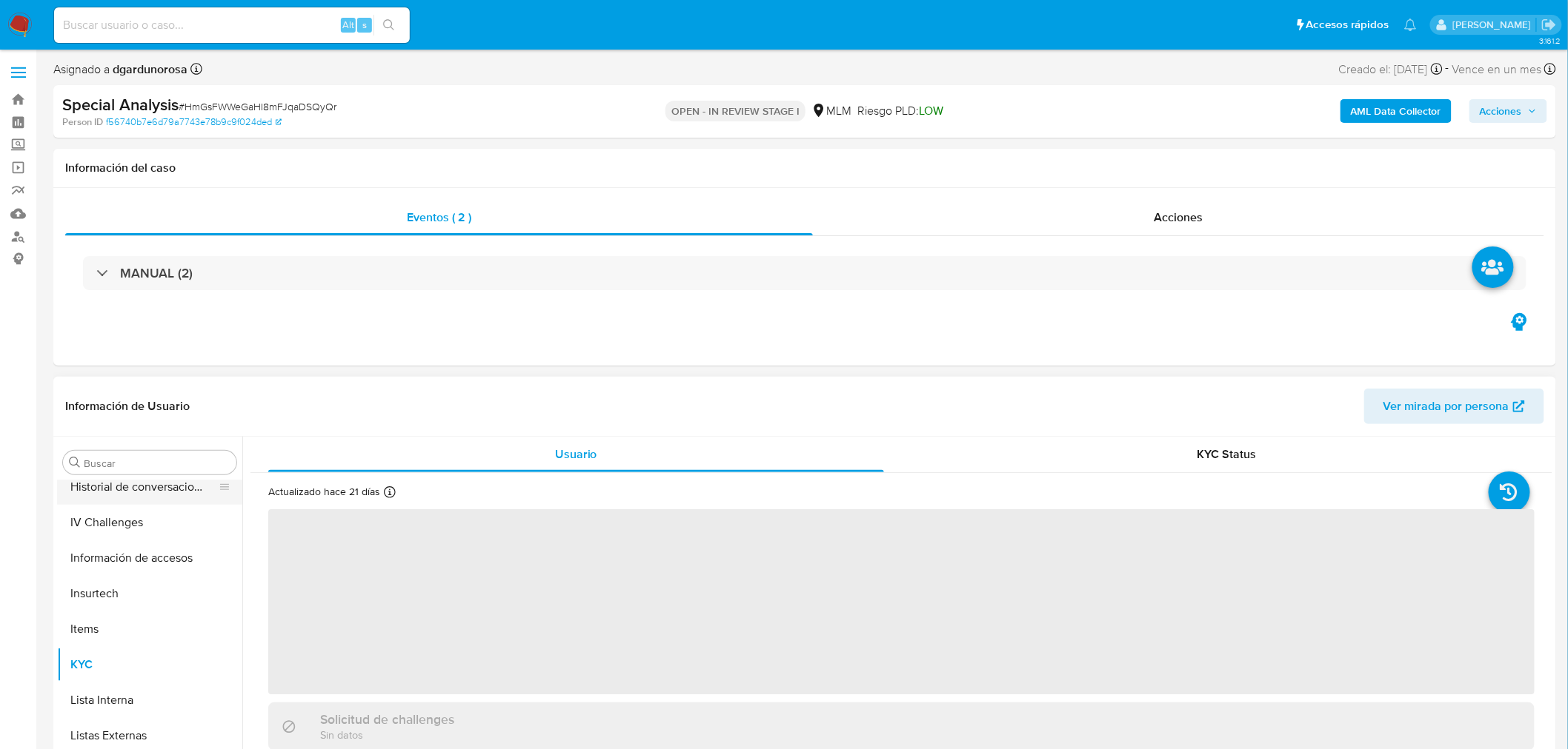
select select "10"
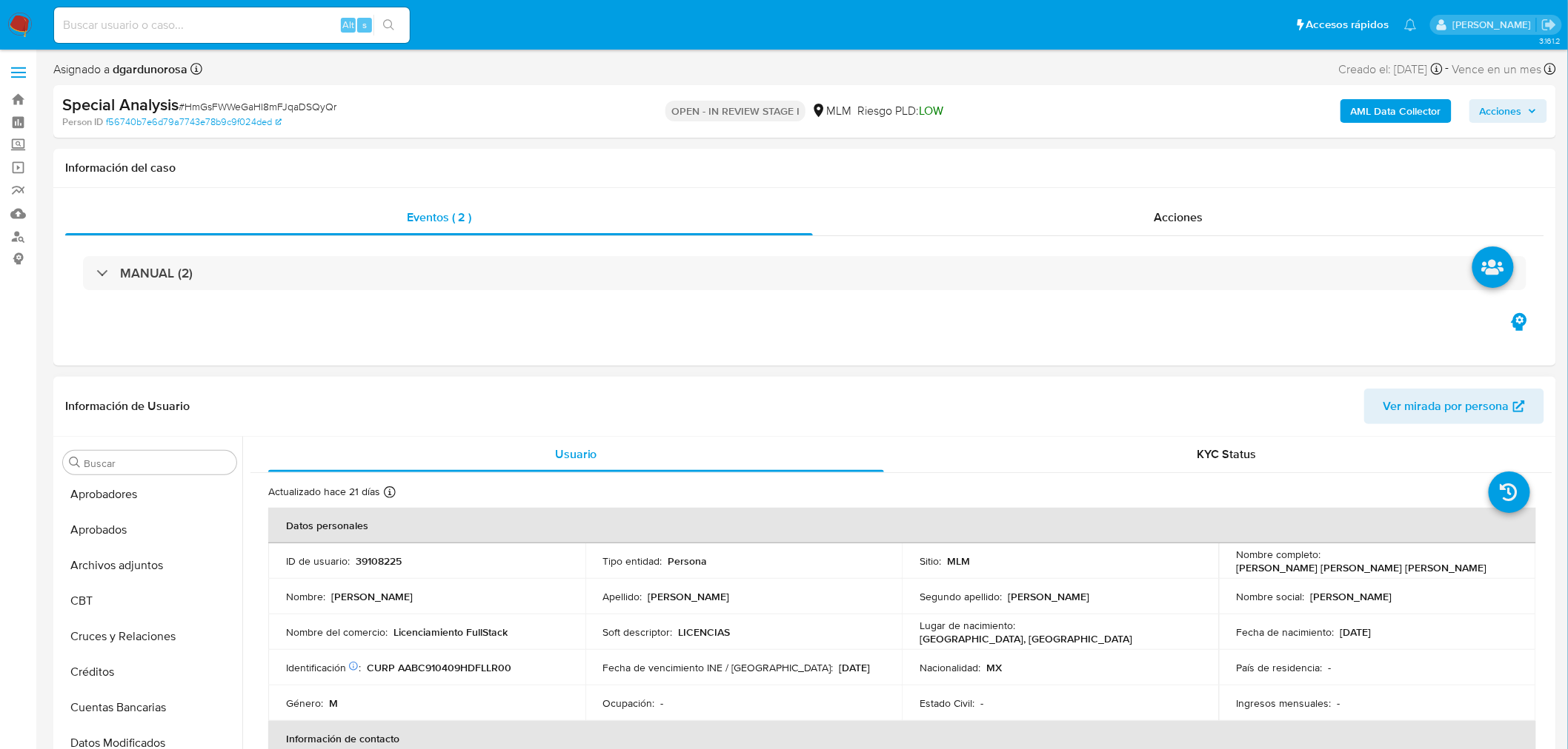
scroll to position [38, 0]
click at [147, 582] on button "Archivos adjuntos" at bounding box center [143, 567] width 173 height 35
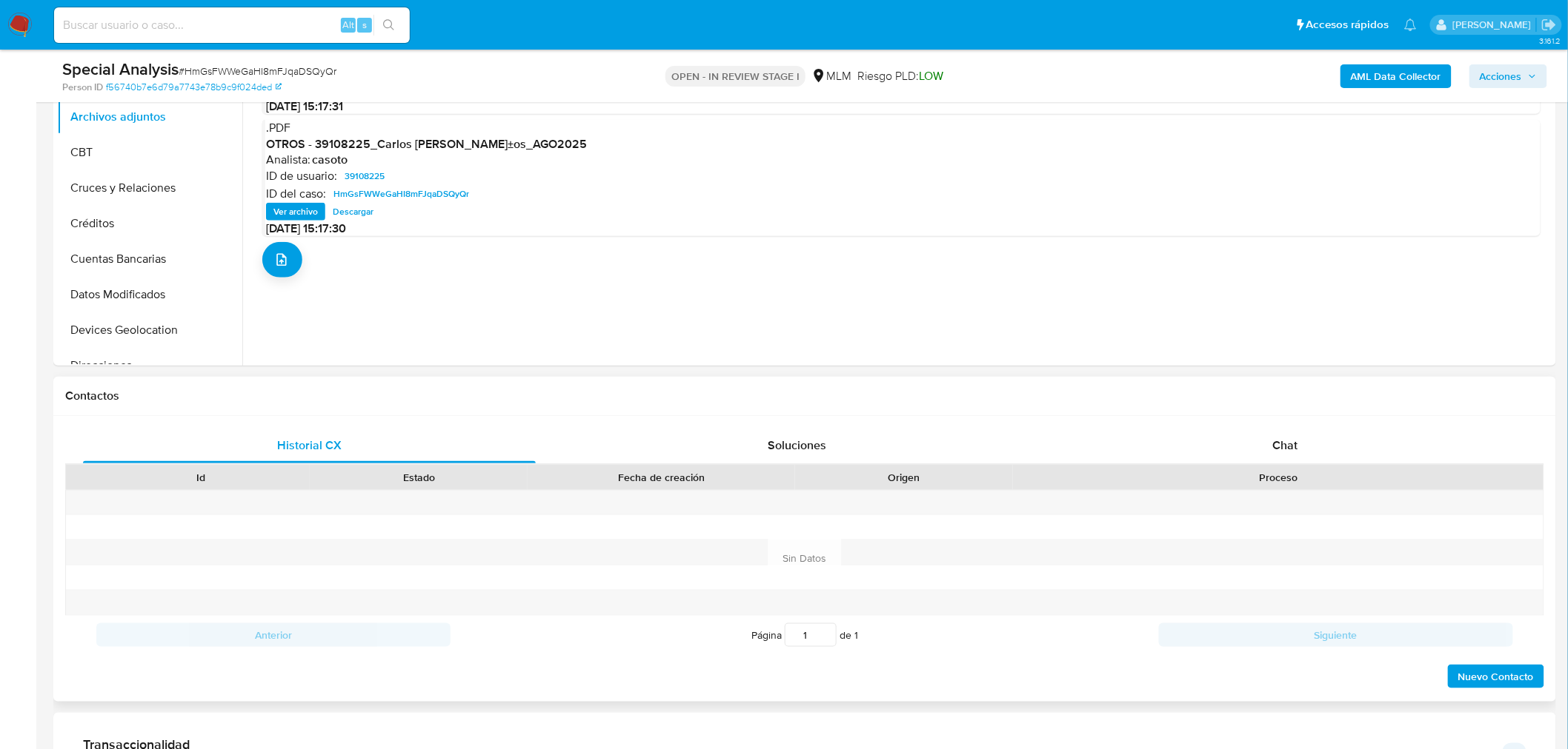
scroll to position [411, 0]
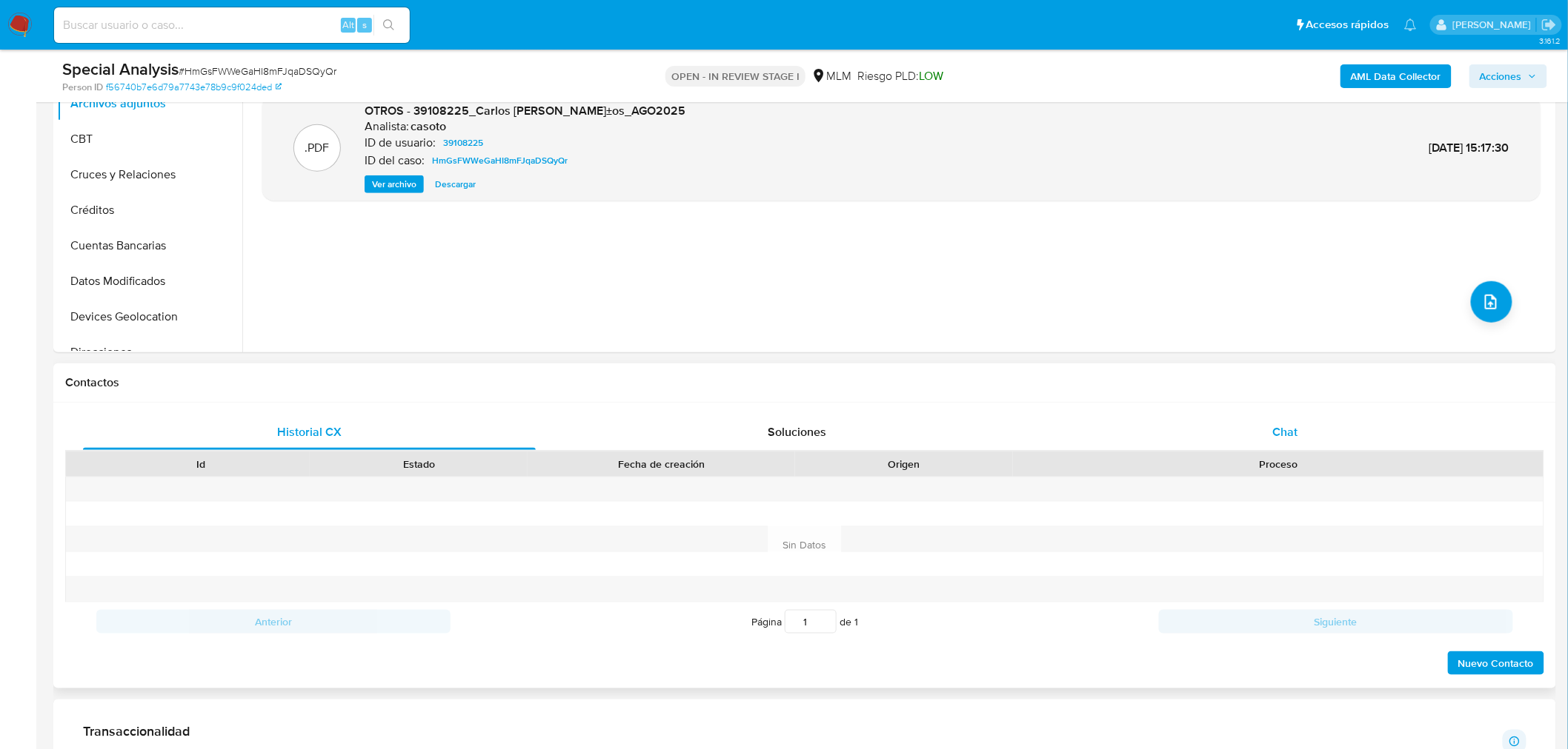
click at [1206, 425] on div "Chat" at bounding box center [1284, 432] width 453 height 35
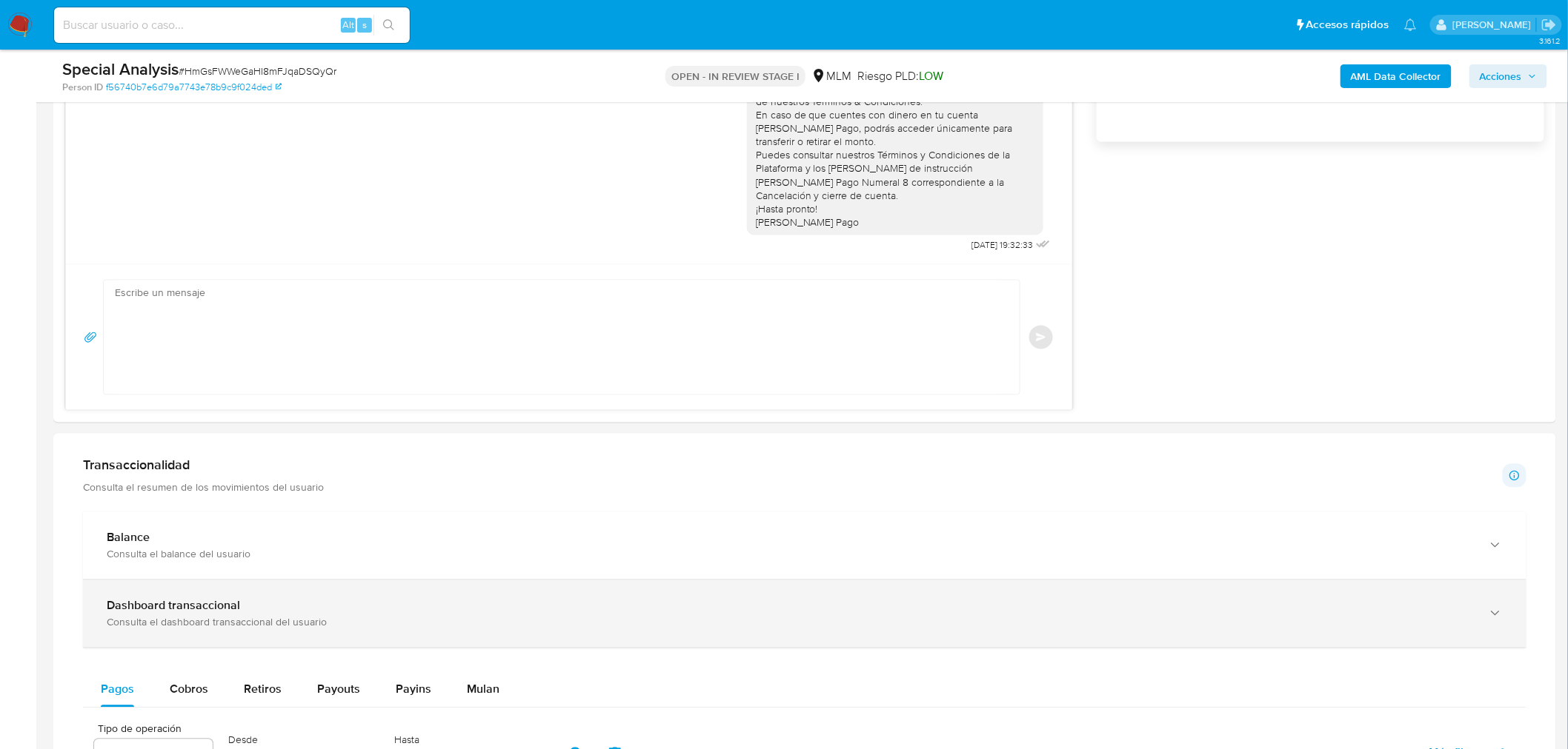
scroll to position [1234, 0]
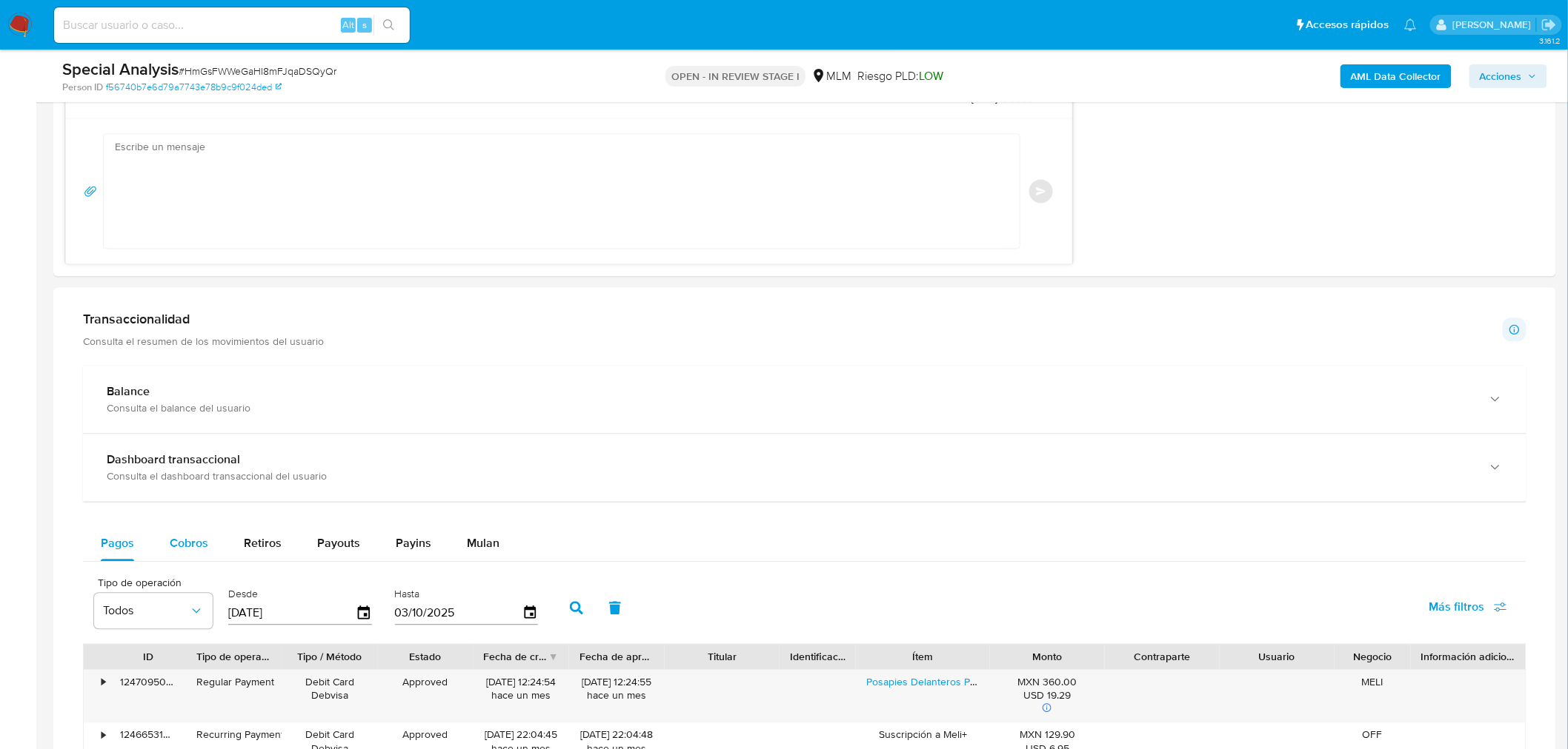
click at [179, 542] on span "Cobros" at bounding box center [188, 543] width 38 height 17
select select "10"
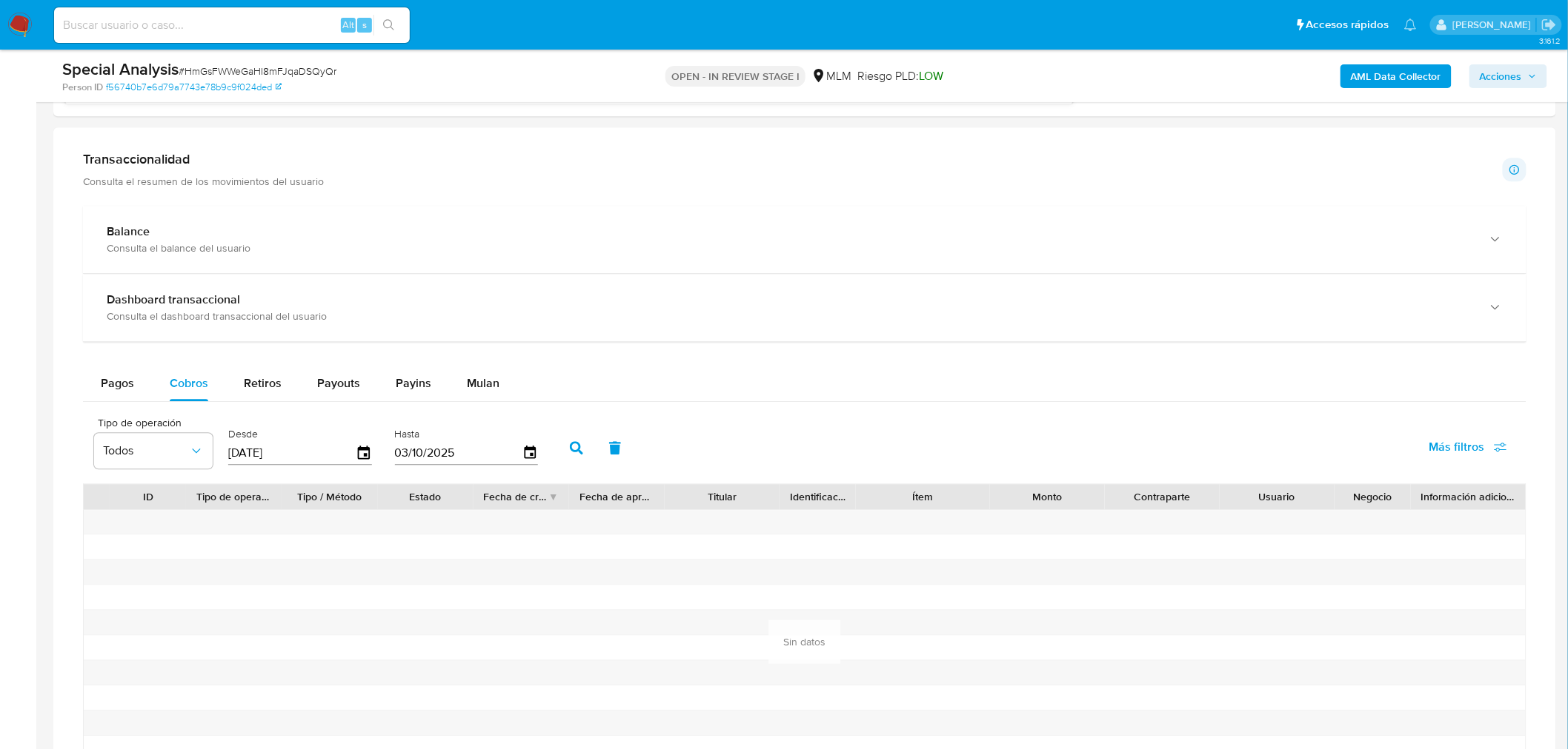
scroll to position [1398, 0]
click at [248, 395] on div "Retiros" at bounding box center [262, 379] width 38 height 35
select select "10"
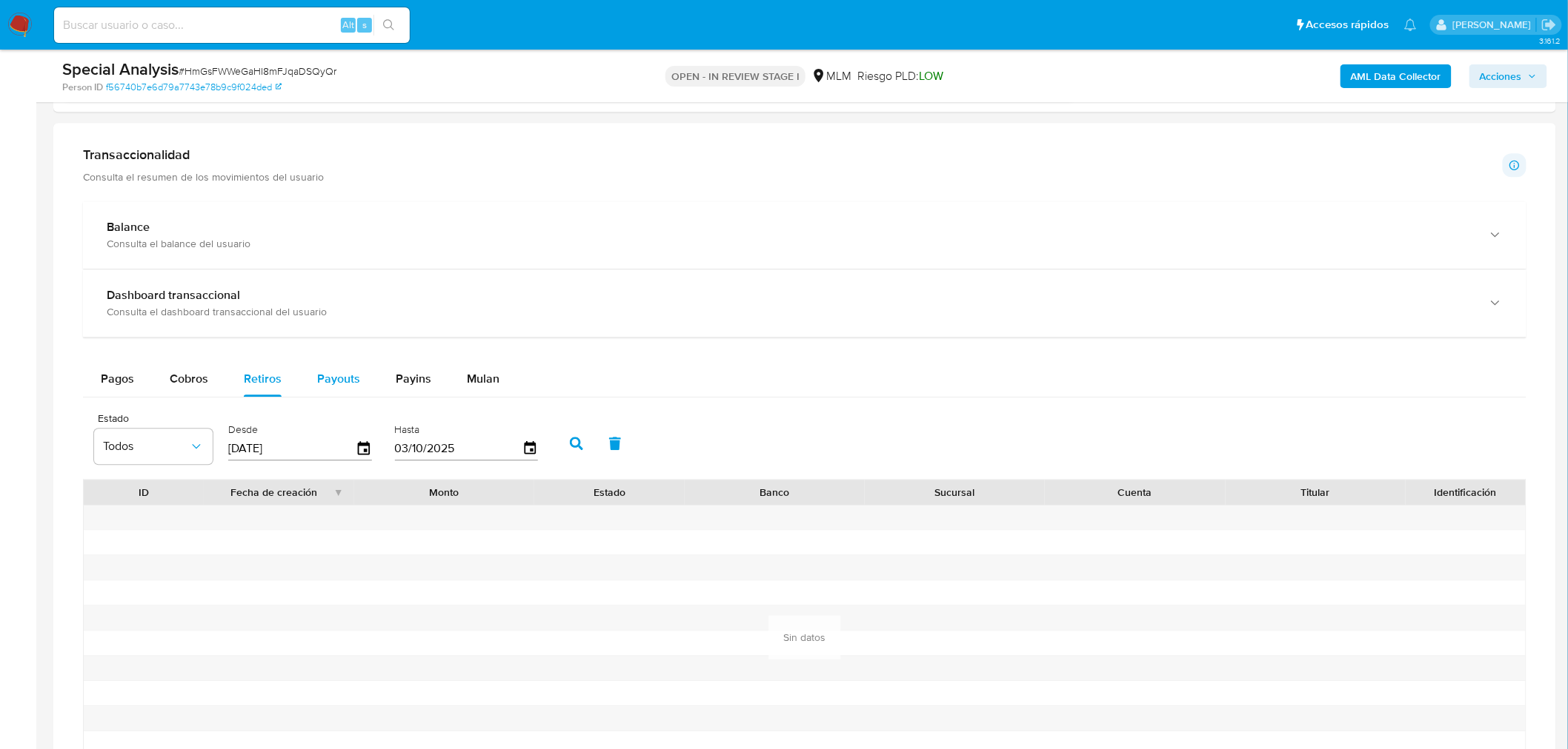
click at [339, 382] on span "Payouts" at bounding box center [338, 378] width 43 height 17
select select "10"
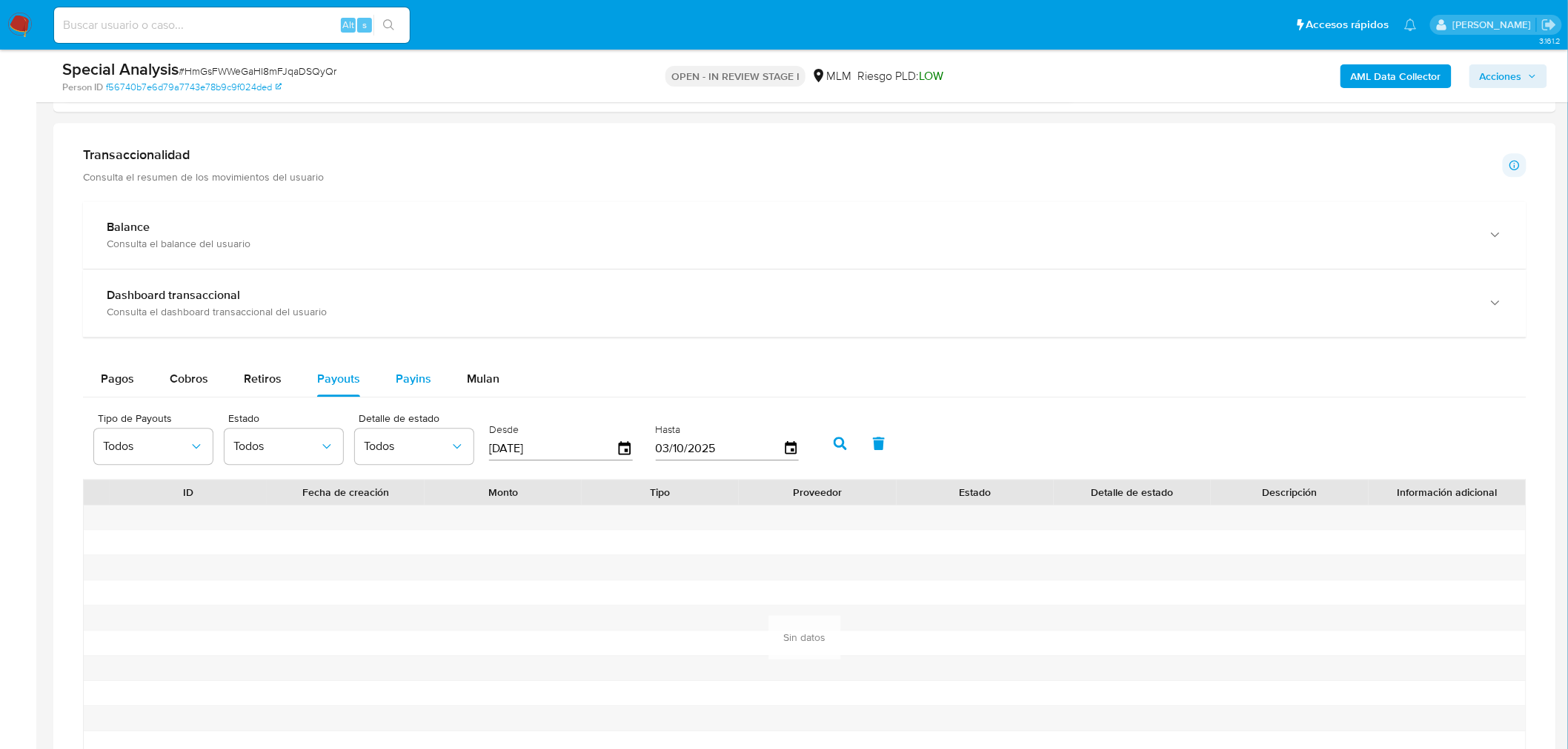
click at [420, 381] on span "Payins" at bounding box center [413, 378] width 35 height 17
select select "10"
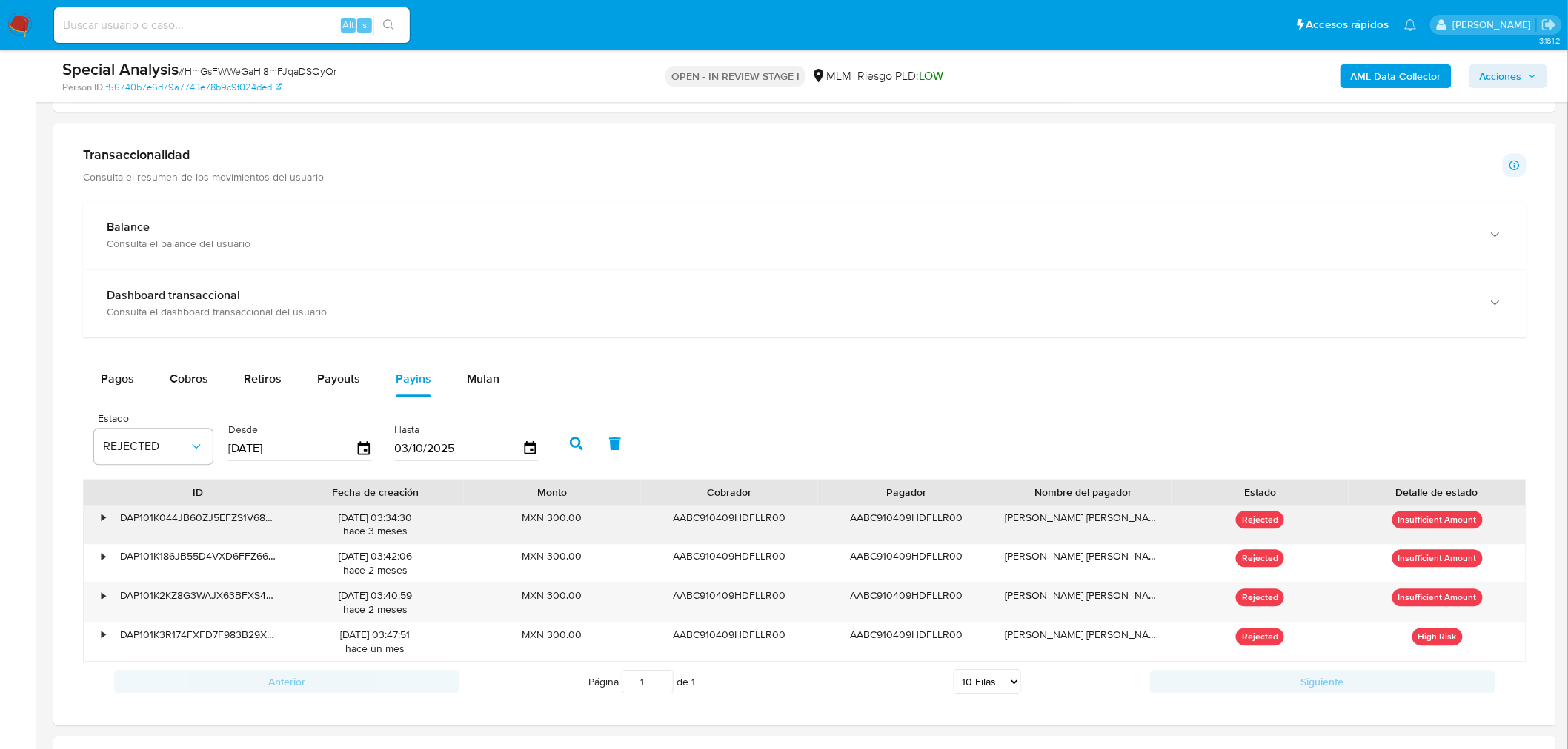
drag, startPoint x: 1161, startPoint y: 523, endPoint x: 1009, endPoint y: 530, distance: 152.2
click at [1009, 530] on div "[PERSON_NAME] [PERSON_NAME] [PERSON_NAME]" at bounding box center [1082, 524] width 177 height 38
